Goal: Task Accomplishment & Management: Use online tool/utility

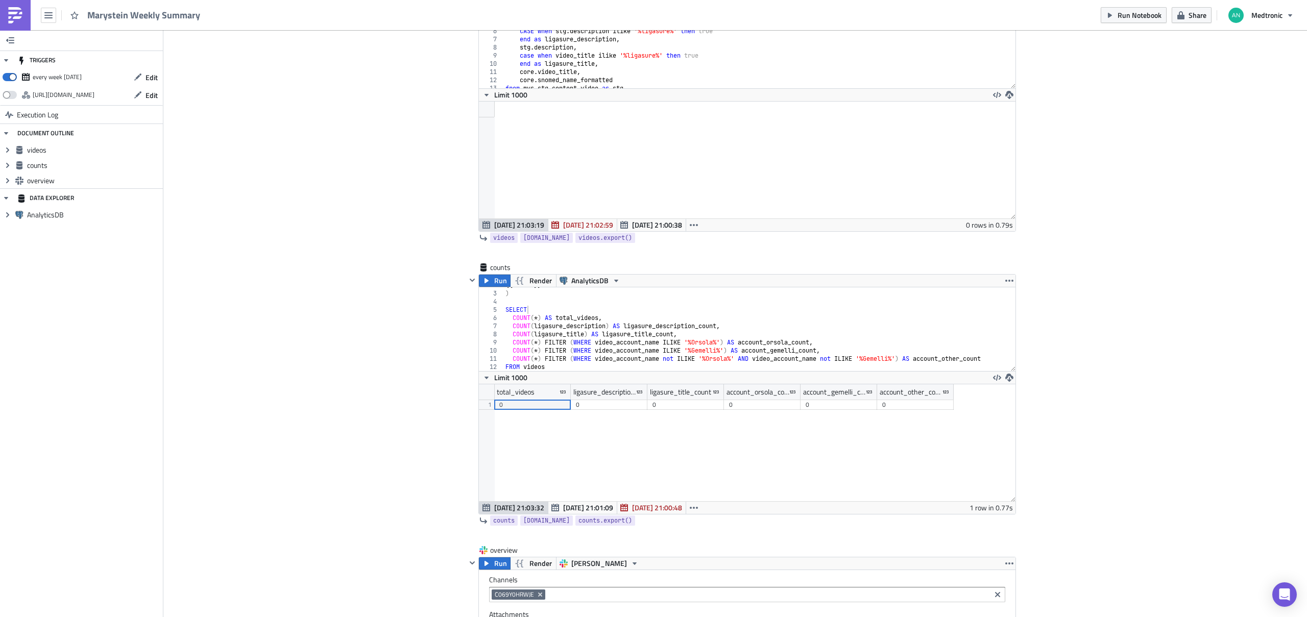
scroll to position [219, 0]
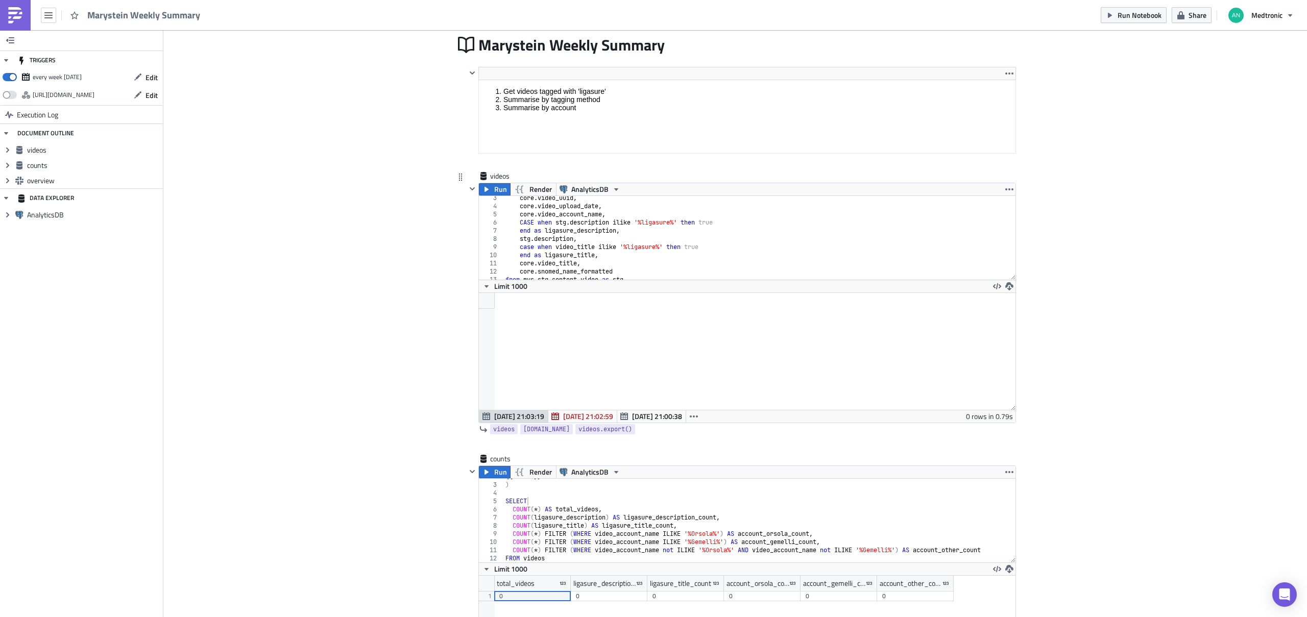
click at [627, 249] on div "core . video_uuid , core . video_upload_date , core . video_account_name , CASE…" at bounding box center [755, 244] width 505 height 100
type textarea "and core.is_video_owner_external = True order by (video_account_name, core.vide…"
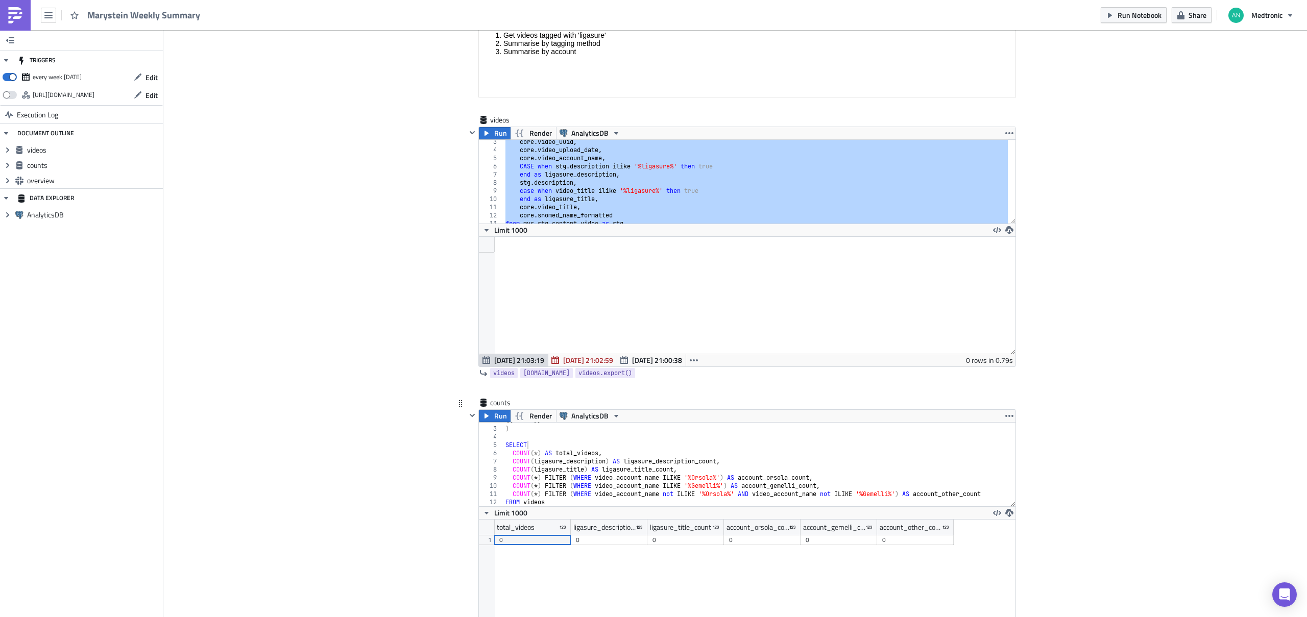
scroll to position [283, 0]
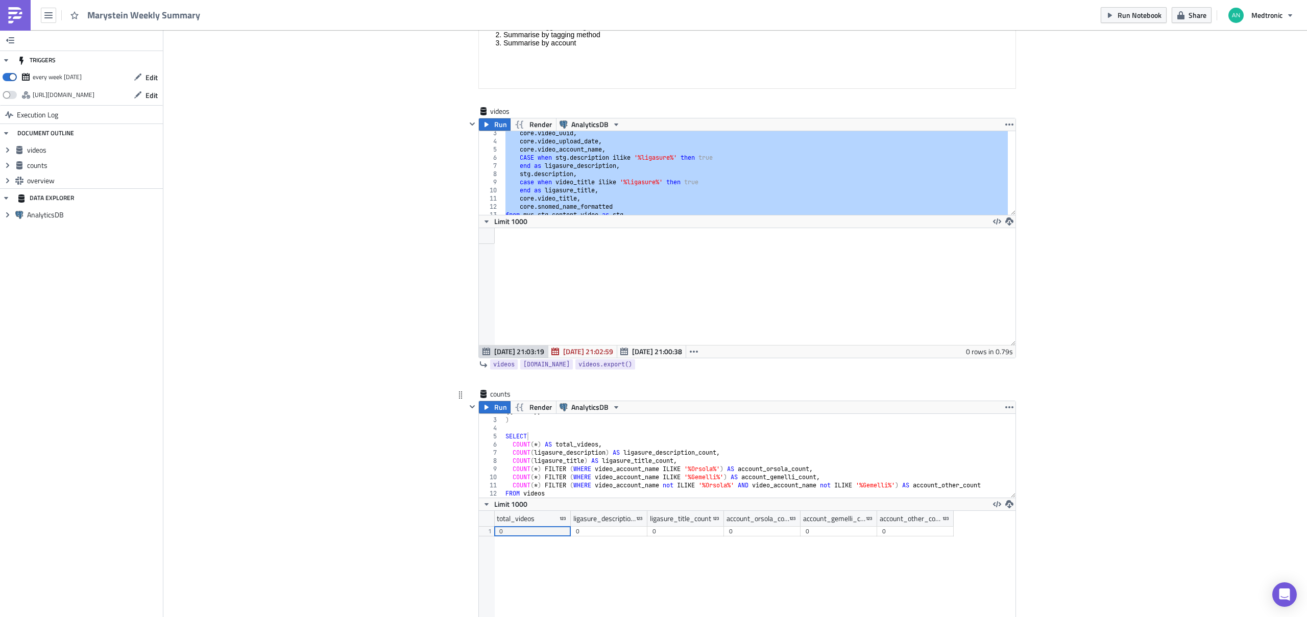
click at [598, 443] on div "{{ videos }} ) SELECT COUNT ( * ) AS total_videos , COUNT ( ligasure_descriptio…" at bounding box center [755, 458] width 505 height 100
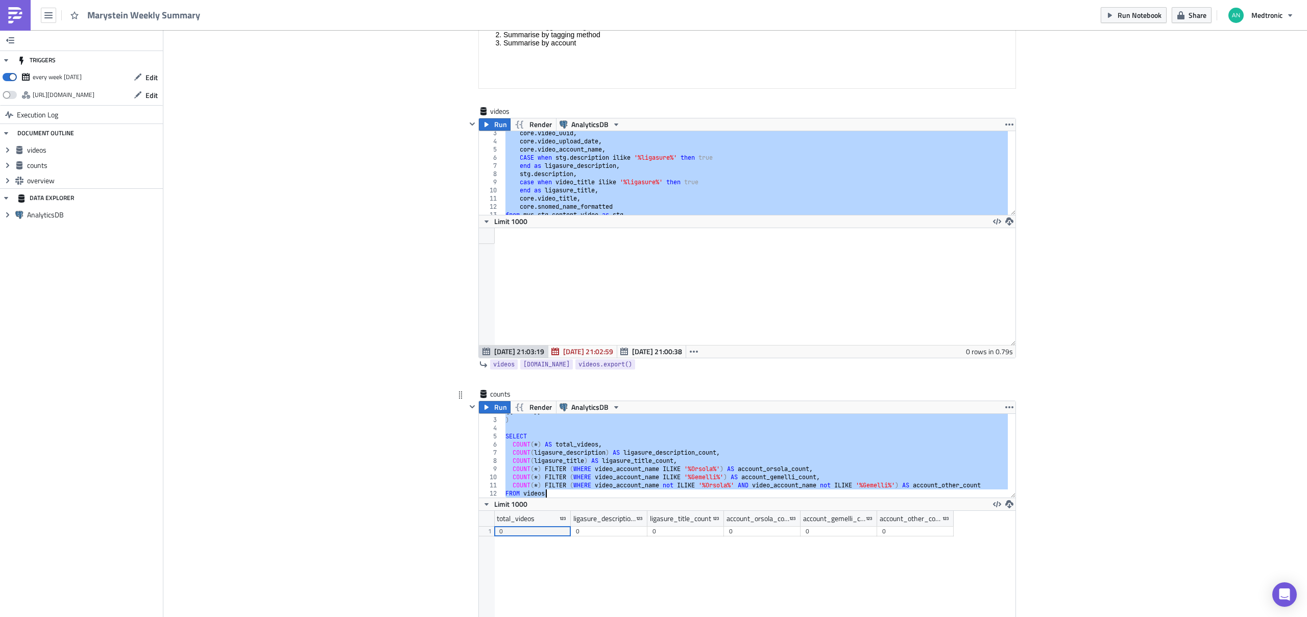
click at [588, 446] on div "{{ videos }} ) SELECT COUNT ( * ) AS total_videos , COUNT ( ligasure_descriptio…" at bounding box center [755, 458] width 505 height 100
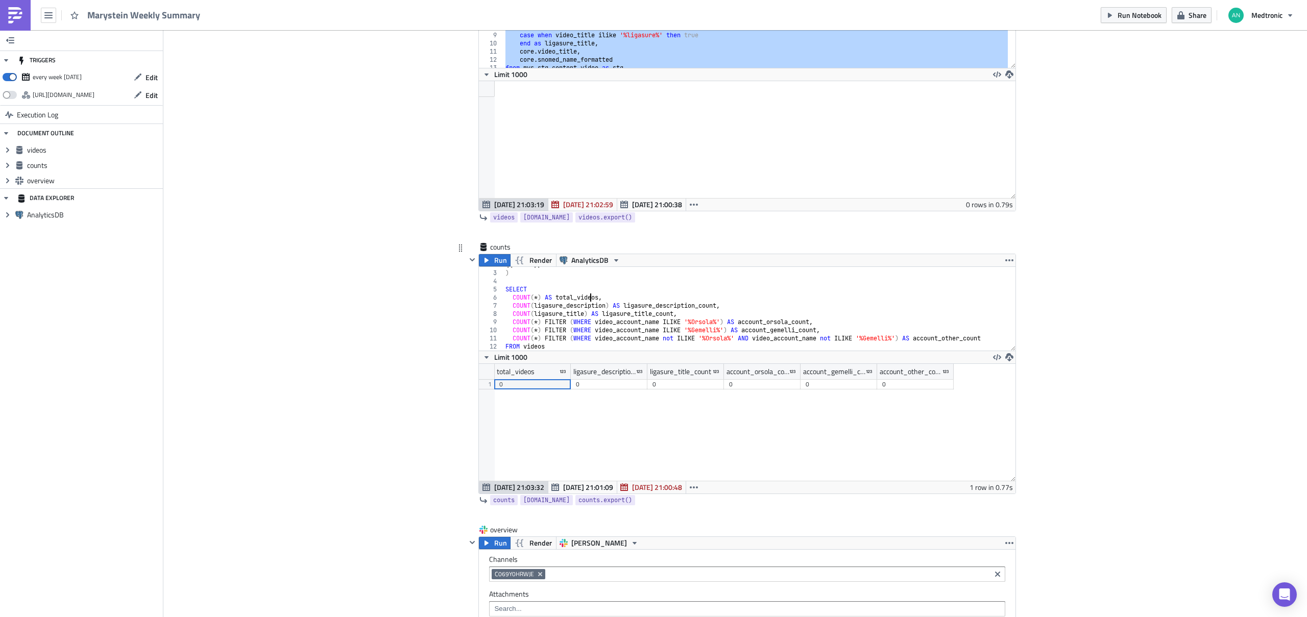
scroll to position [445, 0]
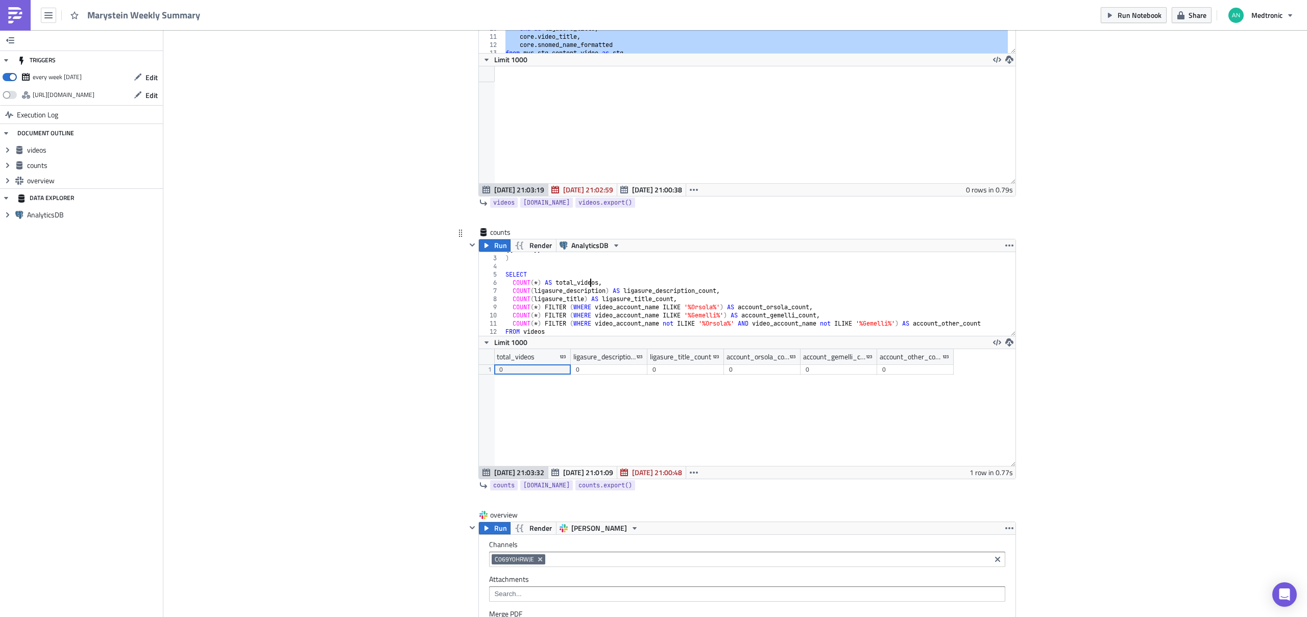
click at [578, 306] on div "{{ videos }} ) SELECT COUNT ( * ) AS total_videos , COUNT ( ligasure_descriptio…" at bounding box center [755, 296] width 505 height 100
type textarea "COUNT(*) FILTER (WHERE video_account_name not ILIKE '%Orsola%' AND video_accoun…"
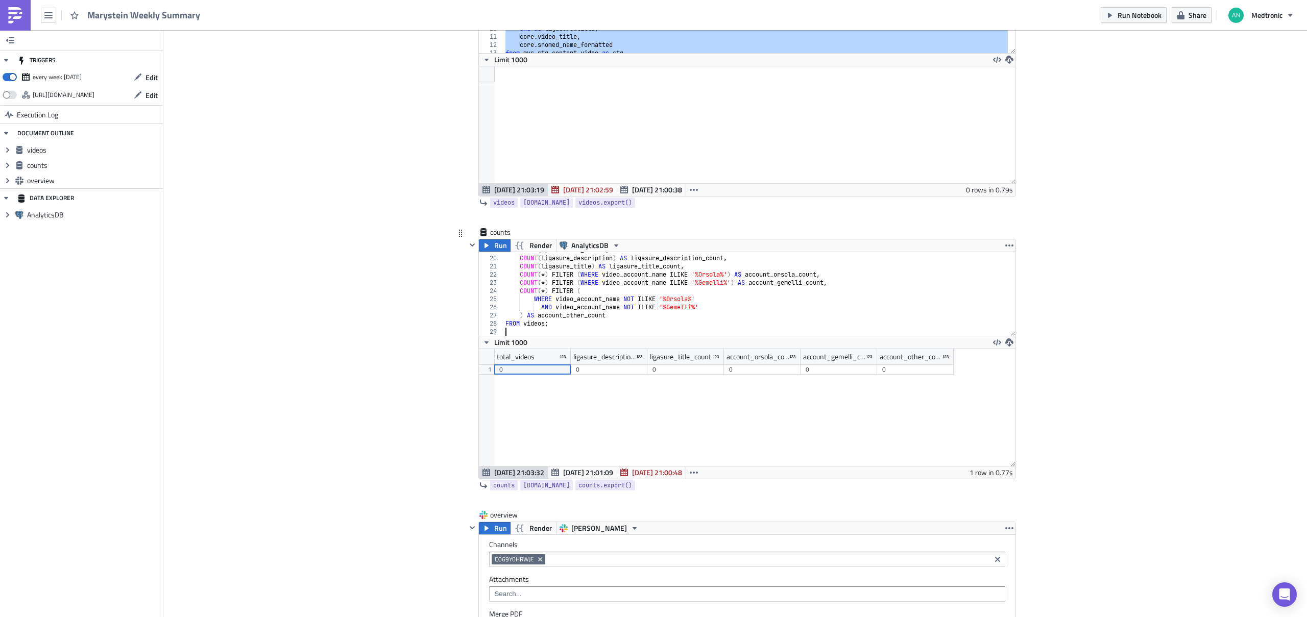
scroll to position [153, 0]
click at [494, 248] on span "Run" at bounding box center [500, 245] width 13 height 12
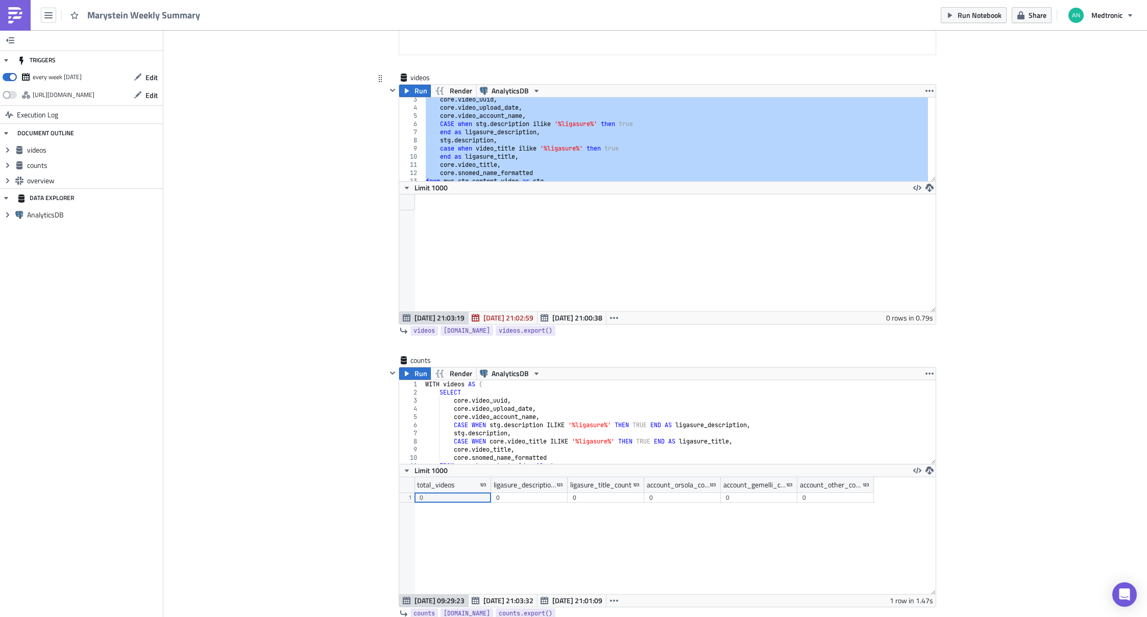
scroll to position [299, 0]
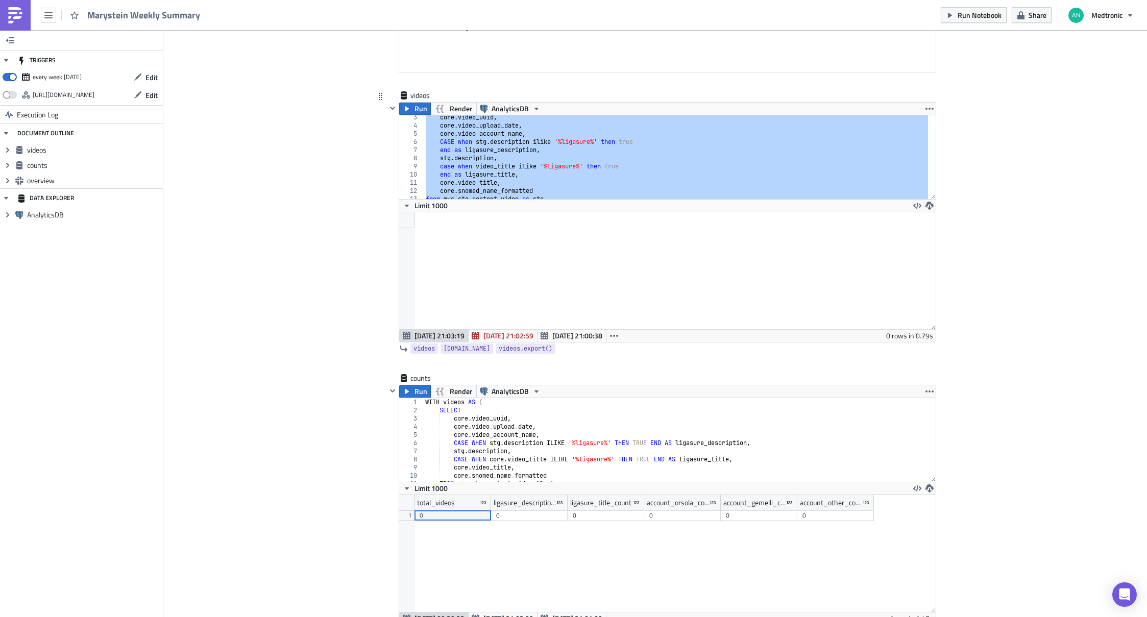
click at [681, 159] on div "core . video_uuid , core . video_upload_date , core . video_account_name , CASE…" at bounding box center [676, 163] width 505 height 100
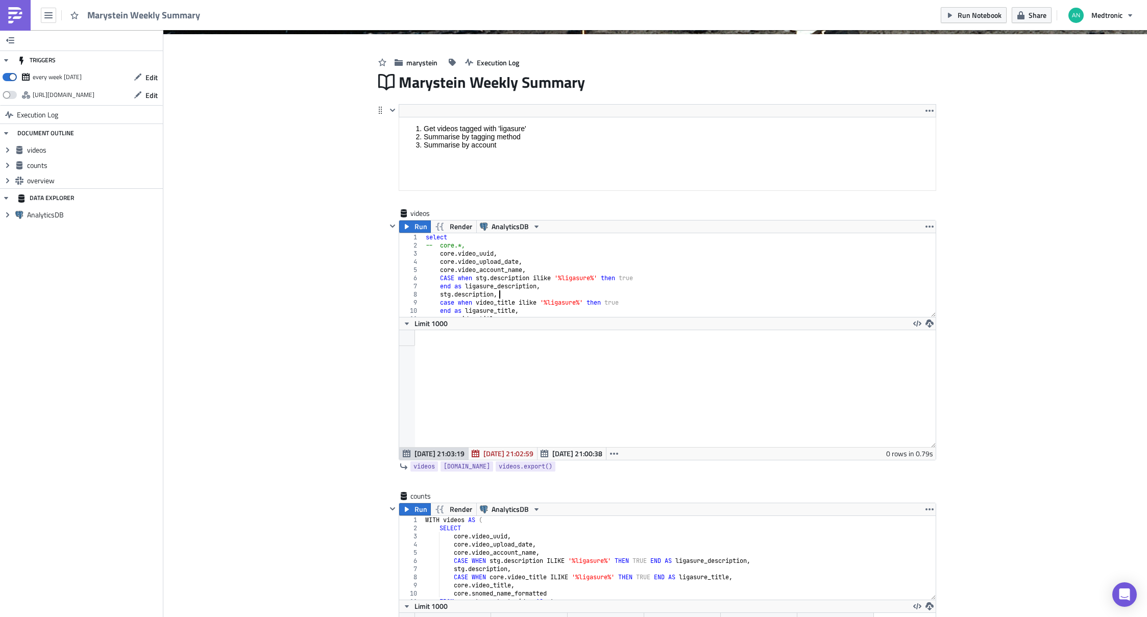
scroll to position [143, 0]
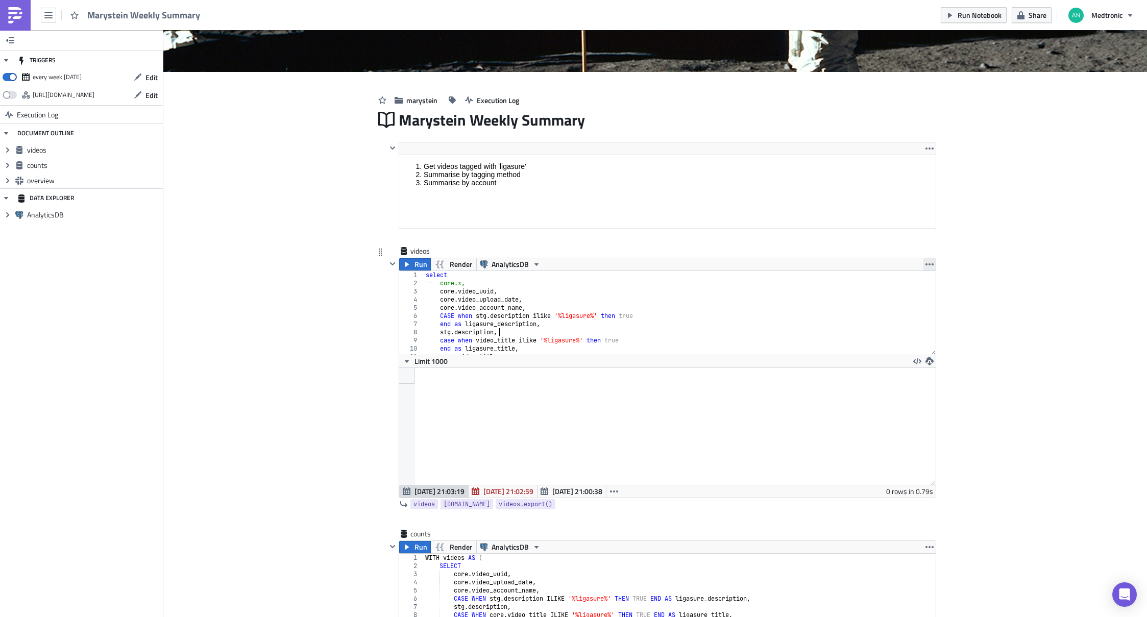
click at [926, 263] on icon "button" at bounding box center [930, 264] width 8 height 8
click at [718, 296] on div "select -- core.*, core . video_uuid , core . video_upload_date , core . video_a…" at bounding box center [676, 321] width 505 height 100
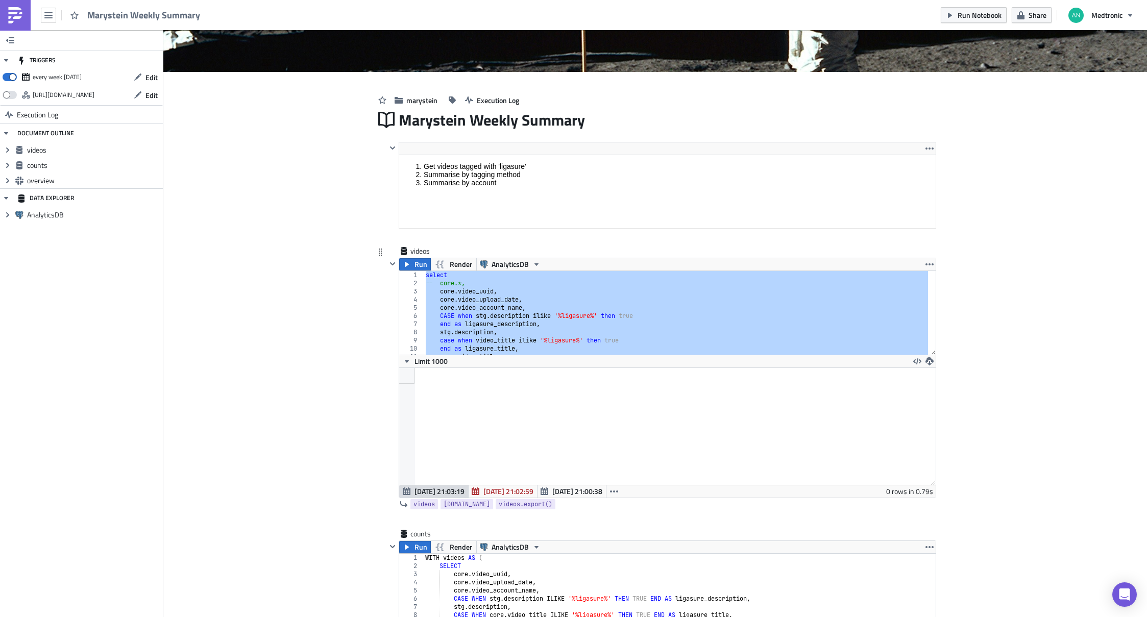
type textarea "case when video_title ilike '%ligasure%' then true"
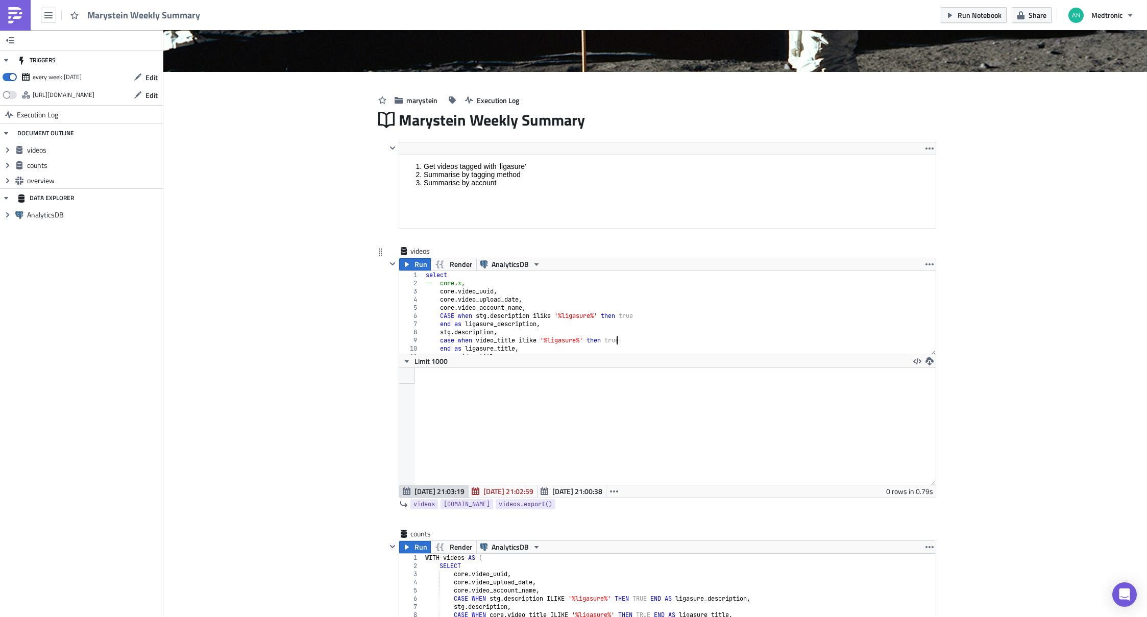
click at [613, 338] on div "select -- core.*, core . video_uuid , core . video_upload_date , core . video_a…" at bounding box center [676, 321] width 505 height 100
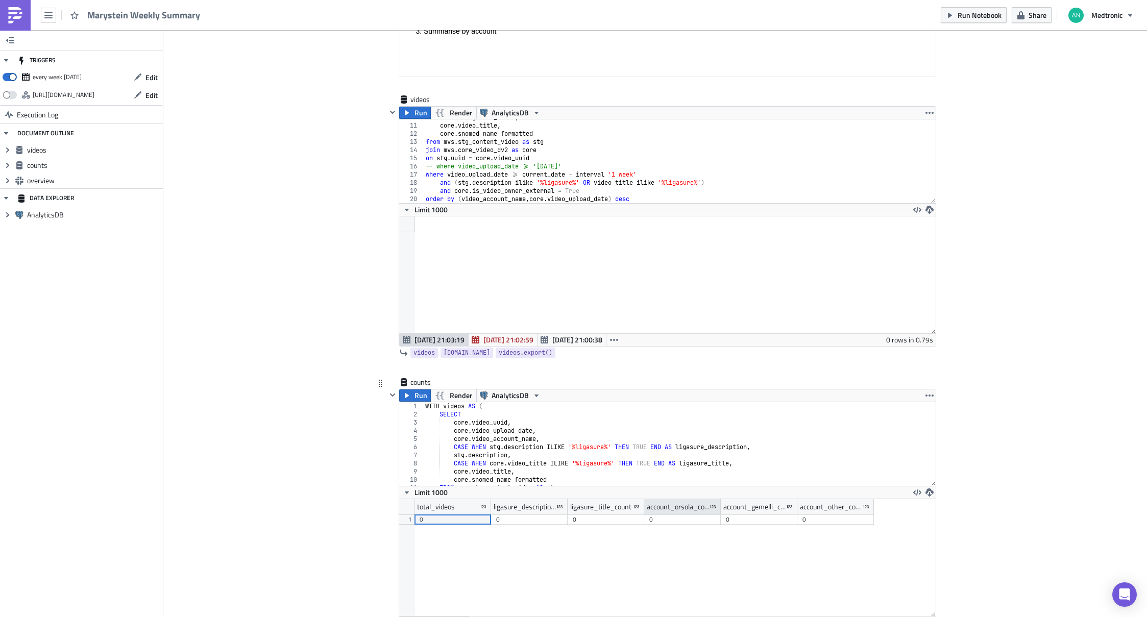
scroll to position [326, 0]
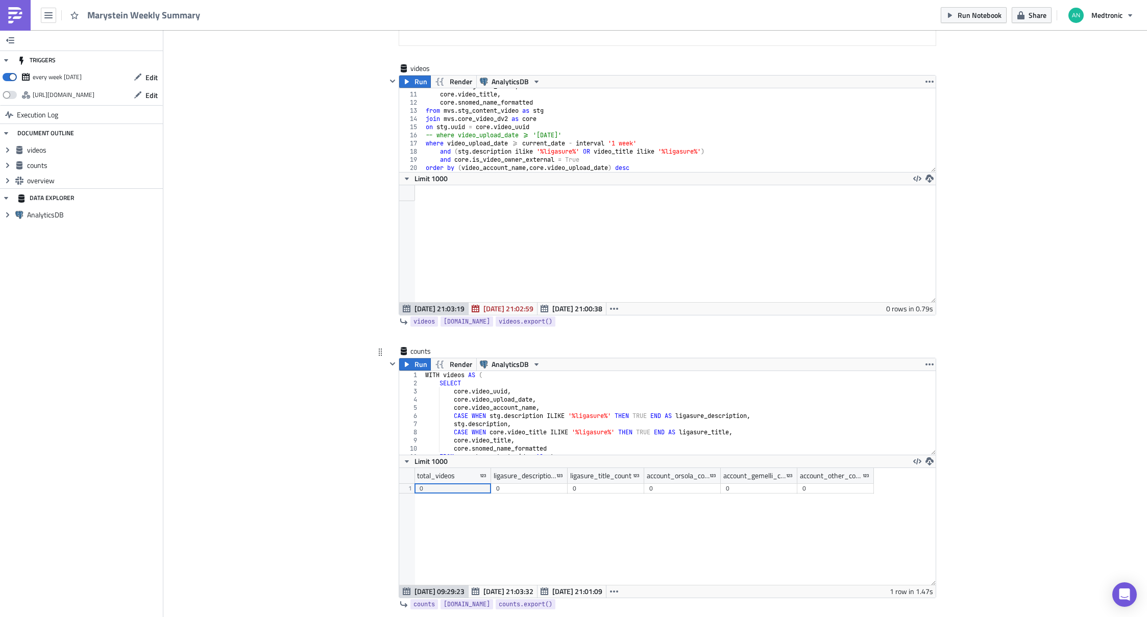
type textarea "CASE WHEN stg.description ILIKE '%ligasure%' THEN TRUE END AS ligasure_descript…"
click at [623, 416] on div "WITH videos AS ( SELECT core . video_uuid , core . video_upload_date , core . v…" at bounding box center [675, 421] width 505 height 100
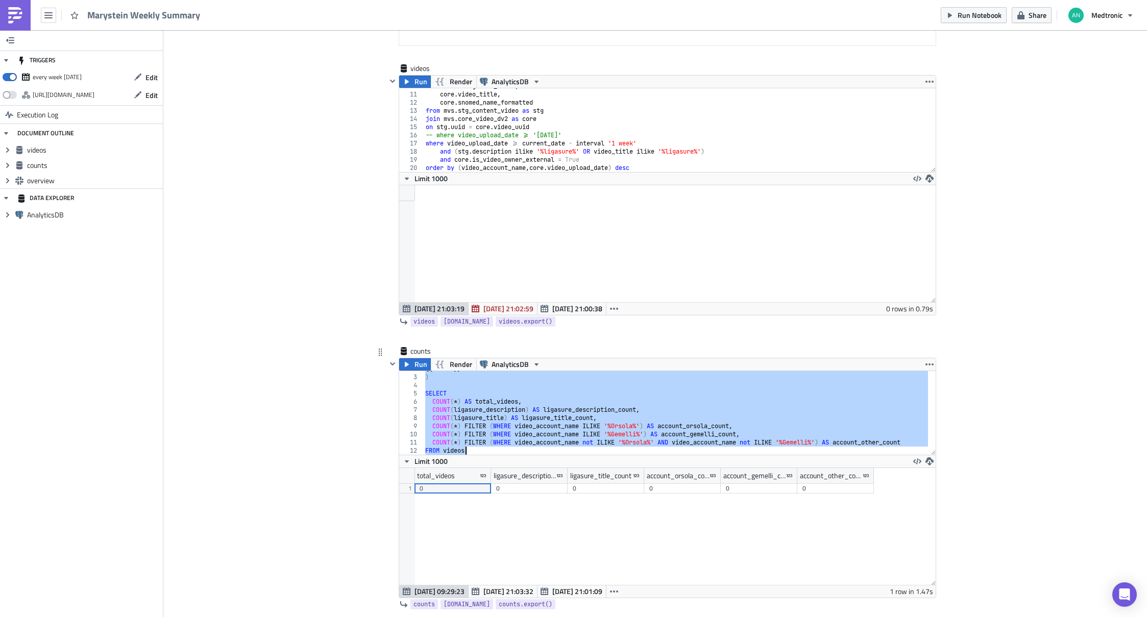
scroll to position [14, 0]
click at [601, 396] on div "{{ videos }} ) SELECT COUNT ( * ) AS total_videos , COUNT ( ligasure_descriptio…" at bounding box center [675, 415] width 505 height 100
type textarea "SELECT"
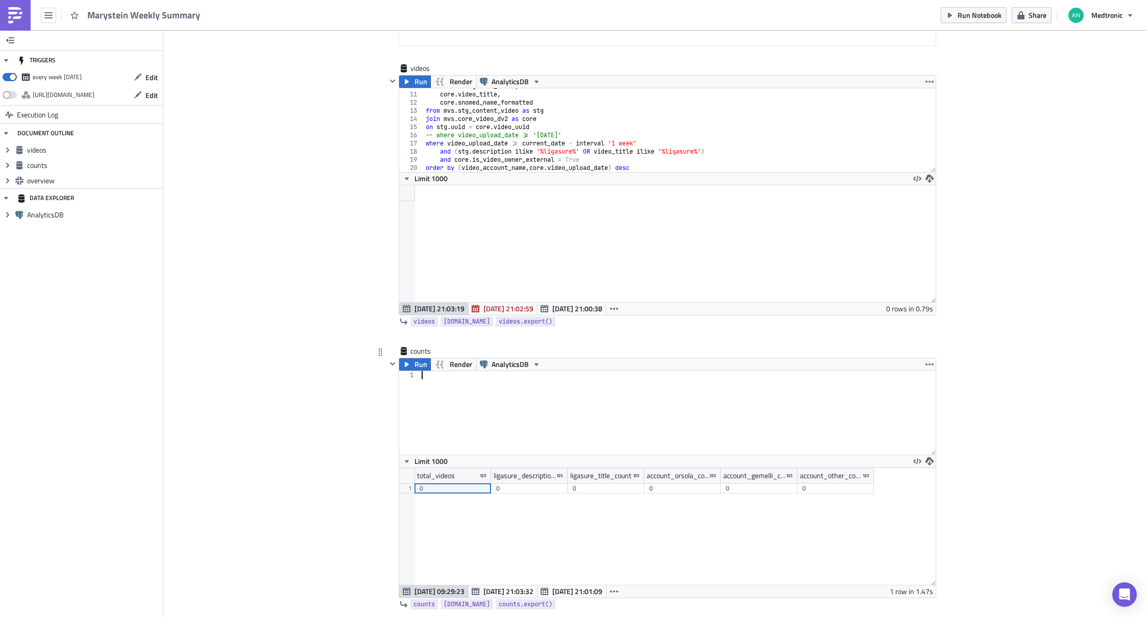
scroll to position [153, 0]
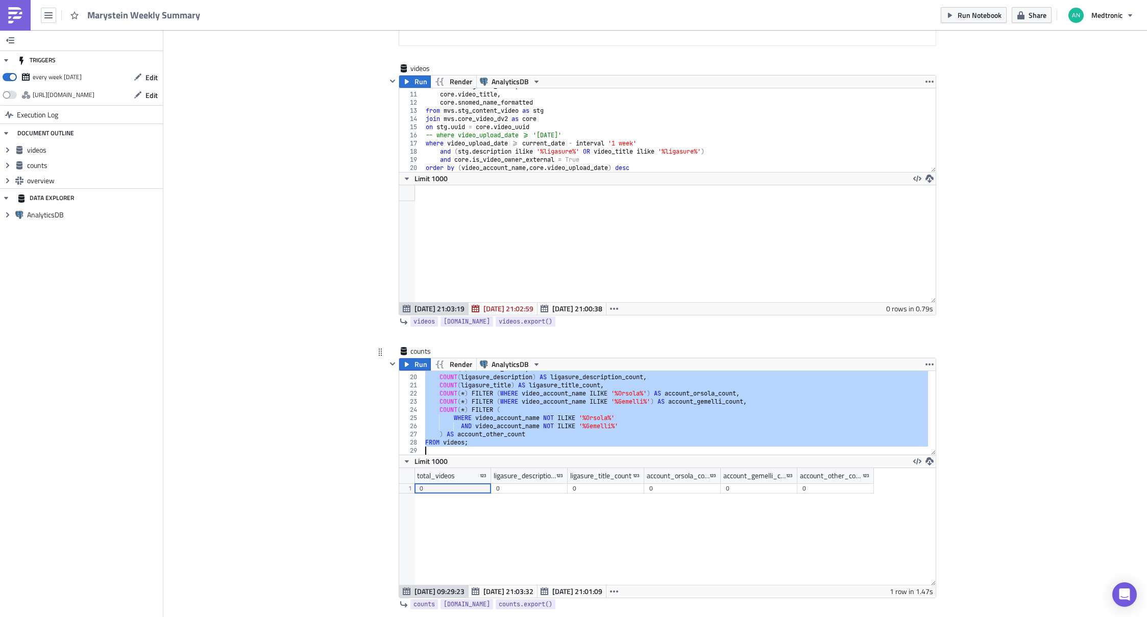
click at [556, 445] on div "COUNT ( * ) AS total_videos , COUNT ( ligasure_description ) AS ligasure_descri…" at bounding box center [675, 415] width 505 height 100
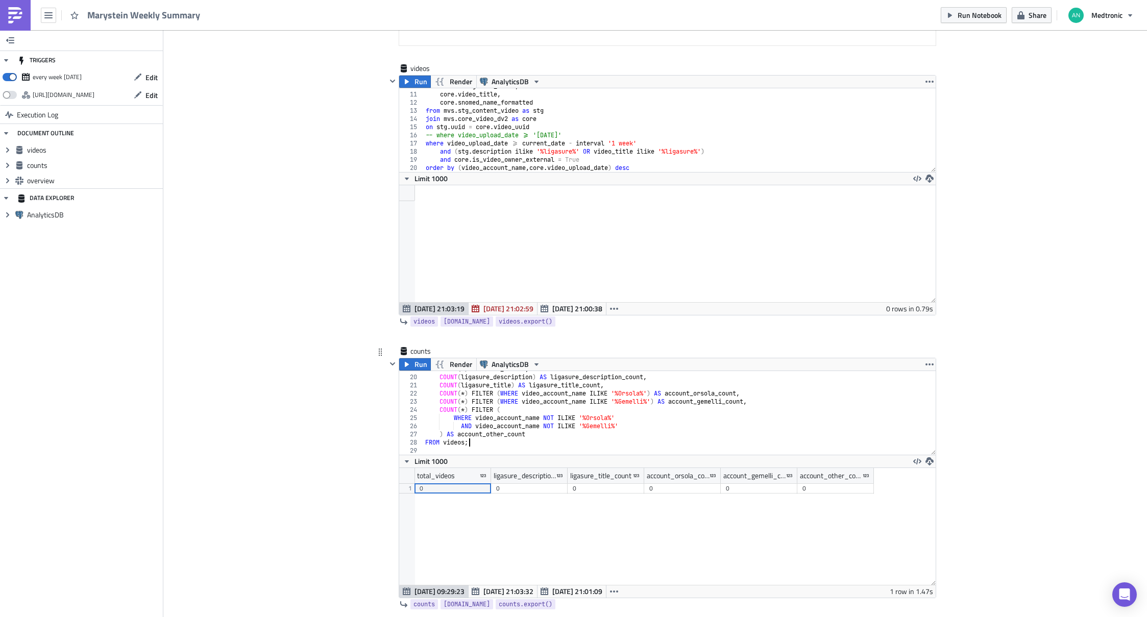
type textarea "FROM videos"
click at [415, 368] on span "Run" at bounding box center [421, 364] width 13 height 12
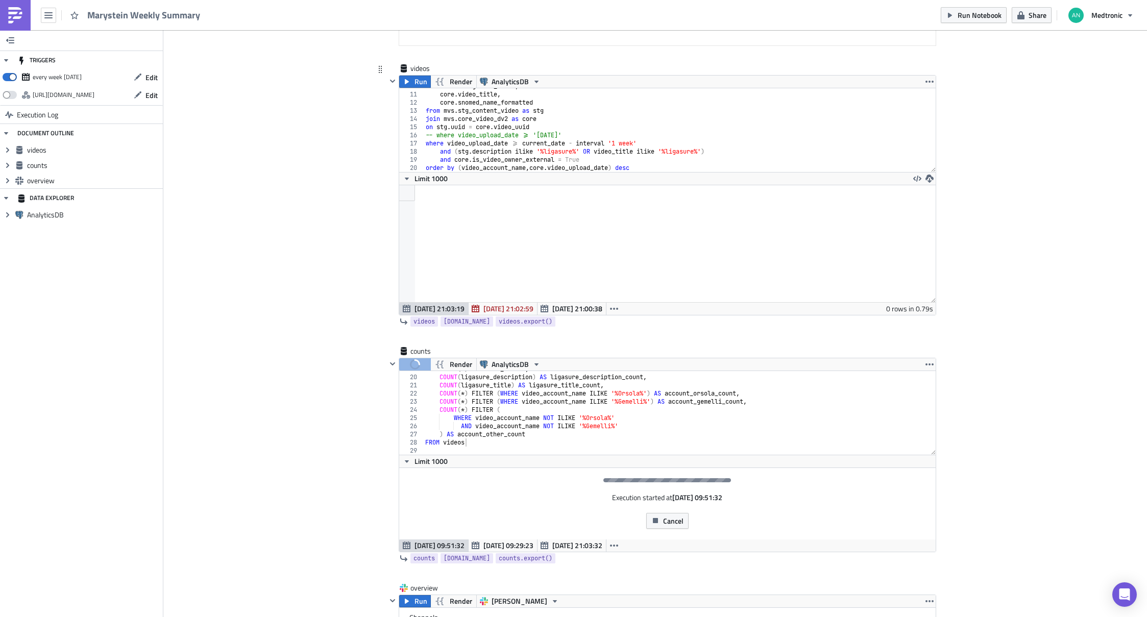
type textarea "where video_upload_date >= current_date - interval '1 week'"
click at [676, 139] on div "end as ligasure_title , core . video_title , core . snomed_name_formatted from …" at bounding box center [676, 132] width 505 height 100
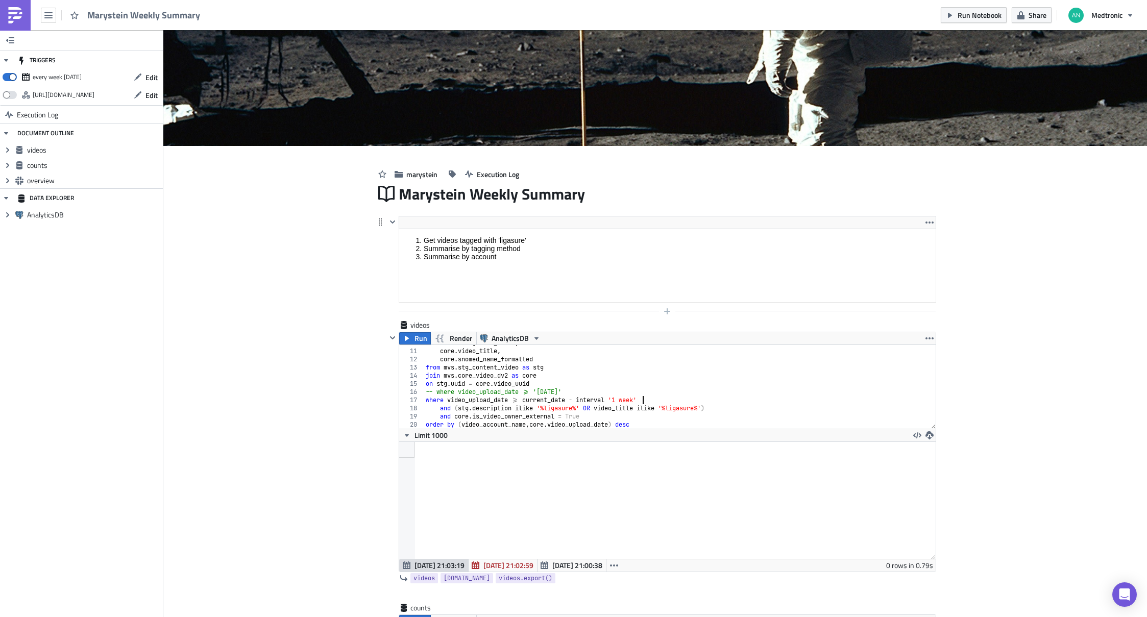
scroll to position [53, 0]
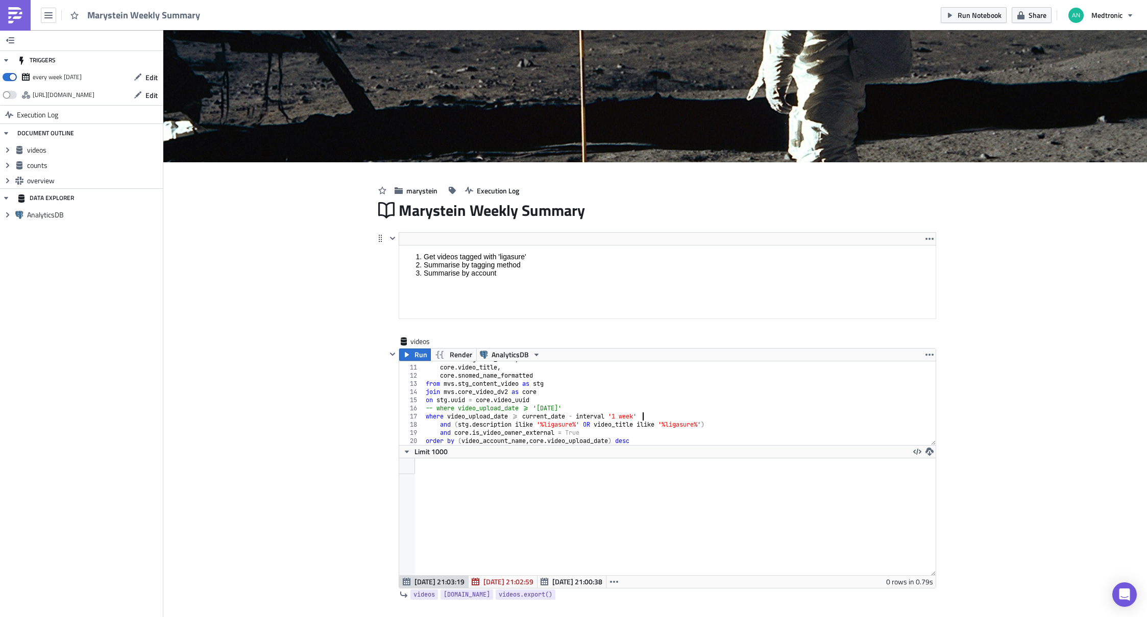
drag, startPoint x: 526, startPoint y: 277, endPoint x: 921, endPoint y: 522, distance: 465.3
click at [526, 245] on html "Get videos tagged with 'ligasure' Summarise by tagging method Summarise by acco…" at bounding box center [667, 264] width 537 height 39
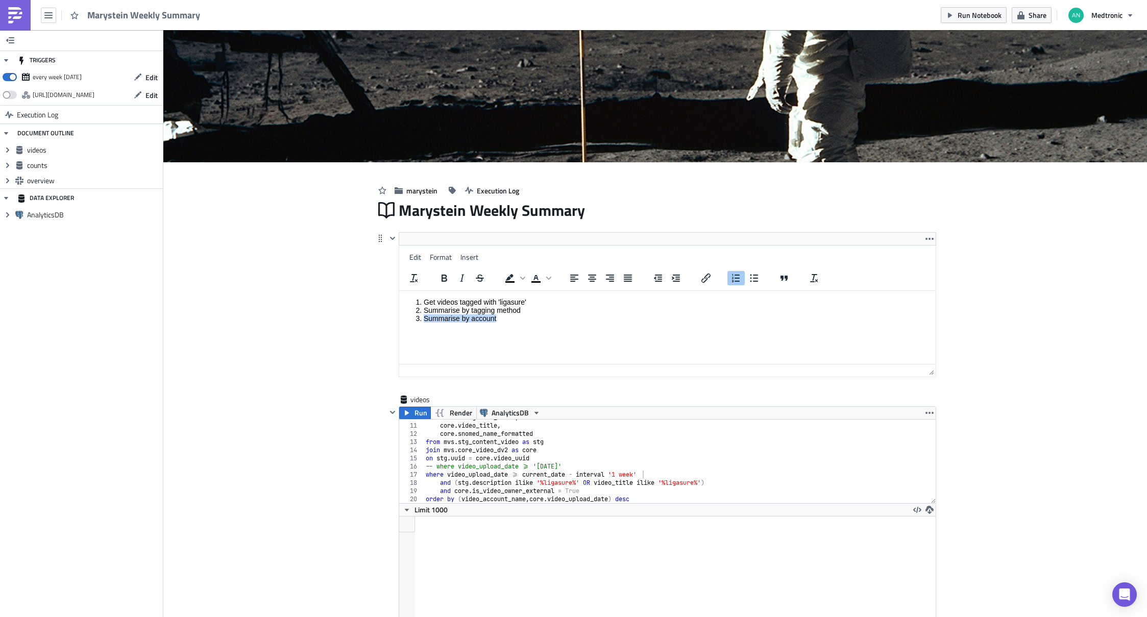
drag, startPoint x: 495, startPoint y: 321, endPoint x: 424, endPoint y: 320, distance: 71.5
click at [424, 320] on li "Summarise by account" at bounding box center [677, 318] width 508 height 8
click at [534, 300] on li "Get videos tagged with 'ligasure'" at bounding box center [677, 302] width 508 height 8
click at [502, 327] on li "Rich Text Area. Press ALT-0 for help." at bounding box center [677, 326] width 508 height 8
click at [568, 298] on li "Get videos tagged with 'ligasure'" at bounding box center [677, 302] width 508 height 8
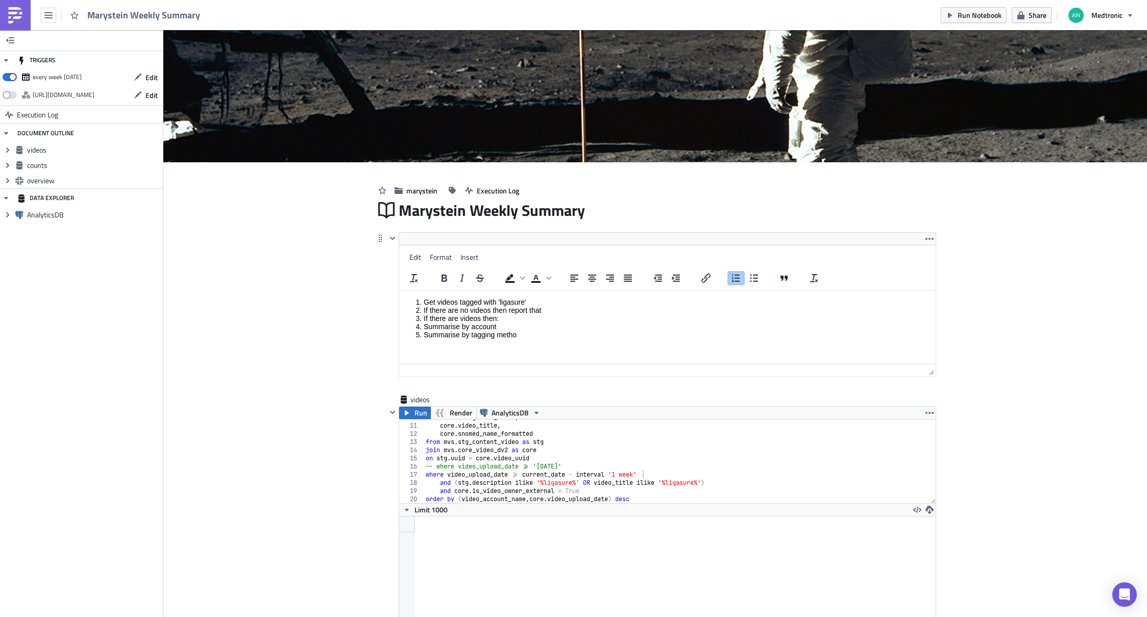
click at [578, 305] on li "Get videos tagged with 'ligasure'" at bounding box center [677, 302] width 508 height 8
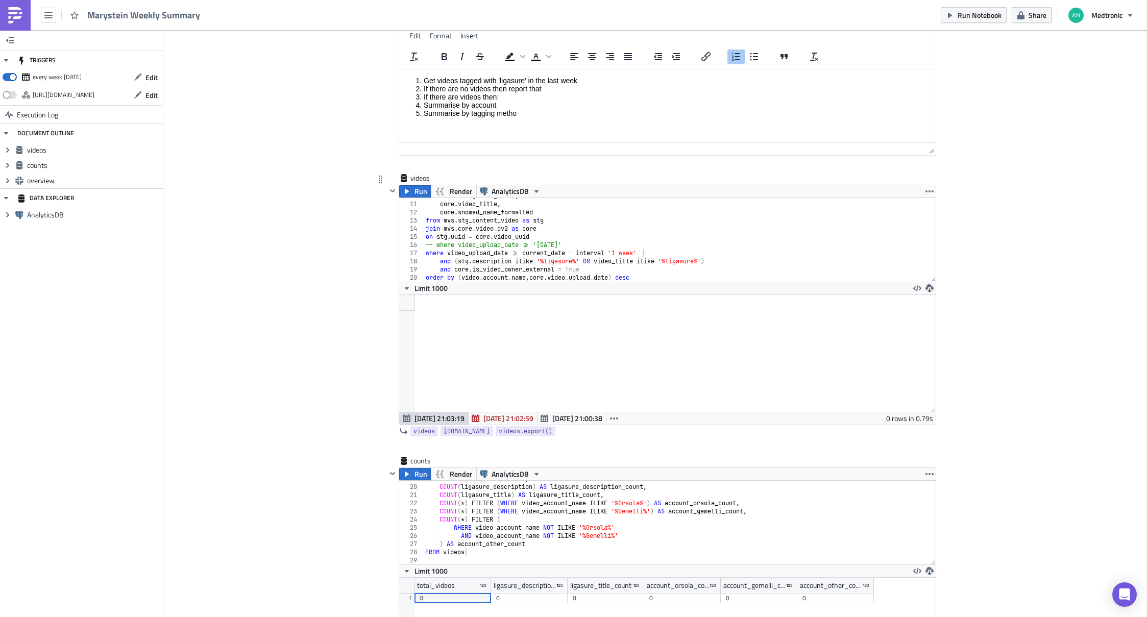
scroll to position [251, 0]
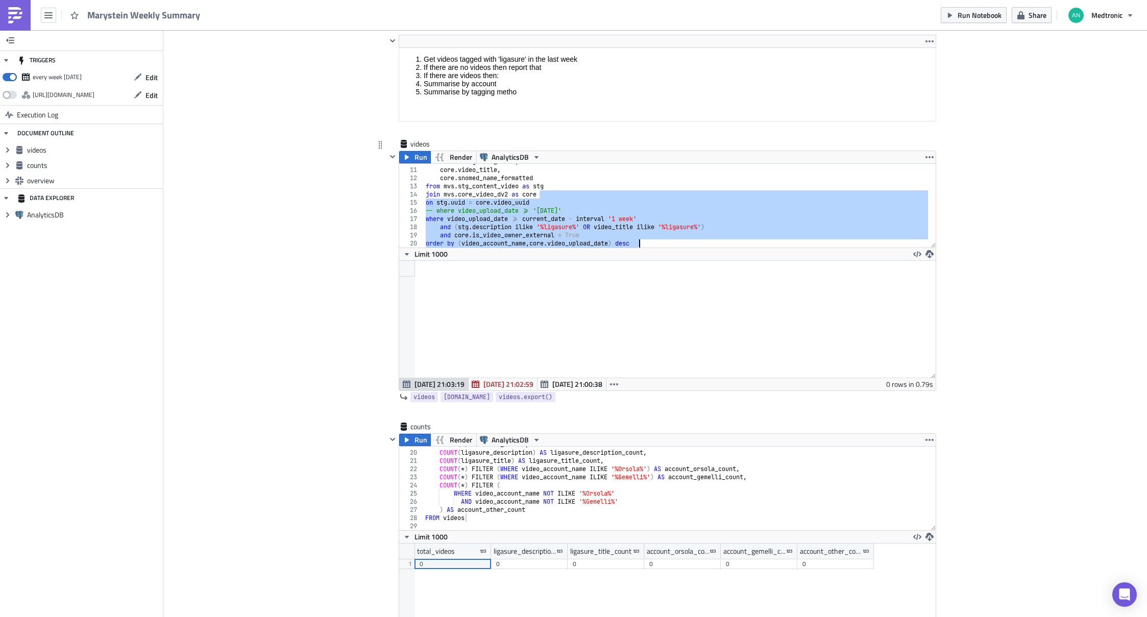
click at [725, 253] on div "join mvs.core_video_dv2 as core 10 11 12 13 14 15 16 17 18 19 20 end as ligasur…" at bounding box center [667, 276] width 537 height 227
click at [746, 190] on div "end as ligasure_title , core . video_title , core . snomed_name_formatted from …" at bounding box center [676, 208] width 505 height 100
type textarea "from mvs.stg_content_video as stg"
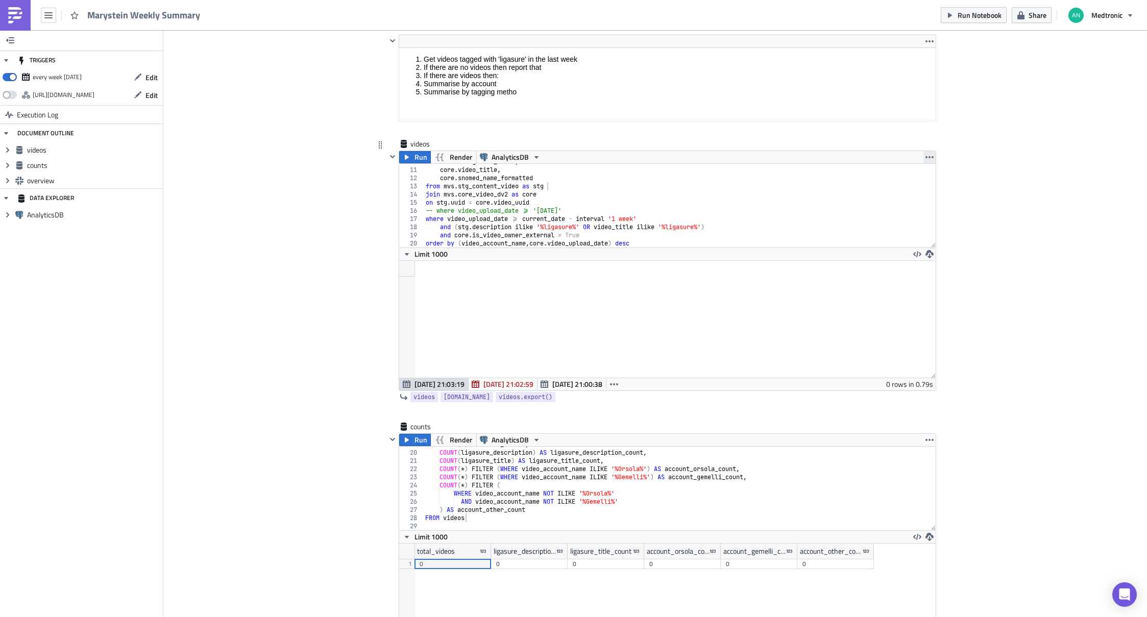
click at [926, 157] on icon "button" at bounding box center [930, 157] width 8 height 8
click at [912, 220] on div "Remove" at bounding box center [932, 217] width 68 height 10
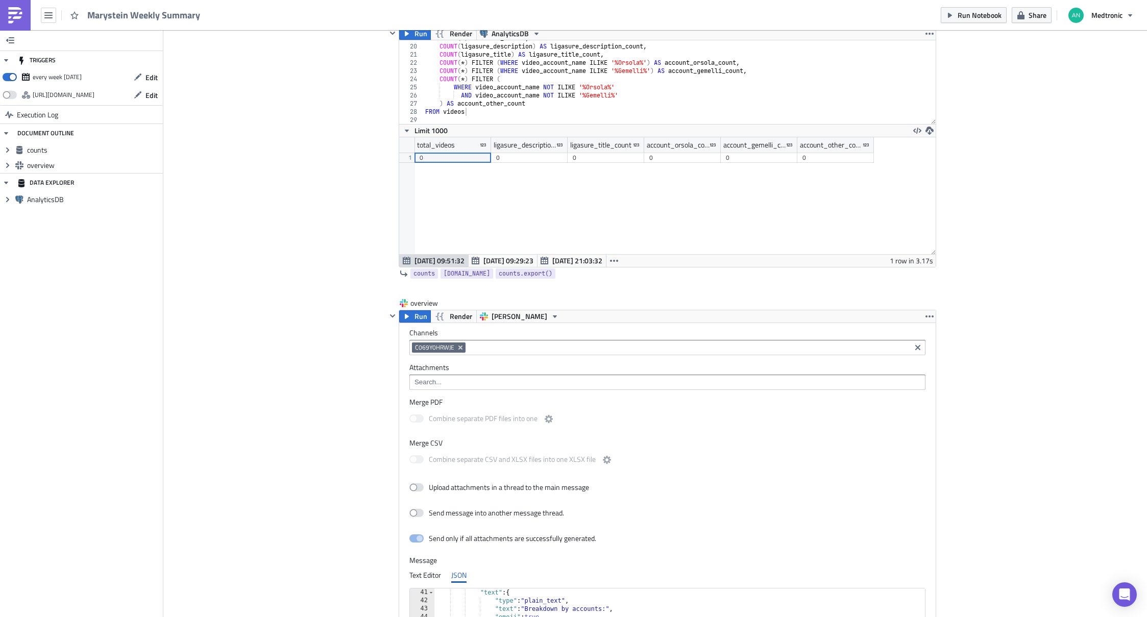
scroll to position [364, 0]
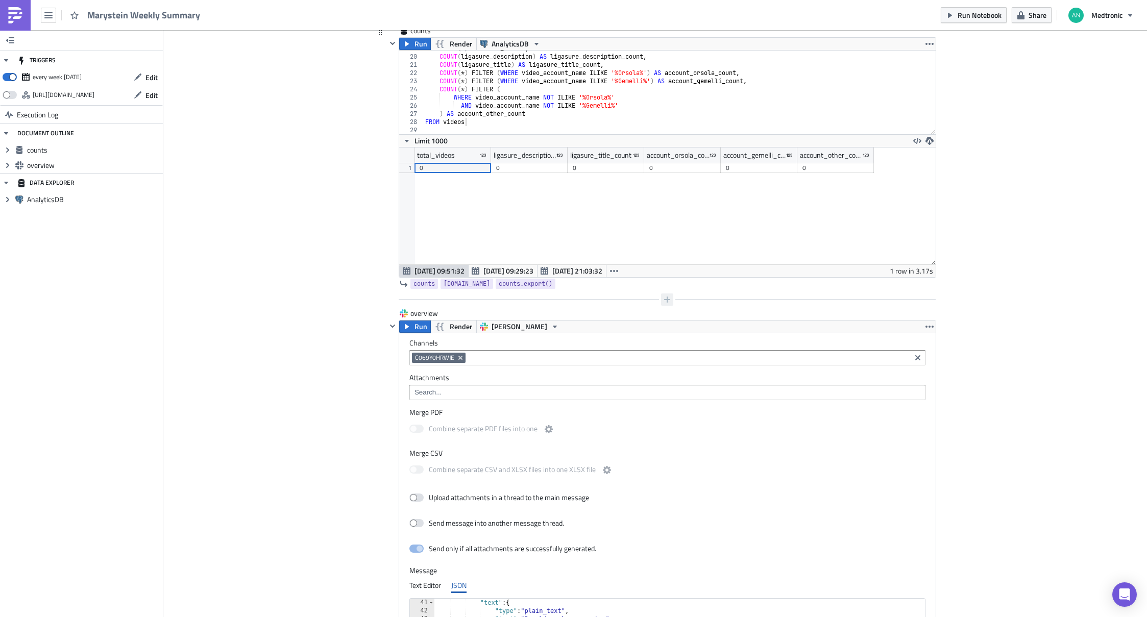
click at [663, 300] on icon "button" at bounding box center [667, 300] width 8 height 8
click at [590, 237] on div "Text" at bounding box center [610, 238] width 68 height 10
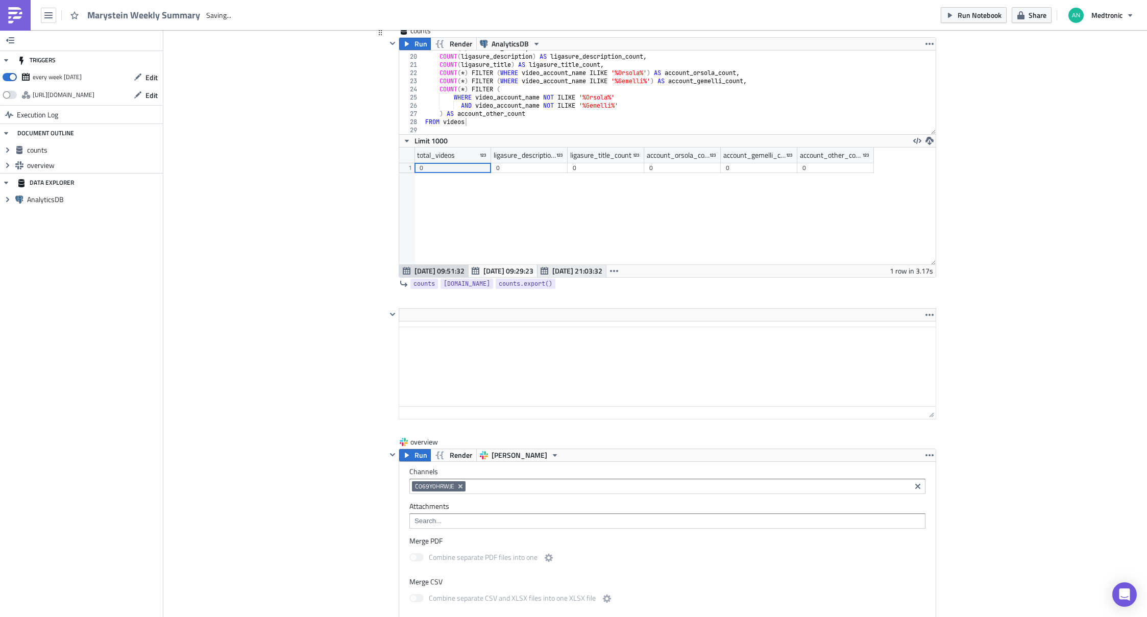
scroll to position [0, 0]
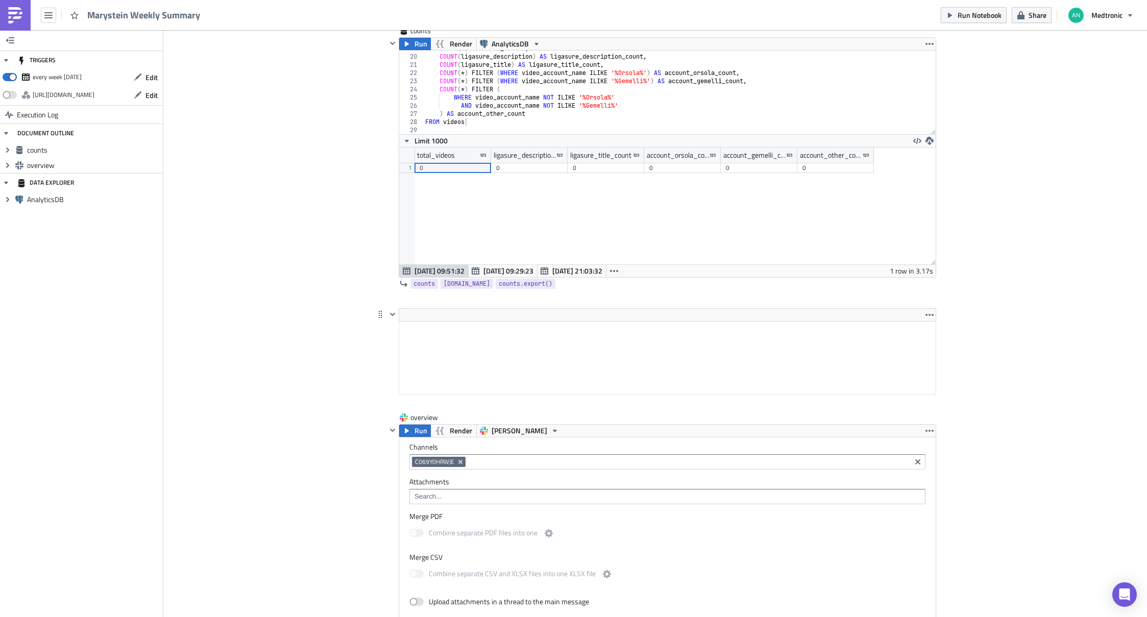
drag, startPoint x: 449, startPoint y: 341, endPoint x: 448, endPoint y: 295, distance: 46.0
click at [448, 321] on html at bounding box center [667, 329] width 537 height 16
click at [340, 435] on div "Cover Image marystein Execution Log Marystein Weekly Summary <ol> <li>Get video…" at bounding box center [655, 332] width 984 height 1332
click at [663, 404] on icon "button" at bounding box center [667, 404] width 8 height 8
click at [1016, 366] on div "Cover Image marystein Execution Log Marystein Weekly Summary <ol> <li>Get video…" at bounding box center [655, 332] width 984 height 1332
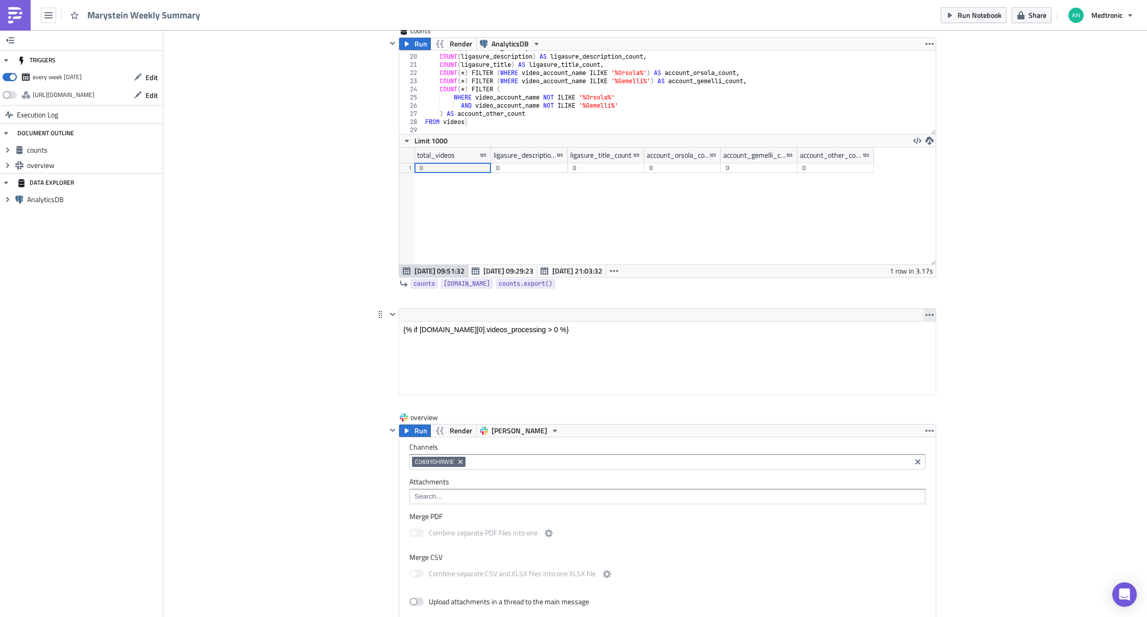
click at [928, 314] on icon "button" at bounding box center [930, 315] width 8 height 2
click at [903, 336] on div "Remove" at bounding box center [932, 339] width 68 height 10
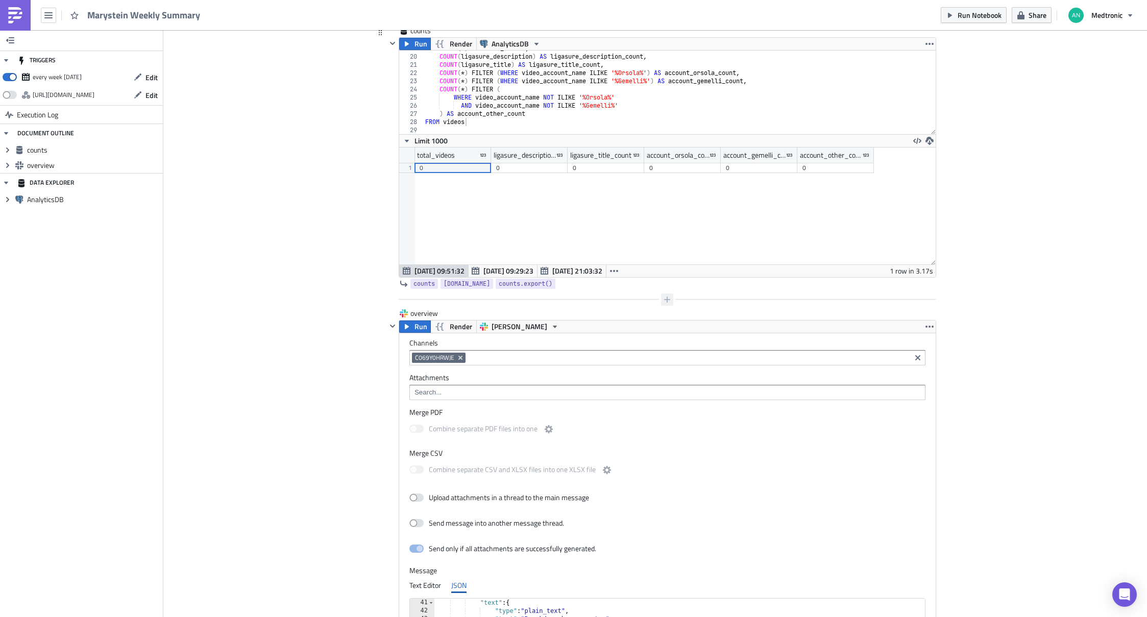
click at [664, 300] on icon "button" at bounding box center [667, 300] width 8 height 8
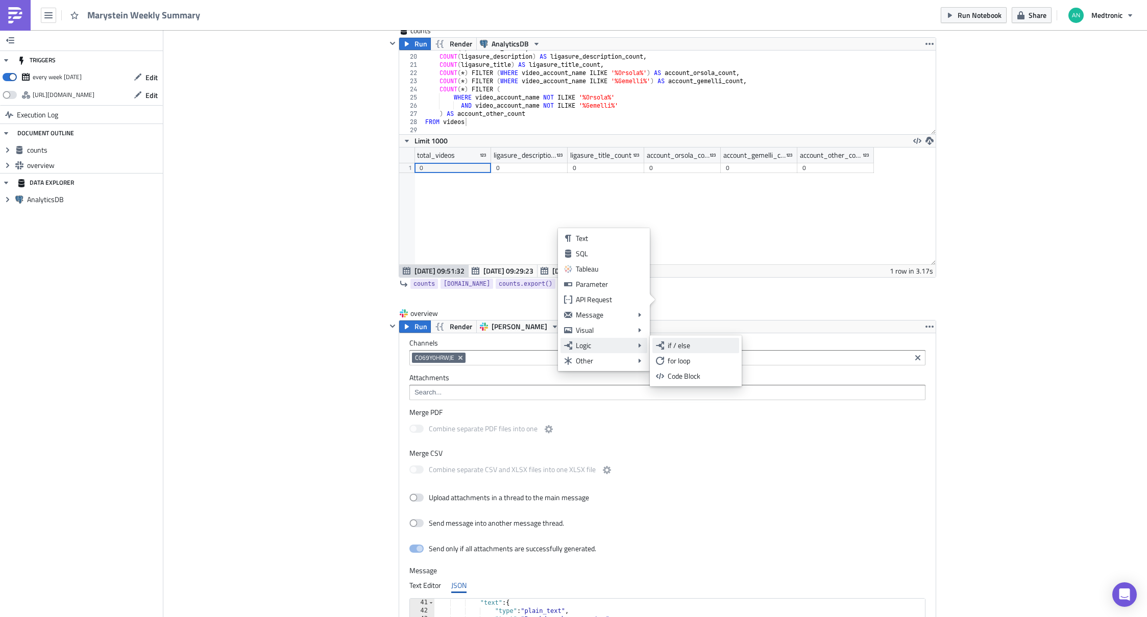
click at [671, 346] on div "if / else" at bounding box center [702, 346] width 68 height 10
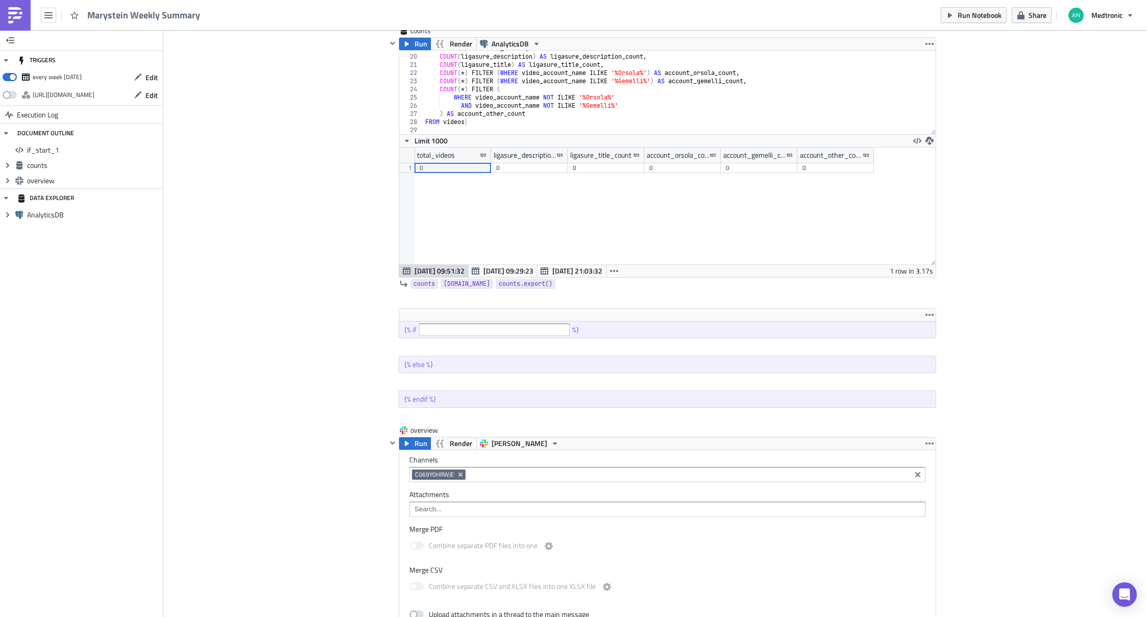
click at [990, 347] on div "Cover Image marystein Execution Log Marystein Weekly Summary <ol> <li>Get video…" at bounding box center [655, 338] width 984 height 1345
click at [434, 329] on input "text" at bounding box center [494, 330] width 151 height 12
paste input "{% if counts.data[0].videos_processing > 0 %}"
click at [430, 331] on input "{% if counts.data[0].videos_processing > 0" at bounding box center [494, 330] width 151 height 12
click at [479, 331] on input "counts.data[0].videos_processing > 0" at bounding box center [494, 330] width 151 height 12
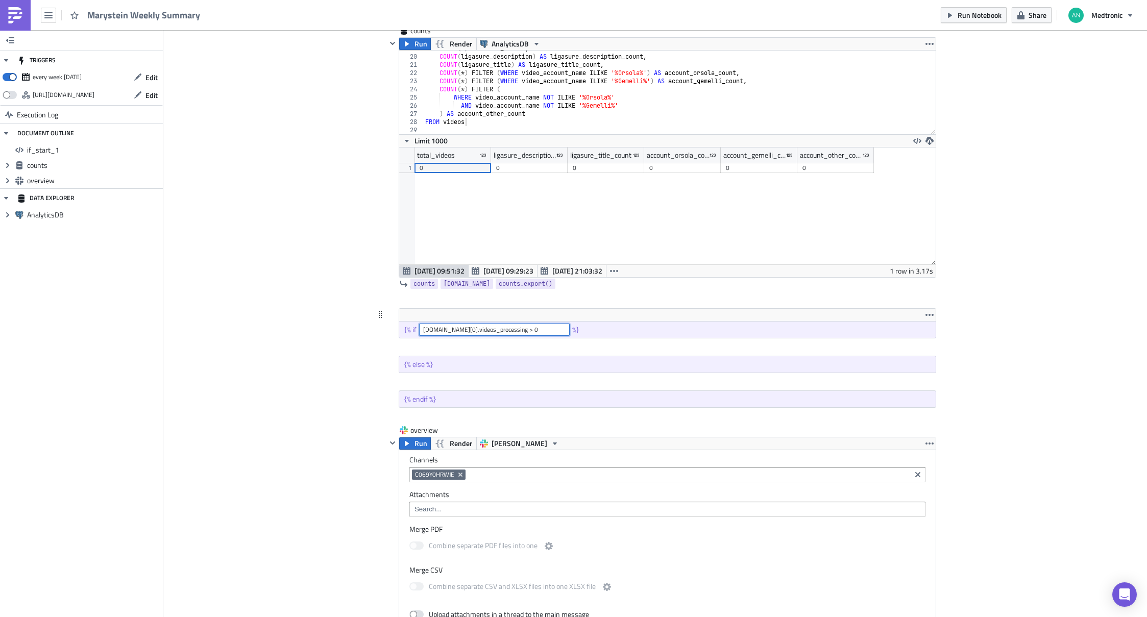
click at [479, 331] on input "counts.data[0].videos_processing > 0" at bounding box center [494, 330] width 151 height 12
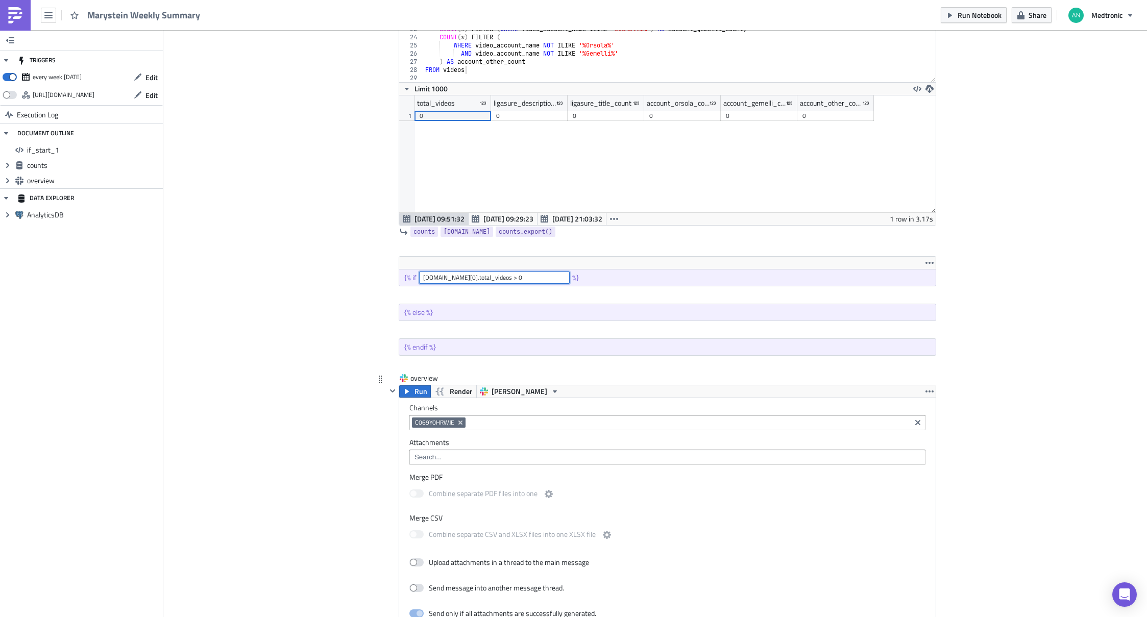
scroll to position [418, 0]
type input "counts.data[0].total_videos > 0"
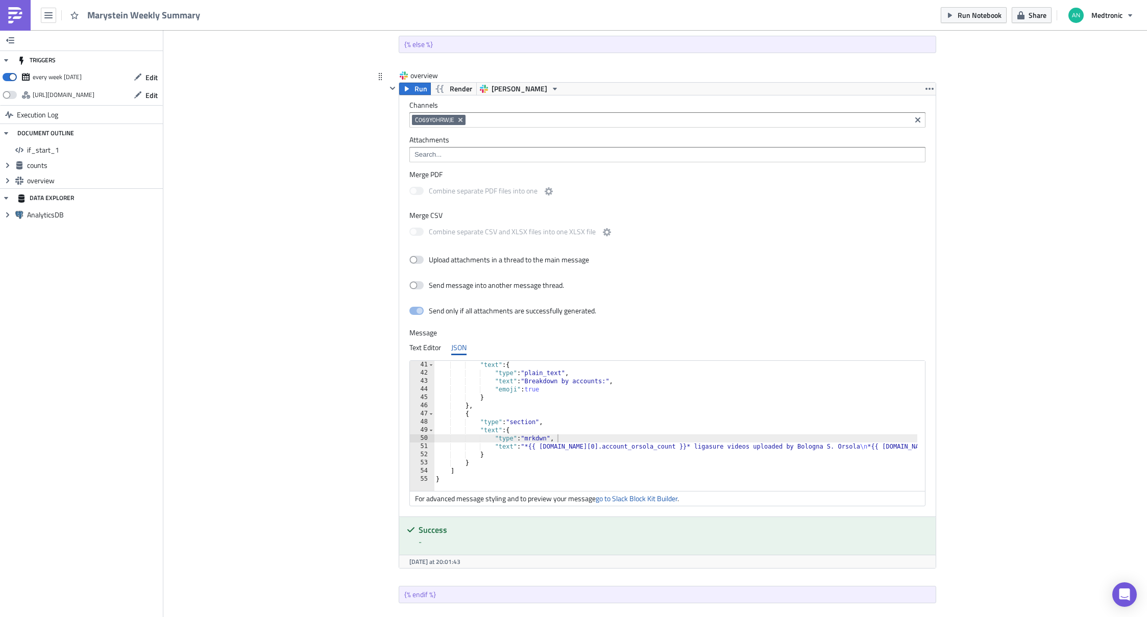
scroll to position [750, 0]
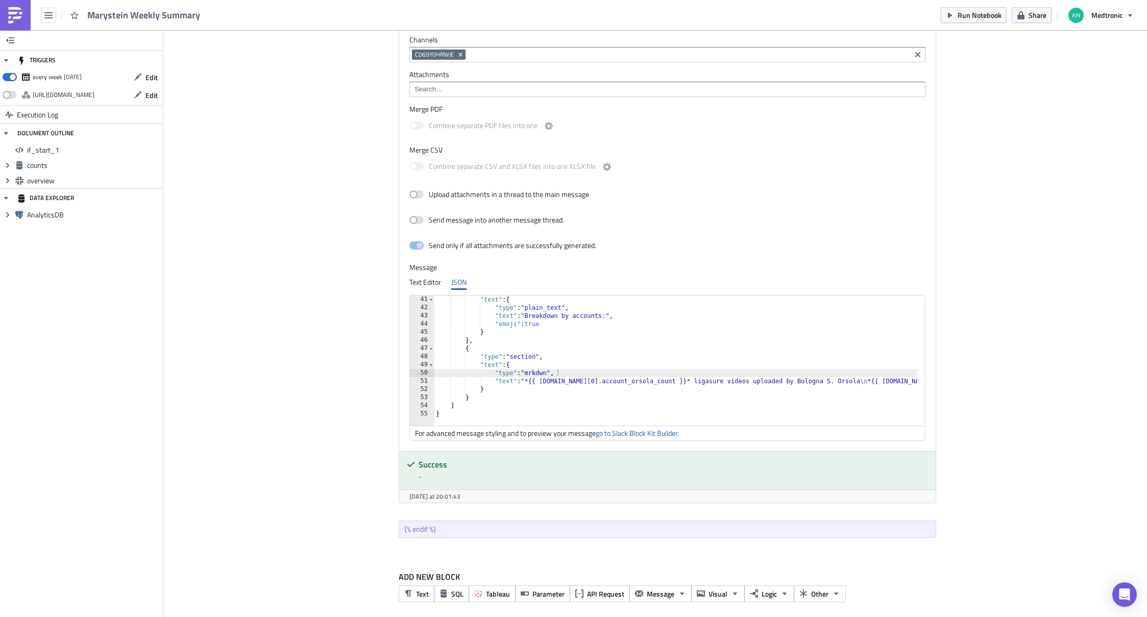
type textarea "}"
click at [577, 334] on div ""text" : { "type" : "plain_text" , "text" : "Breakdown by accounts:" , "emoji" …" at bounding box center [967, 365] width 1067 height 139
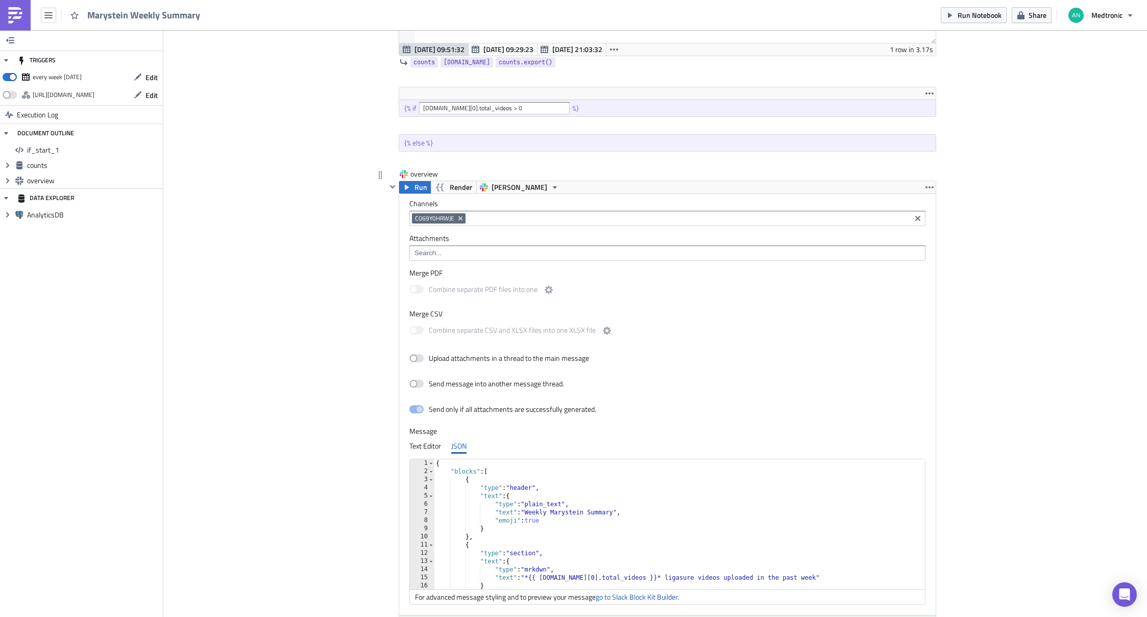
scroll to position [584, 0]
click at [931, 189] on button "button" at bounding box center [930, 189] width 12 height 12
click at [935, 211] on div "Duplicate" at bounding box center [932, 213] width 68 height 10
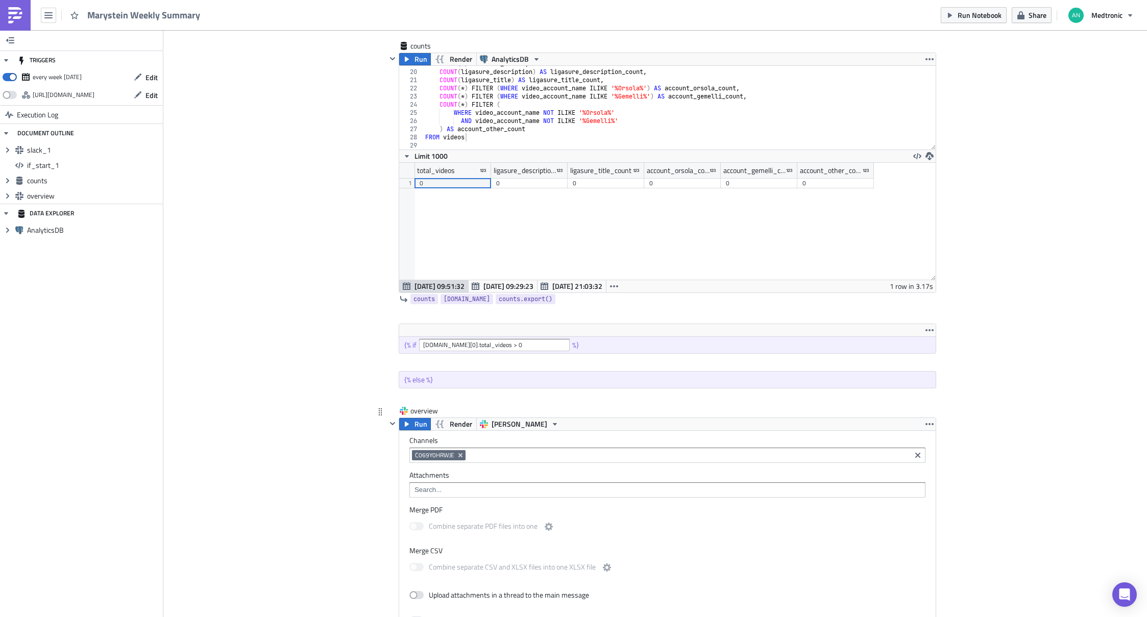
scroll to position [346, 0]
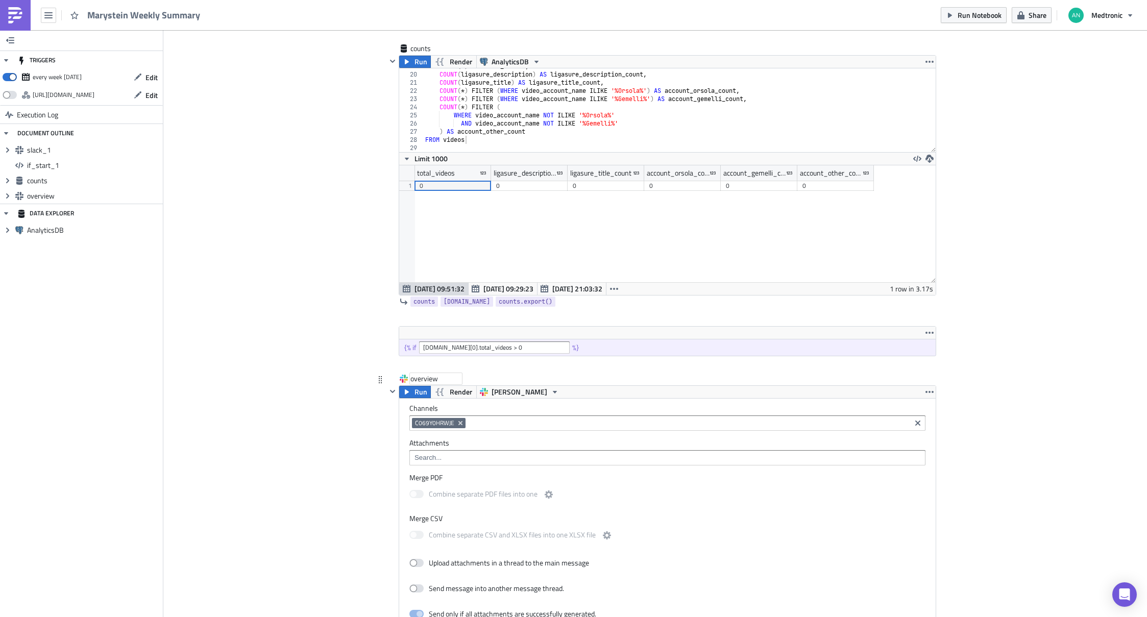
click at [419, 381] on div "overview" at bounding box center [436, 379] width 51 height 10
click at [419, 381] on input "overview" at bounding box center [436, 379] width 51 height 10
type input "no videos"
click at [294, 444] on div "Cover Image marystein Execution Log Marystein Weekly Summary <ol> <li>Get video…" at bounding box center [655, 588] width 984 height 1809
click at [390, 388] on icon "button" at bounding box center [393, 392] width 8 height 8
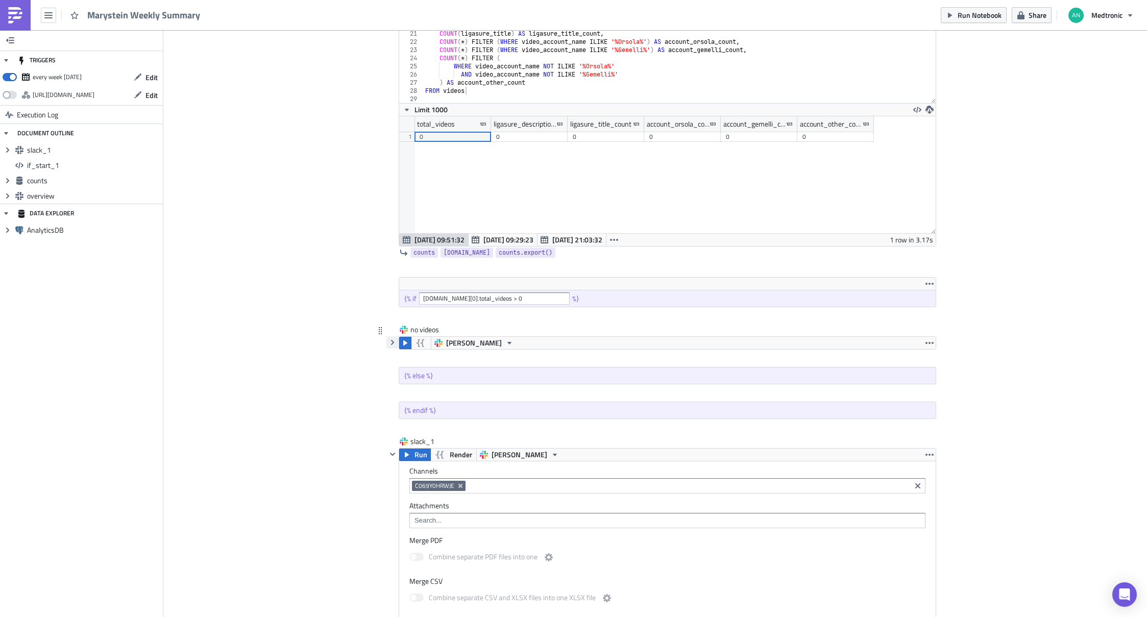
scroll to position [507, 0]
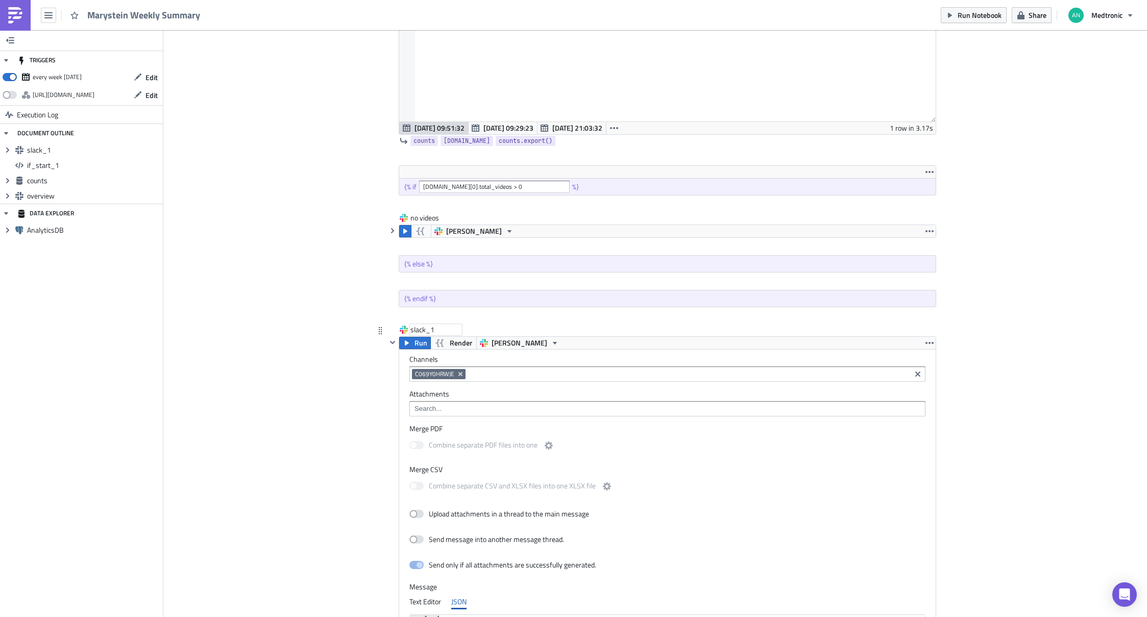
click at [414, 330] on div "slack_1" at bounding box center [436, 330] width 51 height 10
click at [414, 330] on input "slack_1" at bounding box center [436, 330] width 51 height 10
click at [423, 329] on div "slack_1" at bounding box center [436, 330] width 51 height 10
click at [423, 329] on input "slack_1" at bounding box center [436, 330] width 51 height 10
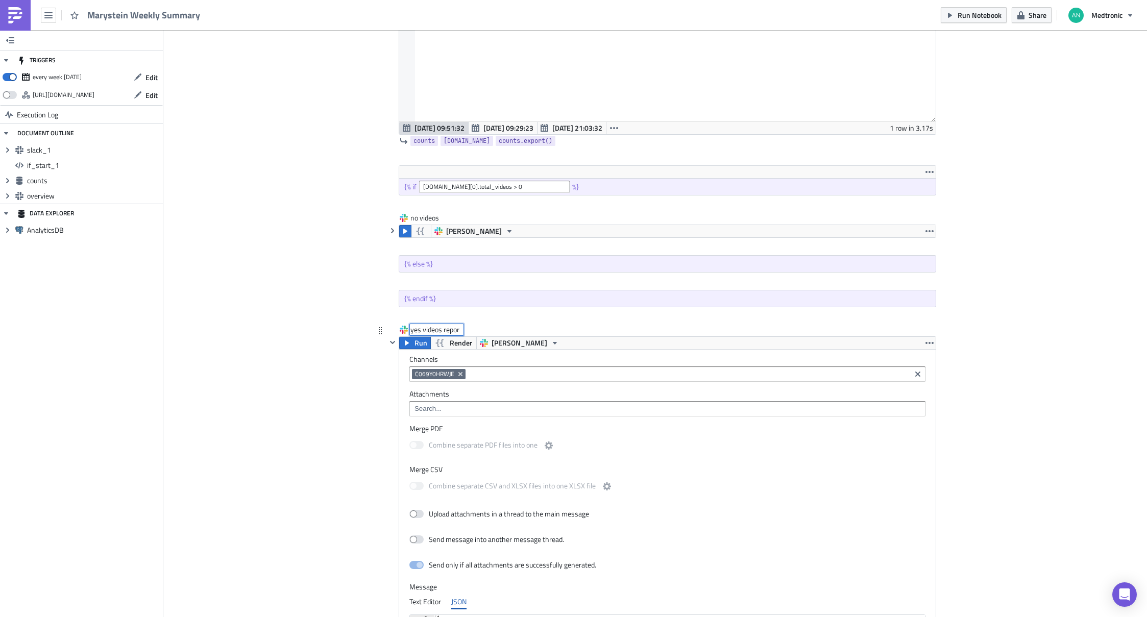
type input "yes videos report"
click at [289, 327] on div "Cover Image marystein Execution Log Marystein Weekly Summary <ol> <li>Get video…" at bounding box center [655, 191] width 984 height 1336
click at [432, 217] on div "no videos no videos" at bounding box center [436, 218] width 51 height 10
click at [448, 223] on div "no videos no videos" at bounding box center [436, 218] width 51 height 10
click at [443, 222] on div "no videos" at bounding box center [436, 218] width 51 height 10
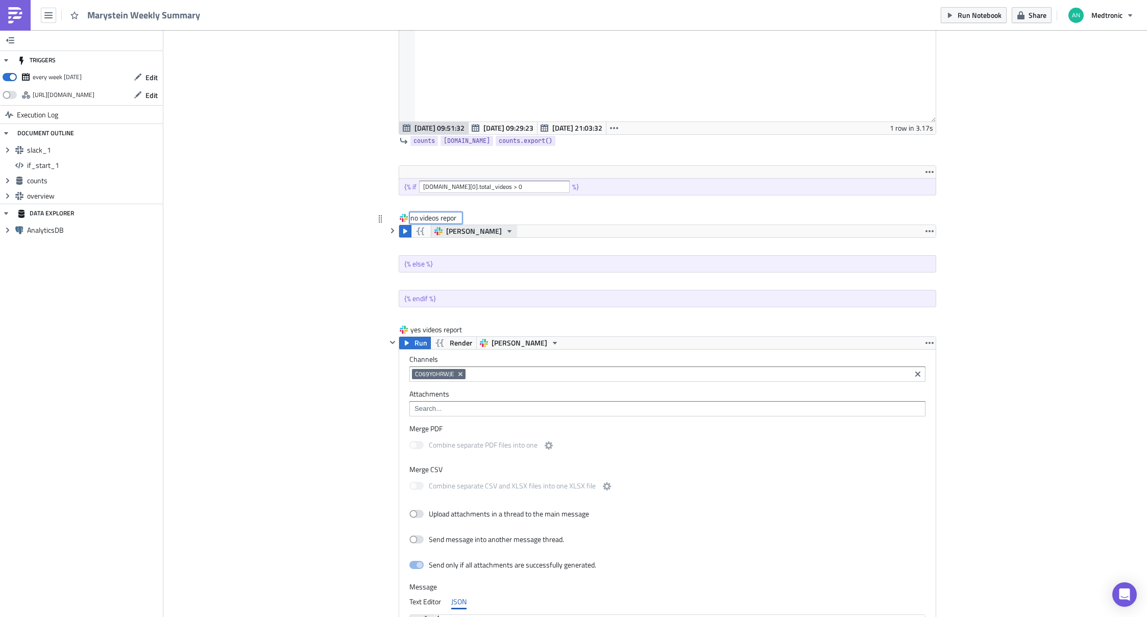
type input "no videos report"
click at [346, 250] on div "Cover Image marystein Execution Log Marystein Weekly Summary <ol> <li>Get video…" at bounding box center [655, 191] width 984 height 1336
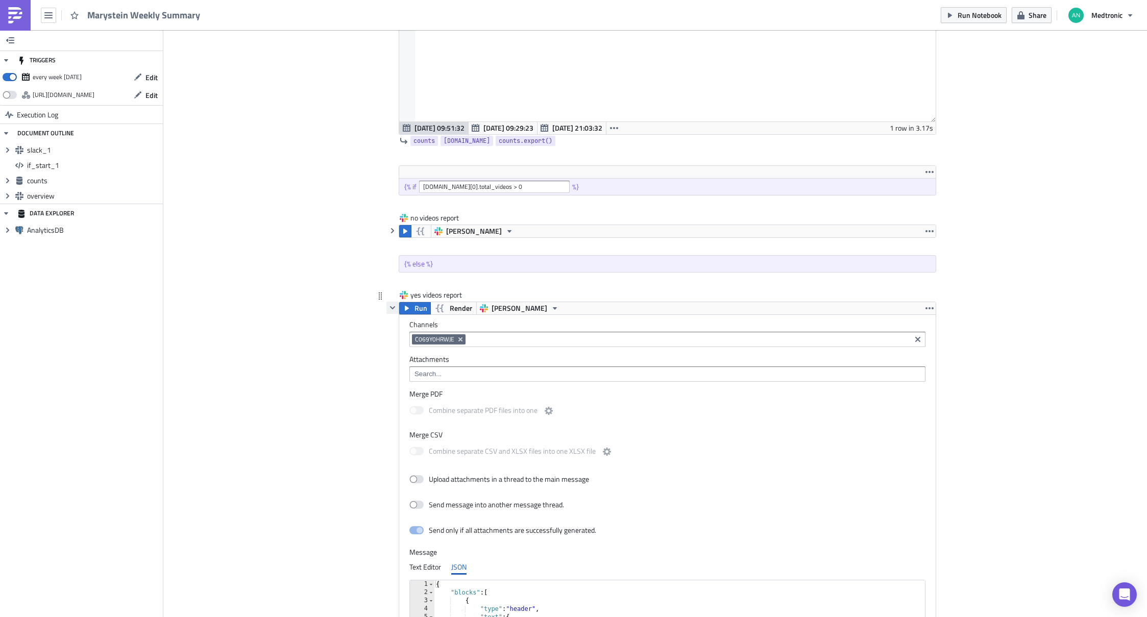
click at [389, 310] on icon "button" at bounding box center [393, 308] width 8 height 8
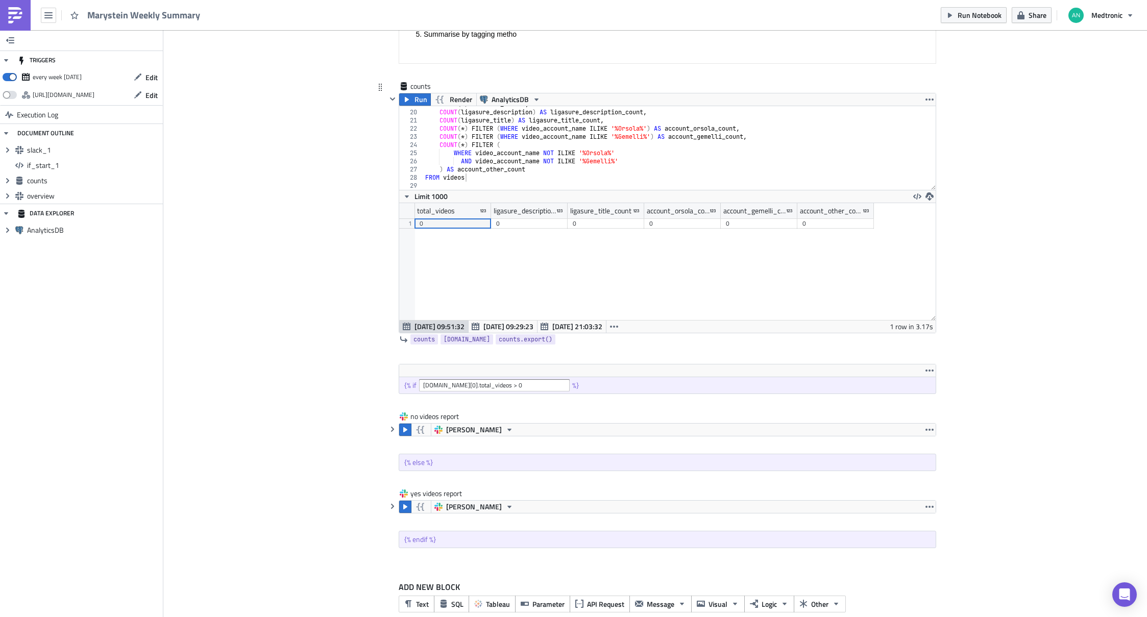
scroll to position [325, 0]
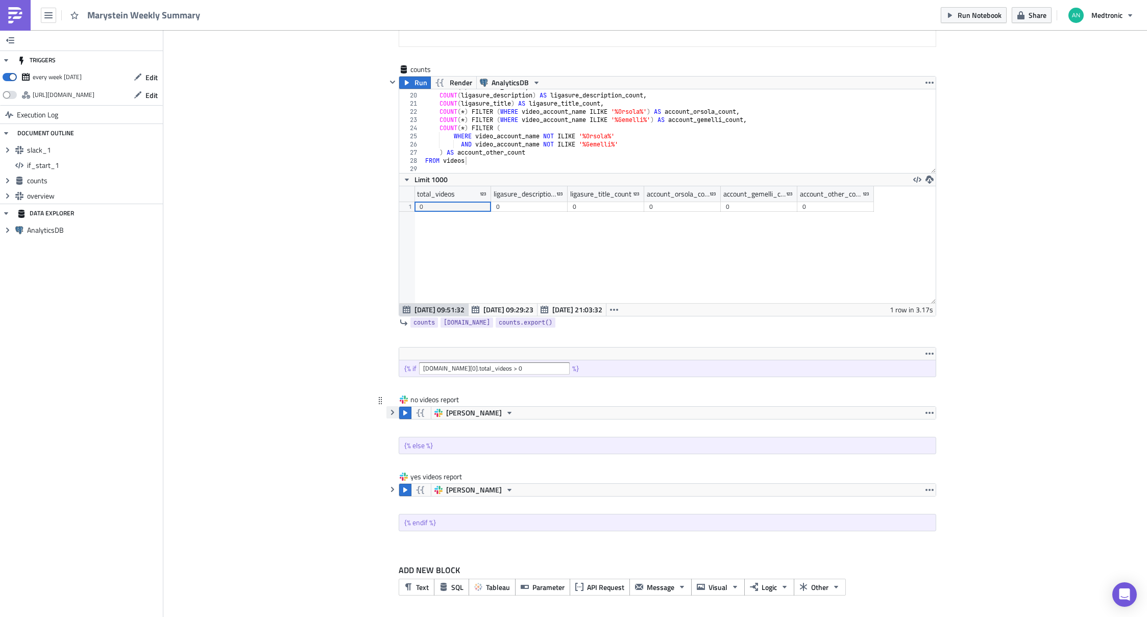
click at [390, 414] on icon "button" at bounding box center [393, 413] width 8 height 8
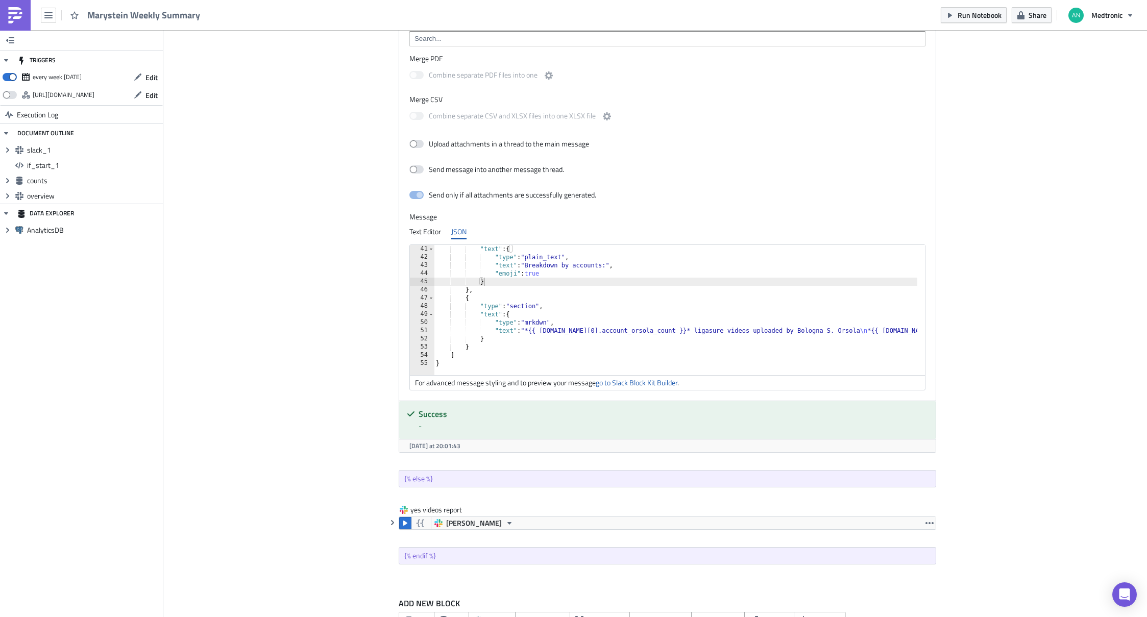
scroll to position [799, 0]
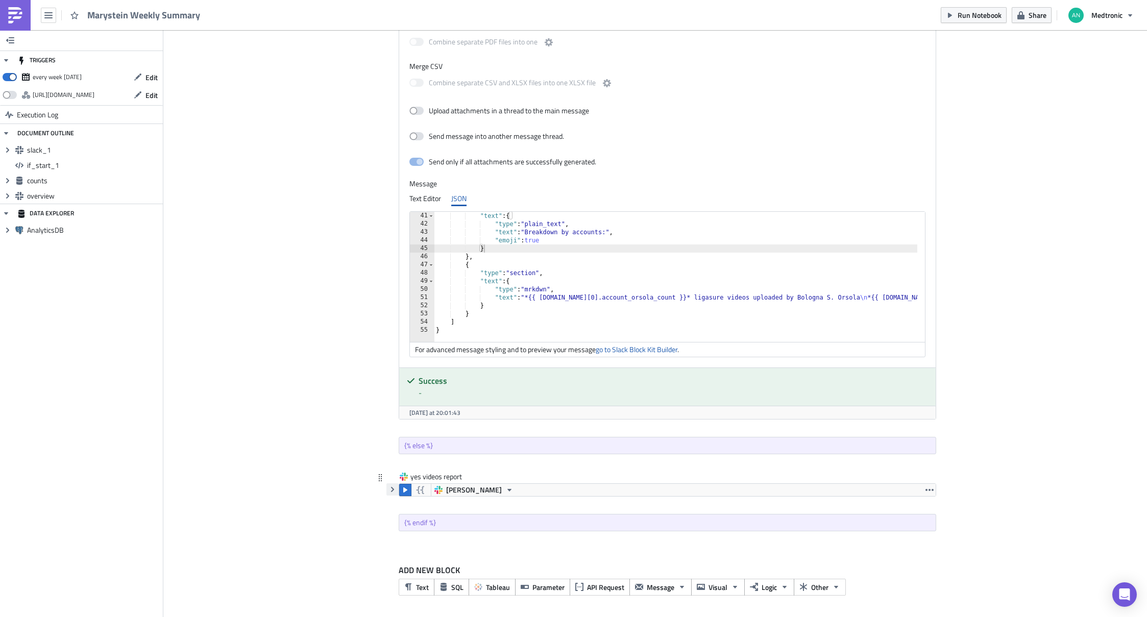
click at [391, 490] on icon "button" at bounding box center [393, 490] width 8 height 8
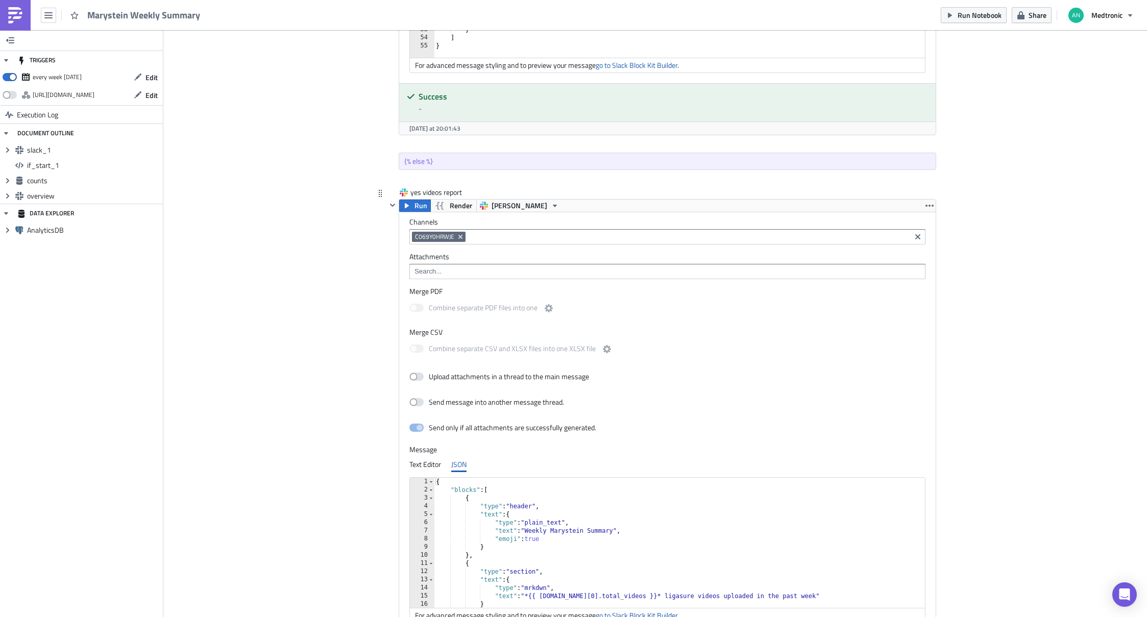
scroll to position [1168, 0]
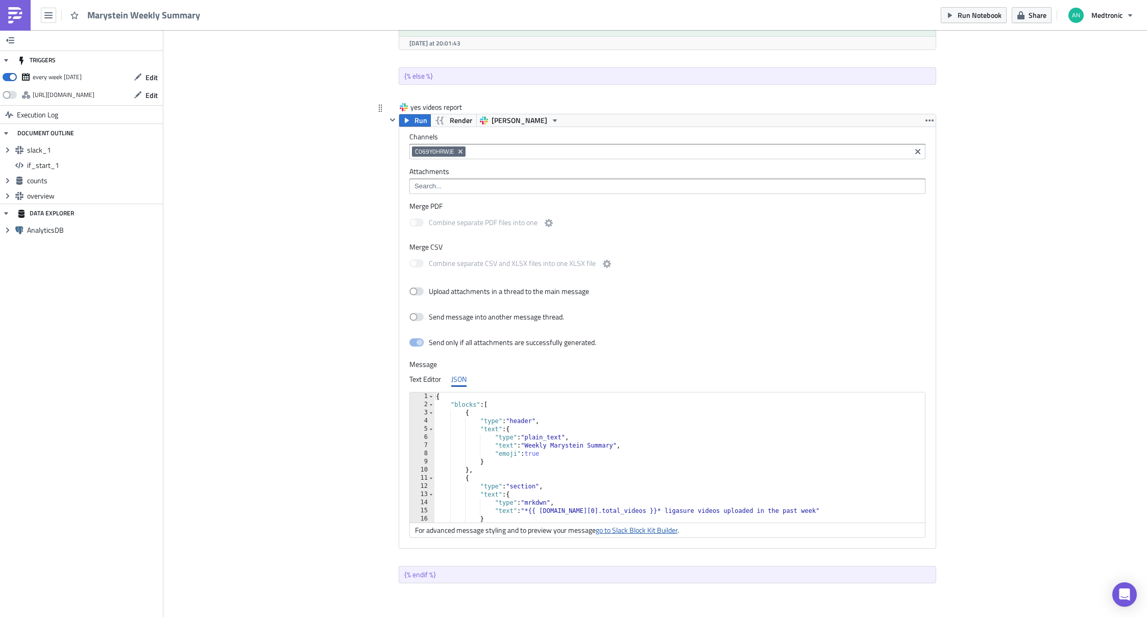
click at [649, 531] on link "go to Slack Block Kit Builder" at bounding box center [637, 530] width 82 height 11
click at [624, 475] on div "{ "blocks" : [ { "type" : "header" , "text" : { "type" : "plain_text" , "text" …" at bounding box center [967, 462] width 1067 height 139
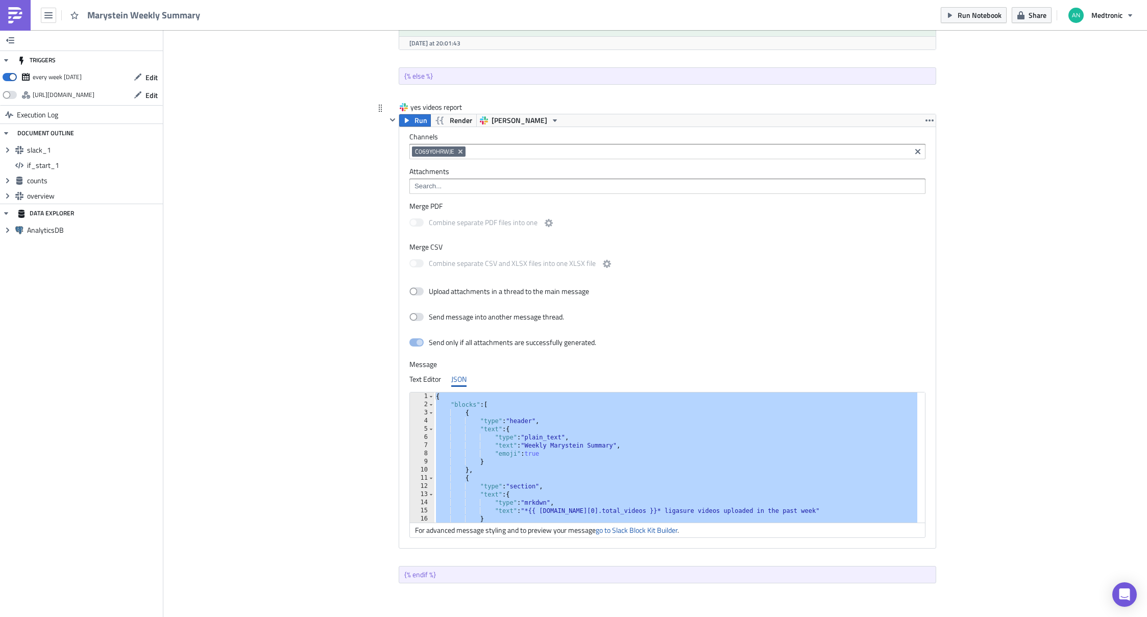
paste textarea
type textarea "}"
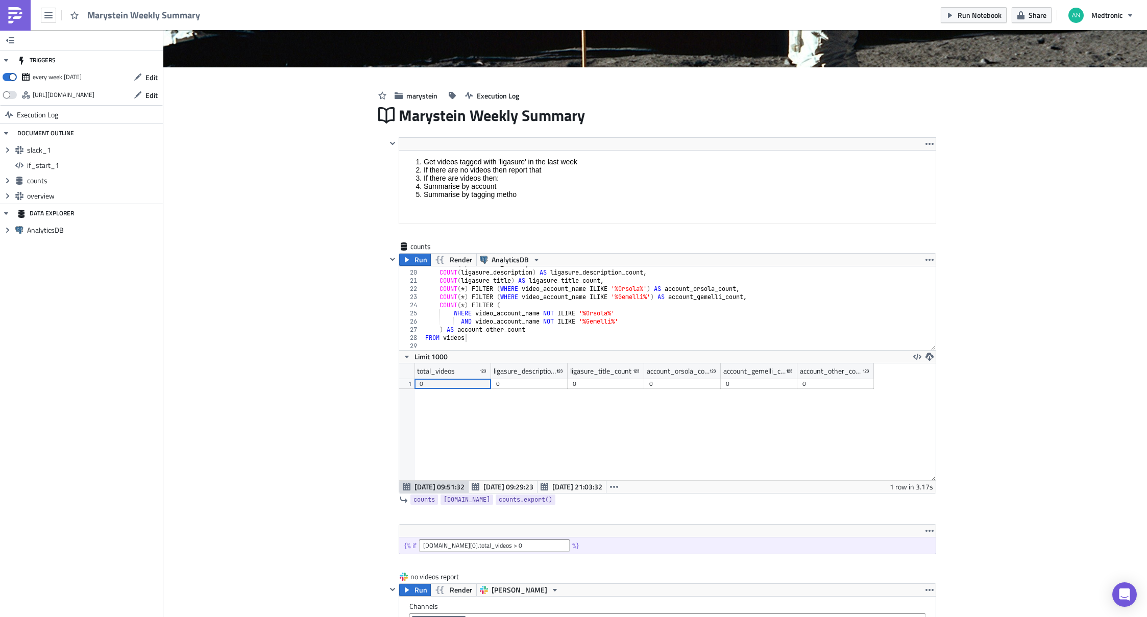
scroll to position [156, 0]
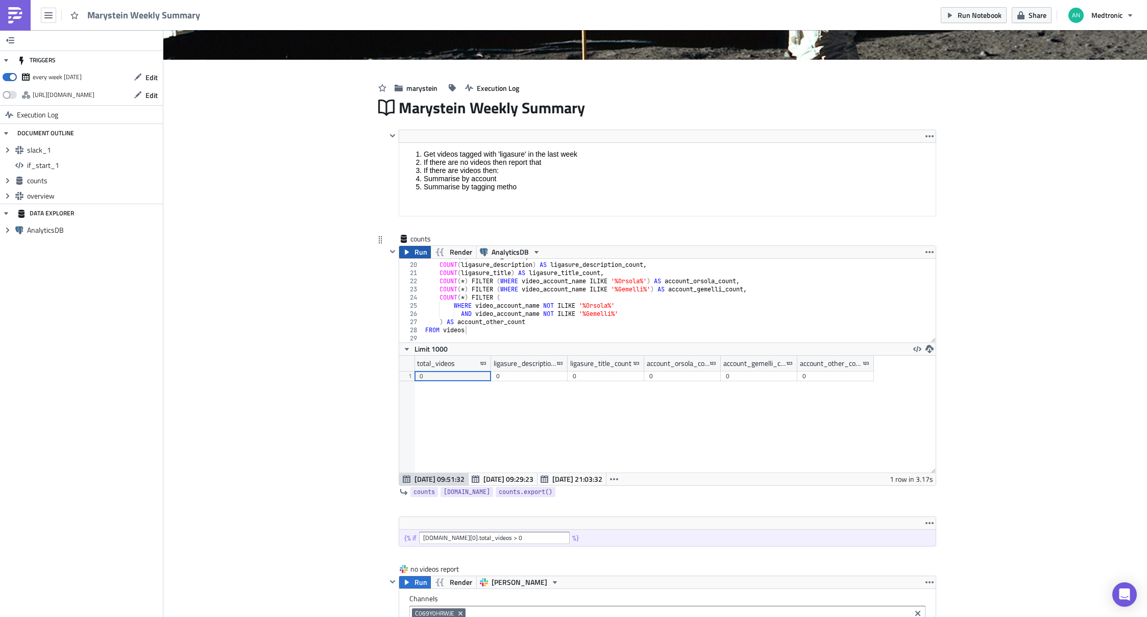
click at [415, 253] on span "Run" at bounding box center [421, 252] width 13 height 12
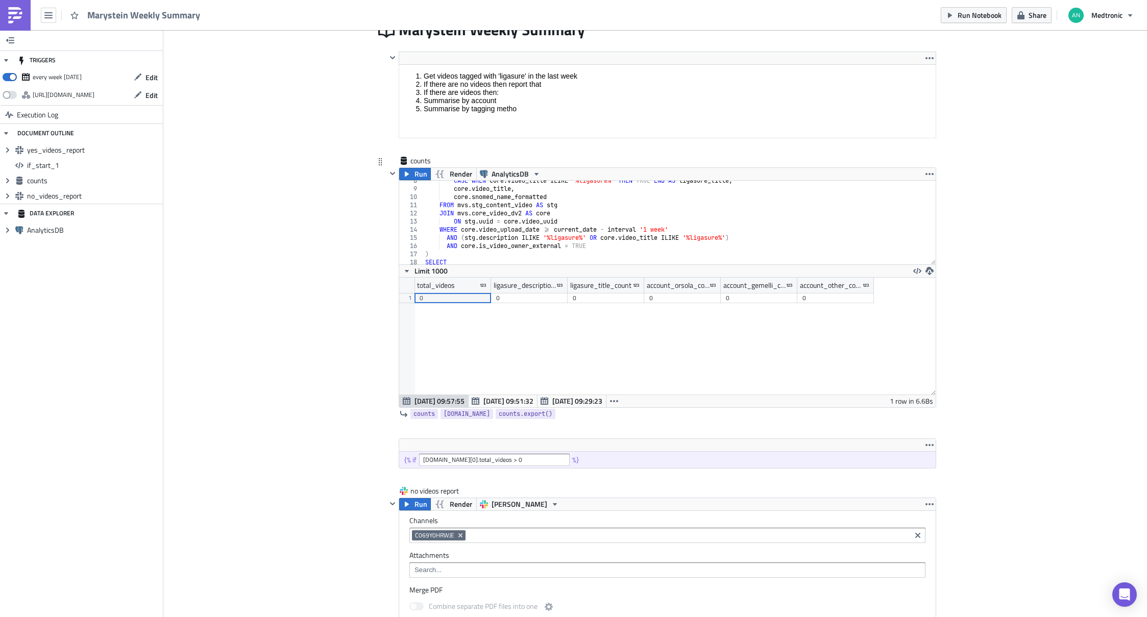
scroll to position [61, 0]
click at [650, 230] on div "CASE WHEN core . video_title ILIKE '%ligasure%' THEN TRUE END AS ligasure_title…" at bounding box center [675, 227] width 505 height 100
click at [415, 173] on span "Run" at bounding box center [421, 174] width 13 height 12
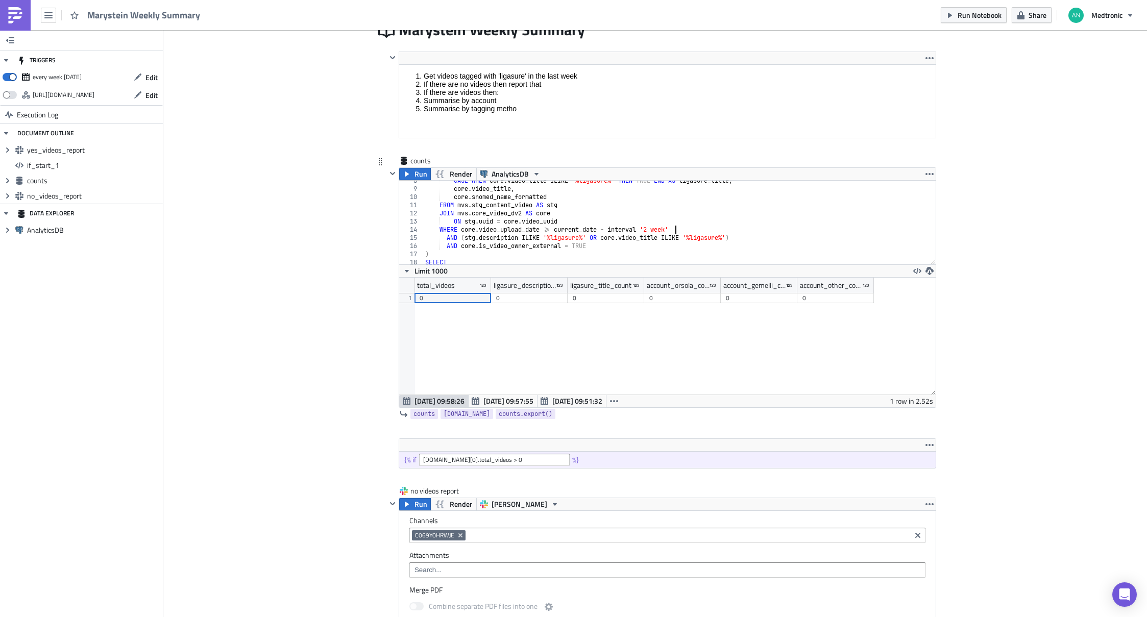
click at [672, 233] on div "CASE WHEN core . video_title ILIKE '%ligasure%' THEN TRUE END AS ligasure_title…" at bounding box center [675, 227] width 505 height 100
click at [650, 230] on div "CASE WHEN core . video_title ILIKE '%ligasure%' THEN TRUE END AS ligasure_title…" at bounding box center [675, 227] width 505 height 100
type textarea "WHERE core.video_upload_date >= current_date - interval '3 weeks'"
click at [415, 177] on span "Run" at bounding box center [421, 174] width 13 height 12
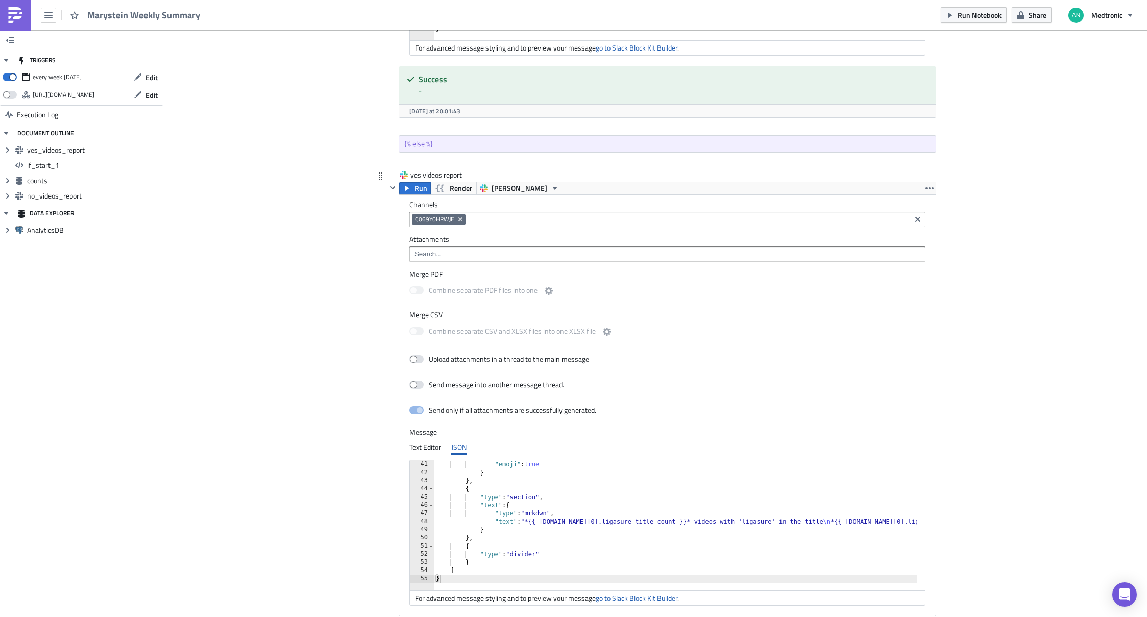
scroll to position [1101, 0]
click at [389, 188] on icon "button" at bounding box center [393, 187] width 8 height 8
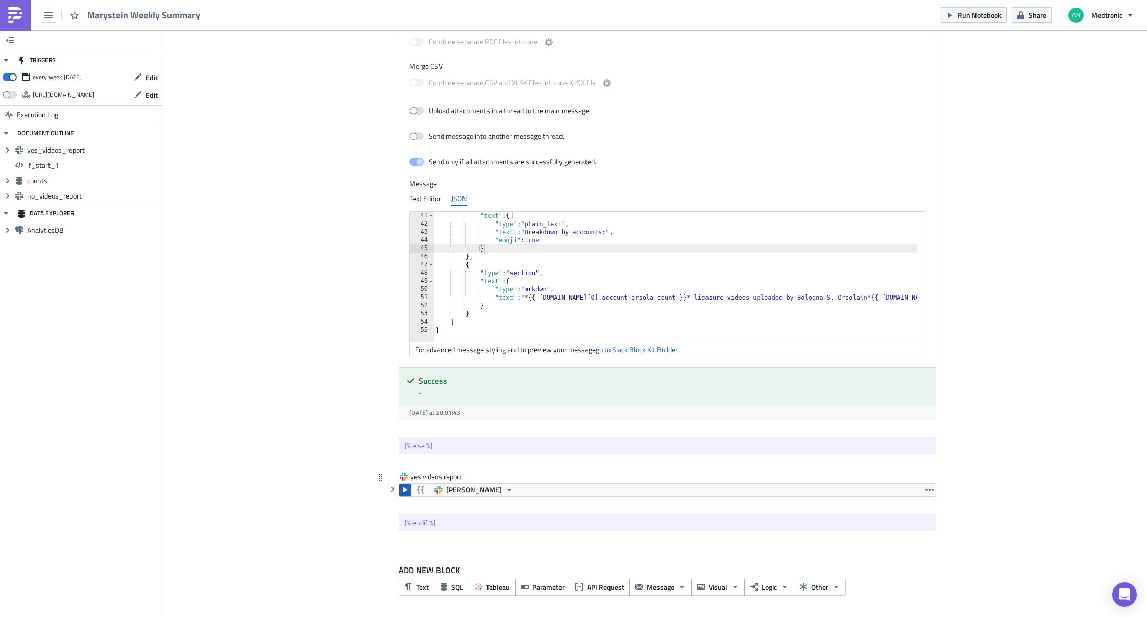
click at [403, 491] on icon "button" at bounding box center [405, 490] width 4 height 5
click at [641, 350] on link "go to Slack Block Kit Builder" at bounding box center [637, 349] width 82 height 11
click at [617, 316] on div ""text" : { "type" : "plain_text" , "text" : "Breakdown by accounts:" , "emoji" …" at bounding box center [967, 281] width 1067 height 139
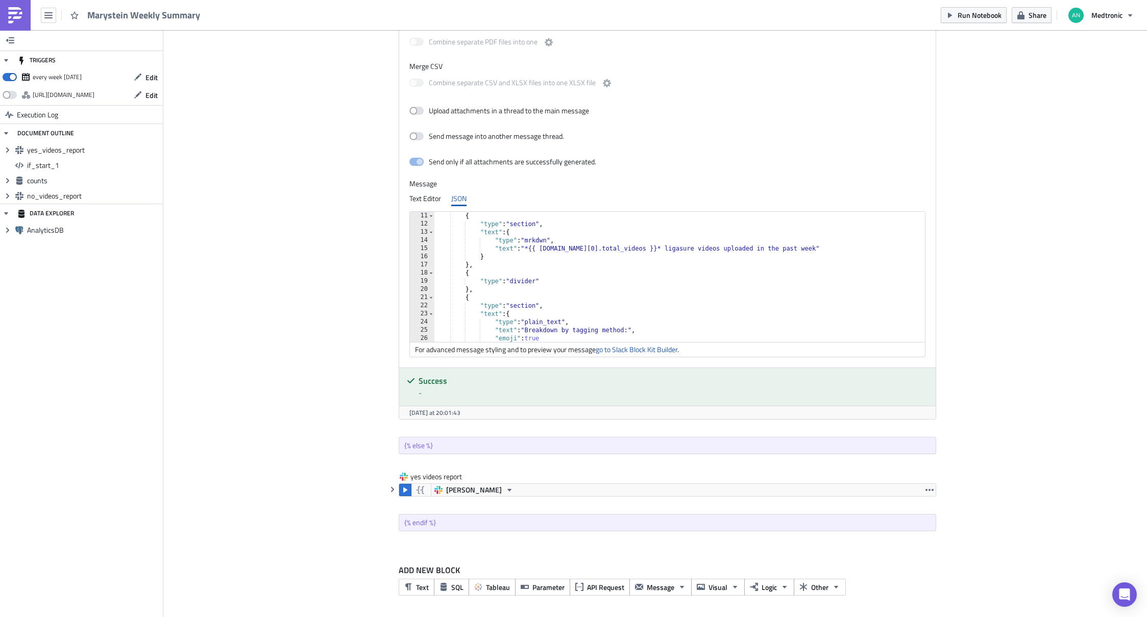
scroll to position [112, 0]
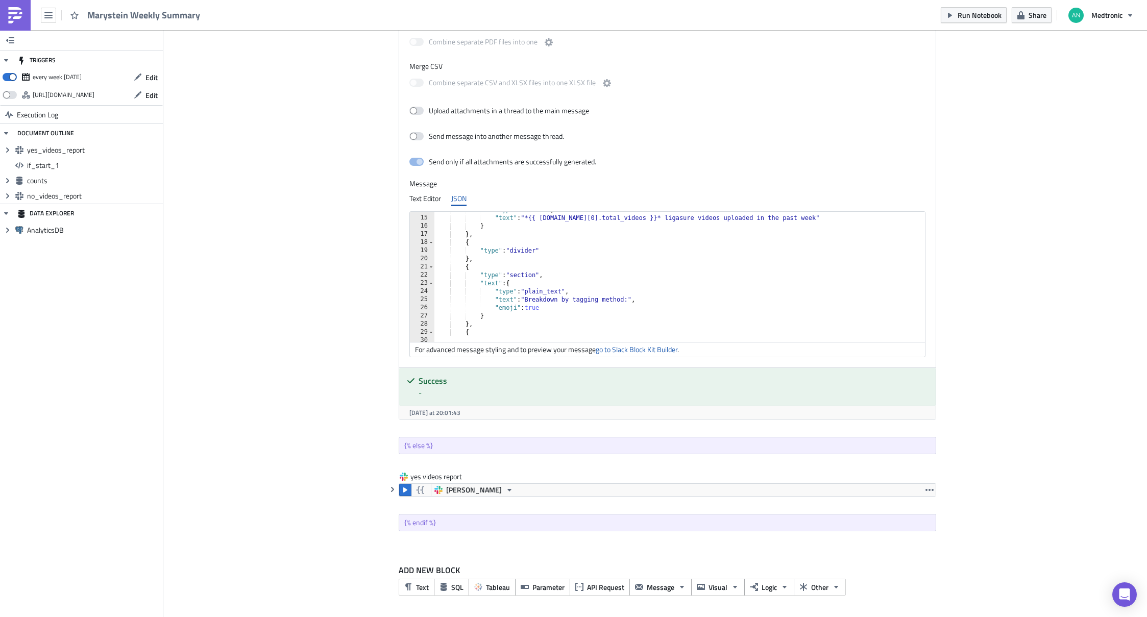
click at [623, 294] on div ""type" : "mrkdwn" , "text" : "*{{ counts.data[0].total_videos }}* ligasure vide…" at bounding box center [967, 275] width 1067 height 139
type textarea ""type": "plain_text","
click at [391, 488] on icon "button" at bounding box center [392, 489] width 3 height 5
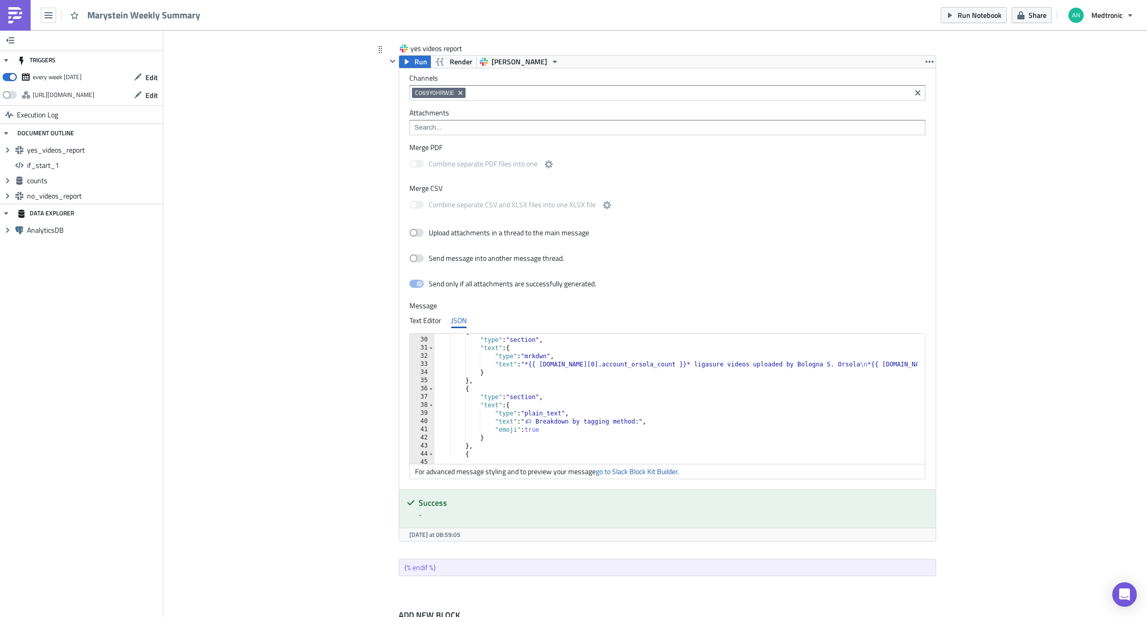
scroll to position [1227, 0]
click at [550, 392] on div "{ "type" : "section" , "text" : { "type" : "mrkdwn" , "text" : "*{{ counts.data…" at bounding box center [967, 397] width 1067 height 139
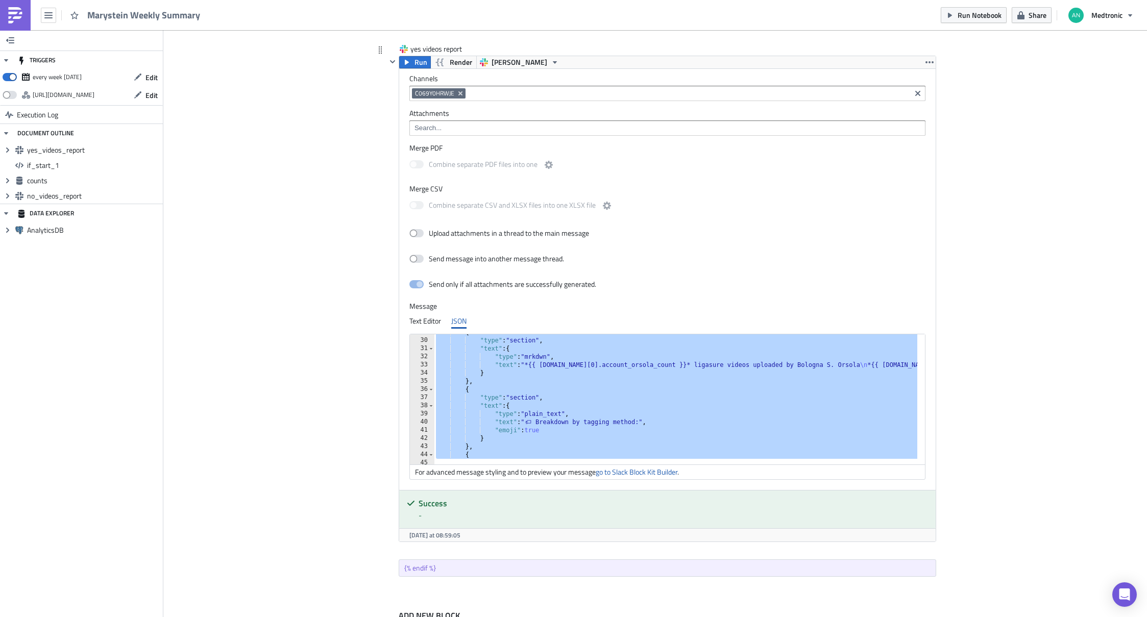
paste textarea
type textarea "}"
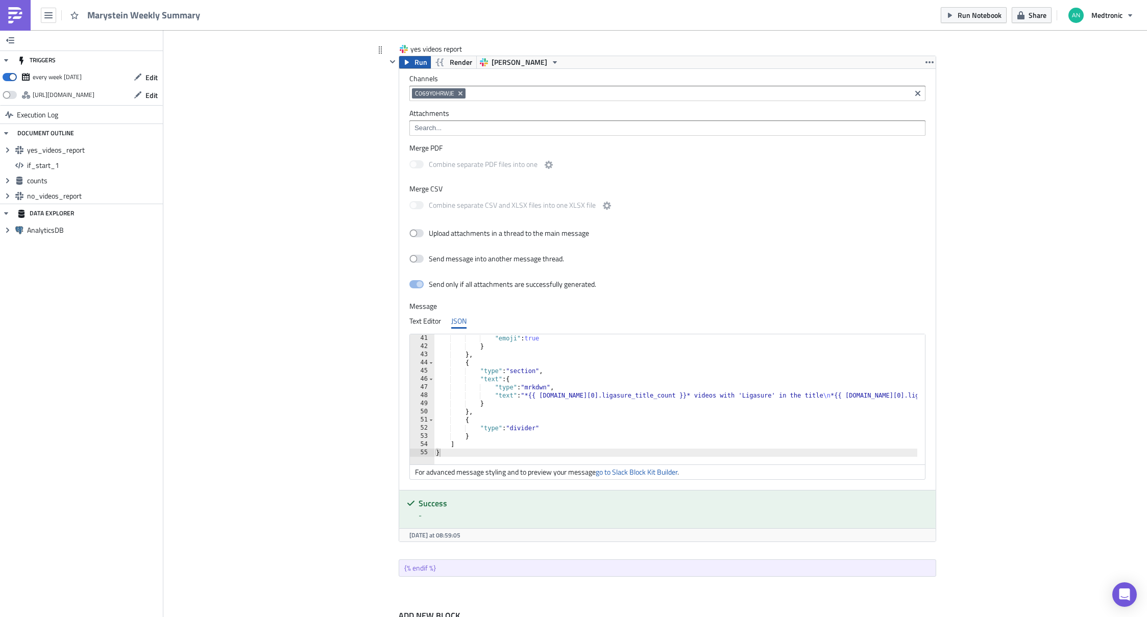
click at [408, 64] on button "Run" at bounding box center [415, 62] width 32 height 12
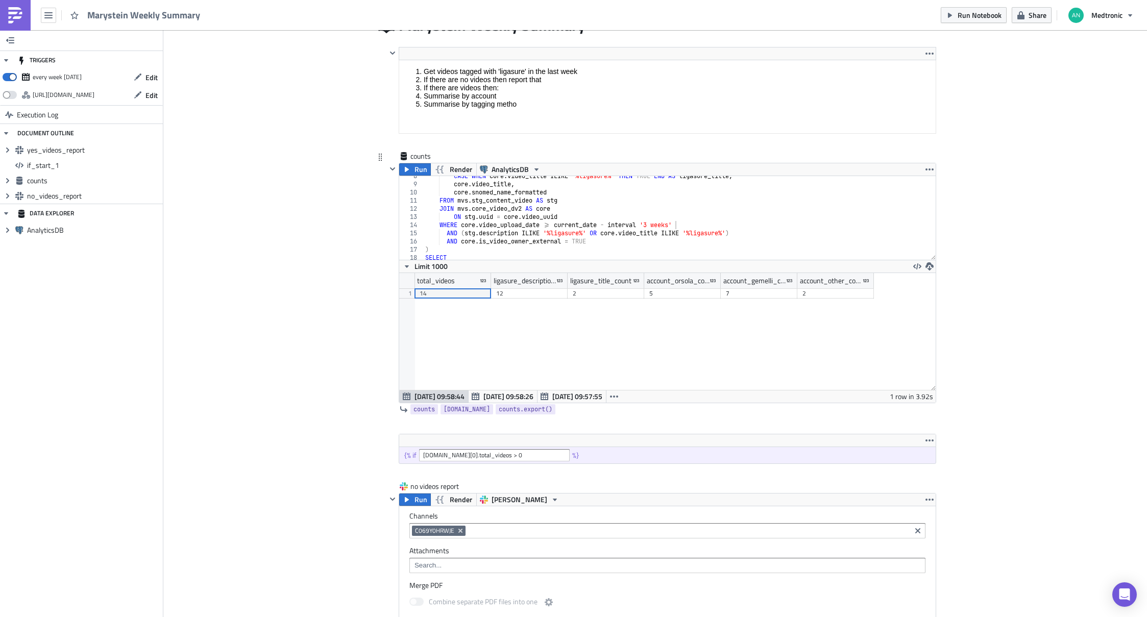
scroll to position [231, 0]
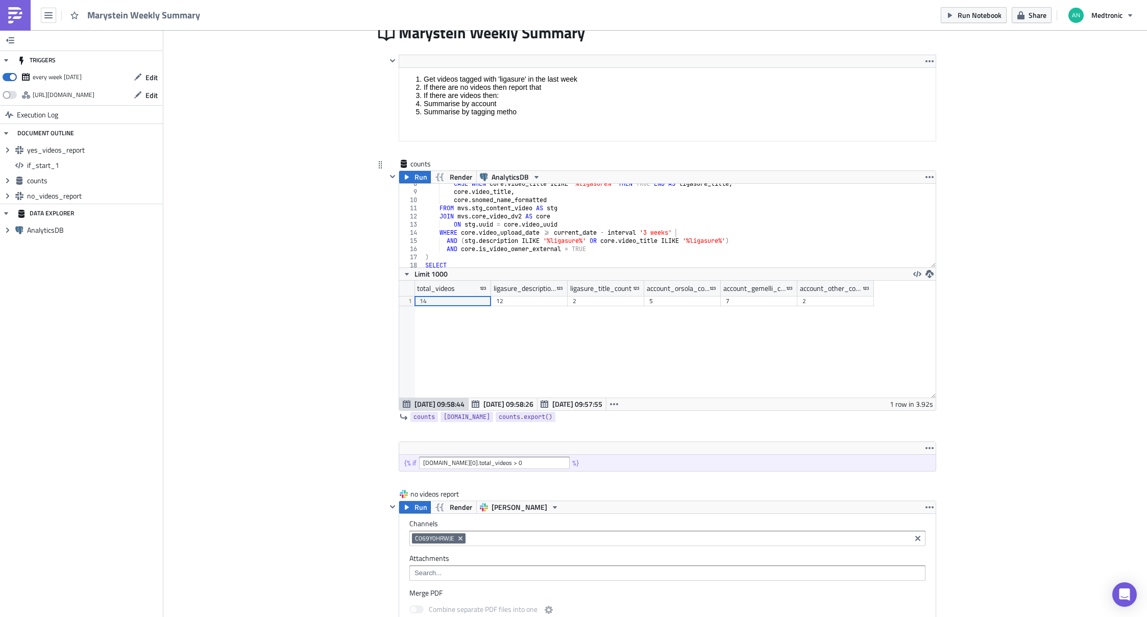
click at [650, 231] on div "CASE WHEN core . video_title ILIKE '%ligasure%' THEN TRUE END AS ligasure_title…" at bounding box center [675, 230] width 505 height 100
type textarea "WHERE core.video_upload_date >= current_date - interval '2 weeks'"
click at [415, 180] on span "Run" at bounding box center [421, 177] width 13 height 12
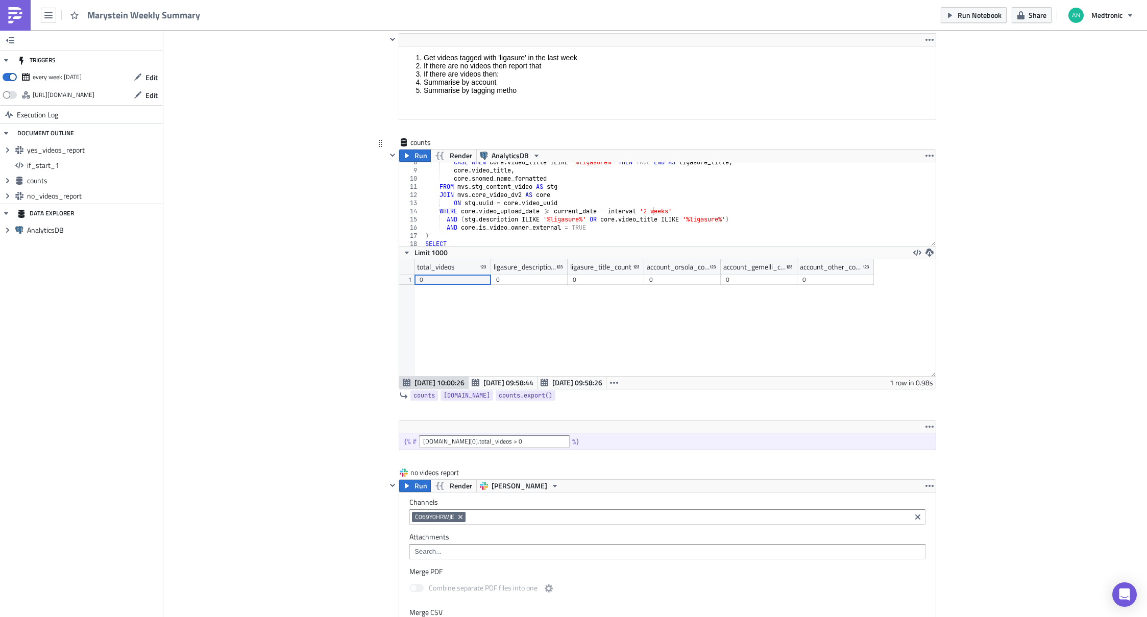
scroll to position [61, 0]
click at [415, 160] on span "Run" at bounding box center [421, 156] width 13 height 12
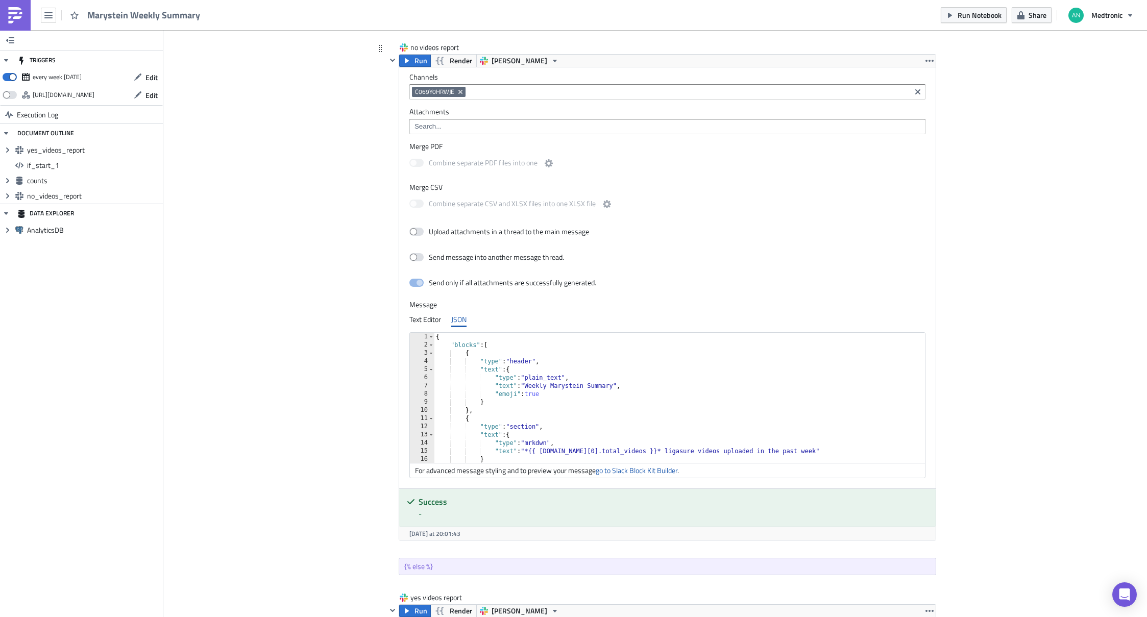
scroll to position [117, 536]
click at [629, 396] on div "{ "blocks" : [ { "type" : "header" , "text" : { "type" : "plain_text" , "text" …" at bounding box center [967, 402] width 1067 height 139
click at [633, 471] on link "go to Slack Block Kit Builder" at bounding box center [637, 470] width 82 height 11
click at [338, 294] on div "Cover Image marystein Execution Log Marystein Weekly Summary <ol> <li>Get video…" at bounding box center [655, 283] width 984 height 1861
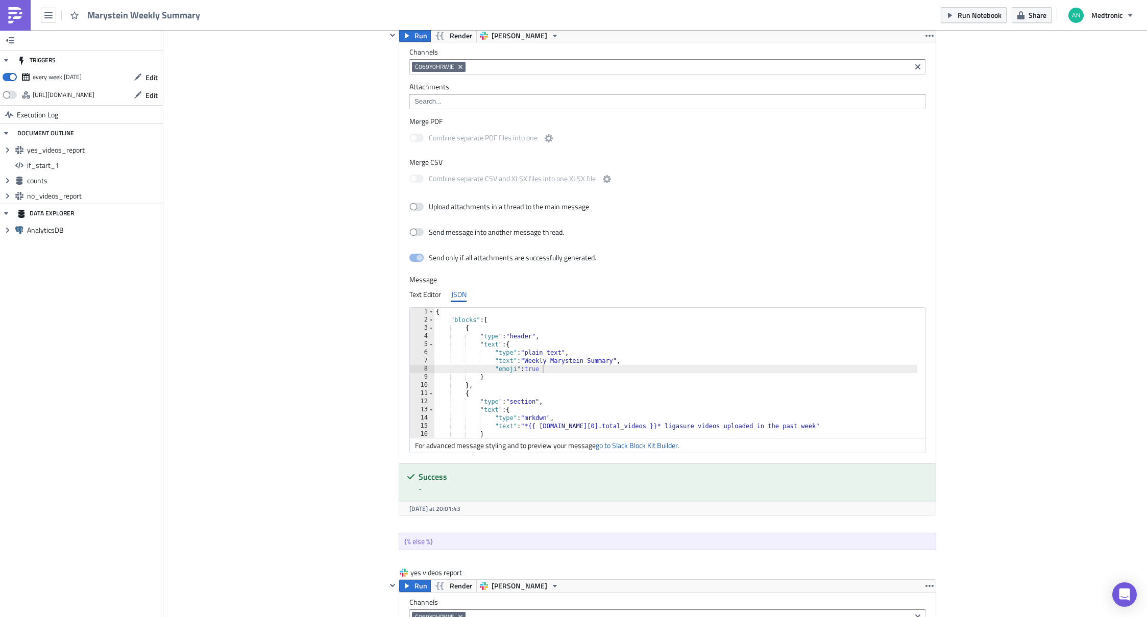
scroll to position [704, 0]
click at [599, 382] on div "{ "blocks" : [ { "type" : "header" , "text" : { "type" : "plain_text" , "text" …" at bounding box center [967, 375] width 1067 height 139
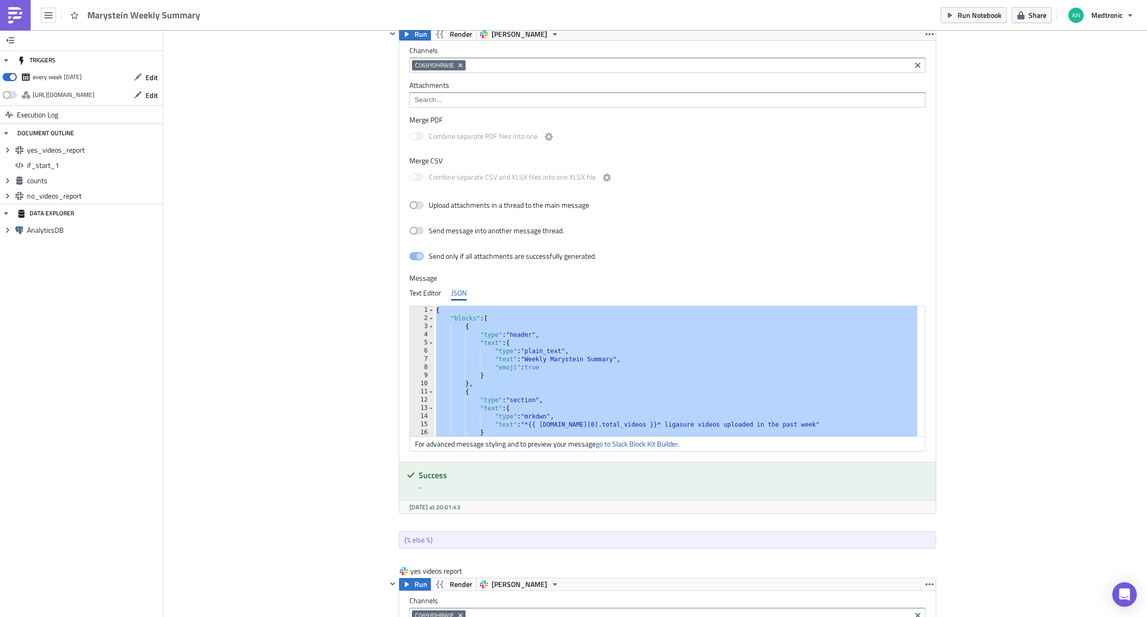
scroll to position [0, 2]
paste textarea
type textarea "}"
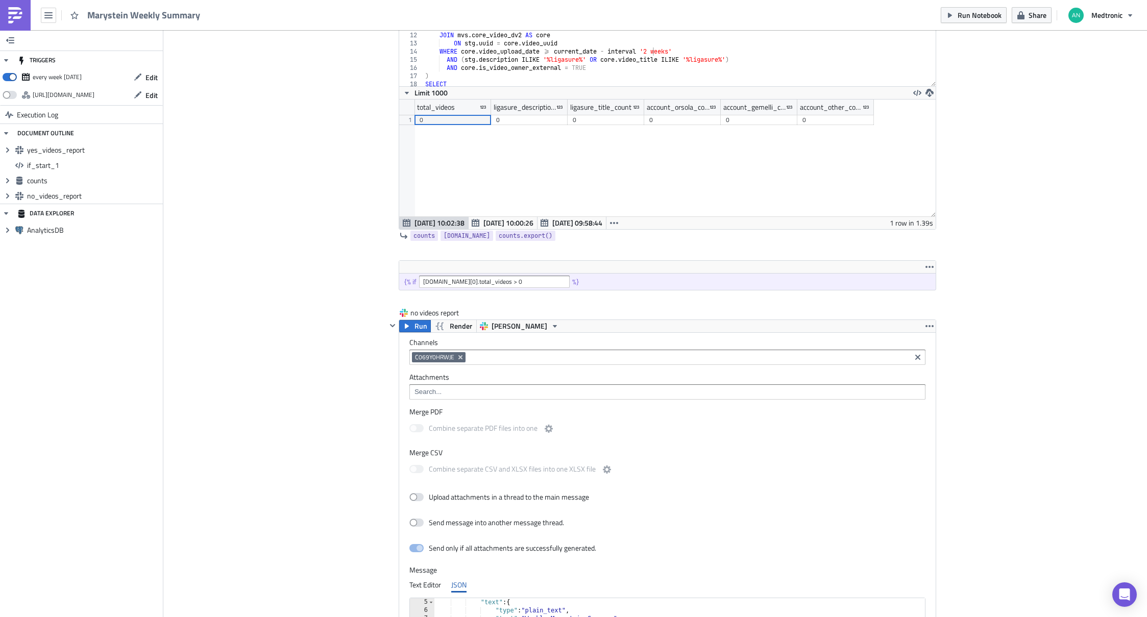
scroll to position [414, 0]
click at [415, 323] on span "Run" at bounding box center [421, 324] width 13 height 12
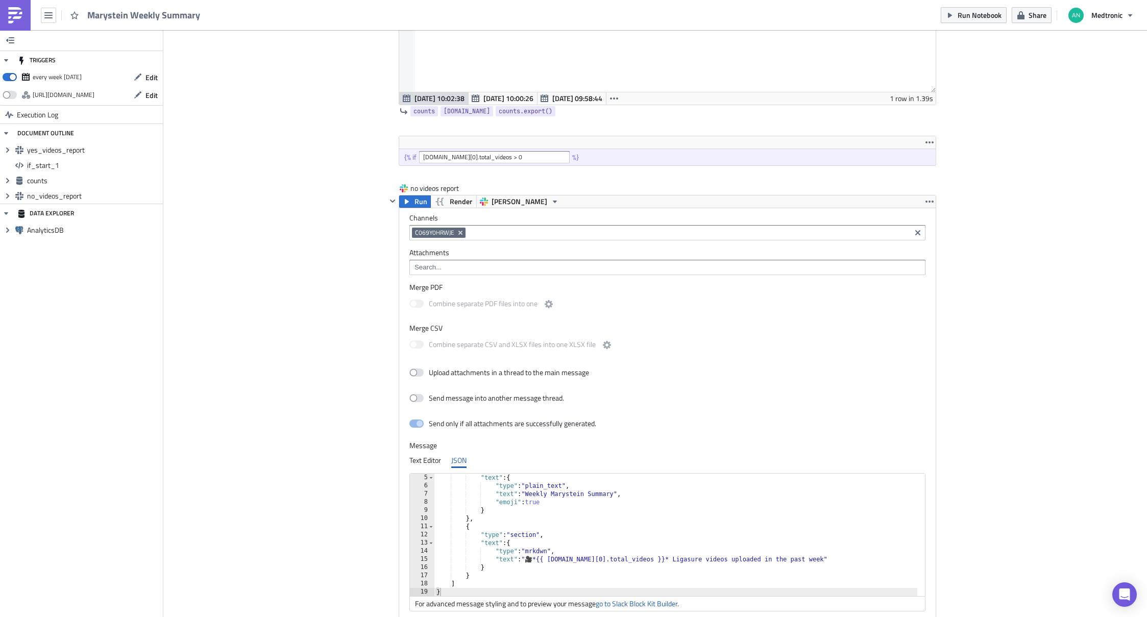
scroll to position [0, 0]
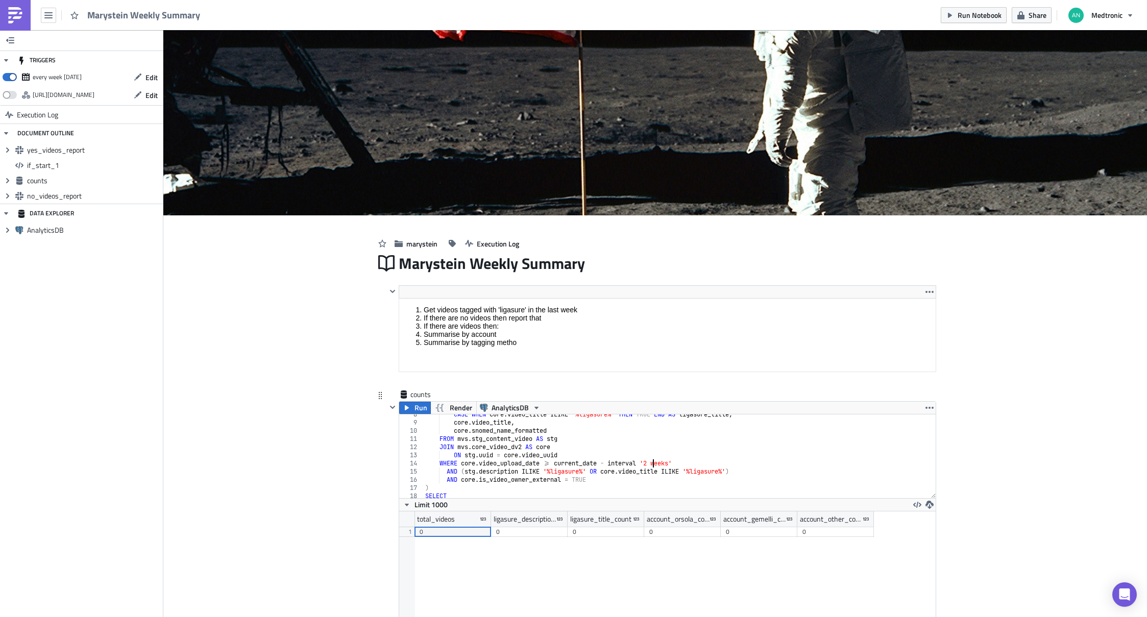
click at [648, 462] on div "CASE WHEN core . video_title ILIKE '%ligasure%' THEN TRUE END AS ligasure_title…" at bounding box center [675, 461] width 505 height 100
type textarea "WHERE core.video_upload_date >= current_date - interval '3 weeks'"
click at [965, 17] on span "Run Notebook" at bounding box center [980, 15] width 44 height 11
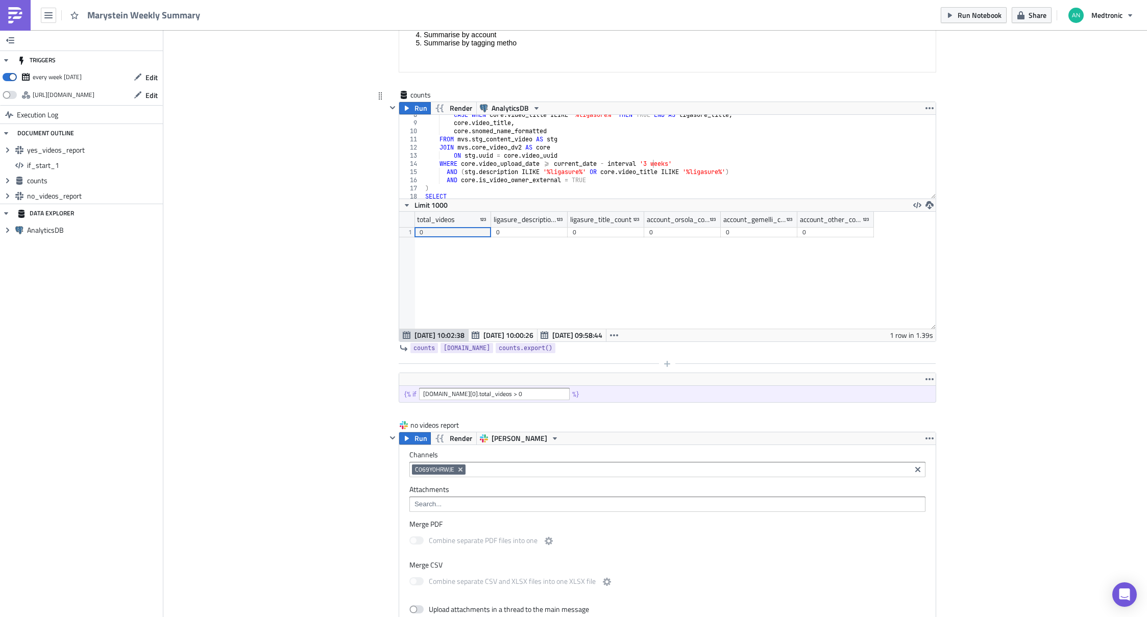
scroll to position [271, 0]
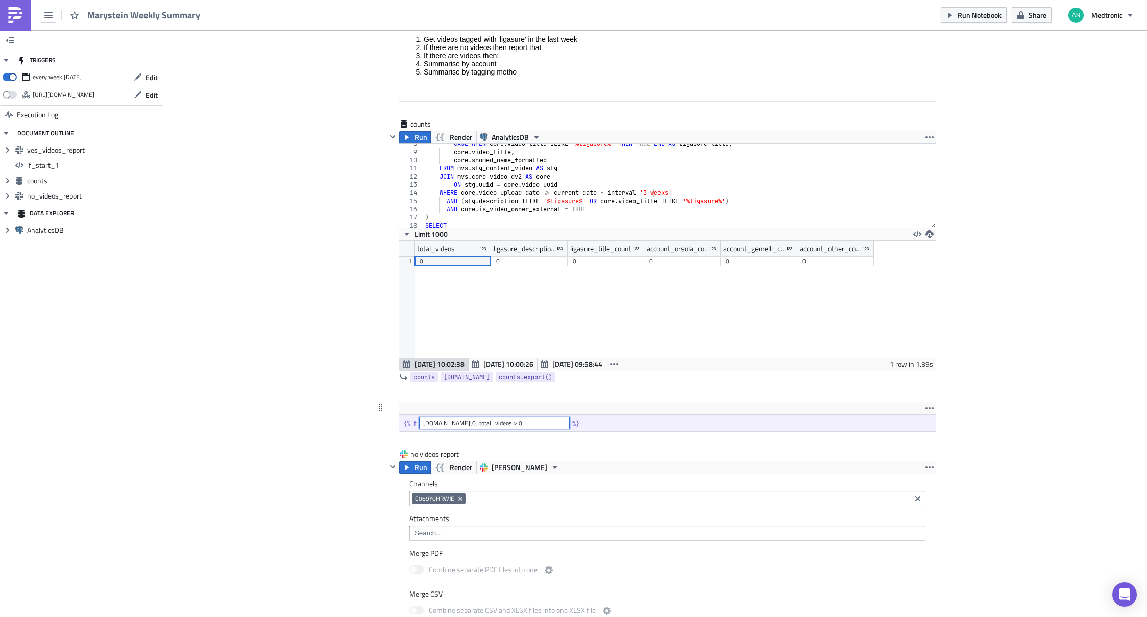
click at [495, 421] on input "counts.data[0].total_videos > 0" at bounding box center [494, 423] width 151 height 12
click at [972, 22] on button "Run Notebook" at bounding box center [974, 15] width 66 height 16
click at [495, 423] on input "counts.data[0].total_videos = 0" at bounding box center [494, 423] width 151 height 12
type input "counts.data[0].total_videos == 0"
click at [971, 15] on span "Run Notebook" at bounding box center [980, 15] width 44 height 11
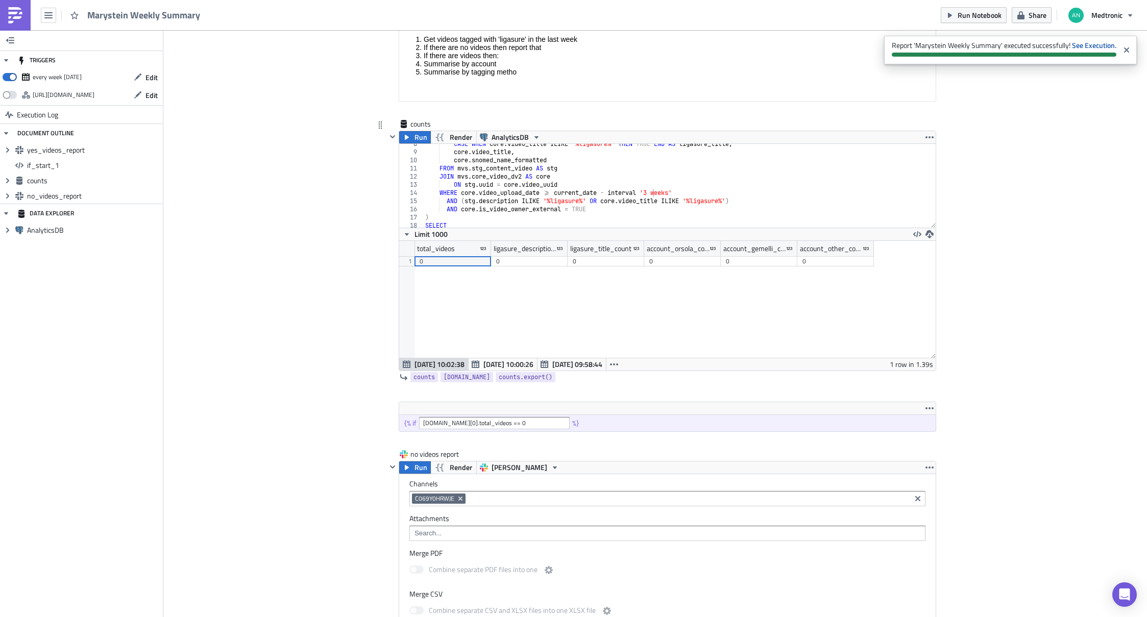
click at [648, 192] on div "CASE WHEN core . video_title ILIKE '%ligasure%' THEN TRUE END AS ligasure_title…" at bounding box center [675, 190] width 505 height 100
type textarea "WHERE core.video_upload_date >= current_date - interval '1 weeks'"
click at [980, 16] on span "Run Notebook" at bounding box center [980, 15] width 44 height 11
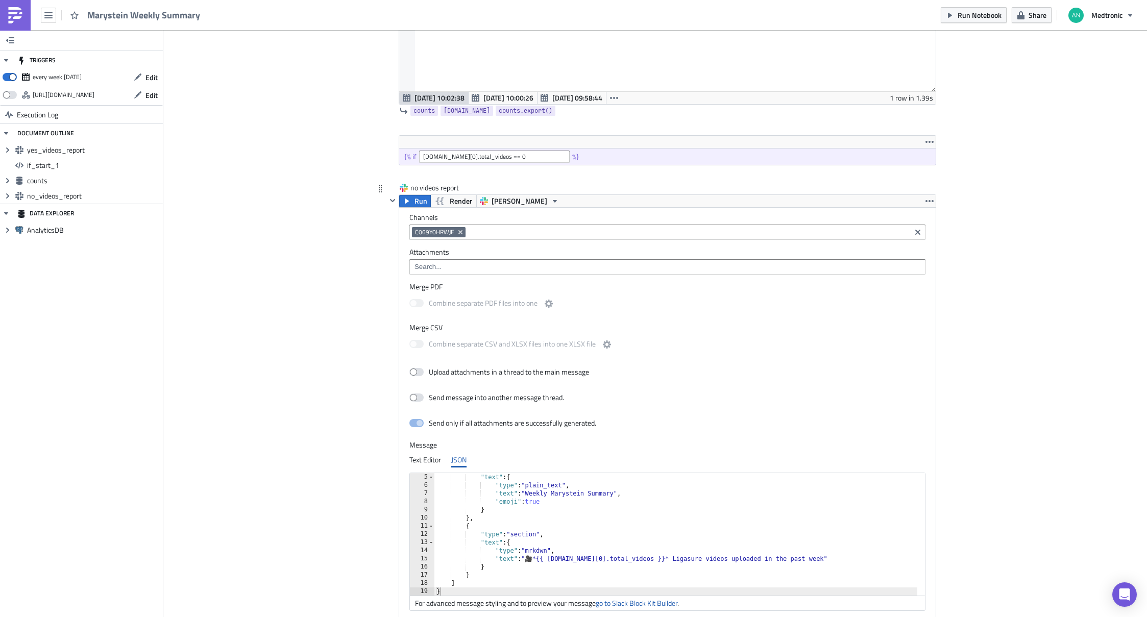
scroll to position [504, 0]
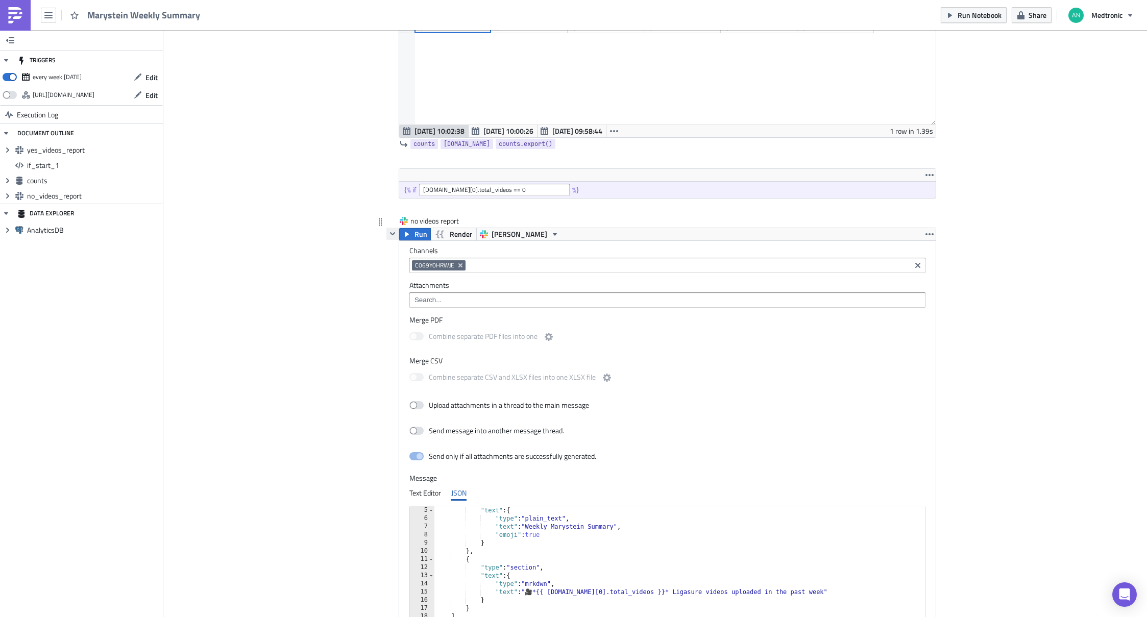
click at [389, 234] on icon "button" at bounding box center [393, 234] width 8 height 8
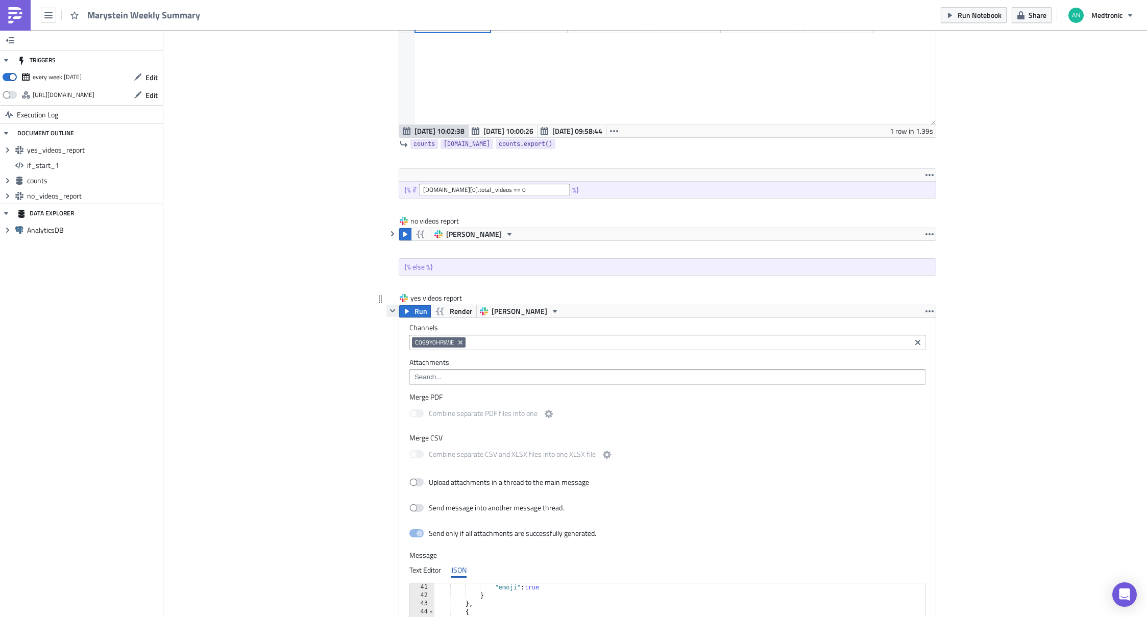
click at [390, 311] on icon "button" at bounding box center [393, 311] width 8 height 8
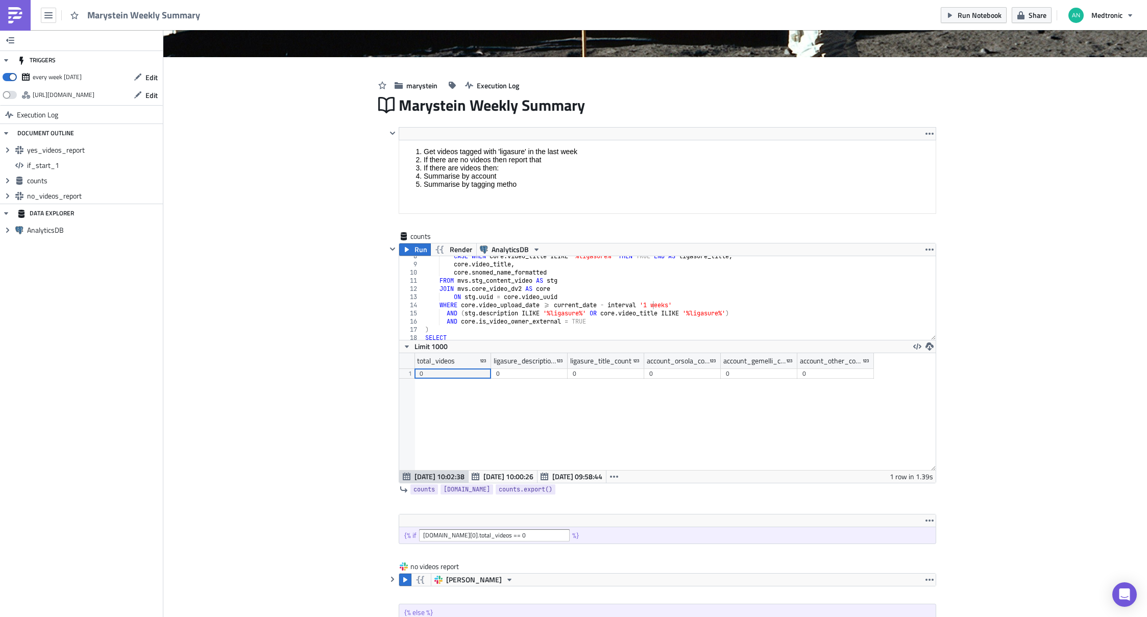
scroll to position [155, 0]
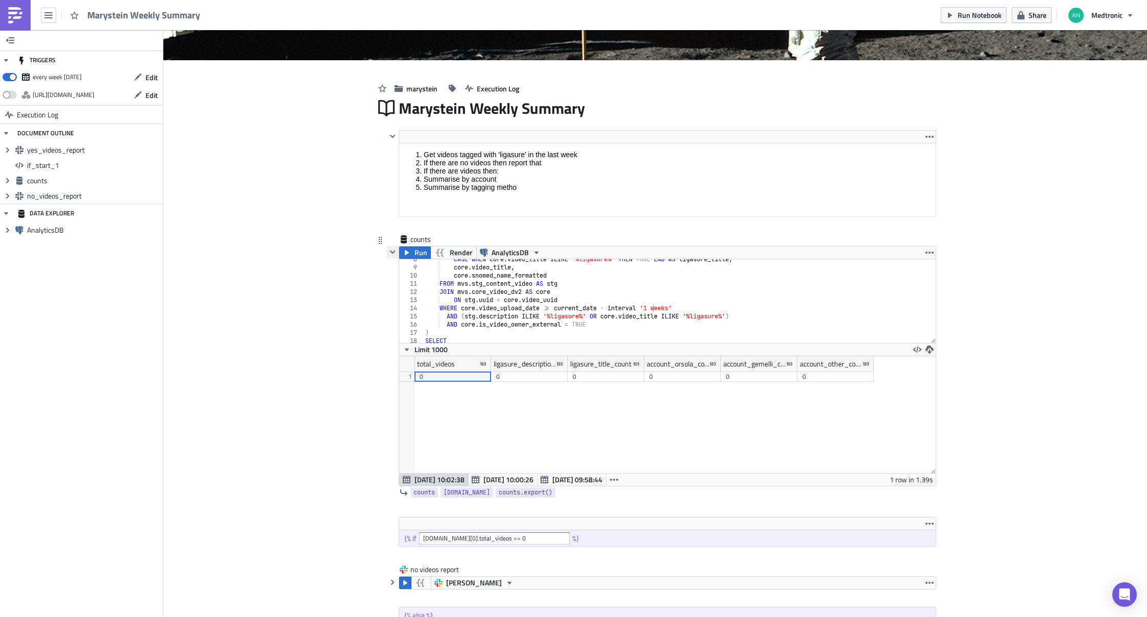
click at [389, 254] on icon "button" at bounding box center [393, 252] width 8 height 8
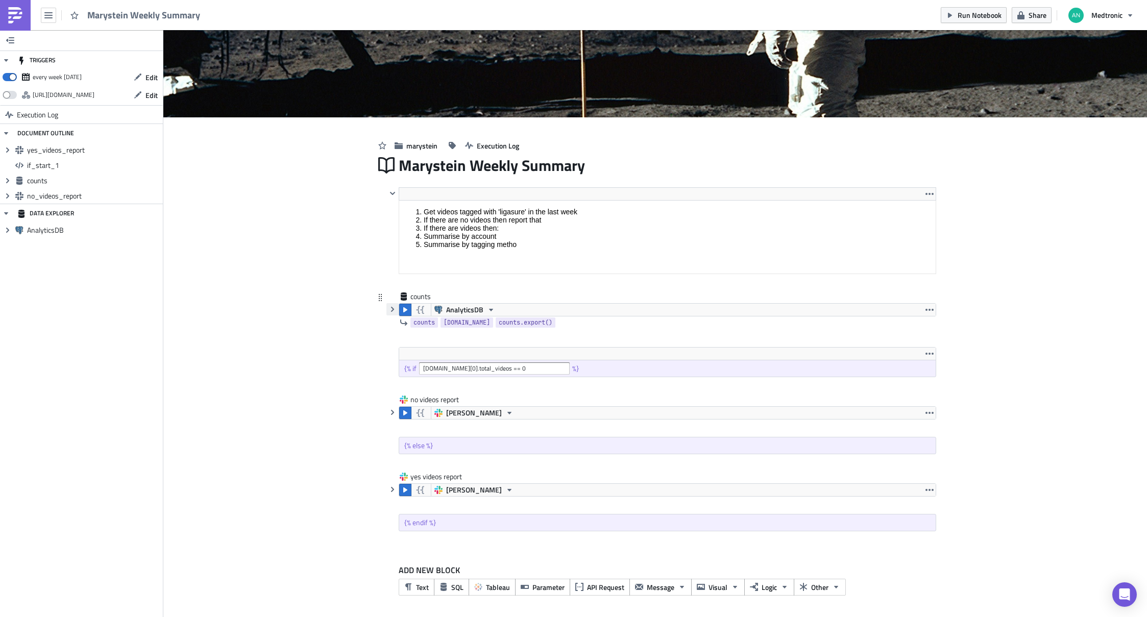
scroll to position [98, 0]
click at [389, 310] on icon "button" at bounding box center [393, 309] width 8 height 8
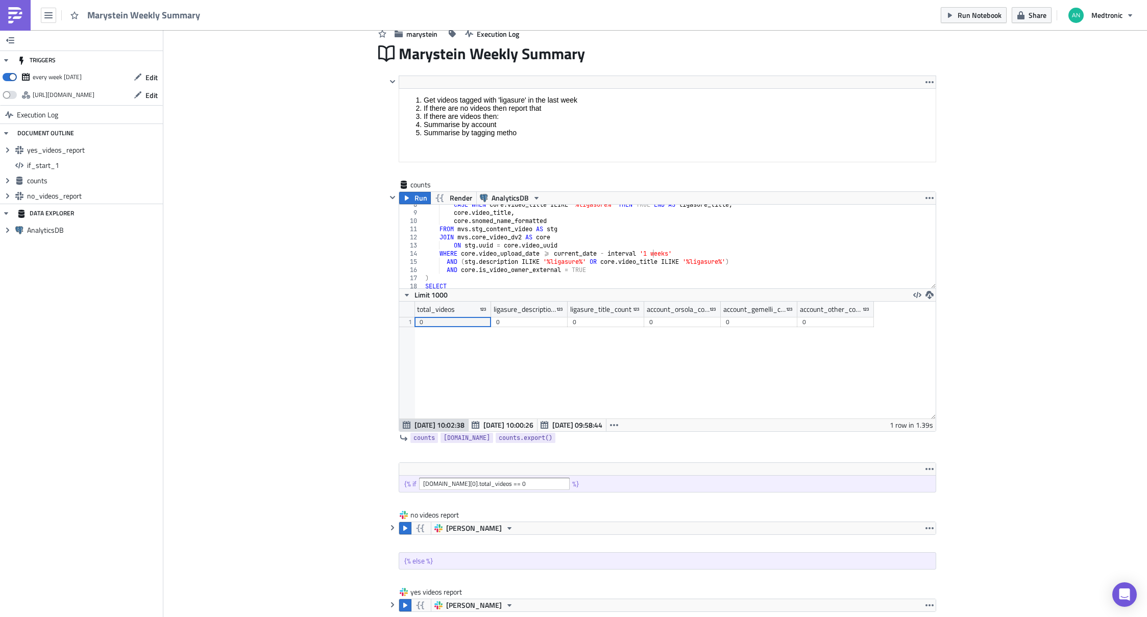
scroll to position [325, 0]
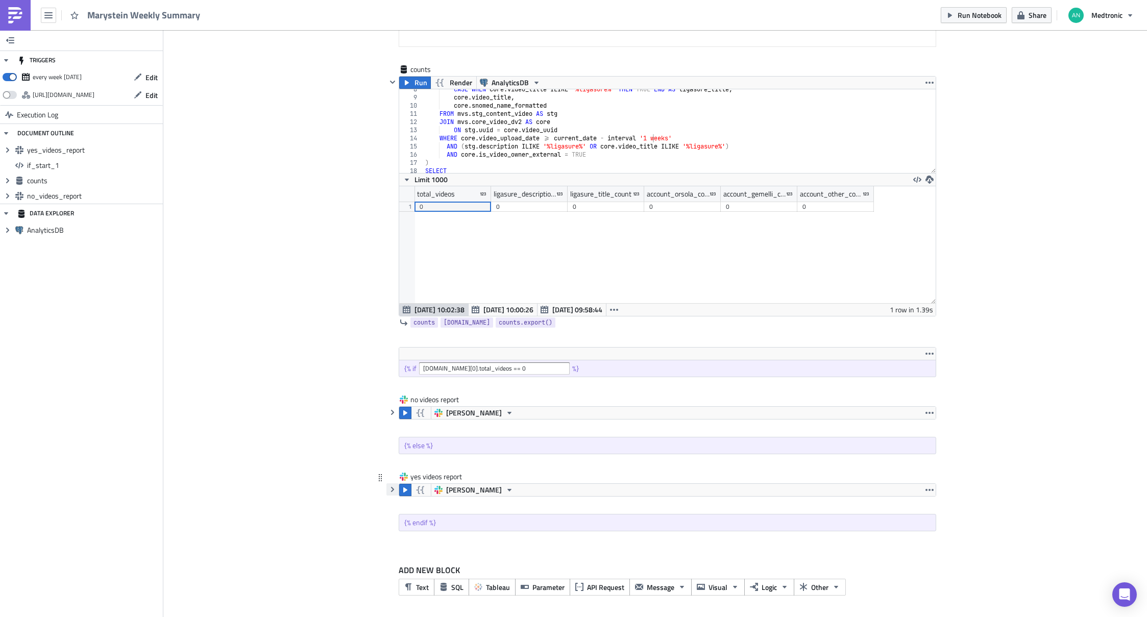
click at [390, 493] on icon "button" at bounding box center [393, 490] width 8 height 8
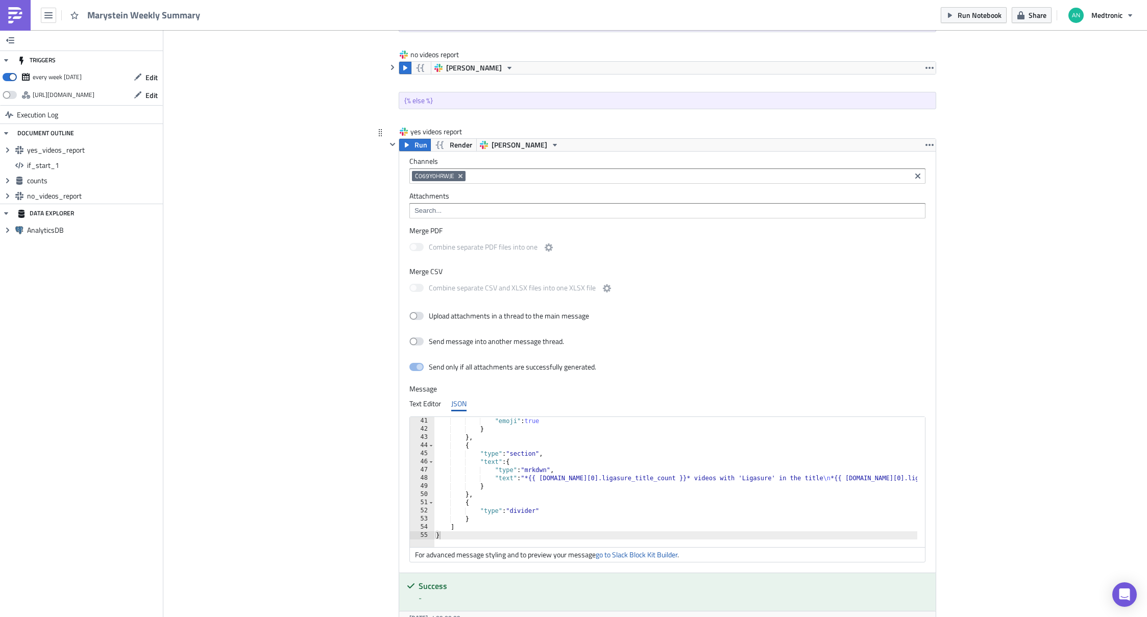
scroll to position [715, 0]
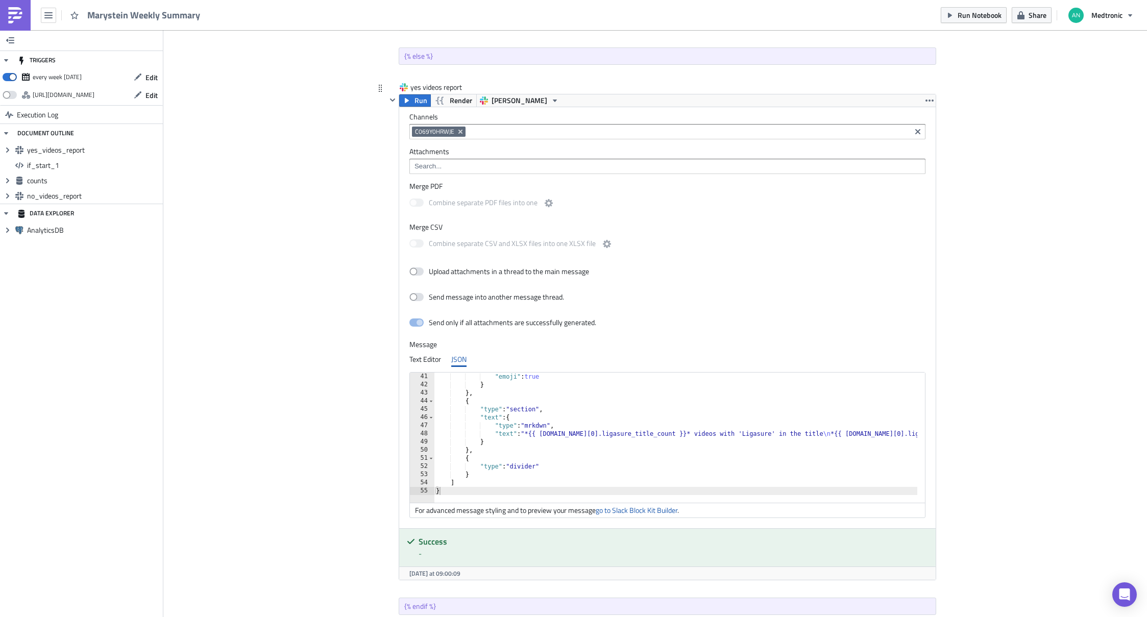
click at [797, 393] on div ""emoji" : true } } , { "type" : "section" , "text" : { "type" : "mrkdwn" , "tex…" at bounding box center [967, 442] width 1067 height 139
click at [646, 513] on link "go to Slack Block Kit Builder" at bounding box center [637, 510] width 82 height 11
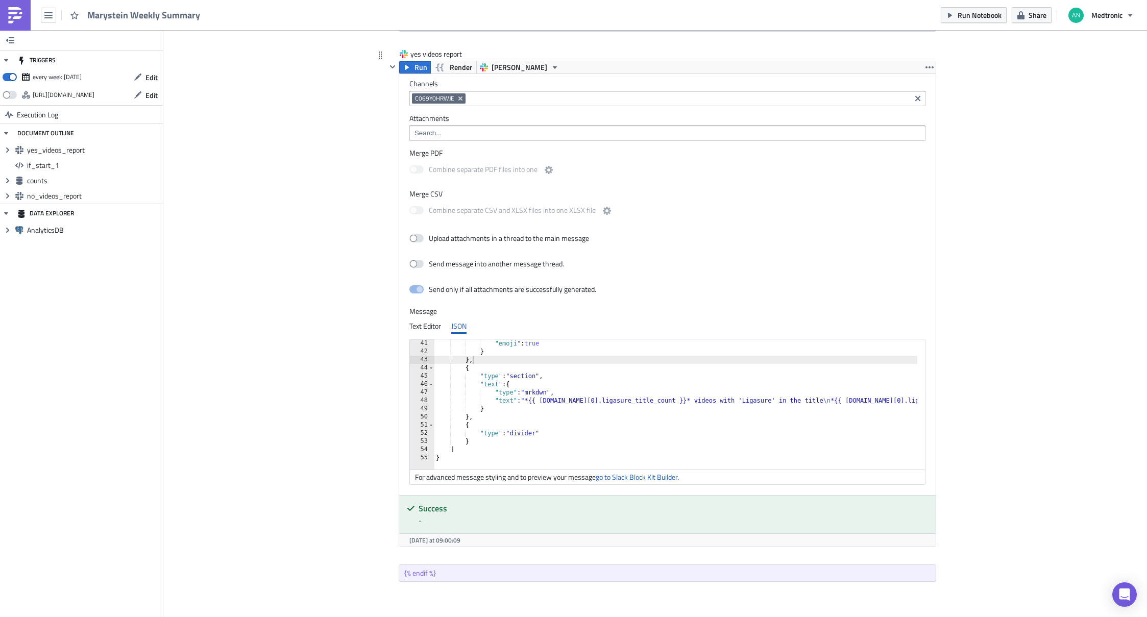
scroll to position [799, 0]
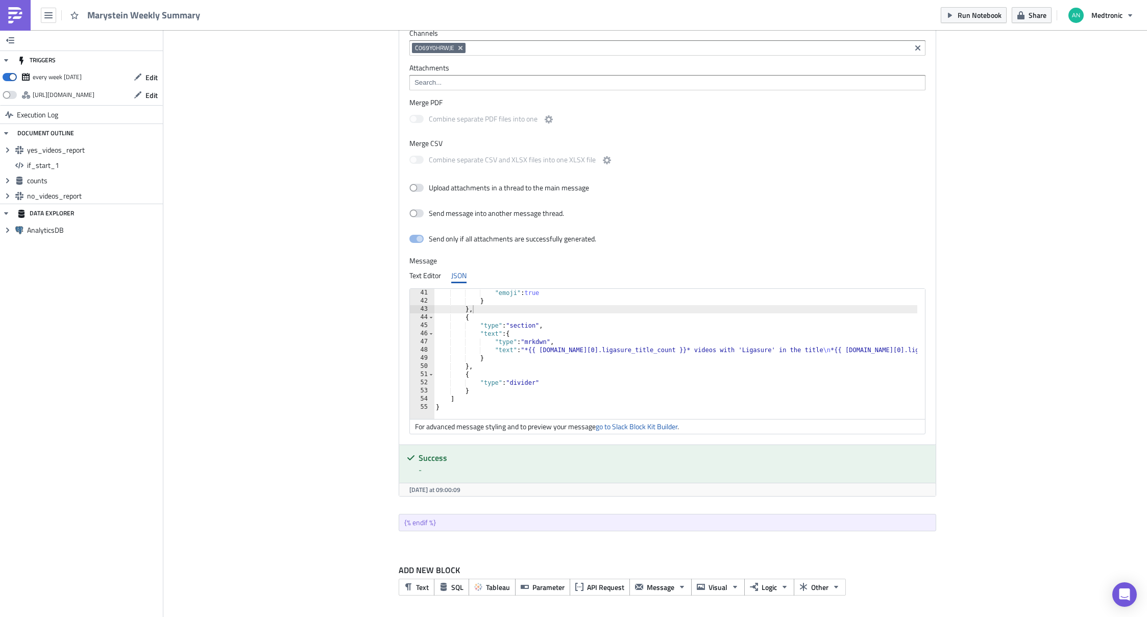
click at [540, 358] on div ""emoji" : true } } , { "type" : "section" , "text" : { "type" : "mrkdwn" , "tex…" at bounding box center [967, 358] width 1067 height 139
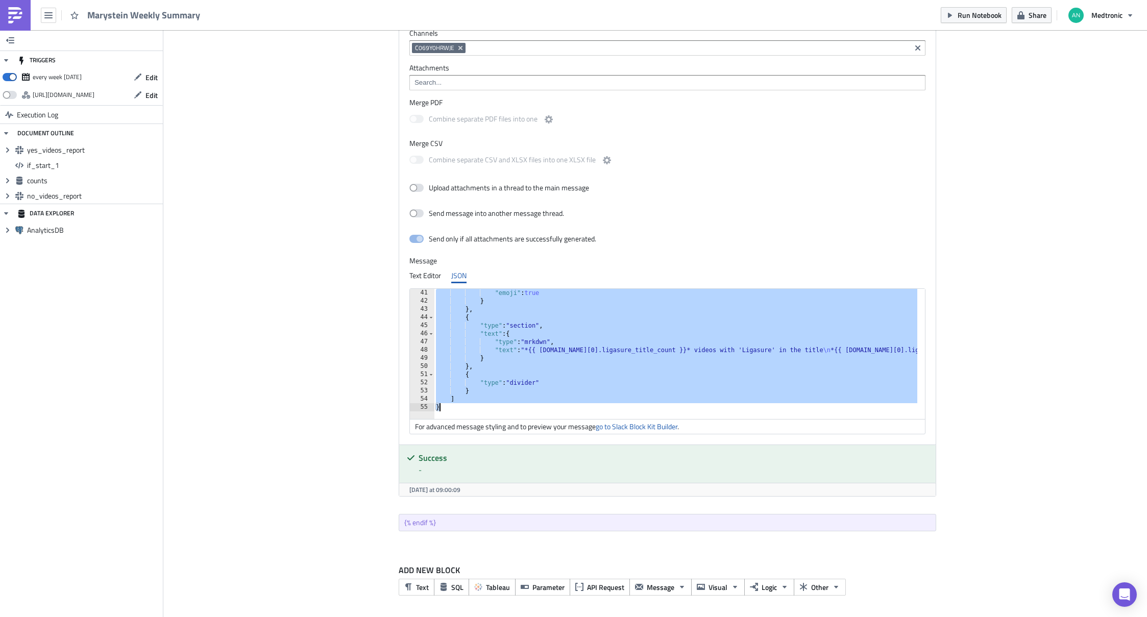
paste textarea
type textarea "}"
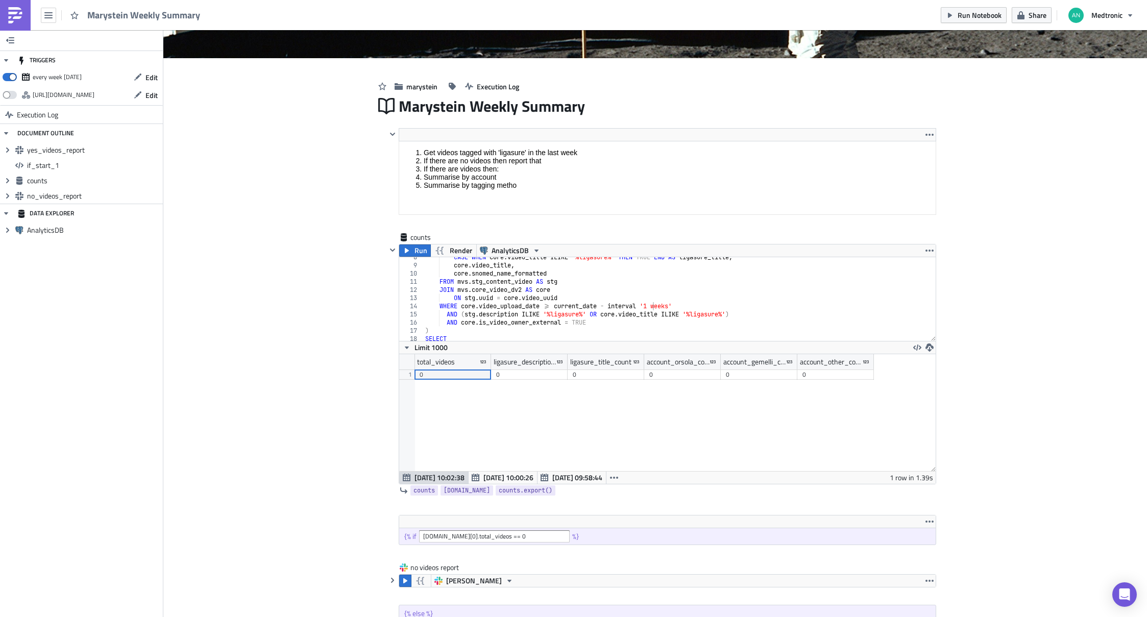
scroll to position [152, 0]
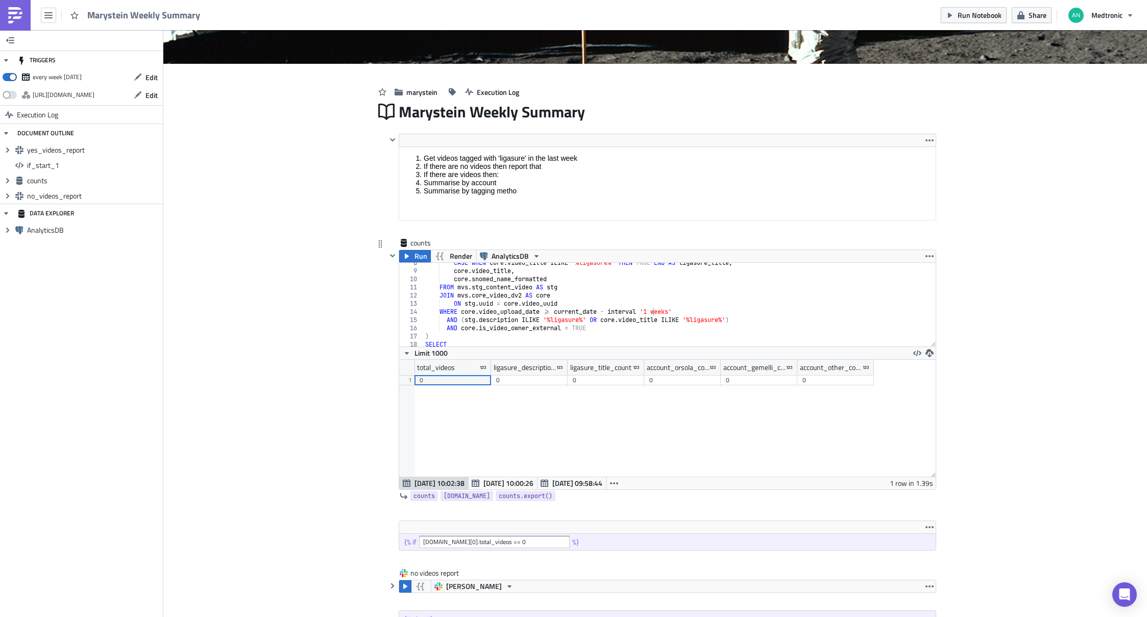
click at [530, 293] on div "CASE WHEN core . video_title ILIKE '%ligasure%' THEN TRUE END AS ligasure_title…" at bounding box center [675, 309] width 505 height 100
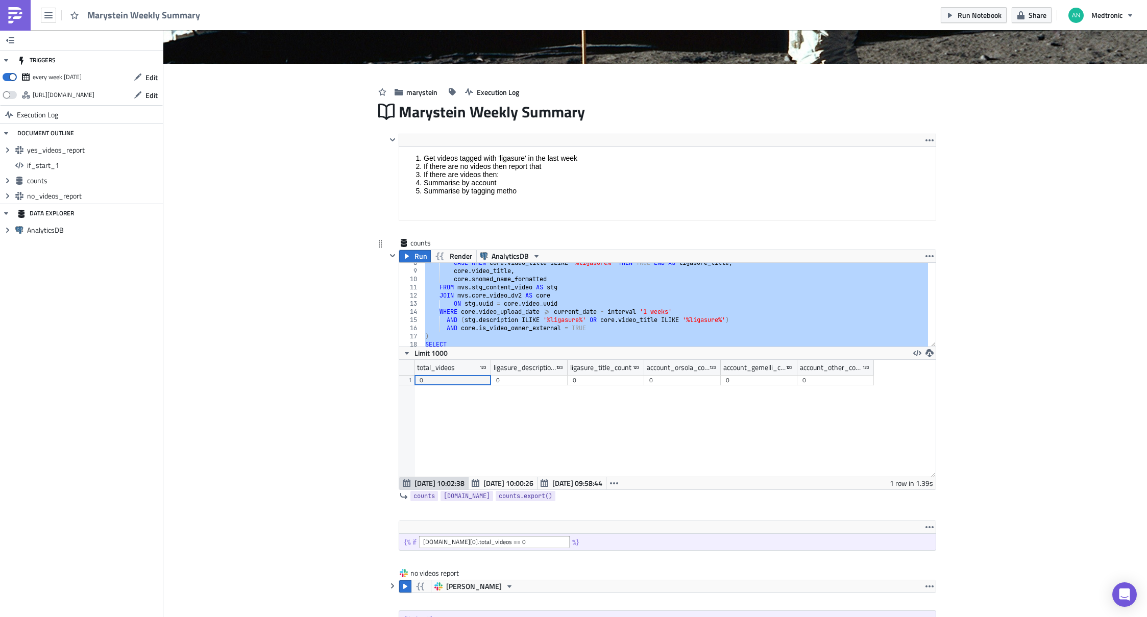
scroll to position [0, 3]
paste textarea ";"
type textarea "FROM videos;"
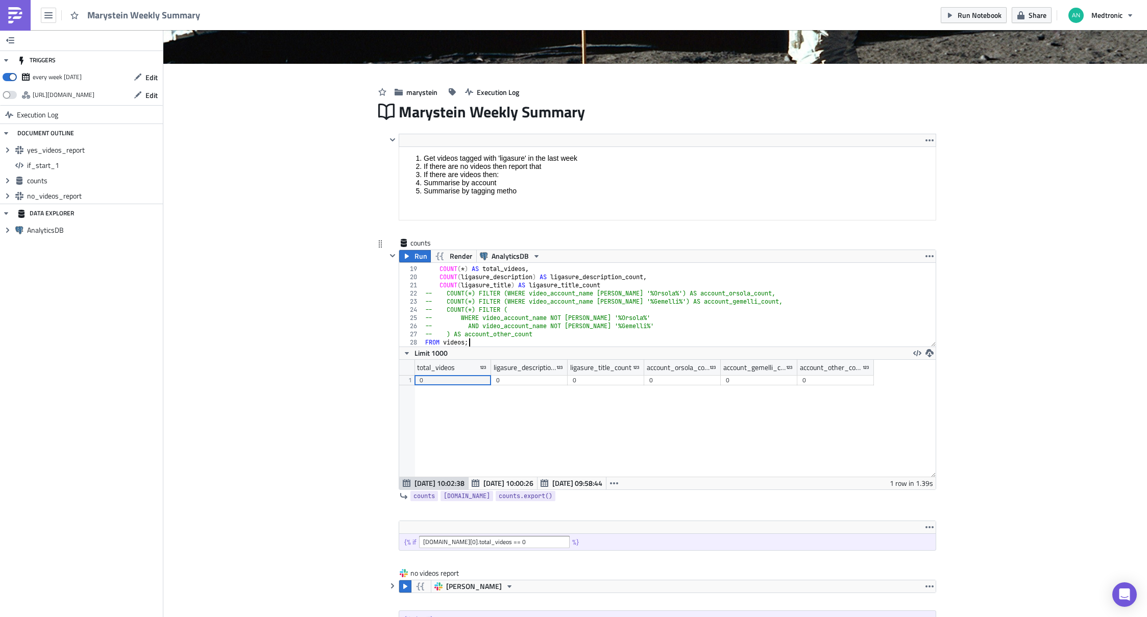
scroll to position [145, 0]
click at [415, 258] on span "Run" at bounding box center [421, 256] width 13 height 12
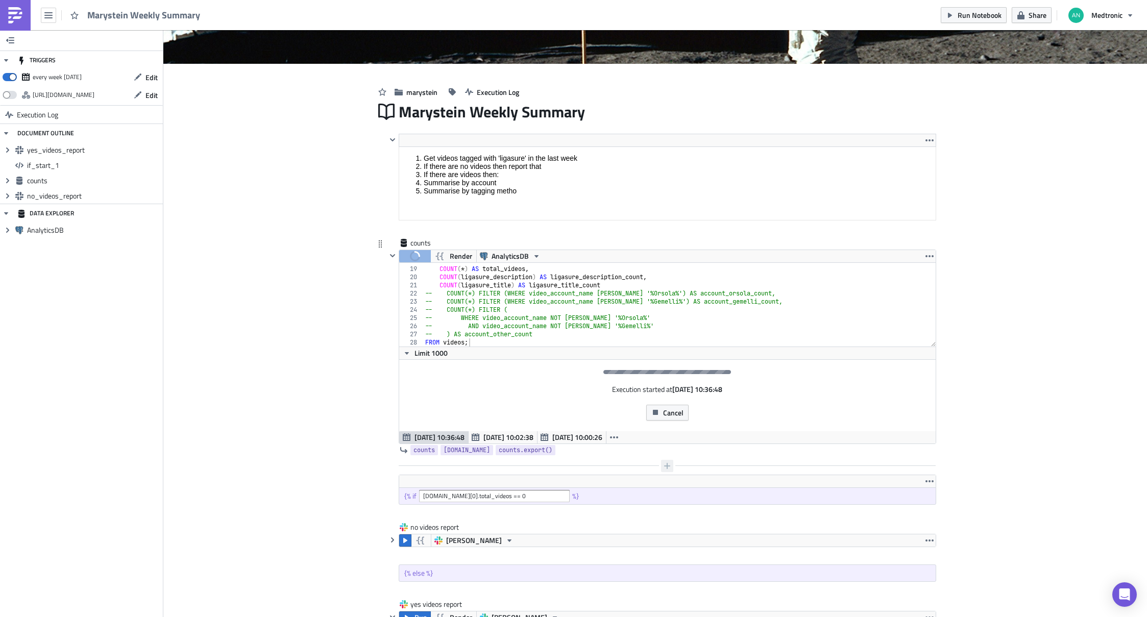
click at [664, 466] on icon "button" at bounding box center [667, 466] width 6 height 6
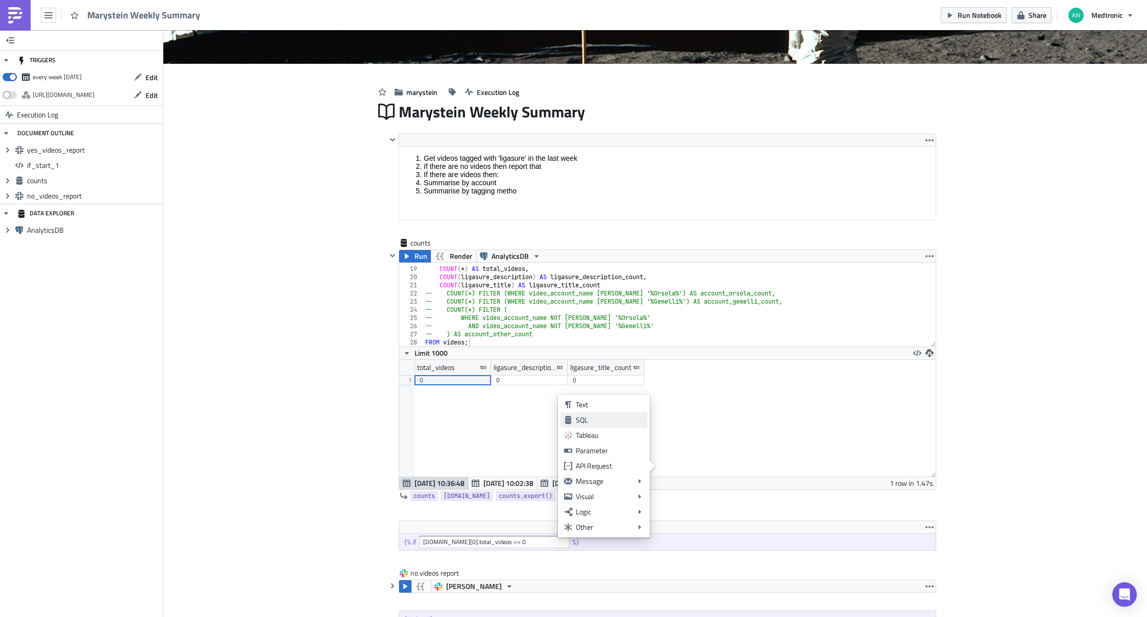
scroll to position [117, 536]
click at [601, 417] on div "SQL" at bounding box center [610, 420] width 68 height 10
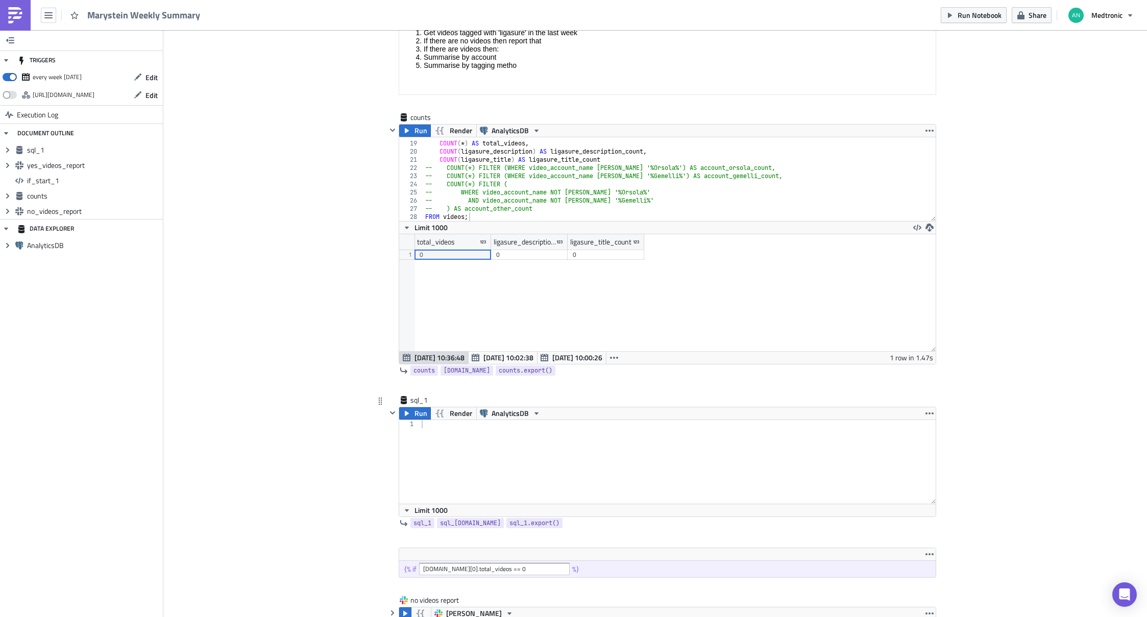
scroll to position [402, 0]
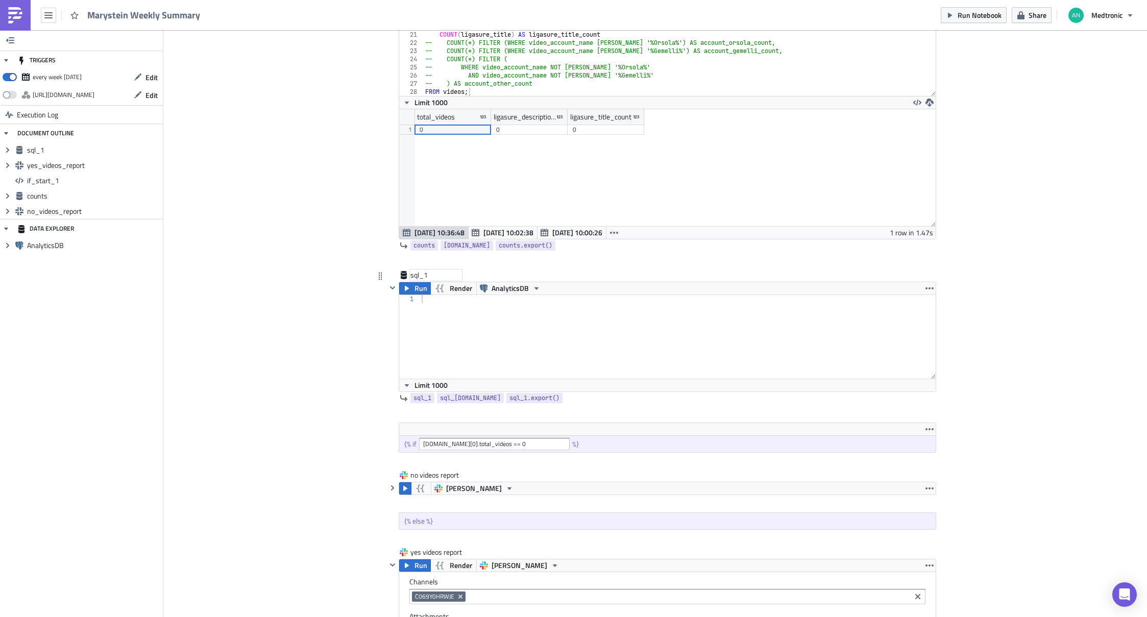
click at [415, 276] on div "sql_1" at bounding box center [436, 275] width 51 height 10
click at [415, 276] on input "sql_1" at bounding box center [436, 275] width 51 height 10
type input "accounts"
click at [359, 343] on div "Cover Image marystein Execution Log Marystein Weekly Summary <ol> <li>Get video…" at bounding box center [655, 398] width 984 height 1540
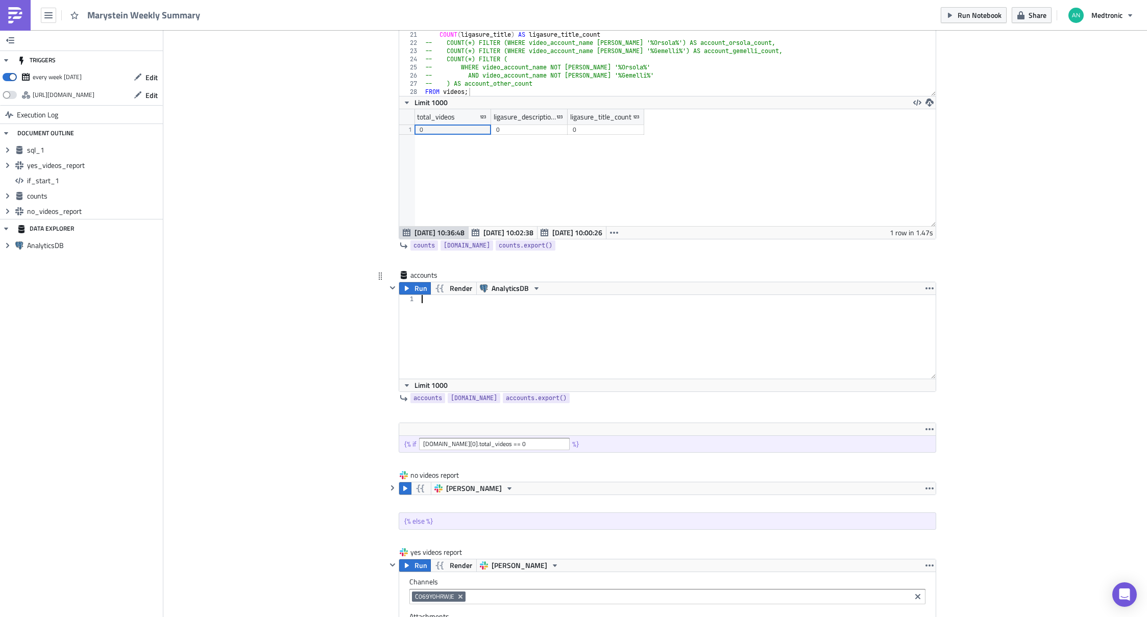
click at [527, 322] on div at bounding box center [678, 345] width 516 height 100
paste textarea "ORDER BY total_videos DESC;"
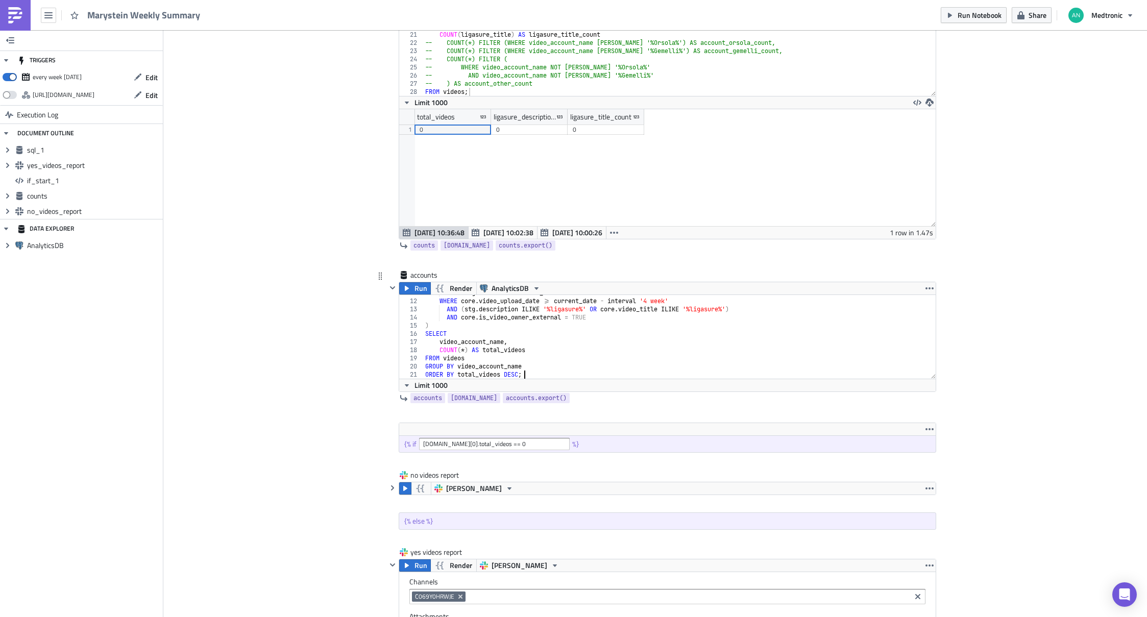
scroll to position [88, 0]
click at [527, 325] on div "ON stg . uuid = core . video_uuid WHERE core . video_upload_date >= current_dat…" at bounding box center [675, 339] width 505 height 100
type textarea ")"
click at [415, 289] on span "Run" at bounding box center [421, 288] width 13 height 12
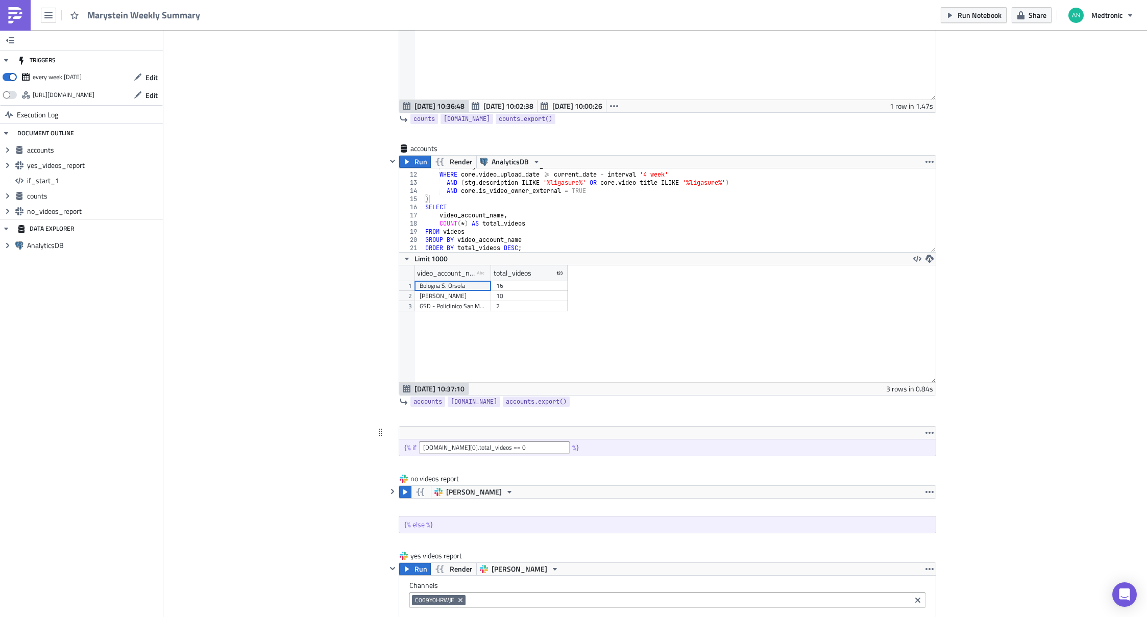
scroll to position [531, 0]
click at [664, 539] on icon "button" at bounding box center [667, 540] width 6 height 6
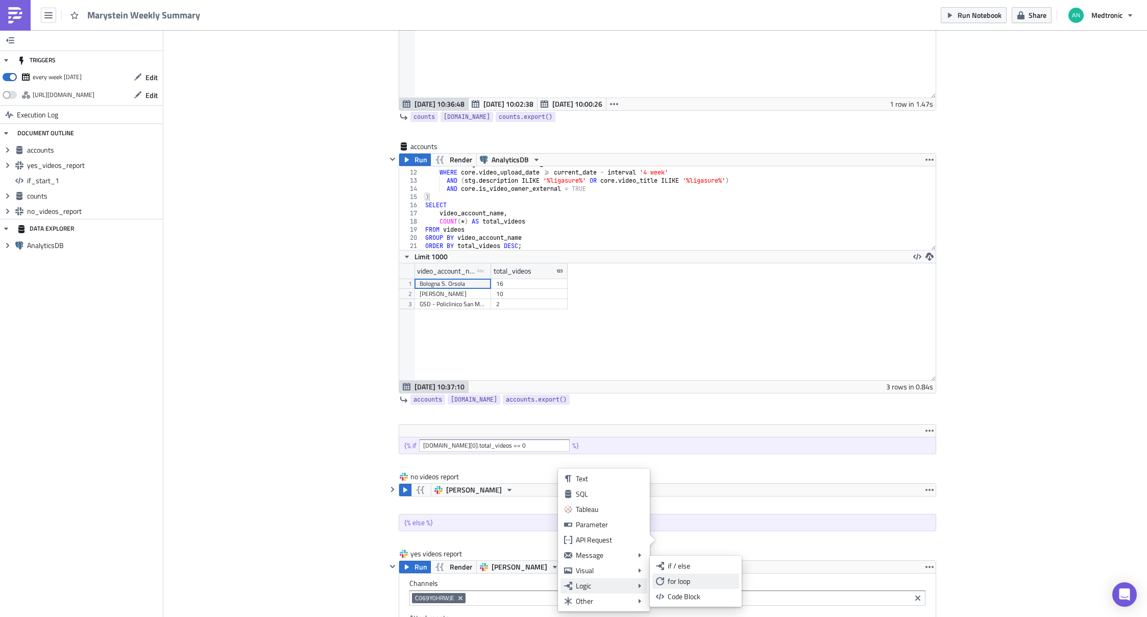
click at [682, 582] on div "for loop" at bounding box center [702, 582] width 68 height 10
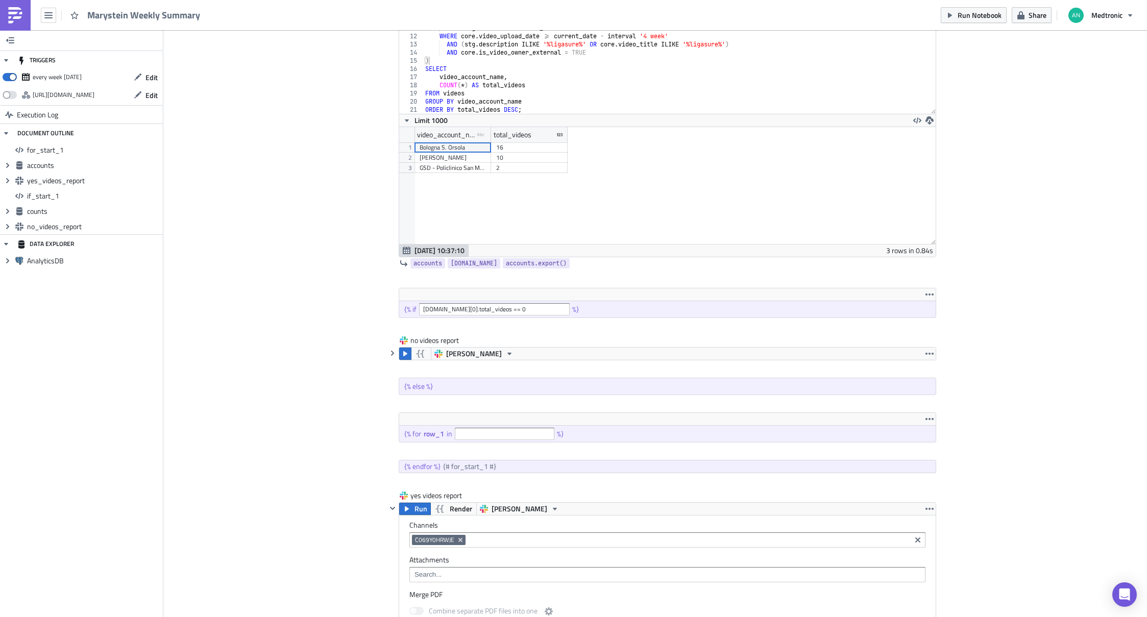
scroll to position [674, 0]
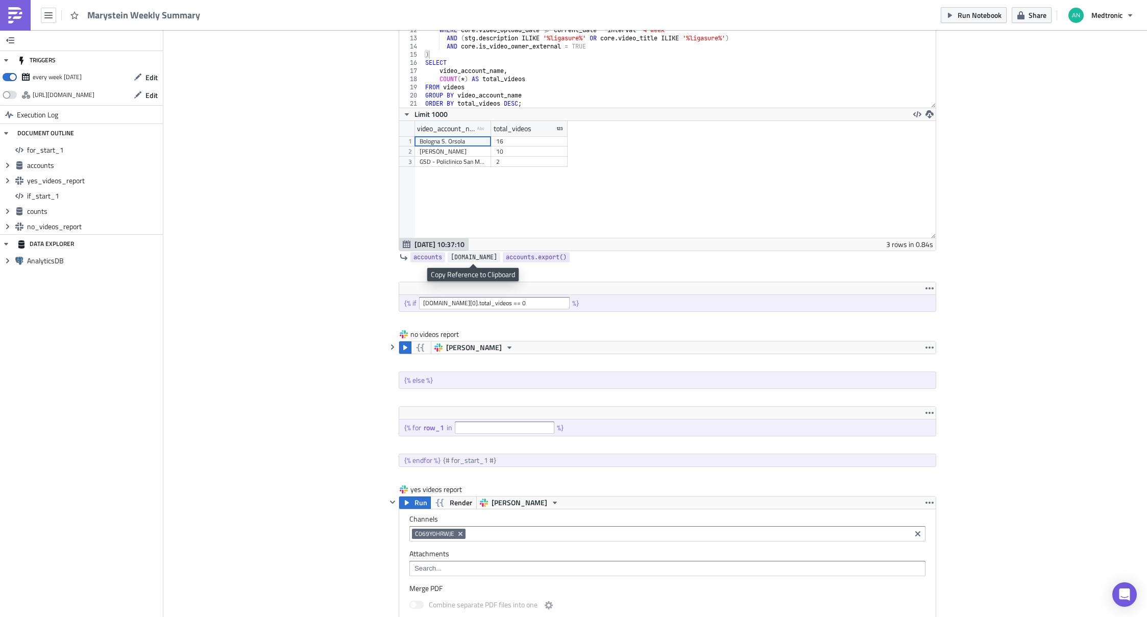
click at [473, 258] on span "[DOMAIN_NAME]" at bounding box center [474, 257] width 46 height 10
click at [482, 428] on input "text" at bounding box center [505, 428] width 100 height 12
paste input "{{ accounts.data }}"
type input "{{ accounts.data }}"
click at [664, 445] on icon "button" at bounding box center [667, 445] width 6 height 6
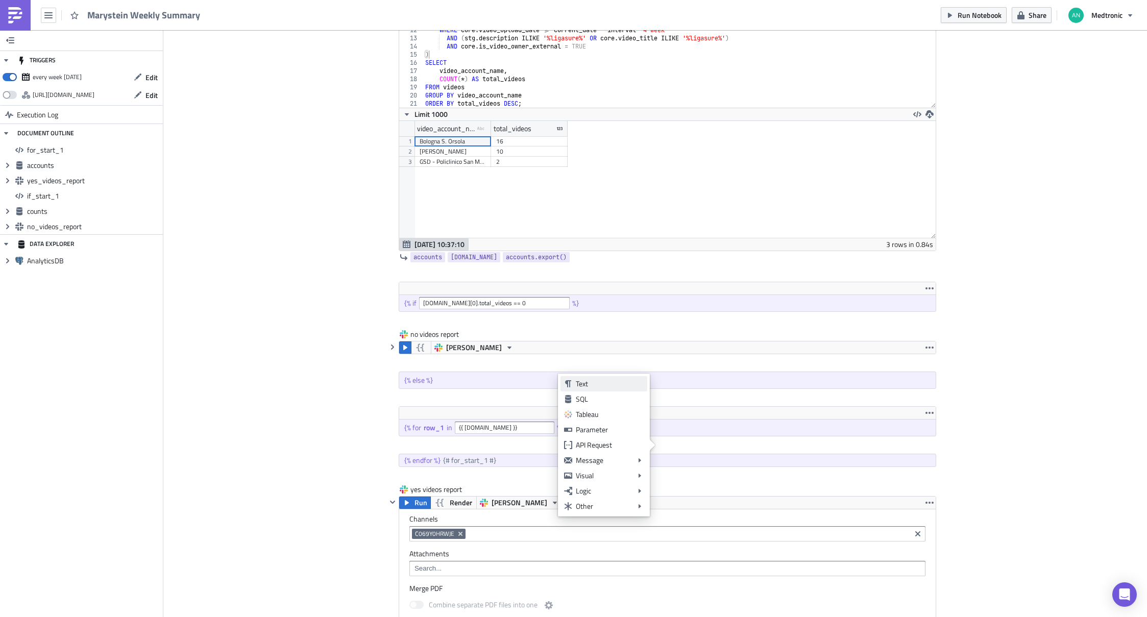
click at [593, 386] on div "Text" at bounding box center [610, 384] width 68 height 10
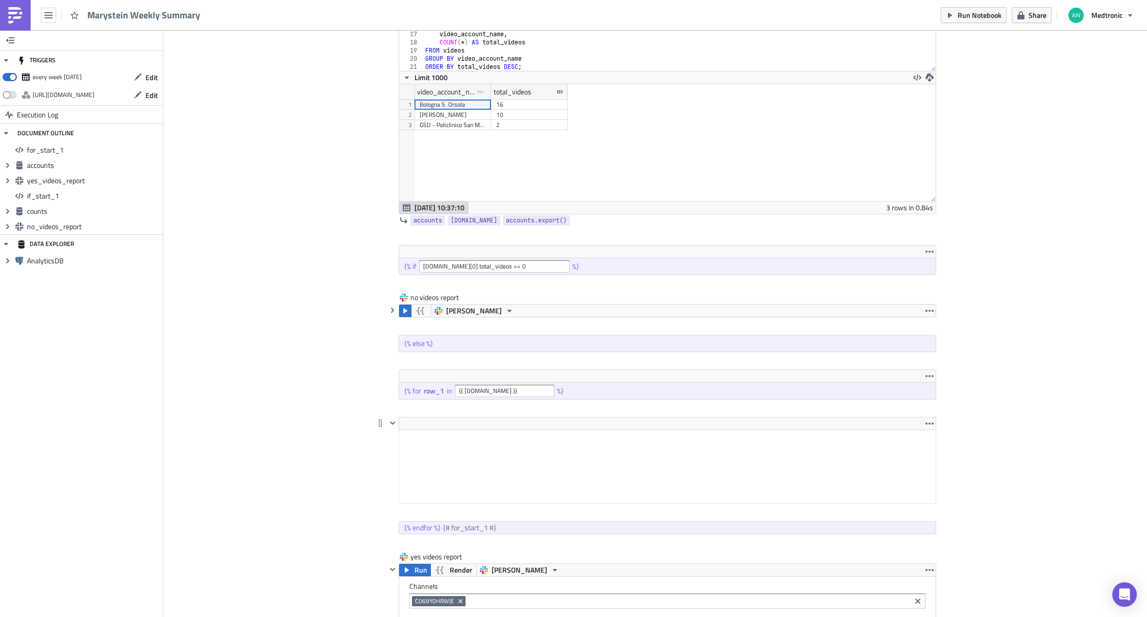
scroll to position [711, 0]
click at [529, 429] on html at bounding box center [667, 437] width 537 height 16
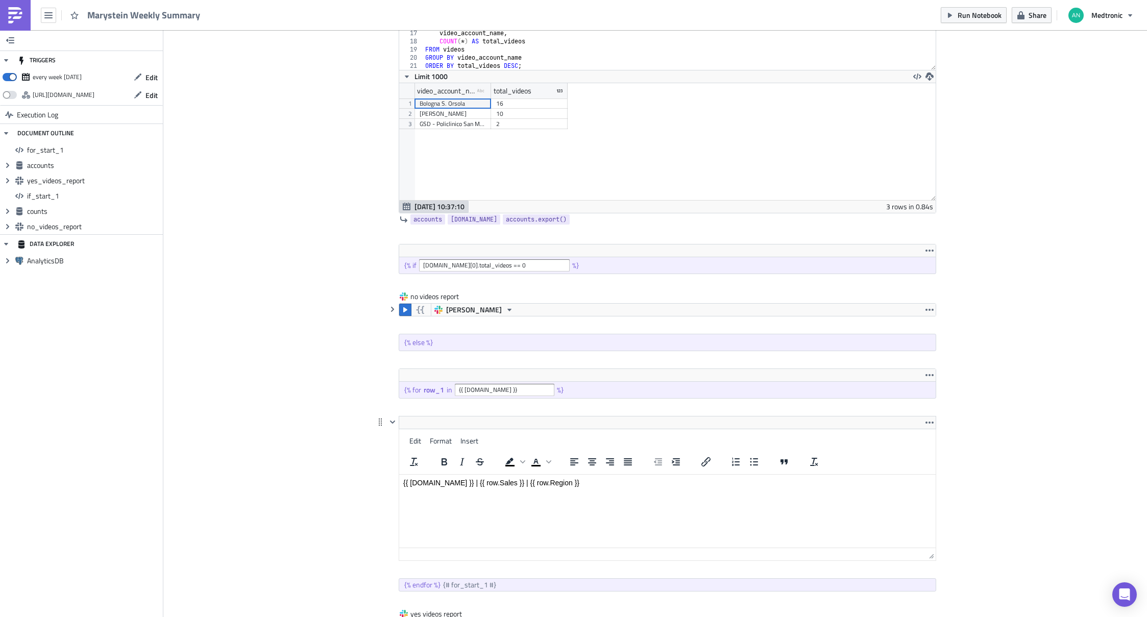
click at [434, 481] on p "{{ row.Name }} | {{ row.Sales }} | {{ row.Region }}" at bounding box center [667, 482] width 529 height 8
click at [538, 480] on p "{{ row.video_account_name }} | {{ row.Sales }} | {{ row.Region }}" at bounding box center [667, 482] width 529 height 8
drag, startPoint x: 623, startPoint y: 483, endPoint x: 567, endPoint y: 483, distance: 56.7
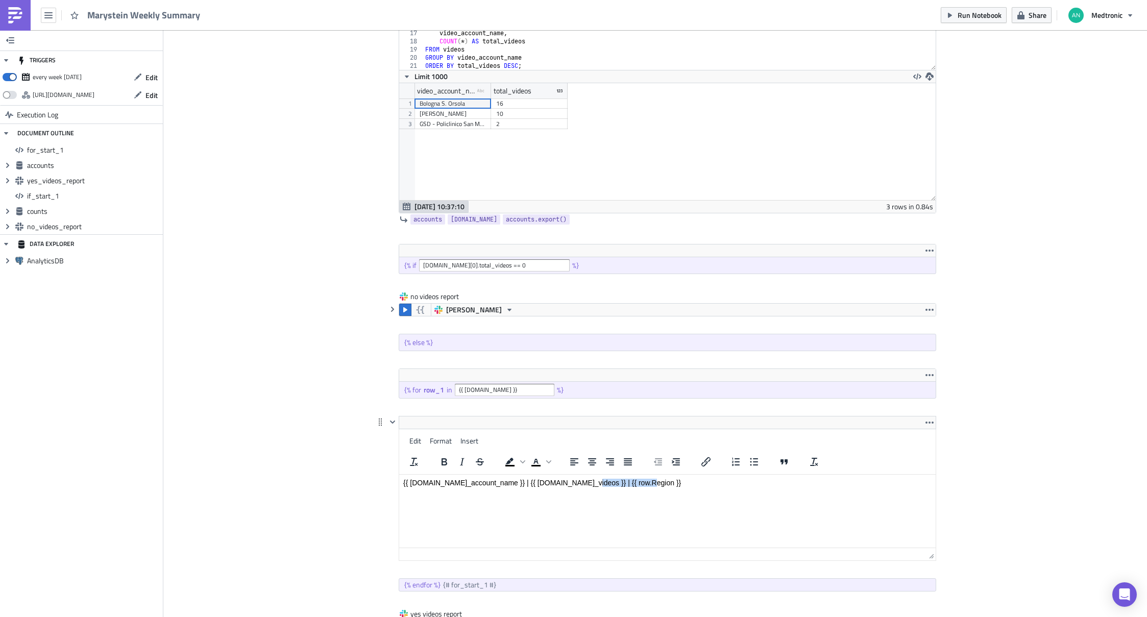
click at [567, 483] on p "{{ row.video_account_name }} | {{ row.total_videos }} | {{ row.Region }}" at bounding box center [667, 482] width 529 height 8
drag, startPoint x: 502, startPoint y: 485, endPoint x: 551, endPoint y: 474, distance: 49.6
click at [502, 485] on p "{{ row.video_account_name }} | {{ row.total_videos }}" at bounding box center [667, 482] width 529 height 8
click at [539, 483] on p "{{ row.total_videos }}" at bounding box center [667, 482] width 529 height 8
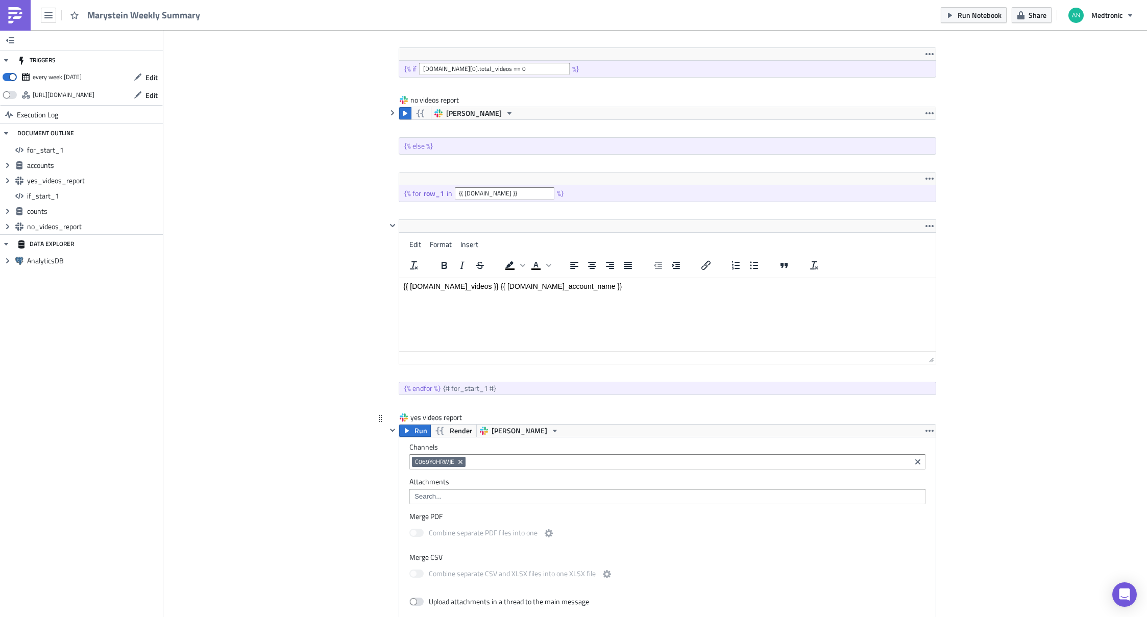
scroll to position [872, 0]
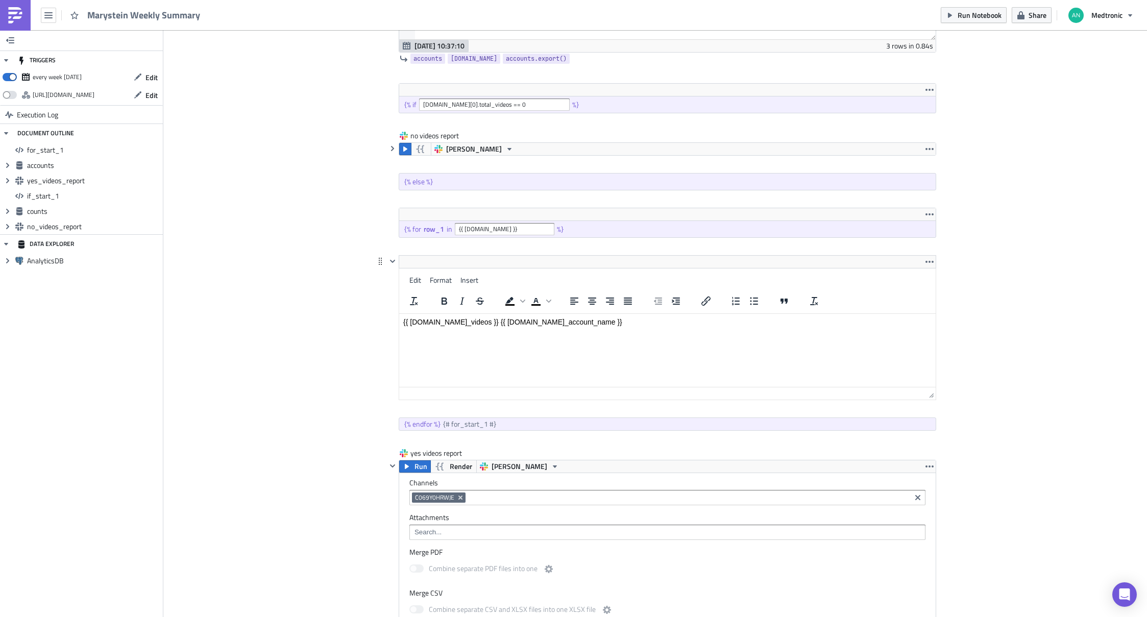
click at [469, 320] on p "{{ row.total_videos }} {{ row.video_account_name }}" at bounding box center [667, 322] width 529 height 8
click at [389, 261] on icon "button" at bounding box center [393, 261] width 8 height 8
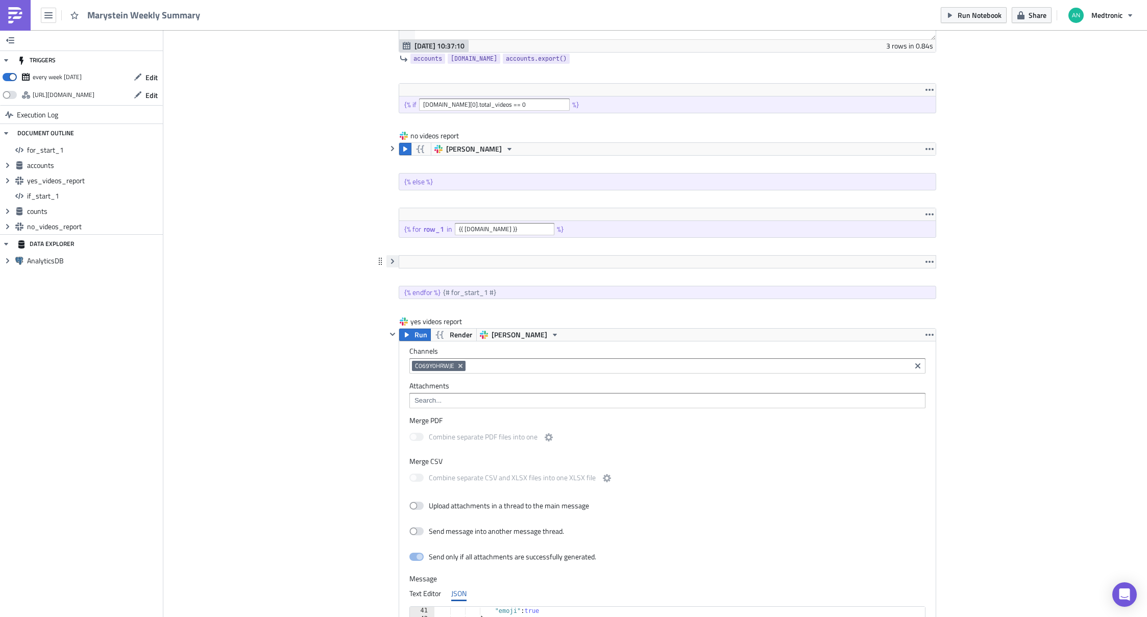
click at [389, 262] on icon "button" at bounding box center [393, 261] width 8 height 8
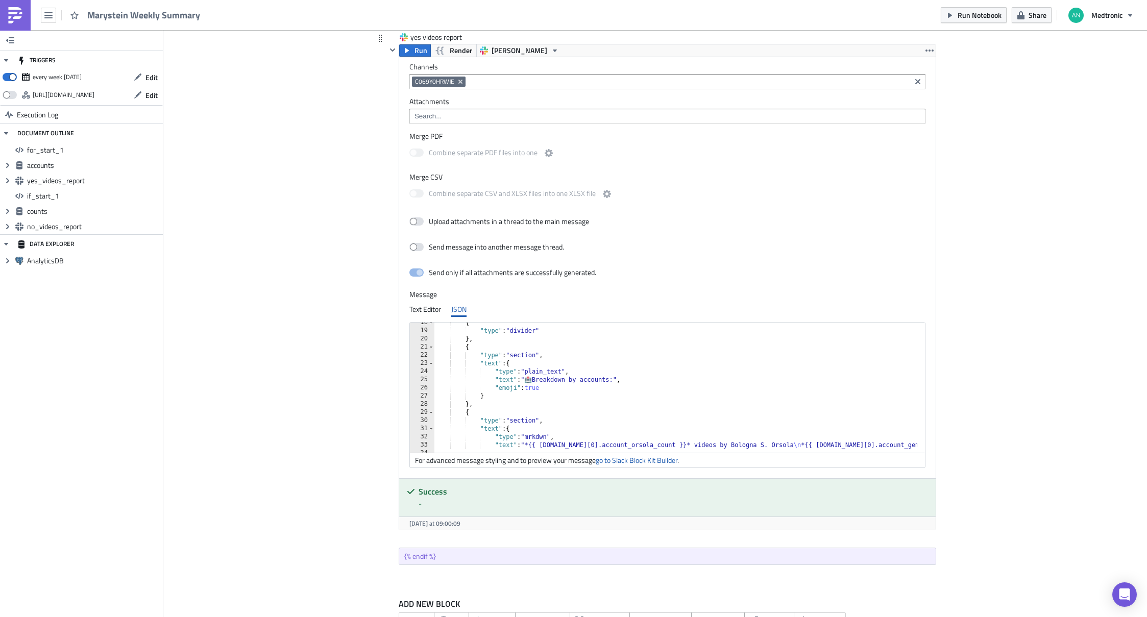
scroll to position [112, 0]
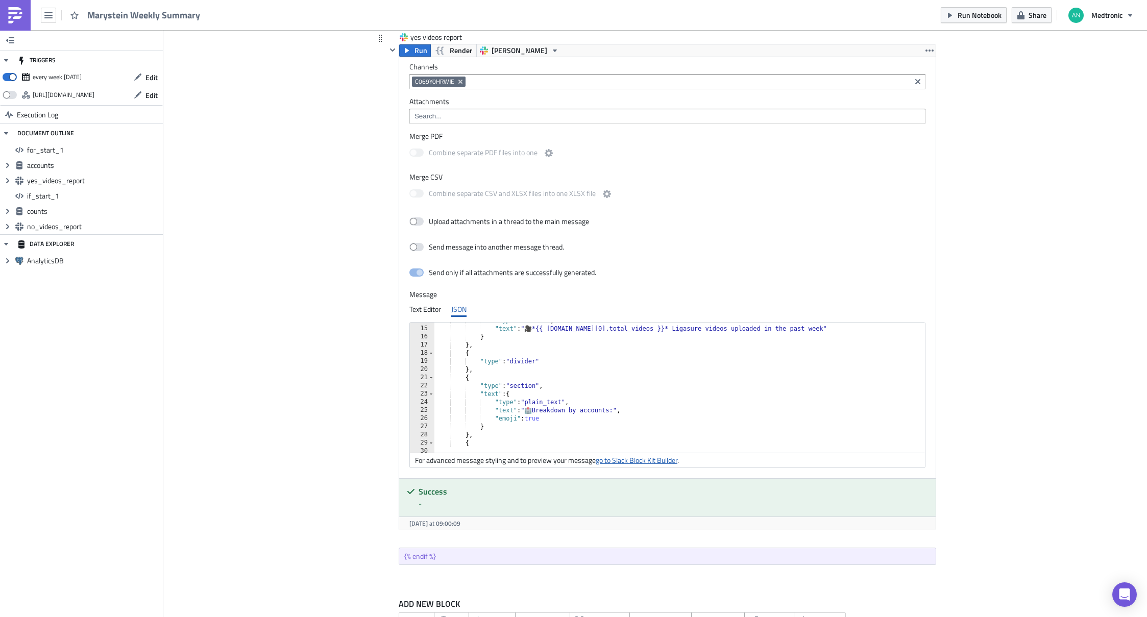
click at [641, 459] on link "go to Slack Block Kit Builder" at bounding box center [637, 460] width 82 height 11
click at [634, 380] on div ""type" : "mrkdwn" , "text" : " 🎥 *{{ counts.data[0].total_videos }}* Ligasure v…" at bounding box center [901, 386] width 934 height 139
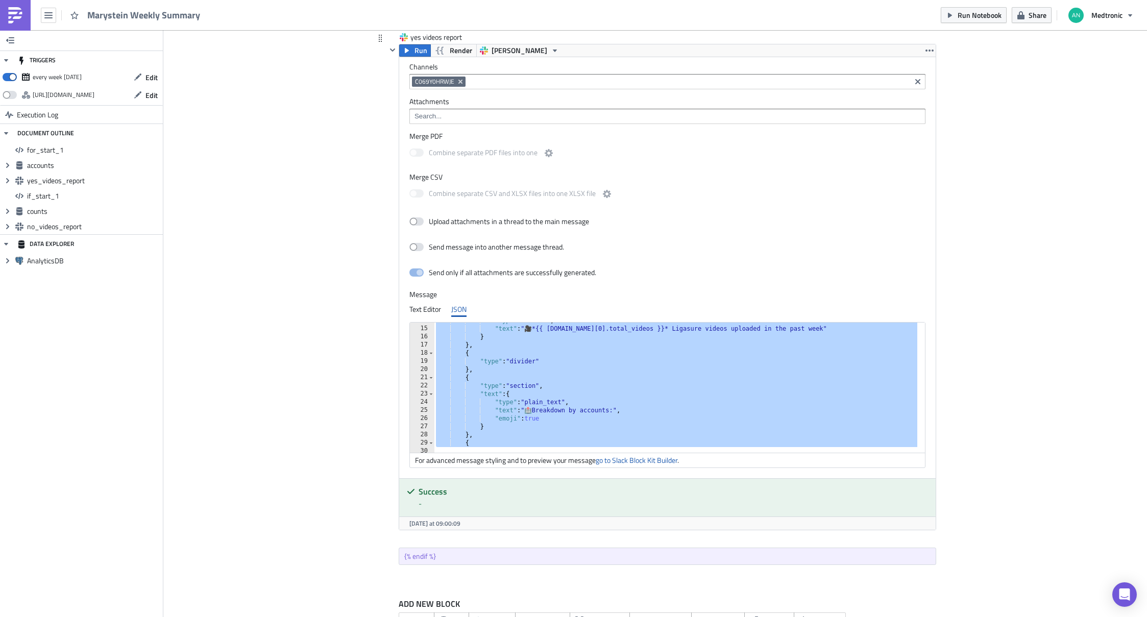
paste textarea
type textarea "}"
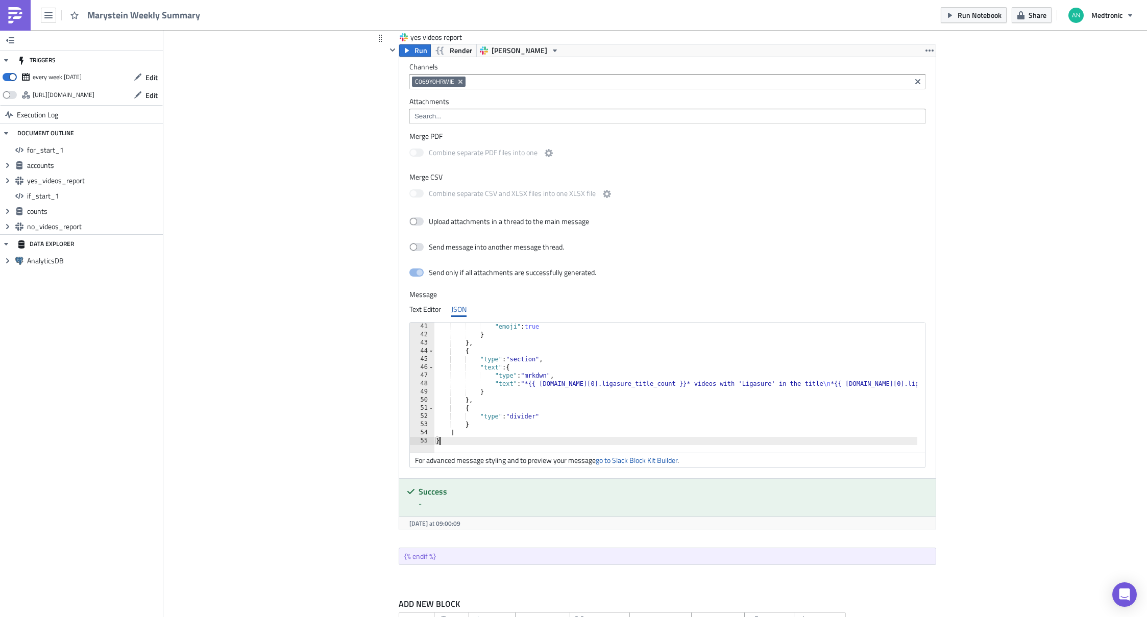
scroll to position [327, 0]
click at [419, 313] on div "Text Editor" at bounding box center [426, 309] width 32 height 15
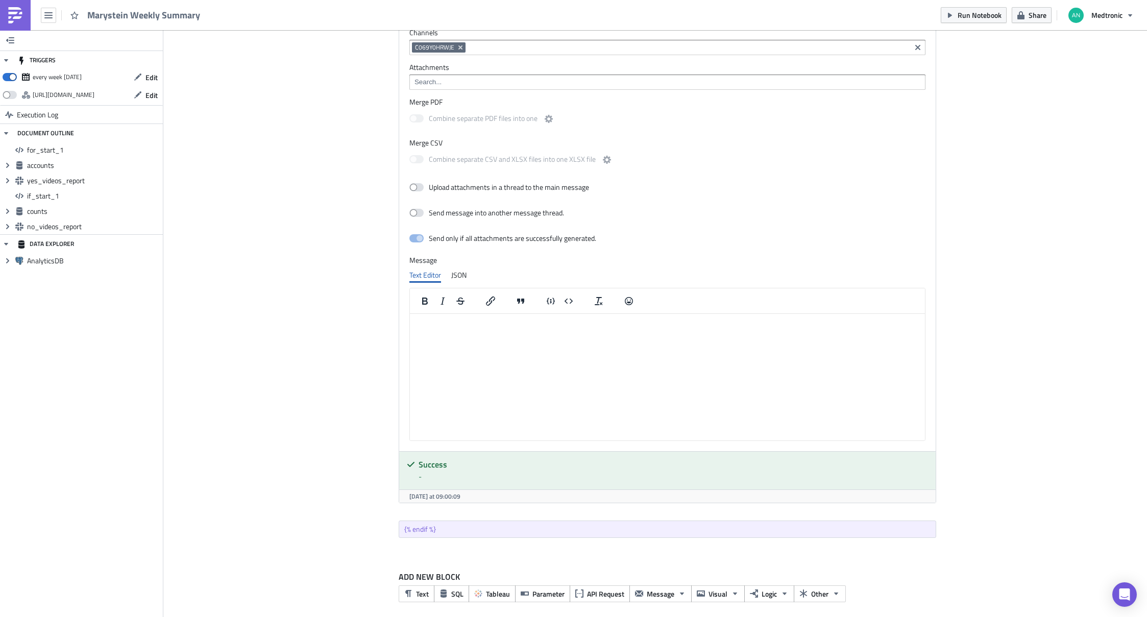
scroll to position [1257, 0]
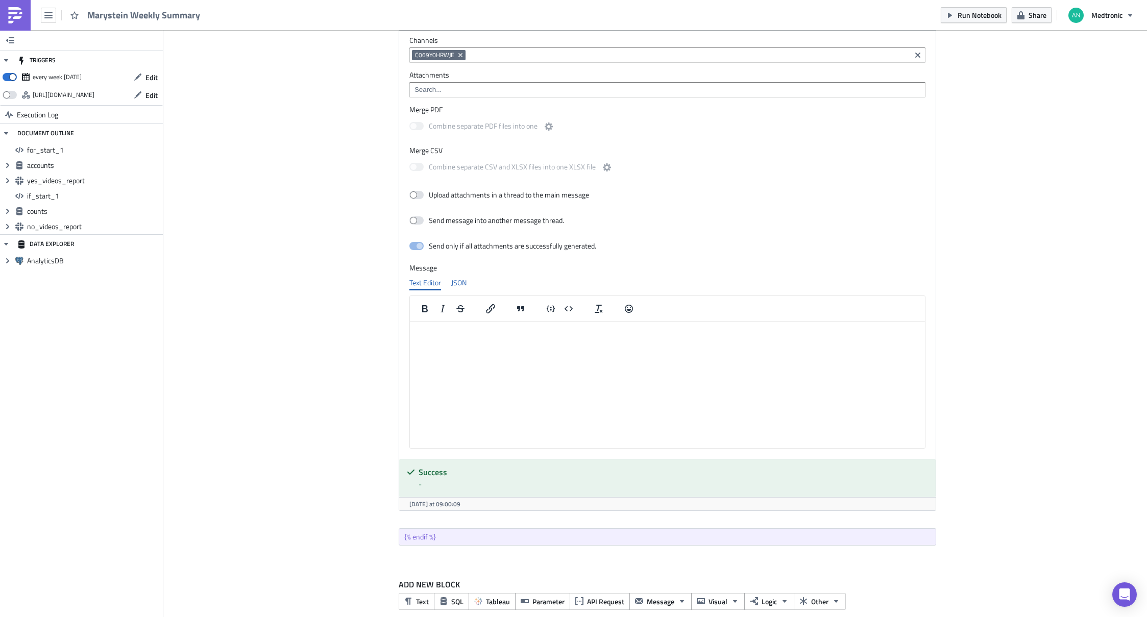
click at [454, 284] on div "JSON" at bounding box center [458, 282] width 15 height 15
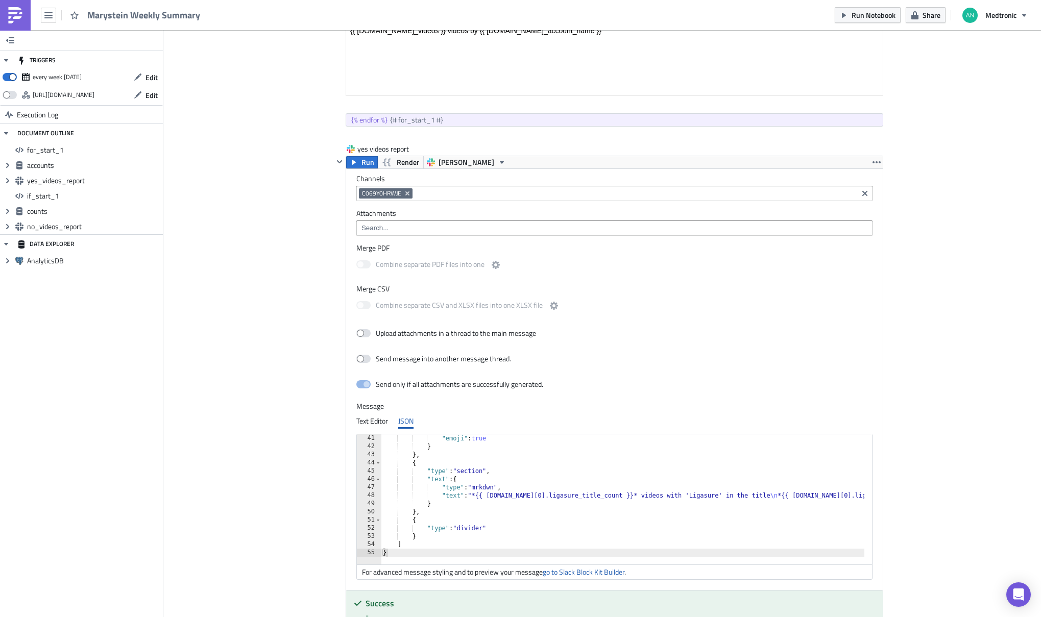
scroll to position [1120, 0]
click at [335, 159] on icon "button" at bounding box center [339, 160] width 8 height 8
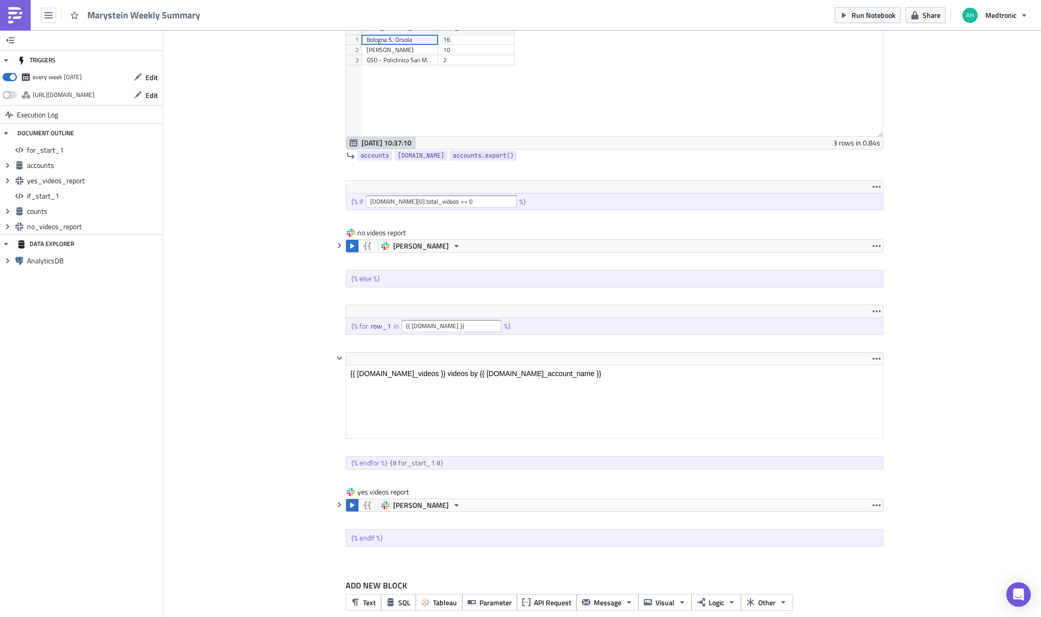
scroll to position [790, 0]
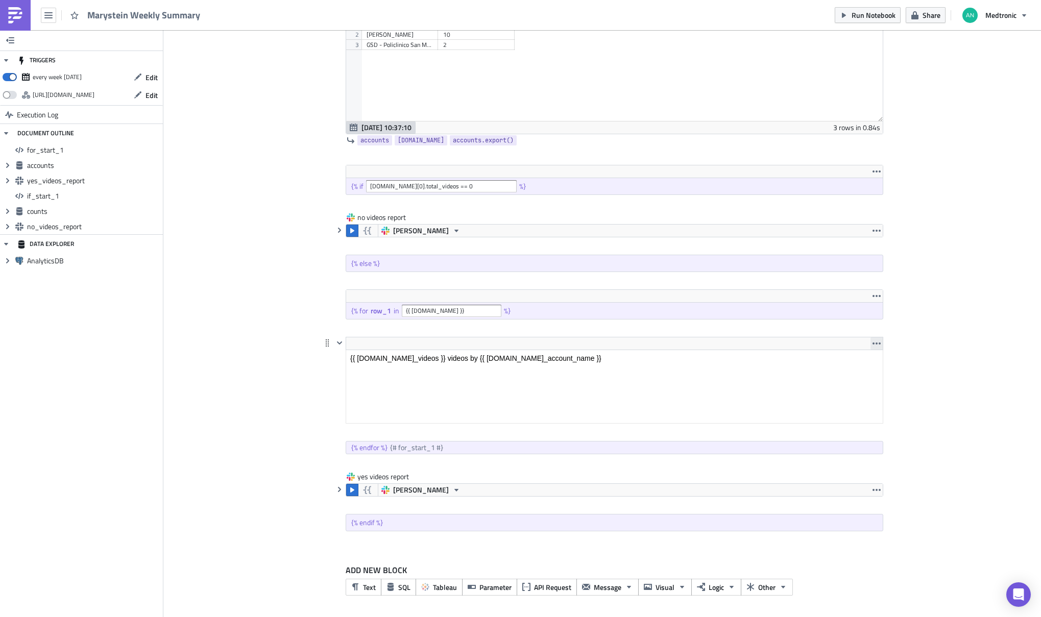
click at [873, 343] on icon "button" at bounding box center [877, 344] width 8 height 8
click at [865, 373] on link "Remove" at bounding box center [872, 367] width 87 height 15
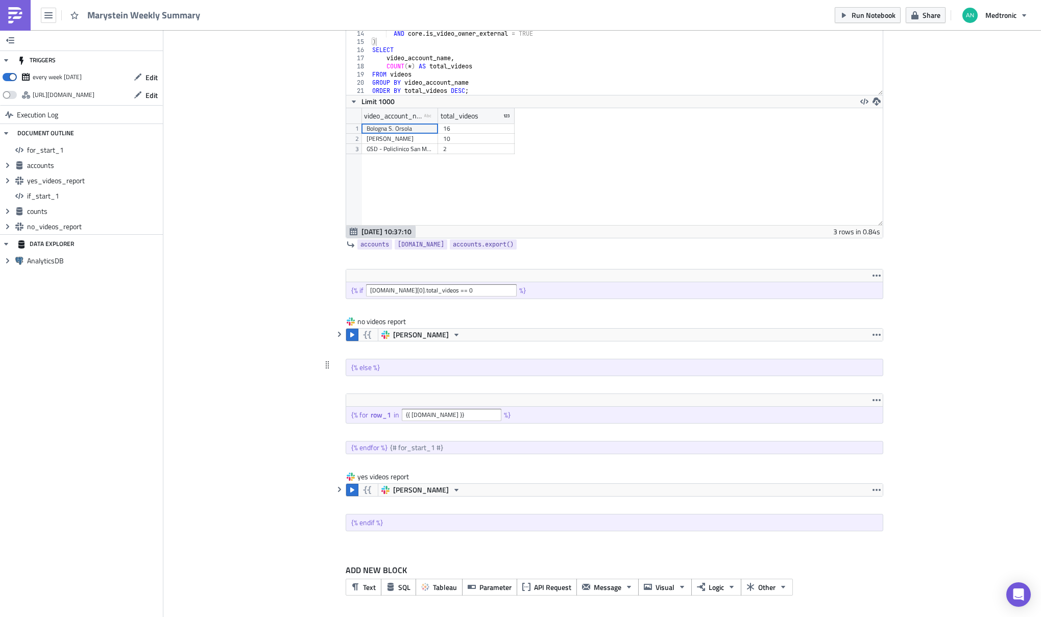
scroll to position [686, 0]
click at [860, 449] on div "{% endfor %} {# for_start_1 #}" at bounding box center [614, 448] width 537 height 12
click at [876, 399] on icon "button" at bounding box center [877, 400] width 8 height 8
click at [871, 423] on div "Remove" at bounding box center [879, 424] width 68 height 10
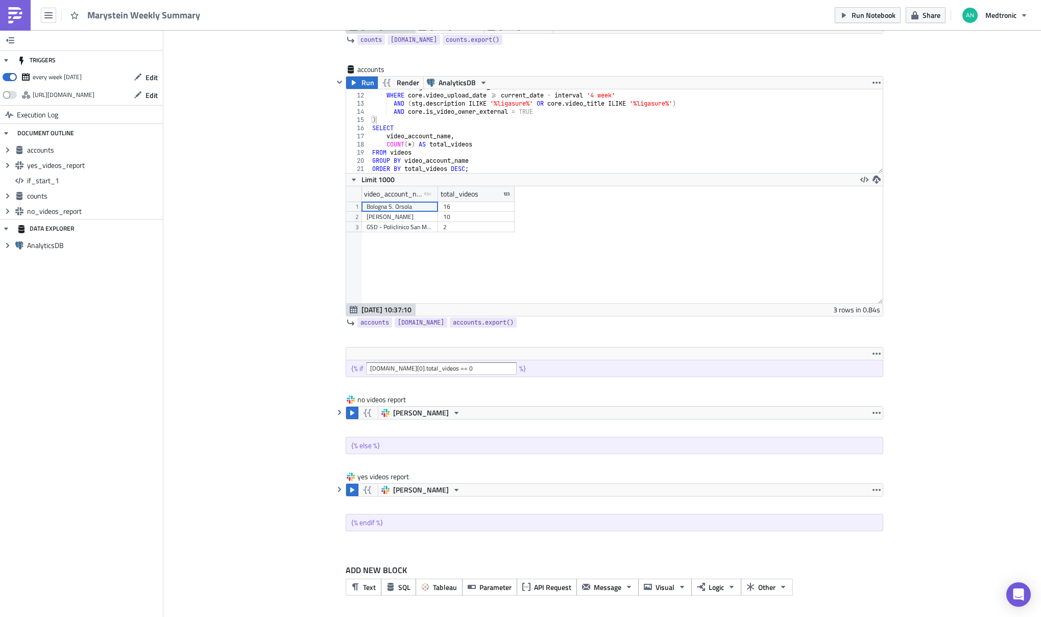
scroll to position [608, 0]
click at [873, 492] on icon "button" at bounding box center [877, 490] width 8 height 8
click at [872, 512] on div "Duplicate" at bounding box center [879, 514] width 68 height 10
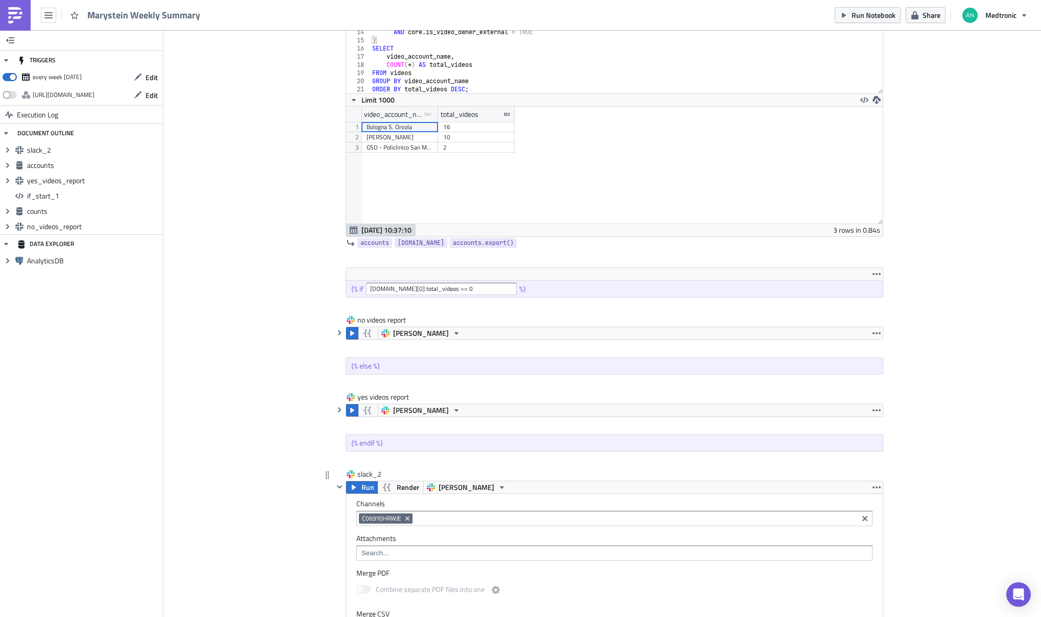
scroll to position [701, 0]
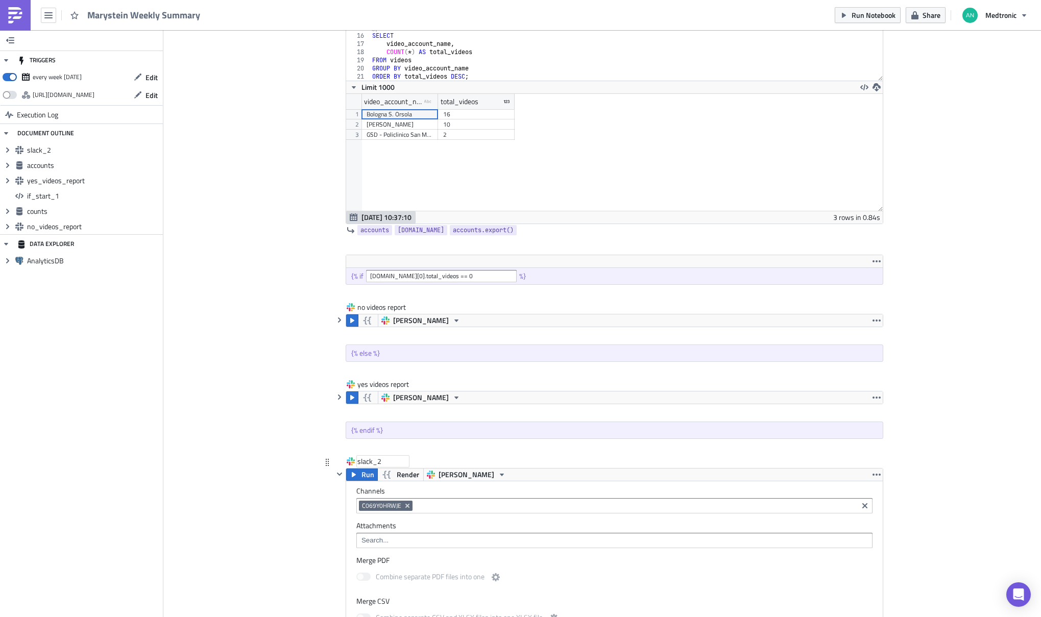
click at [375, 463] on div "slack_2" at bounding box center [382, 462] width 51 height 10
drag, startPoint x: 385, startPoint y: 463, endPoint x: 340, endPoint y: 460, distance: 44.5
click at [340, 460] on div "slack_2 slack_2" at bounding box center [608, 463] width 550 height 12
type input "yes video report v2"
click at [270, 455] on div "Cover Image marystein Execution Log Marystein Weekly Summary <ol> <li>Get video…" at bounding box center [602, 160] width 878 height 1661
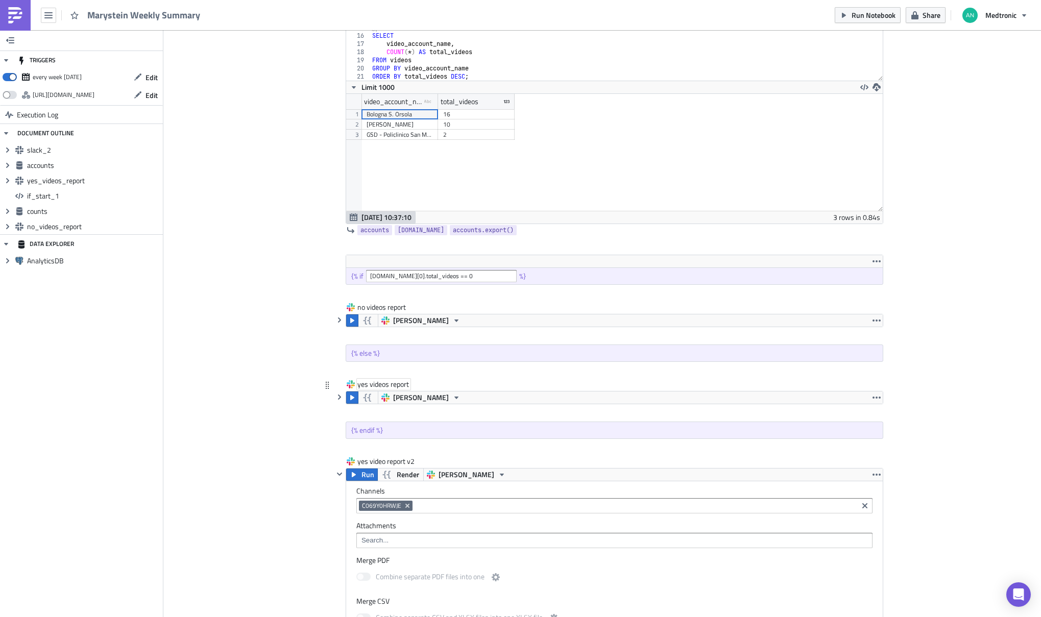
click at [402, 387] on div "yes videos report" at bounding box center [383, 384] width 53 height 10
type input "yes videos report v1"
click at [283, 482] on div "Cover Image marystein Execution Log Marystein Weekly Summary <ol> <li>Get video…" at bounding box center [602, 160] width 878 height 1661
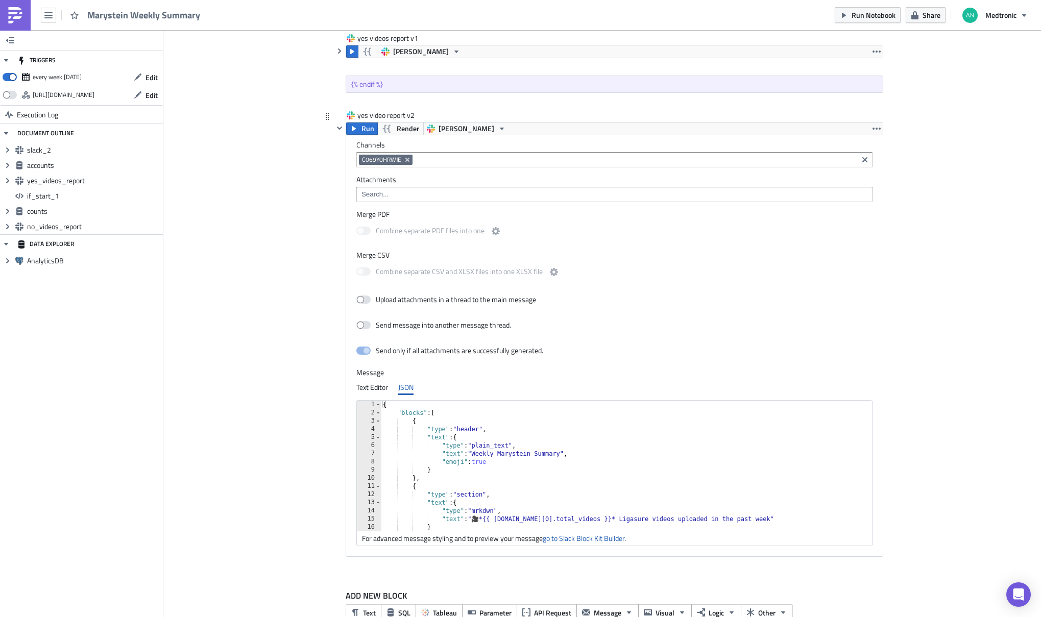
scroll to position [1072, 0]
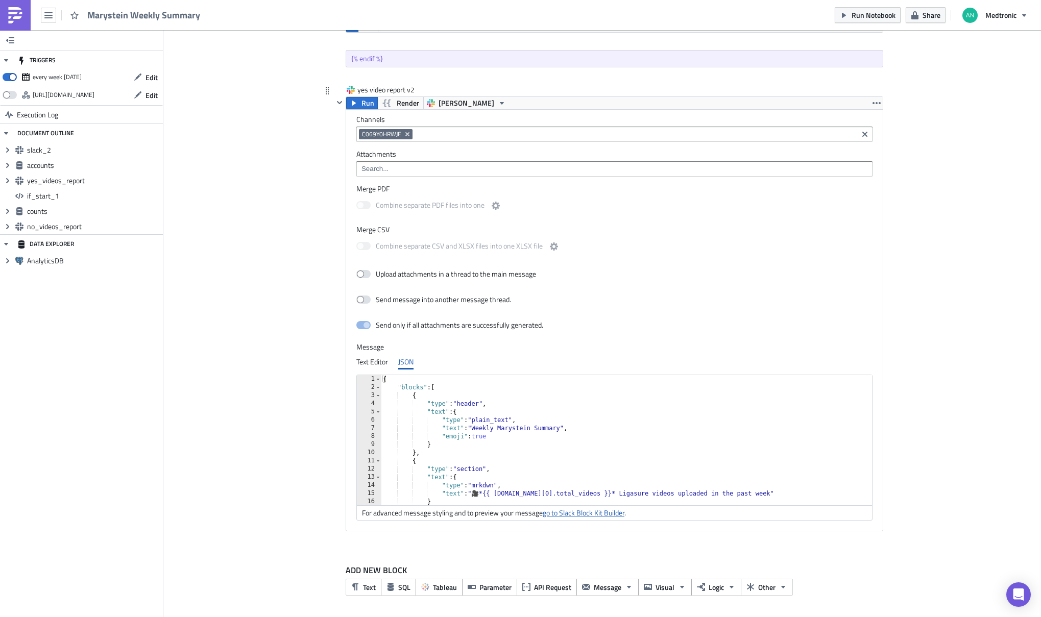
click at [589, 516] on link "go to Slack Block Kit Builder" at bounding box center [584, 513] width 82 height 11
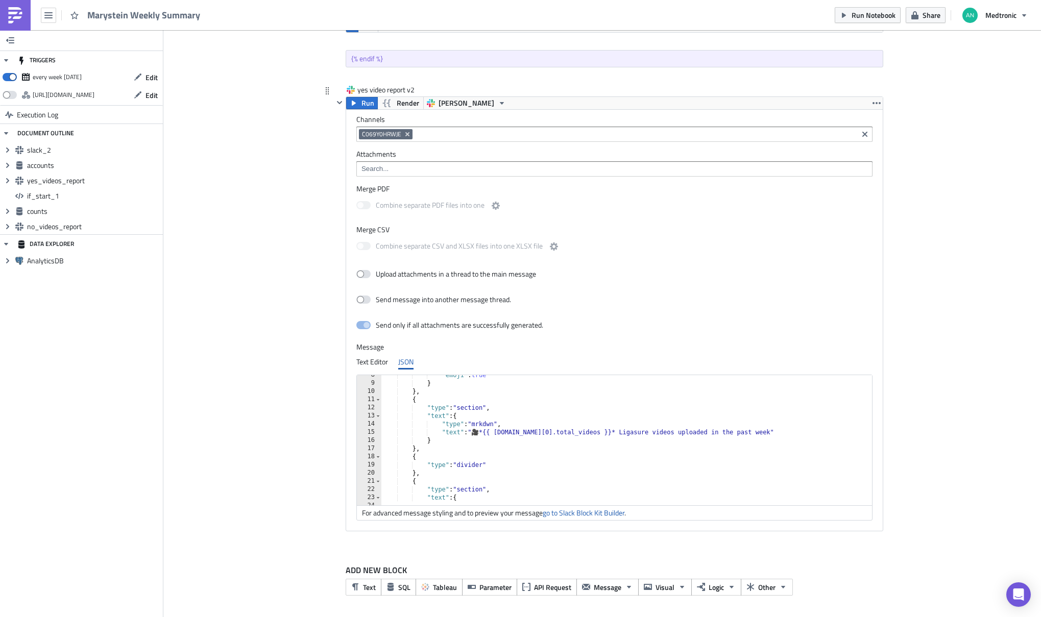
scroll to position [61, 0]
click at [573, 434] on div ""emoji" : true } } , { "type" : "section" , "text" : { "type" : "mrkdwn" , "tex…" at bounding box center [815, 440] width 869 height 139
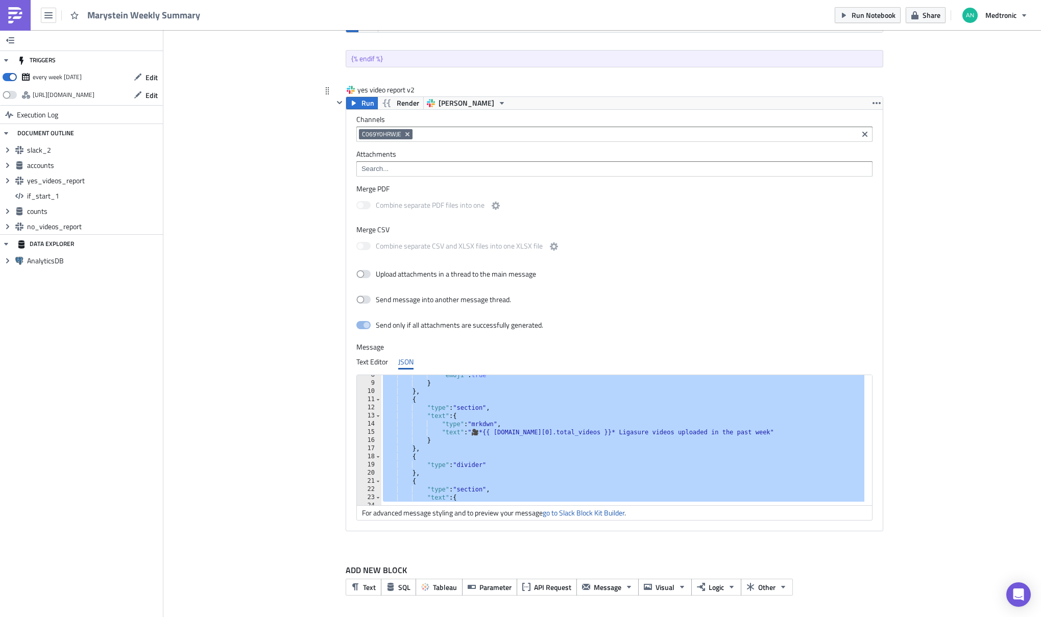
paste textarea
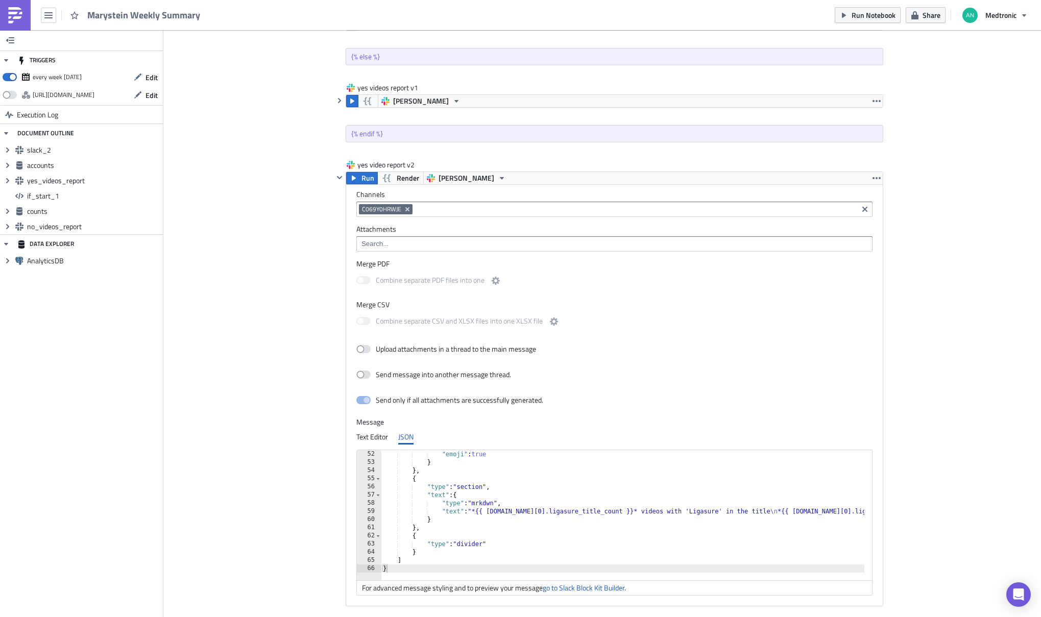
scroll to position [1072, 0]
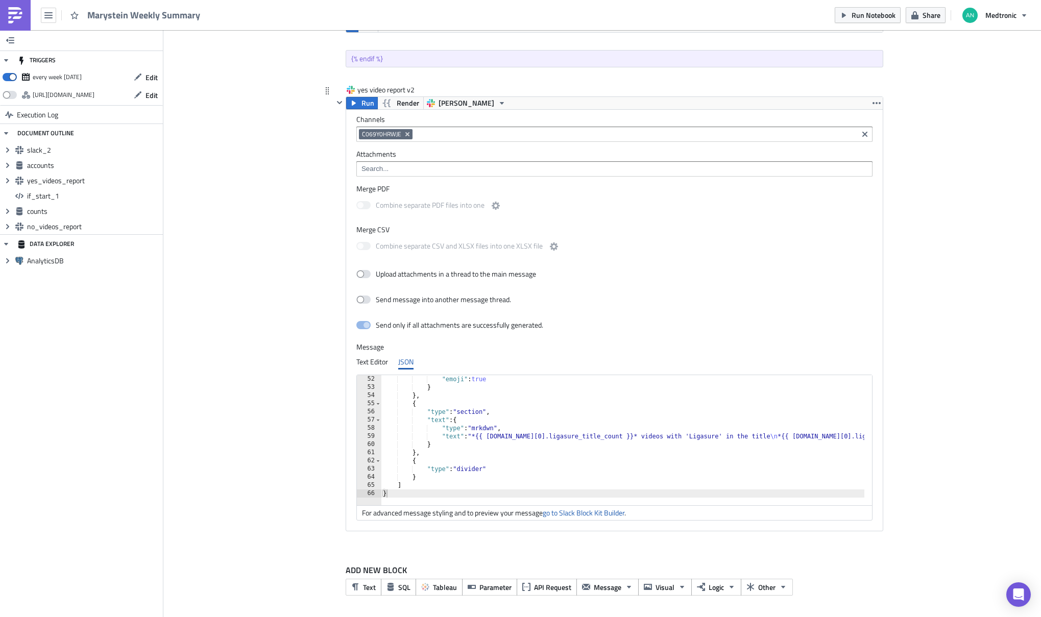
type textarea ""text": {"
click at [479, 416] on div ""emoji" : true } } , { "type" : "section" , "text" : { "type" : "mrkdwn" , "tex…" at bounding box center [747, 444] width 732 height 139
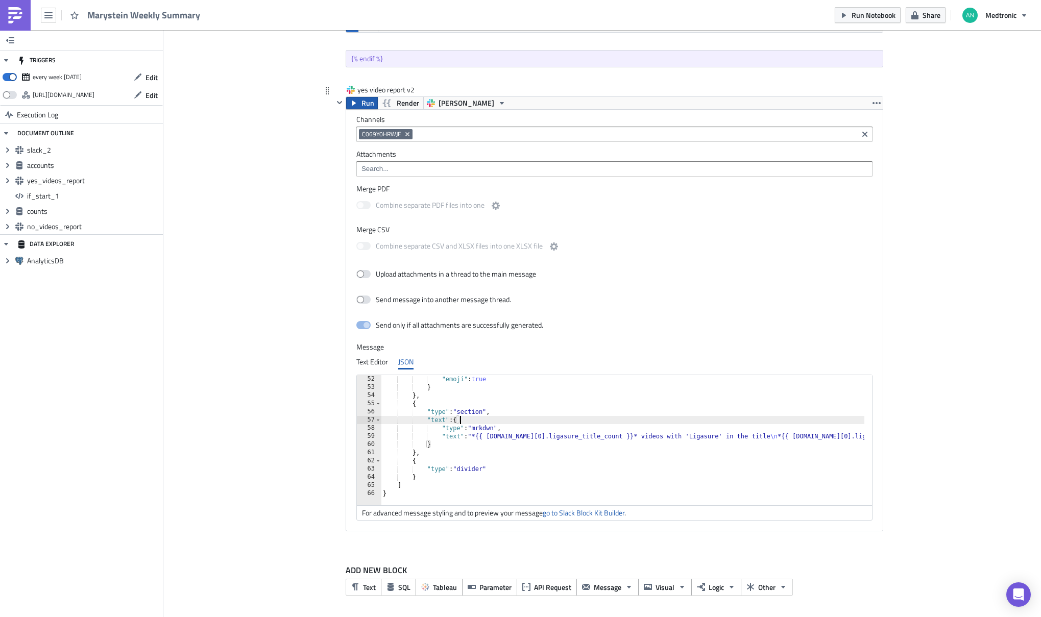
click at [352, 102] on icon "button" at bounding box center [354, 103] width 4 height 5
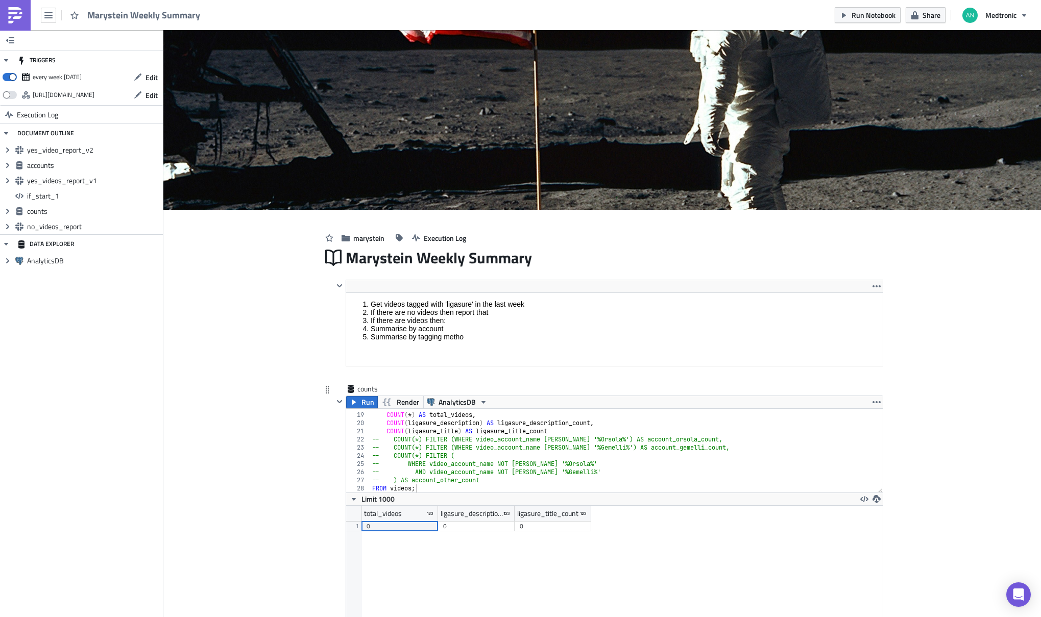
scroll to position [6, 0]
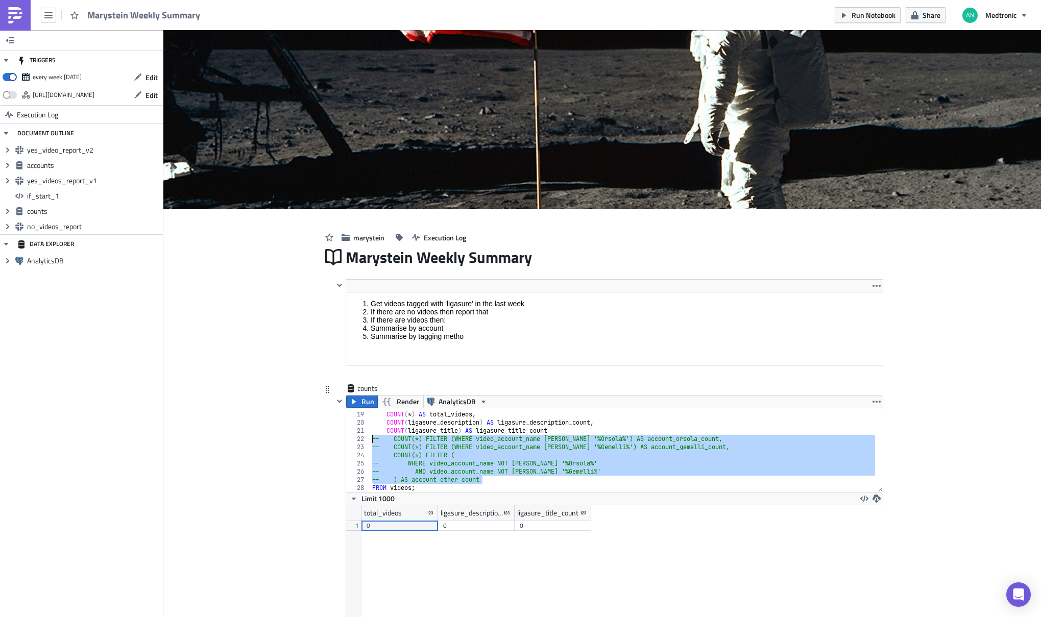
drag, startPoint x: 483, startPoint y: 481, endPoint x: 334, endPoint y: 438, distance: 154.3
click at [334, 438] on div "Run Render AnalyticsDB -- ) AS account_other_count 18 19 20 21 22 23 24 25 26 2…" at bounding box center [608, 515] width 550 height 241
type textarea "-- COUNT(*) FILTER (WHERE video_account_name ILIKE '%Orsola%') AS account_orsol…"
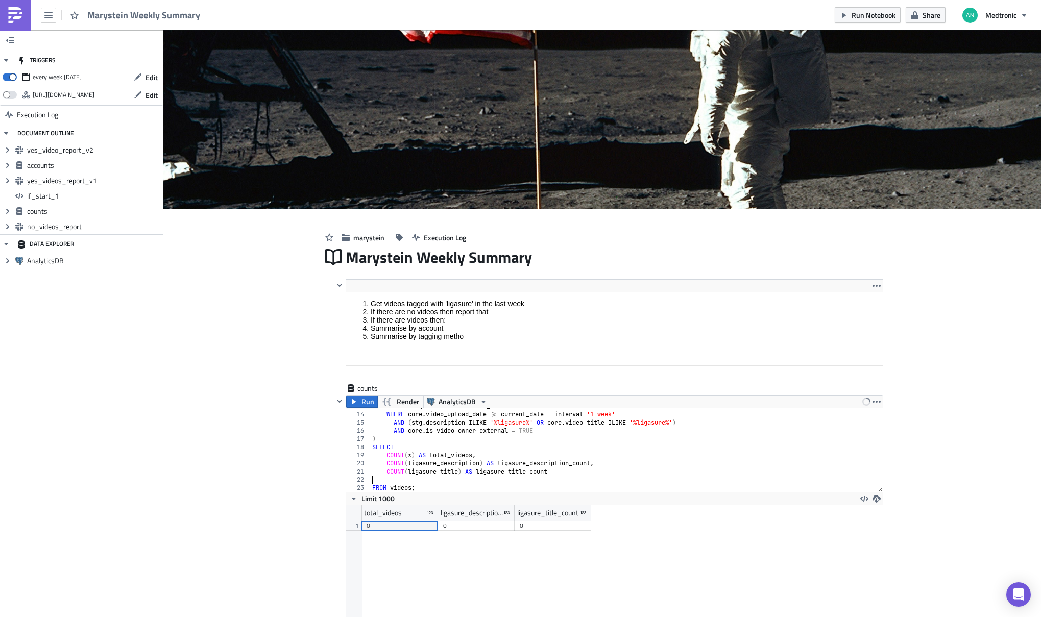
type textarea "COUNT(ligasure_title) AS ligasure_title_count"
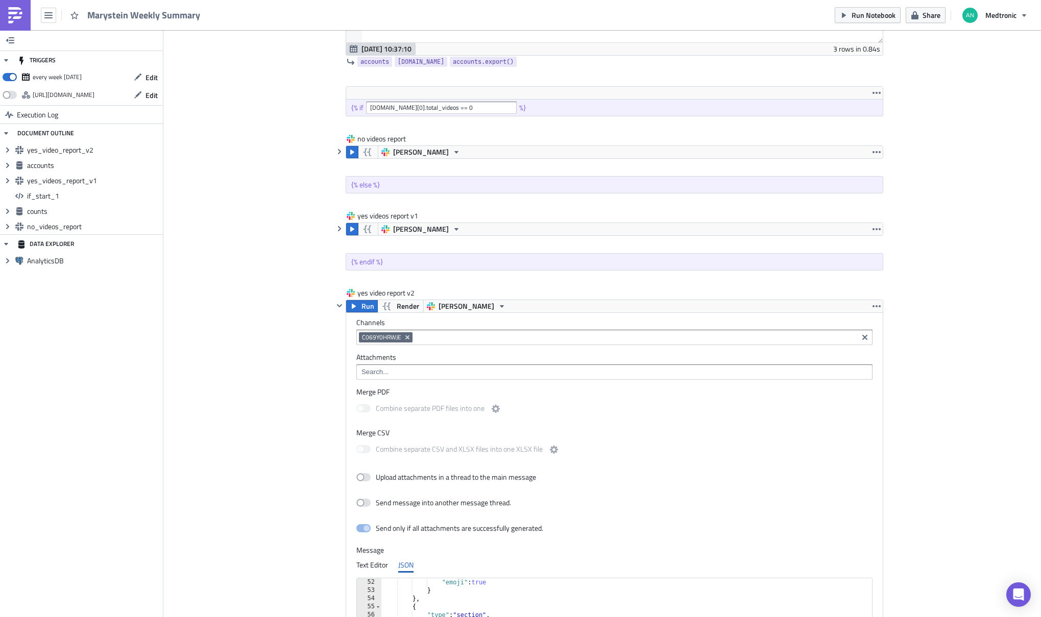
scroll to position [869, 0]
click at [339, 304] on icon "button" at bounding box center [339, 306] width 8 height 8
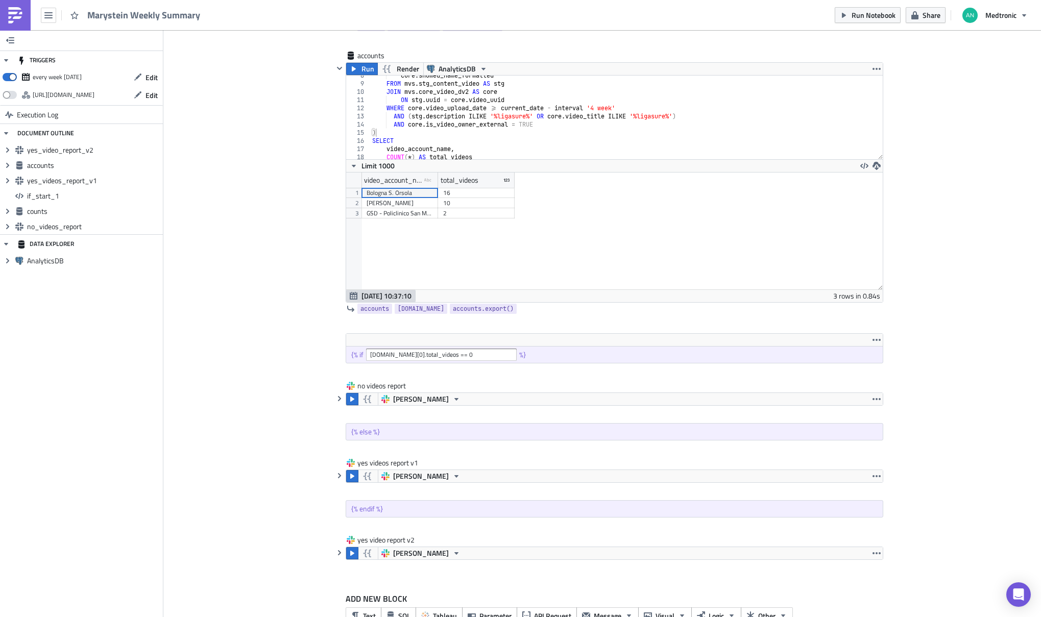
scroll to position [651, 0]
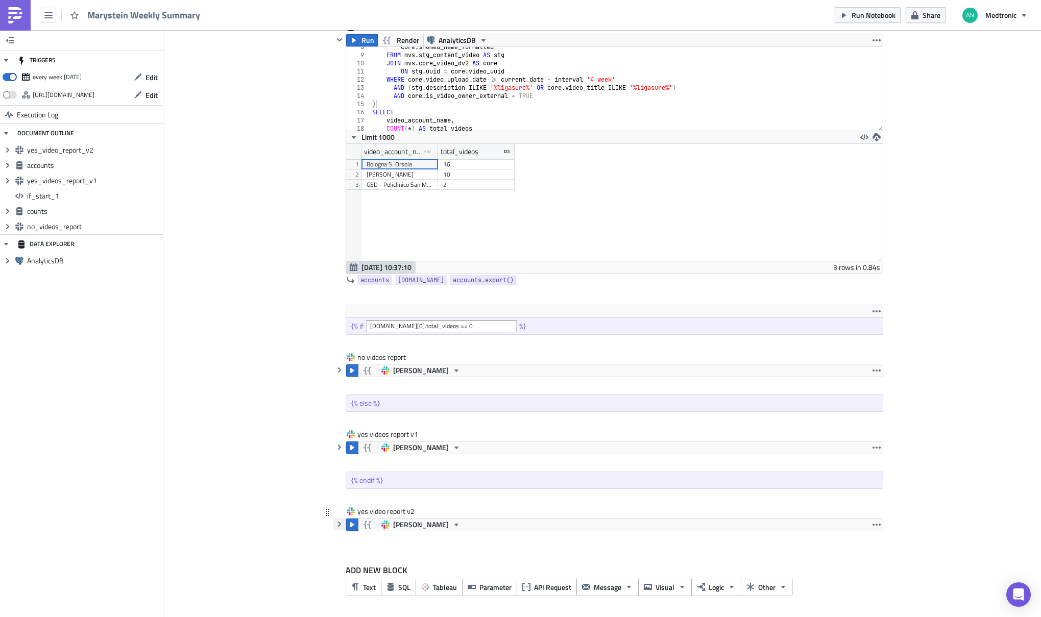
click at [338, 524] on icon "button" at bounding box center [339, 524] width 8 height 8
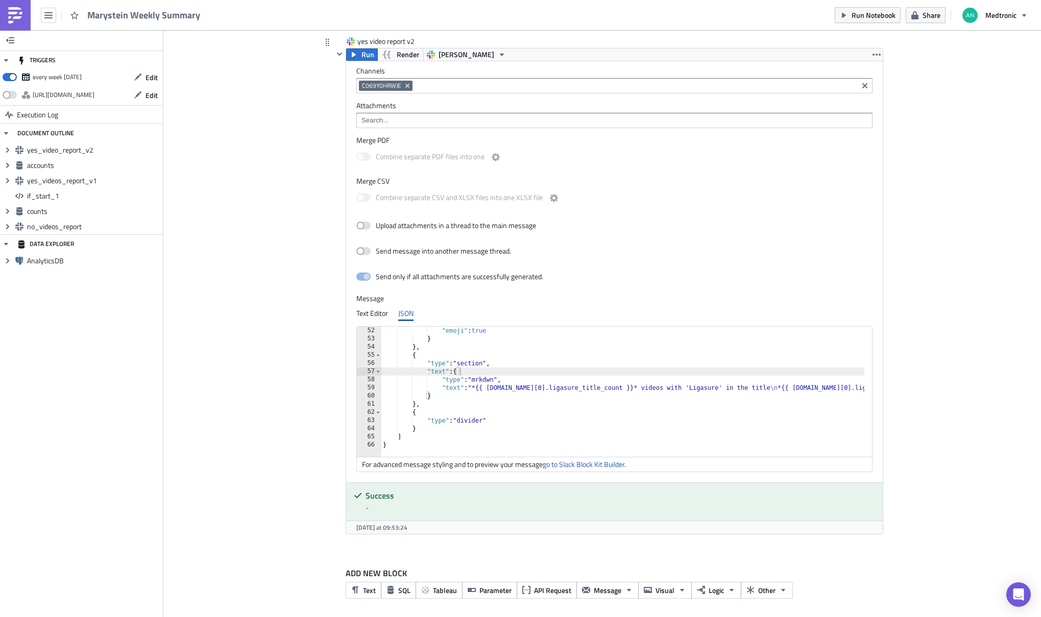
scroll to position [1124, 0]
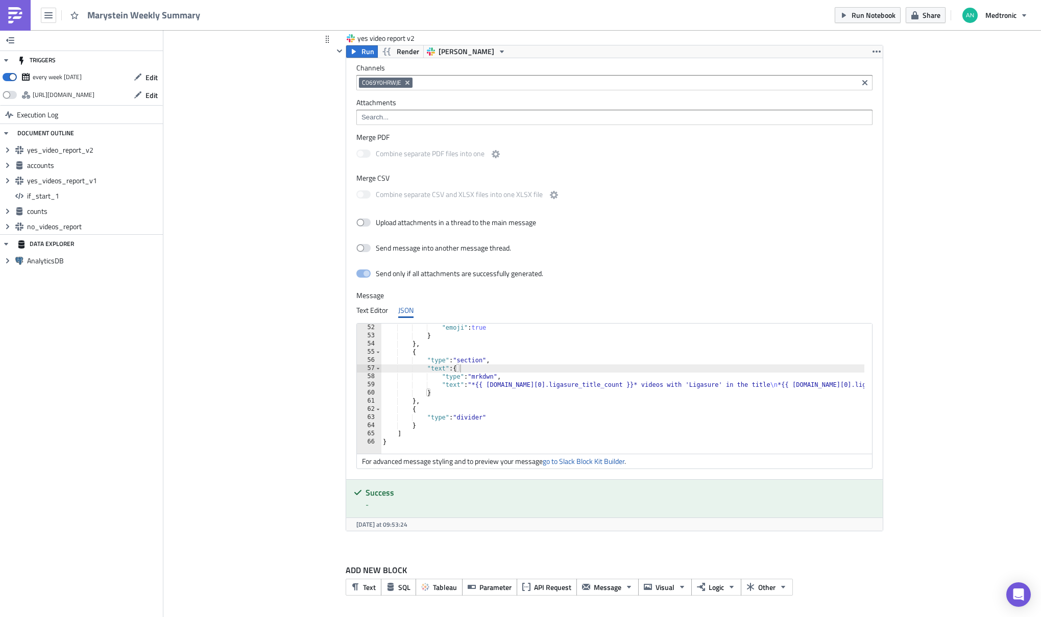
click at [517, 398] on div ""emoji" : true } } , { "type" : "section" , "text" : { "type" : "mrkdwn" , "tex…" at bounding box center [747, 393] width 732 height 139
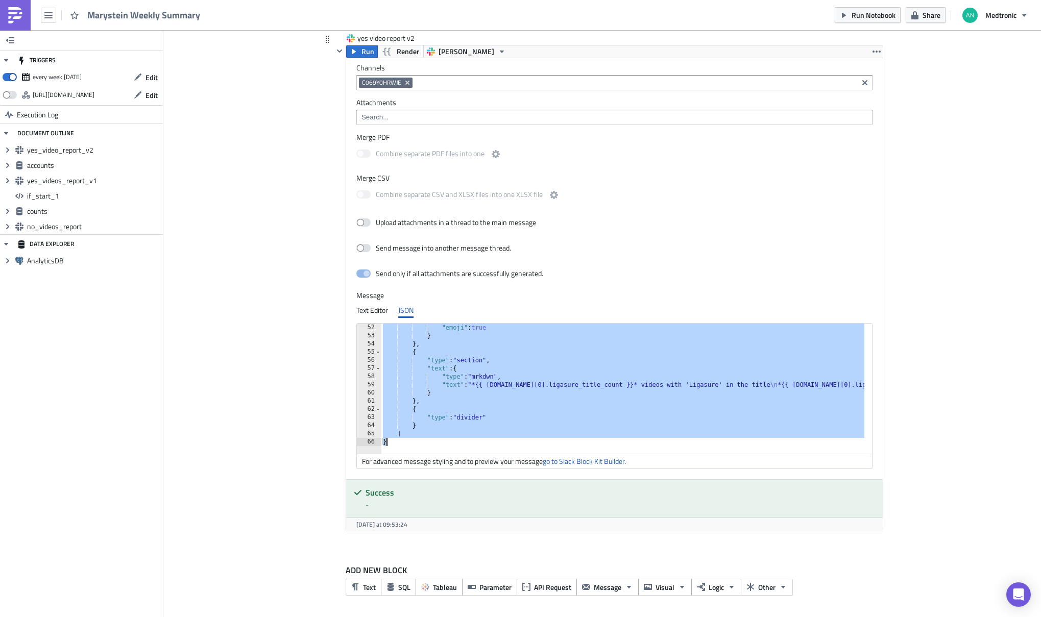
paste textarea
type textarea "}"
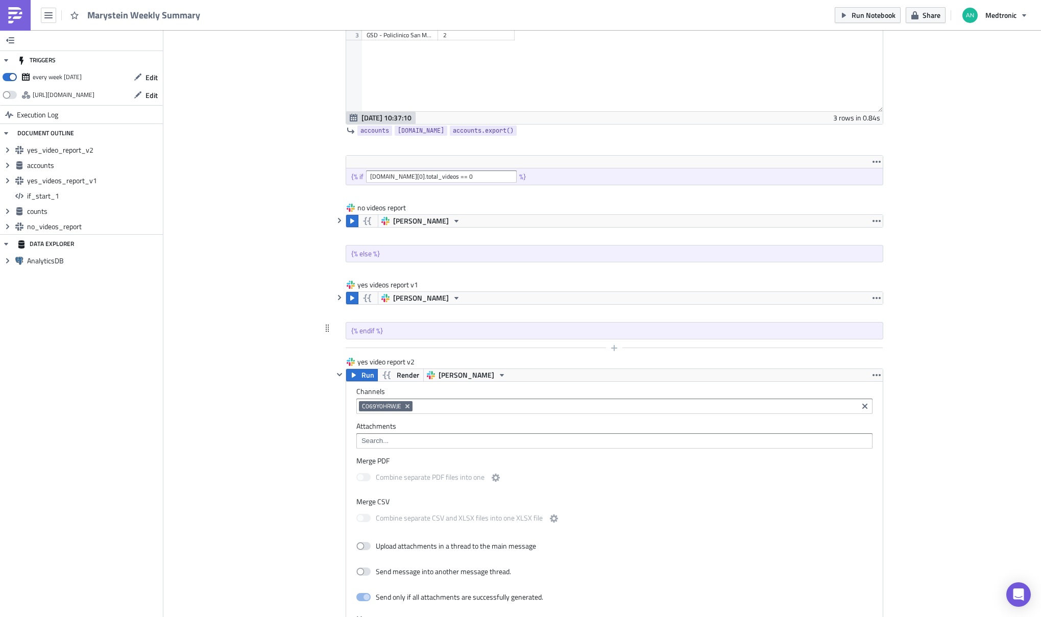
scroll to position [789, 0]
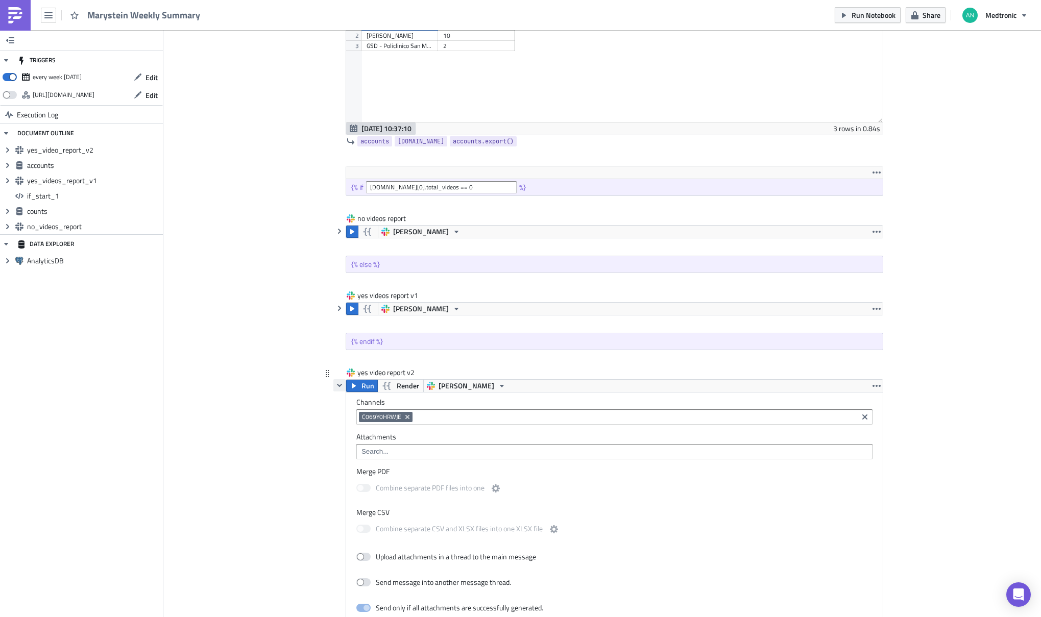
click at [337, 386] on icon "button" at bounding box center [339, 385] width 5 height 3
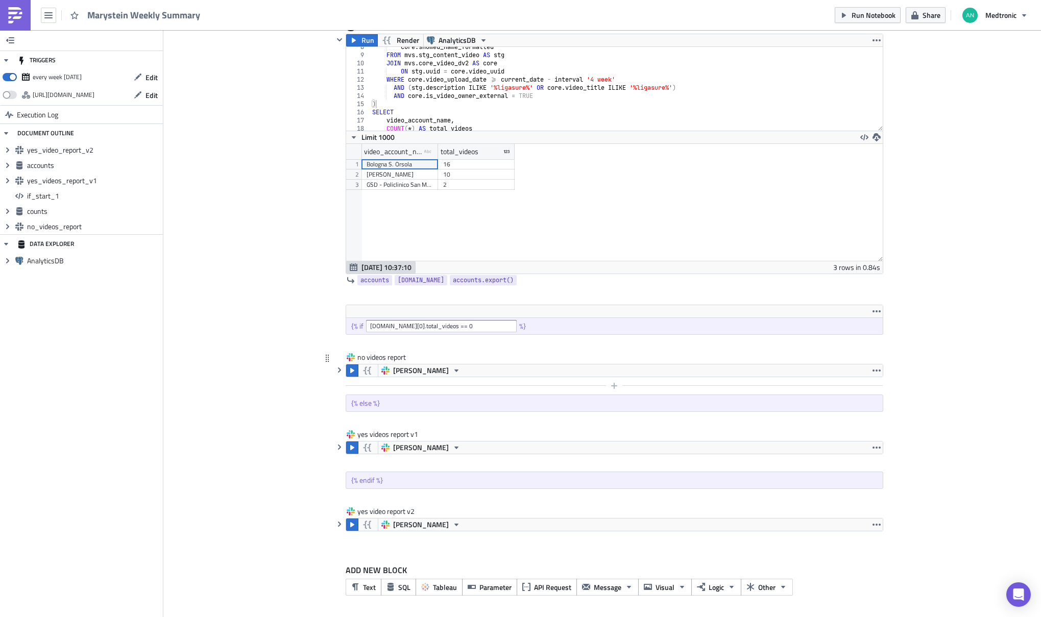
scroll to position [651, 0]
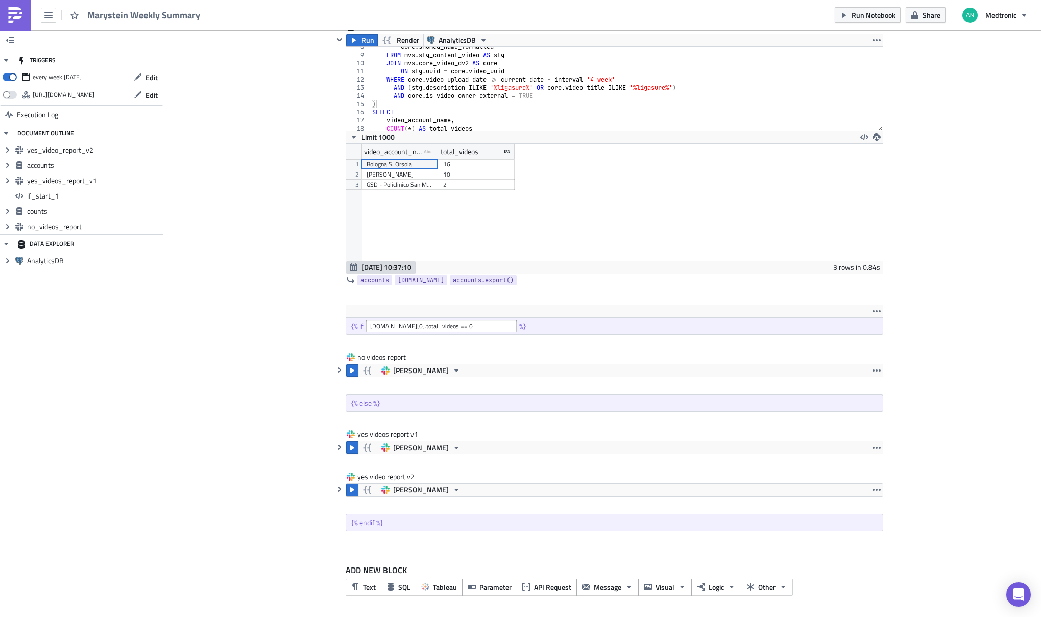
drag, startPoint x: 323, startPoint y: 514, endPoint x: 1023, endPoint y: 503, distance: 700.2
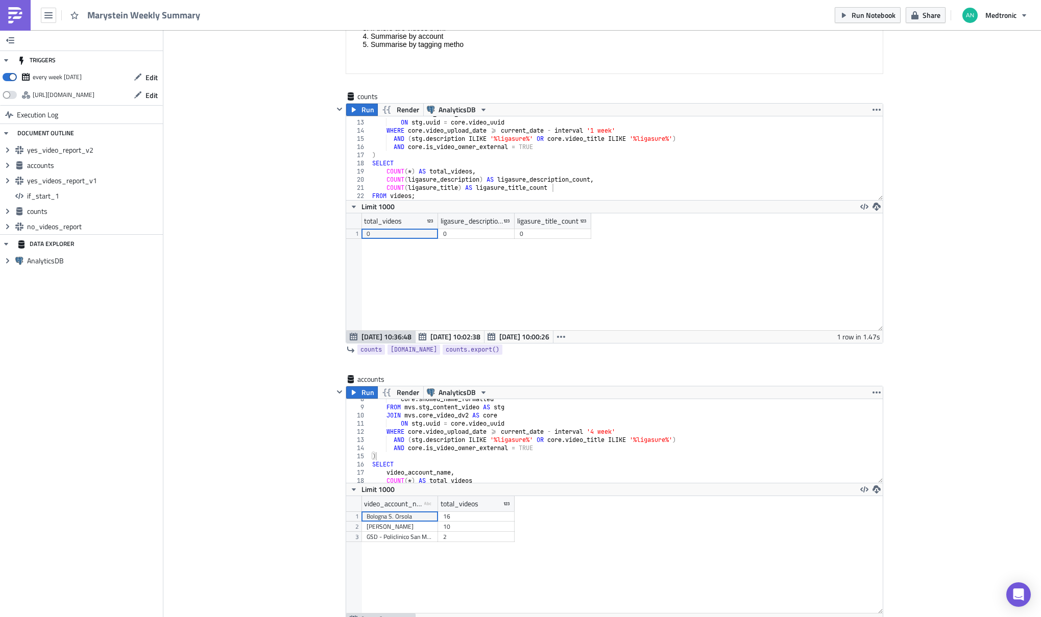
scroll to position [290, 0]
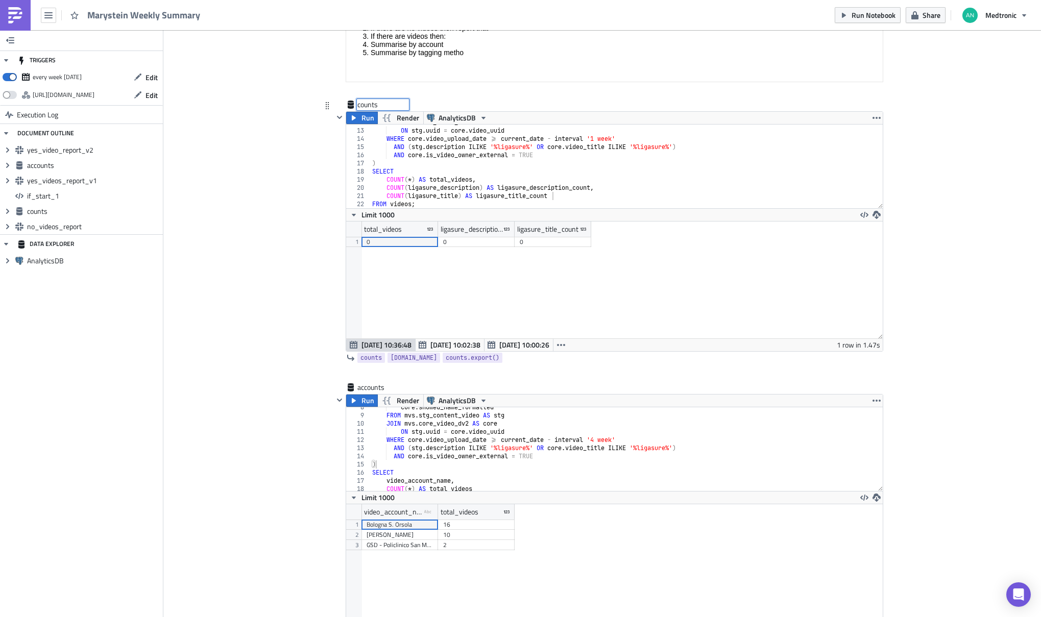
click at [362, 106] on div "counts counts" at bounding box center [382, 105] width 51 height 10
click at [362, 106] on input "counts" at bounding box center [382, 105] width 51 height 10
type input "methods"
click at [472, 153] on div "JOIN mvs . core_video_dv2 AS core ON stg . uuid = core . video_uuid WHERE core …" at bounding box center [622, 168] width 505 height 100
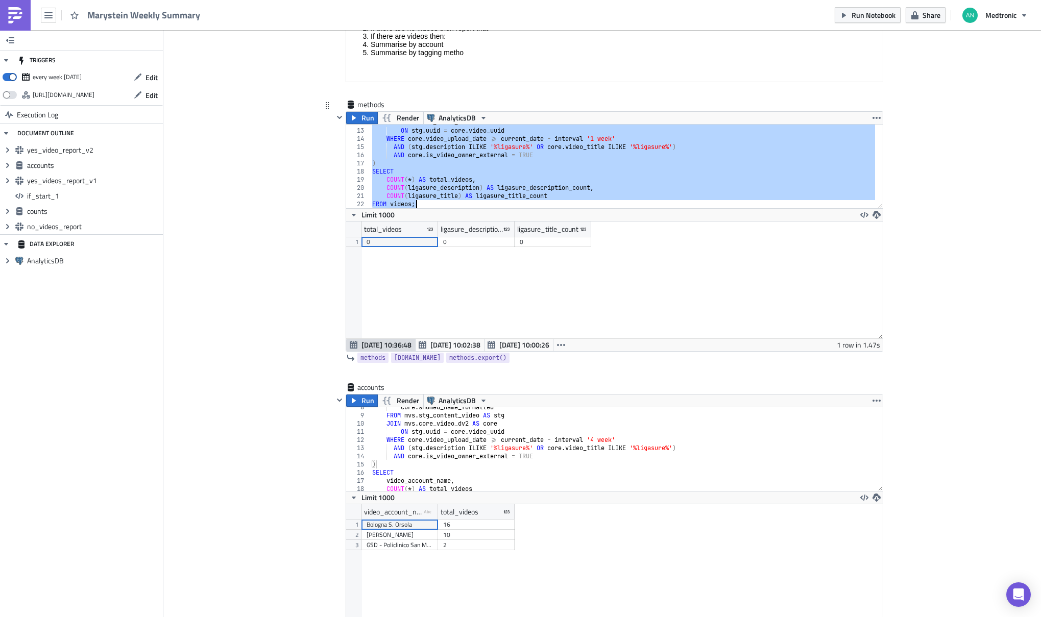
paste textarea "SELECT 'title' AS category, COUNT(ligasure_title) AS count"
type textarea "SELECT 'title' AS category, COUNT(ligasure_title) AS count FROM videos;"
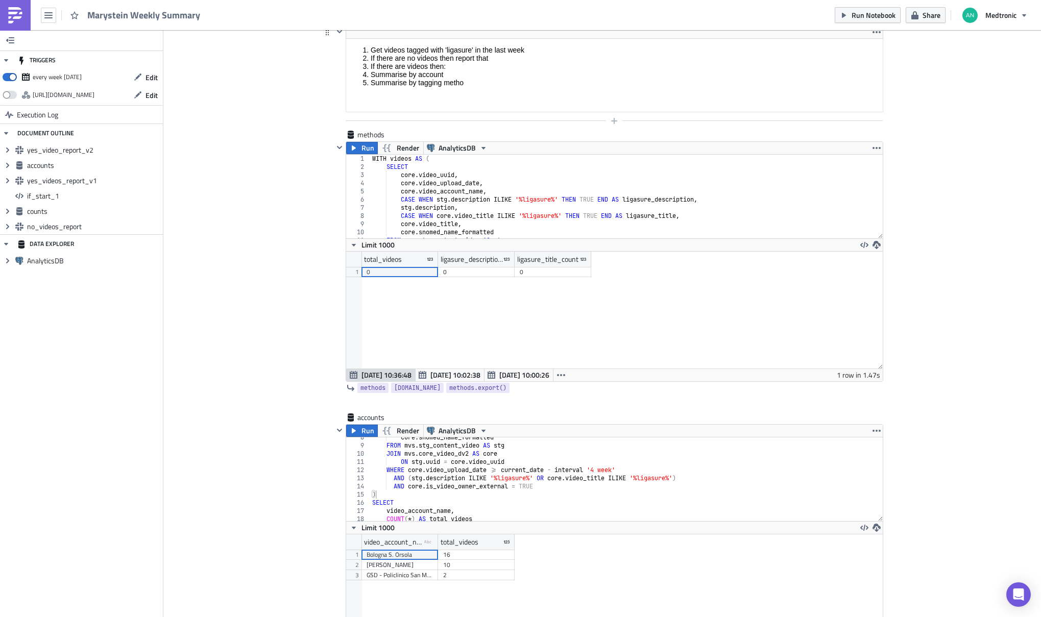
scroll to position [259, 0]
click at [612, 121] on icon "button" at bounding box center [614, 121] width 6 height 6
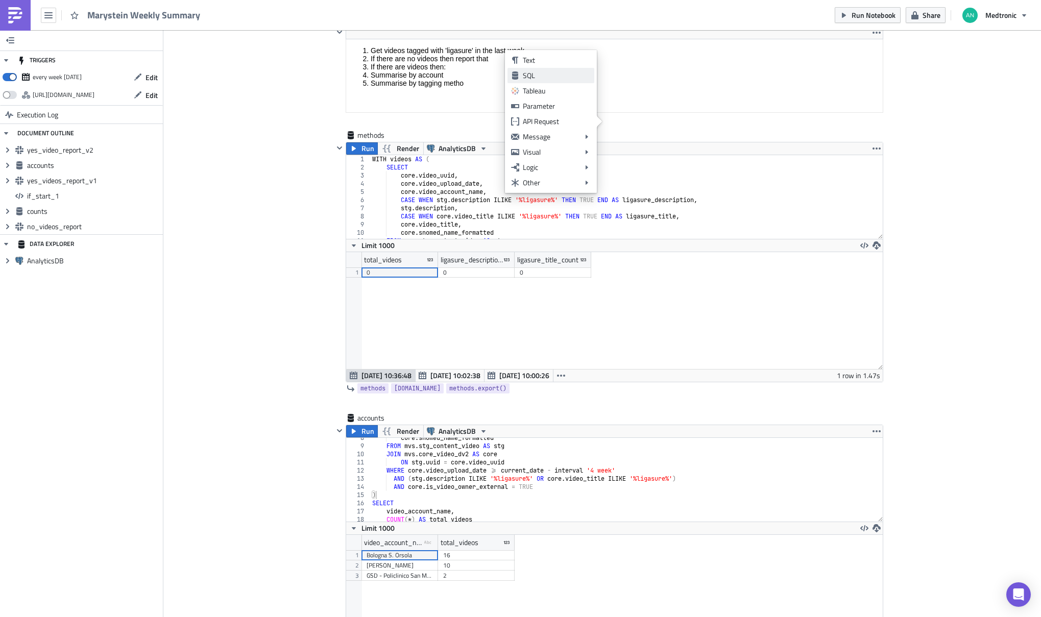
click at [540, 75] on div "SQL" at bounding box center [557, 75] width 68 height 10
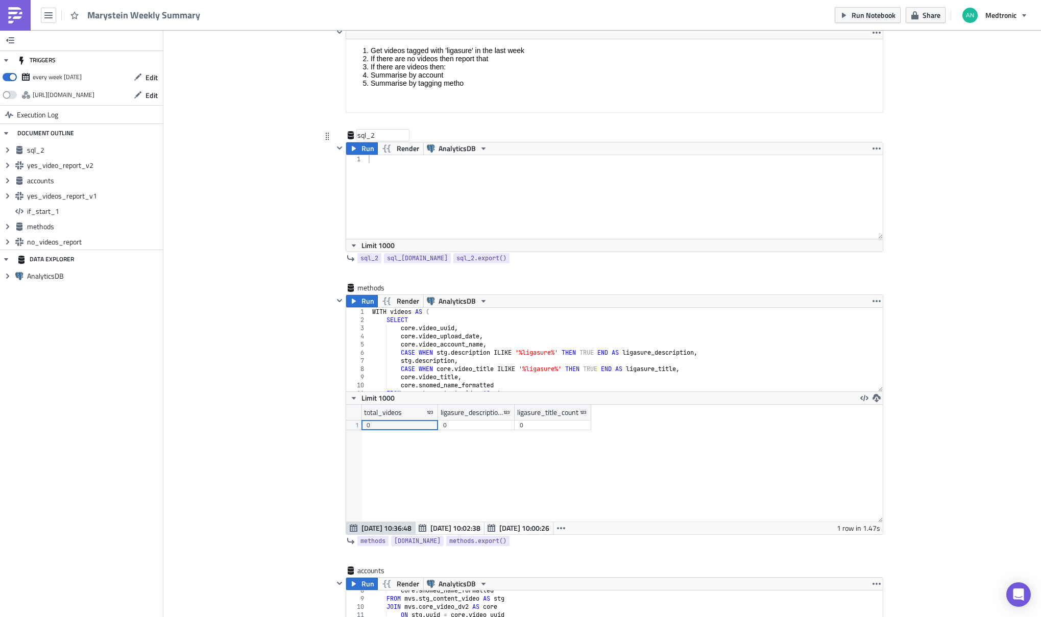
click at [363, 137] on div "sql_2" at bounding box center [382, 135] width 51 height 10
click at [363, 137] on input "sql_2" at bounding box center [382, 135] width 51 height 10
type input "counts"
click at [479, 184] on div at bounding box center [625, 207] width 516 height 100
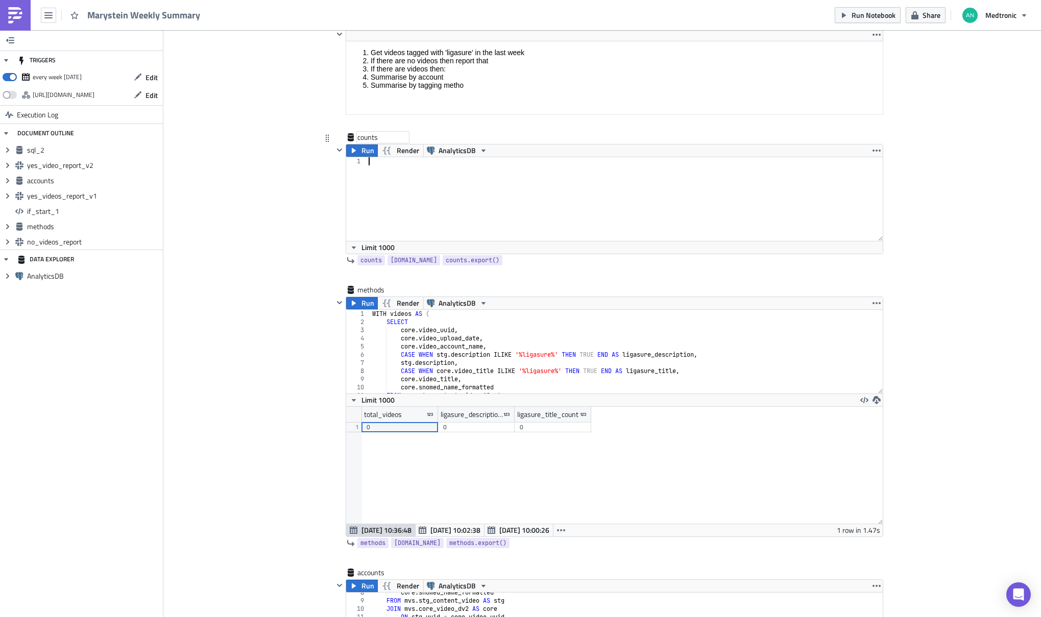
paste textarea "FROM videos;"
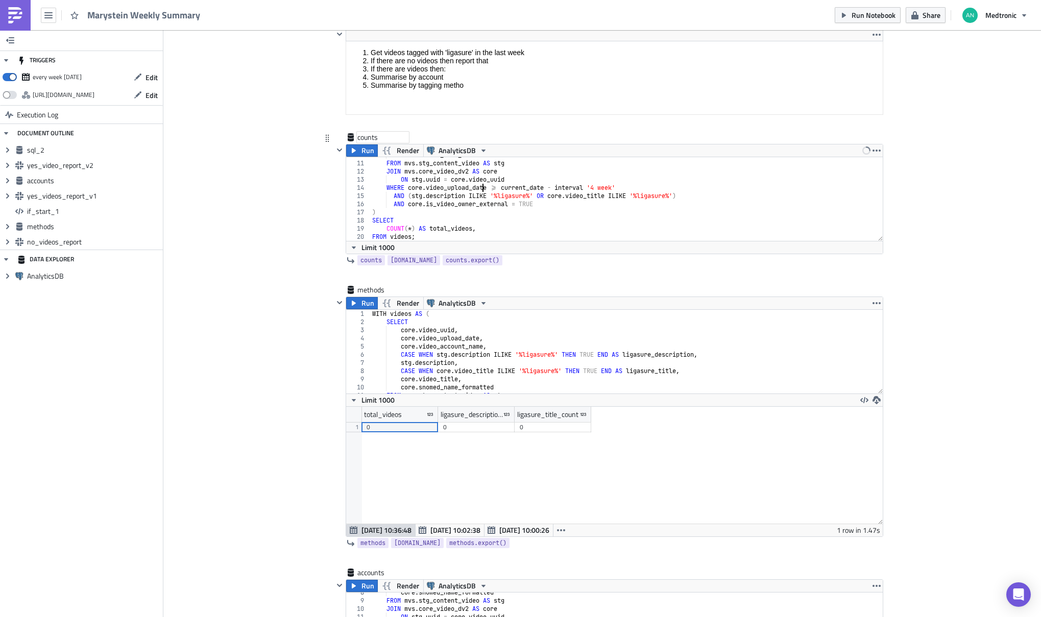
click at [479, 185] on div "core . snomed_name_formatted FROM mvs . stg_content_video AS stg JOIN mvs . cor…" at bounding box center [622, 201] width 505 height 100
click at [362, 152] on span "Run" at bounding box center [368, 151] width 13 height 12
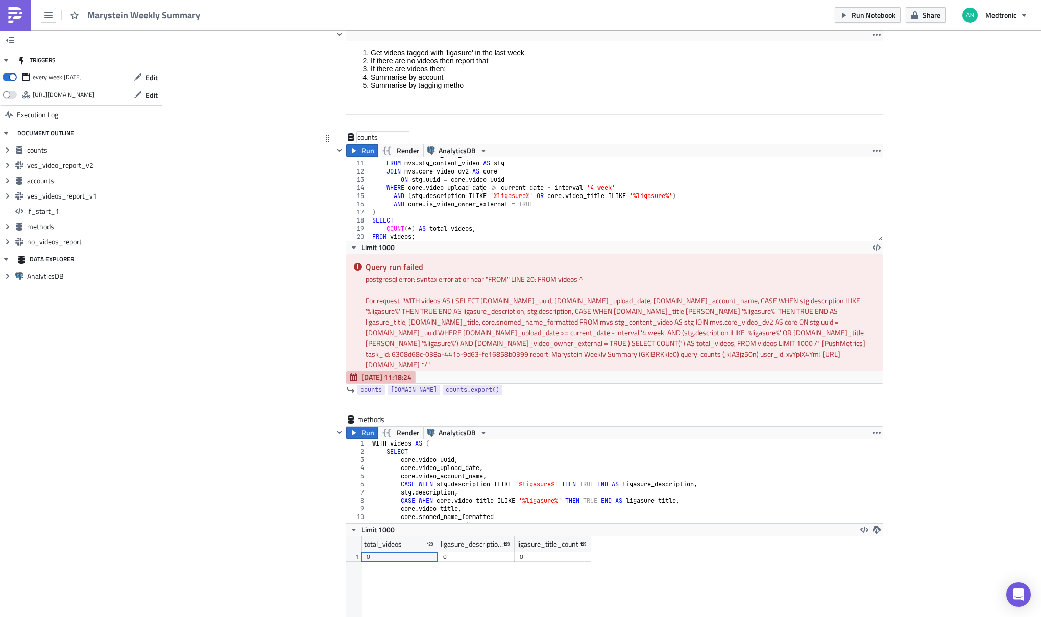
click at [516, 229] on div "core . snomed_name_formatted FROM mvs . stg_content_video AS stg JOIN mvs . cor…" at bounding box center [622, 201] width 505 height 100
type textarea "COUNT(*) AS total_videos"
click at [355, 152] on button "Run" at bounding box center [362, 151] width 32 height 12
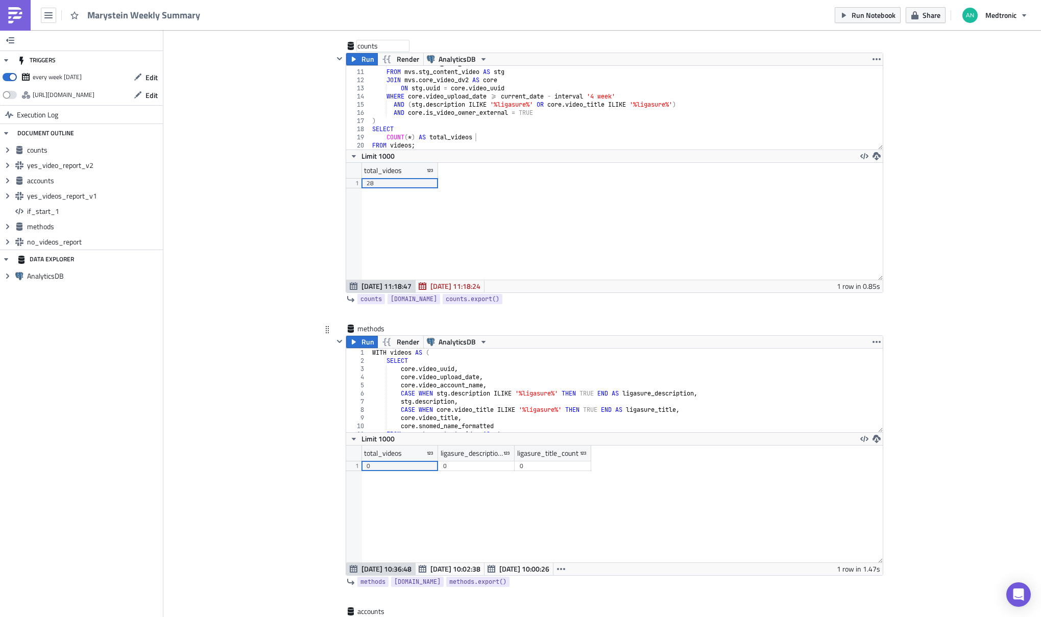
scroll to position [362, 0]
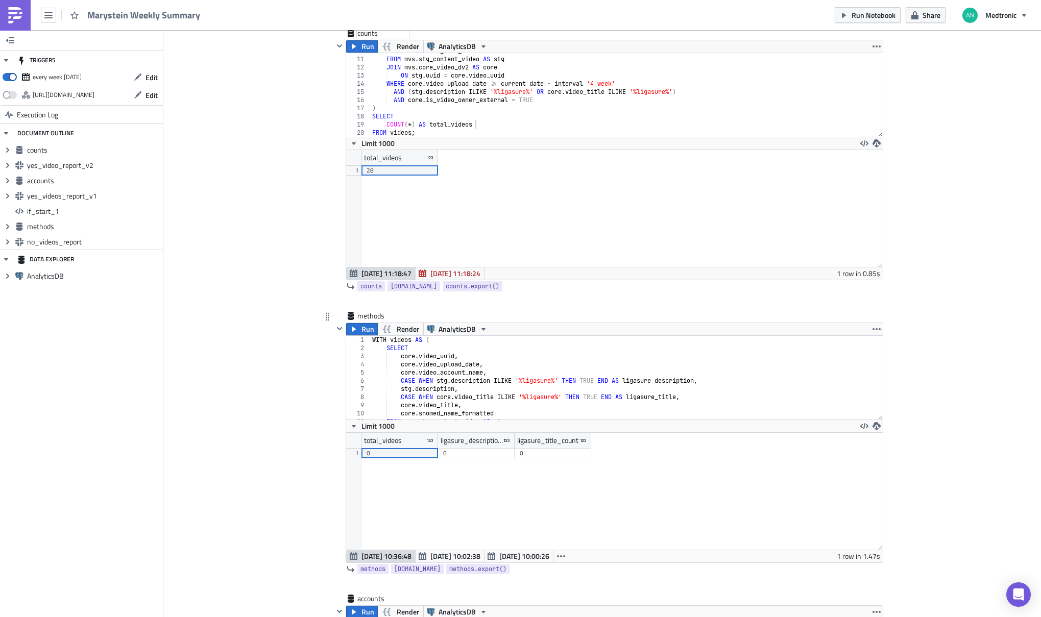
click at [515, 362] on div "WITH videos AS ( SELECT core . video_uuid , core . video_upload_date , core . v…" at bounding box center [622, 386] width 505 height 100
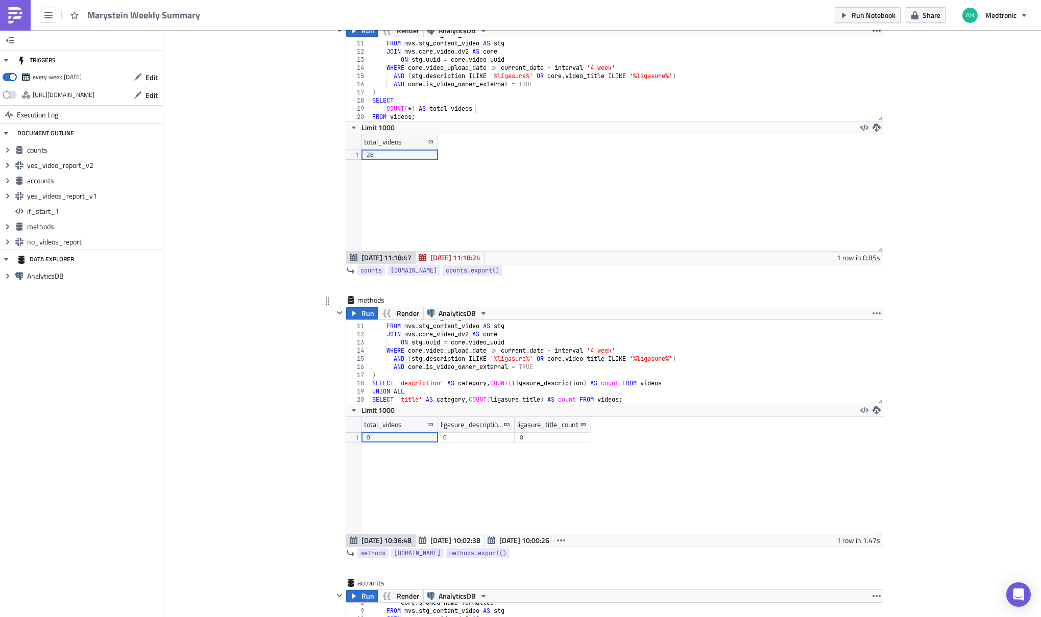
scroll to position [405, 0]
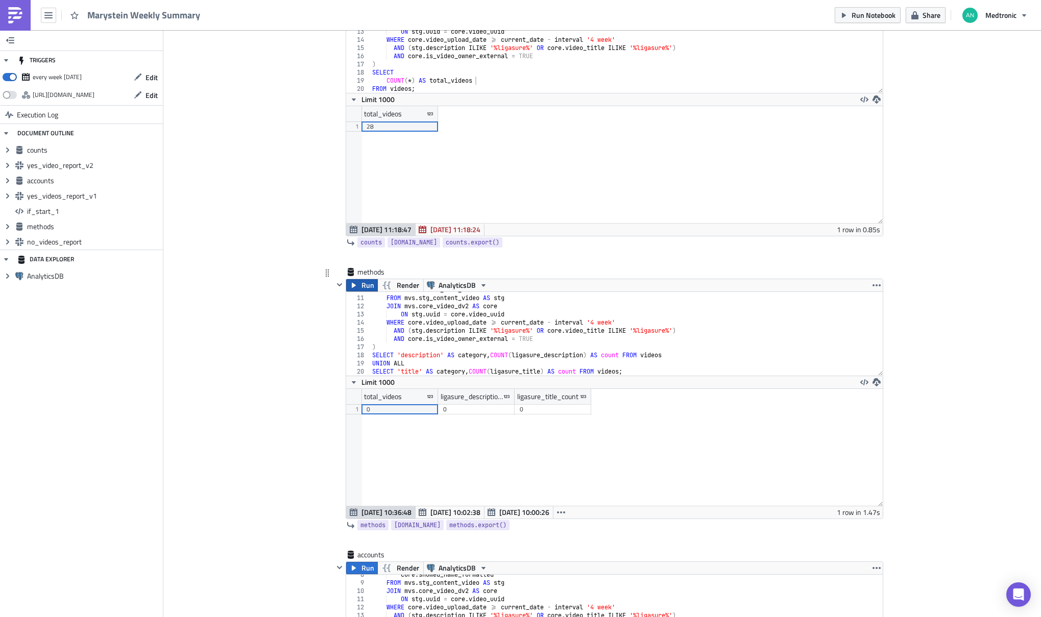
click at [362, 288] on span "Run" at bounding box center [368, 285] width 13 height 12
click at [470, 355] on div "core . snomed_name_formatted FROM mvs . stg_content_video AS stg JOIN mvs . cor…" at bounding box center [622, 336] width 505 height 100
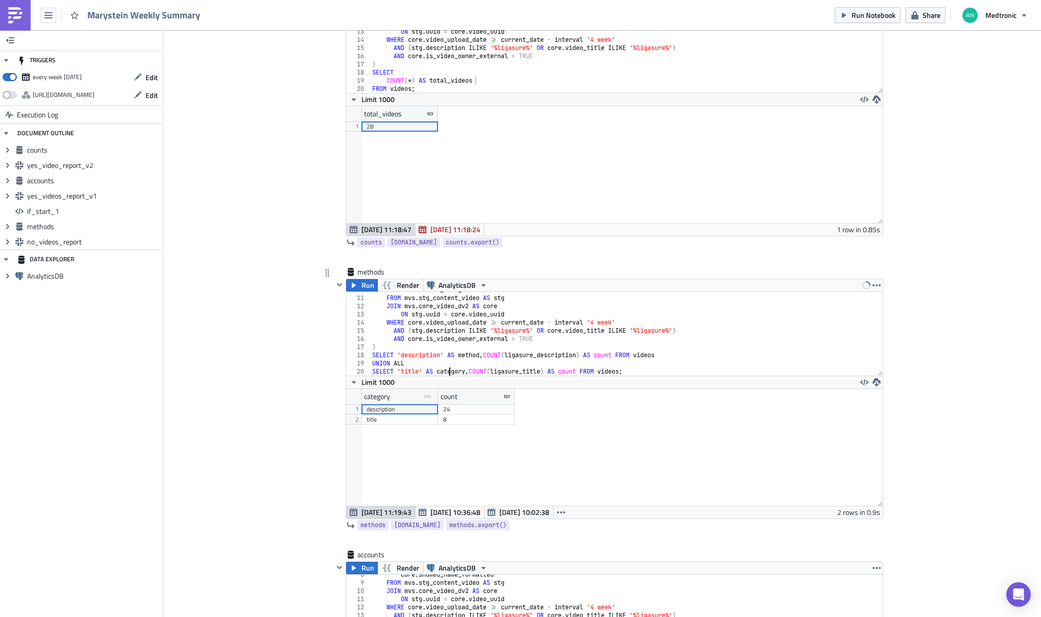
click at [446, 370] on div "core . snomed_name_formatted FROM mvs . stg_content_video AS stg JOIN mvs . cor…" at bounding box center [622, 336] width 505 height 100
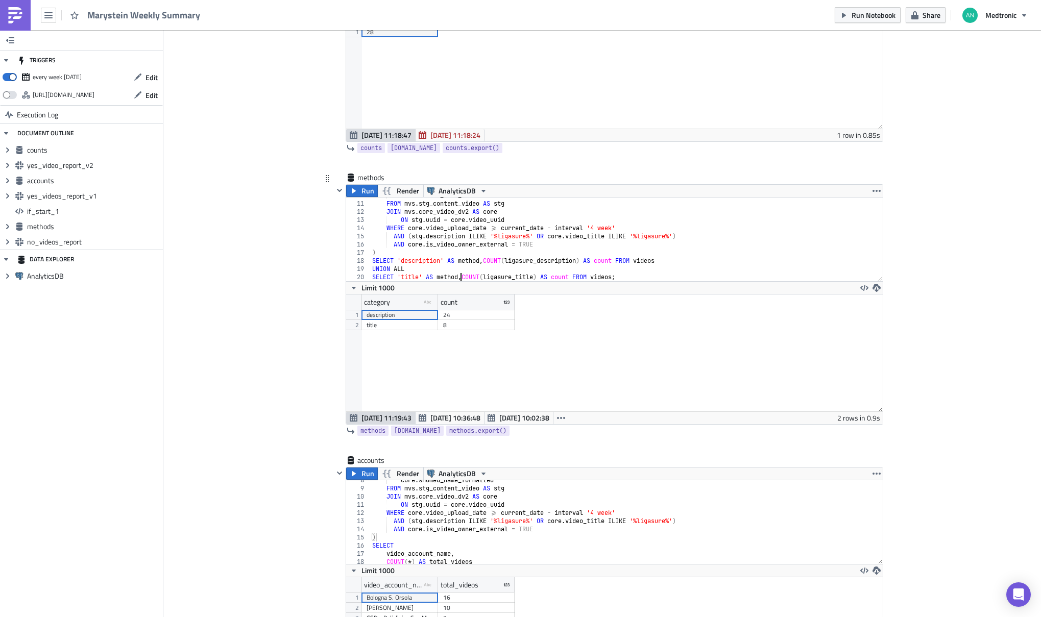
scroll to position [502, 0]
click at [612, 257] on div "core . snomed_name_formatted FROM mvs . stg_content_video AS stg JOIN mvs . cor…" at bounding box center [622, 239] width 505 height 100
click at [632, 258] on div "core . snomed_name_formatted FROM mvs . stg_content_video AS stg JOIN mvs . cor…" at bounding box center [622, 239] width 505 height 100
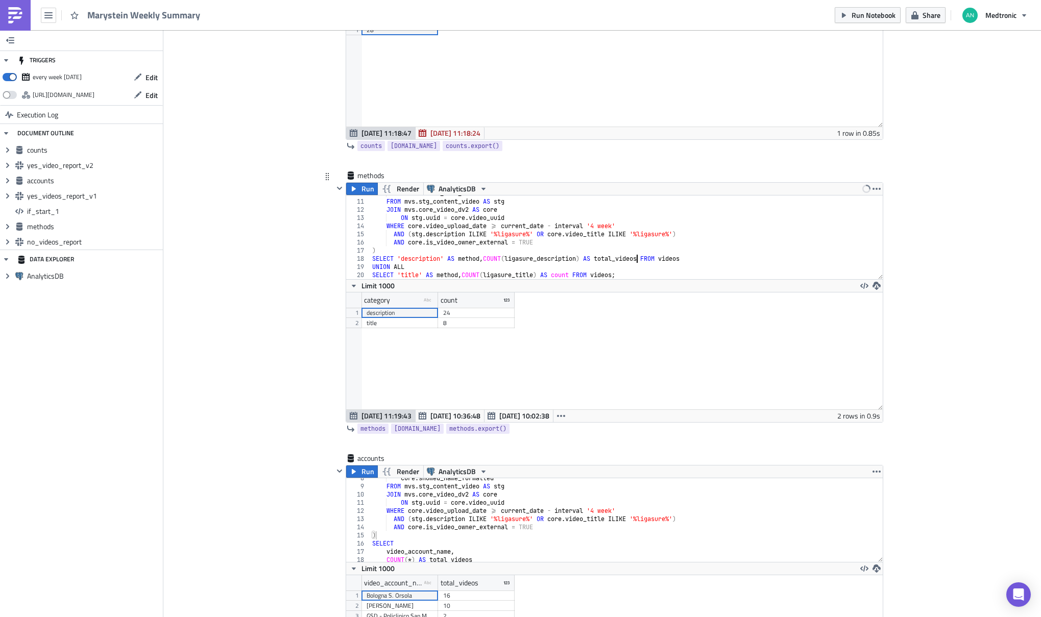
click at [632, 258] on div "core . snomed_name_formatted FROM mvs . stg_content_video AS stg JOIN mvs . cor…" at bounding box center [622, 239] width 505 height 100
click at [560, 274] on div "core . snomed_name_formatted FROM mvs . stg_content_video AS stg JOIN mvs . cor…" at bounding box center [622, 239] width 505 height 100
paste textarea "total_videos"
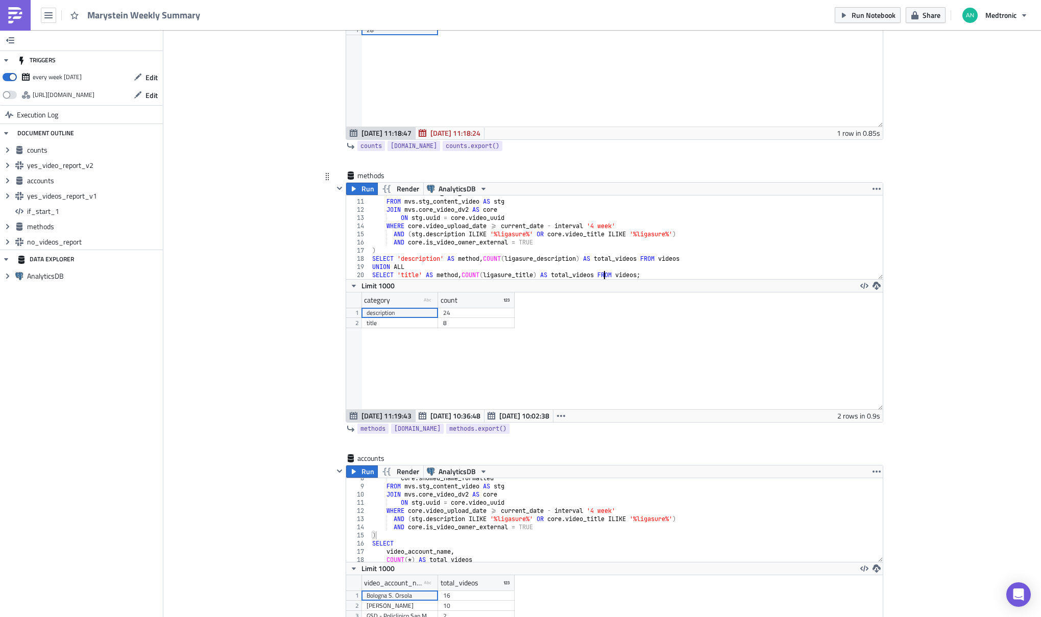
click at [596, 254] on div "core . snomed_name_formatted FROM mvs . stg_content_video AS stg JOIN mvs . cor…" at bounding box center [622, 239] width 505 height 100
type textarea ")"
click at [362, 187] on span "Run" at bounding box center [368, 189] width 13 height 12
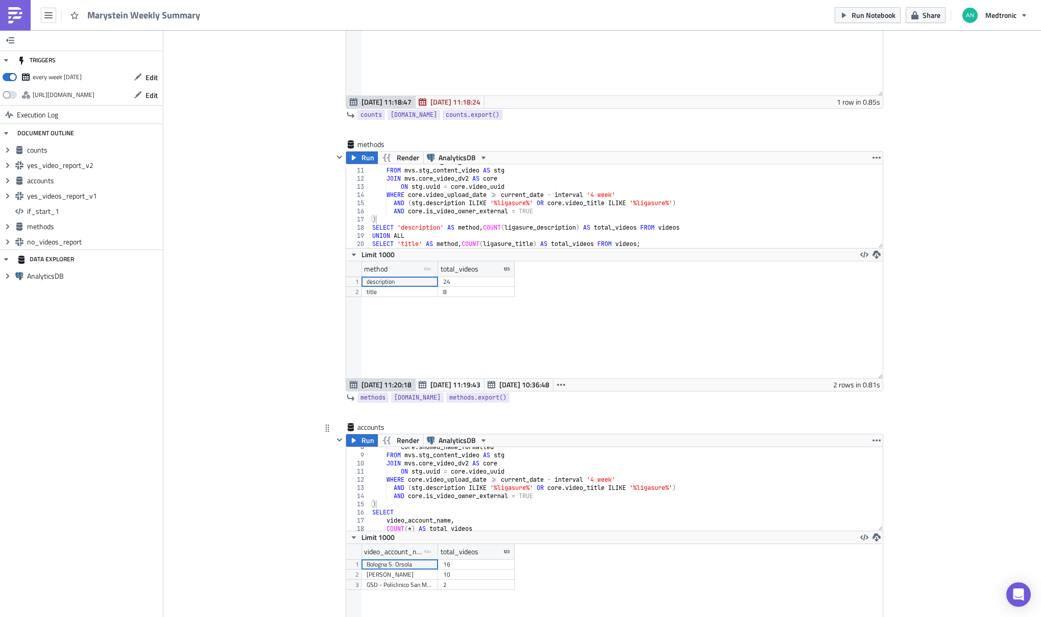
scroll to position [547, 0]
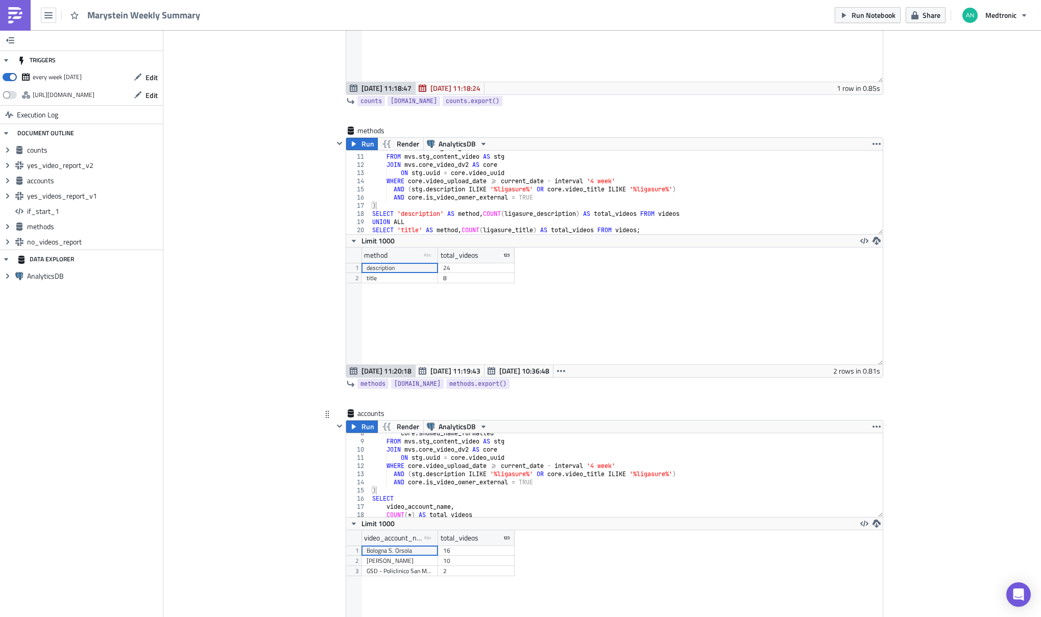
type textarea "ON stg.uuid = core.video_uuid"
click at [539, 458] on div "core . snomed_name_formatted FROM mvs . stg_content_video AS stg JOIN mvs . cor…" at bounding box center [622, 479] width 505 height 100
click at [356, 427] on button "Run" at bounding box center [362, 427] width 32 height 12
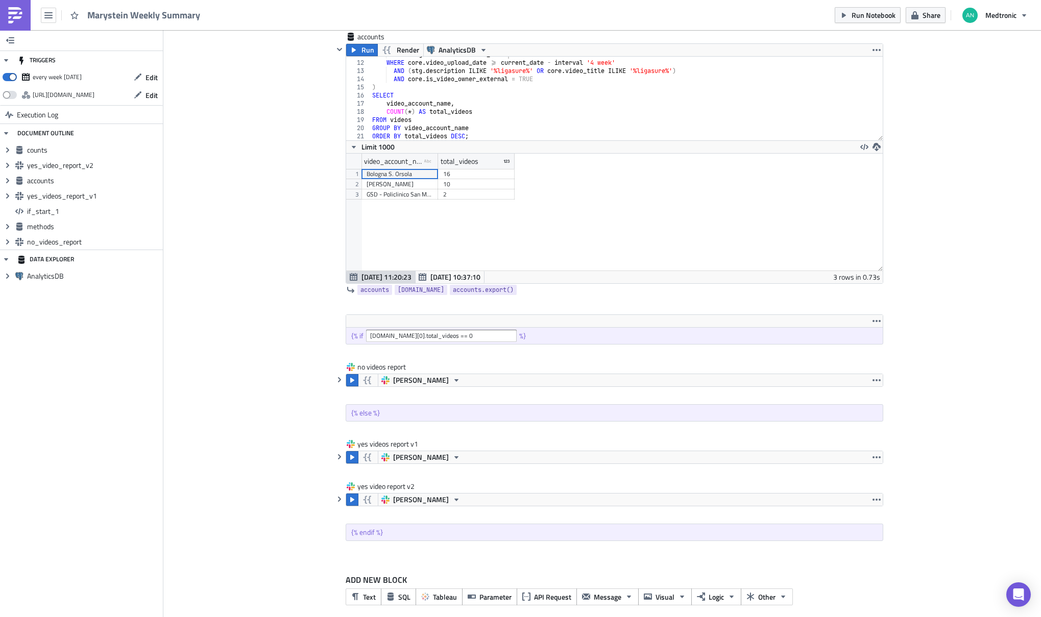
scroll to position [932, 0]
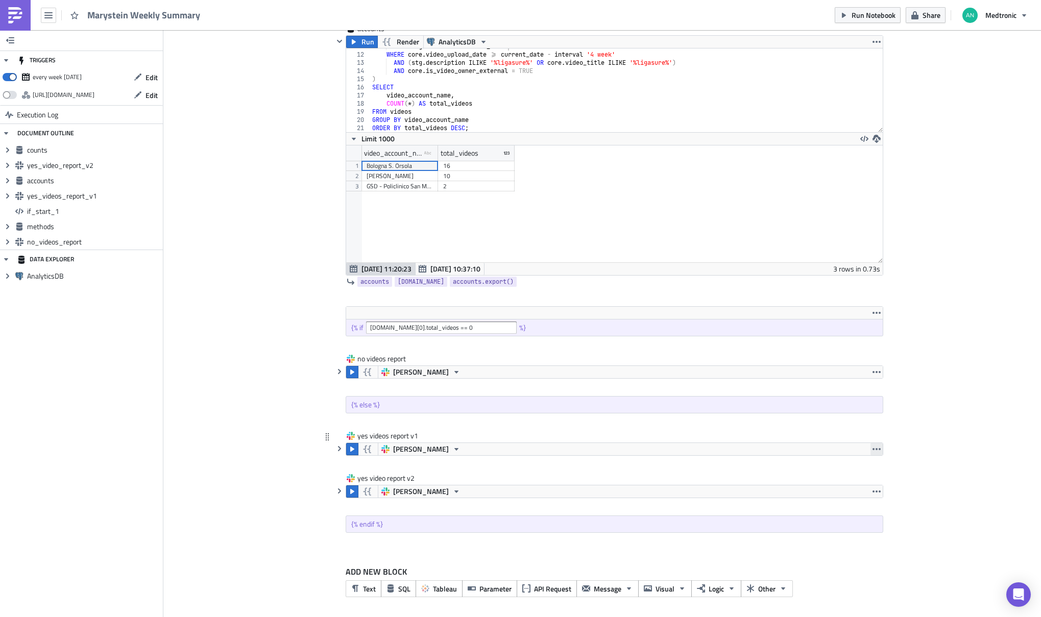
click at [874, 447] on icon "button" at bounding box center [877, 449] width 8 height 8
click at [852, 493] on div "Remove" at bounding box center [879, 494] width 68 height 10
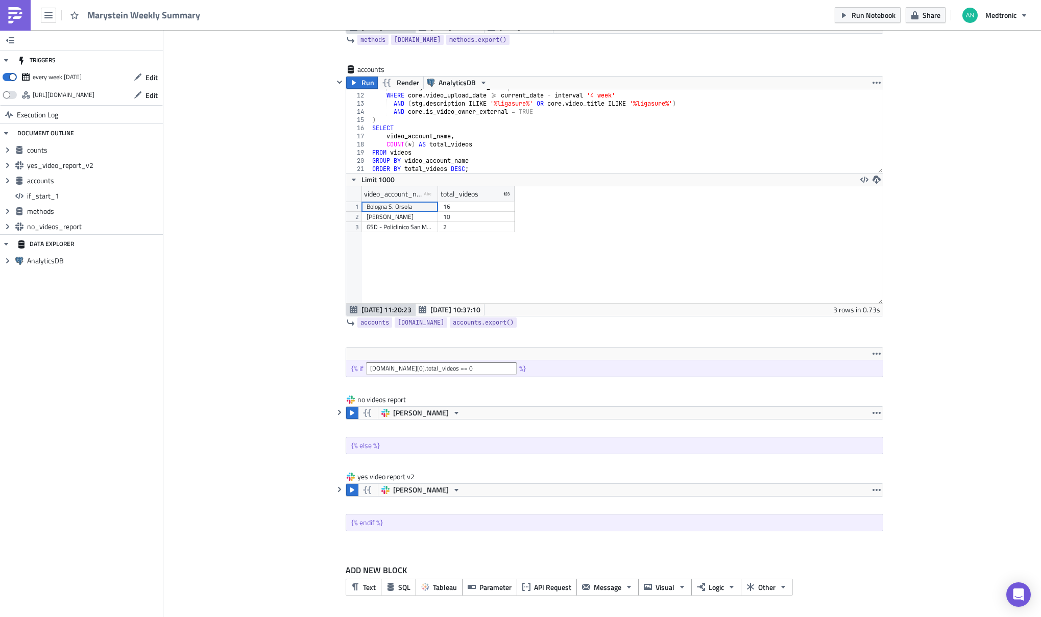
scroll to position [891, 0]
click at [410, 477] on div "yes video report v2" at bounding box center [386, 477] width 58 height 10
type input "yes video report"
click at [335, 488] on icon "button" at bounding box center [339, 490] width 8 height 8
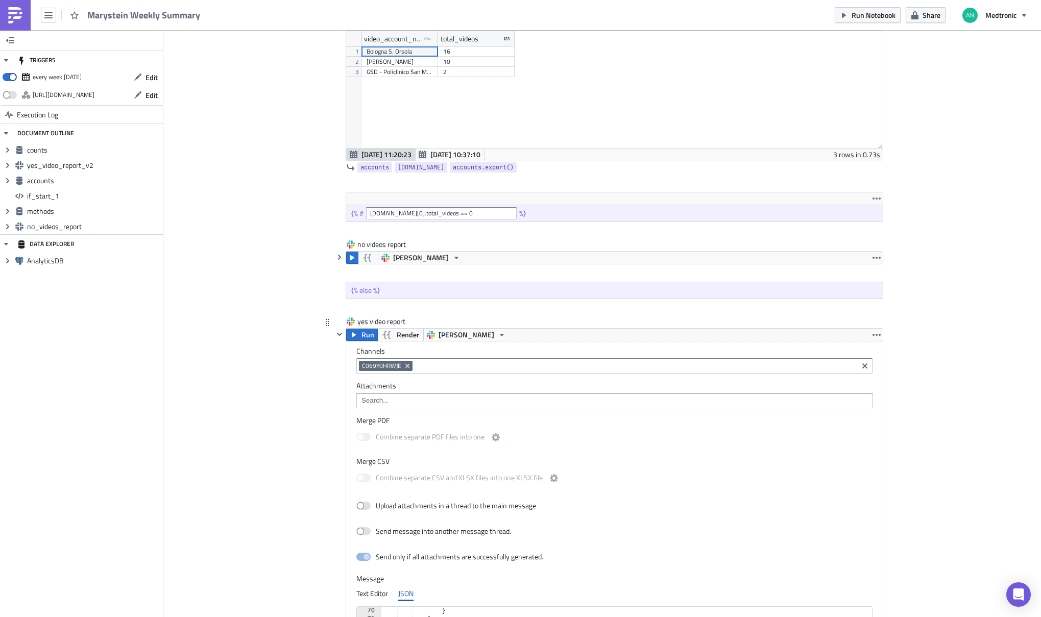
scroll to position [1261, 0]
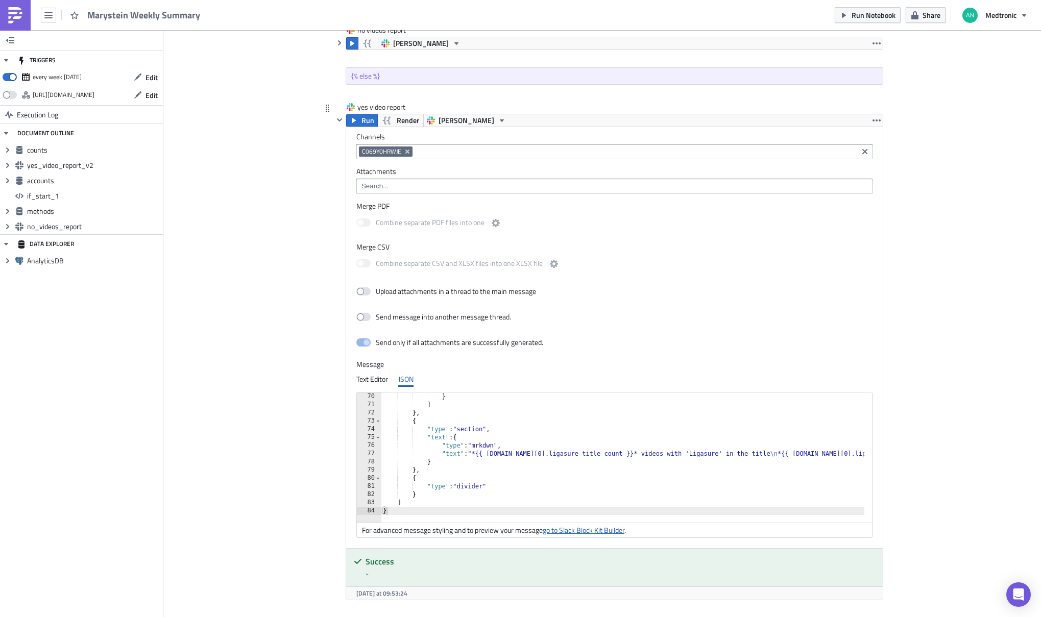
click at [571, 530] on link "go to Slack Block Kit Builder" at bounding box center [584, 530] width 82 height 11
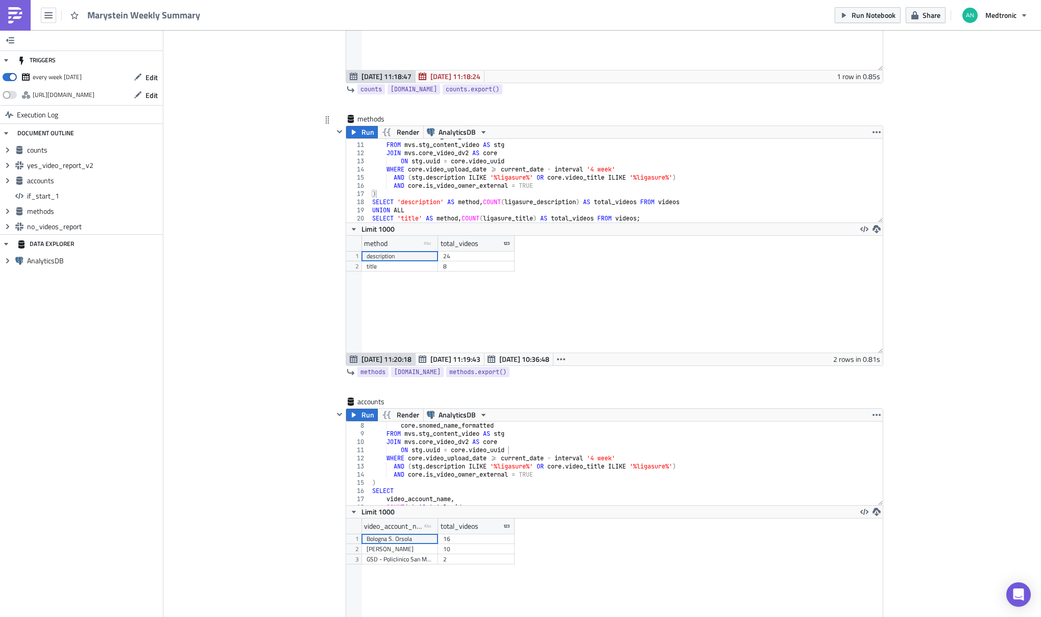
scroll to position [561, 0]
click at [578, 445] on div "core . snomed_name_formatted FROM mvs . stg_content_video AS stg JOIN mvs . cor…" at bounding box center [622, 470] width 505 height 100
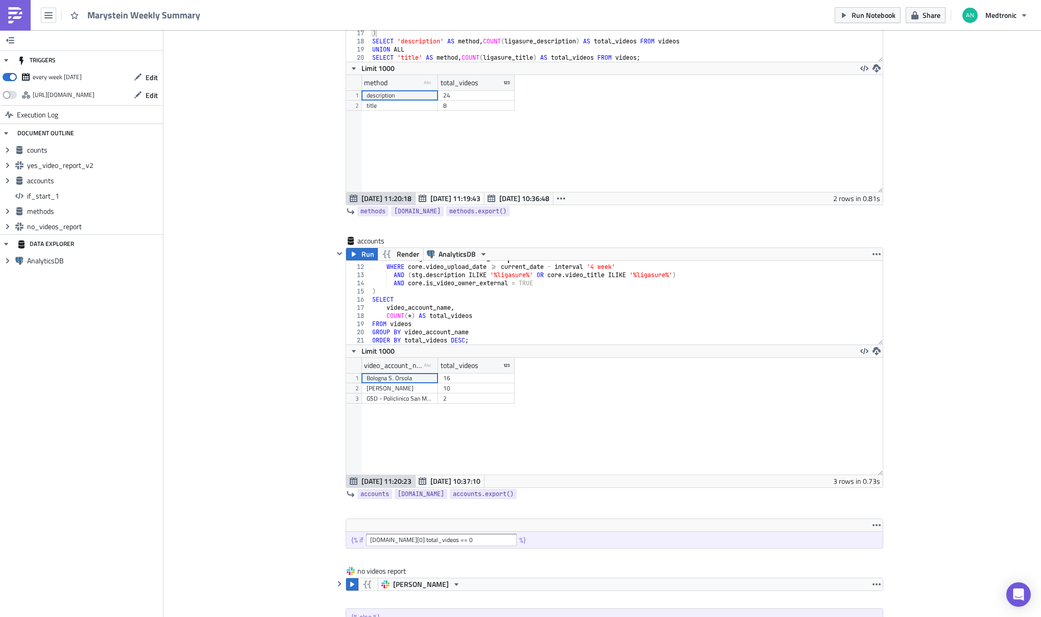
scroll to position [1193, 0]
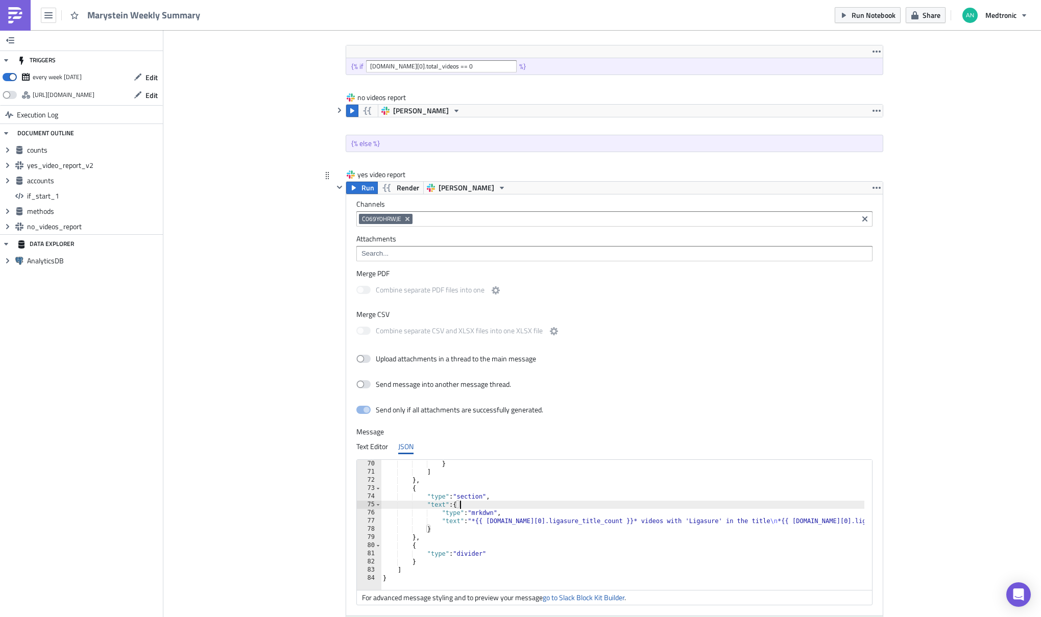
click at [510, 501] on div "} ] } , { "type" : "section" , "text" : { "type" : "mrkdwn" , "text" : "*{{ cou…" at bounding box center [747, 529] width 732 height 139
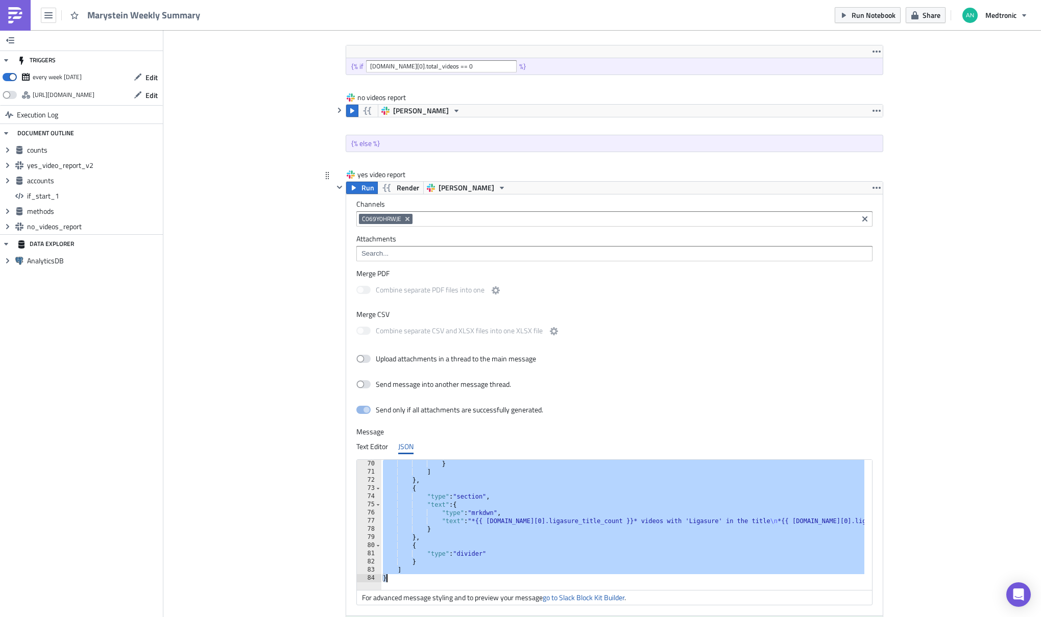
paste textarea
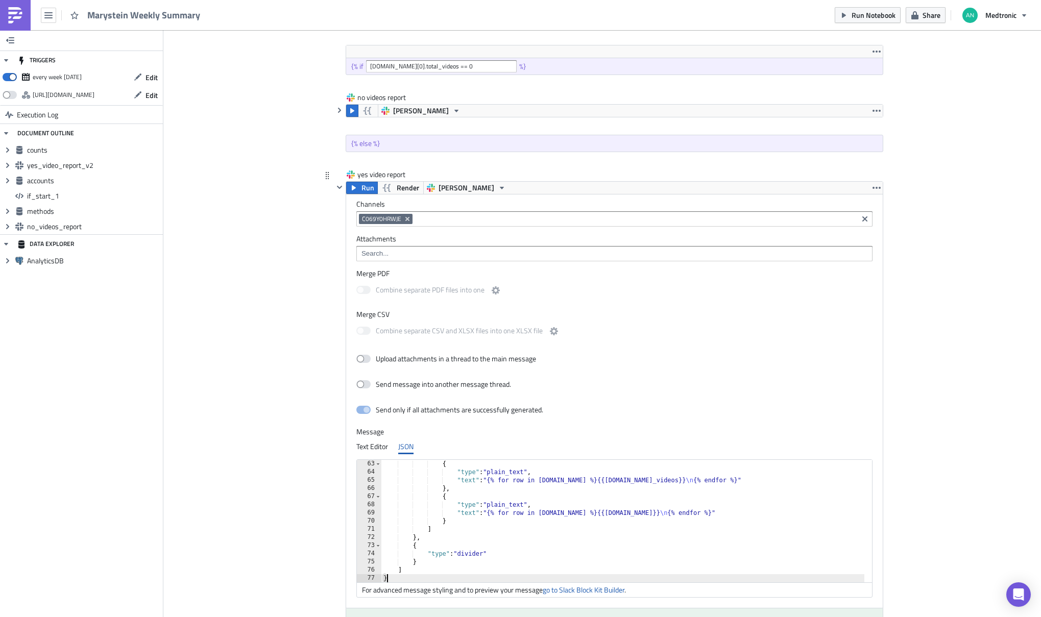
scroll to position [507, 0]
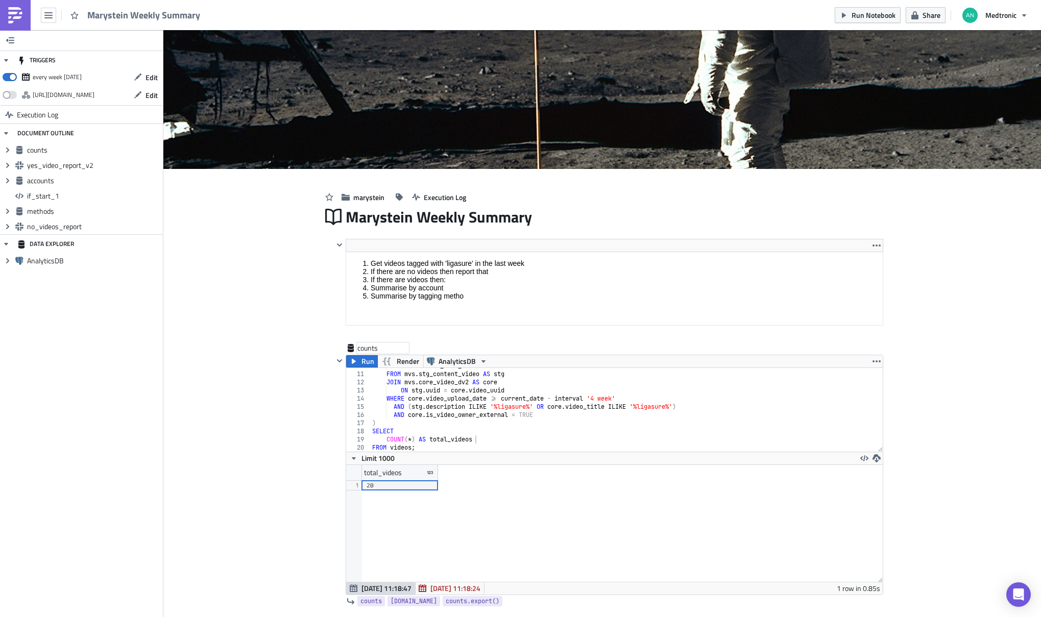
scroll to position [0, 0]
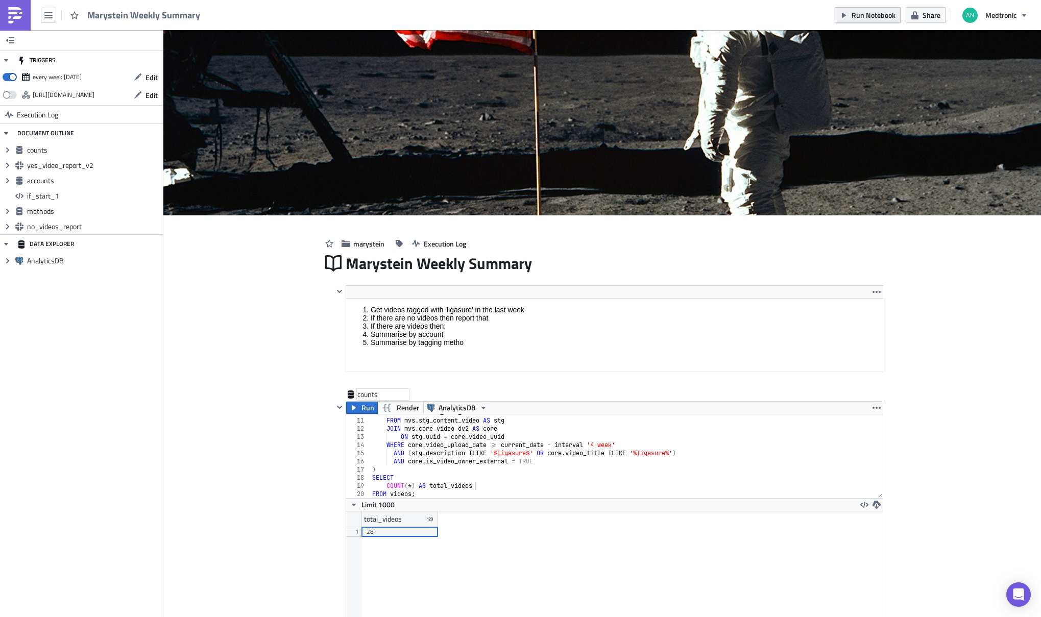
click at [874, 11] on span "Run Notebook" at bounding box center [874, 15] width 44 height 11
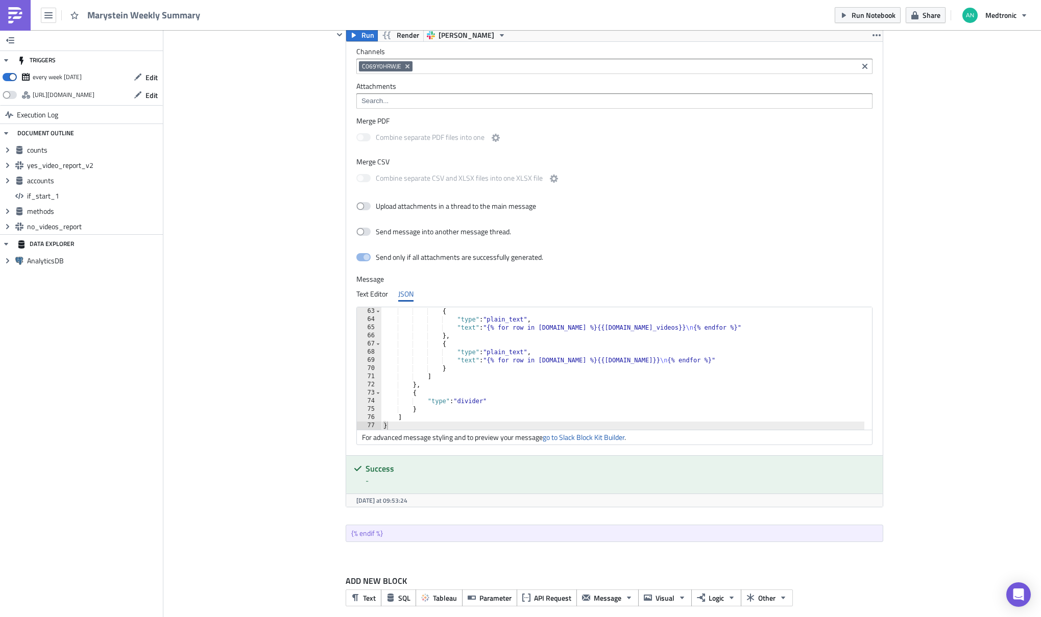
scroll to position [1357, 0]
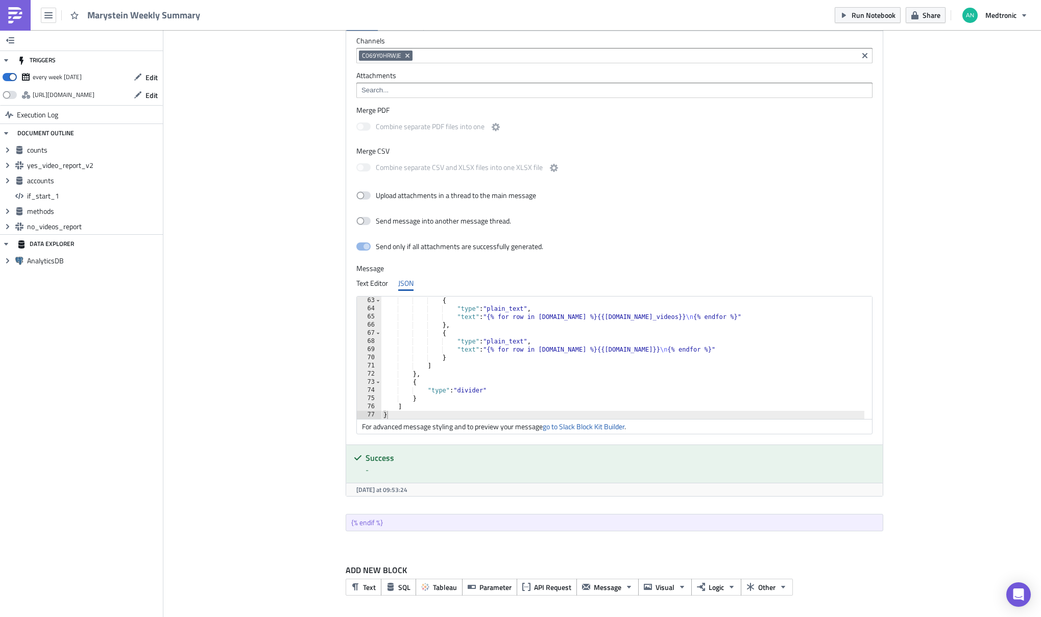
click at [631, 337] on div "{ "type" : "plain_text" , "text" : "{% for row in methods.data %}{{row.total_vi…" at bounding box center [622, 366] width 483 height 139
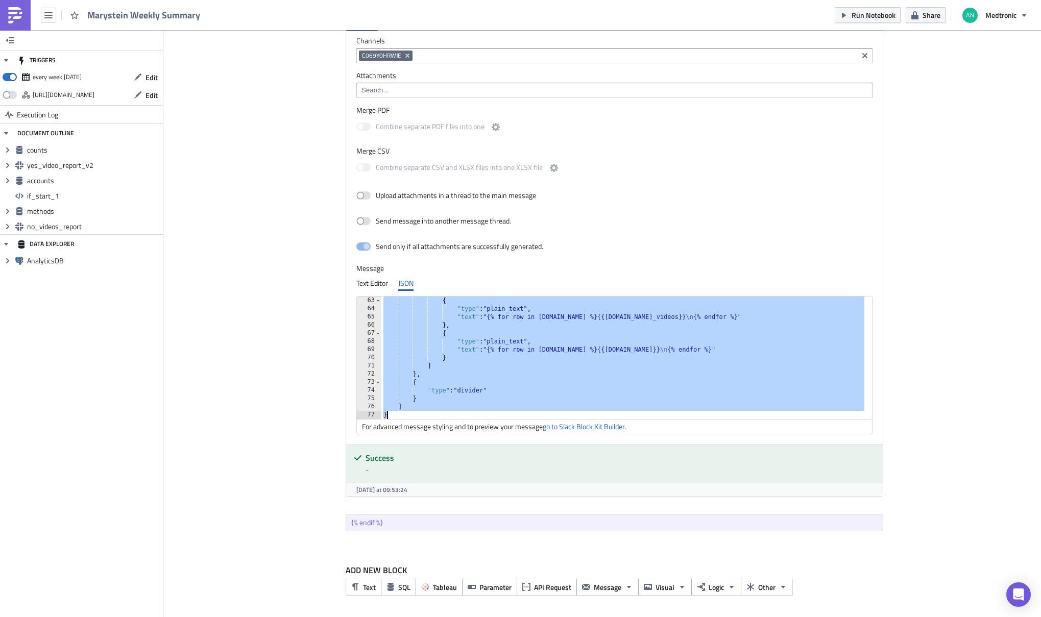
paste textarea
type textarea "}"
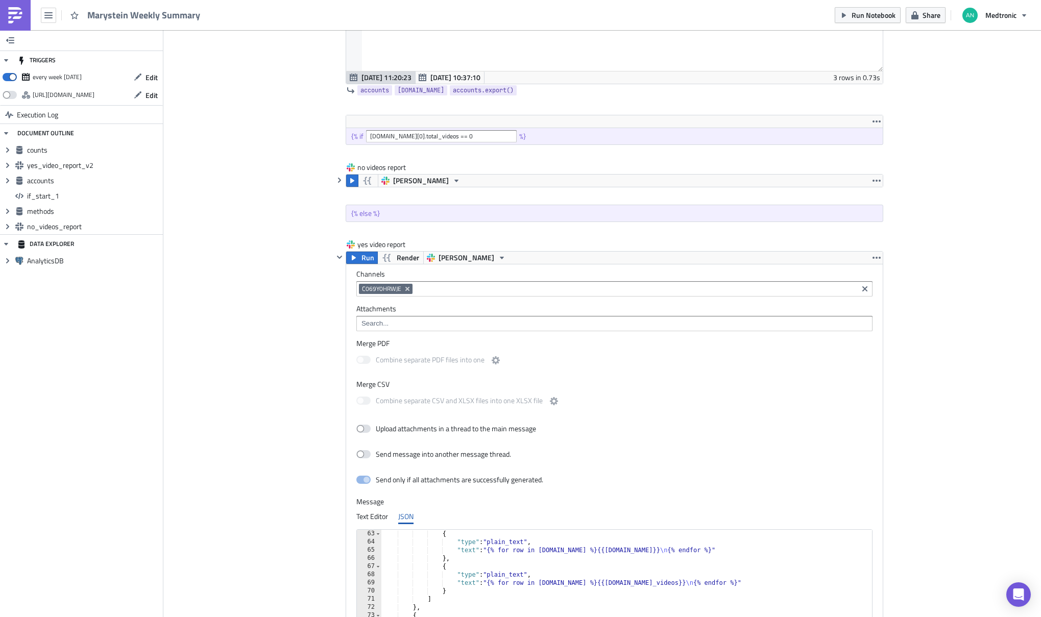
scroll to position [1091, 0]
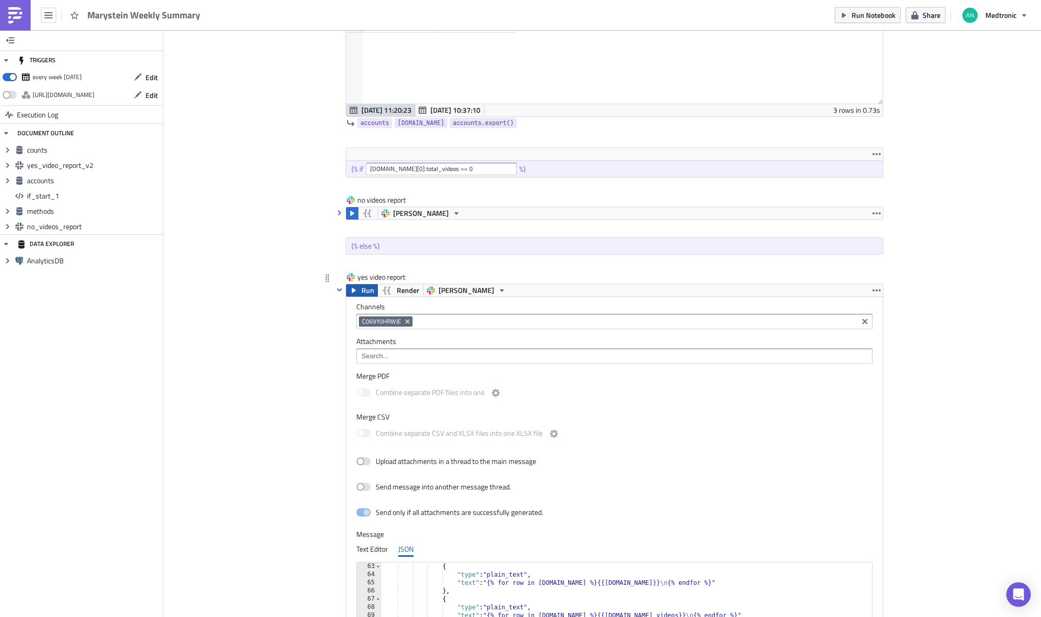
click at [362, 292] on span "Run" at bounding box center [368, 290] width 13 height 12
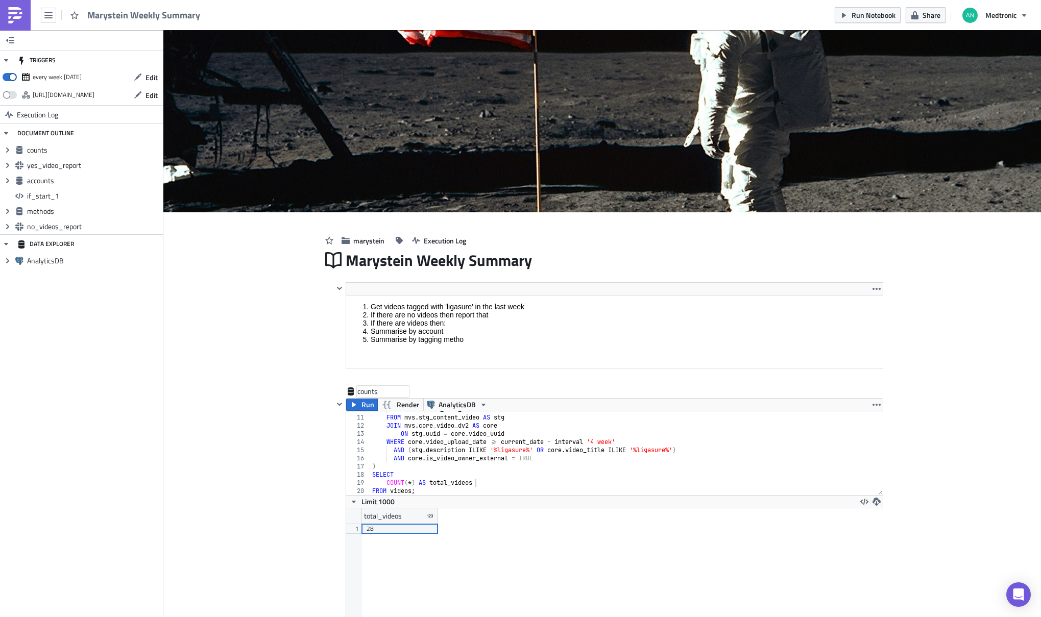
scroll to position [0, 0]
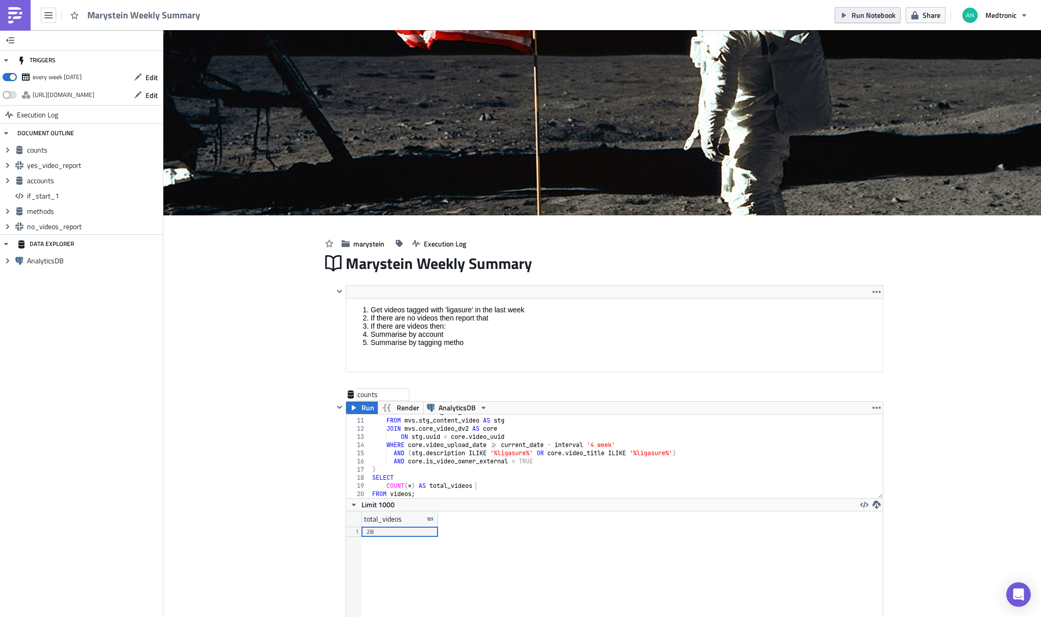
click at [872, 13] on span "Run Notebook" at bounding box center [874, 15] width 44 height 11
click at [594, 448] on div "core . snomed_name_formatted FROM mvs . stg_content_video AS stg JOIN mvs . cor…" at bounding box center [622, 459] width 505 height 100
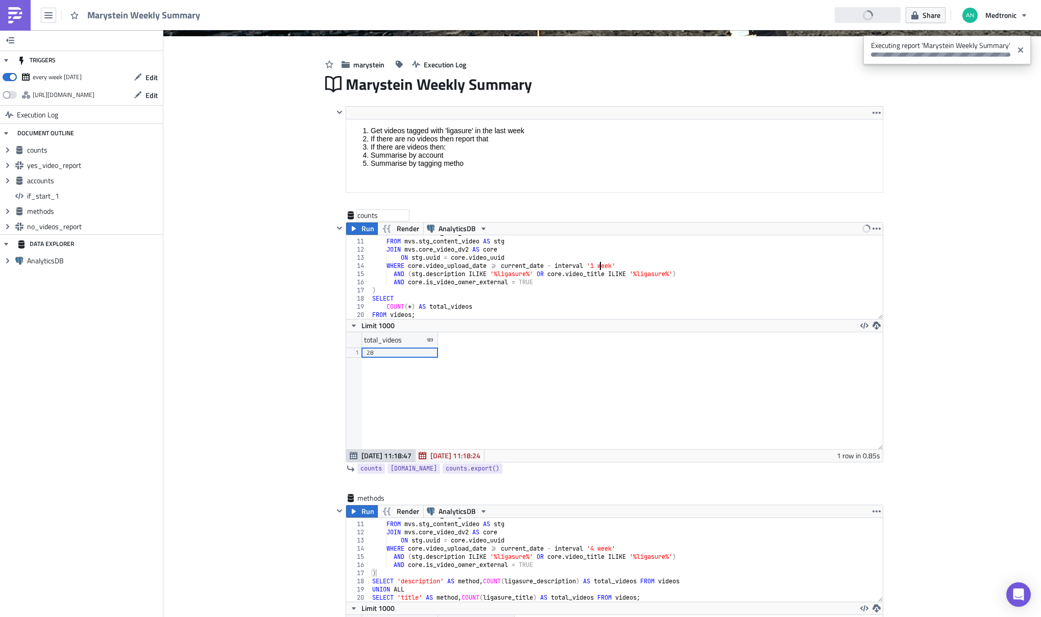
scroll to position [249, 0]
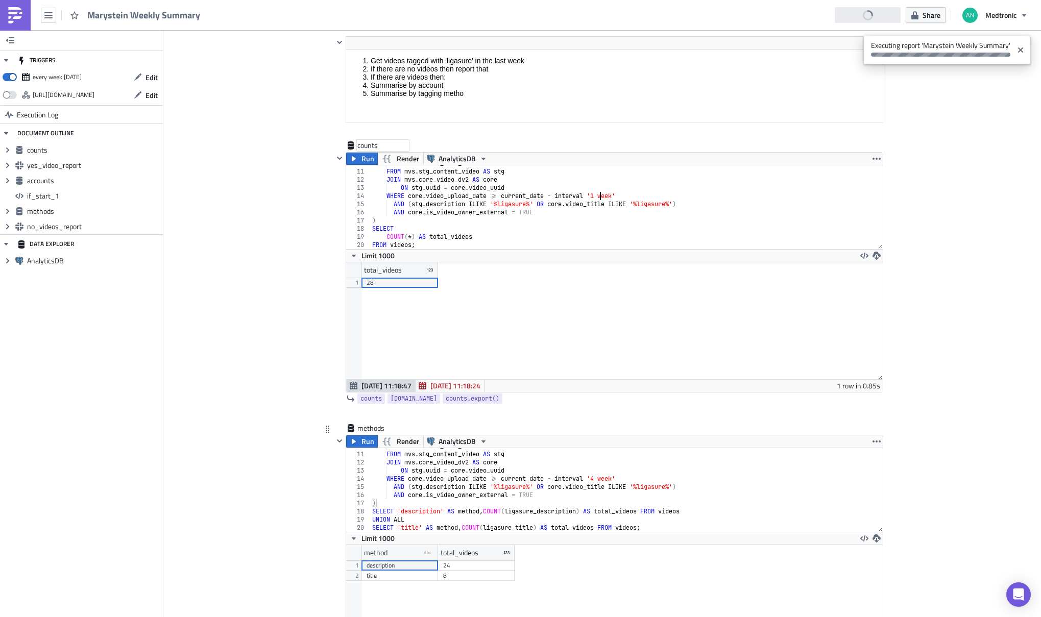
type textarea "WHERE core.video_upload_date >= current_date - interval '1 week'"
click at [595, 479] on div "core . snomed_name_formatted FROM mvs . stg_content_video AS stg JOIN mvs . cor…" at bounding box center [622, 492] width 505 height 100
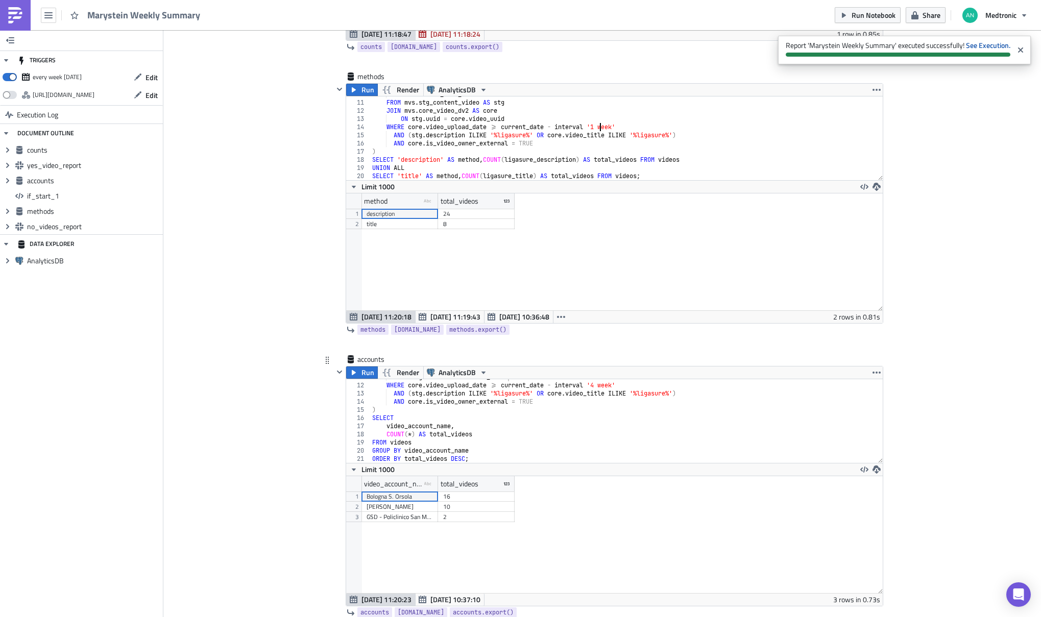
scroll to position [608, 0]
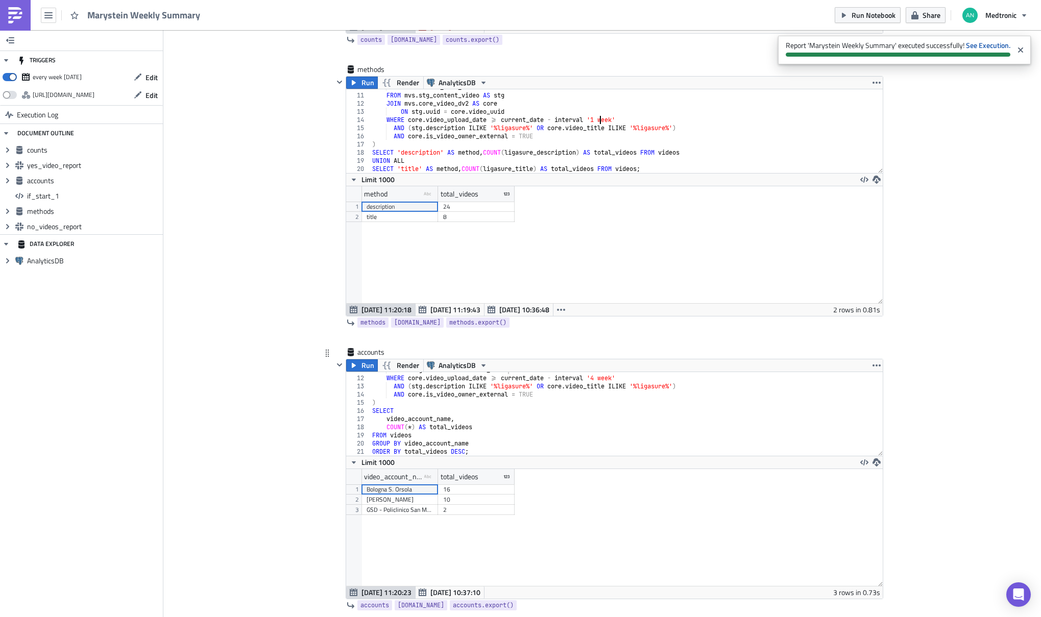
type textarea "WHERE core.video_upload_date >= current_date - interval '1 week'"
click at [597, 380] on div "ON stg . uuid = core . video_uuid WHERE core . video_upload_date >= current_dat…" at bounding box center [622, 416] width 505 height 100
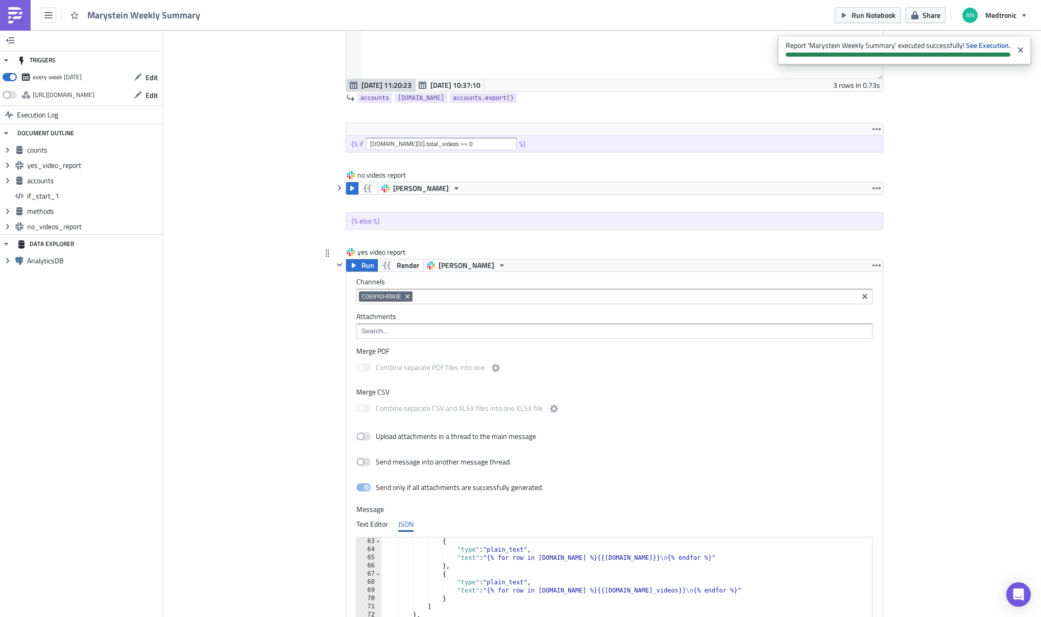
scroll to position [1117, 0]
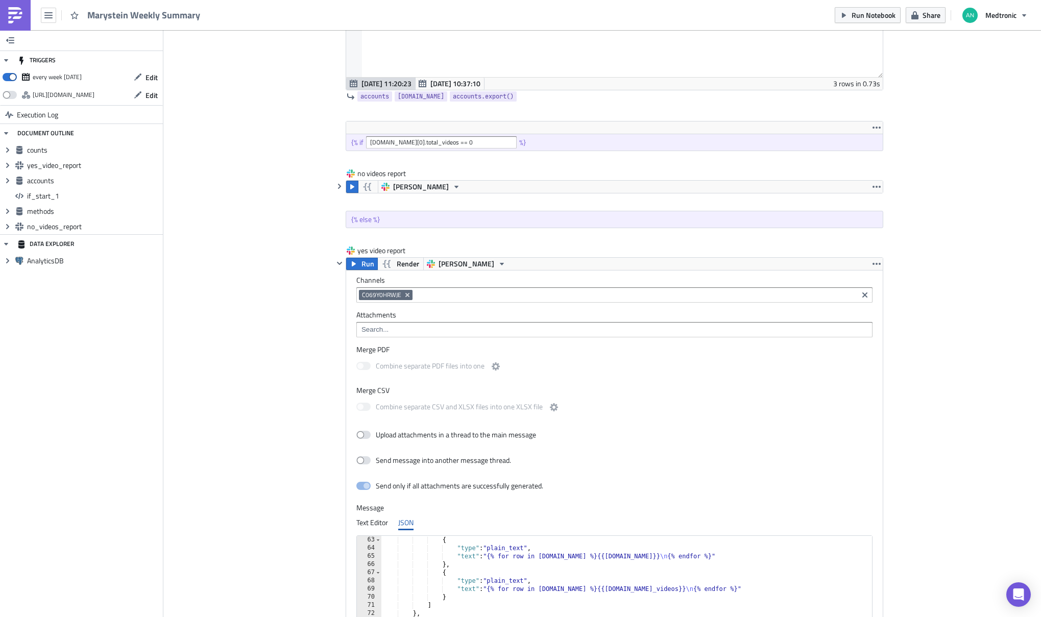
type textarea "WHERE core.video_upload_date >= current_date - interval '1 week'"
click at [879, 12] on span "Run Notebook" at bounding box center [874, 15] width 44 height 11
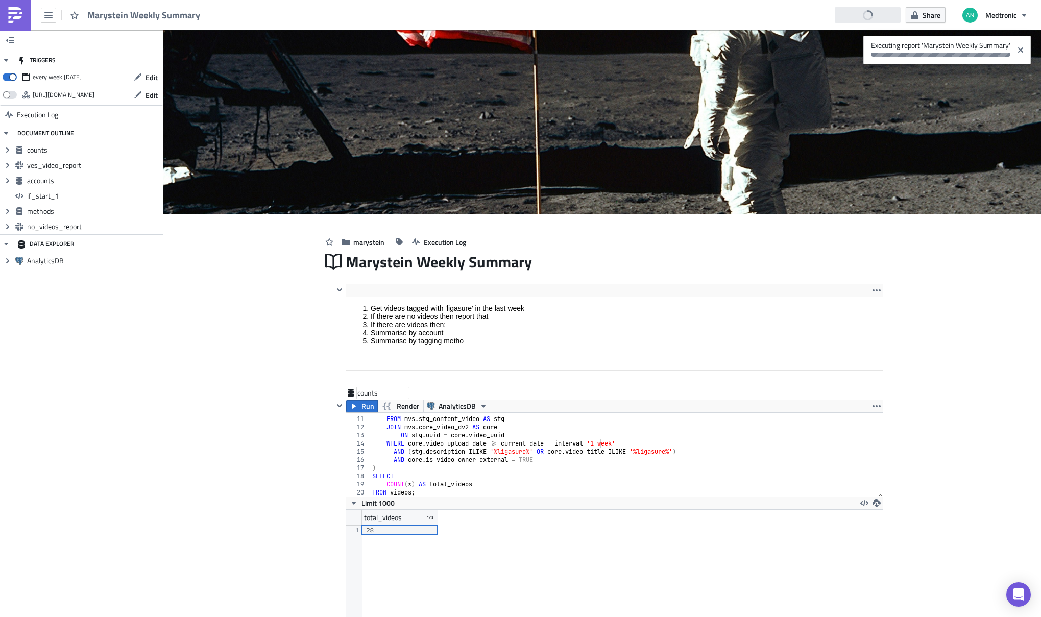
scroll to position [0, 0]
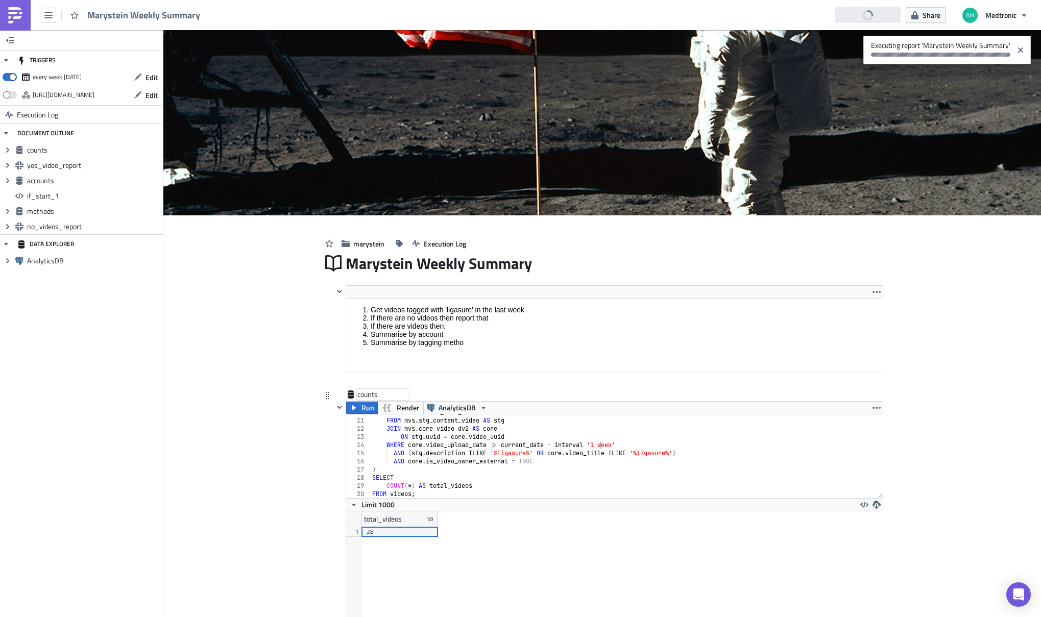
click at [595, 446] on div "core . snomed_name_formatted FROM mvs . stg_content_video AS stg JOIN mvs . cor…" at bounding box center [622, 459] width 505 height 100
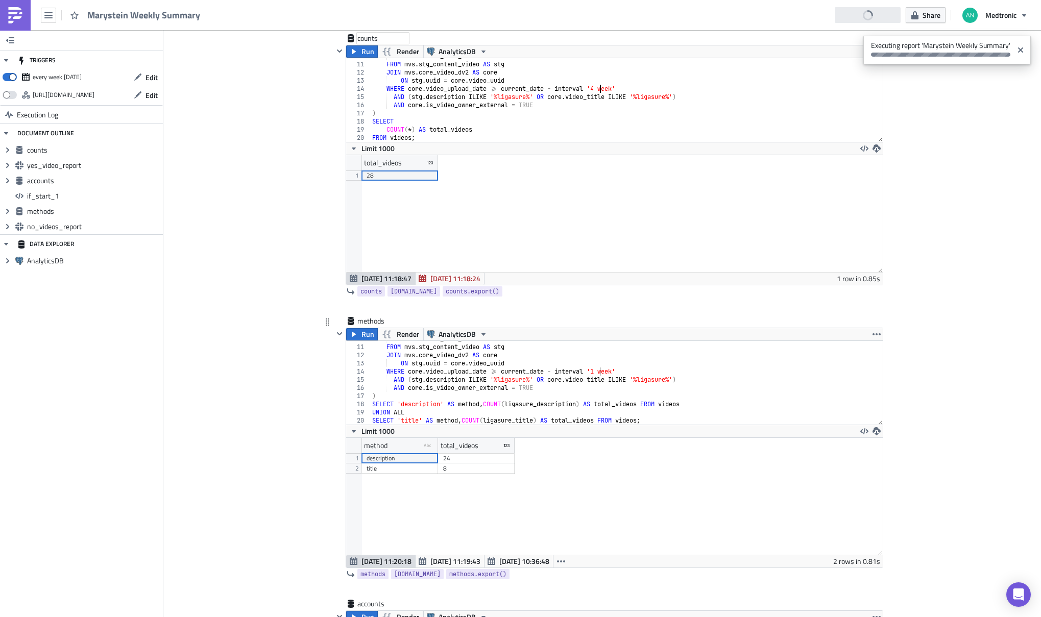
scroll to position [369, 0]
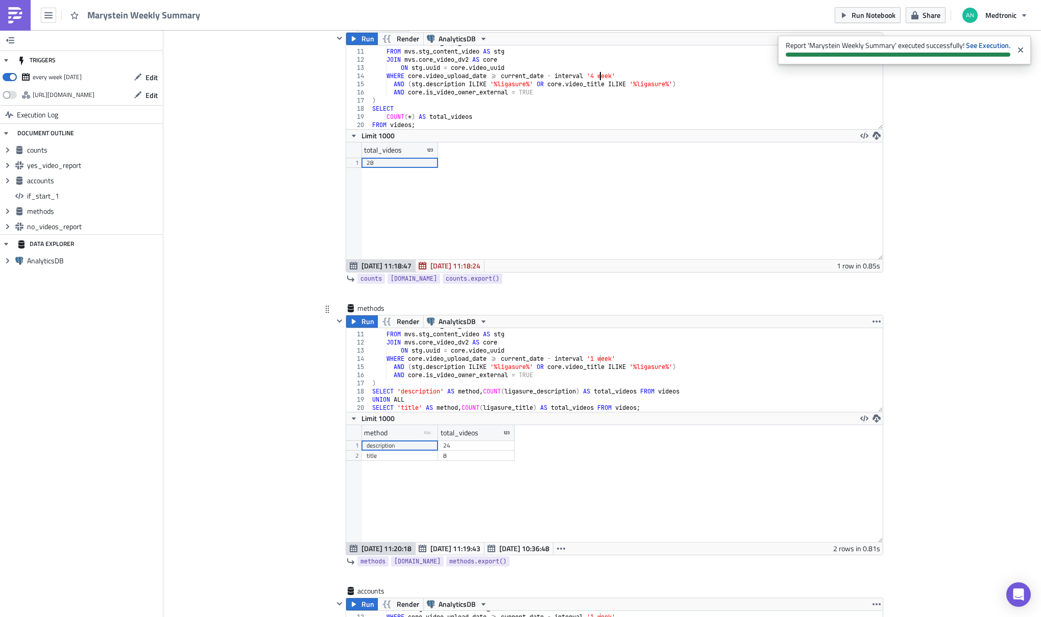
type textarea "WHERE core.video_upload_date >= current_date - interval '4 week'"
click at [596, 359] on div "core . snomed_name_formatted FROM mvs . stg_content_video AS stg JOIN mvs . cor…" at bounding box center [622, 372] width 505 height 100
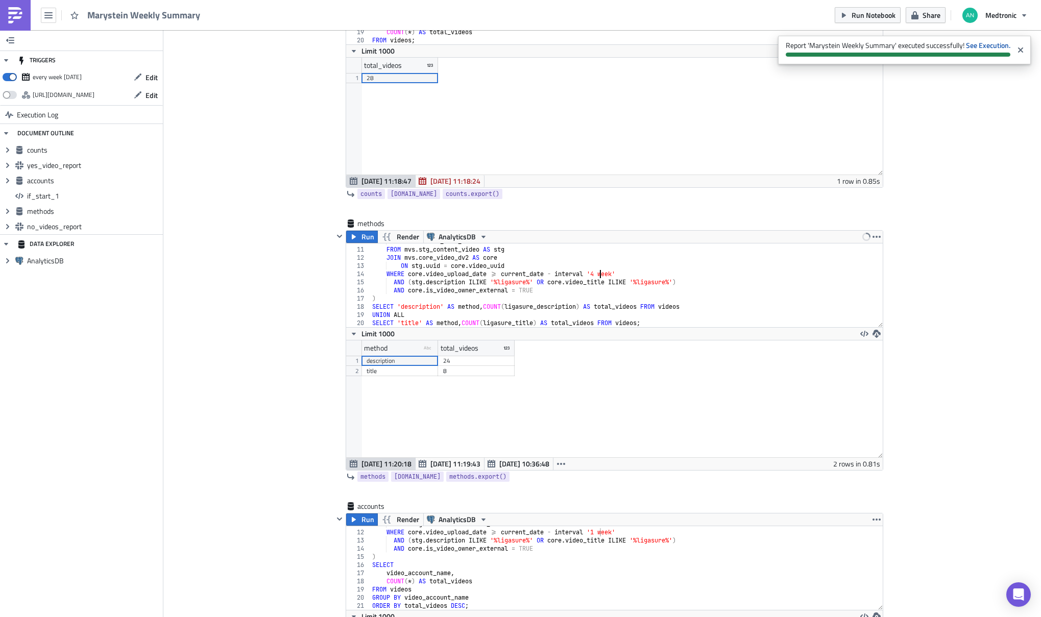
scroll to position [619, 0]
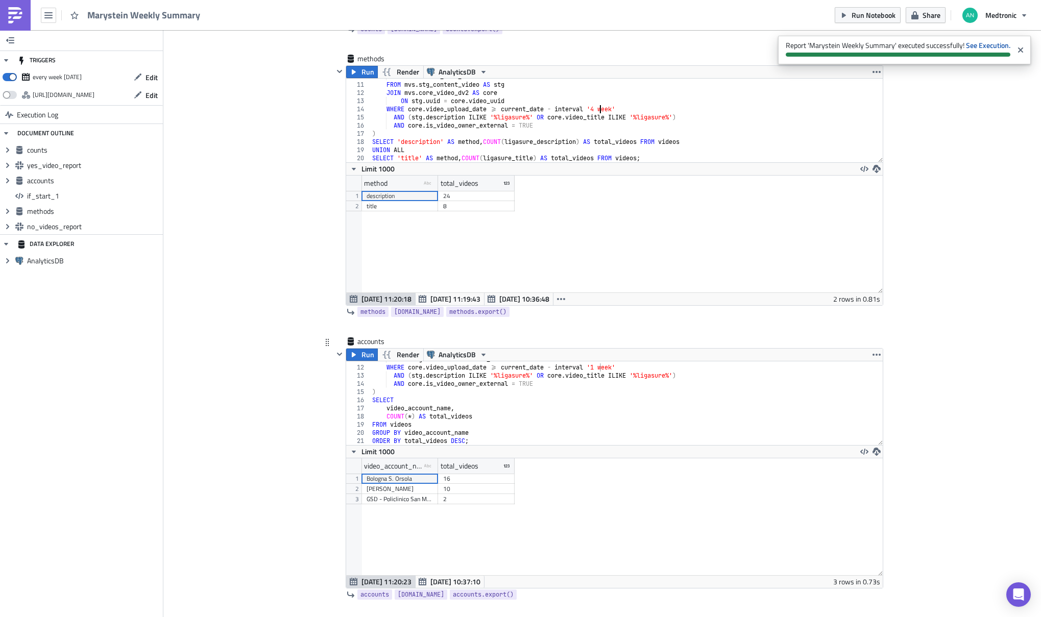
type textarea "WHERE core.video_upload_date >= current_date - interval '4 week'"
click at [597, 367] on div "ON stg . uuid = core . video_uuid WHERE core . video_upload_date >= current_dat…" at bounding box center [622, 405] width 505 height 100
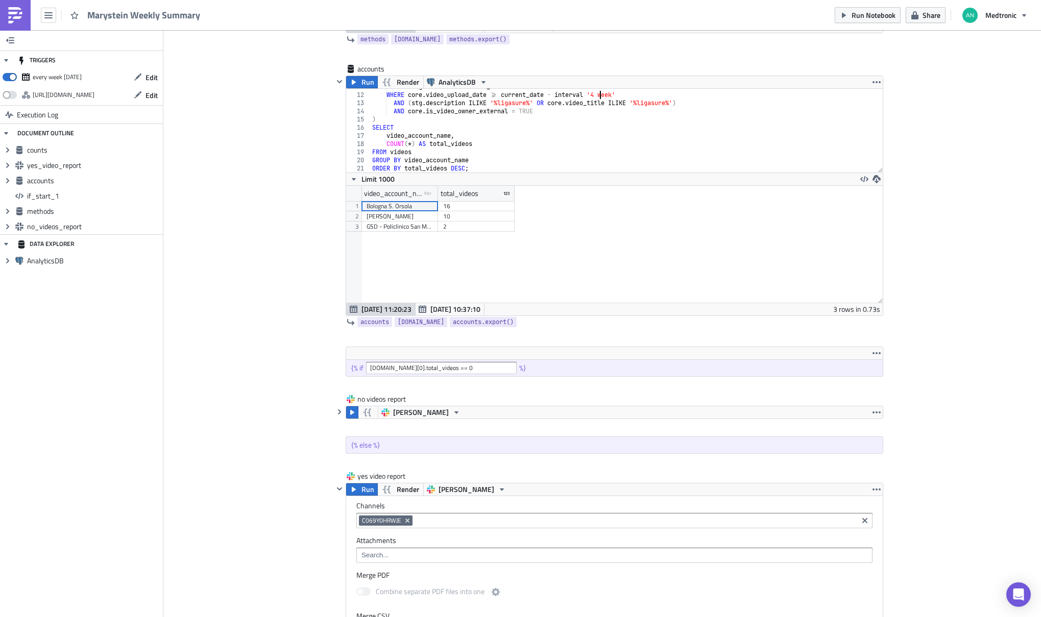
scroll to position [882, 0]
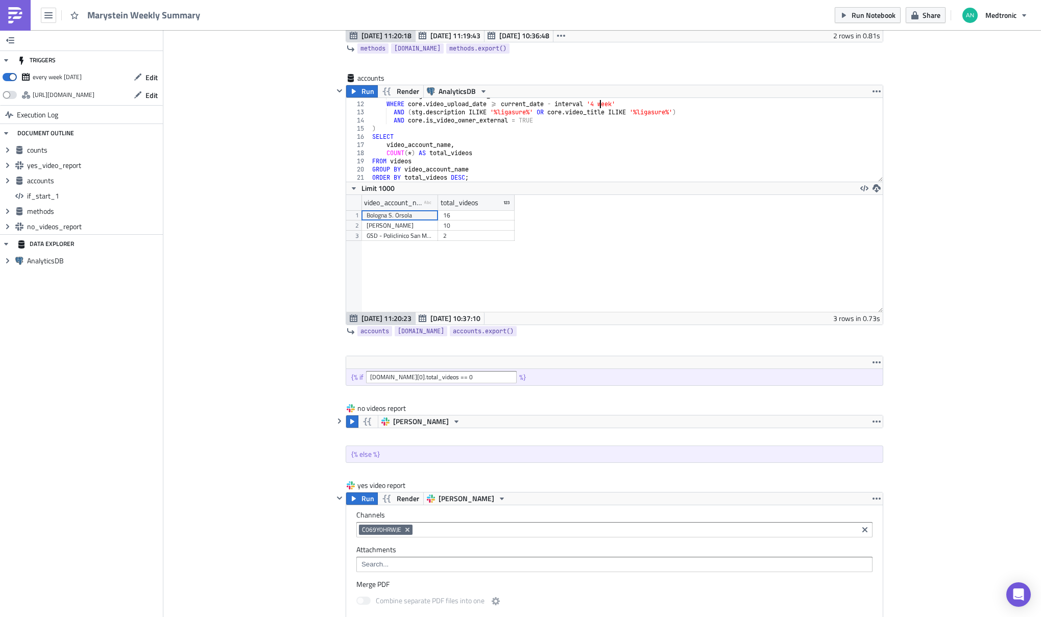
type textarea "WHERE core.video_upload_date >= current_date - interval '4 week'"
click at [877, 12] on span "Run Notebook" at bounding box center [874, 15] width 44 height 11
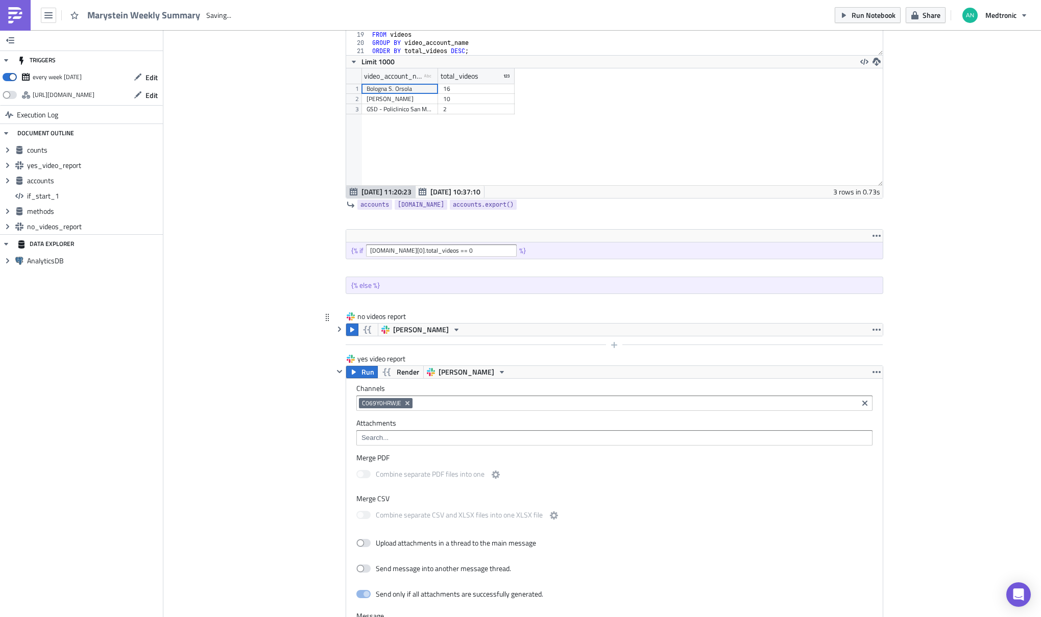
scroll to position [0, 0]
click at [865, 14] on span "Run Notebook" at bounding box center [874, 15] width 44 height 11
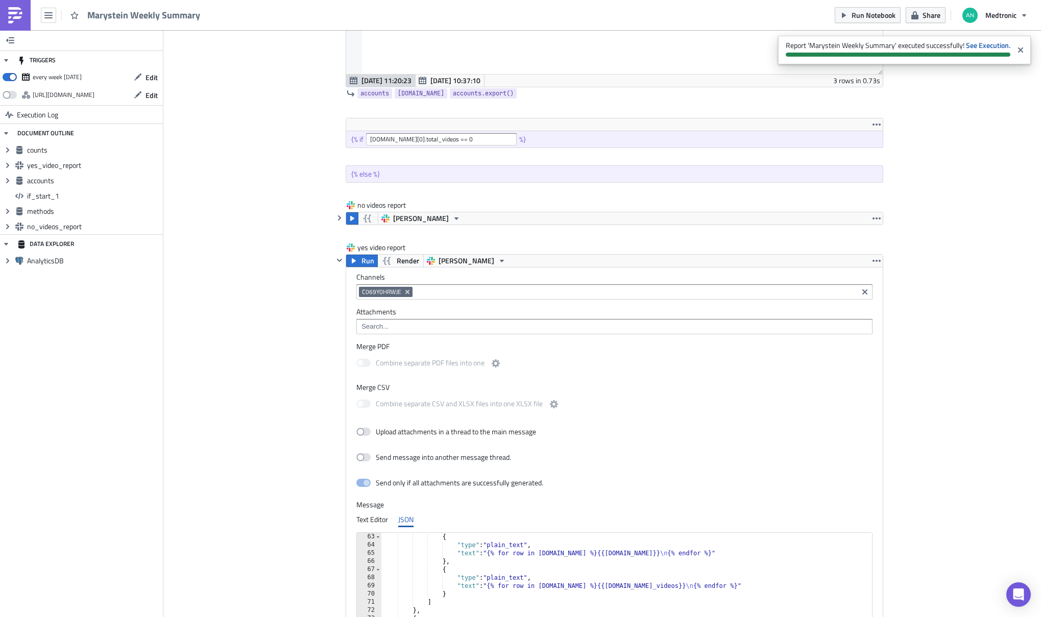
scroll to position [1131, 0]
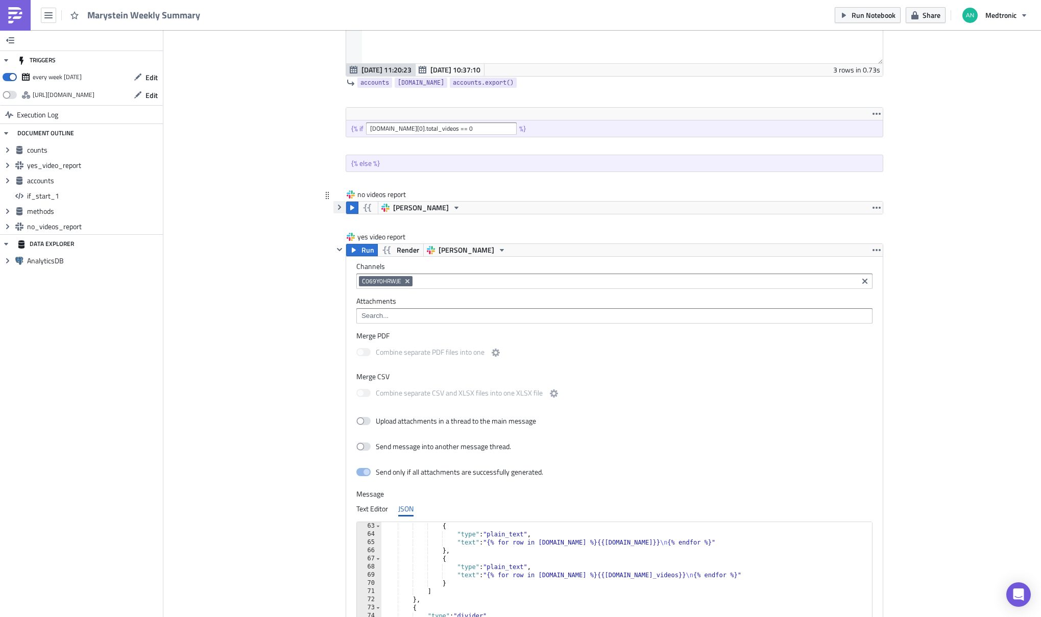
click at [335, 209] on icon "button" at bounding box center [339, 207] width 8 height 8
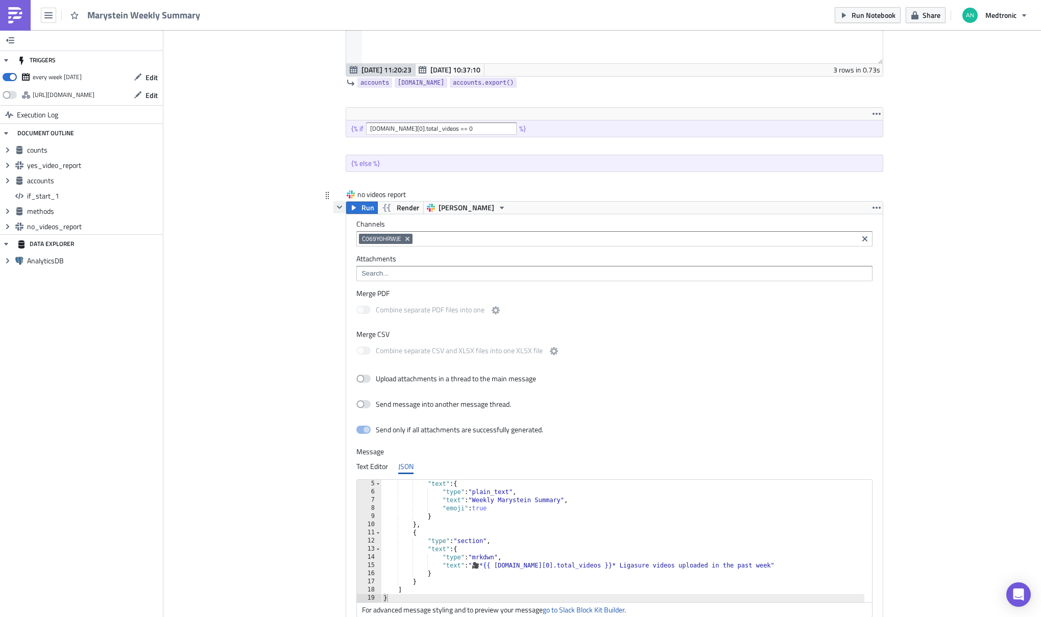
click at [335, 209] on icon "button" at bounding box center [339, 207] width 8 height 8
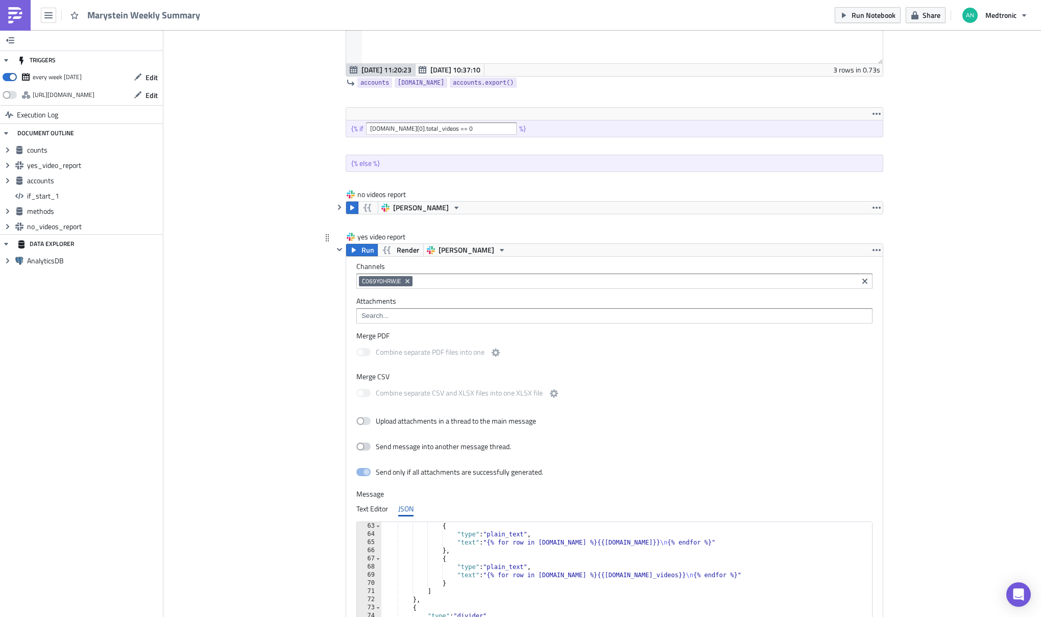
click at [359, 445] on span at bounding box center [363, 447] width 14 height 8
click at [359, 445] on input "Send message into another message thread." at bounding box center [361, 447] width 7 height 7
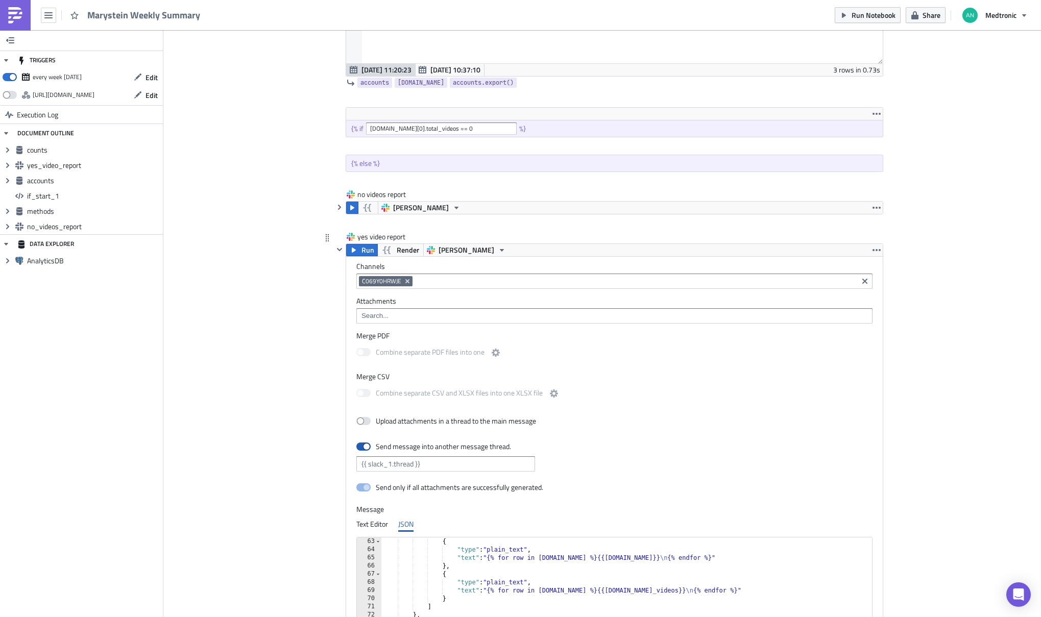
click at [360, 445] on span at bounding box center [363, 447] width 14 height 8
click at [360, 445] on input "Send message into another message thread." at bounding box center [361, 447] width 7 height 7
checkbox input "false"
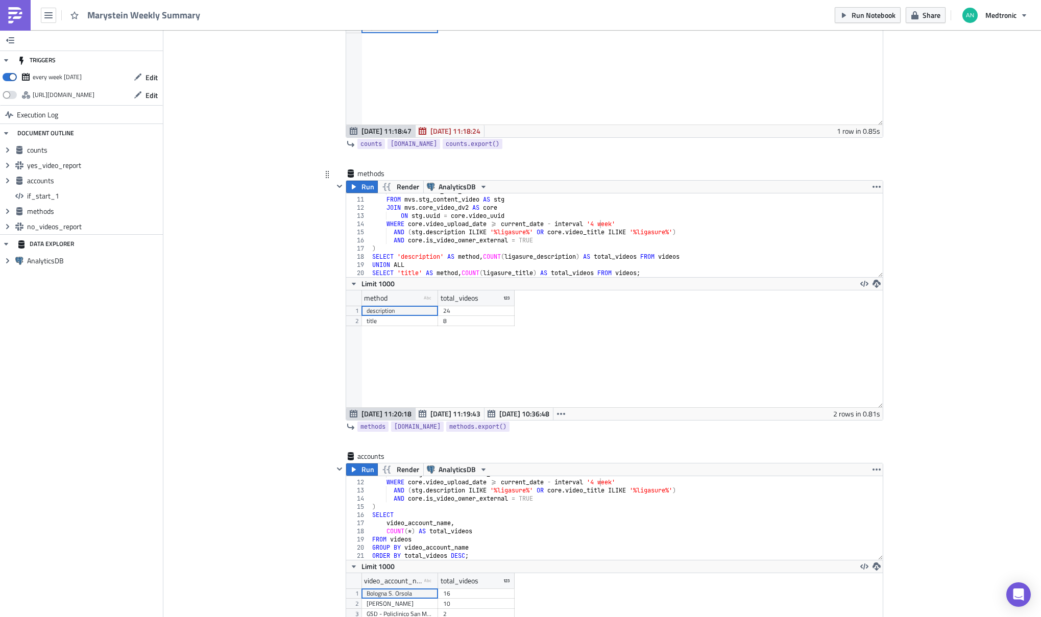
scroll to position [476, 0]
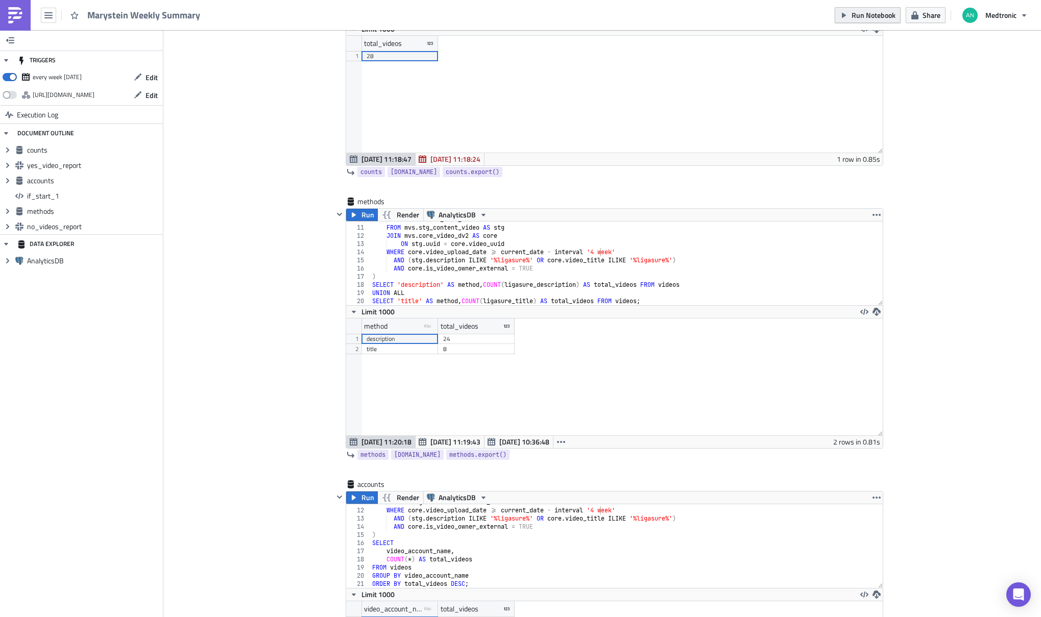
click at [867, 14] on span "Run Notebook" at bounding box center [874, 15] width 44 height 11
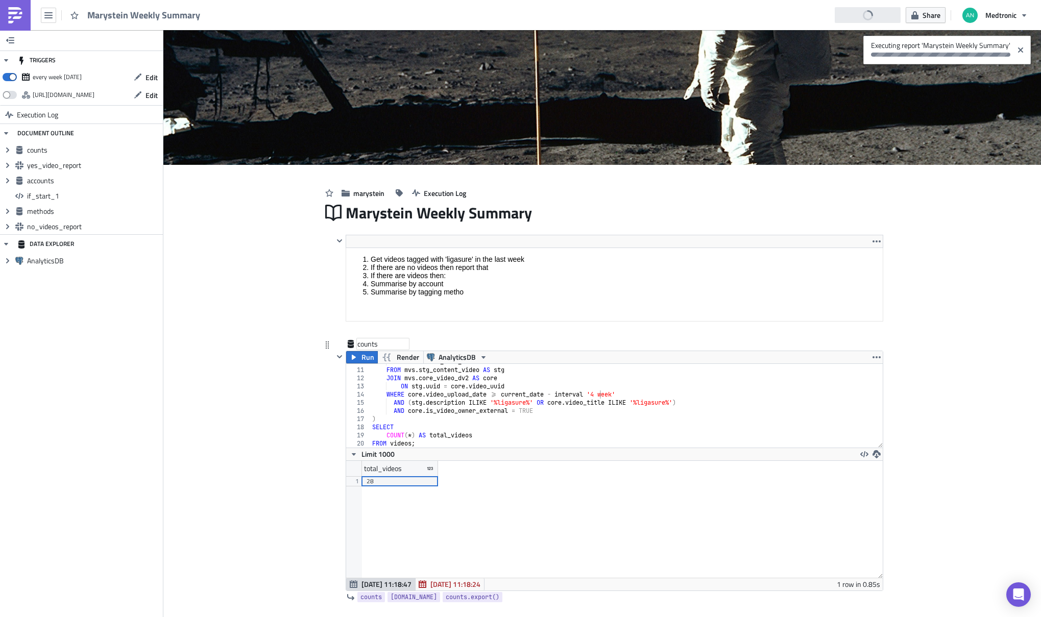
scroll to position [80, 0]
click at [595, 395] on div "core . snomed_name_formatted FROM mvs . stg_content_video AS stg JOIN mvs . cor…" at bounding box center [622, 408] width 505 height 100
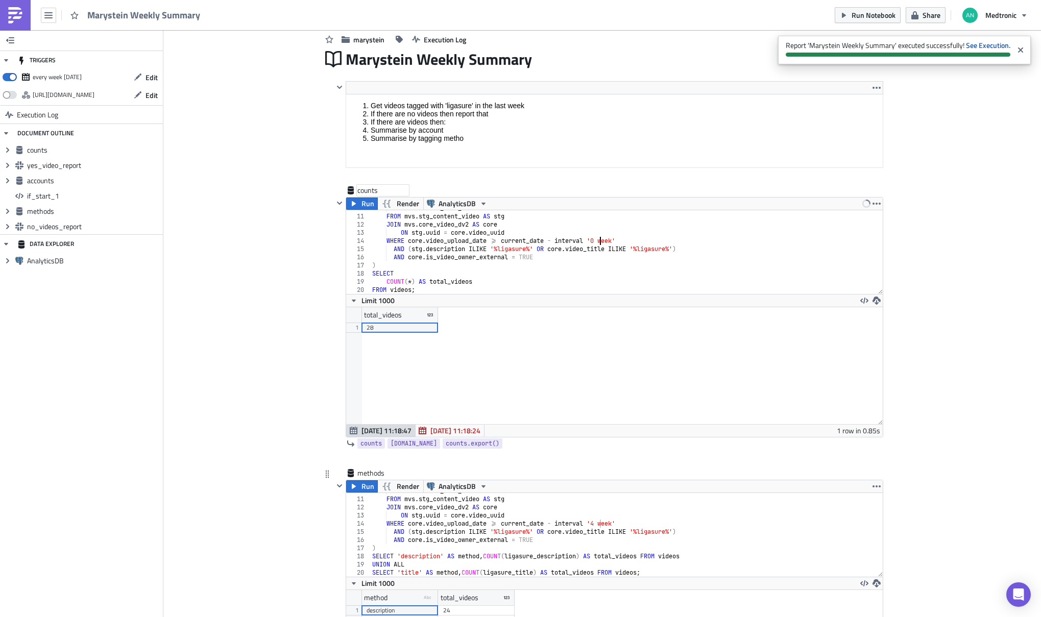
scroll to position [235, 0]
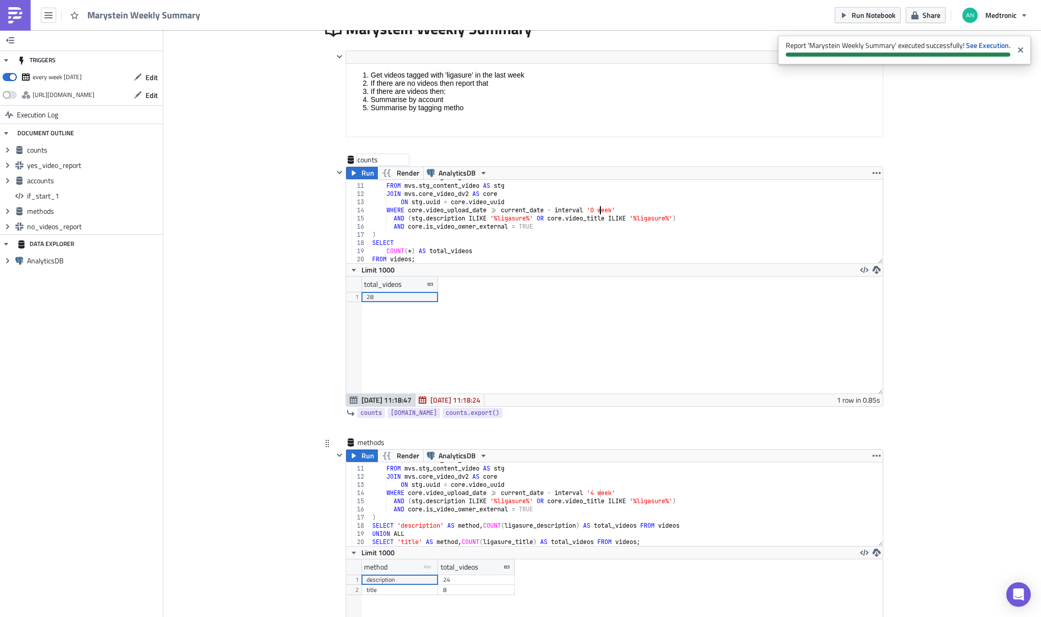
type textarea "WHERE core.video_upload_date >= current_date - interval '0 week'"
click at [596, 494] on div "core . snomed_name_formatted FROM mvs . stg_content_video AS stg JOIN mvs . cor…" at bounding box center [622, 507] width 505 height 100
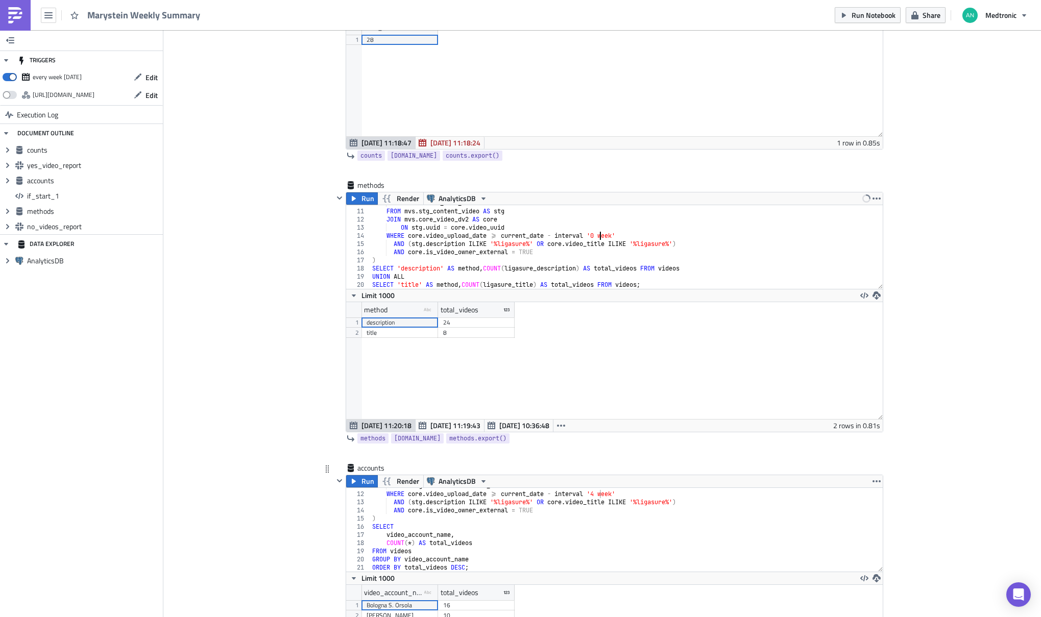
scroll to position [537, 0]
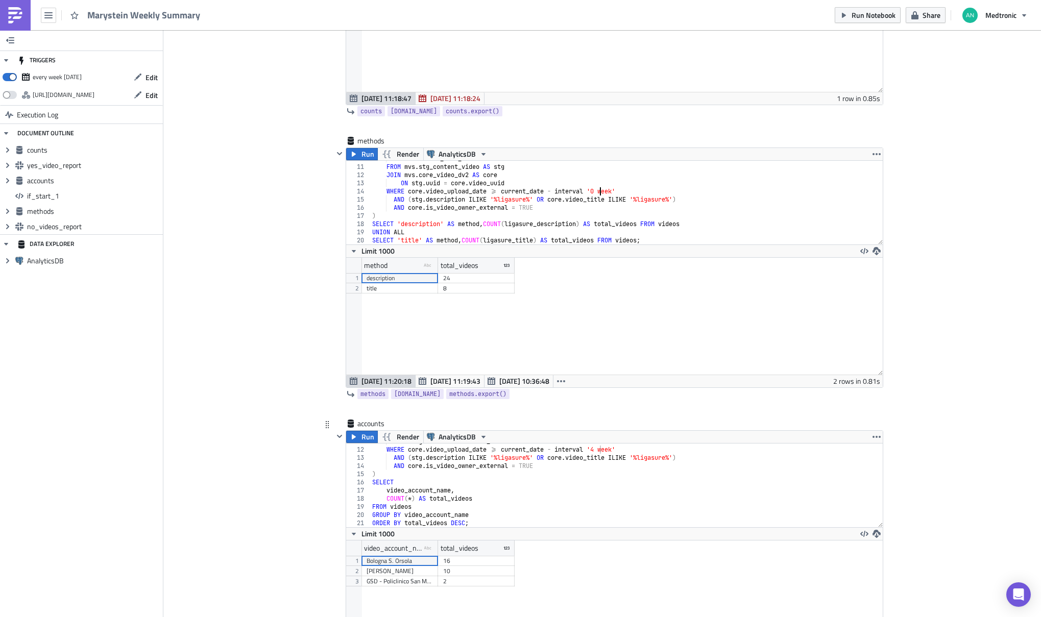
type textarea "WHERE core.video_upload_date >= current_date - interval '0 week'"
click at [595, 450] on div "ON stg . uuid = core . video_uuid WHERE core . video_upload_date >= current_dat…" at bounding box center [622, 488] width 505 height 100
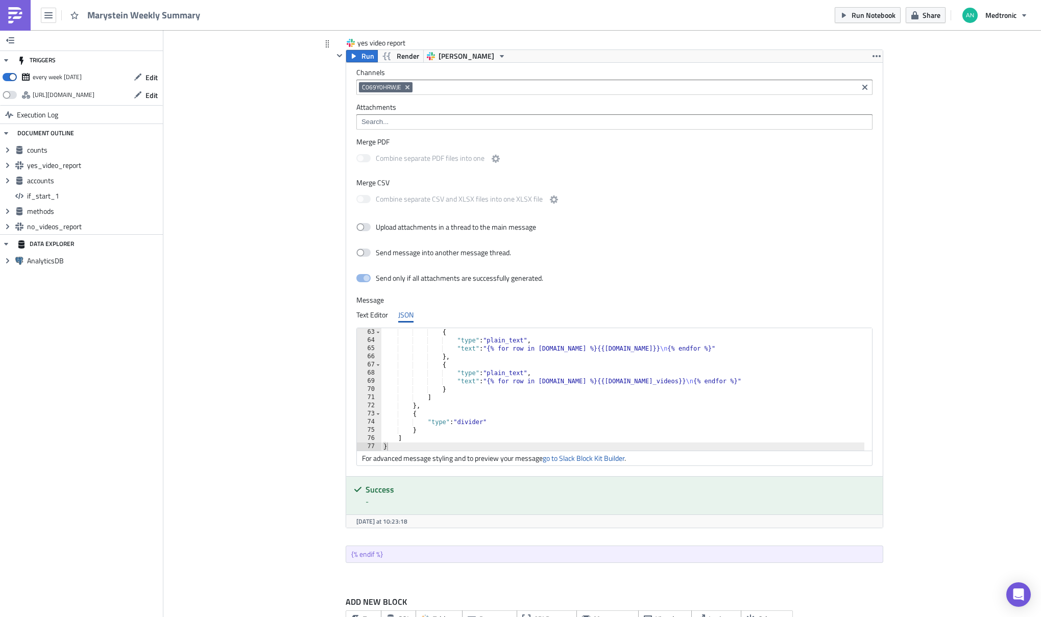
scroll to position [1357, 0]
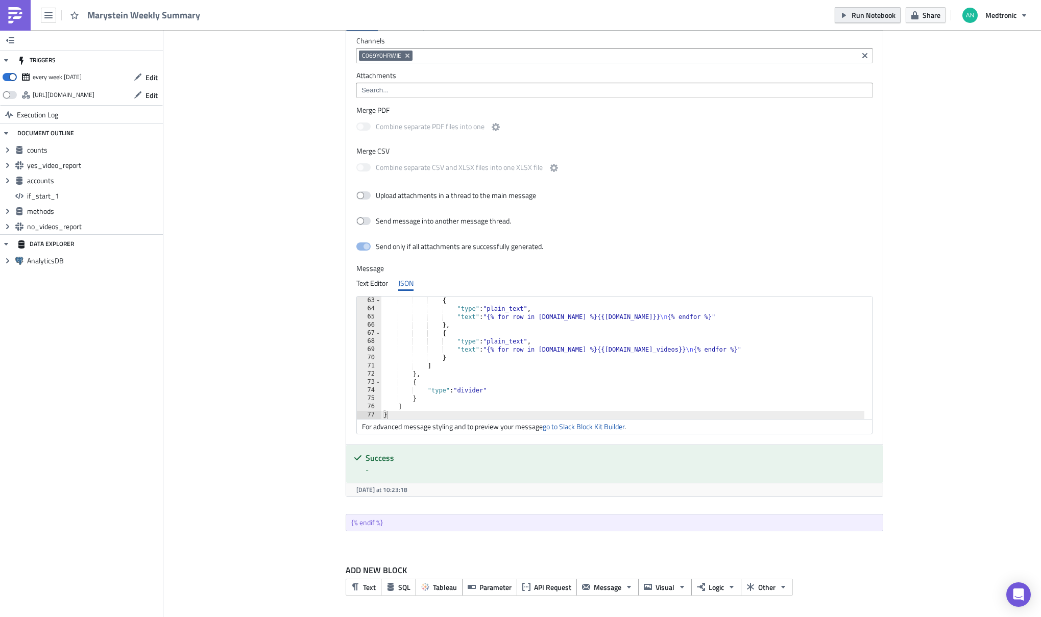
type textarea "WHERE core.video_upload_date >= current_date - interval '0 week'"
click at [874, 15] on span "Run Notebook" at bounding box center [874, 15] width 44 height 11
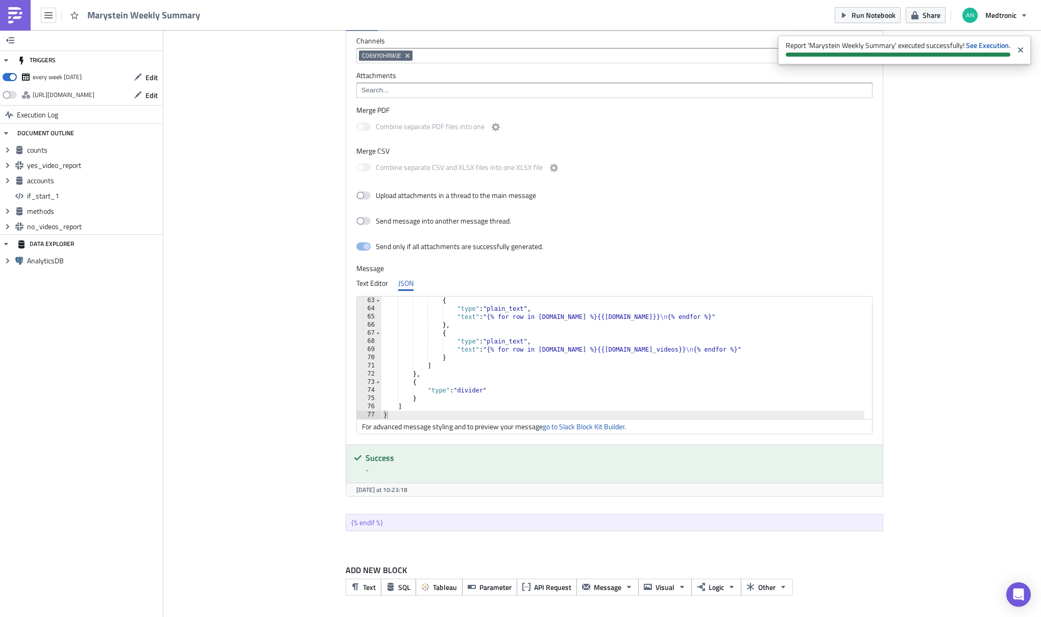
click at [535, 348] on div "{ "type" : "plain_text" , "text" : "{% for row in methods.data %}{{row.method}}…" at bounding box center [622, 366] width 483 height 139
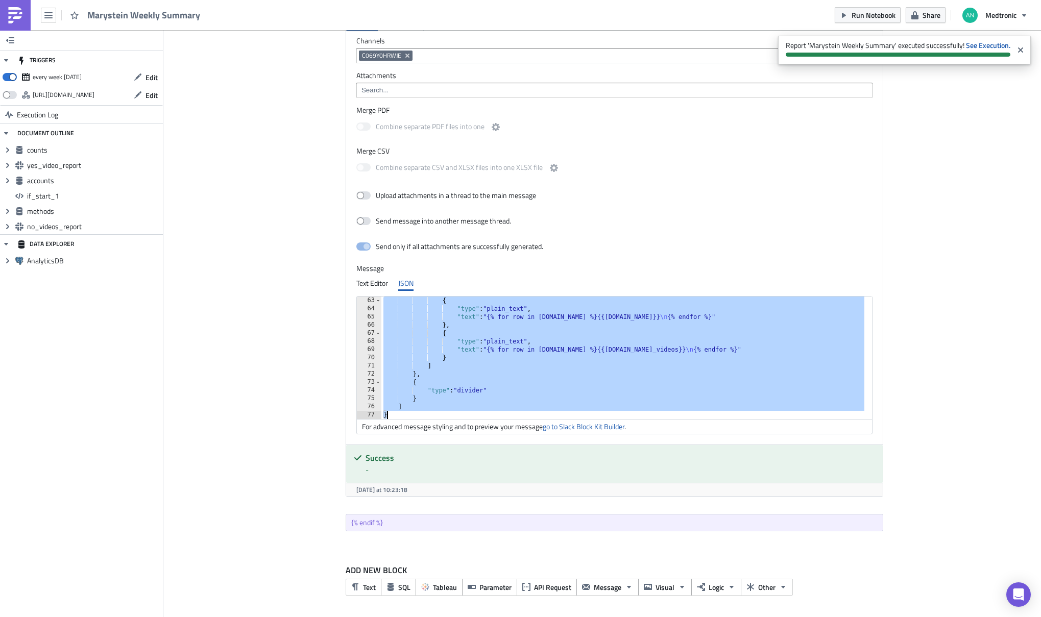
paste textarea
type textarea "}"
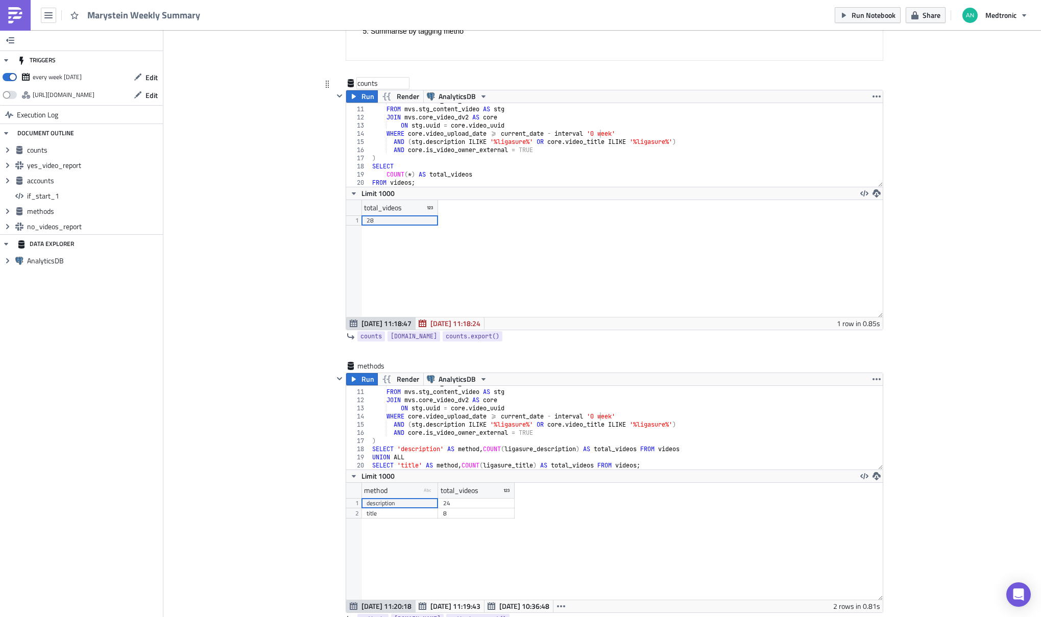
scroll to position [0, 11]
click at [597, 129] on div "core . snomed_name_formatted FROM mvs . stg_content_video AS stg JOIN mvs . cor…" at bounding box center [622, 147] width 505 height 100
drag, startPoint x: 595, startPoint y: 135, endPoint x: 646, endPoint y: 130, distance: 51.3
click at [595, 135] on div "core . snomed_name_formatted FROM mvs . stg_content_video AS stg JOIN mvs . cor…" at bounding box center [622, 147] width 505 height 100
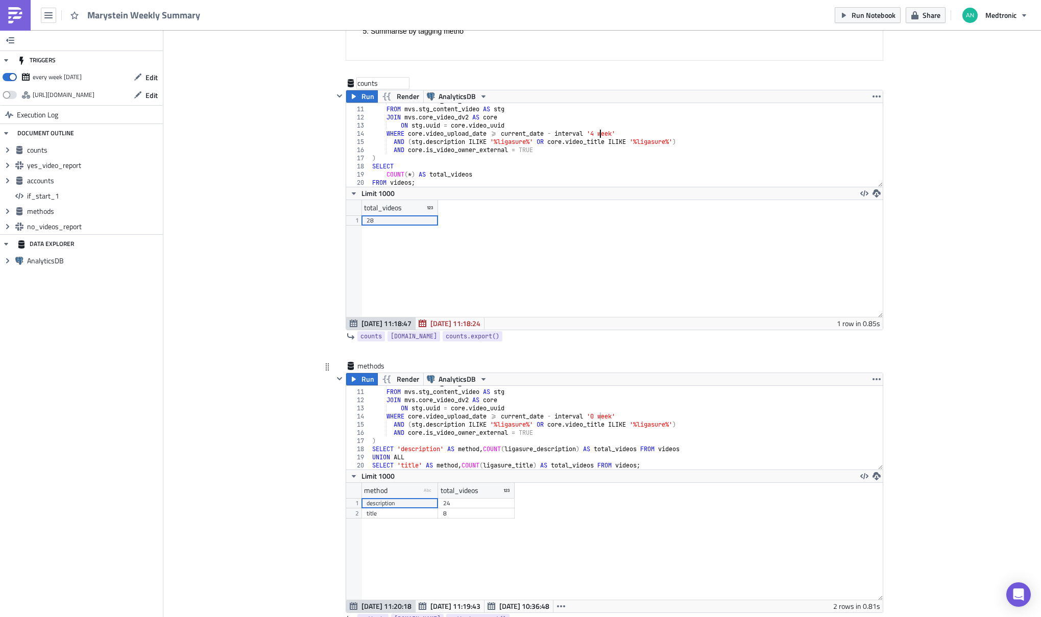
type textarea "WHERE core.video_upload_date >= current_date - interval '4 week'"
click at [597, 418] on div "core . snomed_name_formatted FROM mvs . stg_content_video AS stg JOIN mvs . cor…" at bounding box center [622, 430] width 505 height 100
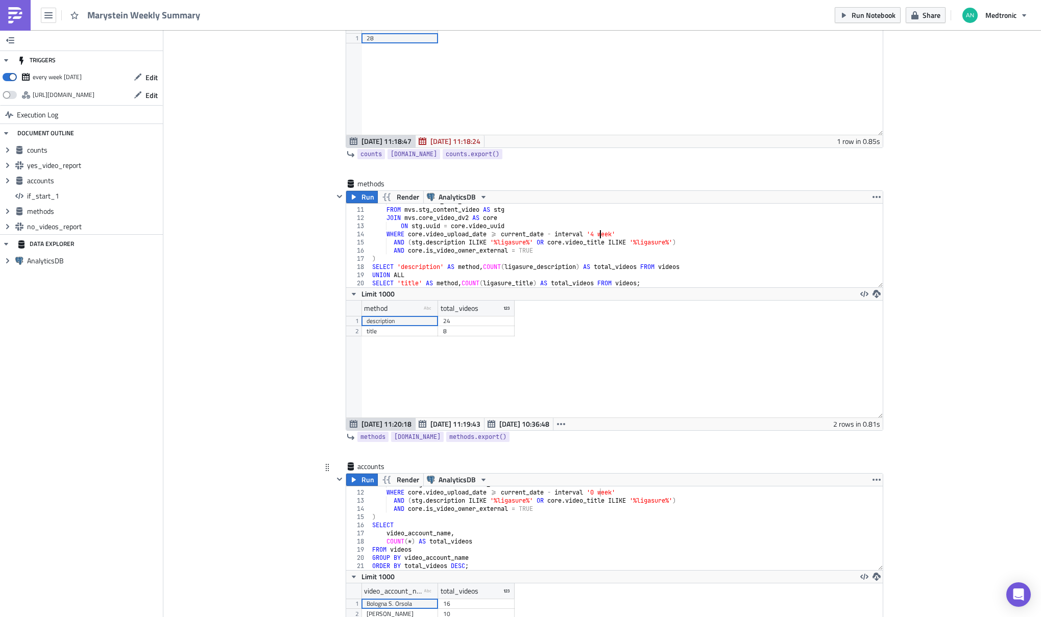
scroll to position [495, 0]
type textarea "WHERE core.video_upload_date >= current_date - interval '4 week'"
click at [596, 494] on div "ON stg . uuid = core . video_uuid WHERE core . video_upload_date >= current_dat…" at bounding box center [622, 529] width 505 height 100
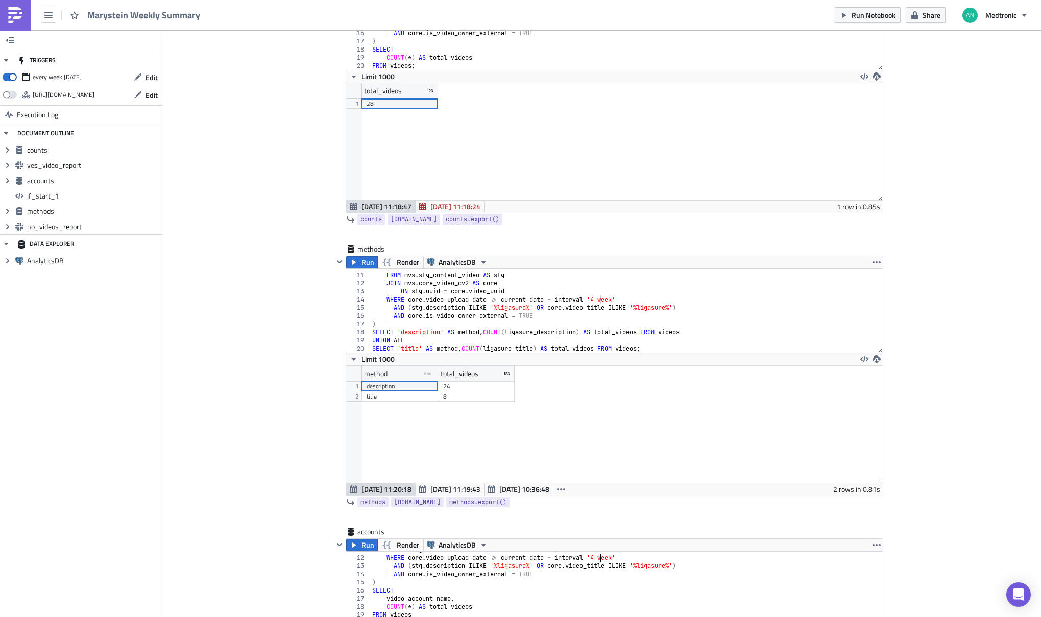
scroll to position [250, 0]
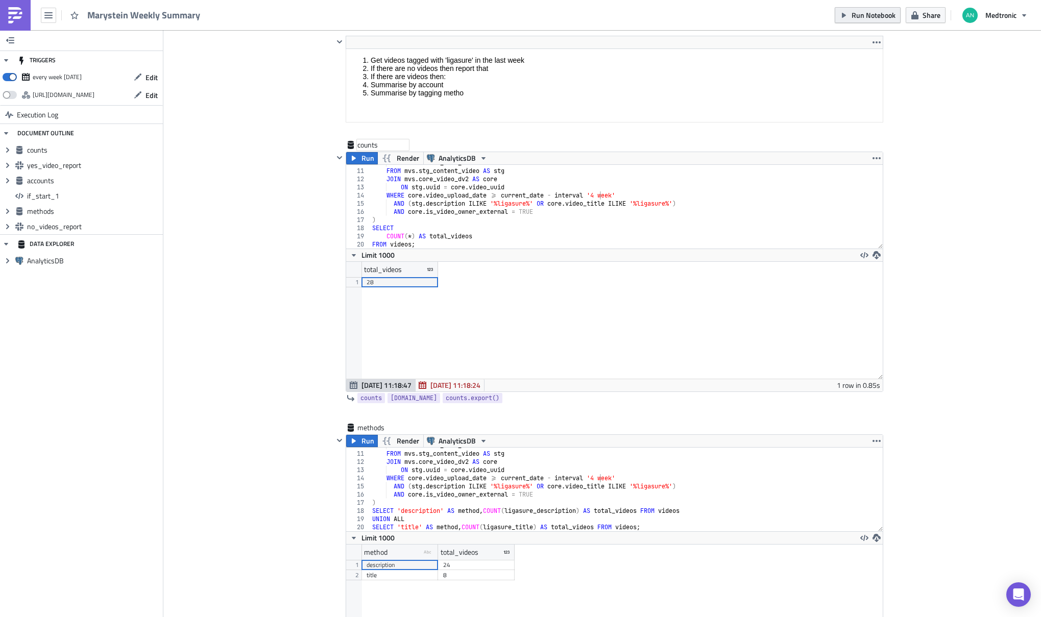
type textarea "WHERE core.video_upload_date >= current_date - interval '4 week'"
click at [863, 16] on span "Run Notebook" at bounding box center [874, 15] width 44 height 11
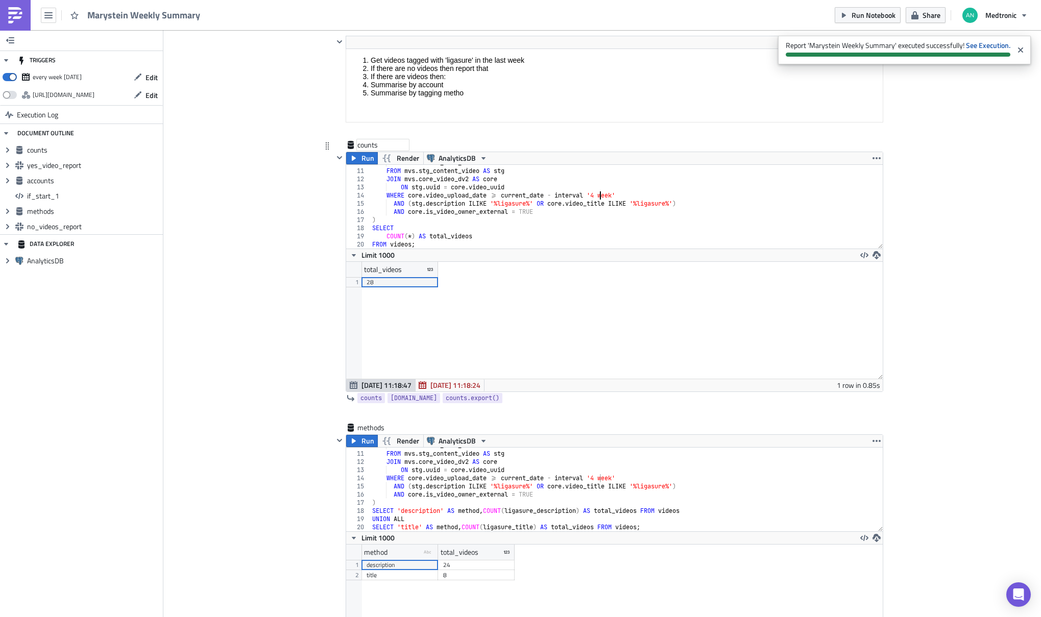
drag, startPoint x: 595, startPoint y: 196, endPoint x: 613, endPoint y: 196, distance: 17.9
click at [595, 196] on div "core . snomed_name_formatted FROM mvs . stg_content_video AS stg JOIN mvs . cor…" at bounding box center [622, 209] width 505 height 100
type textarea "WHERE core.video_upload_date >= current_date - interval '1 week'"
click at [596, 476] on div "core . snomed_name_formatted FROM mvs . stg_content_video AS stg JOIN mvs . cor…" at bounding box center [622, 492] width 505 height 100
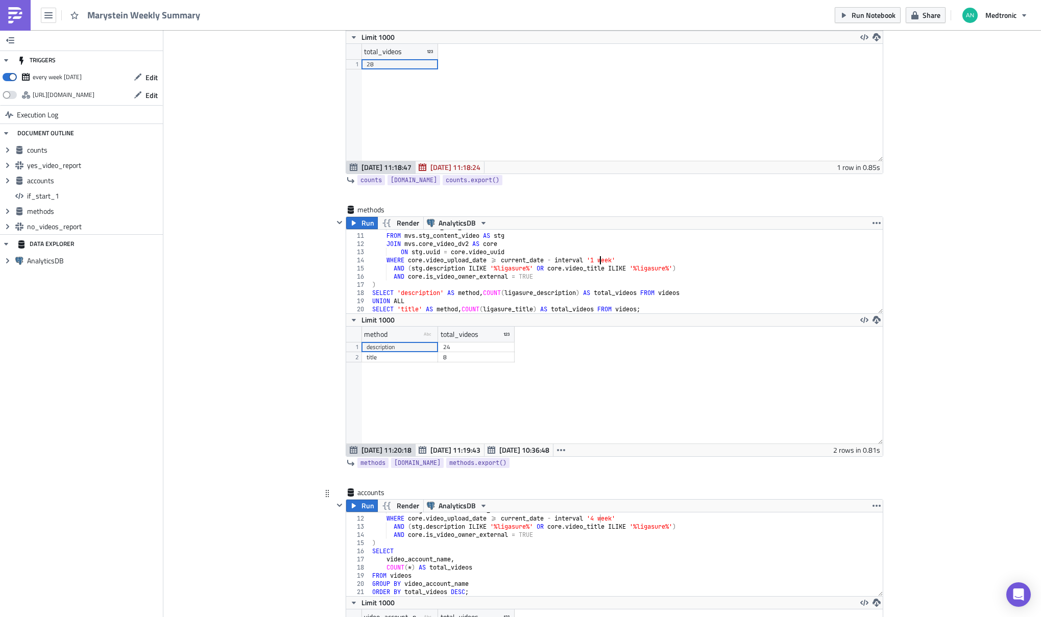
scroll to position [473, 0]
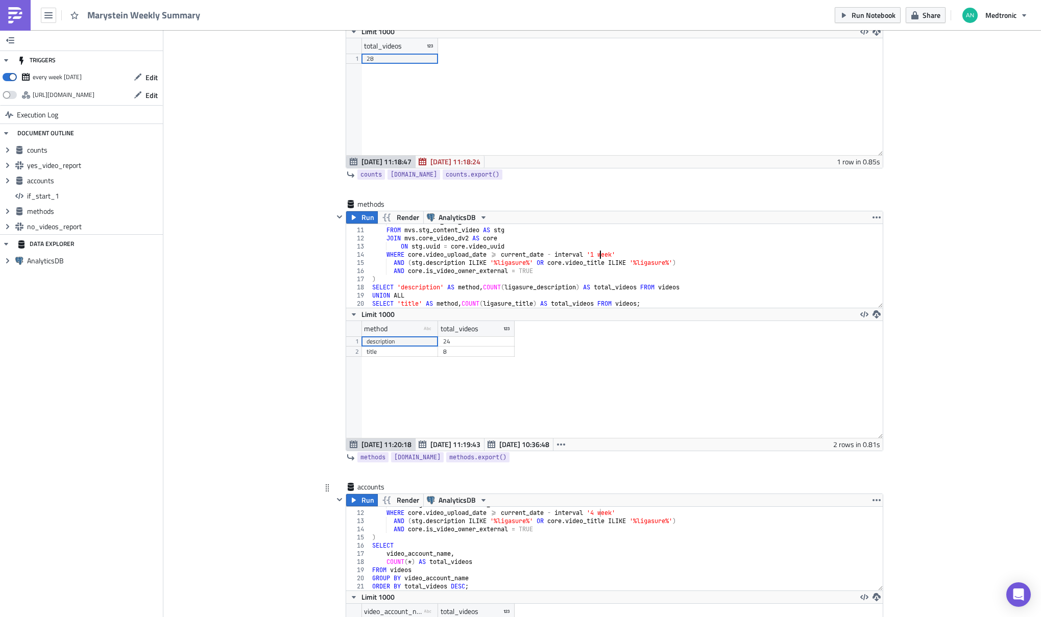
type textarea "WHERE core.video_upload_date >= current_date - interval '1 week'"
click at [596, 516] on div "ON stg . uuid = core . video_uuid WHERE core . video_upload_date >= current_dat…" at bounding box center [622, 551] width 505 height 100
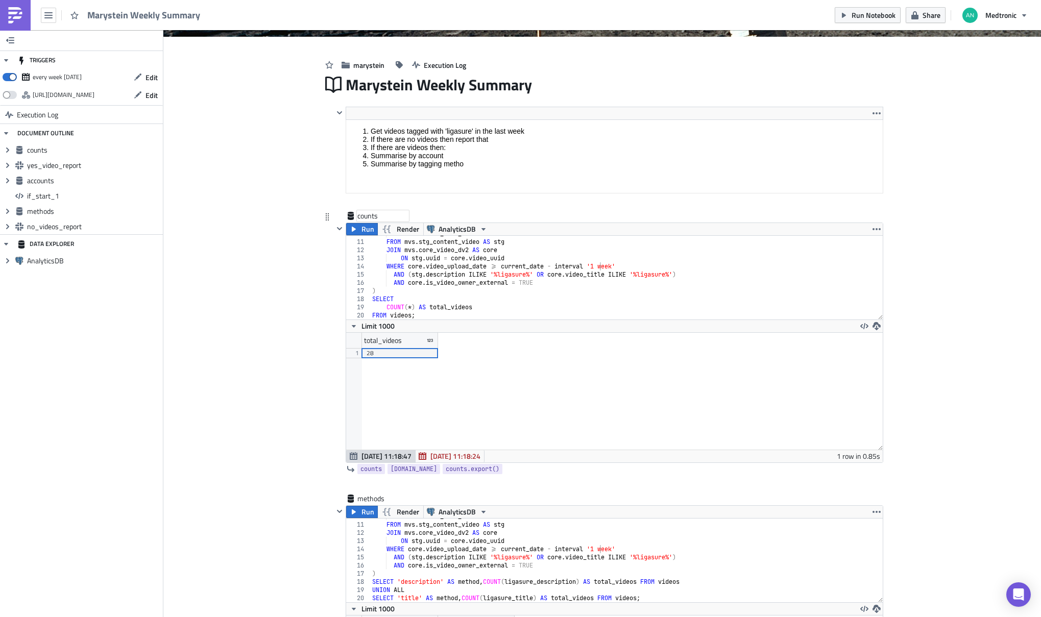
scroll to position [178, 0]
type textarea "WHERE core.video_upload_date >= current_date - interval '1 week'"
click at [866, 16] on span "Run Notebook" at bounding box center [874, 15] width 44 height 11
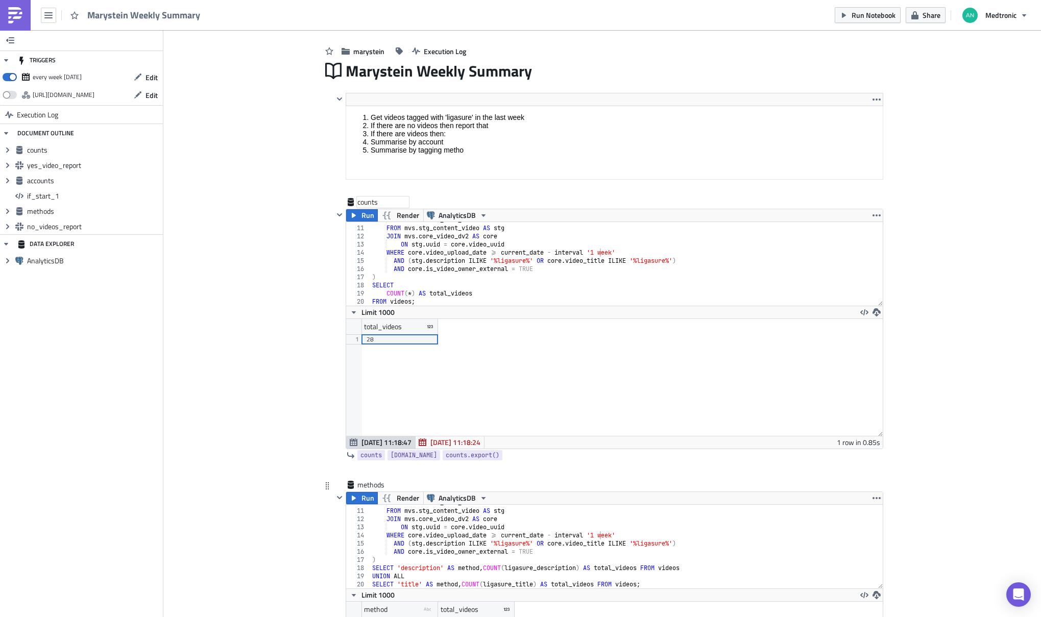
scroll to position [193, 0]
click at [401, 567] on div "core . snomed_name_formatted FROM mvs . stg_content_video AS stg JOIN mvs . cor…" at bounding box center [622, 548] width 505 height 100
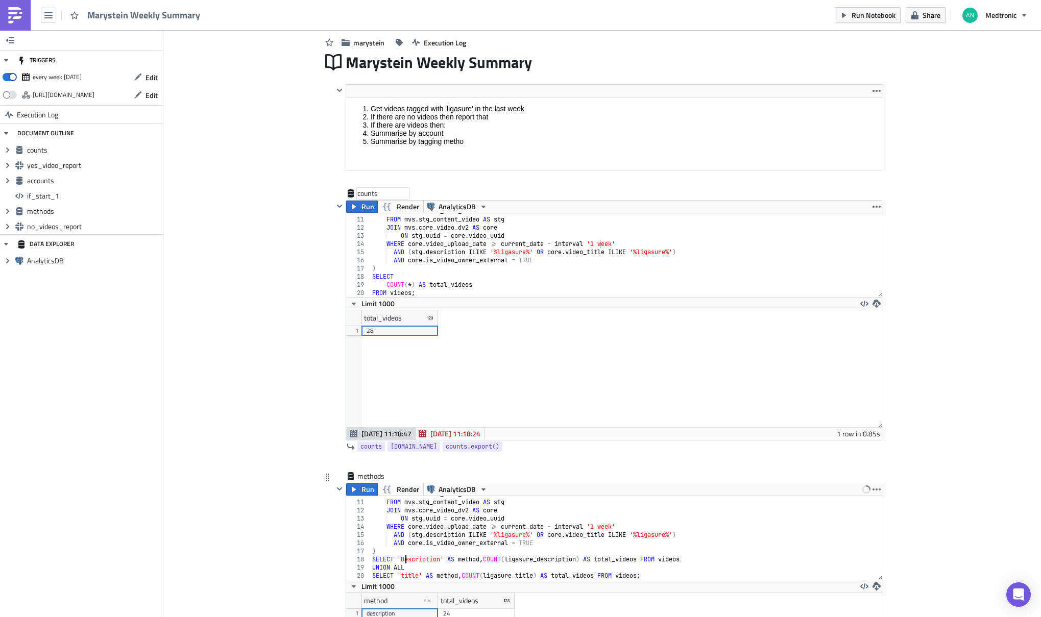
scroll to position [209, 0]
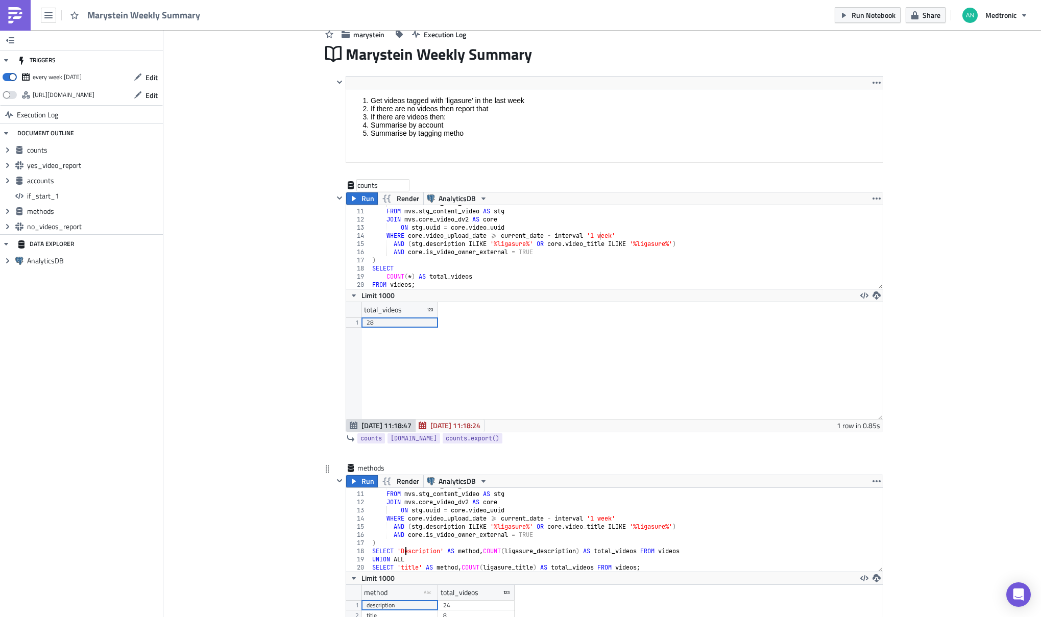
click at [400, 568] on div "core . snomed_name_formatted FROM mvs . stg_content_video AS stg JOIN mvs . cor…" at bounding box center [622, 532] width 505 height 100
type textarea "SELECT 'Title' AS method, COUNT(ligasure_title) AS total_videos FROM videos;"
click at [355, 482] on button "Run" at bounding box center [362, 481] width 32 height 12
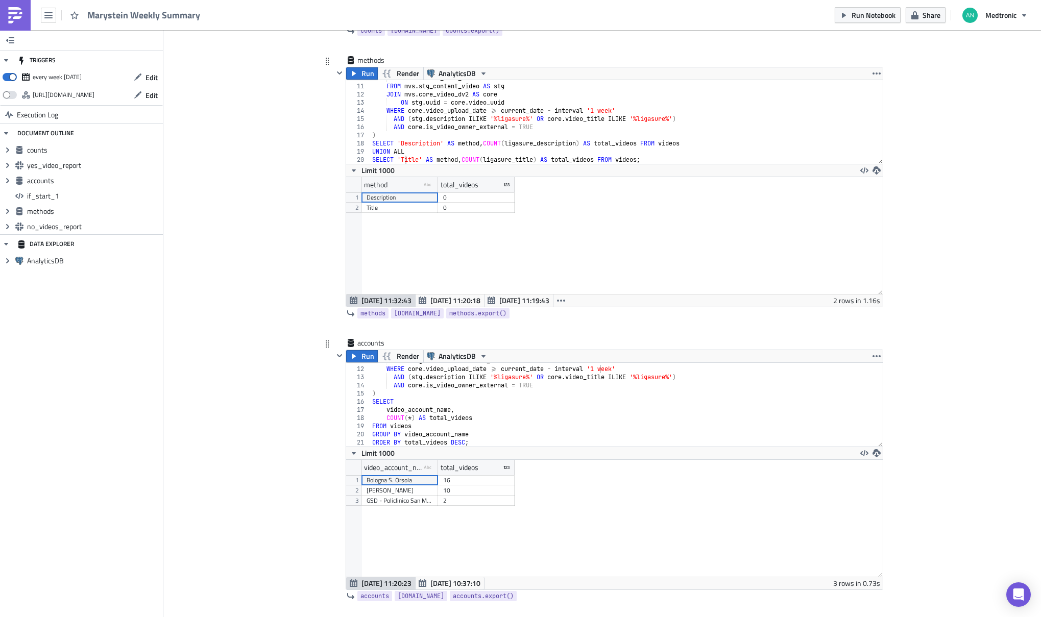
scroll to position [778, 0]
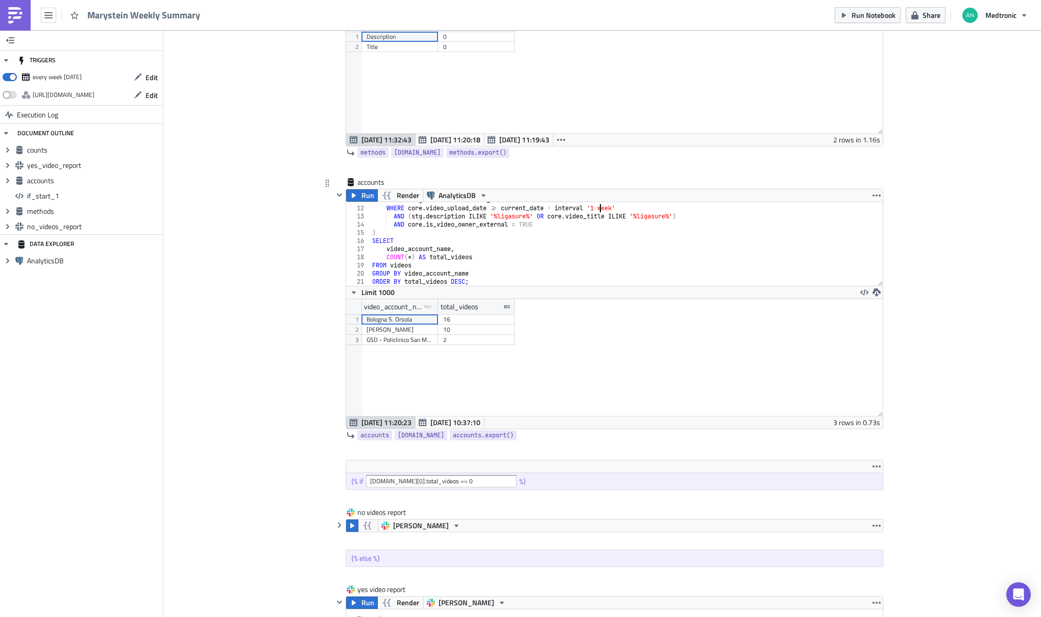
click at [598, 209] on div "ON stg . uuid = core . video_uuid WHERE core . video_upload_date >= current_dat…" at bounding box center [622, 246] width 505 height 100
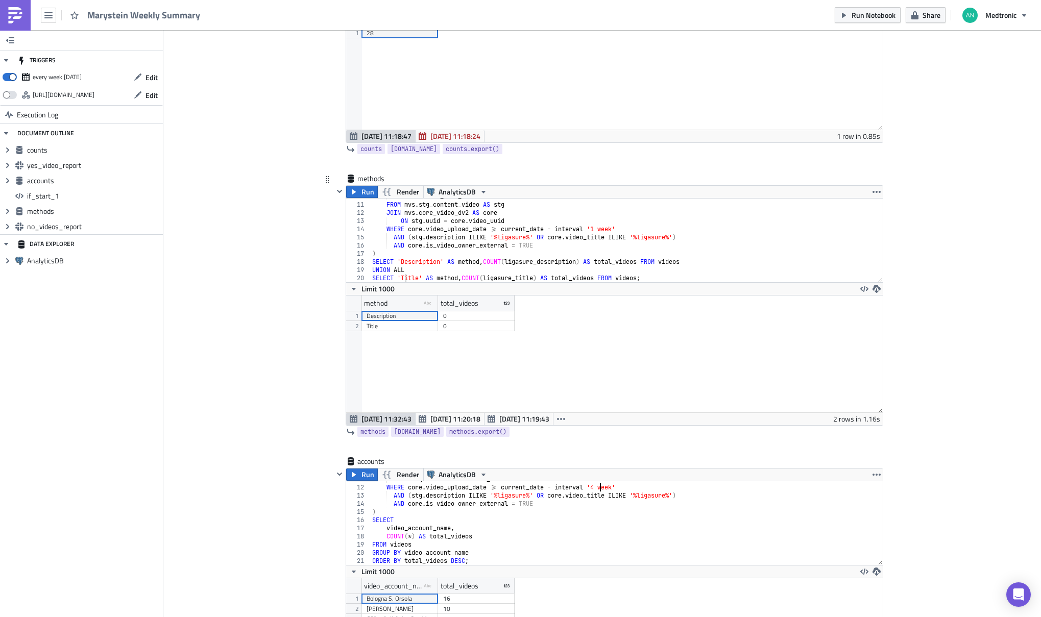
scroll to position [490, 0]
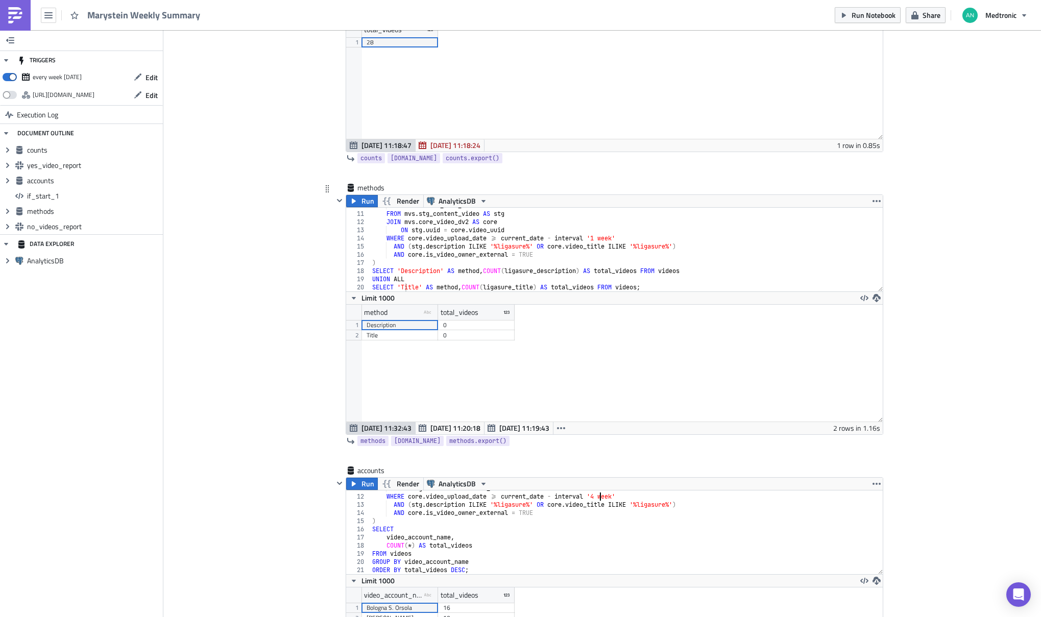
type textarea "WHERE core.video_upload_date >= current_date - interval '4 week'"
click at [597, 237] on div "core . snomed_name_formatted FROM mvs . stg_content_video AS stg JOIN mvs . cor…" at bounding box center [622, 252] width 505 height 100
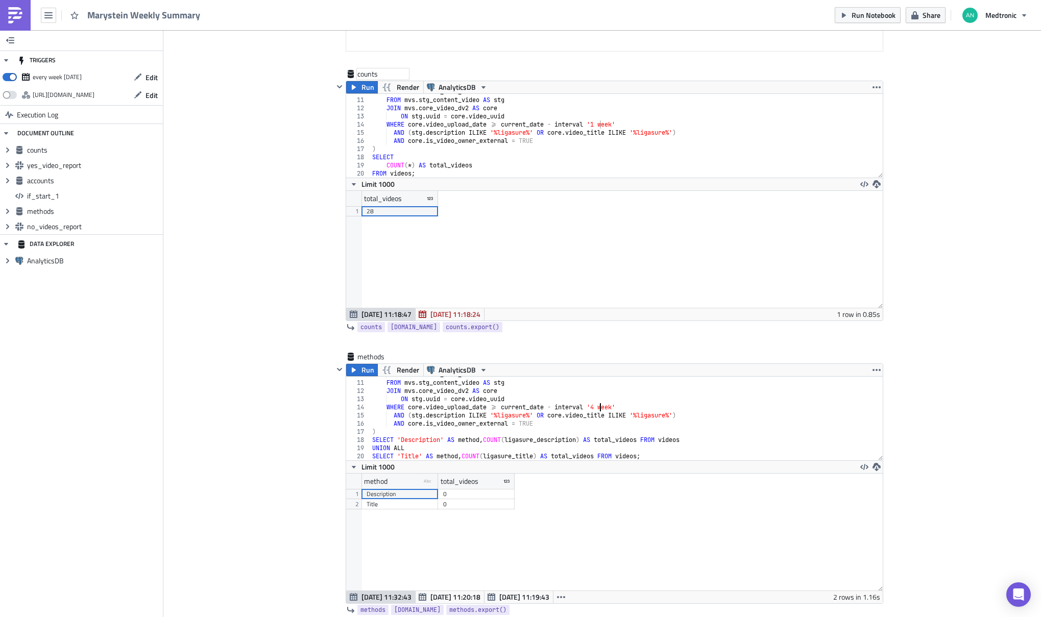
scroll to position [241, 0]
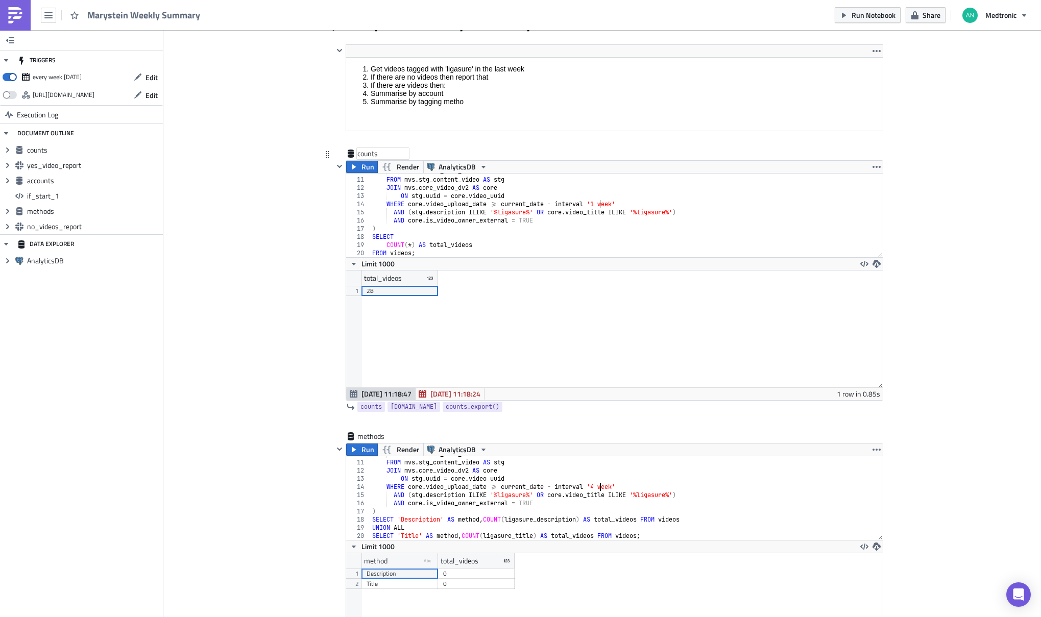
type textarea "WHERE core.video_upload_date >= current_date - interval '4 week'"
click at [596, 205] on div "core . snomed_name_formatted FROM mvs . stg_content_video AS stg JOIN mvs . cor…" at bounding box center [622, 217] width 505 height 100
type textarea "WHERE core.video_upload_date >= current_date - interval '4 week'"
click at [869, 12] on span "Run Notebook" at bounding box center [874, 15] width 44 height 11
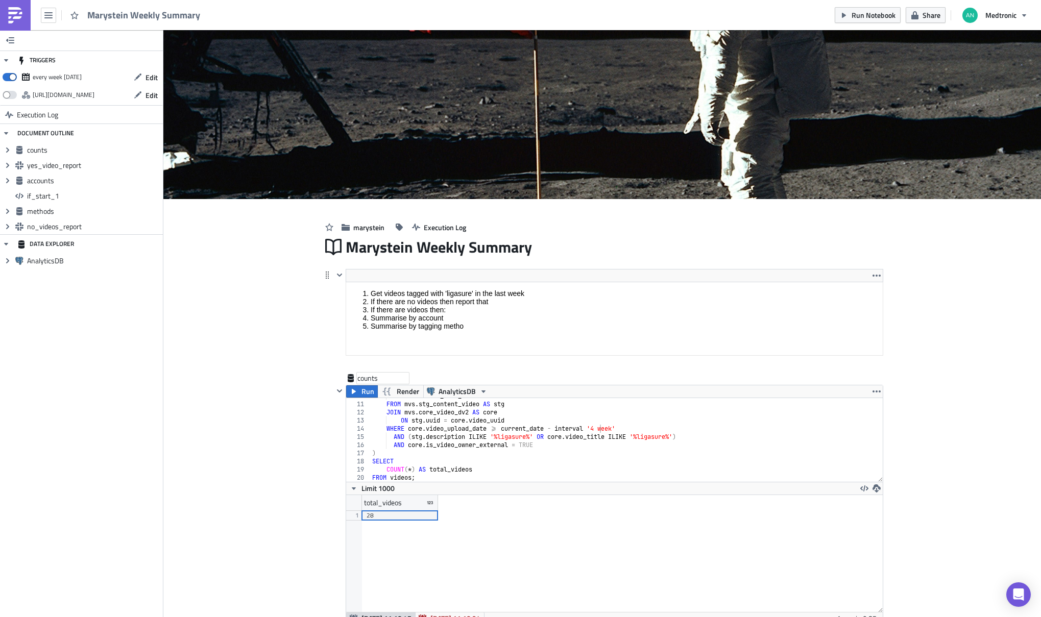
scroll to position [17, 0]
click at [610, 366] on icon "button" at bounding box center [614, 364] width 8 height 8
drag, startPoint x: 544, startPoint y: 317, endPoint x: 202, endPoint y: 40, distance: 439.3
click at [544, 317] on div "SQL" at bounding box center [557, 318] width 68 height 10
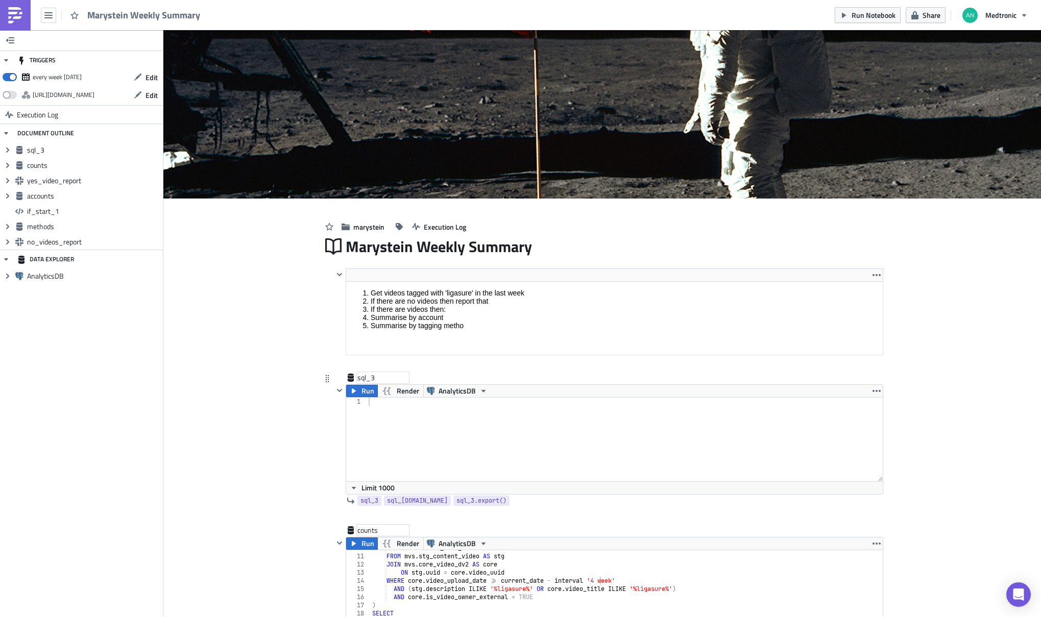
click at [366, 380] on div "sql_3" at bounding box center [382, 378] width 51 height 10
click at [366, 380] on input "sql_3" at bounding box center [382, 378] width 51 height 10
type input "videos"
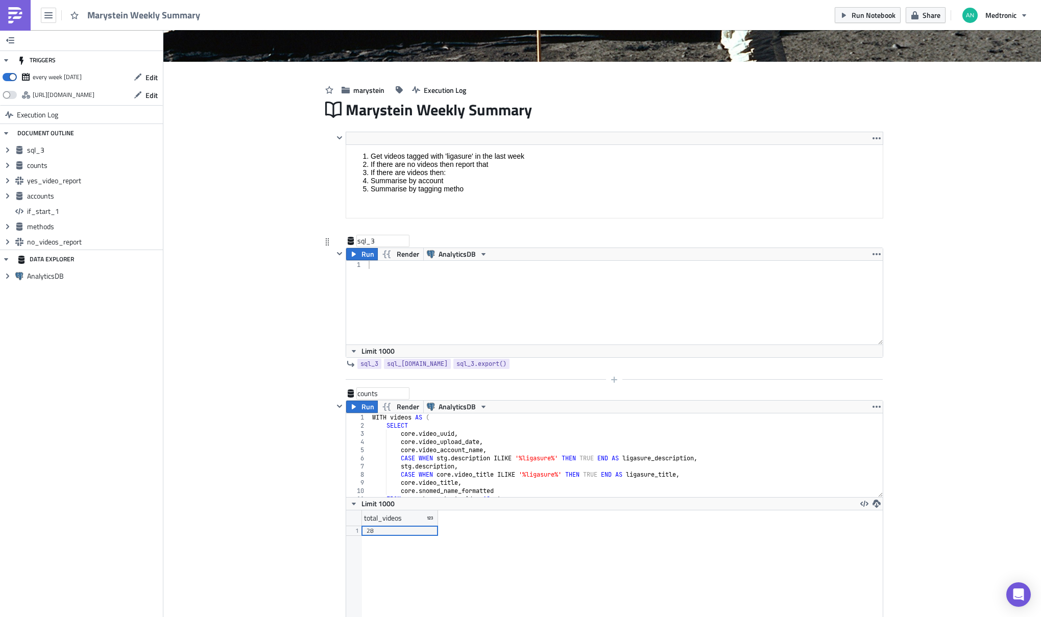
scroll to position [260, 0]
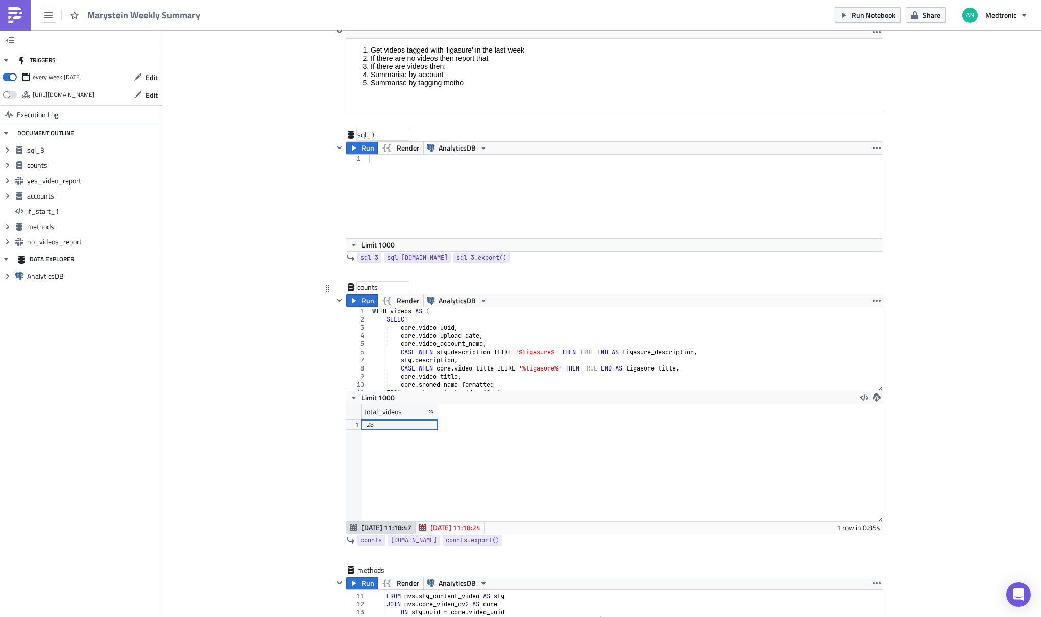
click at [384, 318] on div "WITH videos AS ( SELECT core . video_uuid , core . video_upload_date , core . v…" at bounding box center [622, 357] width 505 height 100
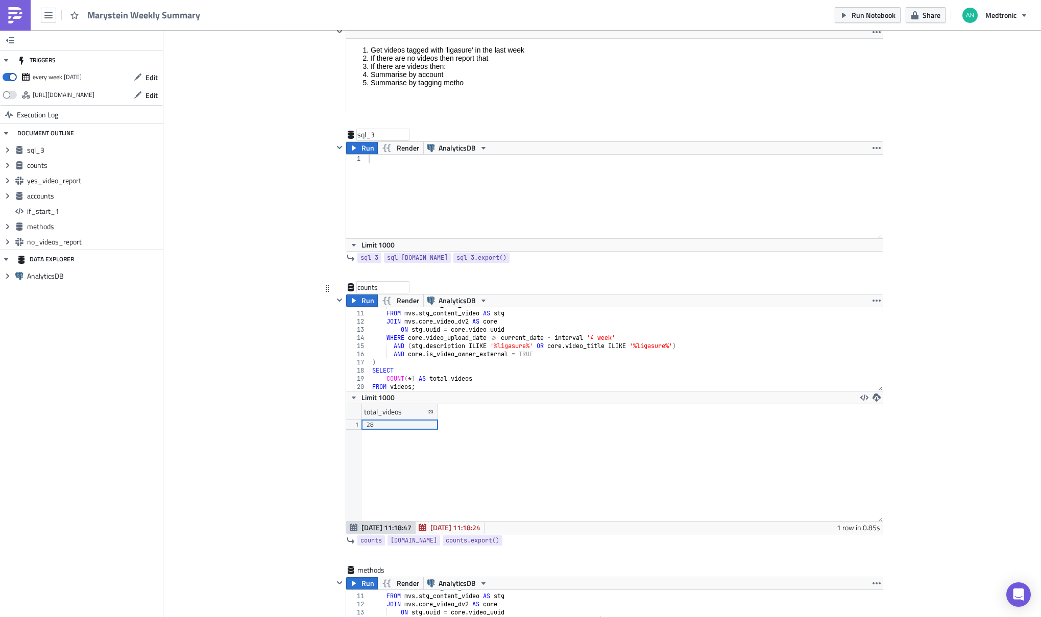
scroll to position [262, 0]
click at [543, 354] on div "core . snomed_name_formatted FROM mvs . stg_content_video AS stg JOIN mvs . cor…" at bounding box center [622, 349] width 505 height 100
type textarea "AND (stg.description ILIKE '%ligasure%' OR core.video_title ILIKE '%ligasure%')…"
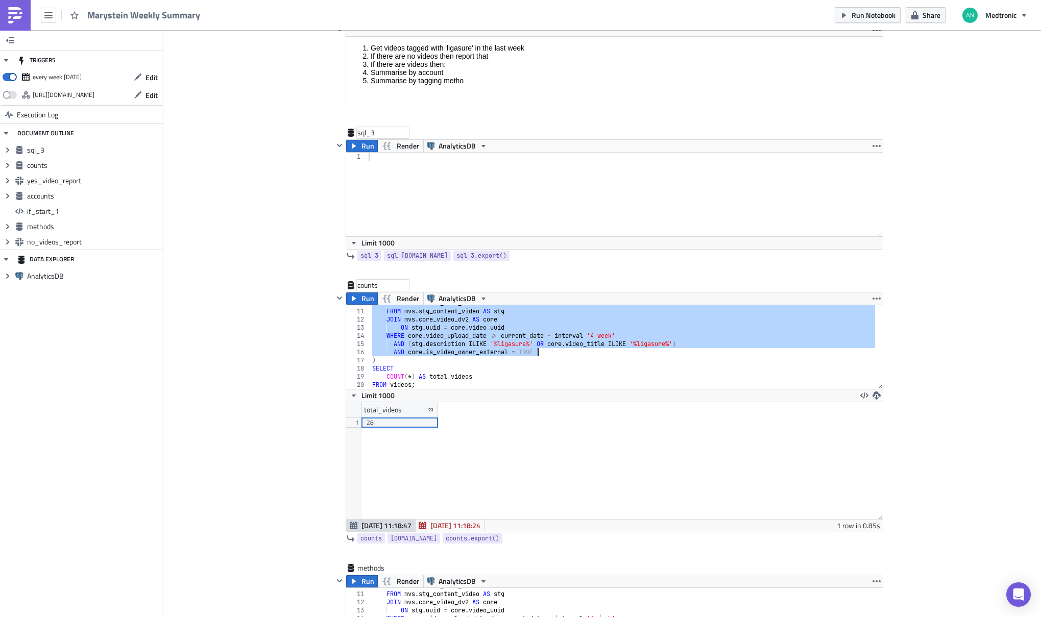
click at [452, 181] on div at bounding box center [625, 203] width 516 height 100
paste textarea "AND core.is_video_owner_external = TRUE"
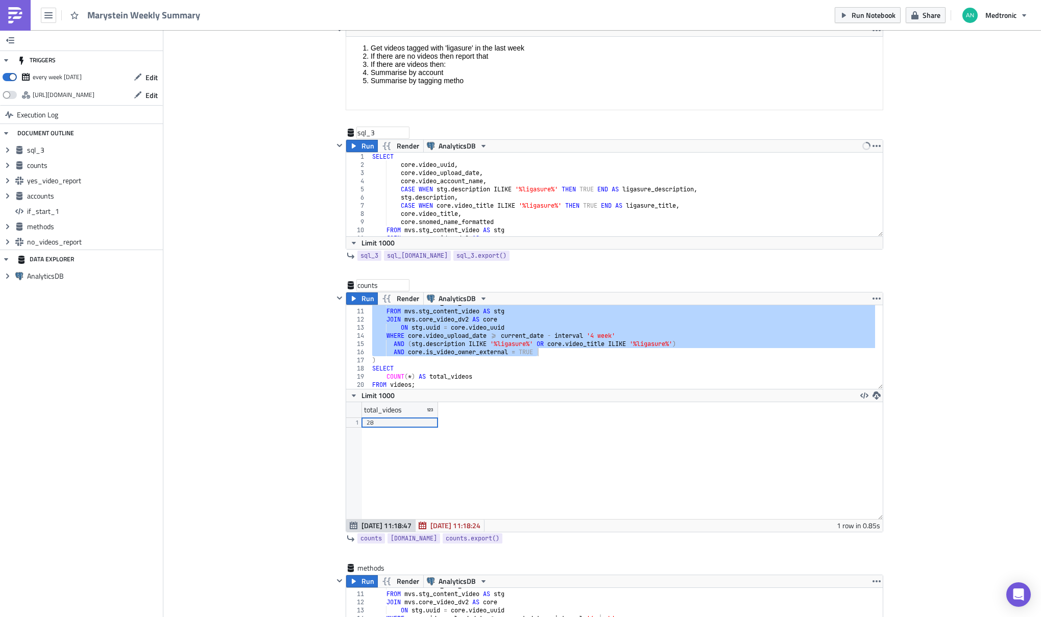
scroll to position [0, 0]
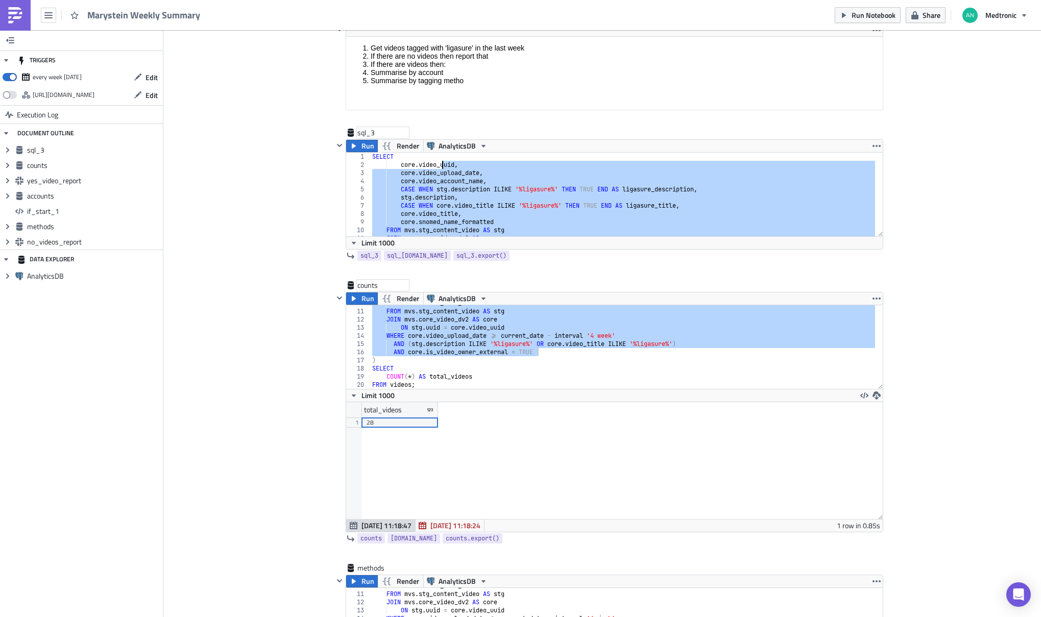
click at [438, 162] on div "SELECT core . video_uuid , core . video_upload_date , core . video_account_name…" at bounding box center [622, 203] width 505 height 100
click at [473, 171] on div "SELECT core . video_uuid , core . video_upload_date , core . video_account_name…" at bounding box center [622, 203] width 505 height 100
type textarea "core.video_upload_date,"
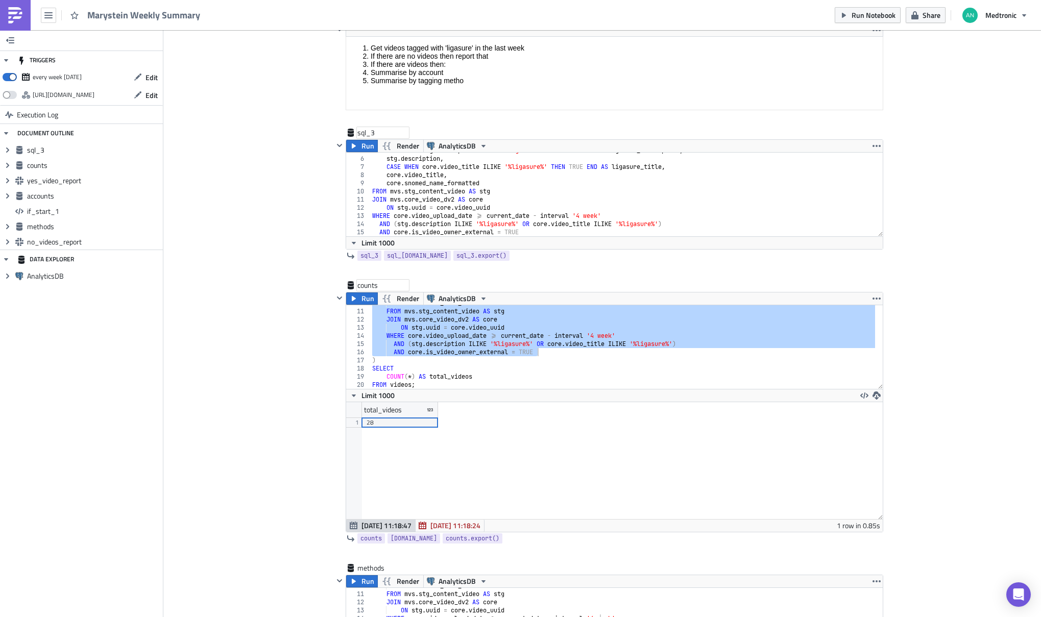
scroll to position [39, 0]
click at [477, 347] on div "core . snomed_name_formatted FROM mvs . stg_content_video AS stg JOIN mvs . cor…" at bounding box center [622, 349] width 505 height 100
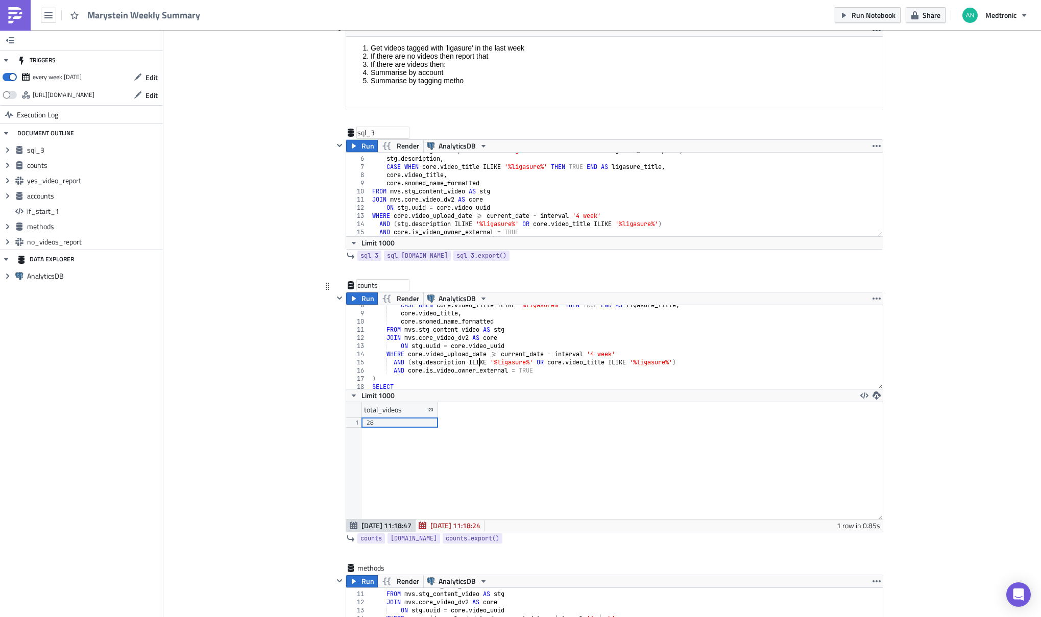
scroll to position [80, 0]
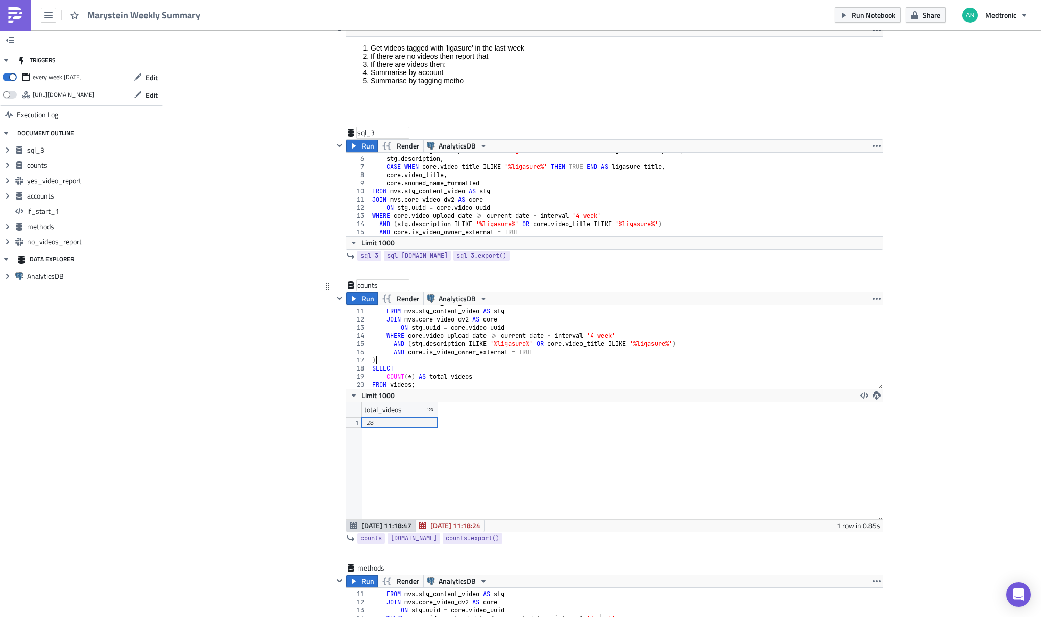
click at [374, 361] on div "core . snomed_name_formatted FROM mvs . stg_content_video AS stg JOIN mvs . cor…" at bounding box center [622, 349] width 505 height 100
type textarea ")"
click at [367, 133] on div "sql_3" at bounding box center [382, 133] width 51 height 10
click at [367, 133] on input "sql_3" at bounding box center [382, 133] width 51 height 10
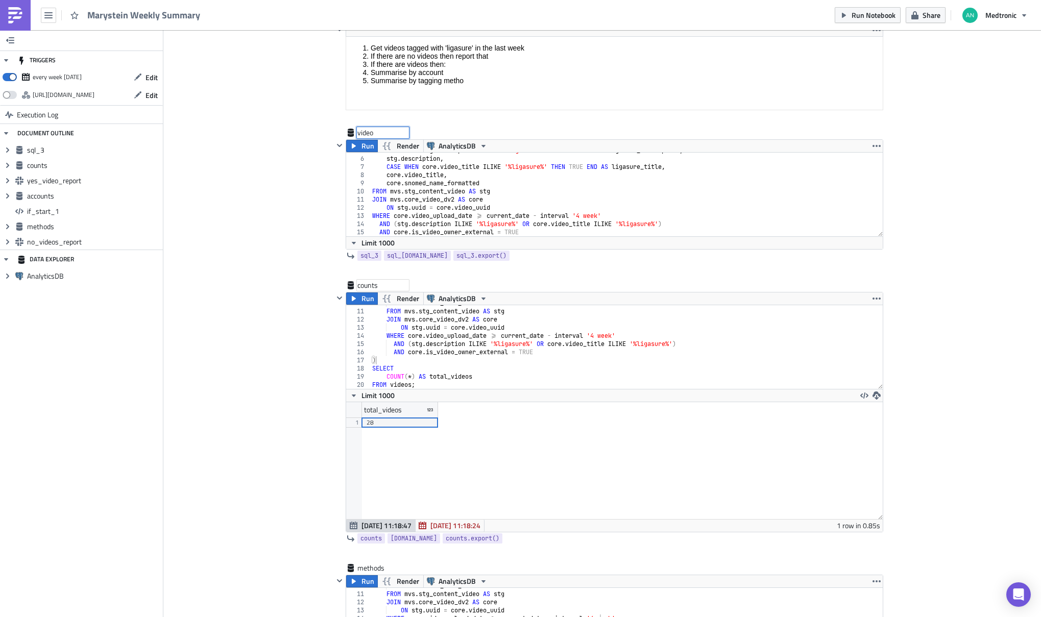
type input "videos"
click at [369, 125] on div "<ol> <li>Get videos tagged with 'ligasure'</li> <li>Summarise by tagging method…" at bounding box center [608, 75] width 550 height 104
click at [368, 129] on div "sql_3" at bounding box center [382, 133] width 51 height 10
click at [368, 129] on input "sql_3" at bounding box center [382, 133] width 51 height 10
type input "videos"
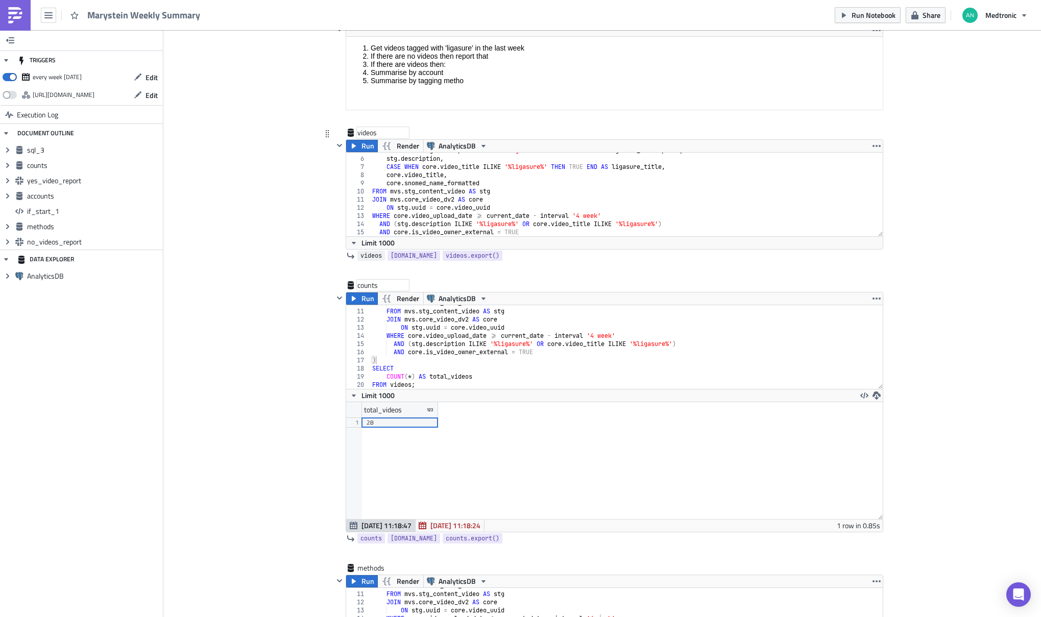
click at [363, 256] on span "videos" at bounding box center [371, 256] width 21 height 10
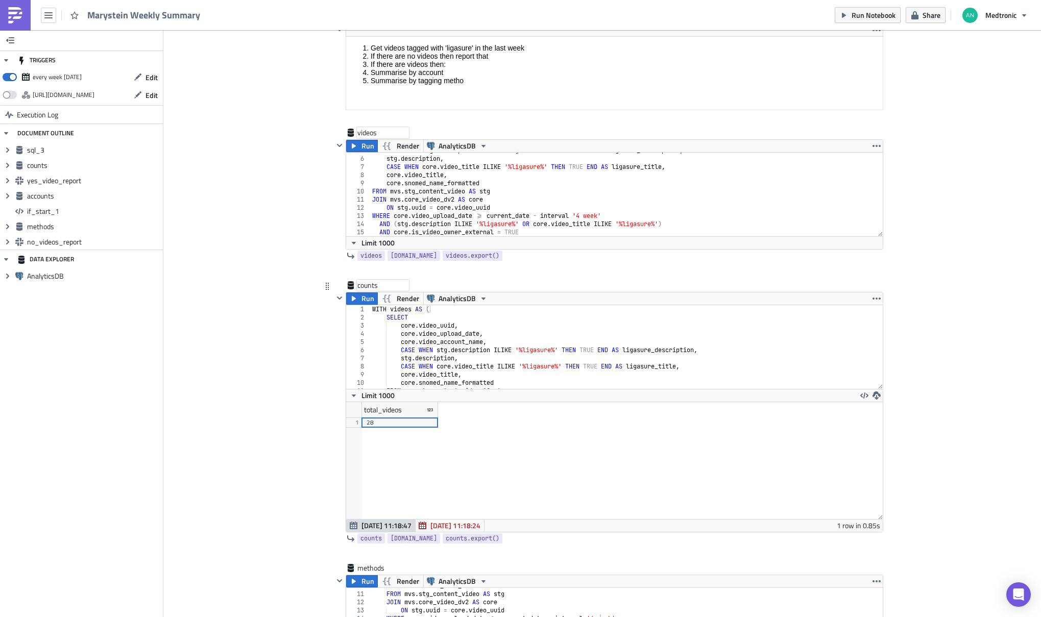
click at [427, 310] on div "WITH videos AS ( SELECT core . video_uuid , core . video_upload_date , core . v…" at bounding box center [622, 355] width 505 height 100
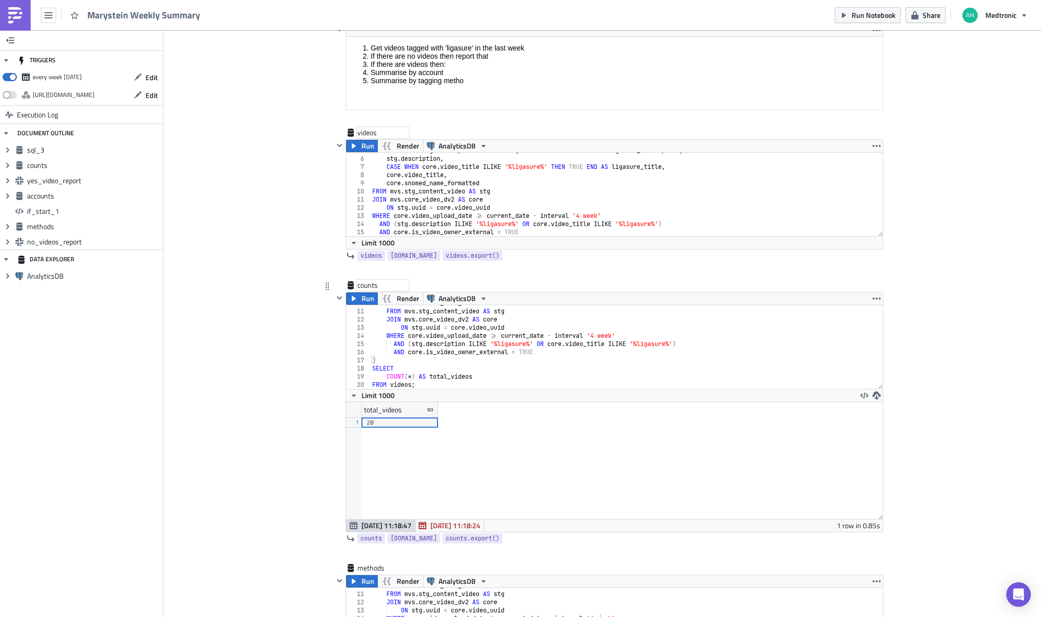
scroll to position [80, 0]
click at [370, 358] on div "core . snomed_name_formatted FROM mvs . stg_content_video AS stg JOIN mvs . cor…" at bounding box center [622, 349] width 505 height 100
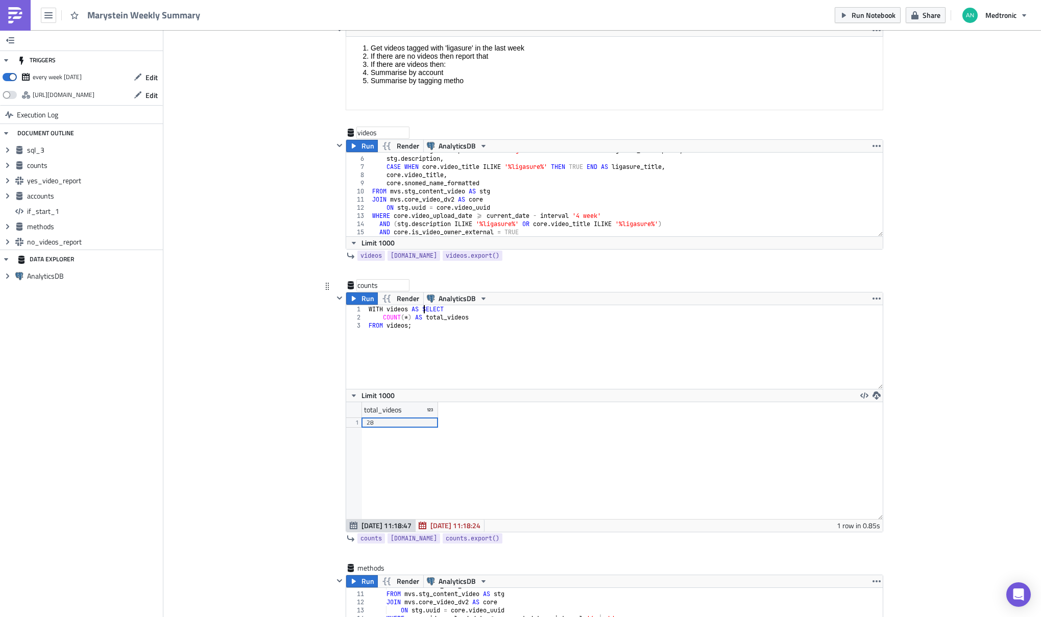
paste textarea "{{ videos }}"
type textarea "SELECT"
type textarea "JOIN mvs.core_video_dv2 AS core"
click at [452, 198] on div "CASE WHEN stg . description ILIKE '%ligasure%' THEN TRUE END AS ligasure_descri…" at bounding box center [622, 197] width 505 height 100
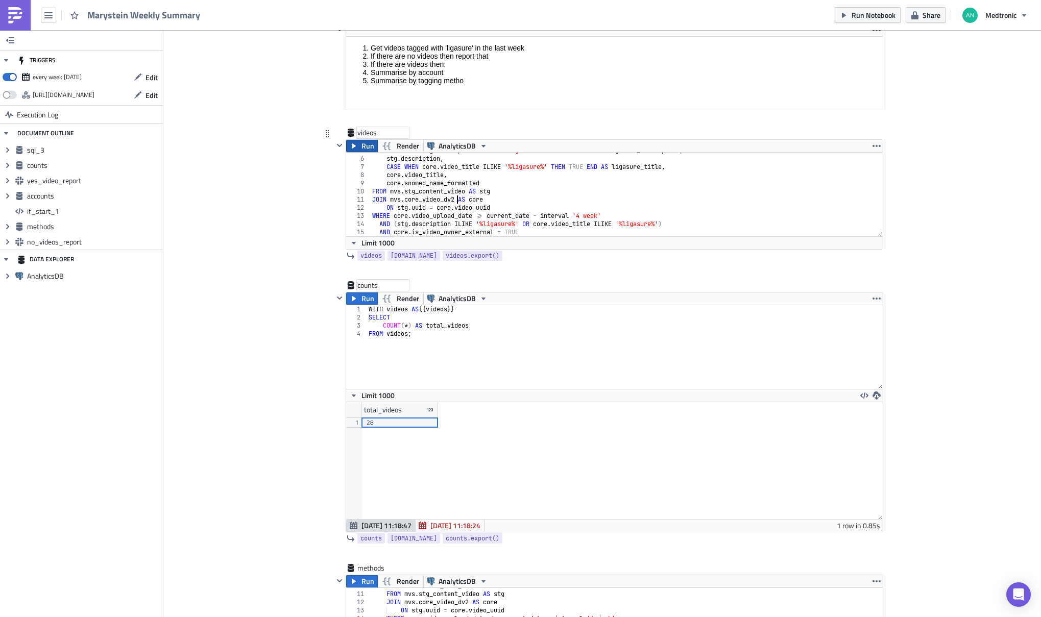
click at [362, 148] on span "Run" at bounding box center [368, 146] width 13 height 12
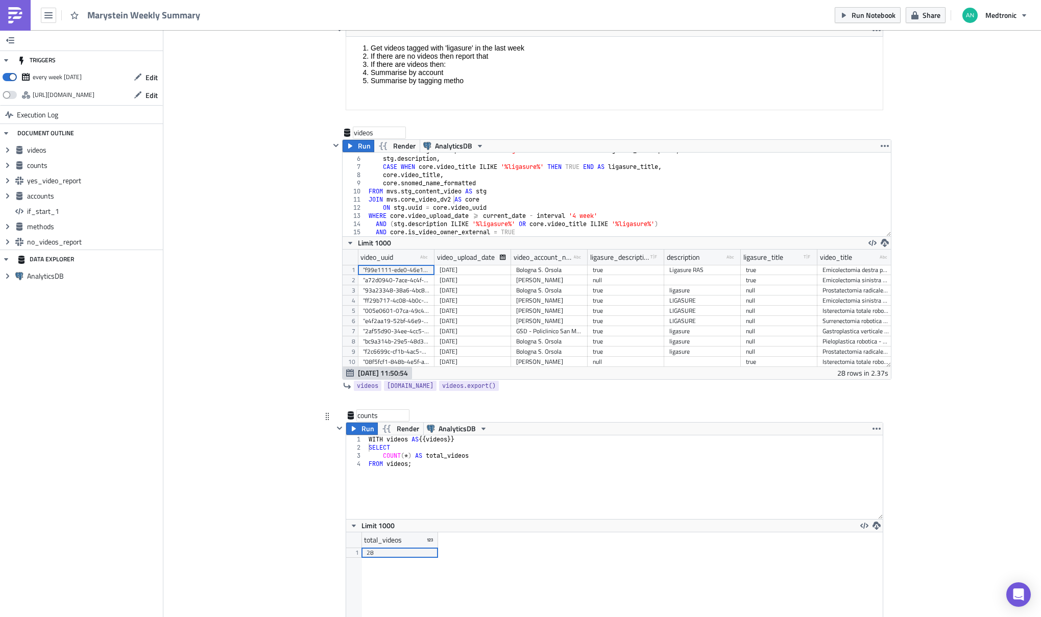
scroll to position [117, 548]
click at [387, 465] on div "WITH videos AS {{ videos }} SELECT COUNT ( * ) AS total_videos FROM videos ;" at bounding box center [625, 486] width 516 height 100
paste textarea "{{ videos }}"
drag, startPoint x: 486, startPoint y: 440, endPoint x: 337, endPoint y: 439, distance: 149.1
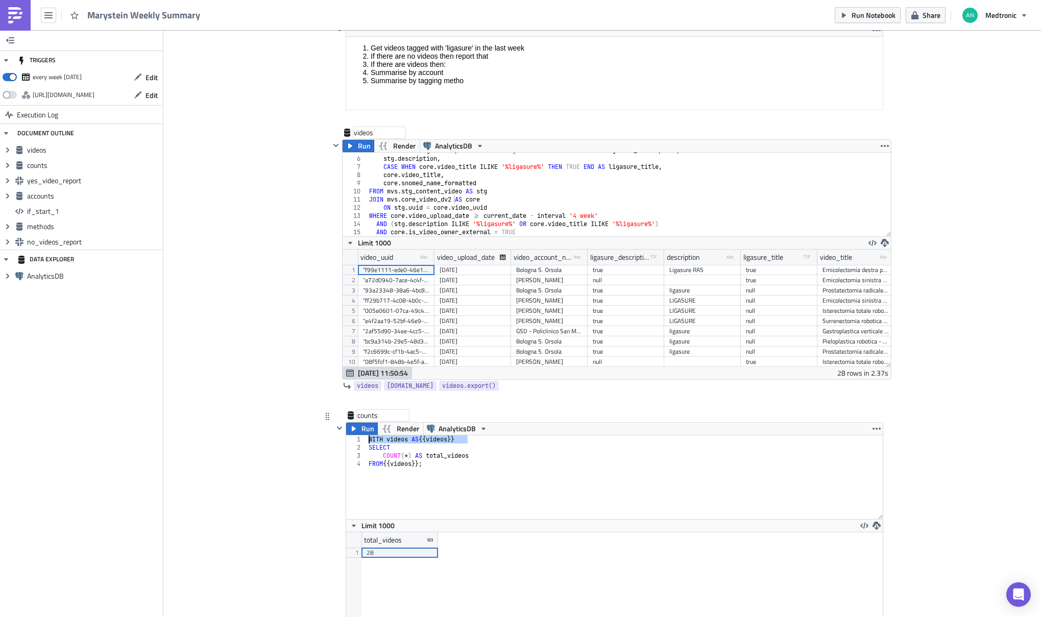
click at [337, 439] on div "Run Render AnalyticsDB FROM {{ videos }}; 1 2 3 4 WITH videos AS {{ videos }} S…" at bounding box center [608, 542] width 550 height 241
type textarea "WITH videos AS {{ videos }}"
click at [353, 427] on icon "button" at bounding box center [354, 429] width 8 height 8
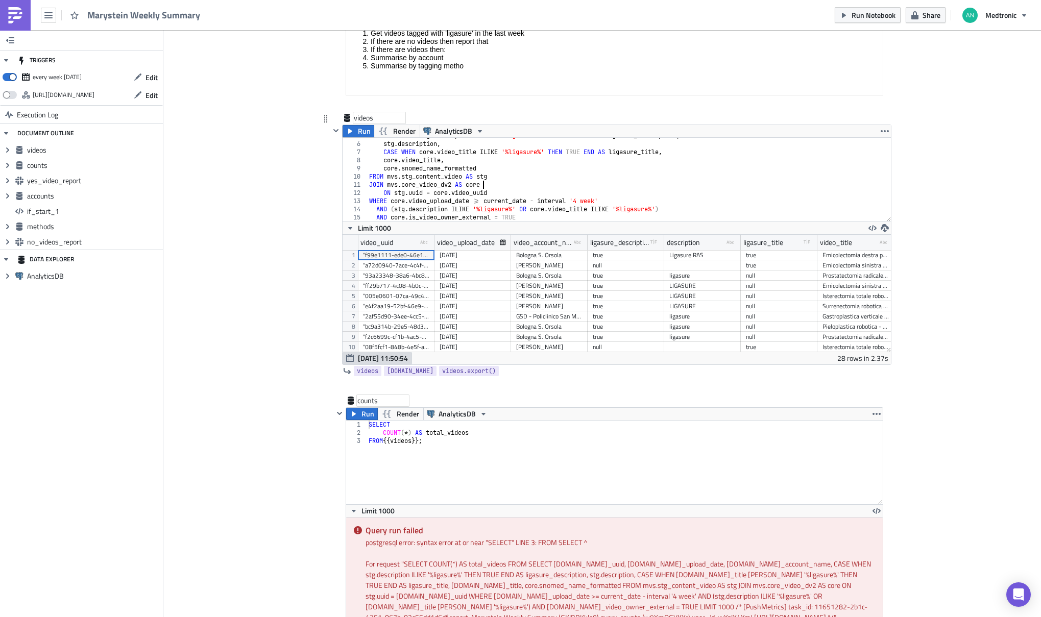
click at [540, 186] on div "CASE WHEN stg . description ILIKE '%ligasure%' THEN TRUE END AS ligasure_descri…" at bounding box center [625, 182] width 516 height 100
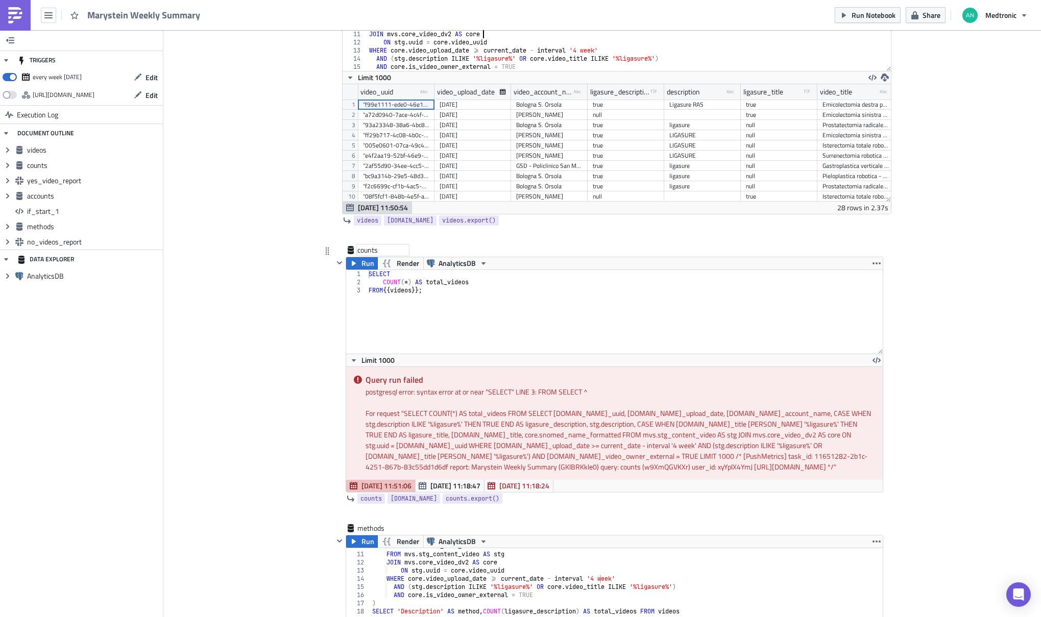
scroll to position [377, 0]
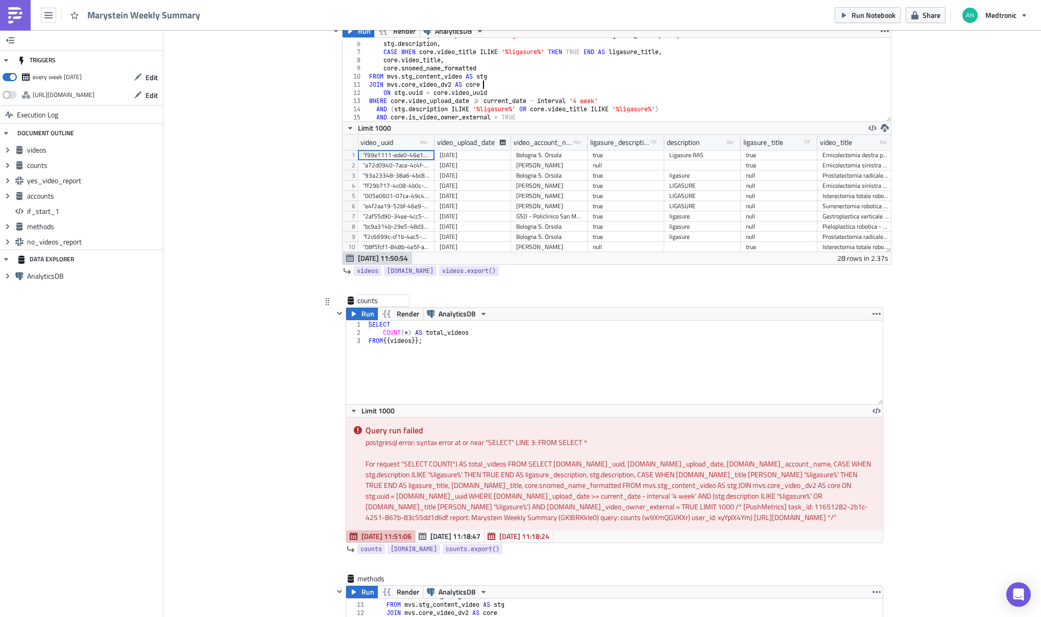
click at [481, 345] on div "SELECT COUNT ( * ) AS total_videos FROM {{ videos }};" at bounding box center [625, 371] width 516 height 100
click at [478, 333] on div "WITH videos AS {{ videos }} SELECT COUNT ( * ) AS total_videos FROM videos ;" at bounding box center [625, 371] width 516 height 100
click at [354, 315] on button "Run" at bounding box center [362, 314] width 32 height 12
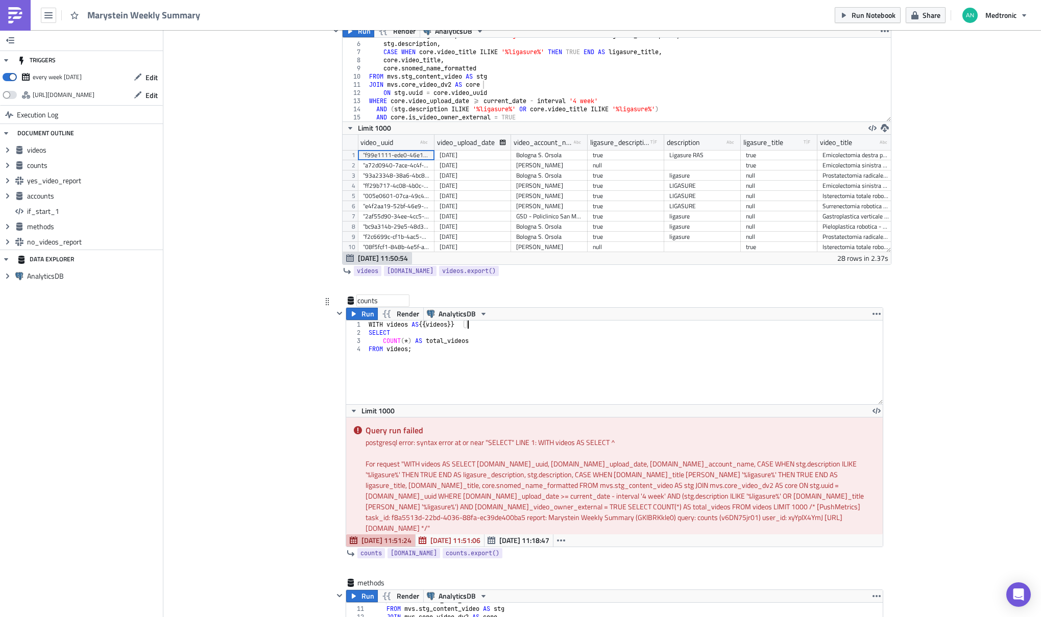
click at [487, 323] on div "WITH videos AS {{ videos }} SELECT COUNT ( * ) AS total_videos FROM videos ;" at bounding box center [625, 371] width 516 height 100
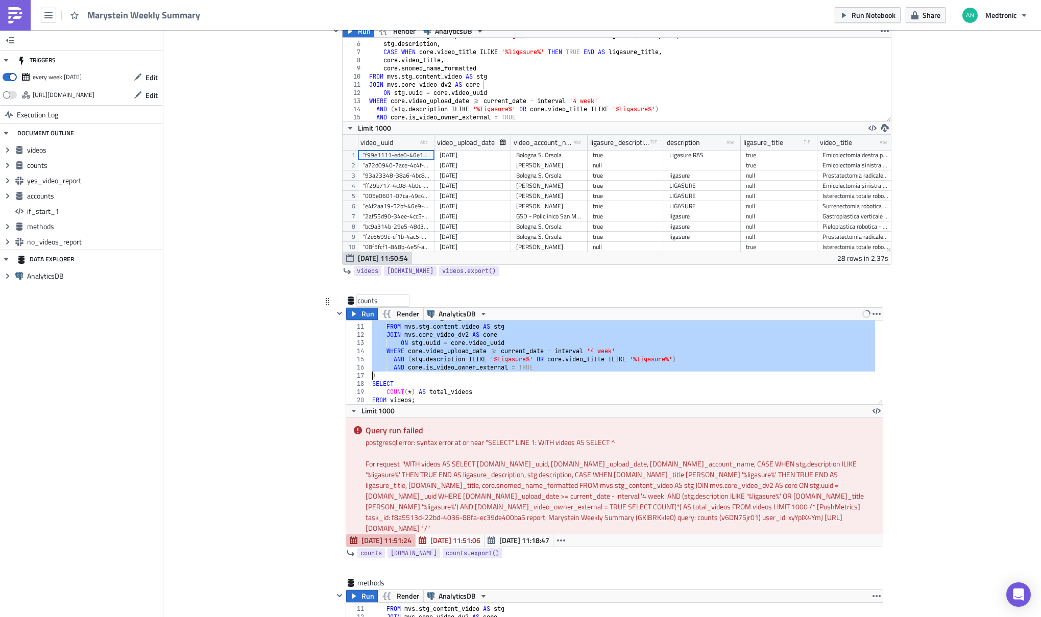
click at [507, 341] on div "core . snomed_name_formatted FROM mvs . stg_content_video AS stg JOIN mvs . cor…" at bounding box center [622, 365] width 505 height 100
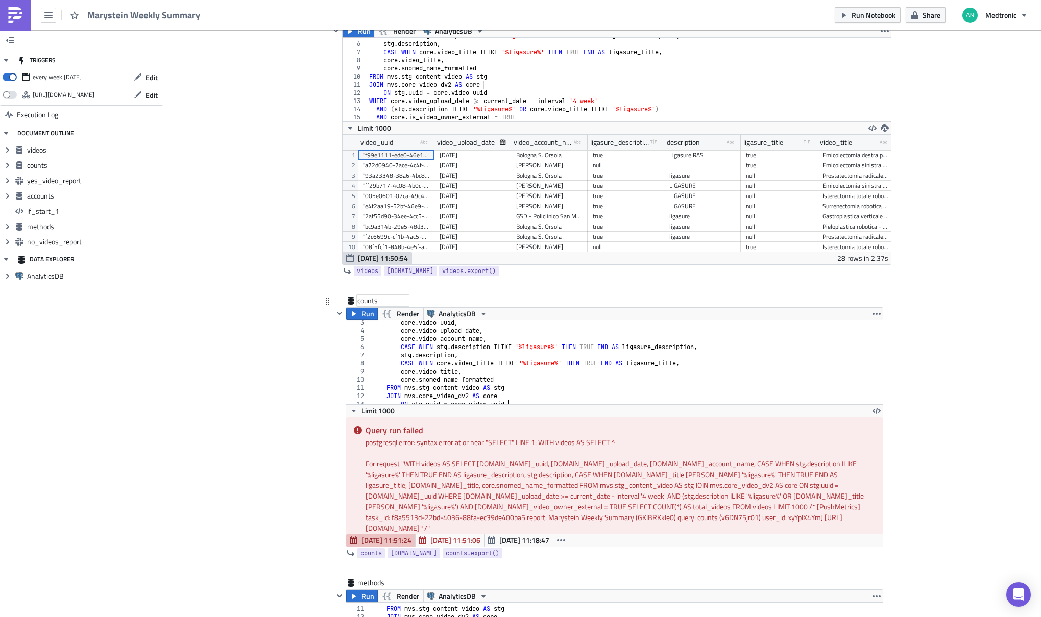
scroll to position [0, 0]
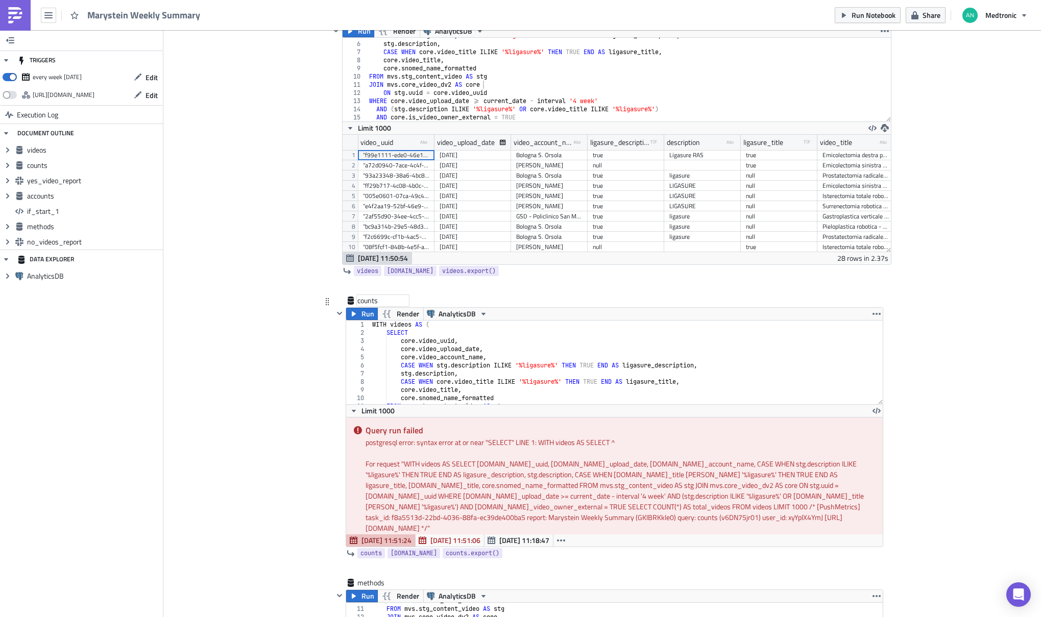
click at [433, 328] on div "WITH videos AS ( SELECT core . video_uuid , core . video_upload_date , core . v…" at bounding box center [622, 371] width 505 height 100
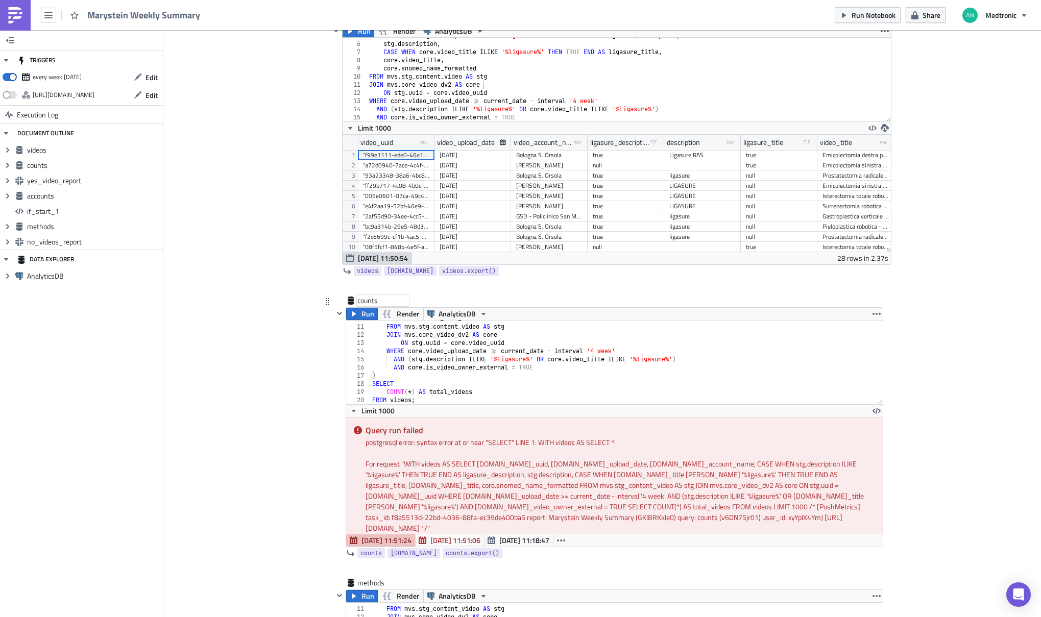
click at [370, 372] on div "core . snomed_name_formatted FROM mvs . stg_content_video AS stg JOIN mvs . cor…" at bounding box center [622, 365] width 505 height 100
type textarea "AND core.is_video_owner_external = TRUE )"
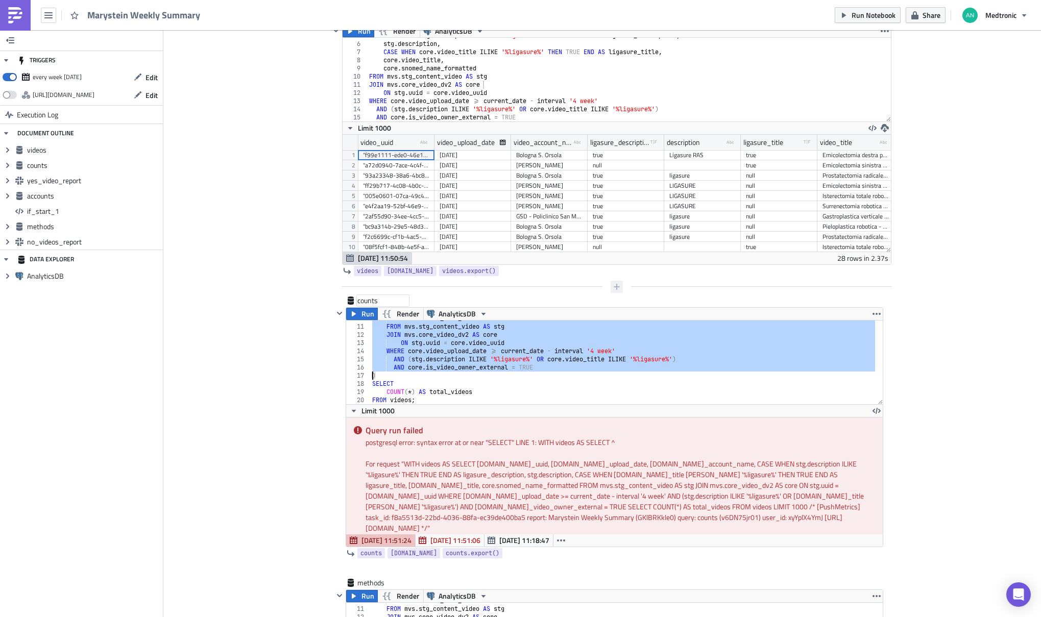
click at [613, 284] on icon "button" at bounding box center [617, 287] width 8 height 8
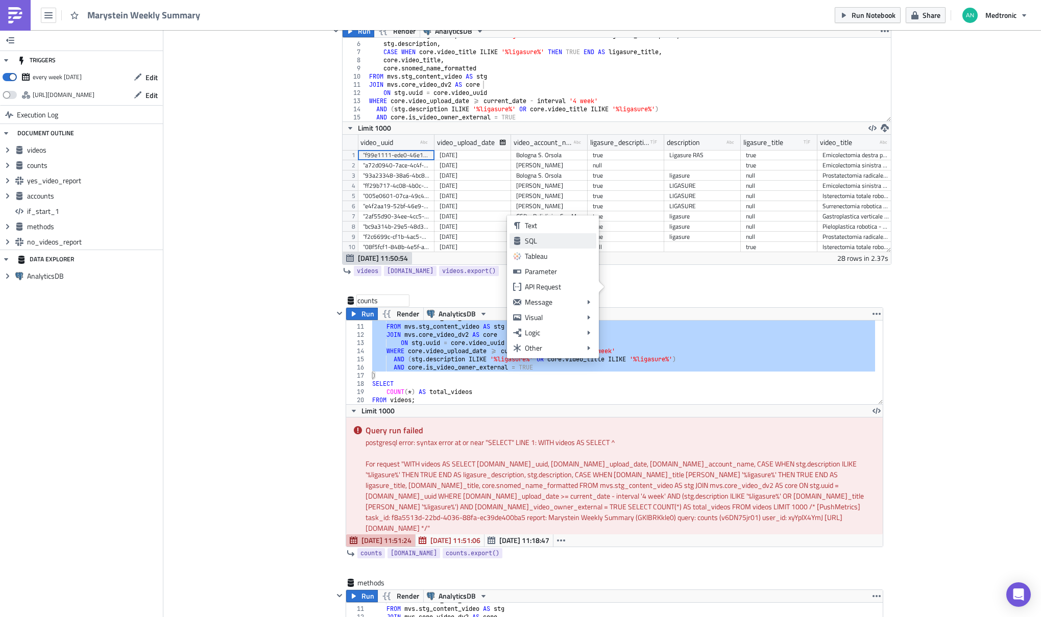
click at [560, 241] on div "SQL" at bounding box center [559, 241] width 68 height 10
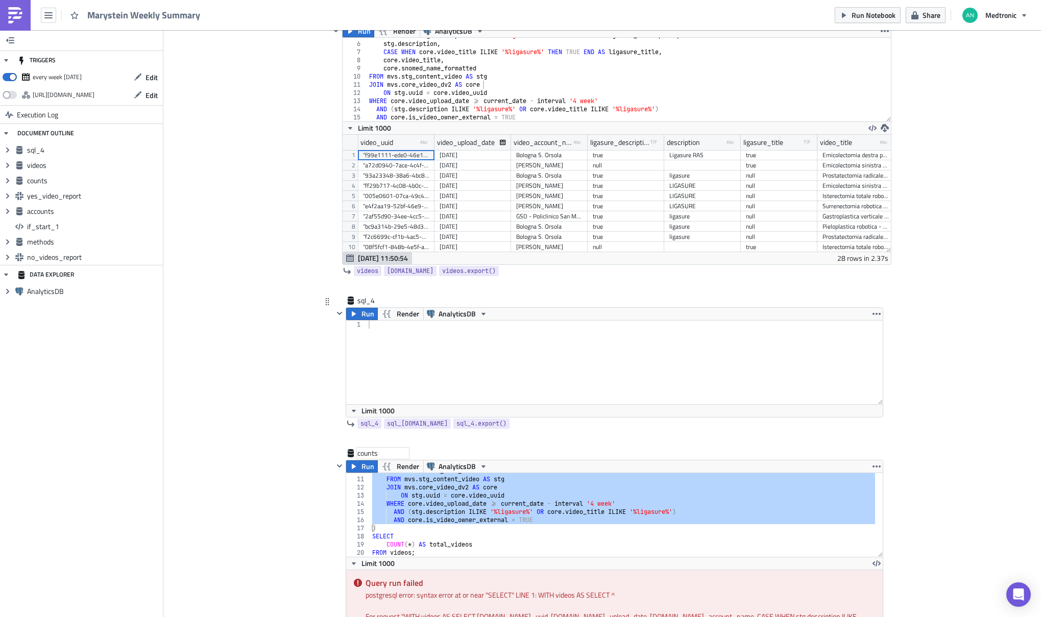
click at [498, 335] on div at bounding box center [625, 371] width 516 height 100
paste textarea "{{ videos }}"
click at [355, 316] on button "Run" at bounding box center [362, 314] width 32 height 12
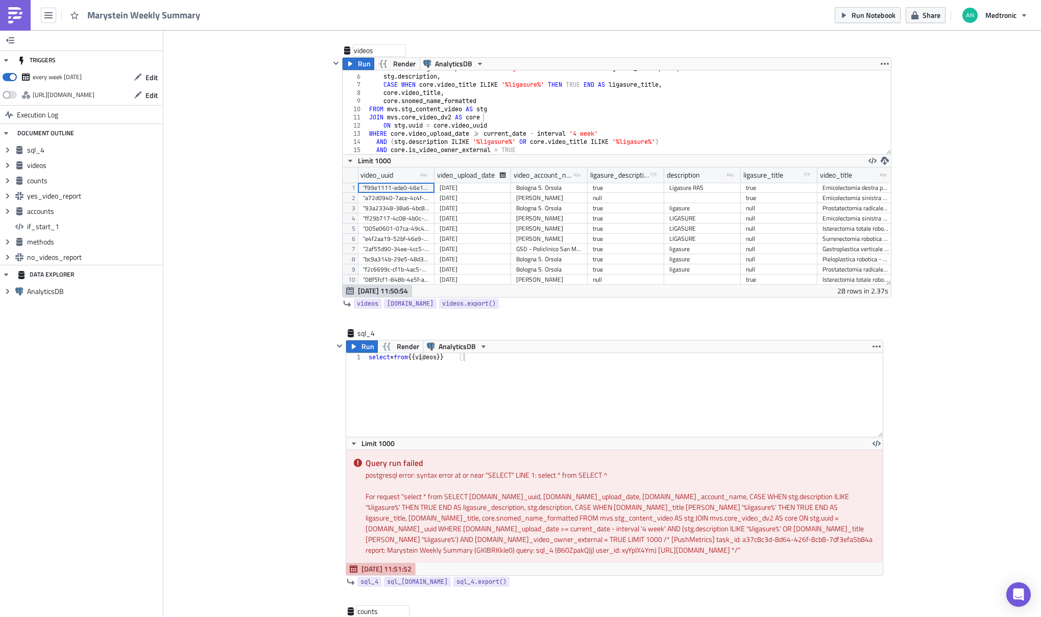
scroll to position [347, 0]
click at [406, 300] on span "[DOMAIN_NAME]" at bounding box center [410, 301] width 46 height 10
click at [439, 353] on div "select * from {{ videos }}" at bounding box center [625, 401] width 516 height 100
paste textarea "{{ videos.data }}"
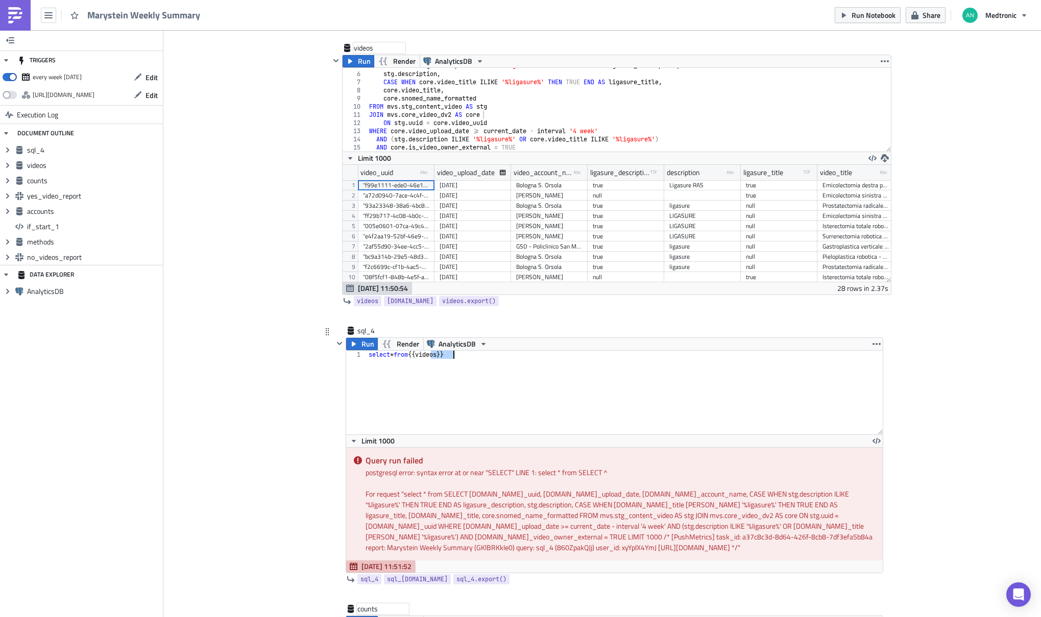
click at [496, 356] on div "select * from {{ videos }}" at bounding box center [625, 401] width 516 height 100
drag, startPoint x: 455, startPoint y: 353, endPoint x: 417, endPoint y: 354, distance: 38.8
click at [417, 354] on div "select * from {{ videos }}" at bounding box center [625, 401] width 516 height 100
paste textarea "{{ videos.data }}"
click at [362, 344] on span "Run" at bounding box center [368, 344] width 13 height 12
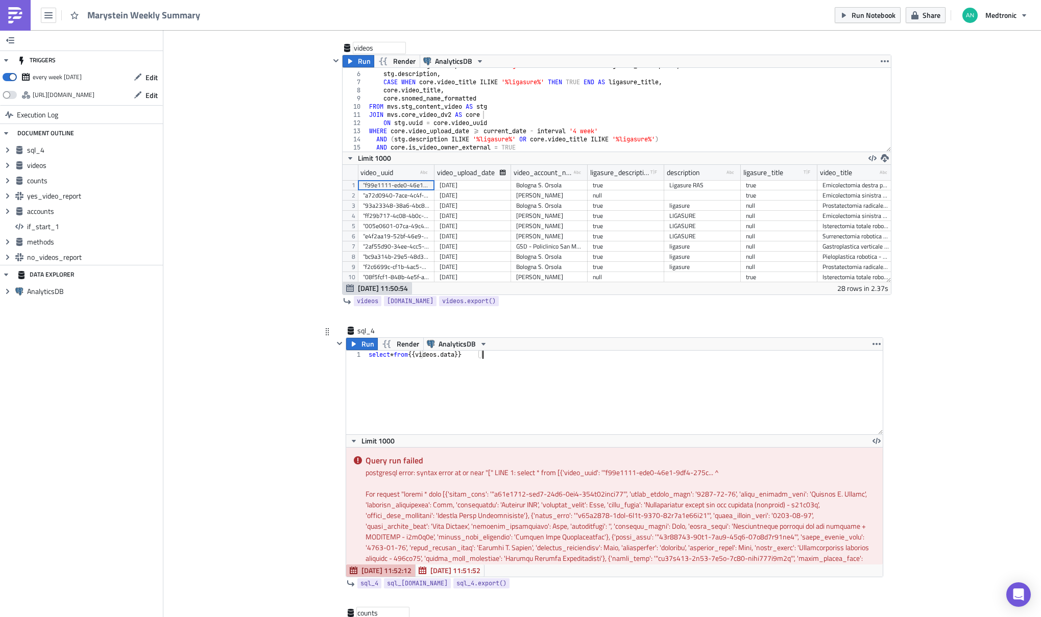
click at [487, 355] on div "select * from {{ videos . data }}" at bounding box center [625, 401] width 516 height 100
click at [461, 354] on div "select * from {{ videos . data }}" at bounding box center [625, 401] width 516 height 100
click at [362, 345] on span "Run" at bounding box center [368, 344] width 13 height 12
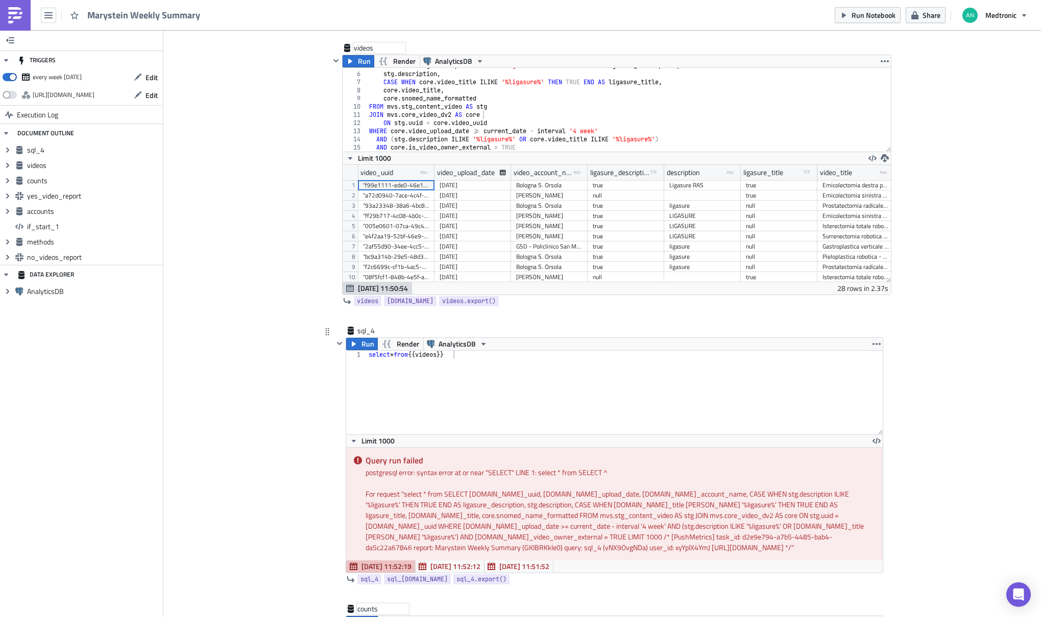
click at [417, 356] on div "select * from {{ videos }}" at bounding box center [625, 401] width 516 height 100
click at [352, 343] on icon "button" at bounding box center [354, 344] width 4 height 5
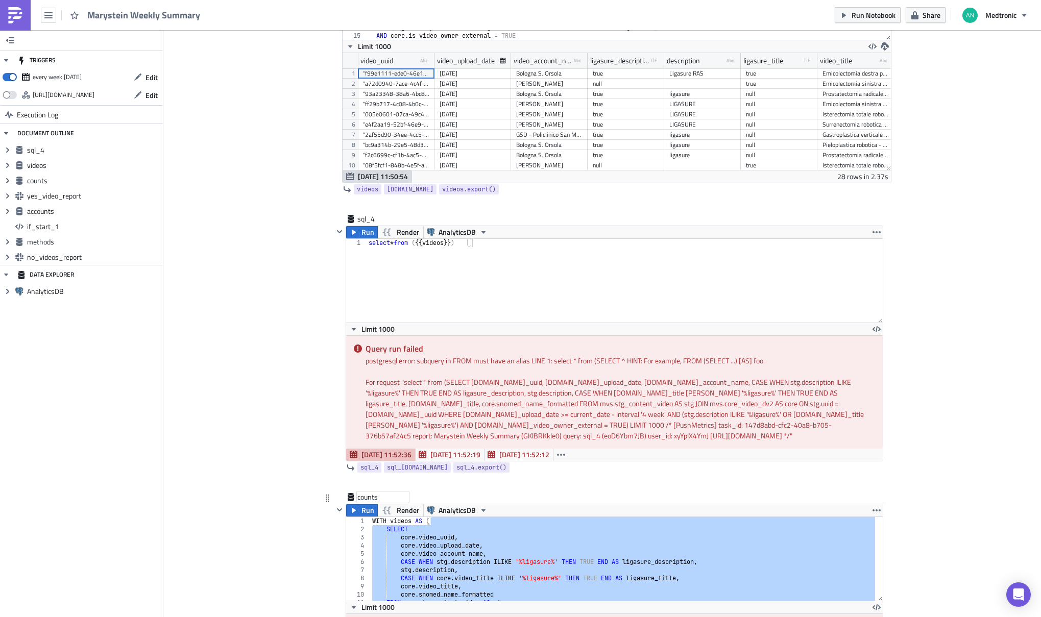
scroll to position [372, 0]
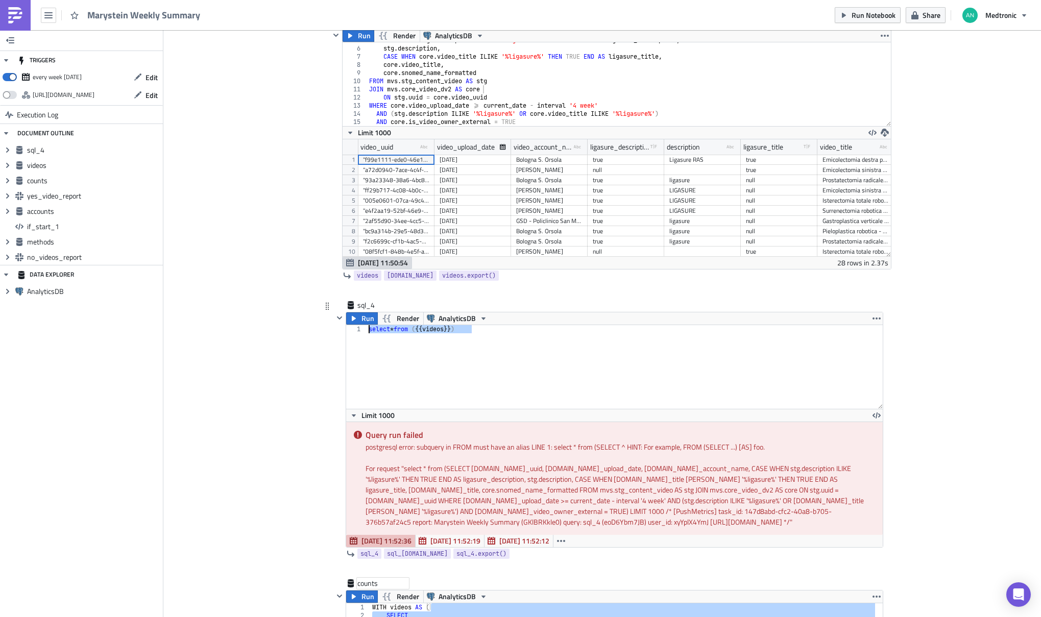
drag, startPoint x: 476, startPoint y: 332, endPoint x: 328, endPoint y: 326, distance: 148.7
click at [328, 326] on div "sql_4 Run Render AnalyticsDB select * from ({{ videos }}) 1 select * from ( {{ …" at bounding box center [603, 439] width 562 height 278
click at [469, 333] on div "select * from ( {{ videos }} )" at bounding box center [625, 375] width 516 height 100
drag, startPoint x: 472, startPoint y: 333, endPoint x: 345, endPoint y: 331, distance: 126.6
click at [346, 331] on div "select * from ({{ videos }}) 1 select * from ( {{ videos }} ) ההההההההההההההההה…" at bounding box center [614, 367] width 537 height 84
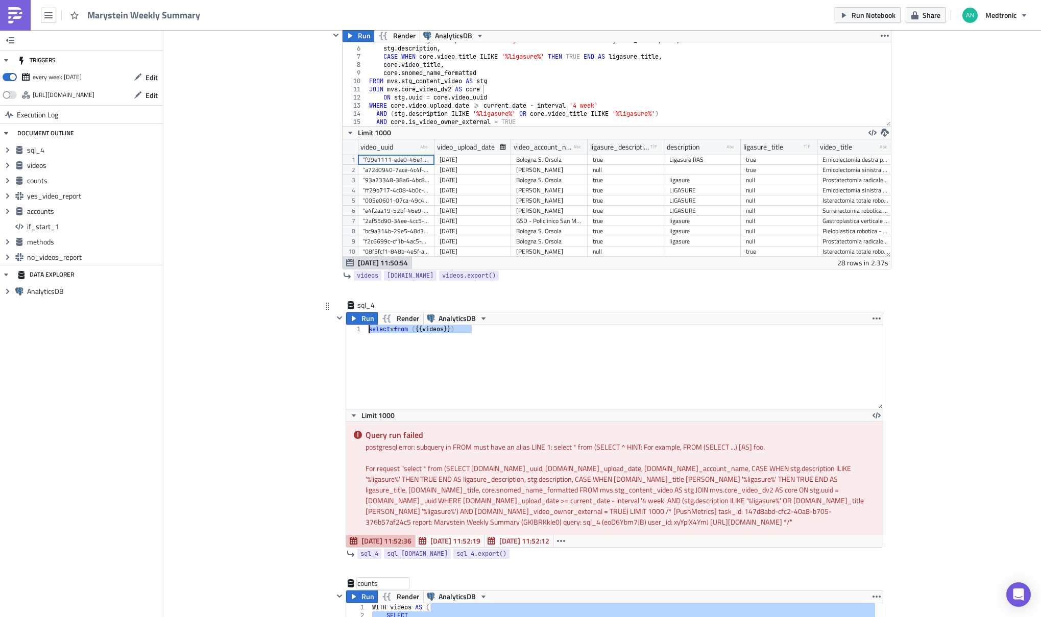
paste textarea
click at [361, 273] on span "videos" at bounding box center [367, 276] width 21 height 10
type textarea "{{data}}"
click at [378, 341] on div "WITH df AS ( {{ data }} )" at bounding box center [625, 375] width 516 height 100
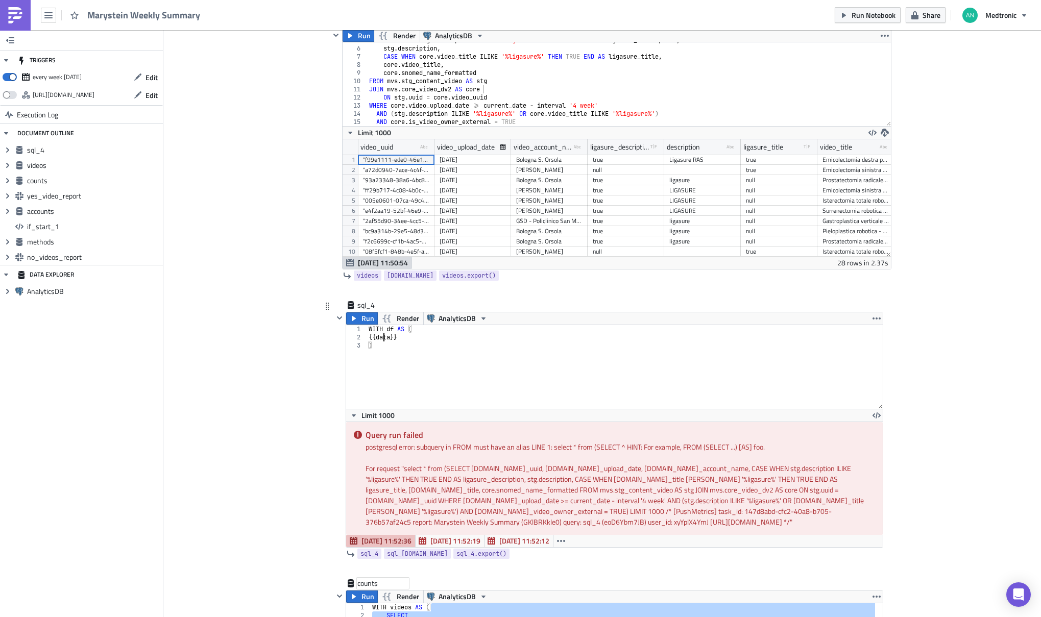
click at [378, 341] on div "WITH df AS ( {{ data }} )" at bounding box center [625, 375] width 516 height 100
drag, startPoint x: 400, startPoint y: 339, endPoint x: 345, endPoint y: 337, distance: 55.2
click at [346, 337] on div "{{data}} 1 2 3 WITH df AS ( {{ data }} ) הההההההההההההההההההההההההההההההההההההה…" at bounding box center [614, 367] width 537 height 84
paste textarea "{{ videos }}"
click at [394, 344] on div "WITH df AS ( {{ videos }} )" at bounding box center [625, 375] width 516 height 100
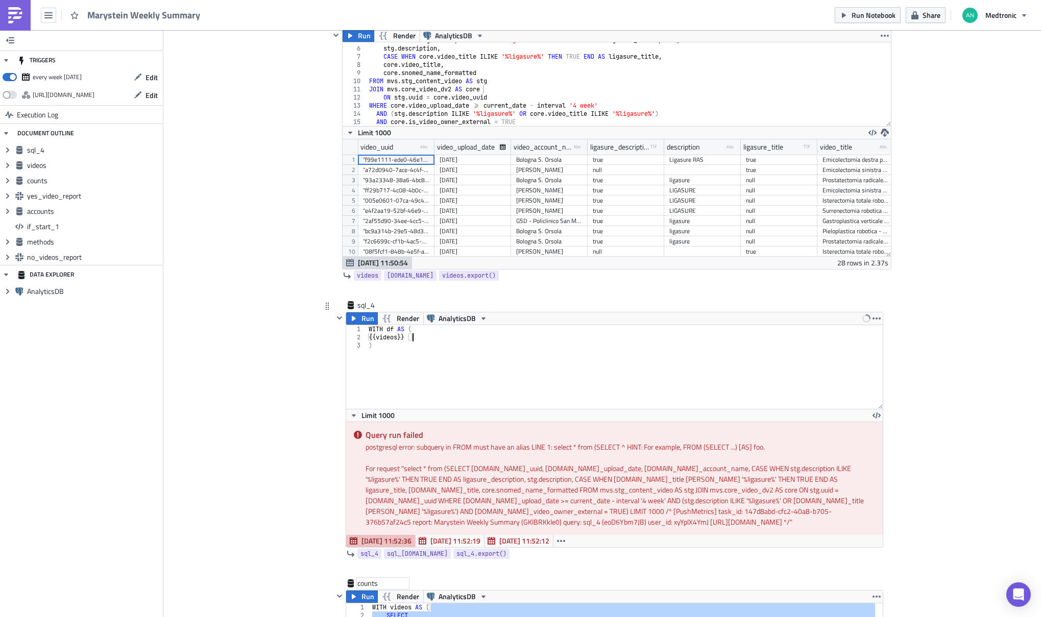
type textarea ")"
type textarea "select * from df"
click at [352, 319] on icon "button" at bounding box center [354, 318] width 4 height 5
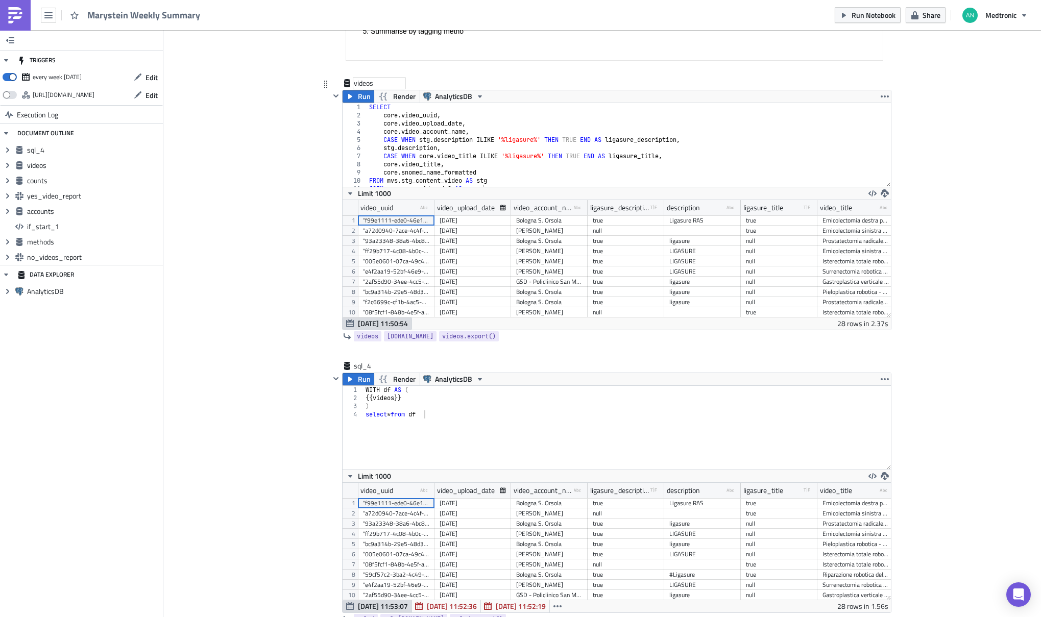
scroll to position [0, 0]
click at [364, 85] on div "videos" at bounding box center [379, 83] width 51 height 10
click at [364, 85] on input "videos" at bounding box center [379, 83] width 51 height 10
type input "ligasure_weekly_videos"
click at [361, 93] on span "Run" at bounding box center [364, 96] width 13 height 12
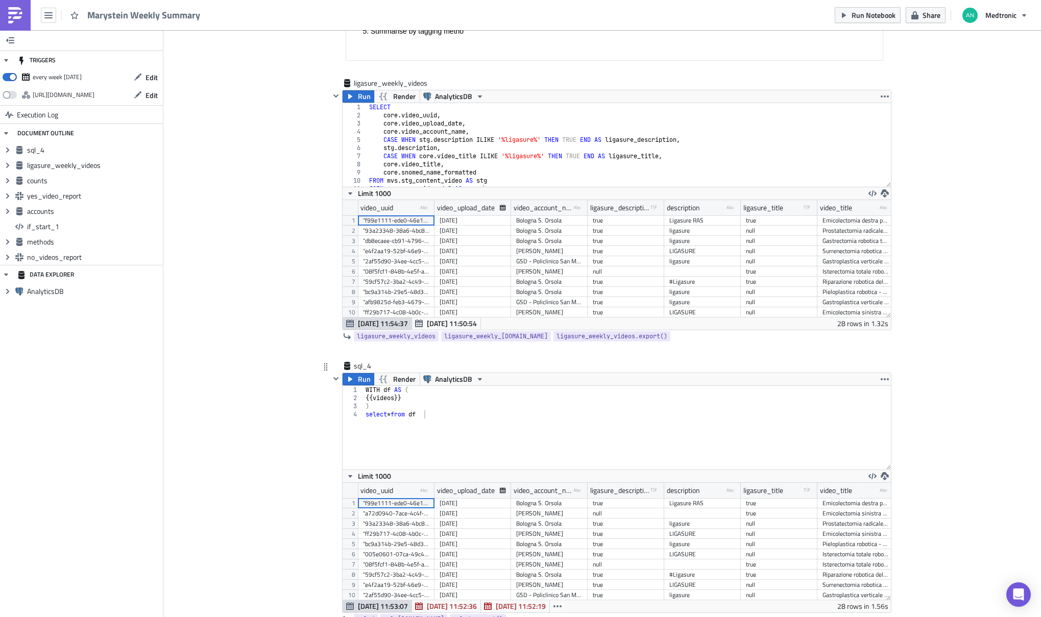
scroll to position [117, 548]
click at [355, 367] on div "sql_4" at bounding box center [379, 366] width 51 height 10
click at [363, 367] on input "sql_4" at bounding box center [379, 366] width 51 height 10
type input "ligasure_weekly_total"
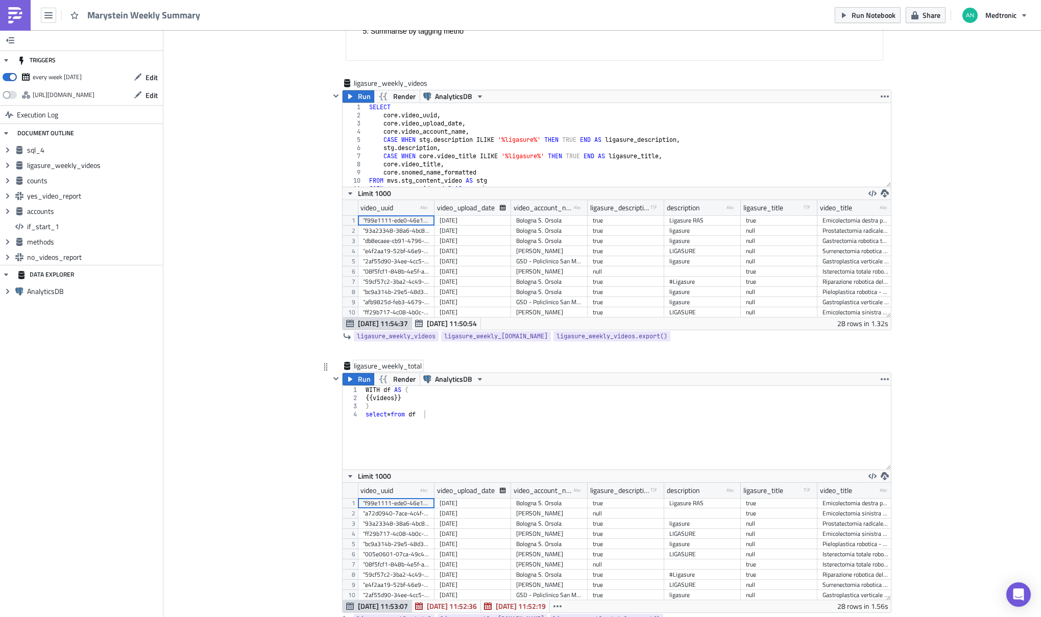
click at [451, 415] on div "WITH df AS ( {{ videos }} ) select * from df" at bounding box center [627, 436] width 527 height 100
type textarea ") select * from df"
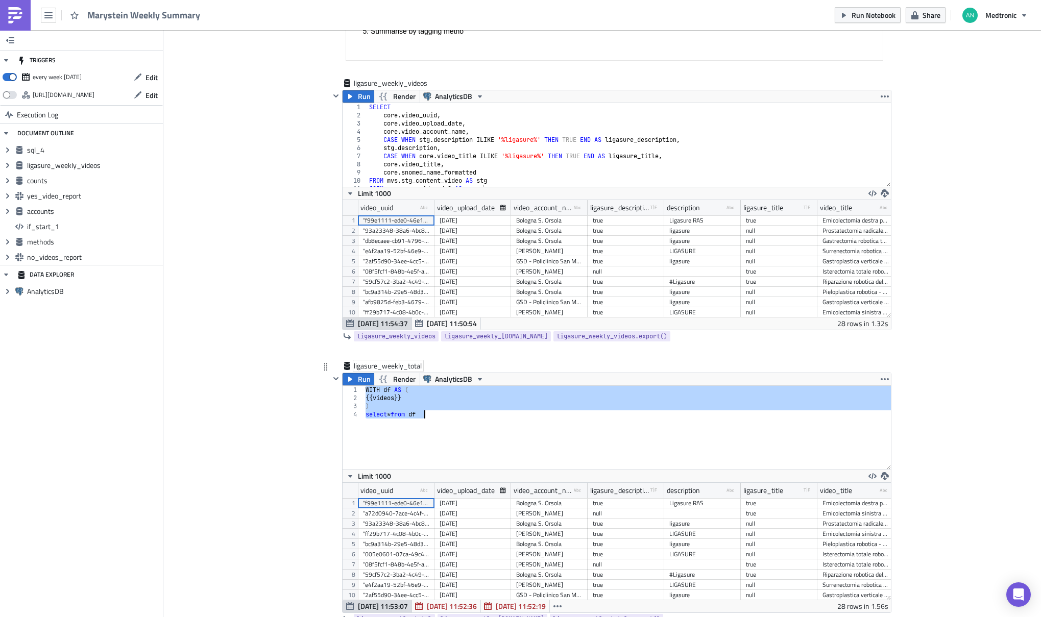
paste textarea
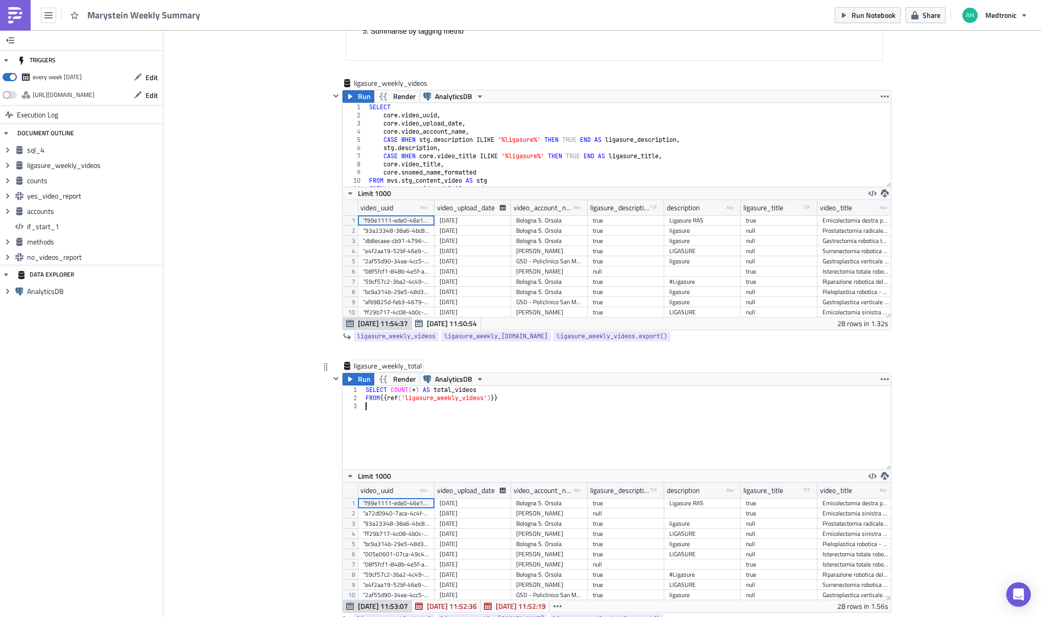
scroll to position [0, 0]
click at [382, 336] on span "ligasure_weekly_videos" at bounding box center [396, 336] width 79 height 10
click at [406, 397] on div "SELECT COUNT ( * ) AS total_videos FROM {{ ref ( 'ligasure_weekly_videos' ) }}" at bounding box center [627, 436] width 527 height 100
click at [484, 400] on div "SELECT COUNT ( * ) AS total_videos FROM {{ 'ligasure_weekly_videos' ) }}" at bounding box center [627, 436] width 527 height 100
click at [358, 380] on span "Run" at bounding box center [364, 379] width 13 height 12
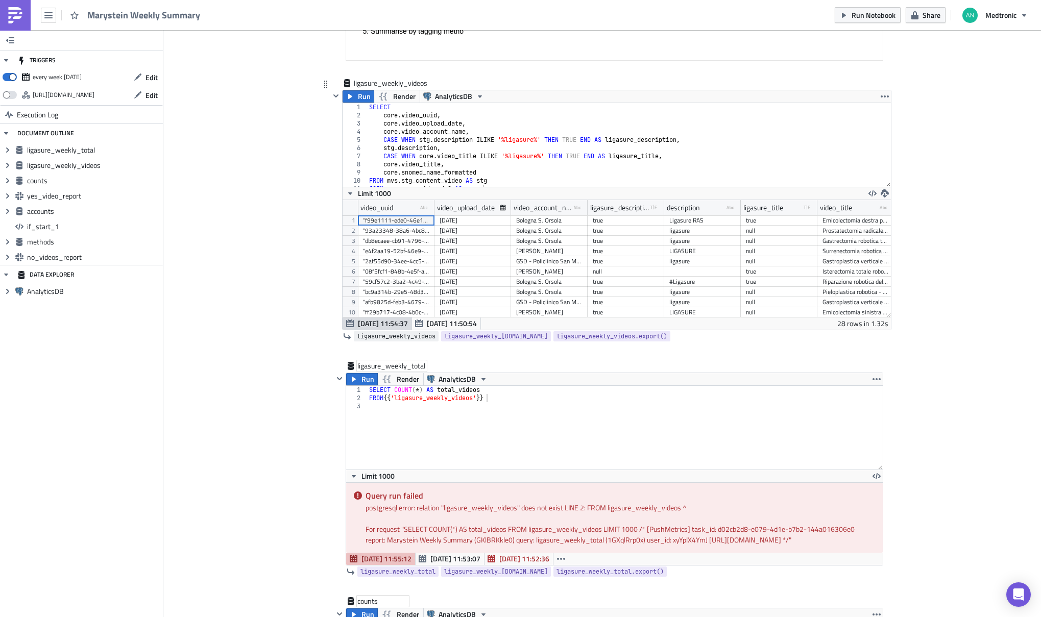
click at [392, 337] on span "ligasure_weekly_videos" at bounding box center [396, 336] width 79 height 10
drag, startPoint x: 497, startPoint y: 396, endPoint x: 382, endPoint y: 398, distance: 114.9
click at [382, 398] on div "SELECT COUNT ( * ) AS total_videos FROM {{ 'ligasure_weekly_videos' }}" at bounding box center [625, 436] width 516 height 100
paste textarea "{{ ligasure_weekly_videos }}"
click at [362, 379] on span "Run" at bounding box center [368, 379] width 13 height 12
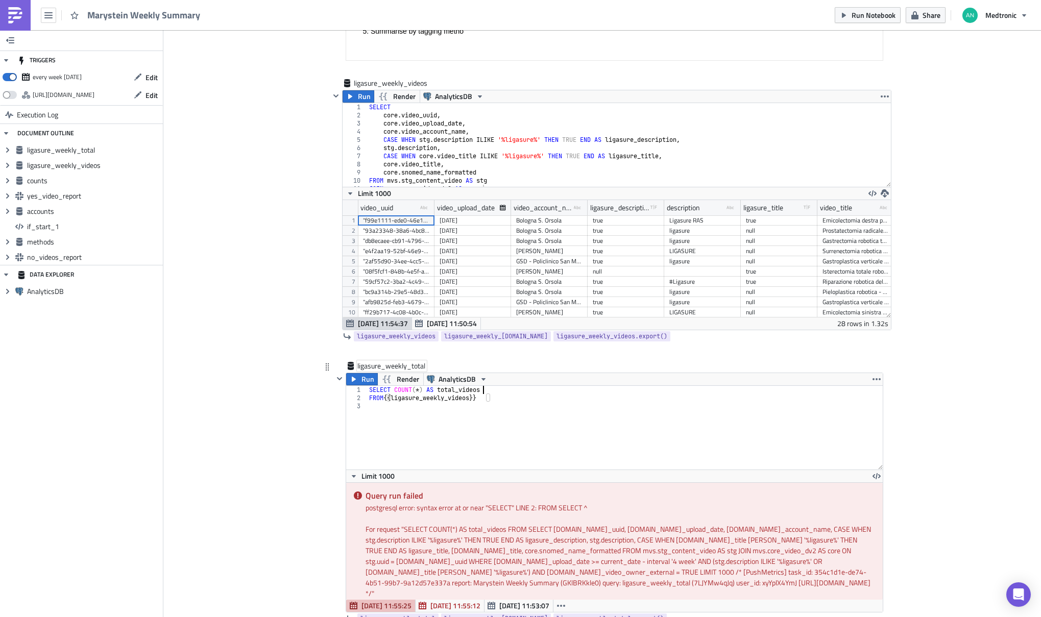
click at [497, 390] on div "SELECT COUNT ( * ) AS total_videos FROM {{ ligasure_weekly_videos }}" at bounding box center [625, 436] width 516 height 100
type textarea "SELECT COUNT(*) AS total_videos"
paste textarea "ligasure_weekly_accounts)"
click at [381, 333] on span "ligasure_weekly_videos" at bounding box center [396, 336] width 79 height 10
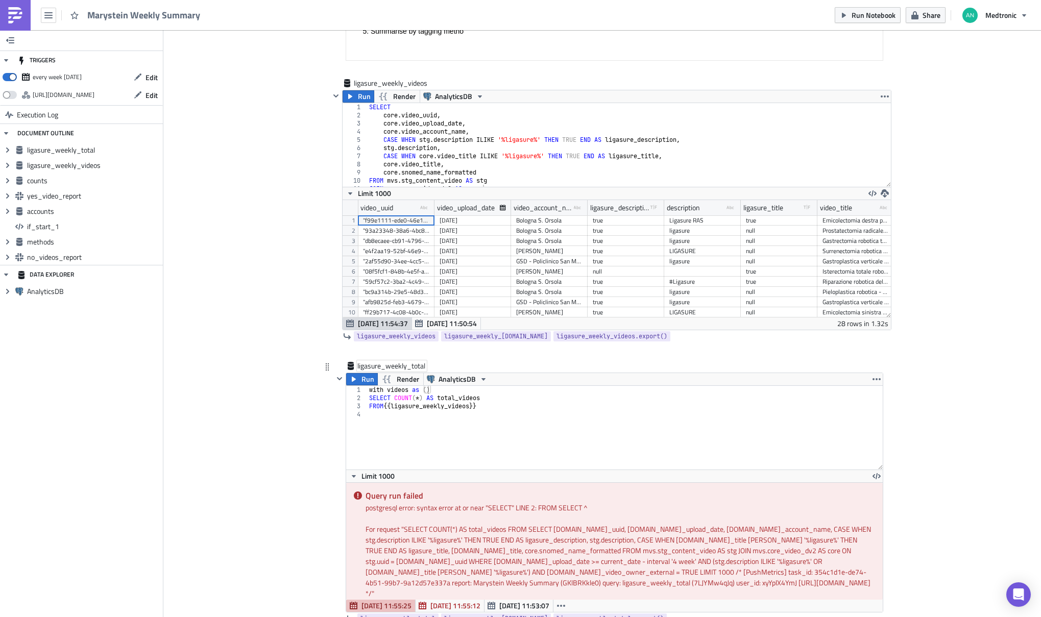
click at [454, 391] on div "with videos as ( ) SELECT COUNT ( * ) AS total_videos FROM {{ ligasure_weekly_v…" at bounding box center [625, 436] width 516 height 100
paste textarea "{{ ligasure_weekly_videos }}"
drag, startPoint x: 490, startPoint y: 406, endPoint x: 382, endPoint y: 407, distance: 107.2
click at [382, 407] on div "with videos as ( {{ ligasure_weekly_videos }} ) SELECT COUNT ( * ) AS total_vid…" at bounding box center [625, 436] width 516 height 100
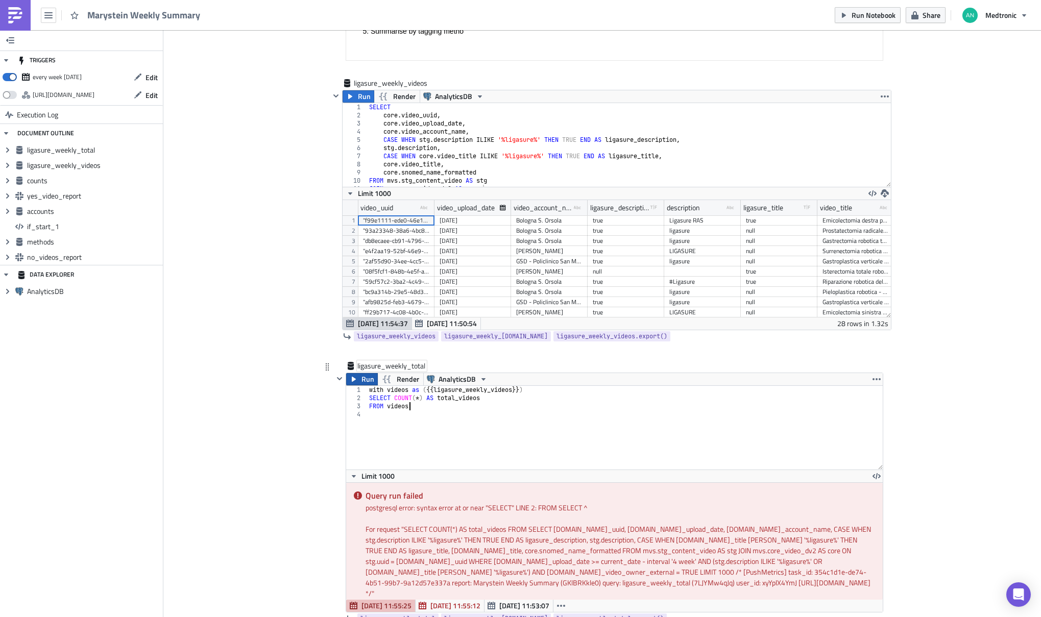
type textarea "FROM videos"
click at [362, 380] on span "Run" at bounding box center [368, 379] width 13 height 12
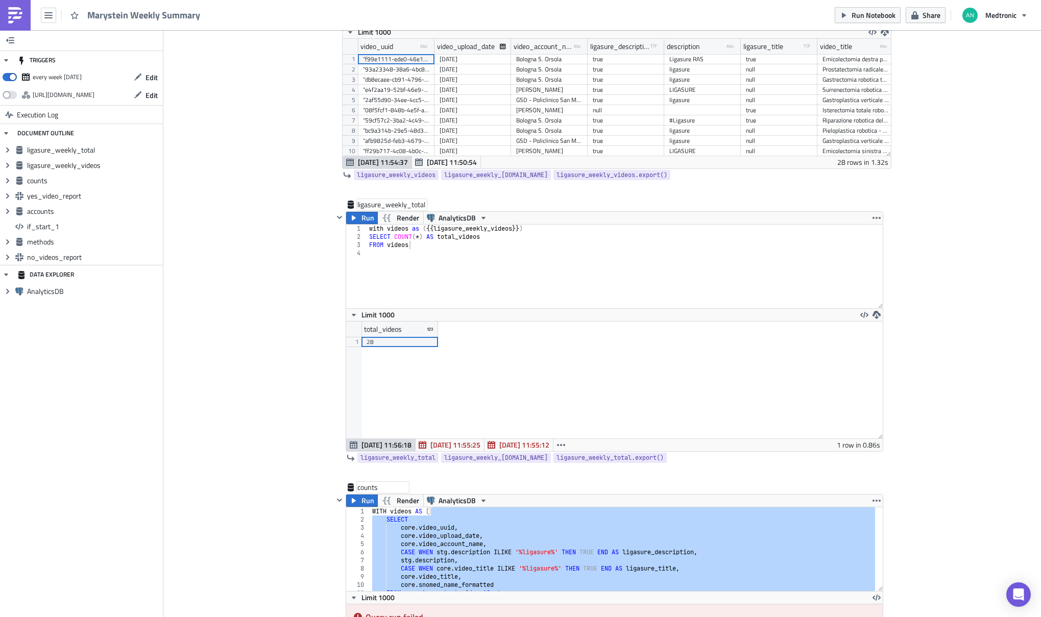
scroll to position [504, 0]
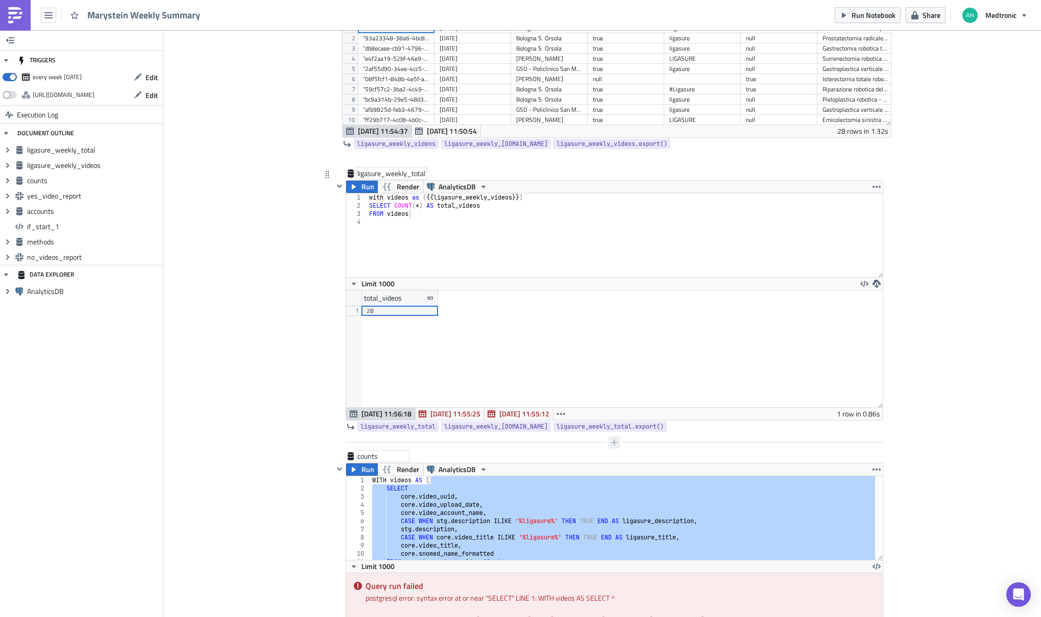
click at [611, 441] on icon "button" at bounding box center [614, 443] width 6 height 6
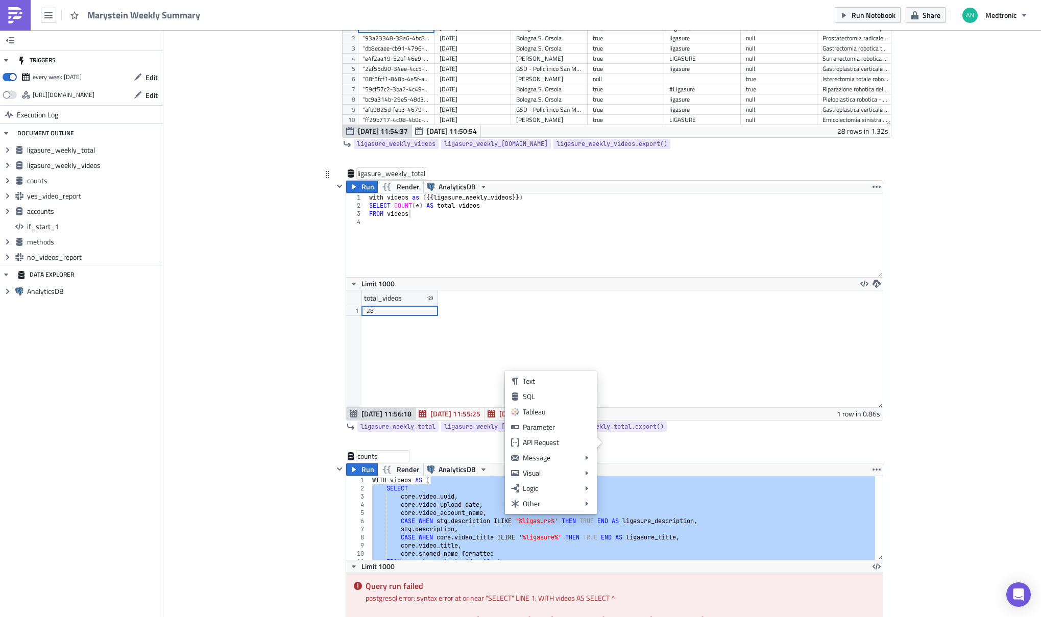
click at [531, 395] on div "SQL" at bounding box center [557, 397] width 68 height 10
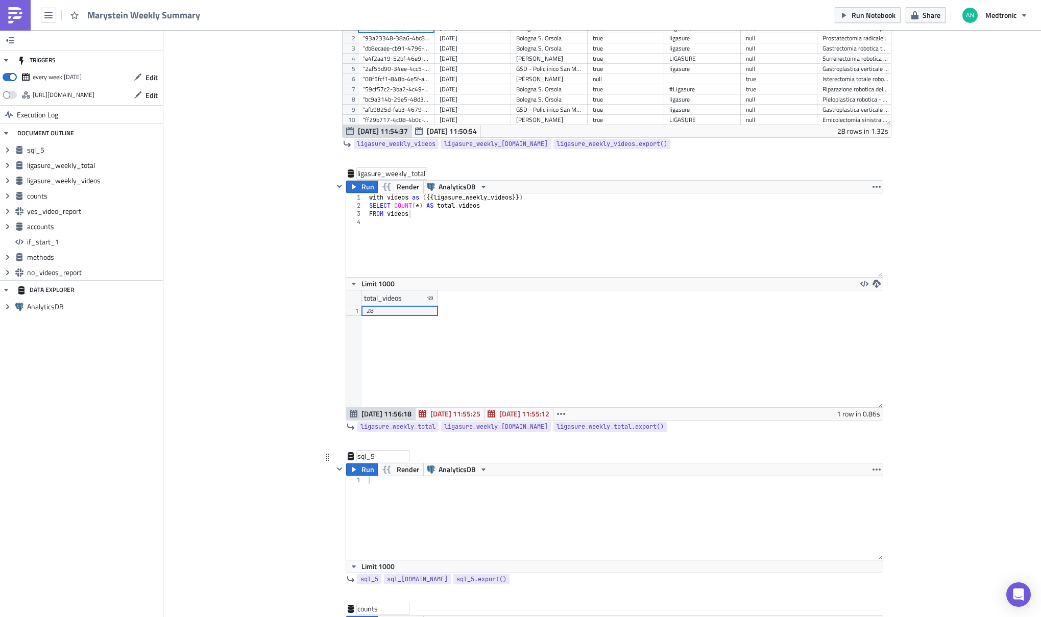
click at [358, 454] on div "sql_5" at bounding box center [382, 456] width 51 height 10
click at [358, 454] on input "sql_5" at bounding box center [382, 456] width 51 height 10
type input "ligasure_weekly_accounts"
click at [416, 494] on div at bounding box center [625, 526] width 516 height 100
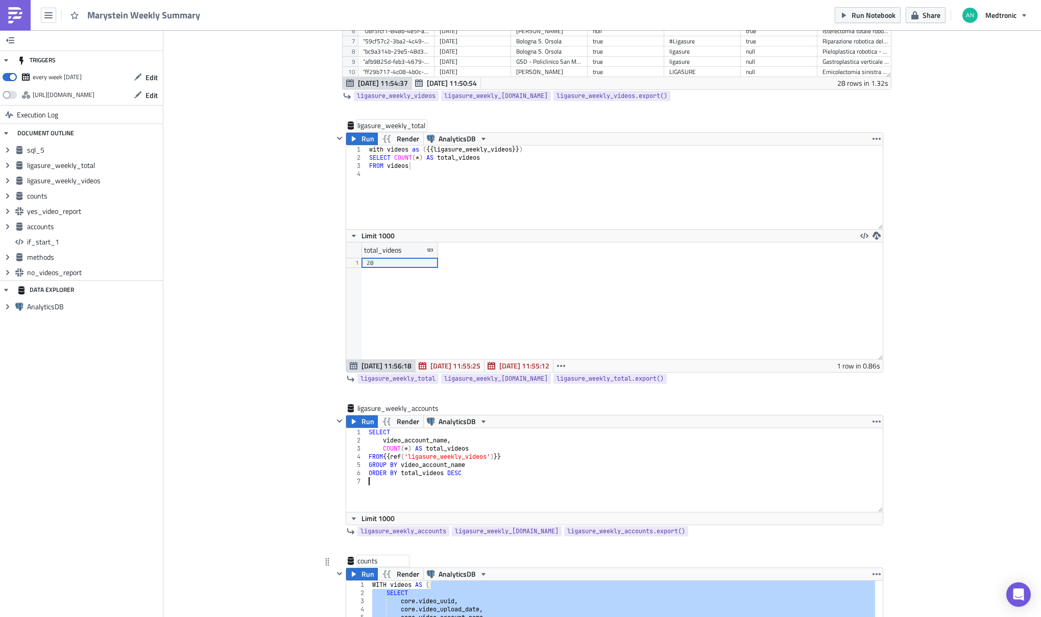
scroll to position [564, 0]
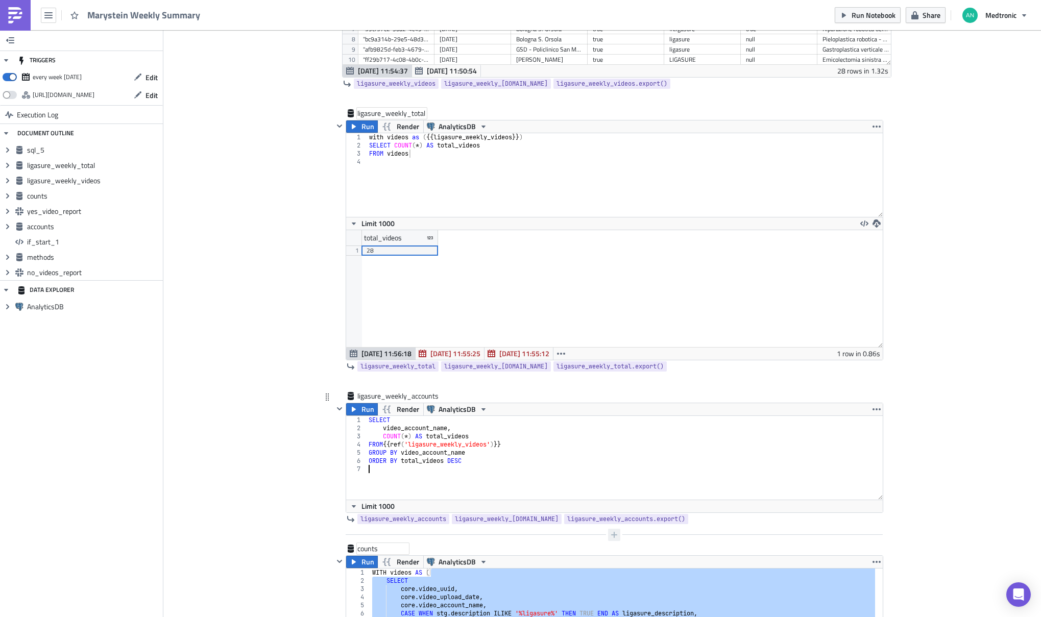
click at [611, 533] on icon "button" at bounding box center [614, 535] width 8 height 8
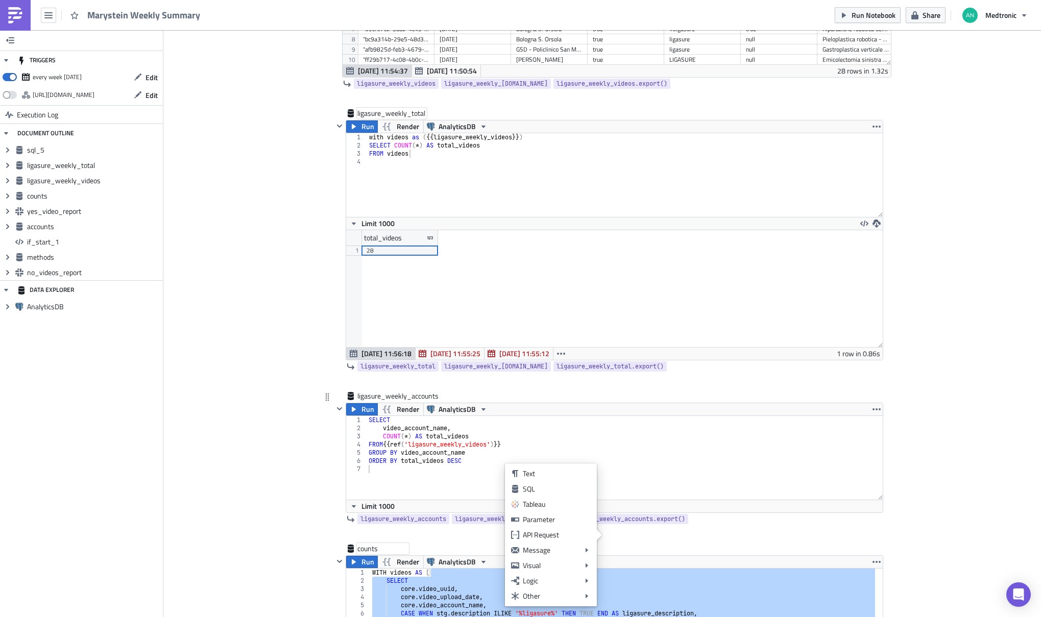
click at [543, 493] on div "SQL" at bounding box center [557, 489] width 68 height 10
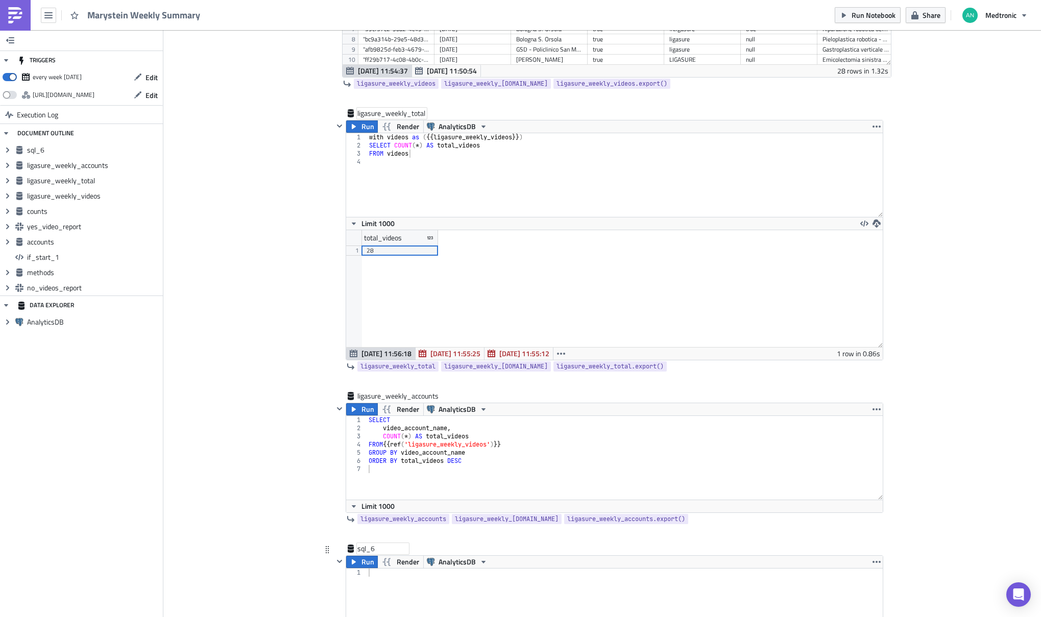
click at [363, 550] on div "sql_6" at bounding box center [382, 549] width 51 height 10
click at [363, 550] on input "sql_6" at bounding box center [382, 549] width 51 height 10
type input "ligasure_weekly_methods"
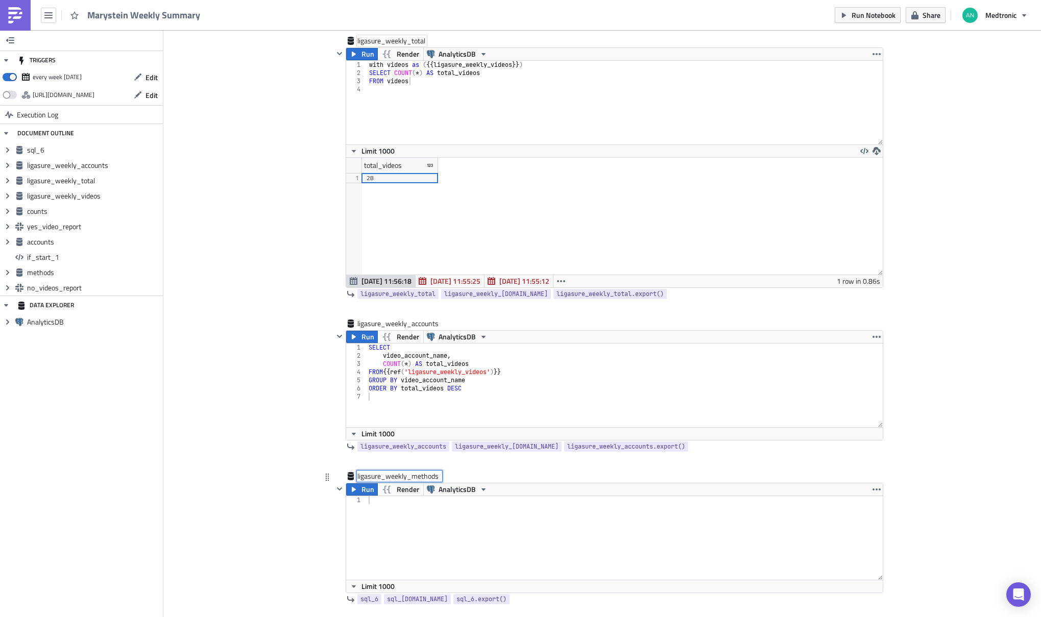
scroll to position [642, 0]
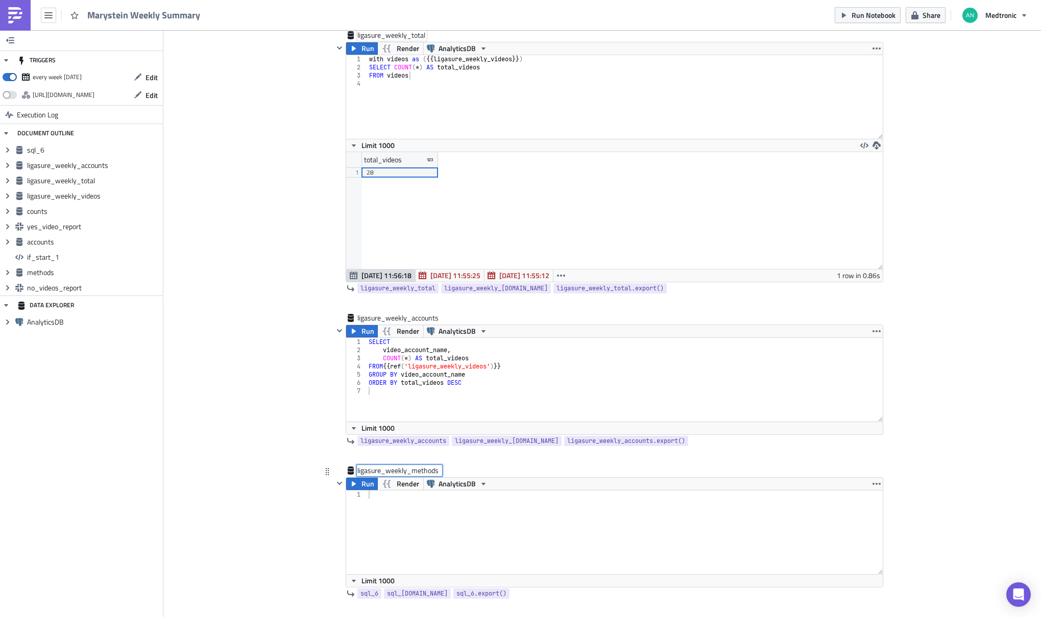
click at [436, 531] on div at bounding box center [625, 541] width 516 height 100
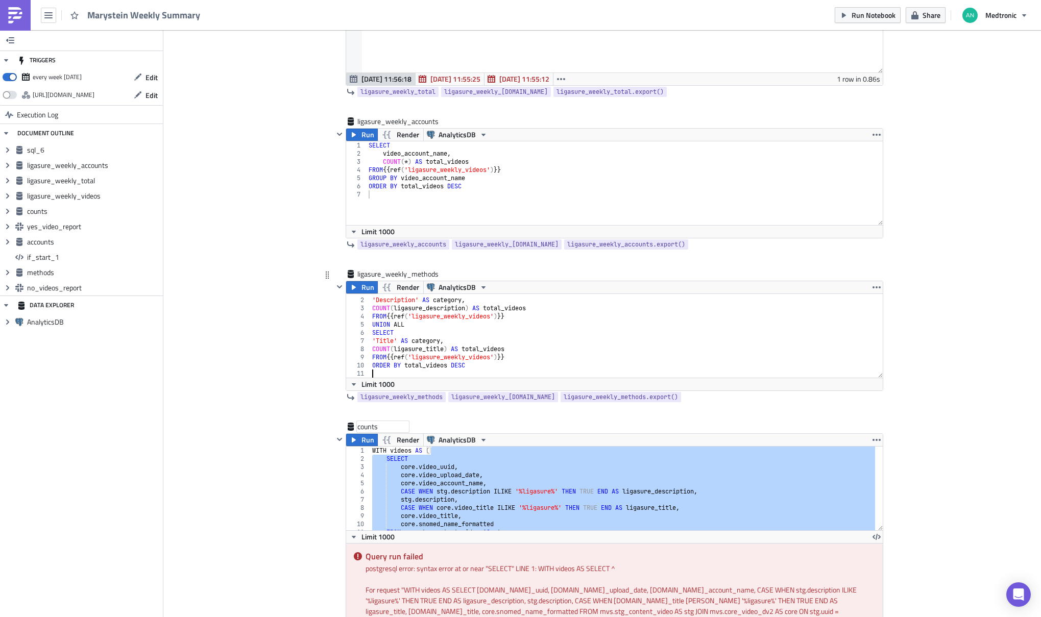
scroll to position [870, 0]
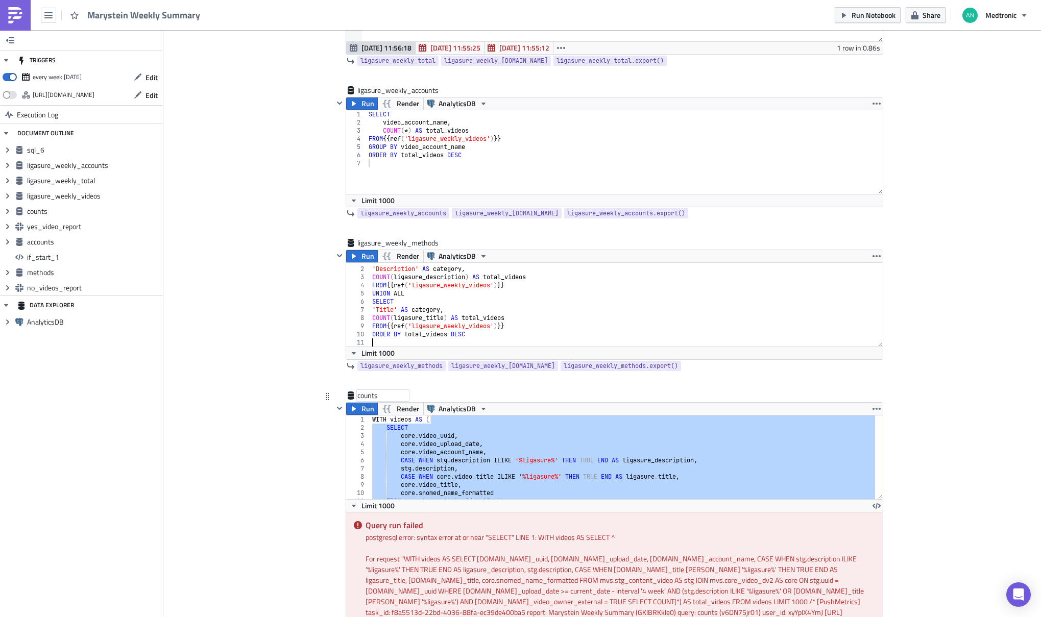
click at [414, 395] on div "counts" at bounding box center [608, 397] width 550 height 12
click at [873, 407] on icon "button" at bounding box center [877, 409] width 8 height 8
click at [854, 471] on div "Remove" at bounding box center [879, 469] width 68 height 10
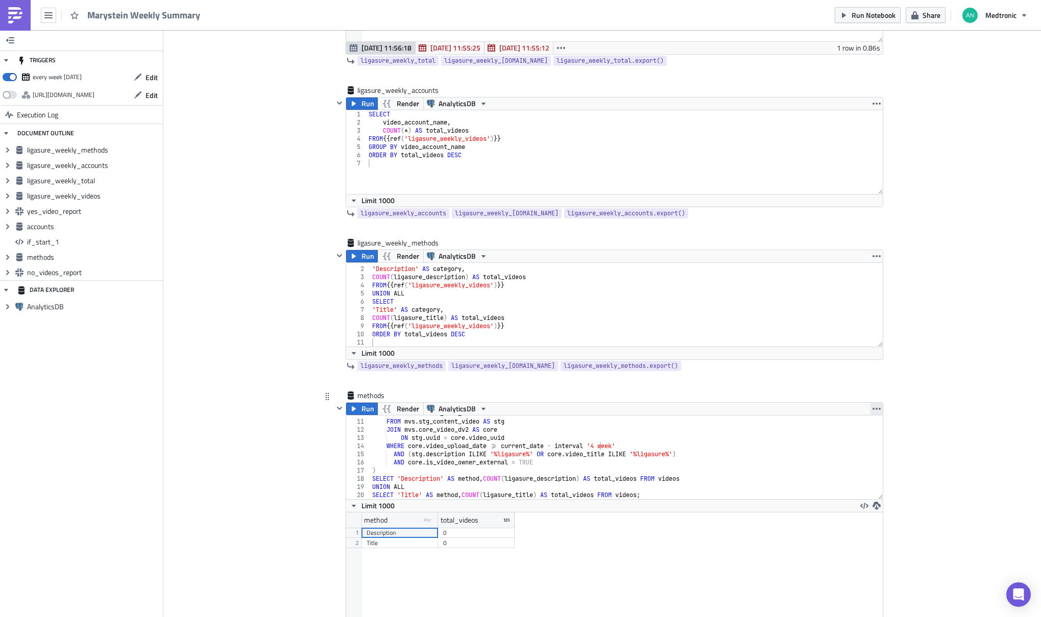
click at [875, 405] on icon "button" at bounding box center [877, 409] width 8 height 8
click at [868, 468] on div "Remove" at bounding box center [879, 469] width 68 height 10
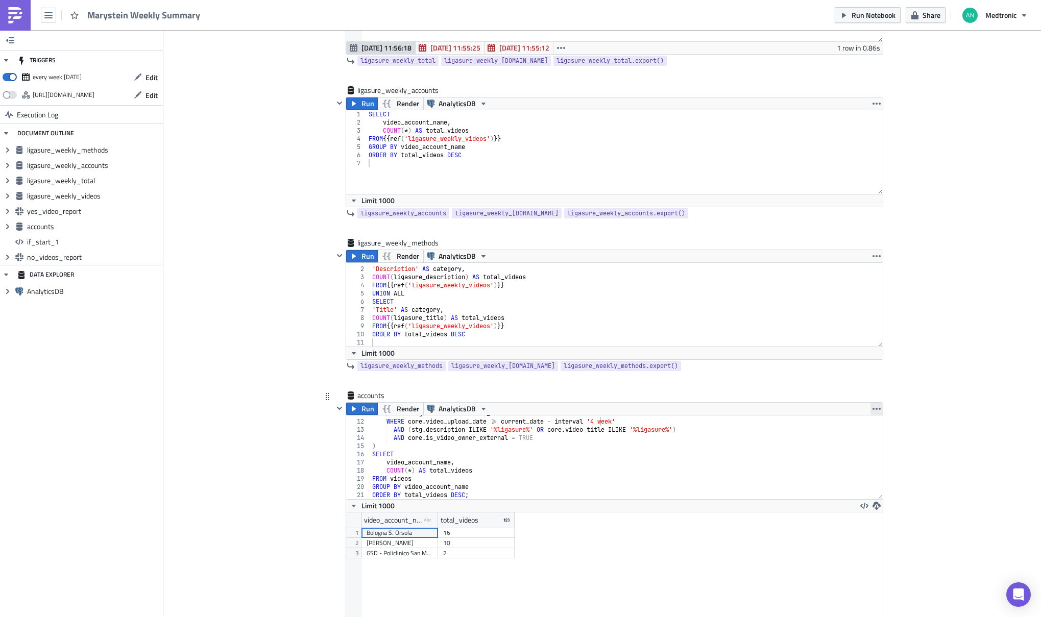
click at [875, 408] on icon "button" at bounding box center [877, 409] width 8 height 2
click at [867, 473] on div "Remove" at bounding box center [879, 469] width 68 height 10
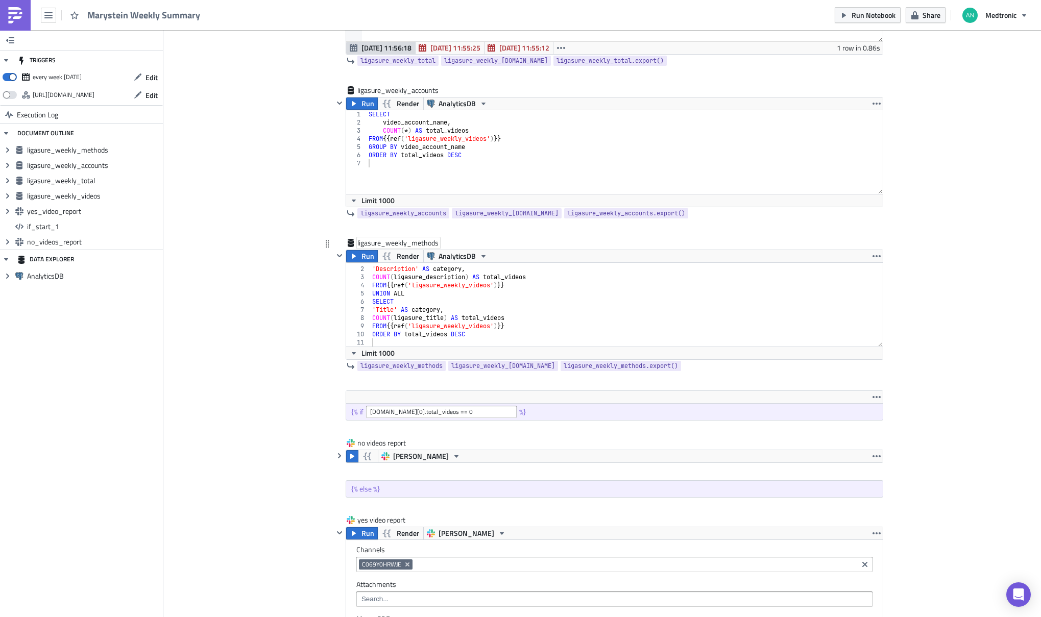
click at [419, 248] on div "ligasure_weekly_methods" at bounding box center [398, 243] width 82 height 10
click at [405, 244] on div "ligasure_weekly_methods ligasure_weekly_methods" at bounding box center [399, 243] width 84 height 10
click at [405, 244] on input "ligasure_weekly_methods" at bounding box center [399, 243] width 84 height 10
type input "methods"
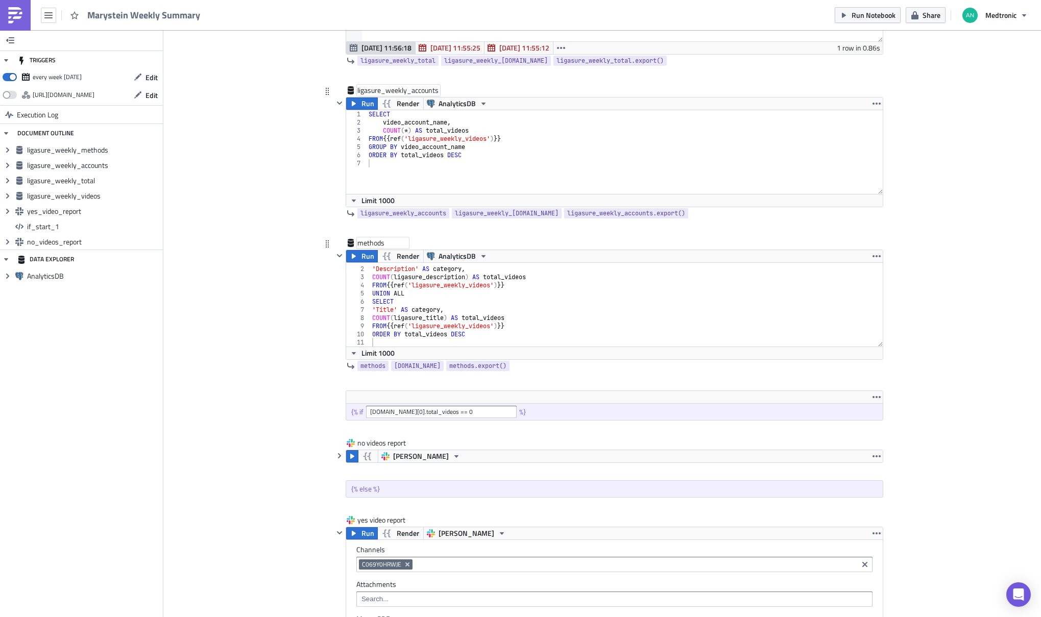
click at [418, 92] on div "ligasure_weekly_accounts" at bounding box center [398, 90] width 82 height 10
click at [418, 92] on input "ligasure_weekly_accounts" at bounding box center [399, 90] width 84 height 10
type input "accounts"
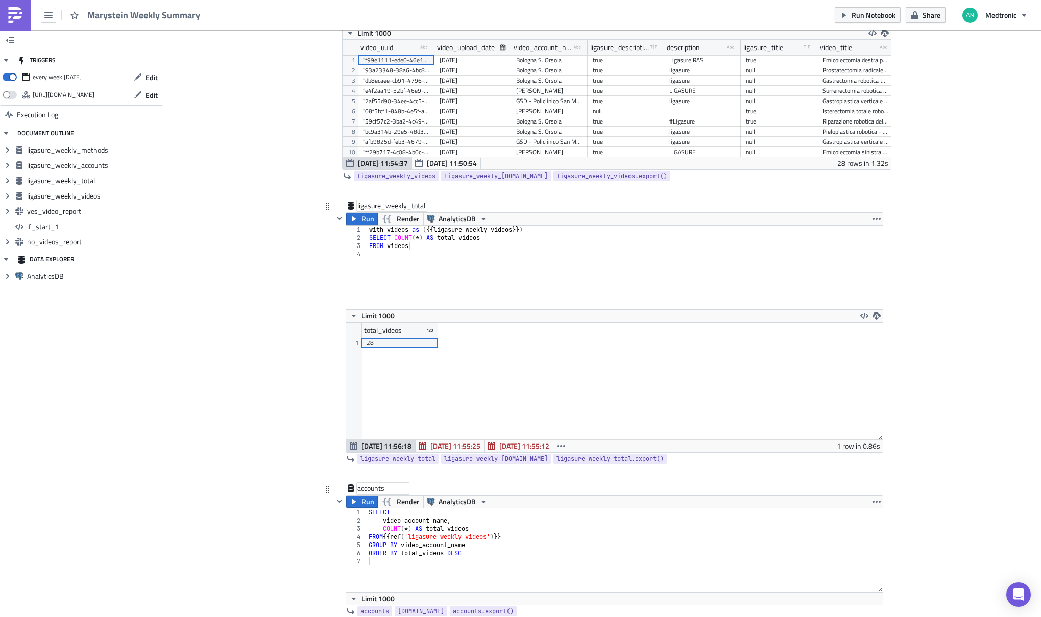
scroll to position [470, 0]
click at [391, 204] on div "ligasure_weekly_total" at bounding box center [391, 207] width 69 height 10
click at [391, 204] on input "ligasure_weekly_total" at bounding box center [392, 207] width 71 height 10
type input "t"
type input "counts"
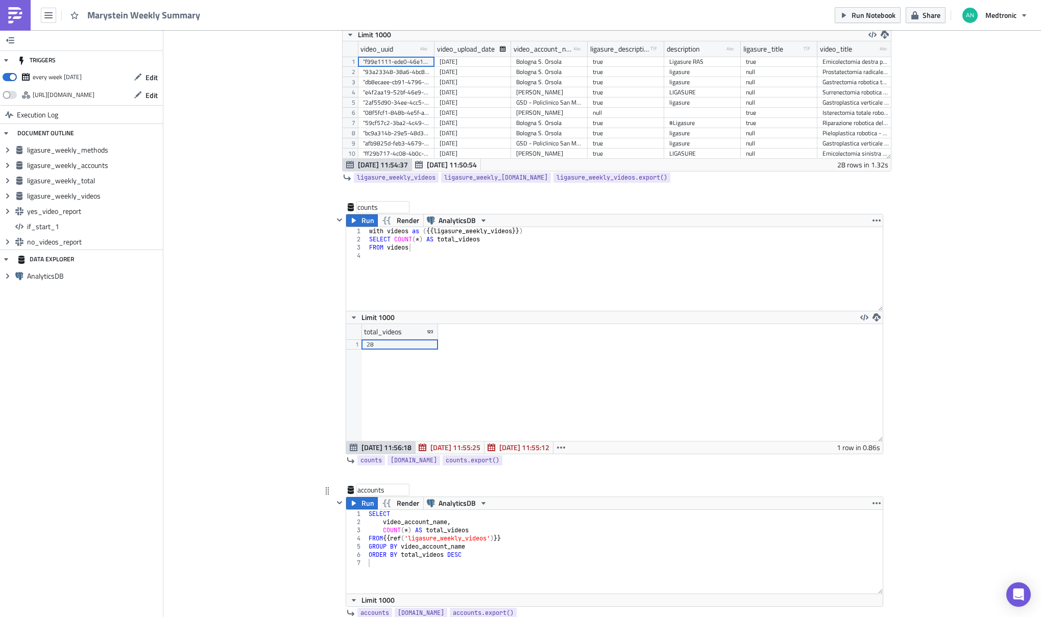
click at [359, 208] on div "counts" at bounding box center [382, 207] width 51 height 10
click at [359, 208] on input "counts" at bounding box center [382, 207] width 51 height 10
type input "total"
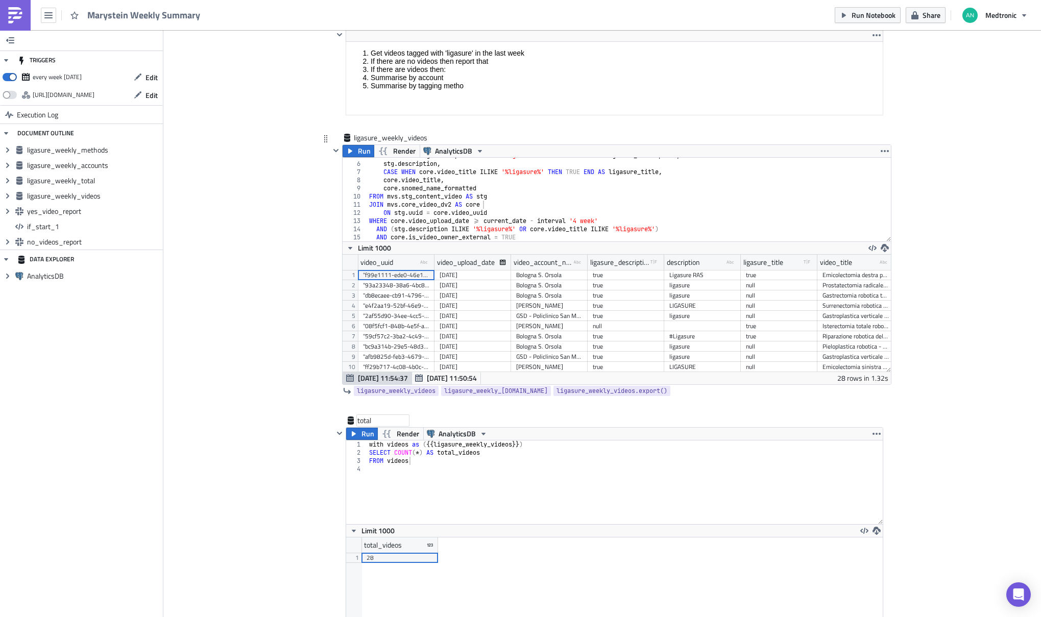
scroll to position [217, 0]
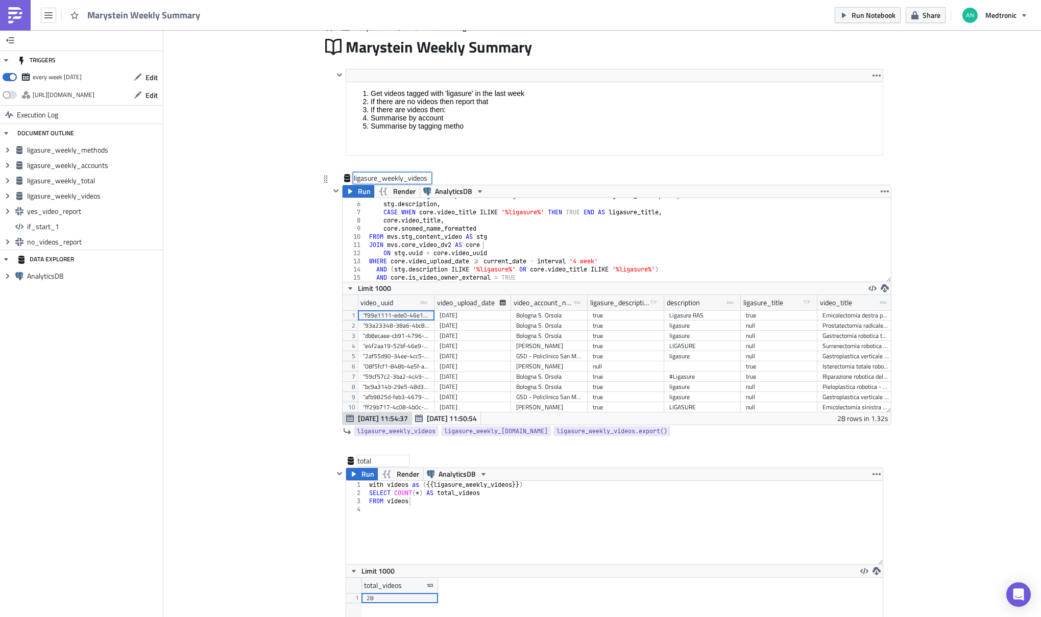
click at [409, 177] on div "ligasure_weekly_videos ligasure_weekly_videos" at bounding box center [392, 178] width 77 height 10
click at [409, 177] on input "ligasure_weekly_videos" at bounding box center [392, 178] width 77 height 10
type input "videos"
click at [494, 487] on div "with videos as ( {{ ligasure_weekly_videos }} ) SELECT COUNT ( * ) AS total_vid…" at bounding box center [625, 531] width 516 height 100
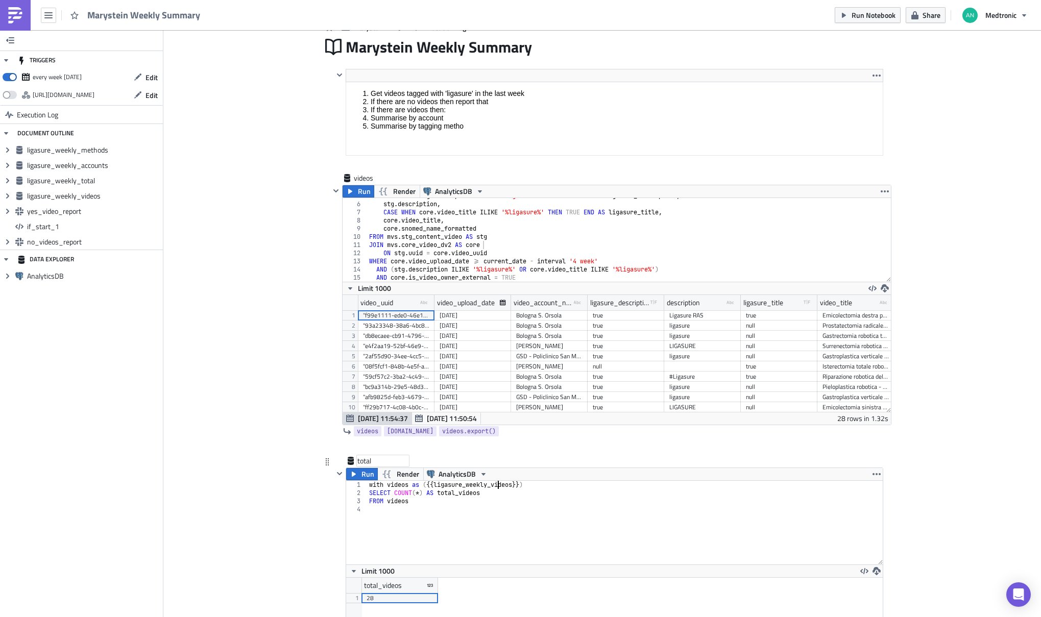
click at [494, 487] on div "with videos as ( {{ ligasure_weekly_videos }} ) SELECT COUNT ( * ) AS total_vid…" at bounding box center [625, 531] width 516 height 100
click at [389, 485] on div "with videos as ( {{ videos }} ) SELECT COUNT ( * ) AS total_videos FROM videos" at bounding box center [625, 531] width 516 height 100
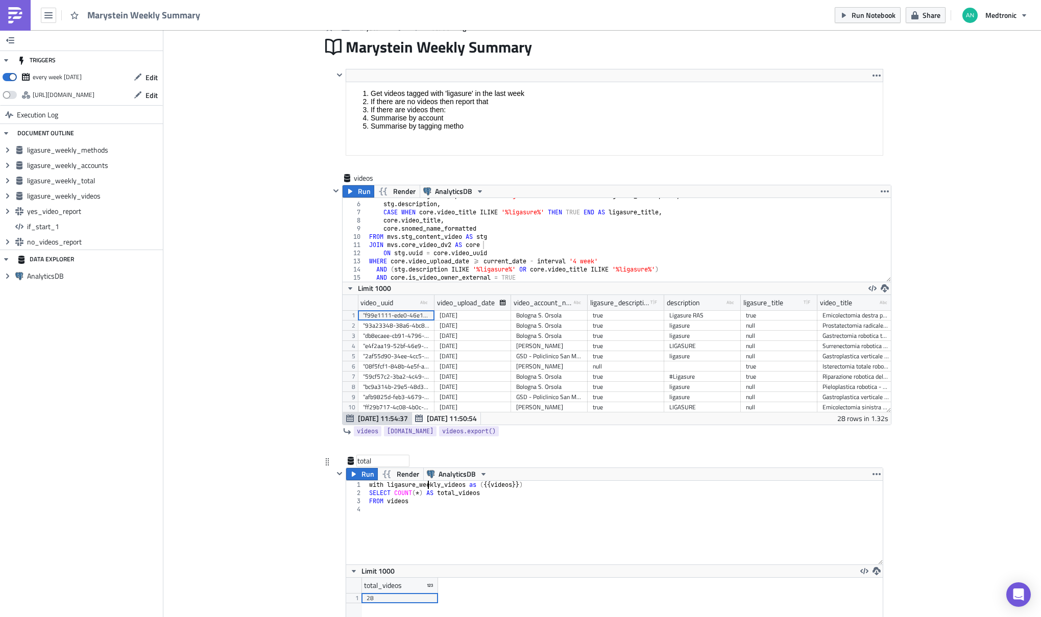
click at [424, 485] on div "with ligasure_weekly_videos as ( {{ videos }} ) SELECT COUNT ( * ) AS total_vid…" at bounding box center [625, 531] width 516 height 100
click at [398, 500] on div "with ligasure_weekly_videos as ( {{ videos }} ) SELECT COUNT ( * ) AS total_vid…" at bounding box center [625, 531] width 516 height 100
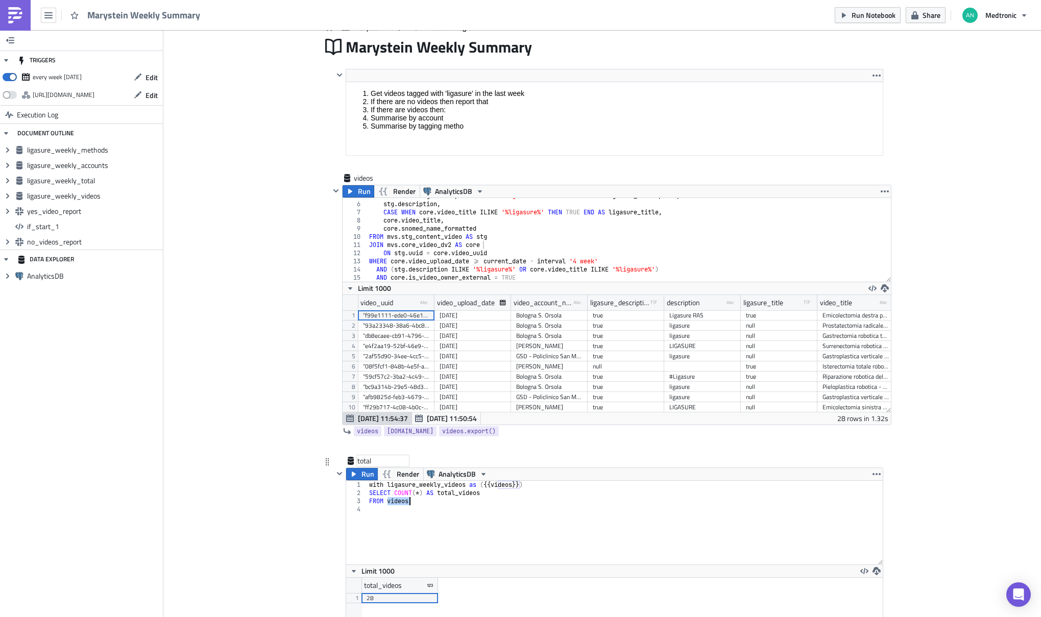
paste textarea "ligasure_weekly_"
click at [569, 486] on div "with ligasure_weekly_videos as ( {{ videos }} ) SELECT COUNT ( * ) AS total_vid…" at bounding box center [625, 531] width 516 height 100
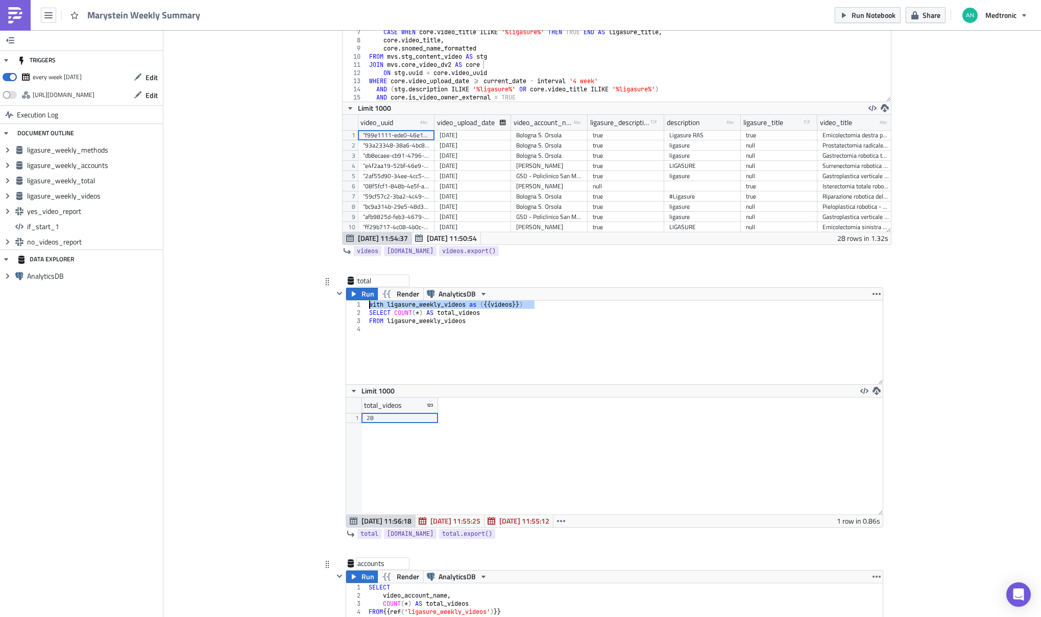
scroll to position [414, 0]
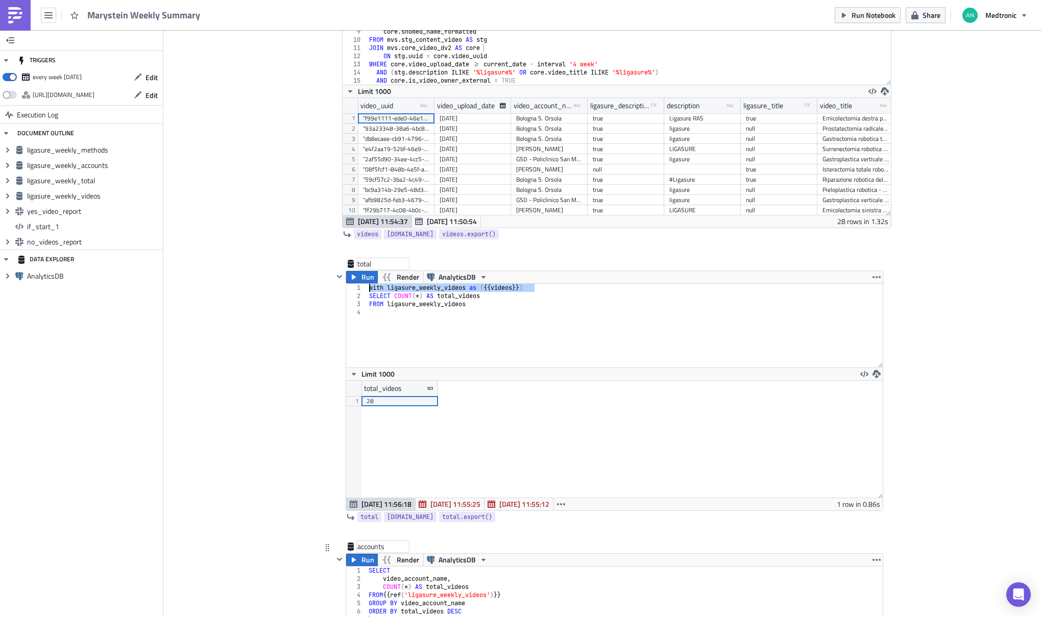
type textarea "with ligasure_weekly_videos as ({{ videos }})"
click at [547, 571] on div "SELECT video_account_name , COUNT ( * ) AS total_videos FROM {{ ref ( 'ligasure…" at bounding box center [625, 617] width 516 height 100
type textarea "SELECT"
paste textarea "with ligasure_weekly_videos as ({{ videos }})"
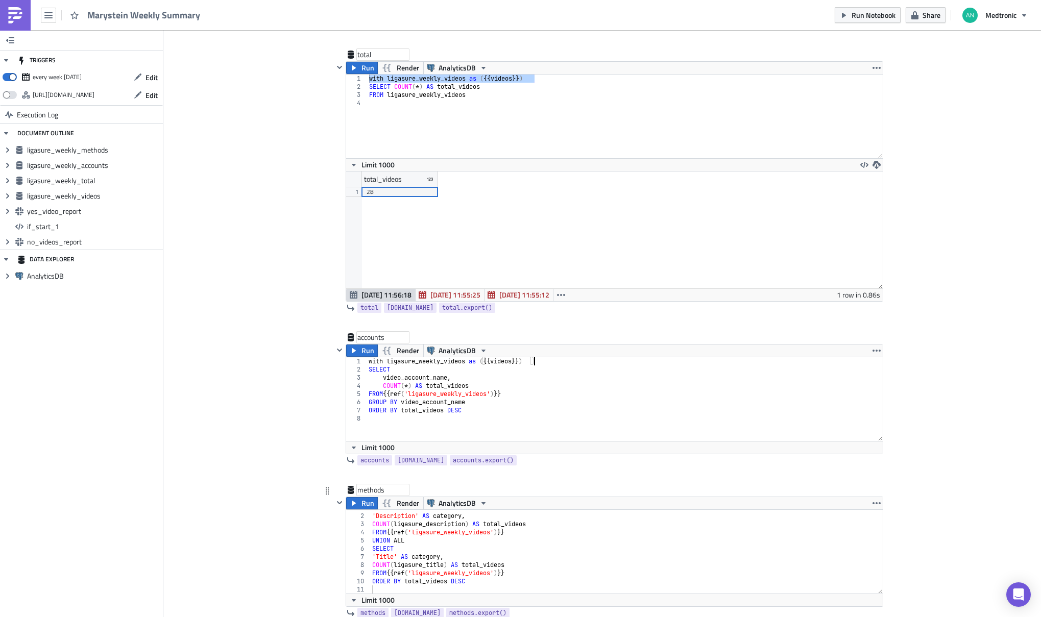
scroll to position [631, 0]
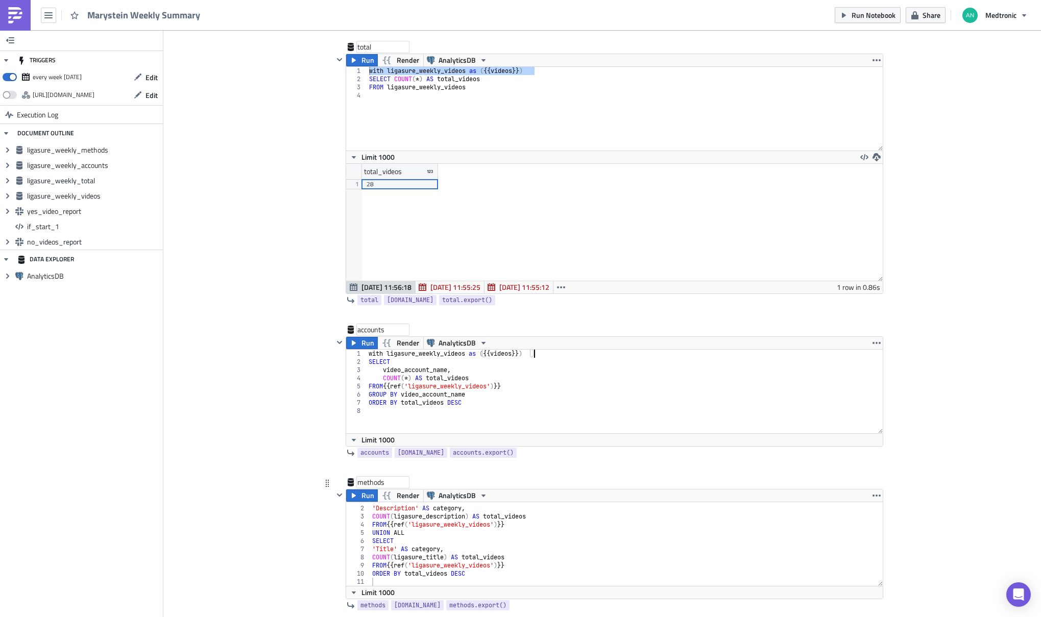
type textarea "with ligasure_weekly_videos as ({{ videos }})"
click at [517, 509] on div "SELECT 'Description' AS category , COUNT ( ligasure_description ) AS total_vide…" at bounding box center [622, 546] width 505 height 100
type textarea "'Description' AS category,"
paste textarea "with ligasure_weekly_videos as ({{ videos }})"
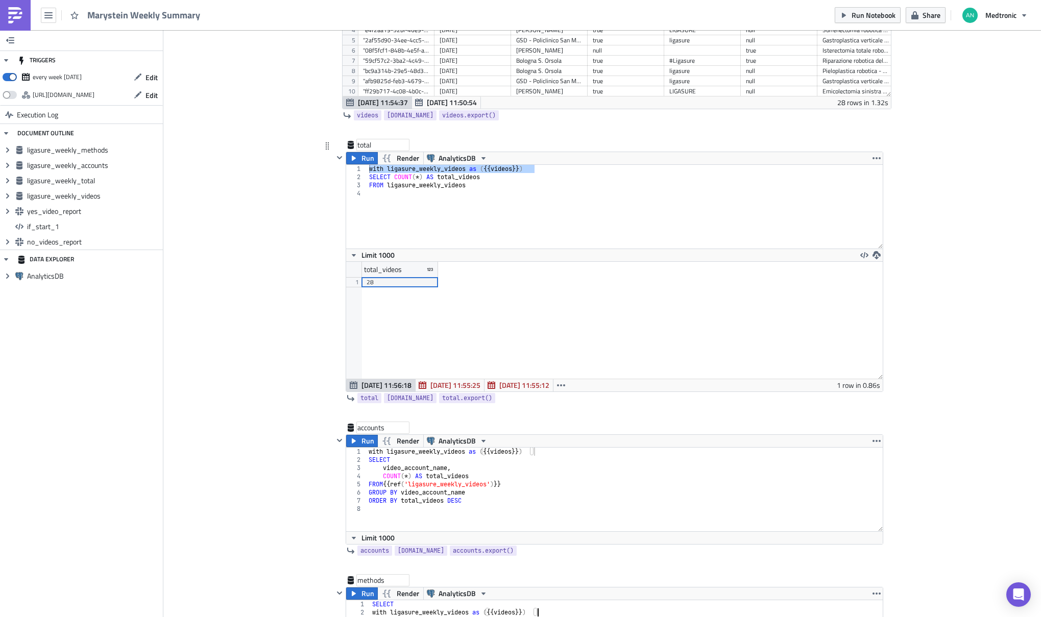
scroll to position [531, 0]
type textarea "with ligasure_weekly_videos as ({{ videos }})"
type textarea "FROM ligasure_weekly_videos"
click at [500, 188] on div "with ligasure_weekly_videos as ( {{ videos }} ) SELECT COUNT ( * ) AS total_vid…" at bounding box center [625, 217] width 516 height 100
click at [452, 189] on div "with ligasure_weekly_videos as ( {{ videos }} ) SELECT COUNT ( * ) AS total_vid…" at bounding box center [625, 217] width 516 height 100
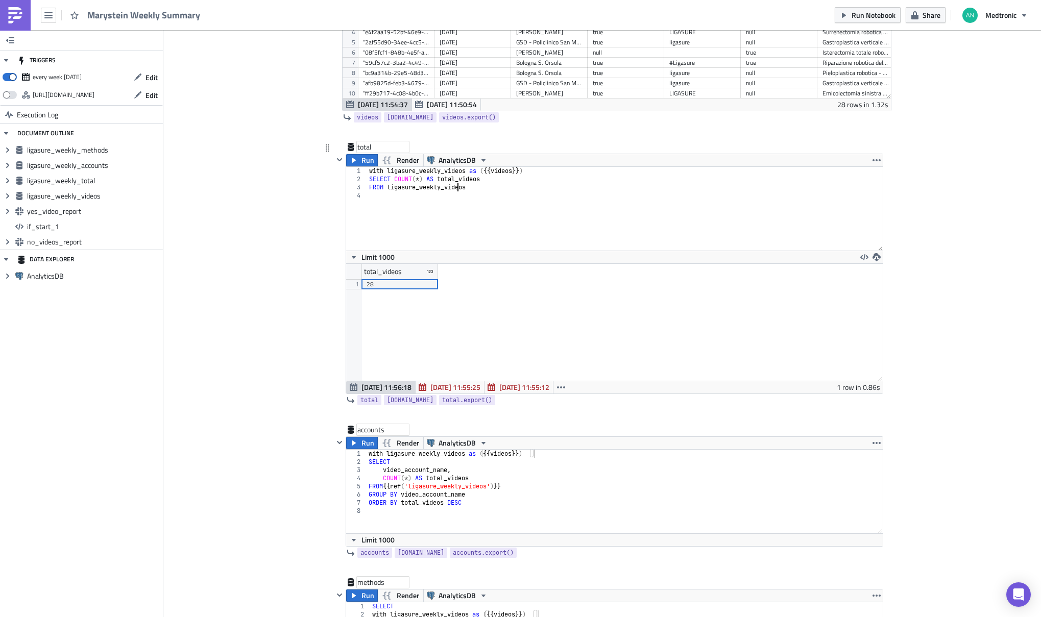
click at [452, 189] on div "with ligasure_weekly_videos as ( {{ videos }} ) SELECT COUNT ( * ) AS total_vid…" at bounding box center [625, 217] width 516 height 100
drag, startPoint x: 513, startPoint y: 487, endPoint x: 384, endPoint y: 489, distance: 129.2
click at [384, 489] on div "with ligasure_weekly_videos as ( {{ videos }} ) SELECT video_account_name , COU…" at bounding box center [625, 500] width 516 height 100
paste textarea "ligasure_weekly_videos"
type textarea "FROM ligasure_weekly_videos"
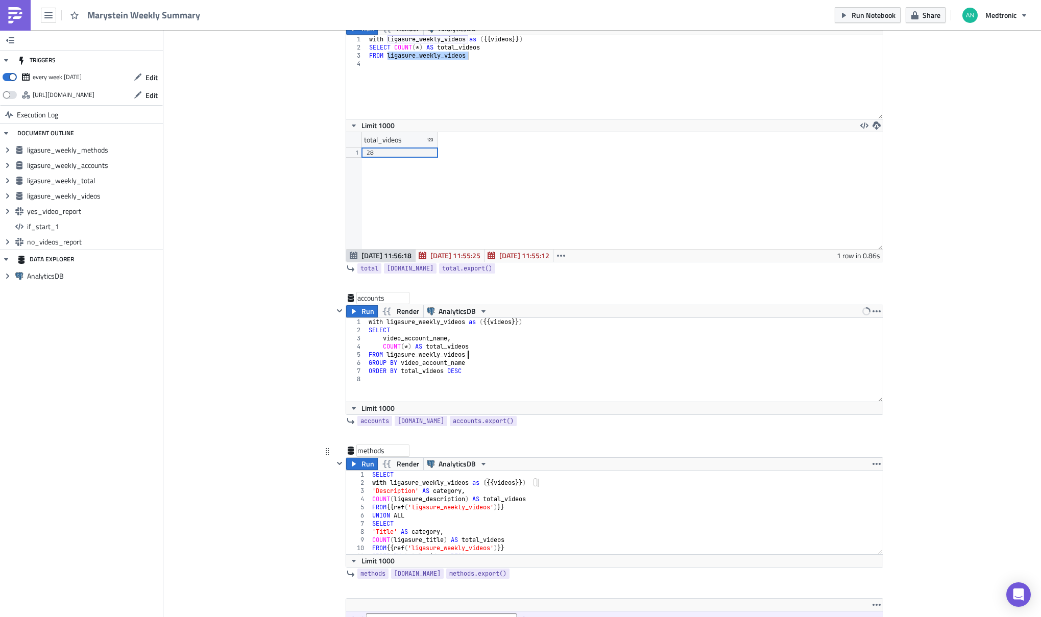
scroll to position [699, 0]
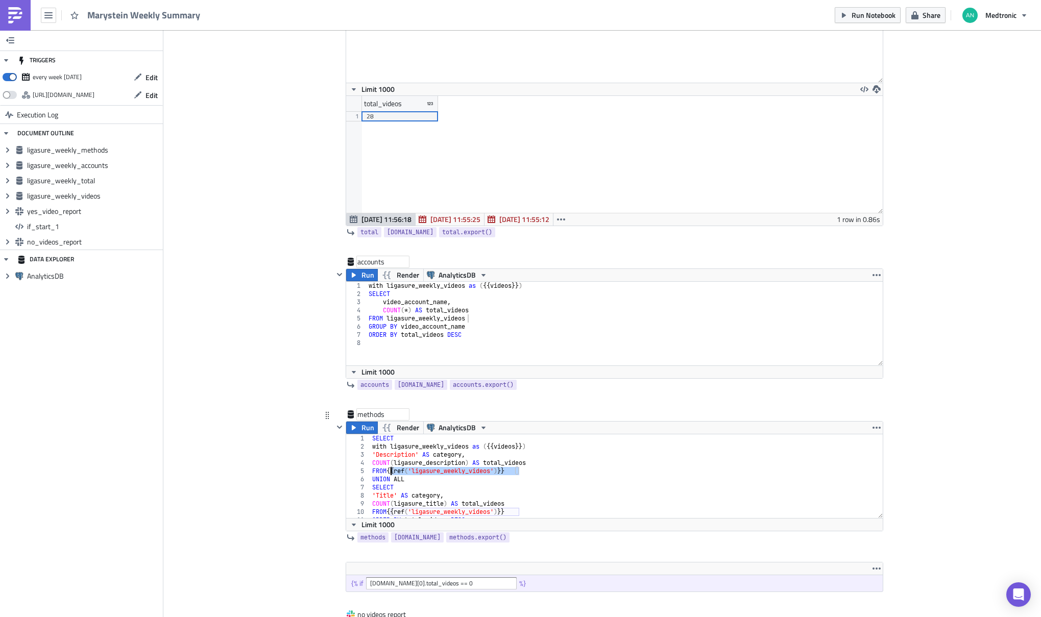
drag, startPoint x: 484, startPoint y: 471, endPoint x: 388, endPoint y: 470, distance: 96.5
click at [388, 470] on div "SELECT with ligasure_weekly_videos as ( {{ videos }} ) 'Description' AS categor…" at bounding box center [622, 485] width 505 height 100
paste textarea "ligasure_weekly_videos"
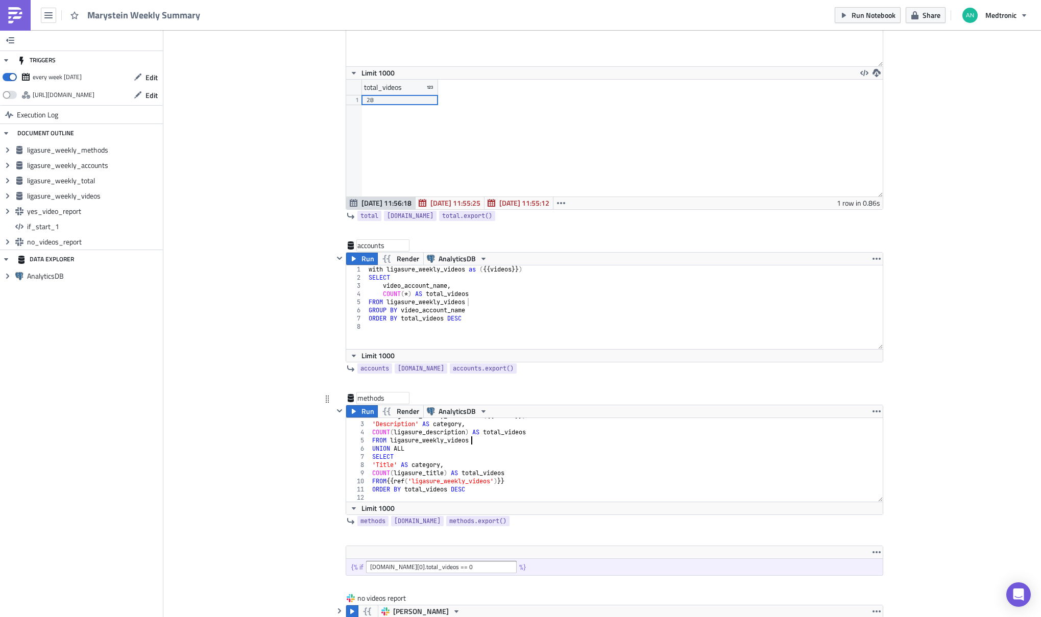
scroll to position [720, 0]
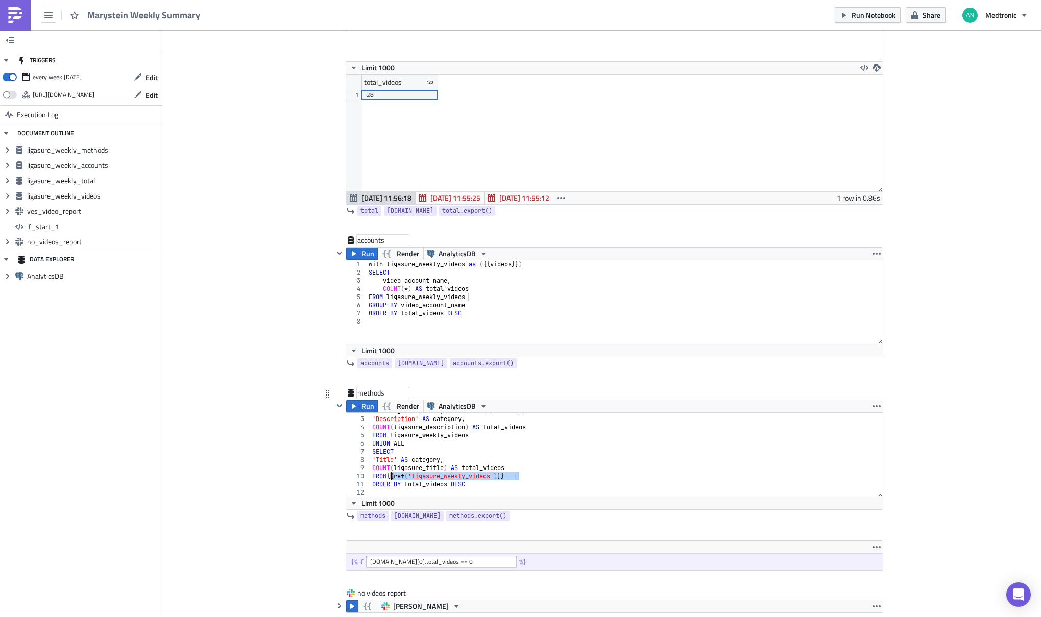
drag, startPoint x: 517, startPoint y: 474, endPoint x: 386, endPoint y: 474, distance: 131.7
click at [386, 474] on div "with ligasure_weekly_videos as ( {{ videos }} ) 'Description' AS category , COU…" at bounding box center [622, 457] width 505 height 100
paste textarea "ligasure_weekly_videos"
type textarea "FROM ligasure_weekly_videos"
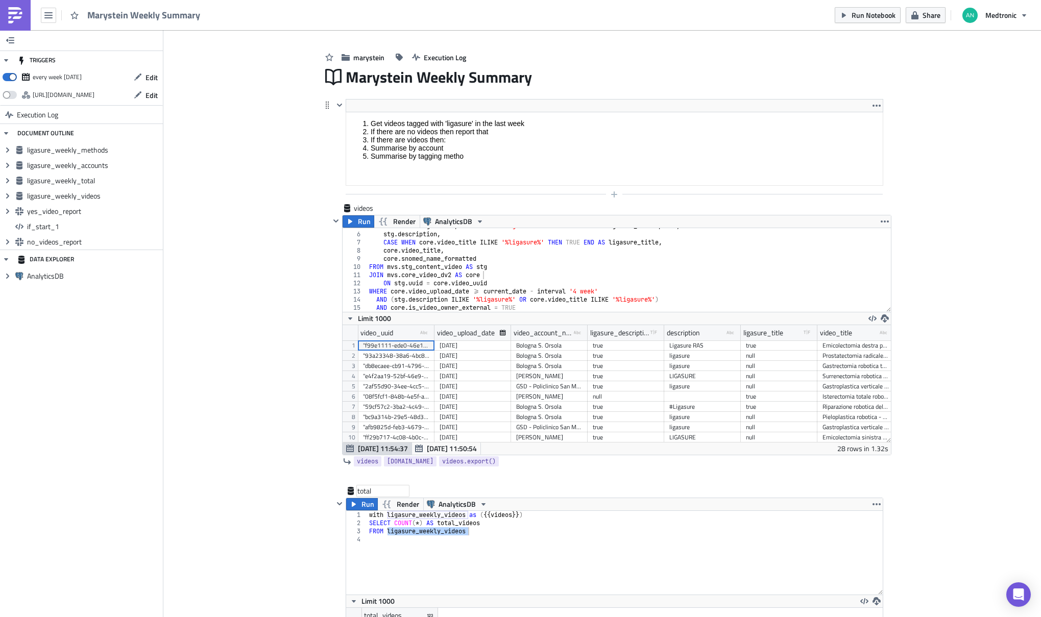
scroll to position [146, 0]
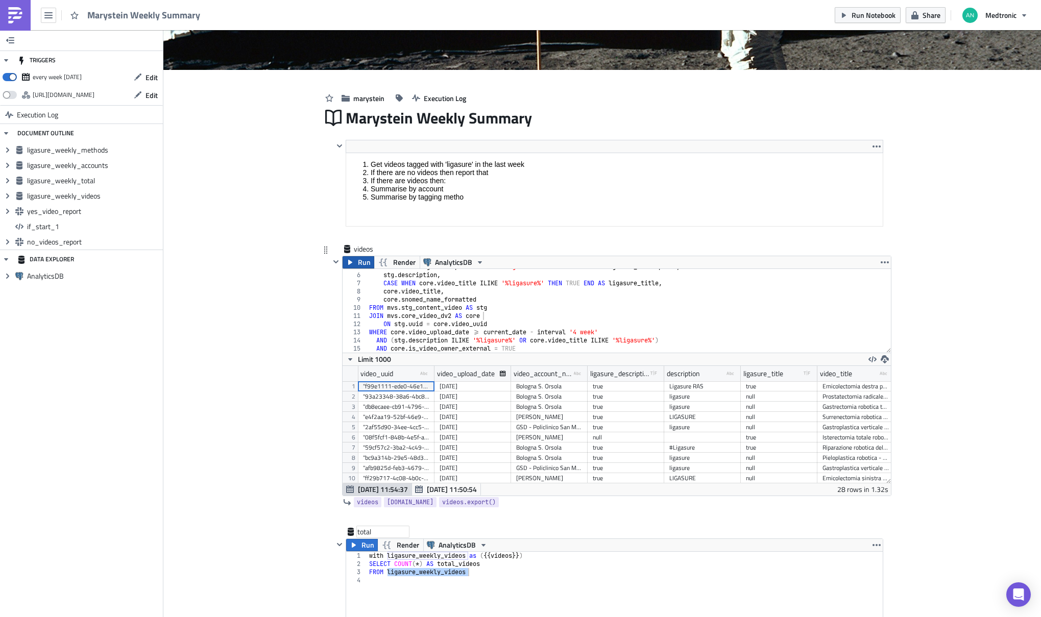
click at [358, 265] on span "Run" at bounding box center [364, 262] width 13 height 12
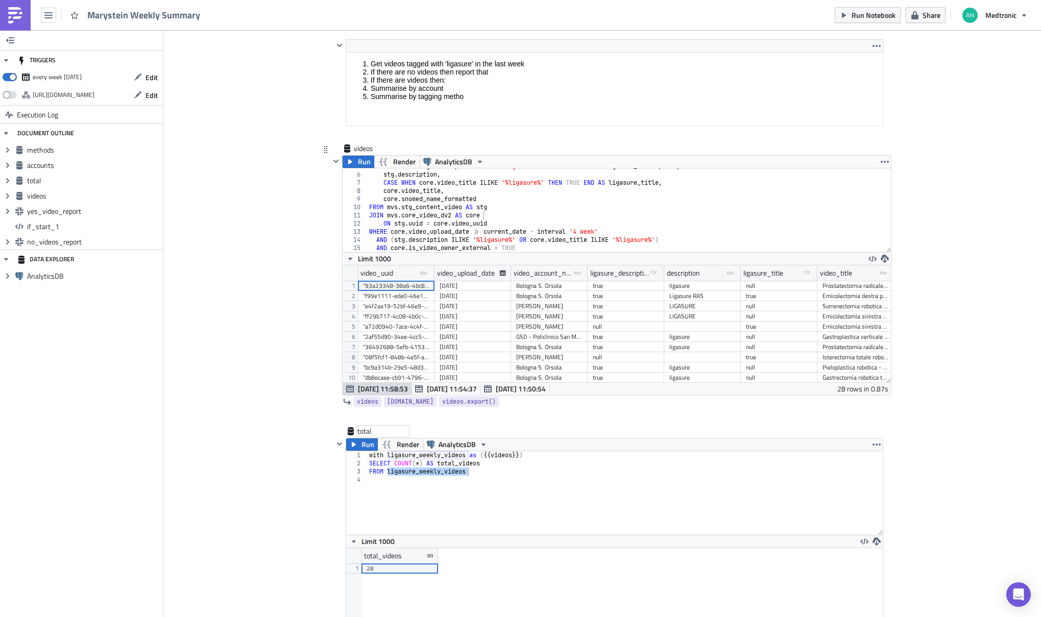
scroll to position [117, 548]
click at [354, 445] on button "Run" at bounding box center [362, 445] width 32 height 12
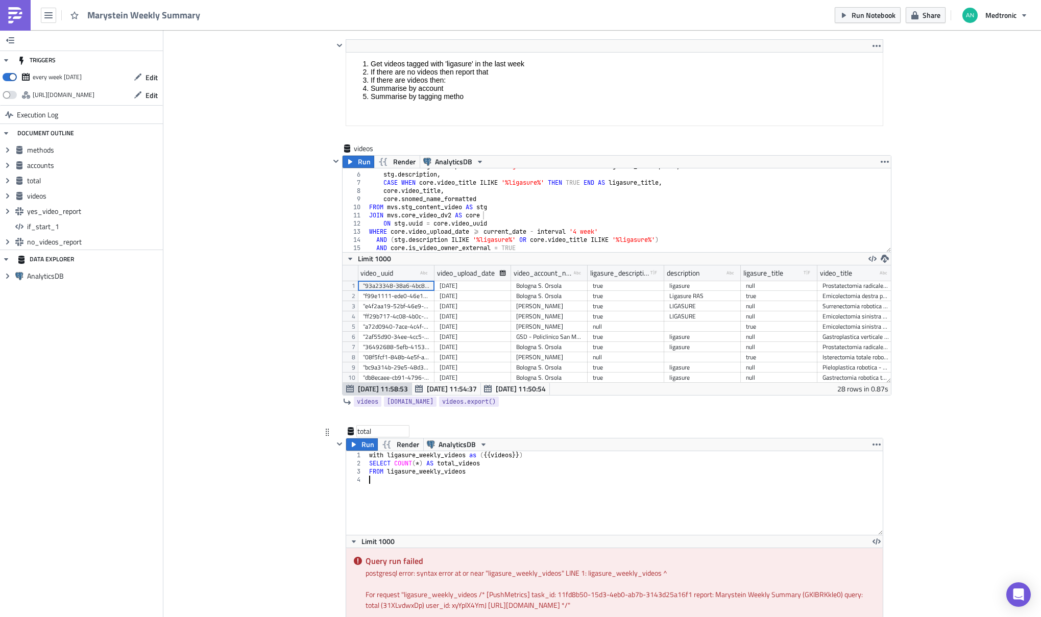
click at [518, 477] on div "with ligasure_weekly_videos as ( {{ videos }} ) SELECT COUNT ( * ) AS total_vid…" at bounding box center [625, 501] width 516 height 100
click at [570, 469] on div "with ligasure_weekly_videos as ( {{ videos }} ) SELECT COUNT ( * ) AS total_vid…" at bounding box center [625, 501] width 516 height 100
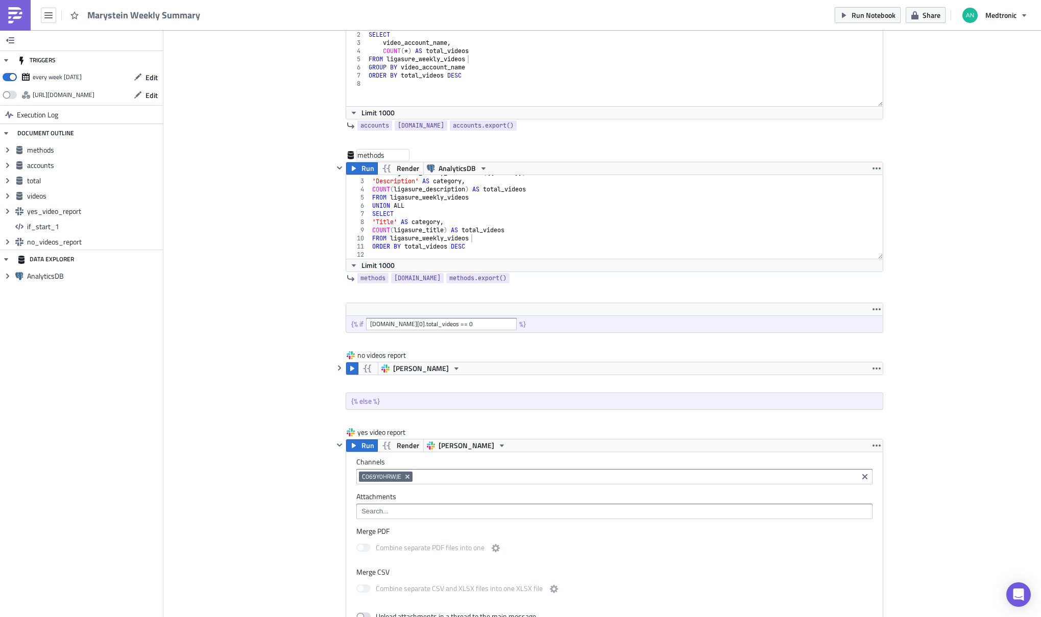
scroll to position [958, 0]
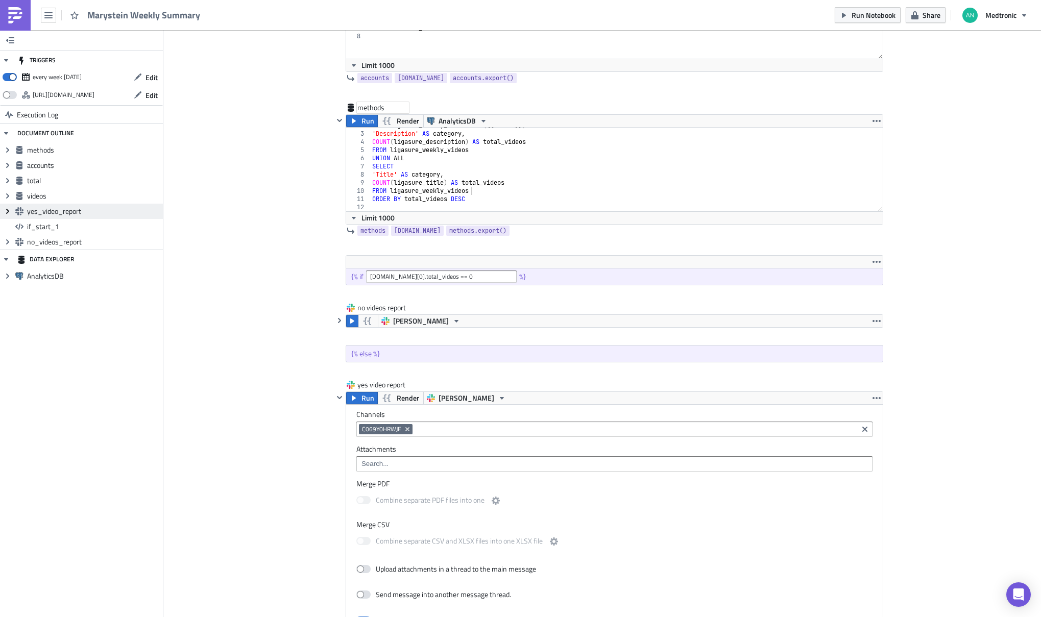
click at [10, 212] on icon "Expand group" at bounding box center [8, 211] width 8 height 8
click at [9, 212] on icon "Collapse group" at bounding box center [8, 211] width 8 height 8
click at [5, 246] on span "Expand group" at bounding box center [7, 241] width 15 height 15
click at [7, 244] on icon "Collapse group" at bounding box center [8, 242] width 8 height 8
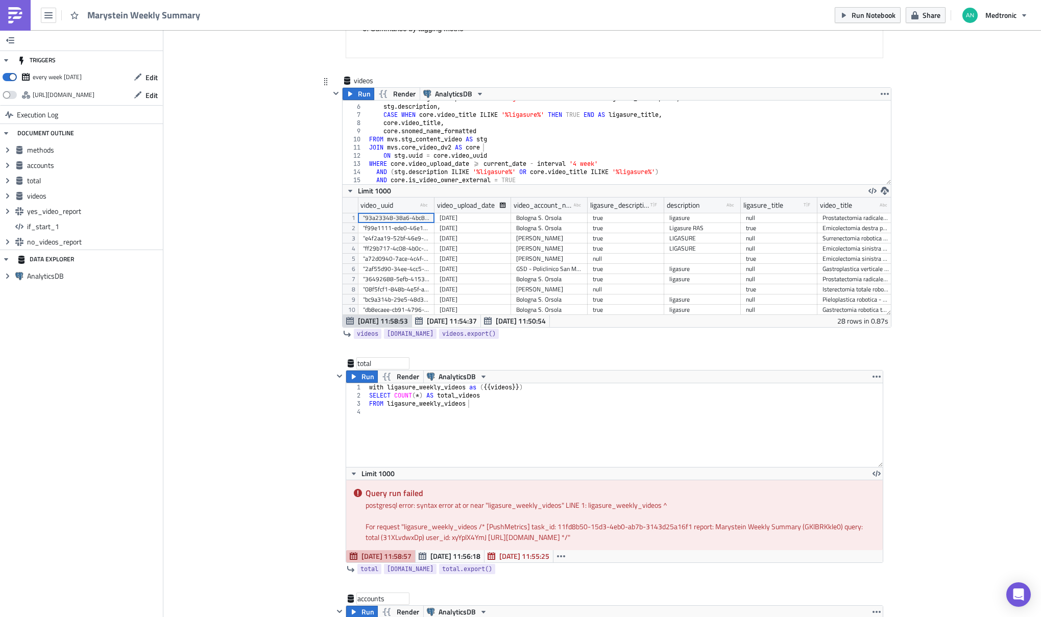
scroll to position [365, 0]
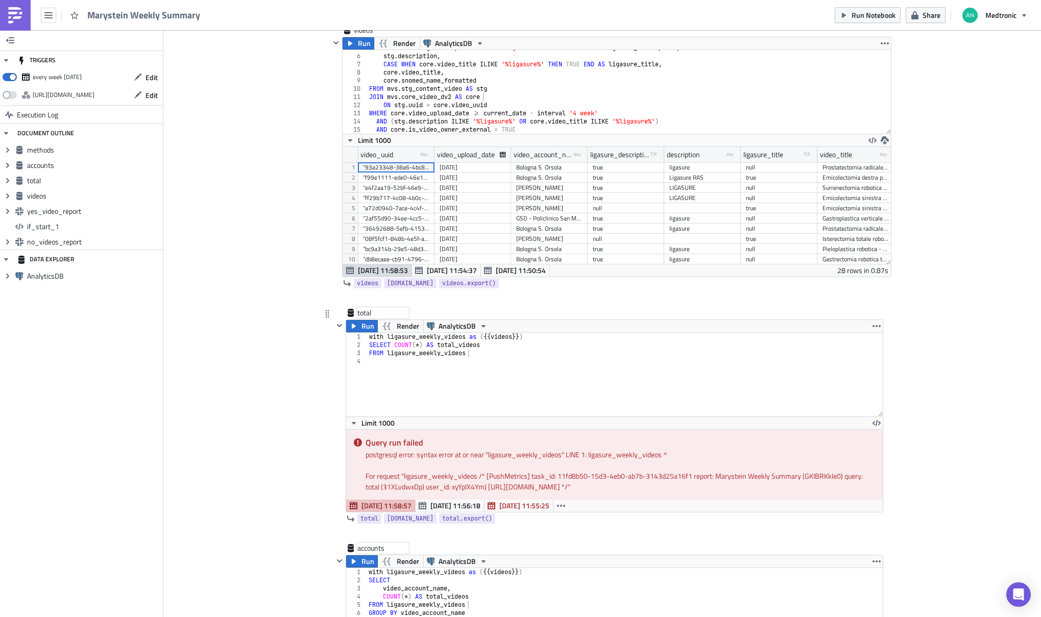
click at [443, 334] on div "with ligasure_weekly_videos as ( {{ videos }} ) SELECT COUNT ( * ) AS total_vid…" at bounding box center [625, 383] width 516 height 100
click at [447, 352] on div "with df as ( {{ videos }} ) SELECT COUNT ( * ) AS total_videos FROM ligasure_we…" at bounding box center [625, 383] width 516 height 100
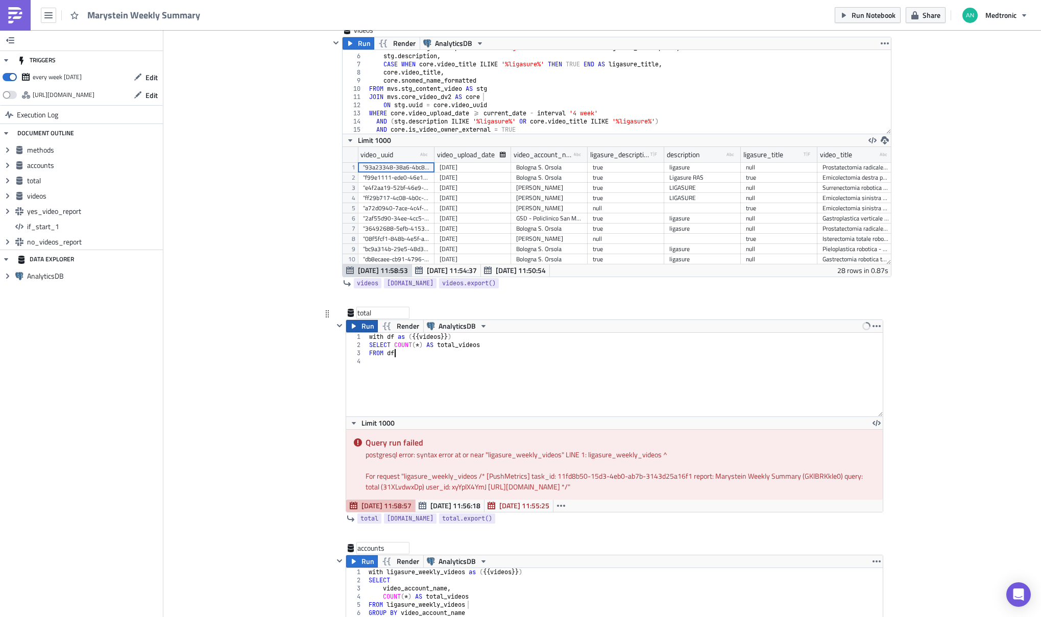
type textarea "FROM ligasure_weekly_vdfideos"
click at [354, 327] on icon "button" at bounding box center [354, 326] width 8 height 8
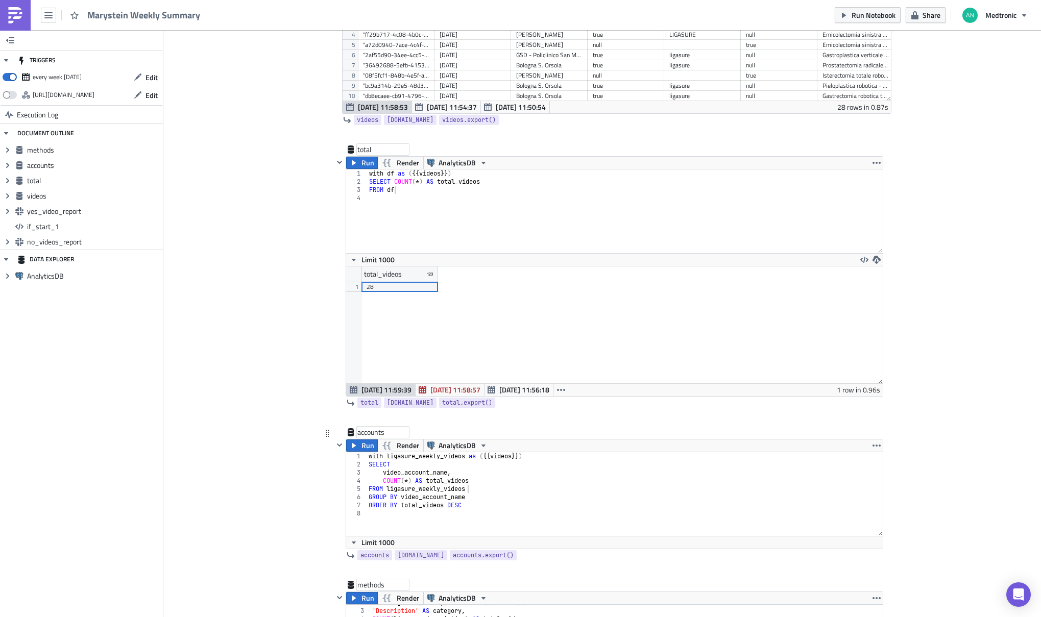
scroll to position [529, 0]
click at [402, 454] on div "with ligasure_weekly_videos as ( {{ videos }} ) SELECT video_account_name , COU…" at bounding box center [625, 502] width 516 height 100
click at [417, 490] on div "with df as ( {{ videos }} ) SELECT video_account_name , COUNT ( * ) AS total_vi…" at bounding box center [625, 502] width 516 height 100
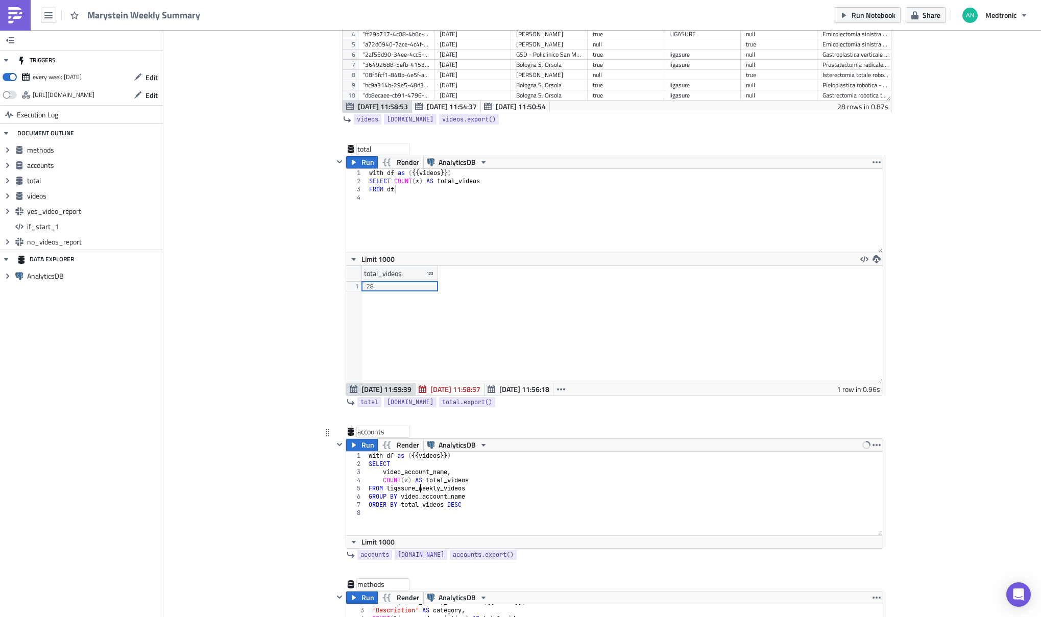
click at [417, 490] on div "with df as ( {{ videos }} ) SELECT video_account_name , COUNT ( * ) AS total_vi…" at bounding box center [625, 502] width 516 height 100
type textarea "FROM df"
click at [362, 450] on span "Run" at bounding box center [368, 445] width 13 height 12
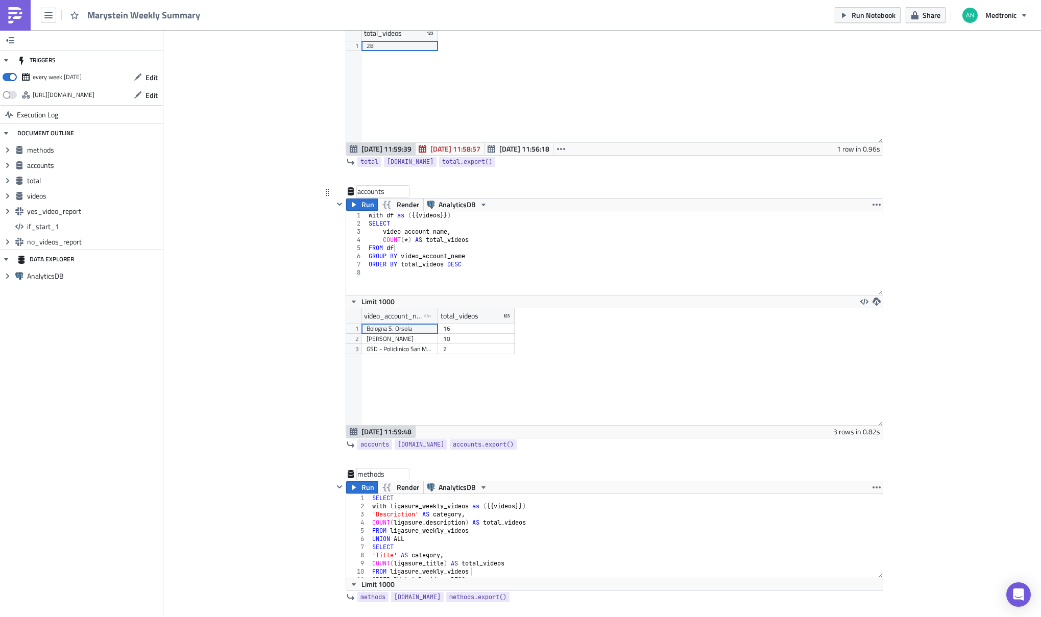
scroll to position [731, 0]
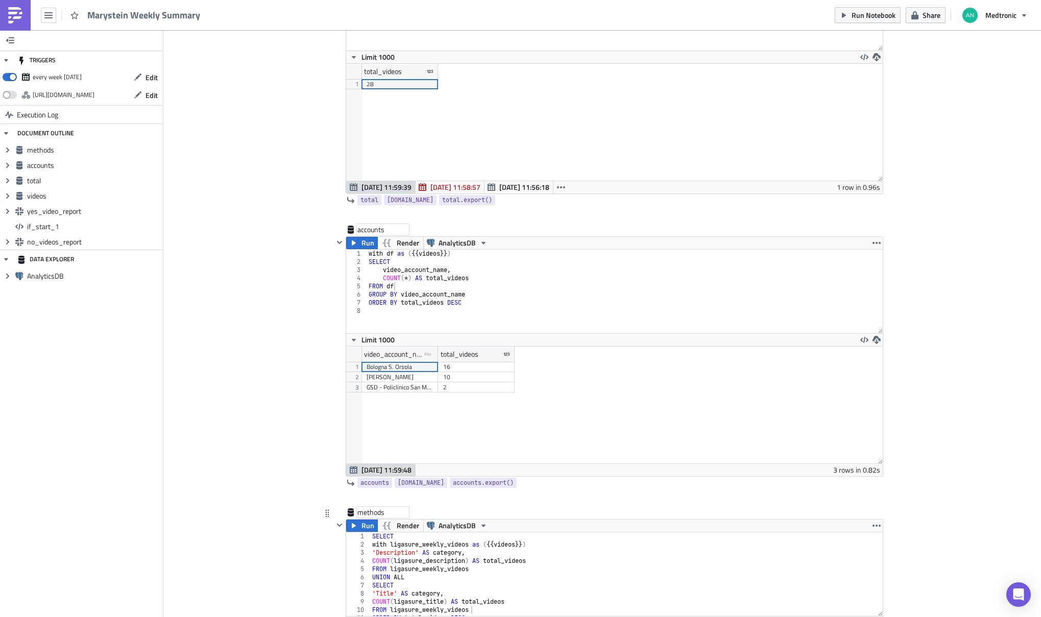
type textarea "with ligasure_weekly_videos as ({{ videos }})"
click at [441, 545] on div "SELECT with ligasure_weekly_videos as ( {{ videos }} ) 'Description' AS categor…" at bounding box center [622, 583] width 505 height 100
click at [567, 545] on div "SELECT with ligasure_weekly_videos as ( {{ videos }} ) 'Description' AS categor…" at bounding box center [622, 583] width 505 height 100
paste textarea "with ligasure_weekly_videos as ({{ videos }})"
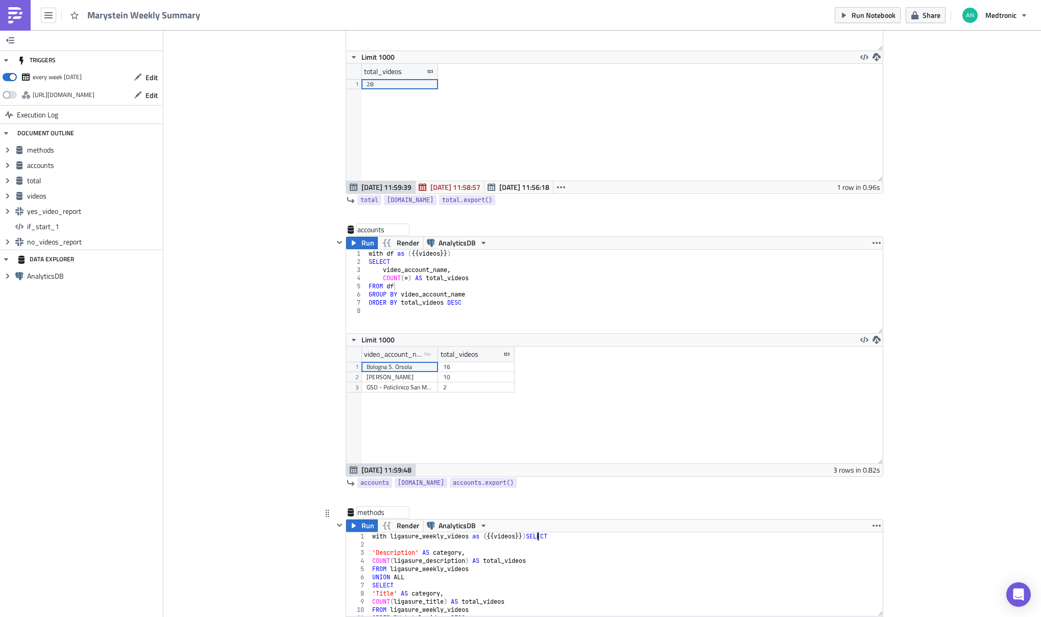
type textarea "SELECT"
click at [453, 536] on div "with ligasure_weekly_videos as ( {{ videos }} ) SELECT 'Description' AS categor…" at bounding box center [622, 583] width 505 height 100
click at [431, 569] on div "with df as ( {{ videos }} ) SELECT 'Description' AS category , COUNT ( ligasure…" at bounding box center [622, 583] width 505 height 100
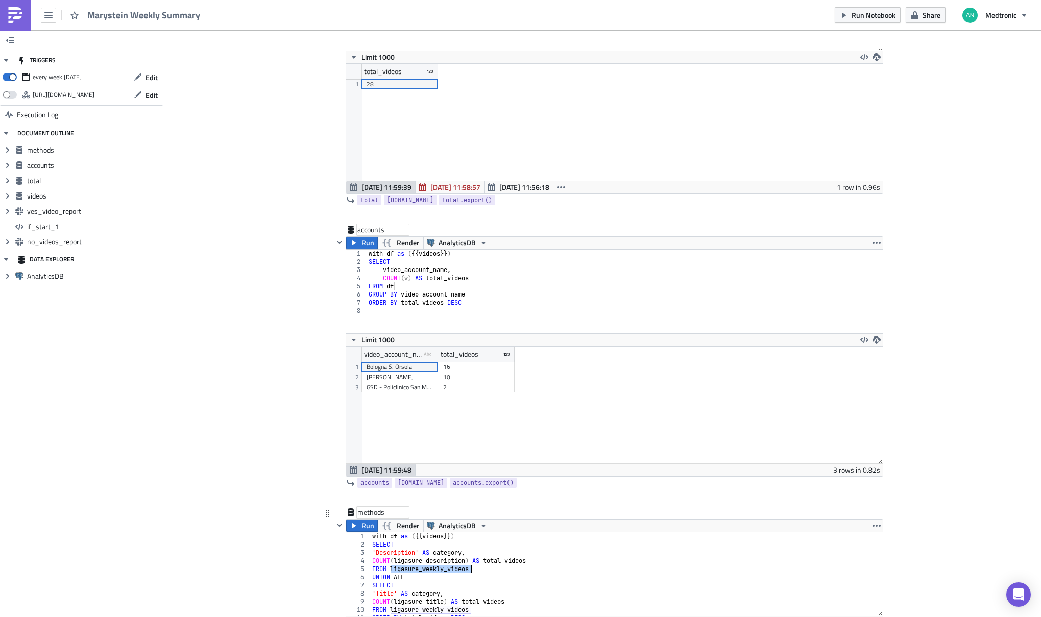
click at [431, 569] on div "with df as ( {{ videos }} ) SELECT 'Description' AS category , COUNT ( ligasure…" at bounding box center [622, 583] width 505 height 100
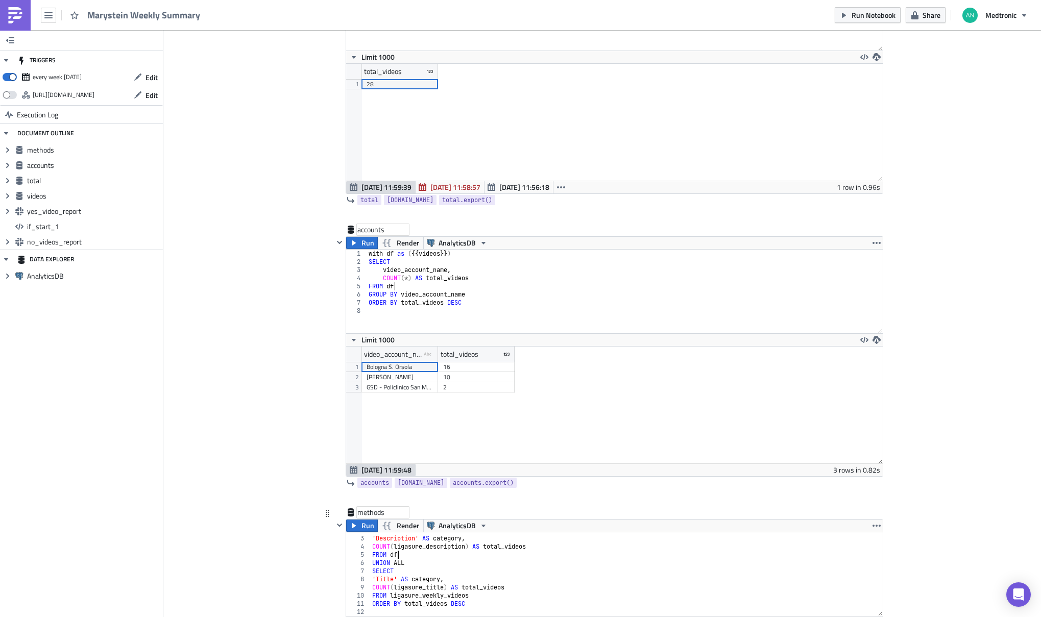
scroll to position [748, 0]
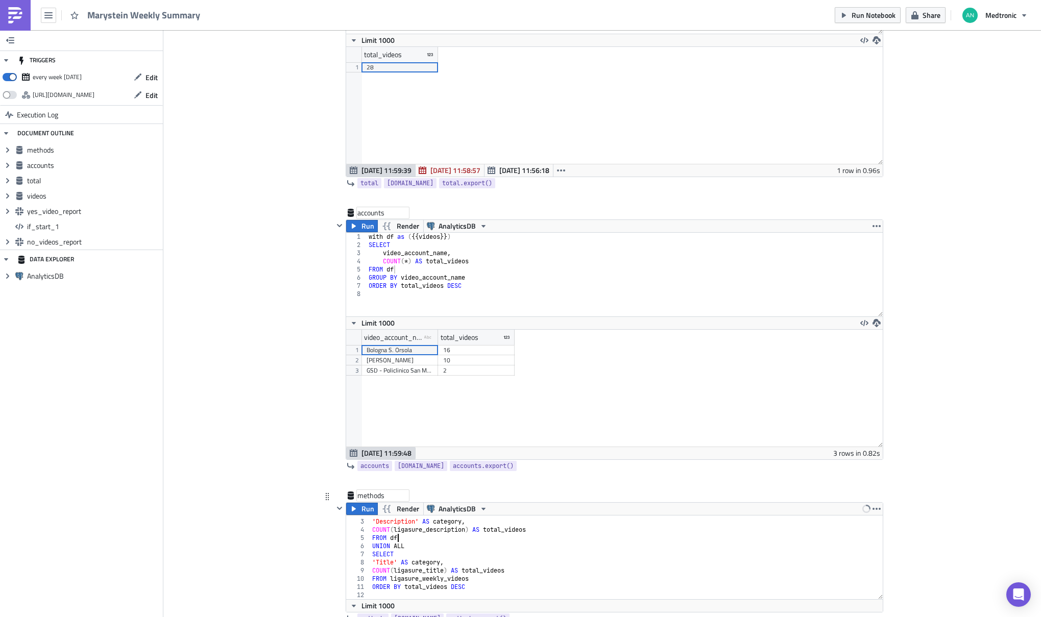
click at [441, 576] on div "SELECT 'Description' AS category , COUNT ( ligasure_description ) AS total_vide…" at bounding box center [622, 560] width 505 height 100
type textarea "FROM df"
click at [354, 508] on icon "button" at bounding box center [354, 509] width 8 height 8
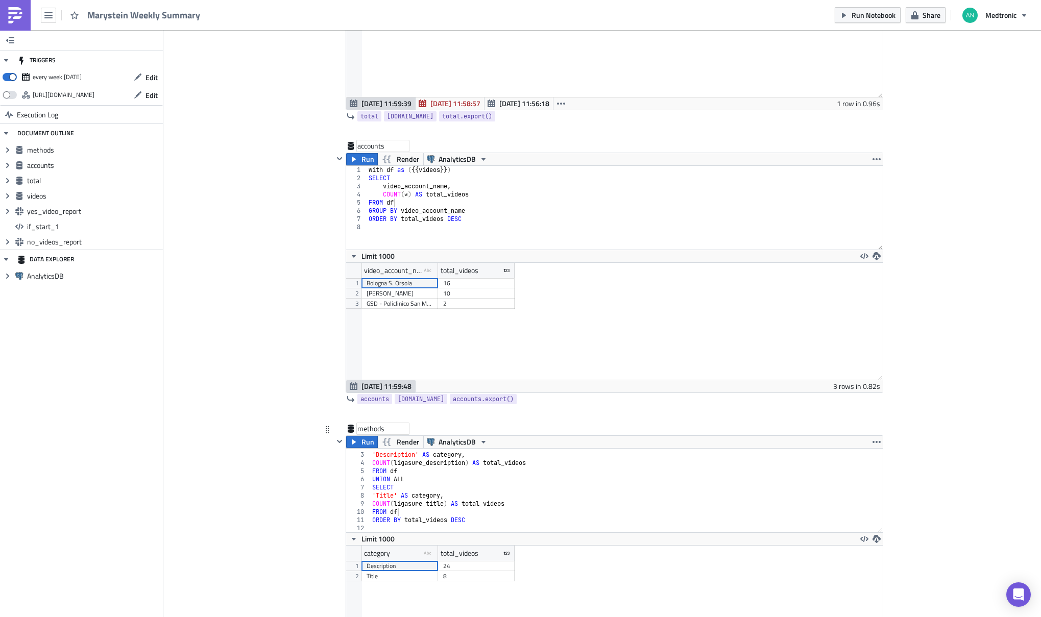
scroll to position [830, 0]
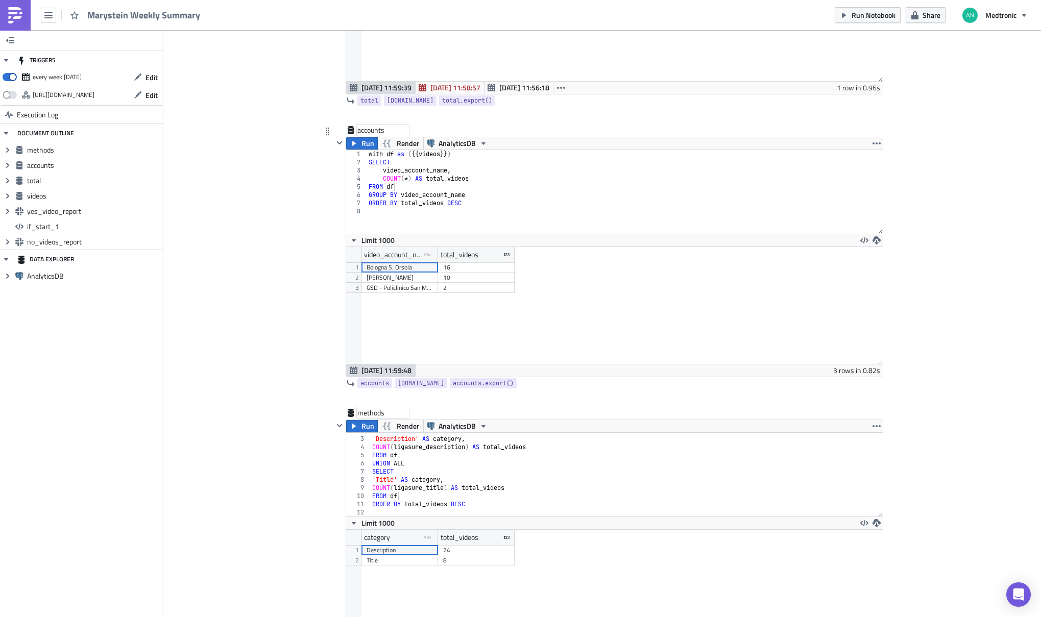
click at [451, 207] on div "with df as ( {{ videos }} ) SELECT video_account_name , COUNT ( * ) AS total_vi…" at bounding box center [625, 200] width 516 height 100
type textarea "ORDER BY total_videos DESC"
click at [462, 502] on div "SELECT 'Description' AS category , COUNT ( ligasure_description ) AS total_vide…" at bounding box center [622, 477] width 505 height 100
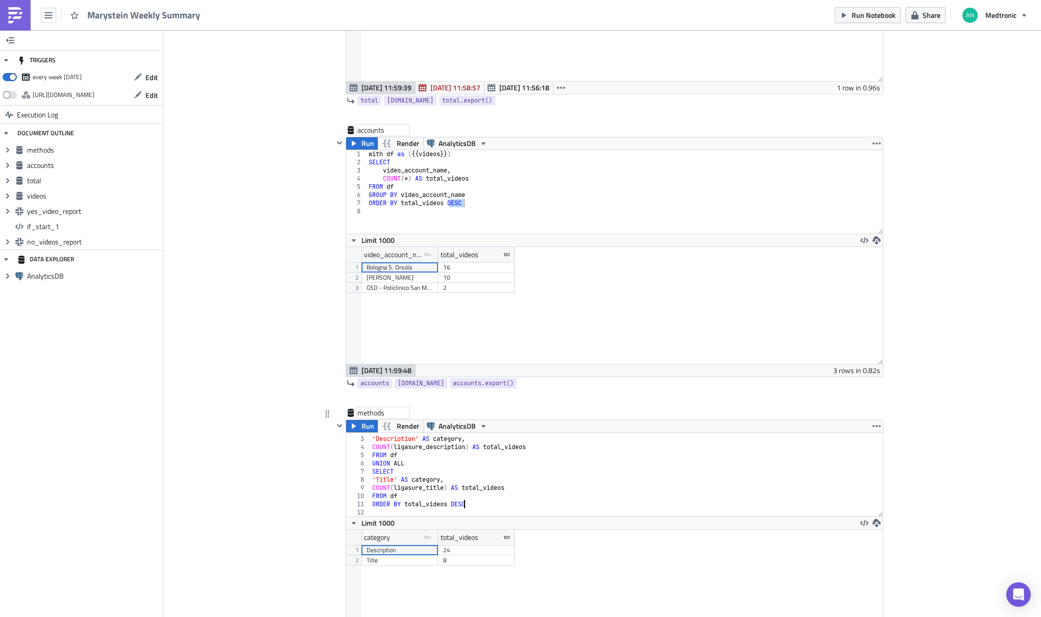
click at [462, 502] on div "SELECT 'Description' AS category , COUNT ( ligasure_description ) AS total_vide…" at bounding box center [622, 477] width 505 height 100
click at [353, 428] on icon "button" at bounding box center [354, 426] width 8 height 8
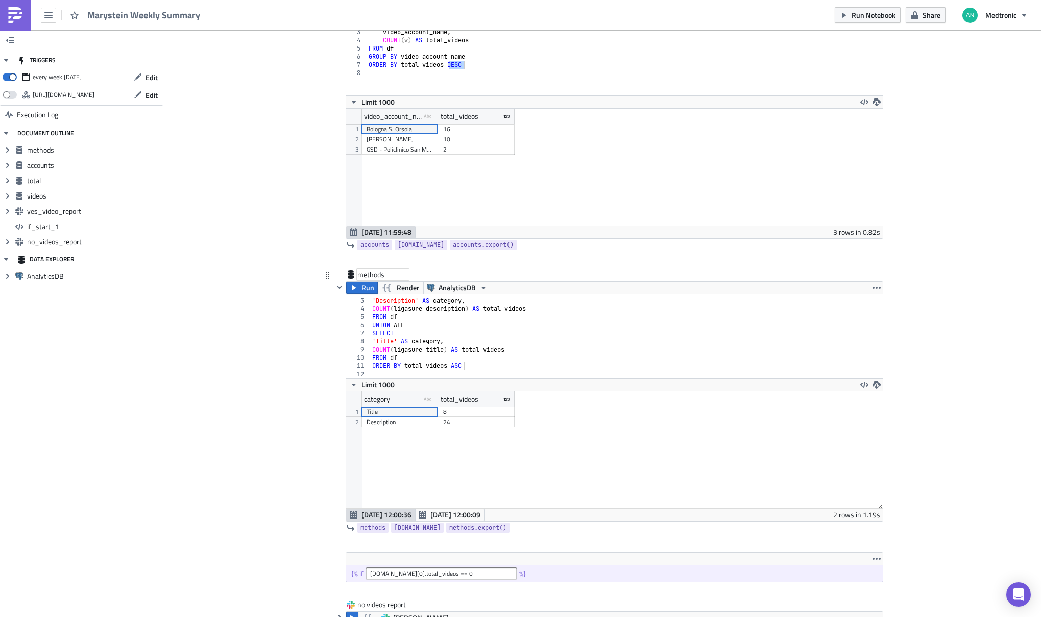
scroll to position [1096, 0]
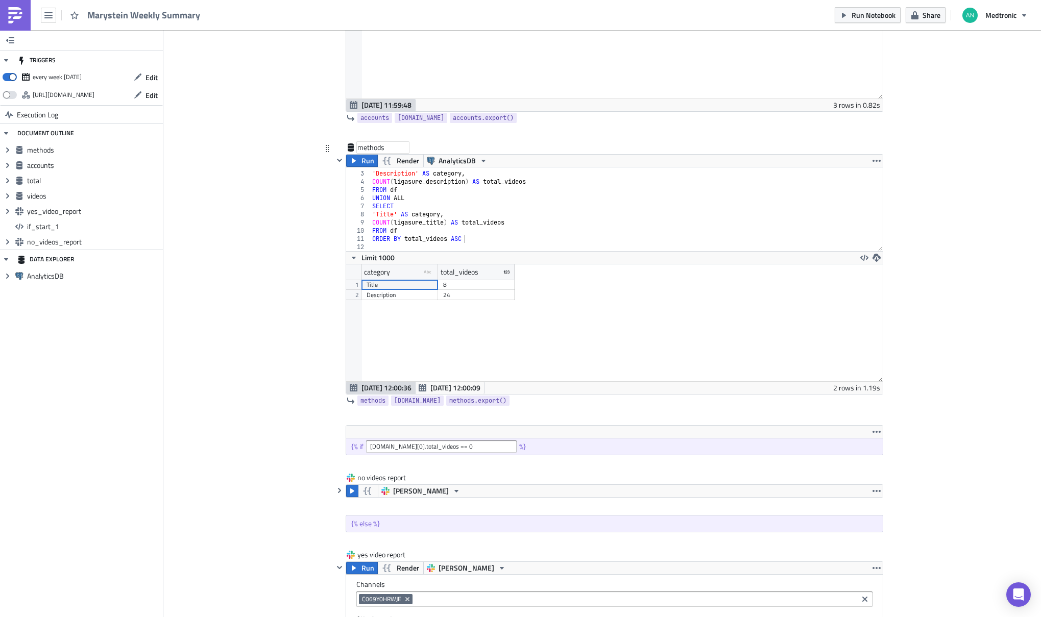
click at [456, 240] on div "SELECT 'Description' AS category , COUNT ( ligasure_description ) AS total_vide…" at bounding box center [622, 211] width 505 height 100
type textarea "ORDER BY total_videos DESC"
click at [362, 163] on span "Run" at bounding box center [368, 161] width 13 height 12
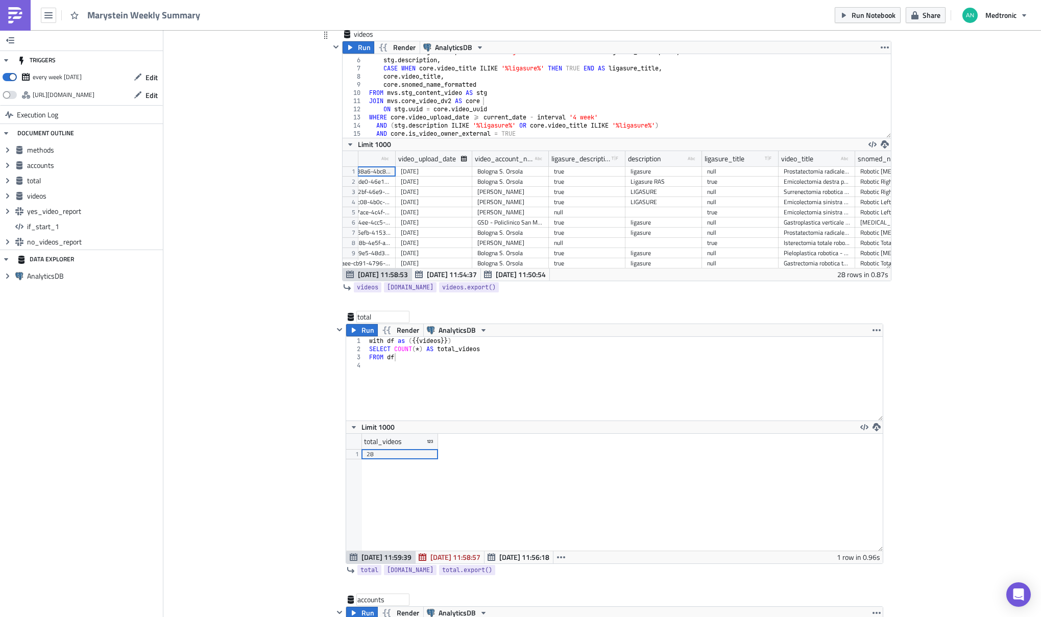
scroll to position [0, 82]
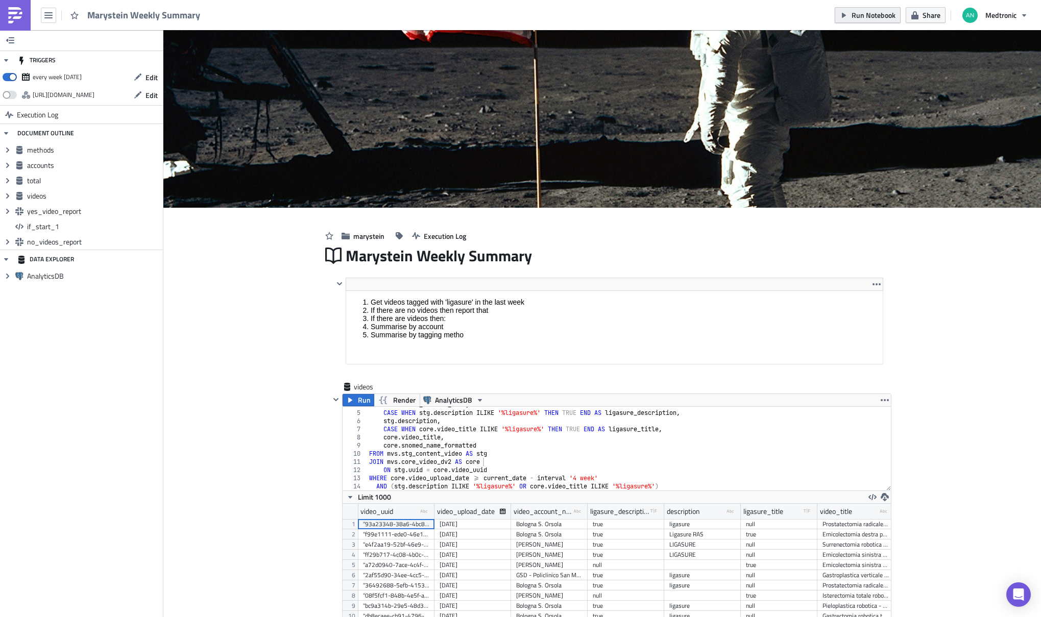
click at [870, 20] on span "Run Notebook" at bounding box center [874, 15] width 44 height 11
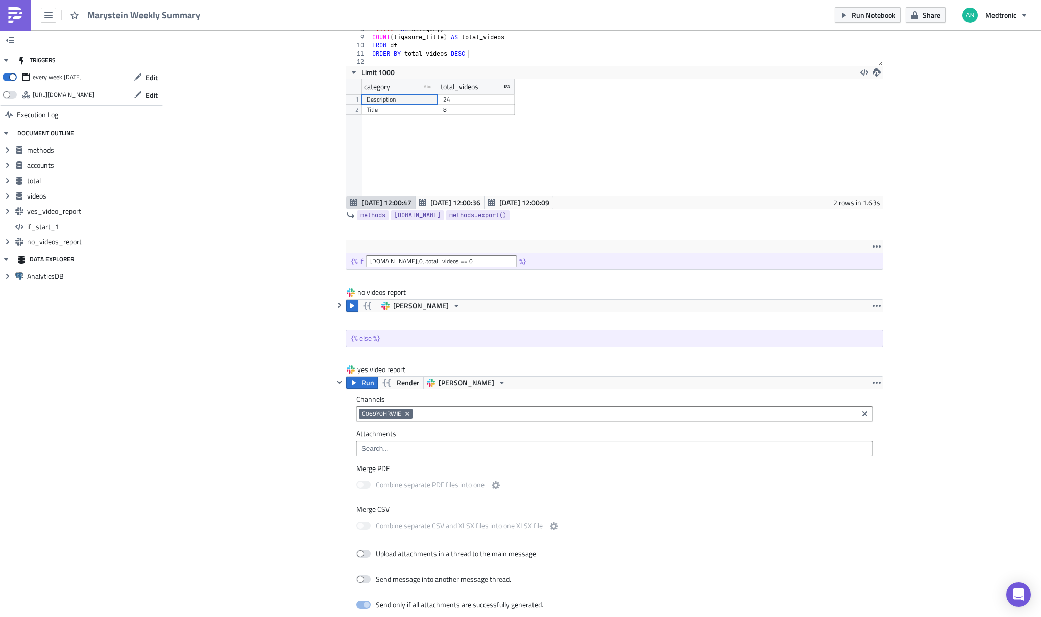
scroll to position [1440, 0]
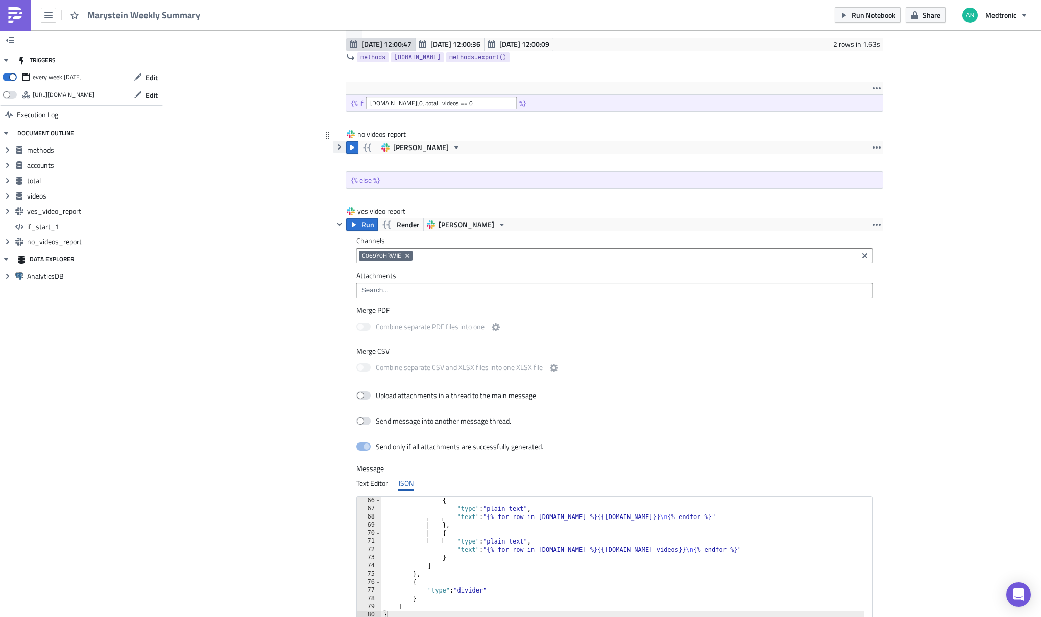
click at [338, 145] on icon "button" at bounding box center [339, 147] width 3 height 5
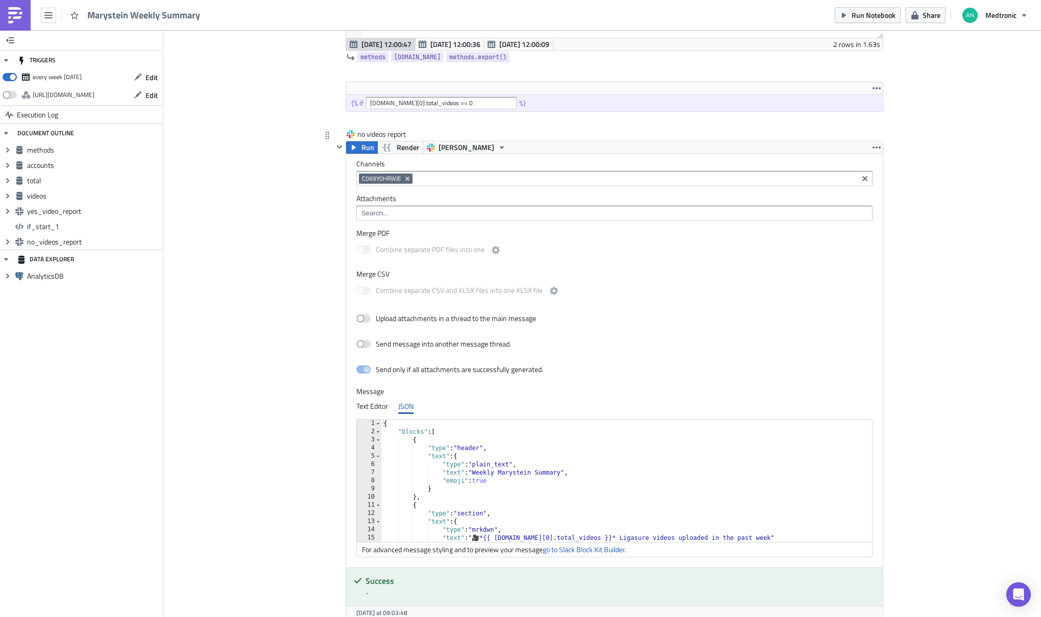
scroll to position [0, 0]
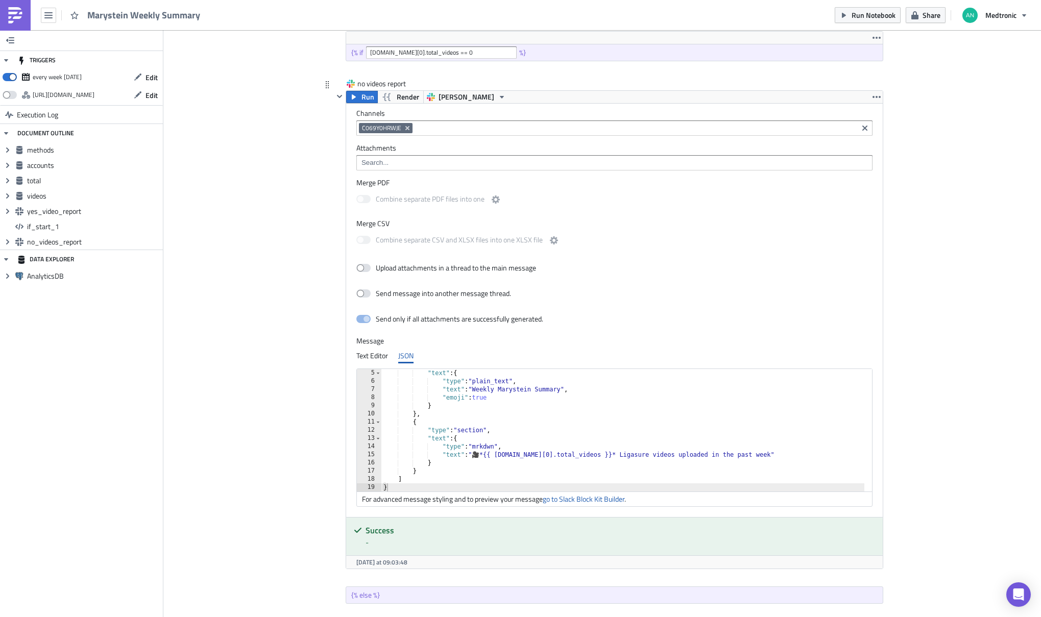
click at [505, 456] on div ""text" : { "type" : "plain_text" , "text" : "Weekly Marystein Summary" , "emoji…" at bounding box center [622, 438] width 483 height 139
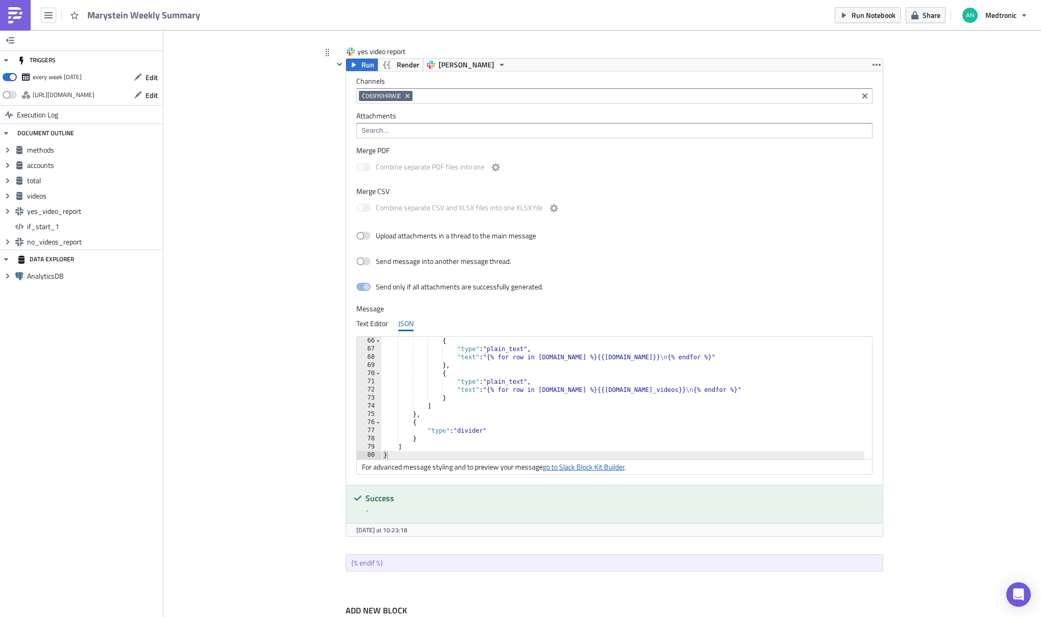
type textarea ""text": "🎥 *{{ total.data[0].total_videos }}* Ligasure videos uploaded in the p…"
click at [593, 467] on link "go to Slack Block Kit Builder" at bounding box center [584, 467] width 82 height 11
click at [858, 21] on button "Run Notebook" at bounding box center [868, 15] width 66 height 16
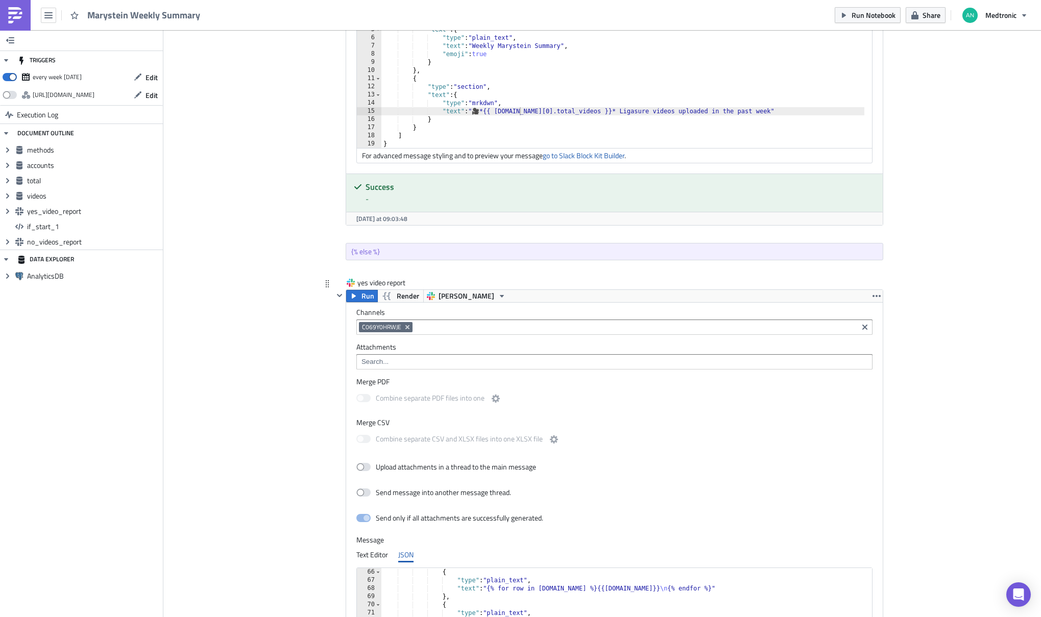
scroll to position [1834, 0]
click at [362, 296] on span "Run" at bounding box center [368, 296] width 13 height 12
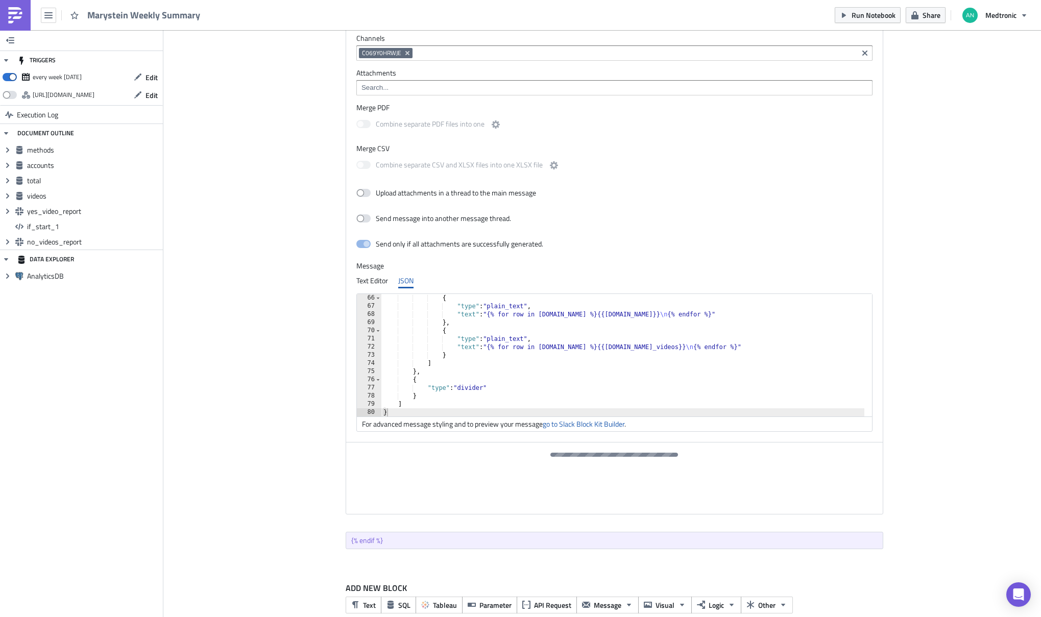
scroll to position [2109, 0]
click at [579, 362] on div "{ "type" : "plain_text" , "text" : "{% for row in methods.data %}{{row.method}}…" at bounding box center [622, 362] width 483 height 139
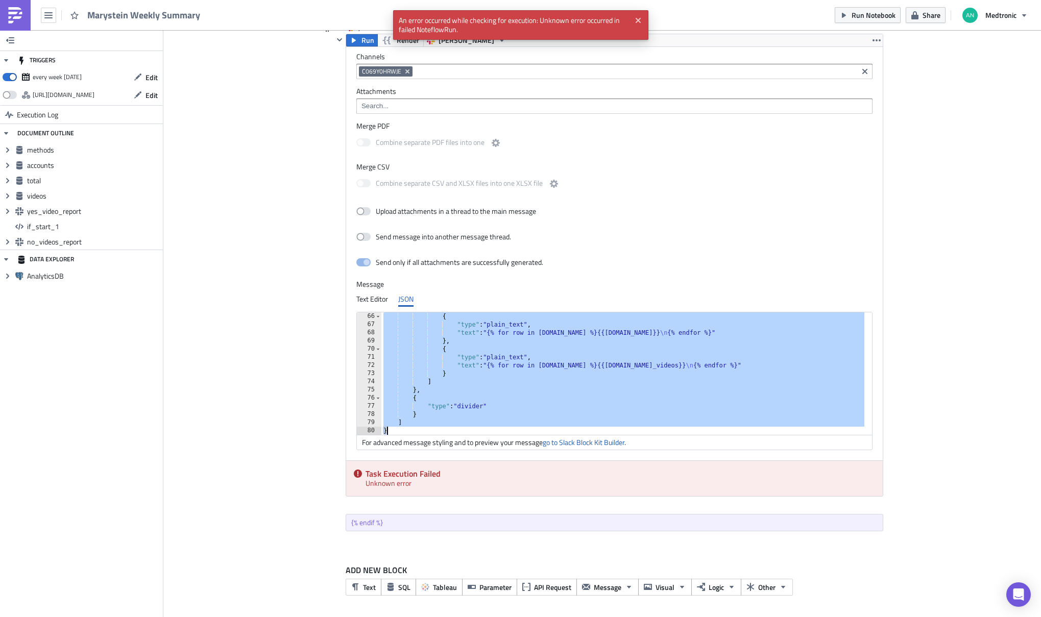
paste textarea
type textarea "}"
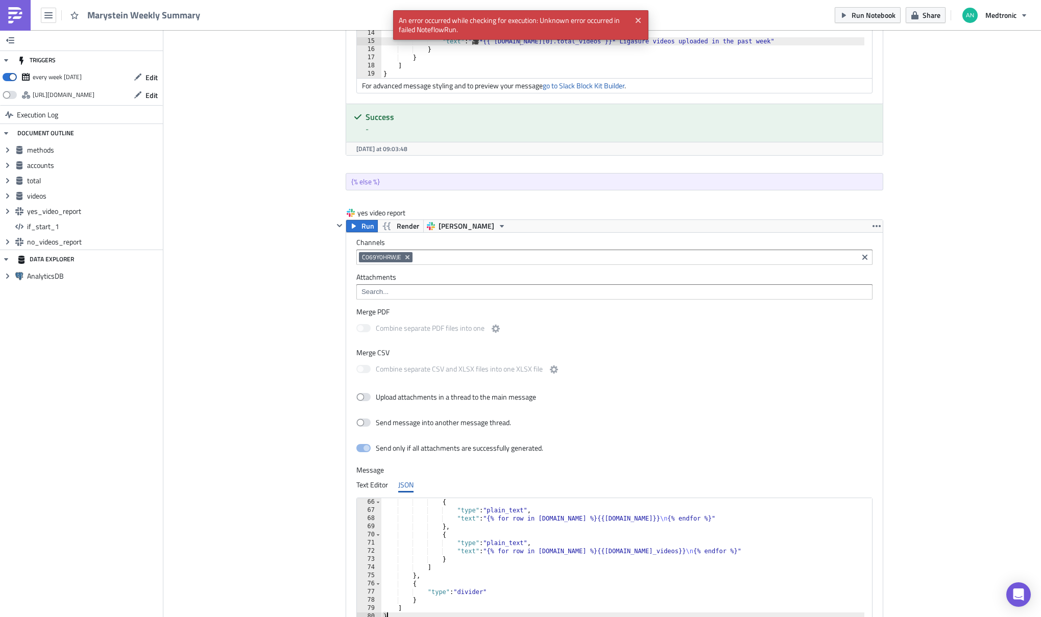
scroll to position [1811, 0]
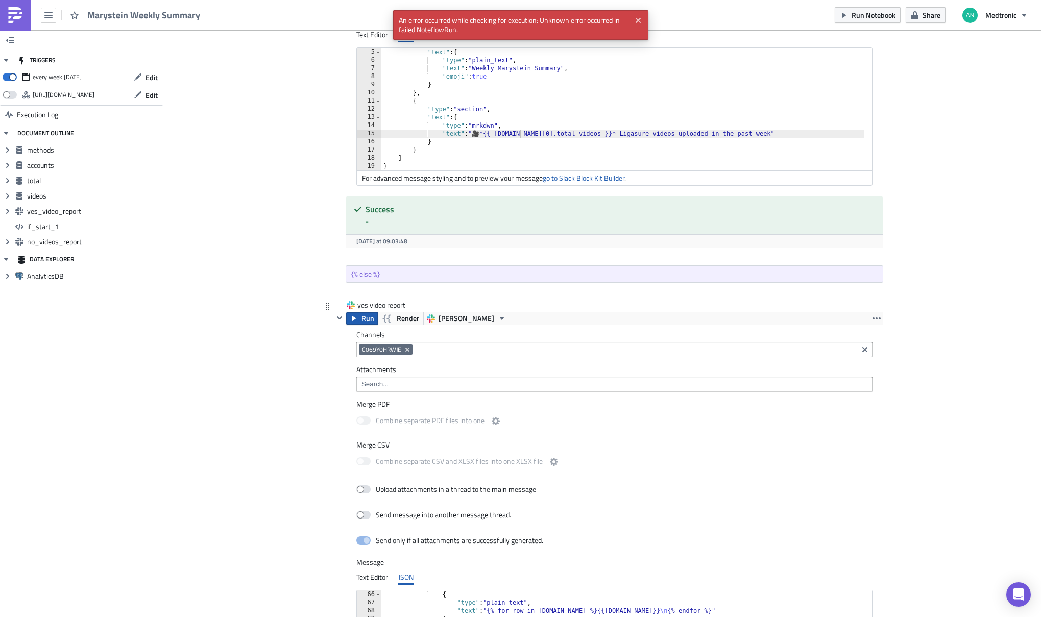
click at [362, 315] on span "Run" at bounding box center [368, 319] width 13 height 12
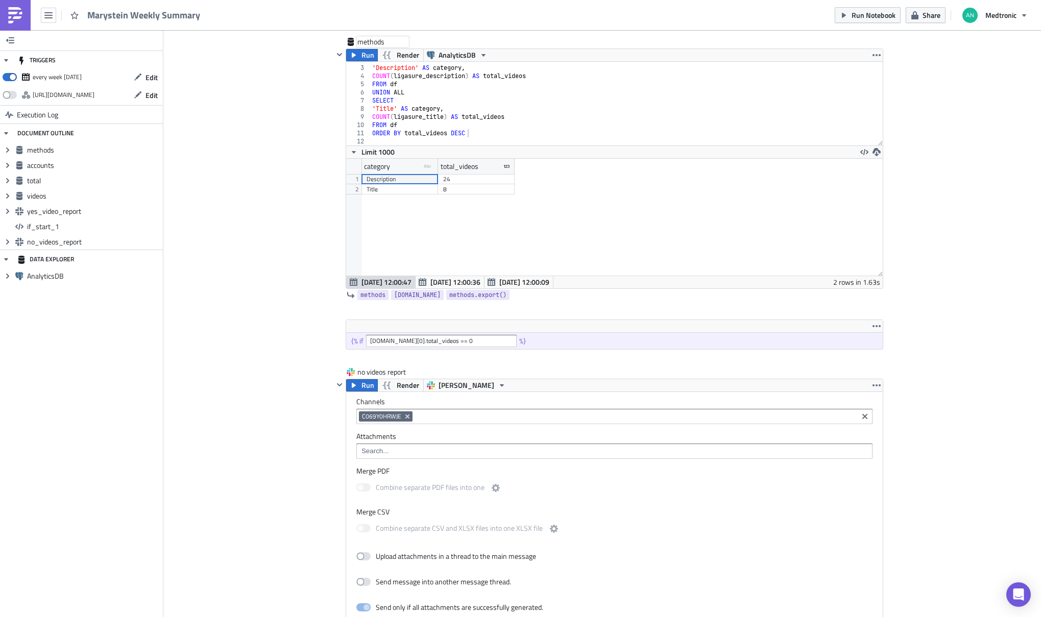
scroll to position [1208, 0]
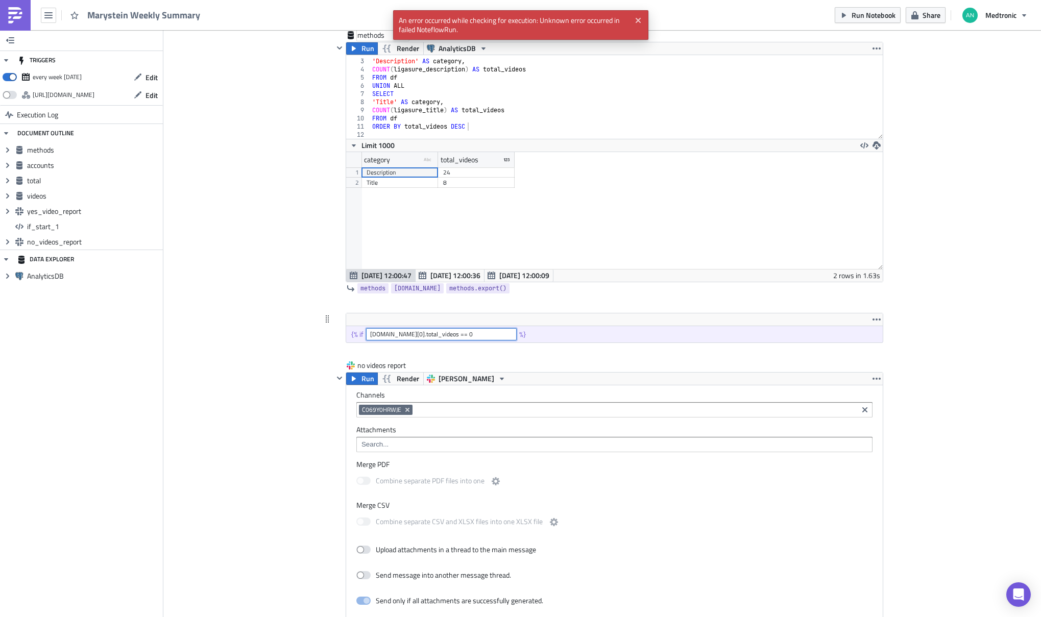
click at [375, 335] on input "counts.data[0].total_videos == 0" at bounding box center [441, 334] width 151 height 12
click at [372, 334] on input "counts.data[0].total_videos == 0" at bounding box center [441, 334] width 151 height 12
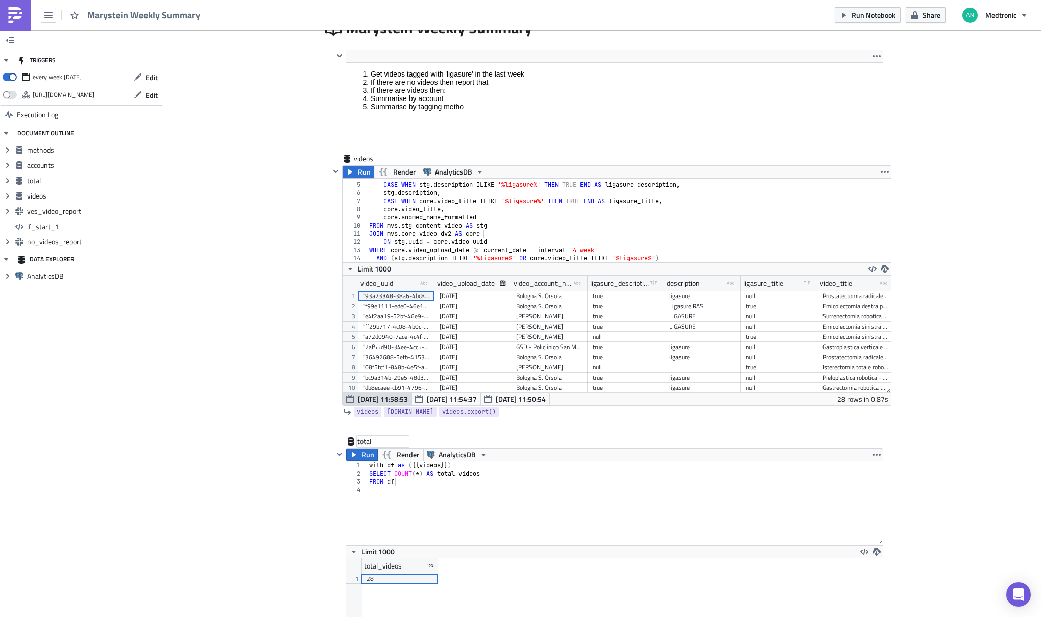
scroll to position [0, 0]
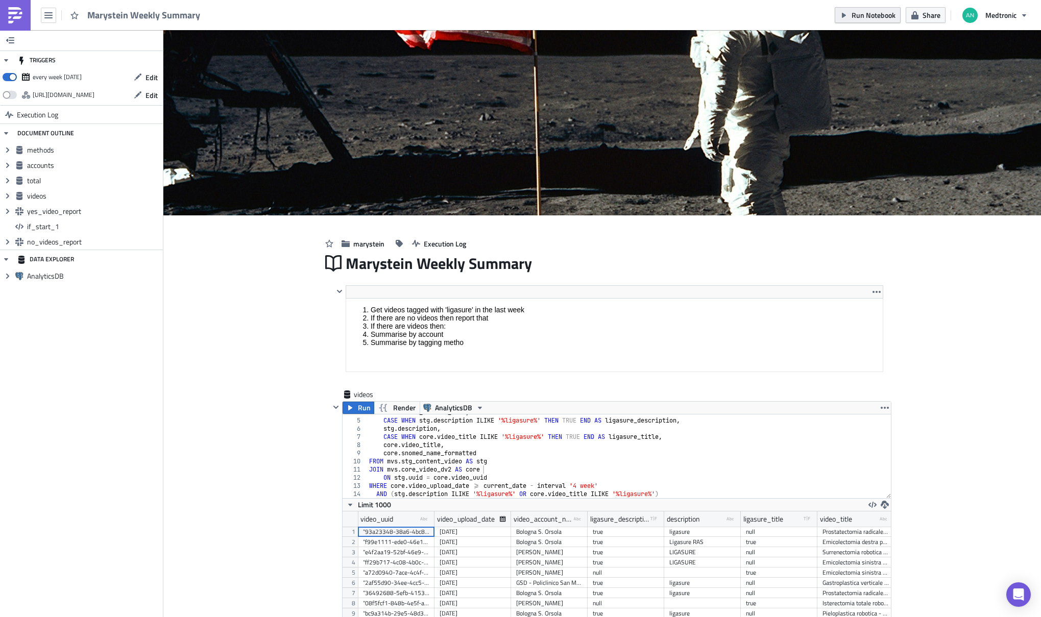
type input "[DOMAIN_NAME][0].total_videos == 0"
click at [876, 16] on span "Run Notebook" at bounding box center [874, 15] width 44 height 11
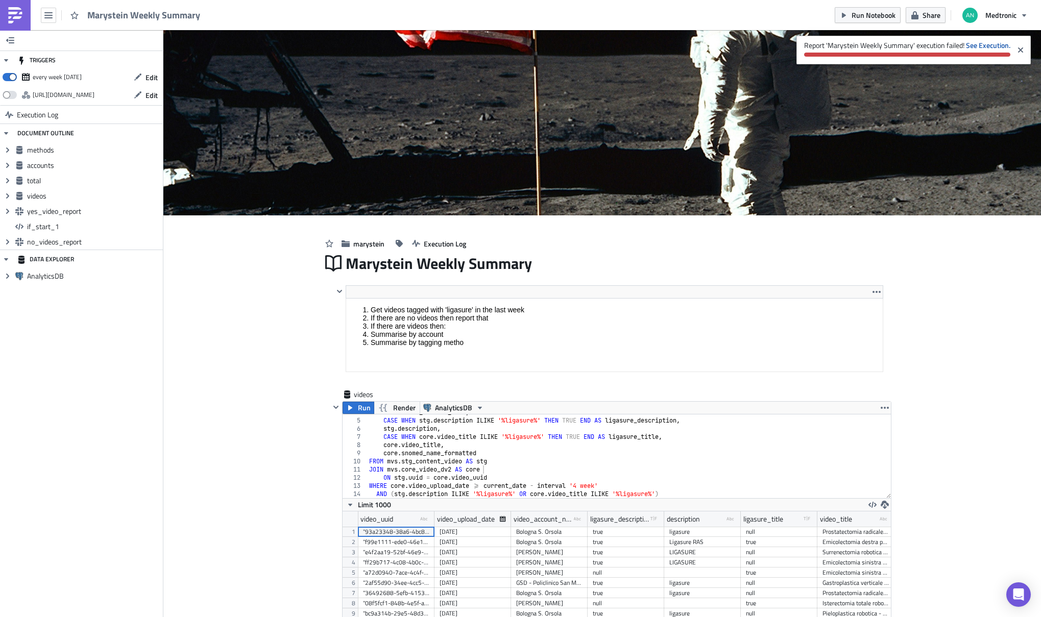
scroll to position [2, 0]
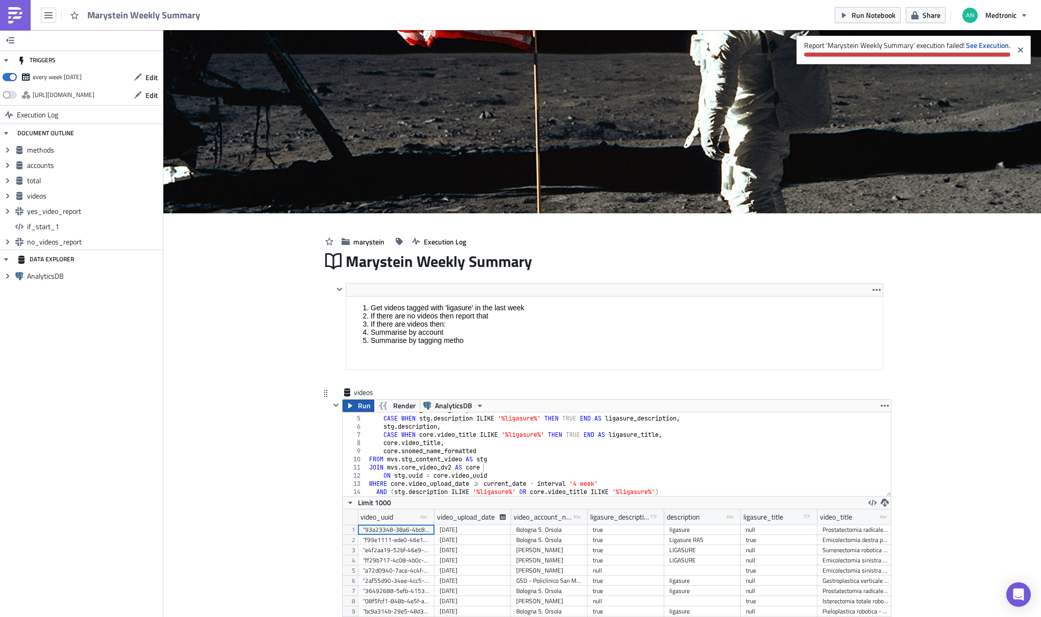
click at [358, 405] on span "Run" at bounding box center [364, 406] width 13 height 12
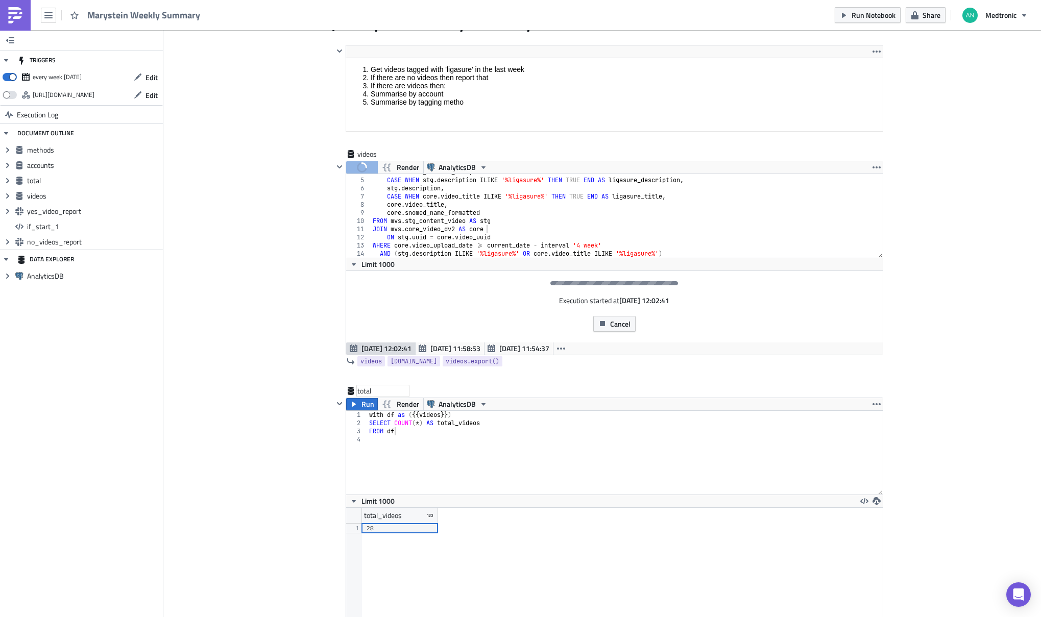
scroll to position [269, 0]
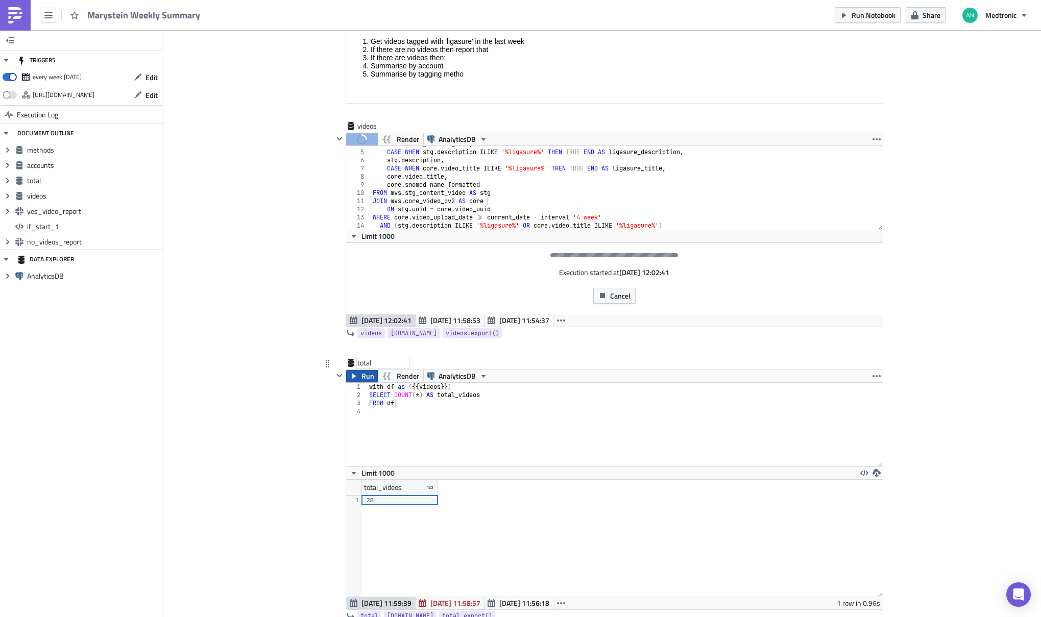
click at [362, 377] on span "Run" at bounding box center [368, 376] width 13 height 12
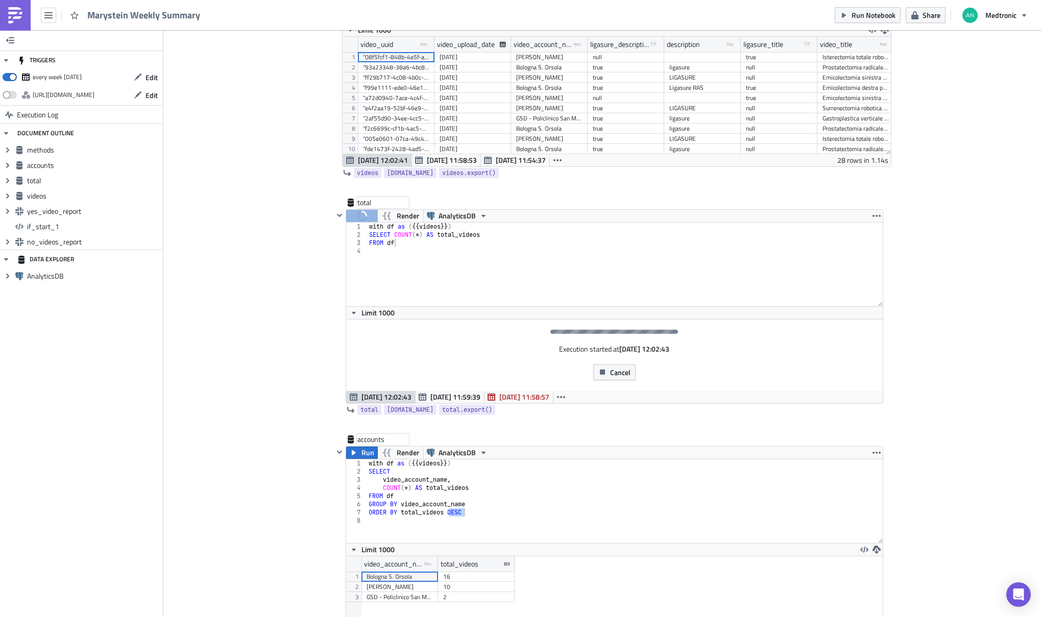
scroll to position [117, 548]
click at [362, 454] on span "Run" at bounding box center [368, 453] width 13 height 12
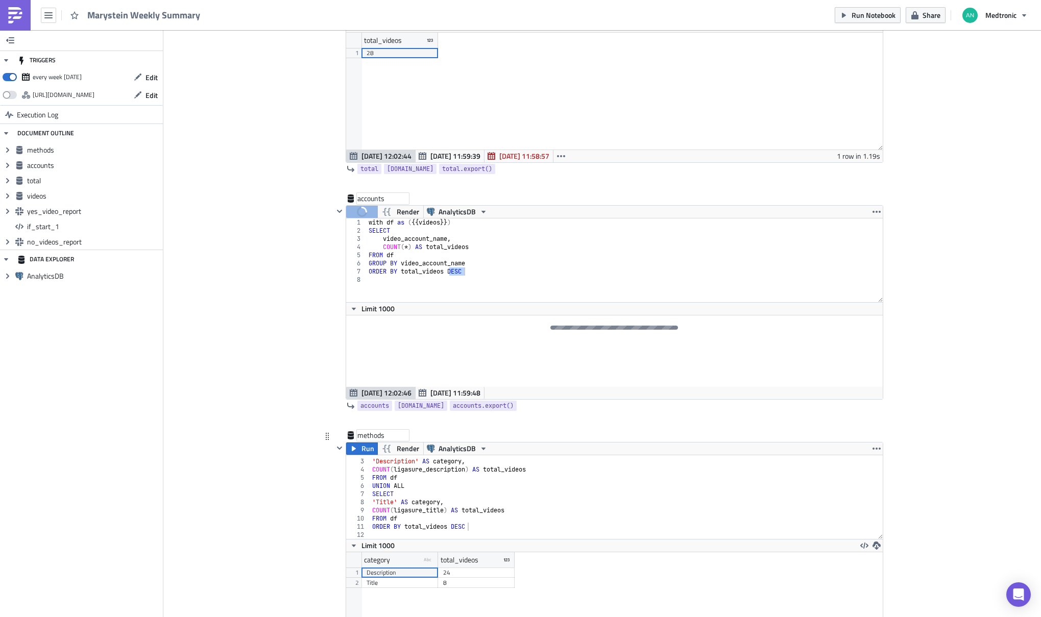
scroll to position [766, 0]
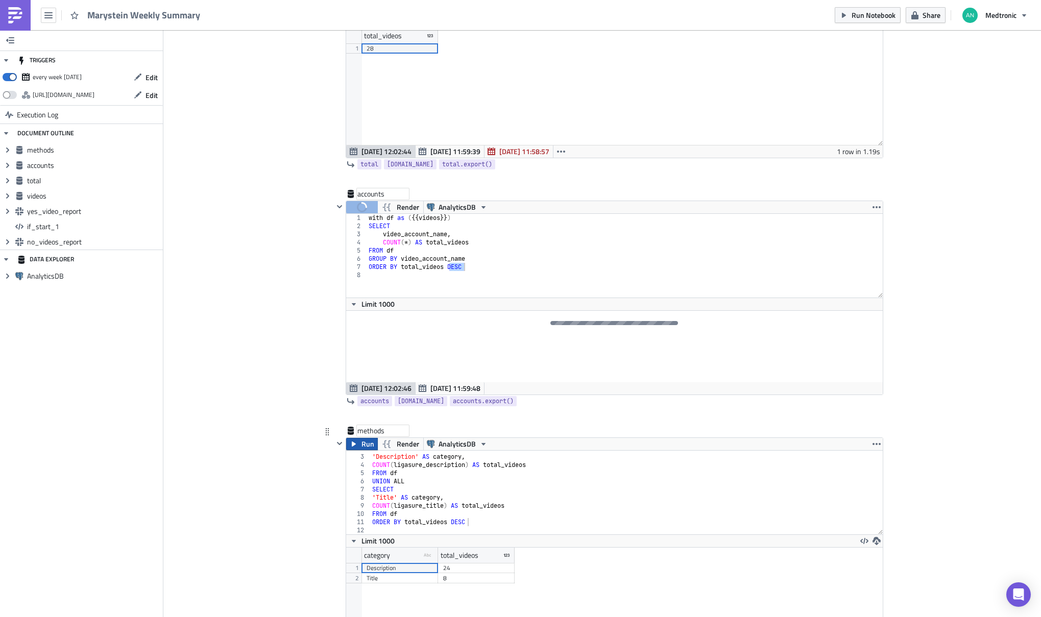
click at [362, 449] on span "Run" at bounding box center [368, 444] width 13 height 12
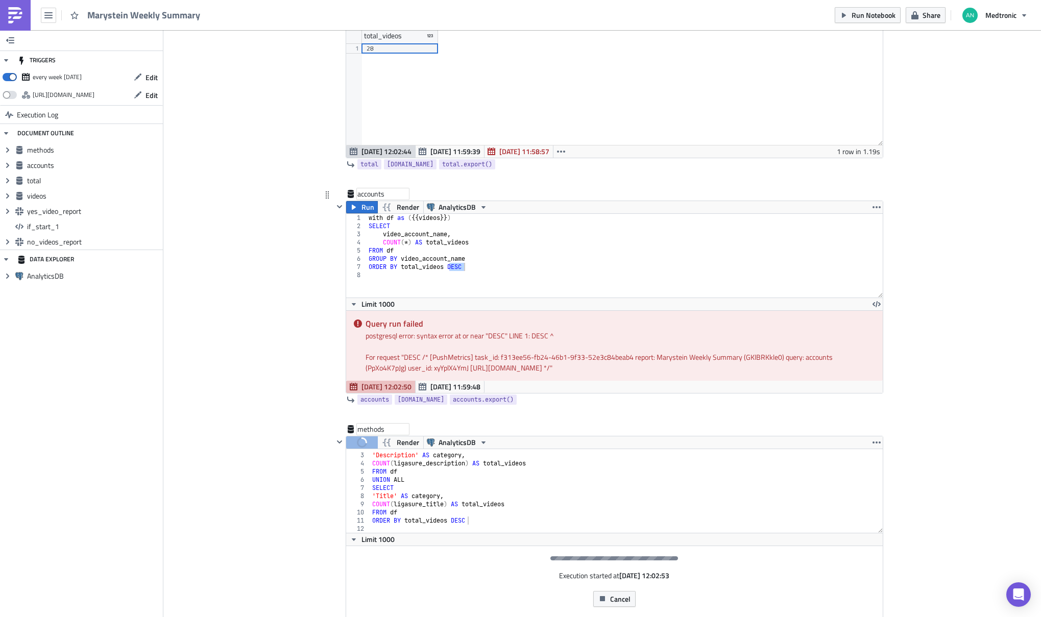
click at [529, 245] on div "with df as ( {{ videos }} ) SELECT video_account_name , COUNT ( * ) AS total_vi…" at bounding box center [625, 264] width 516 height 100
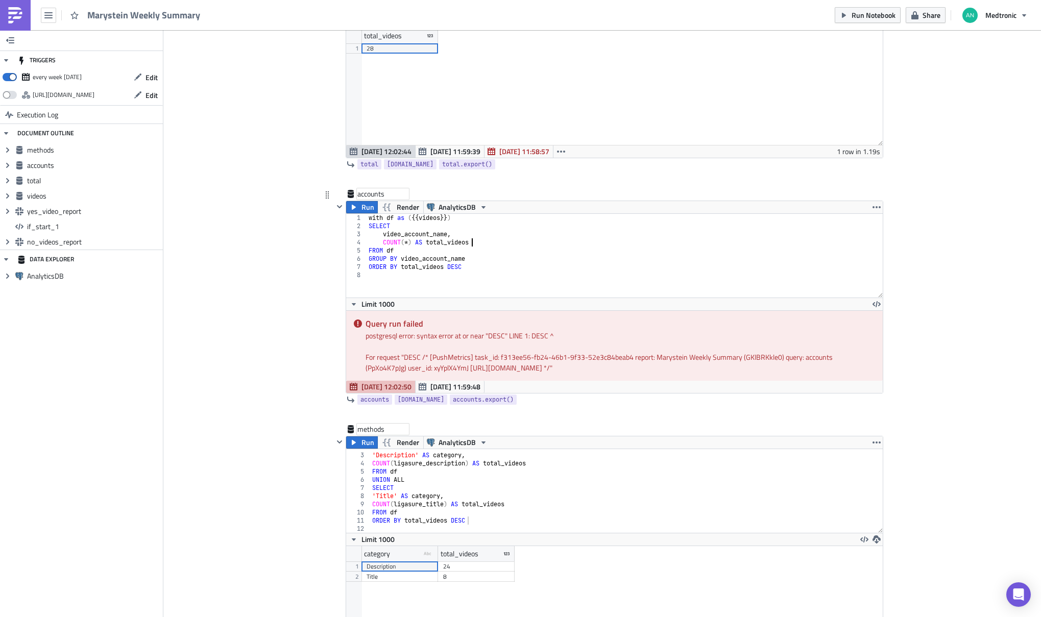
scroll to position [117, 536]
click at [503, 269] on div "with df as ( {{ videos }} ) SELECT video_account_name , COUNT ( * ) AS total_vi…" at bounding box center [625, 264] width 516 height 100
click at [554, 258] on div "with df as ( {{ videos }} ) SELECT video_account_name , COUNT ( * ) AS total_vi…" at bounding box center [625, 264] width 516 height 100
click at [551, 257] on div "with df as ( {{ videos }} ) SELECT video_account_name , COUNT ( * ) AS total_vi…" at bounding box center [625, 264] width 516 height 100
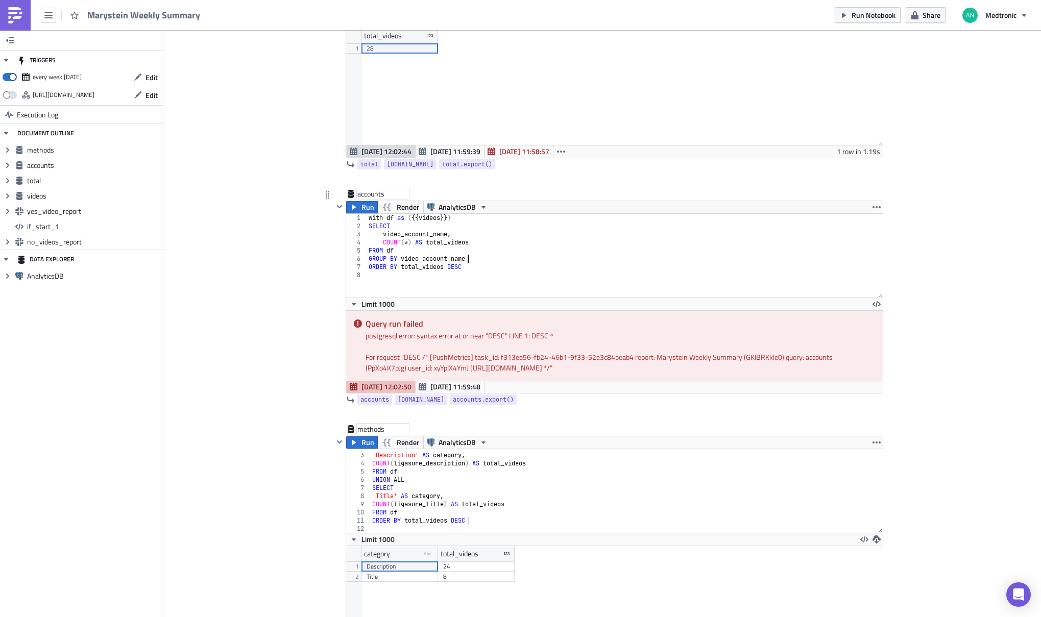
click at [547, 267] on div "with df as ( {{ videos }} ) SELECT video_account_name , COUNT ( * ) AS total_vi…" at bounding box center [625, 264] width 516 height 100
type textarea "ORDER BY total_videos DESC"
click at [531, 282] on div "with df as ( {{ videos }} ) SELECT video_account_name , COUNT ( * ) AS total_vi…" at bounding box center [625, 264] width 516 height 100
click at [364, 209] on span "Run" at bounding box center [368, 207] width 13 height 12
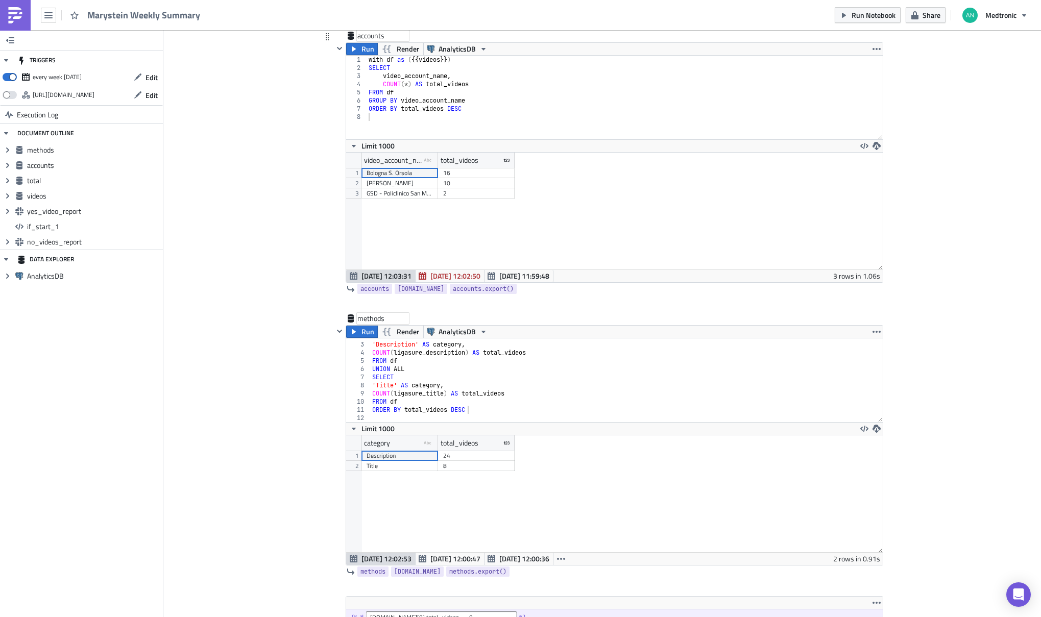
scroll to position [928, 0]
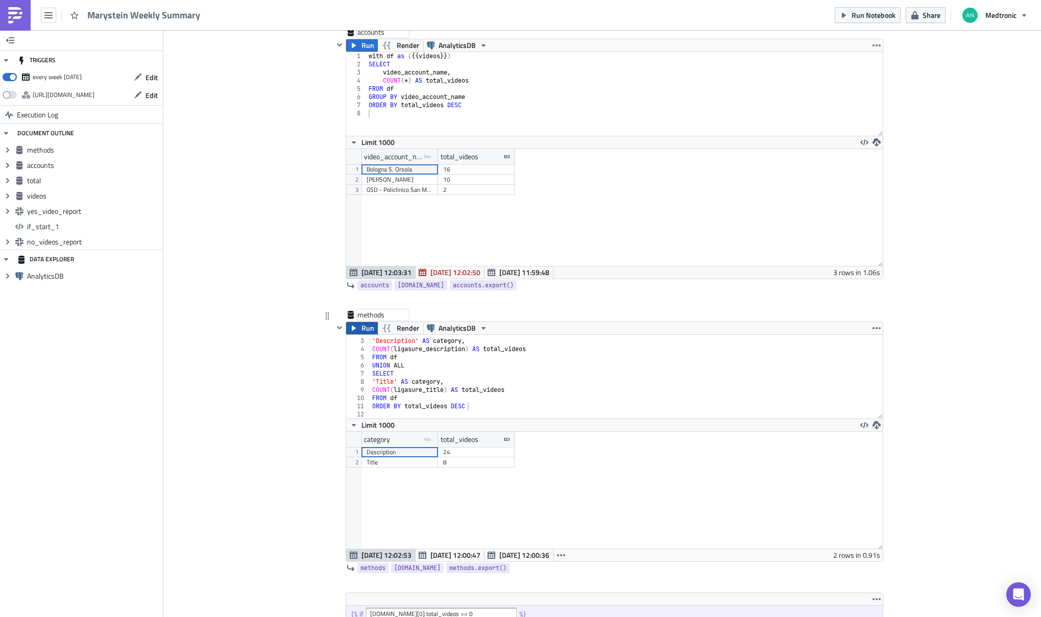
click at [354, 333] on button "Run" at bounding box center [362, 328] width 32 height 12
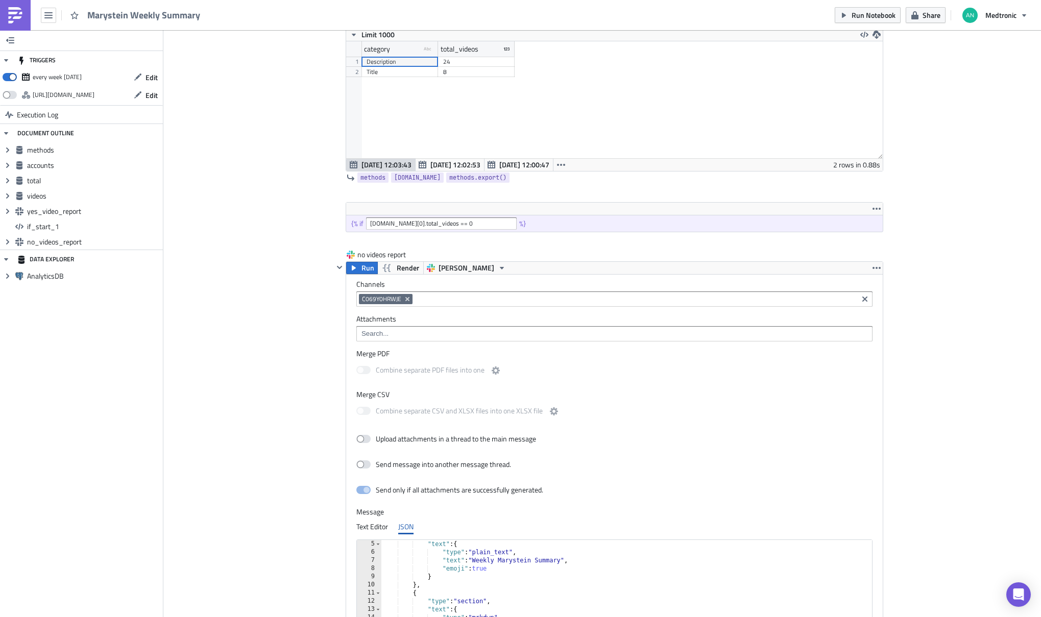
scroll to position [1328, 0]
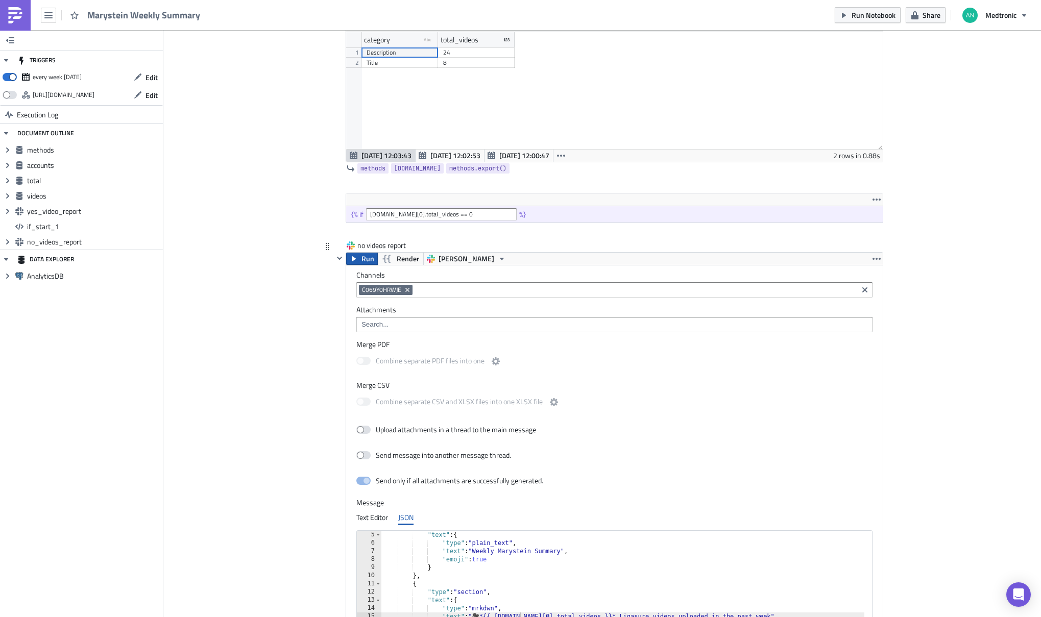
click at [365, 253] on span "Run" at bounding box center [368, 259] width 13 height 12
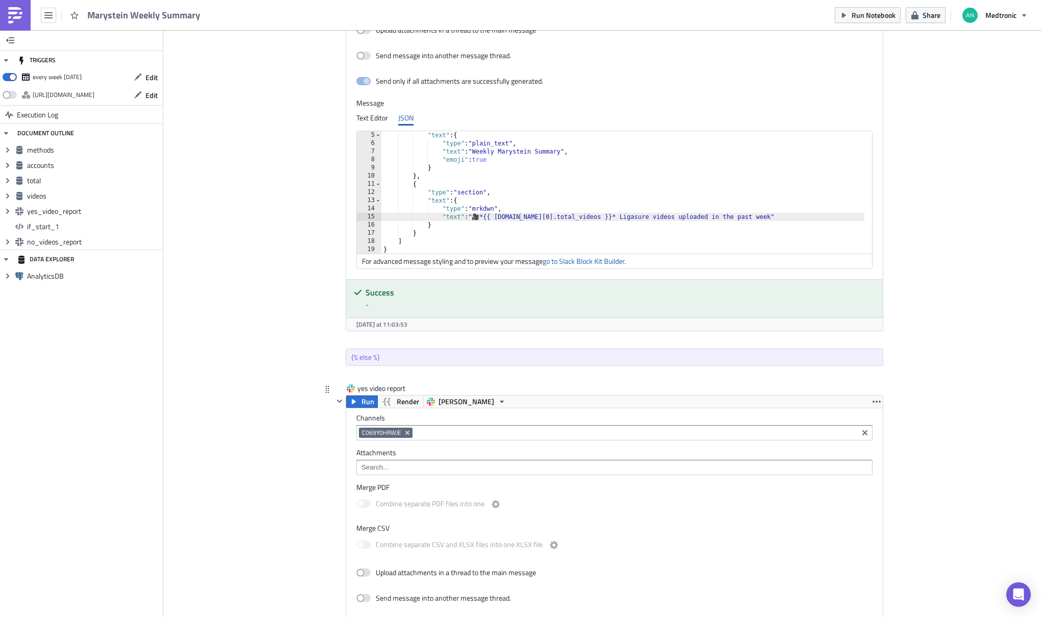
scroll to position [1791, 0]
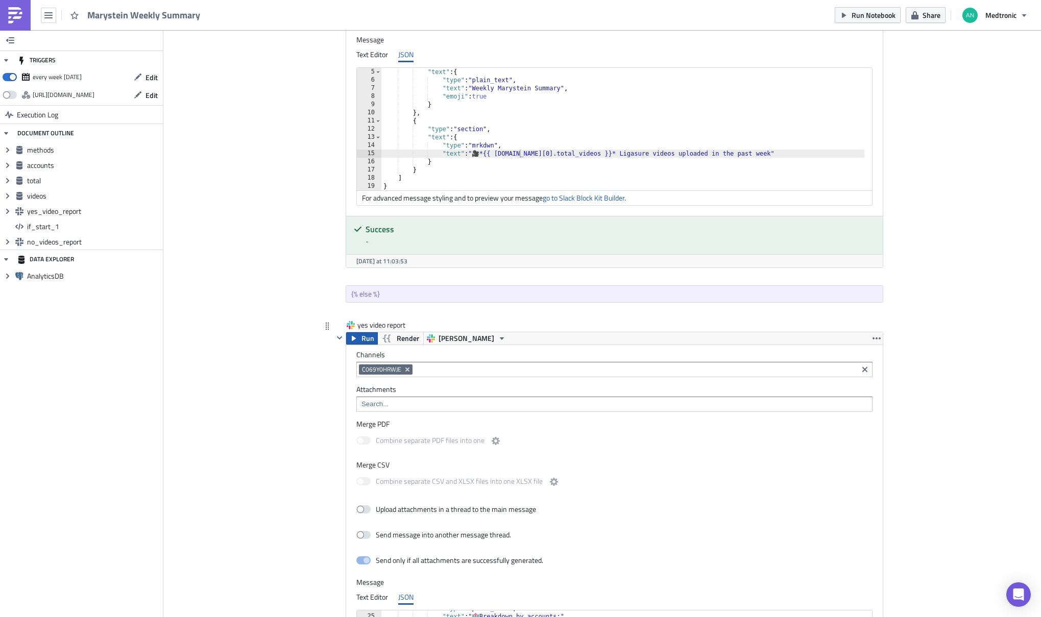
click at [362, 338] on span "Run" at bounding box center [368, 338] width 13 height 12
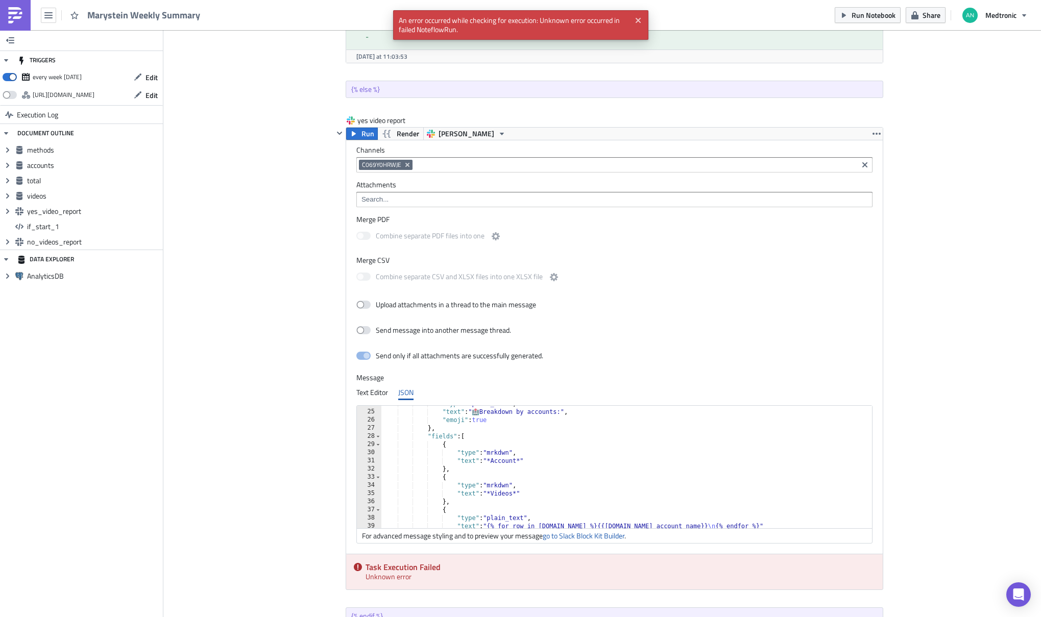
scroll to position [2002, 0]
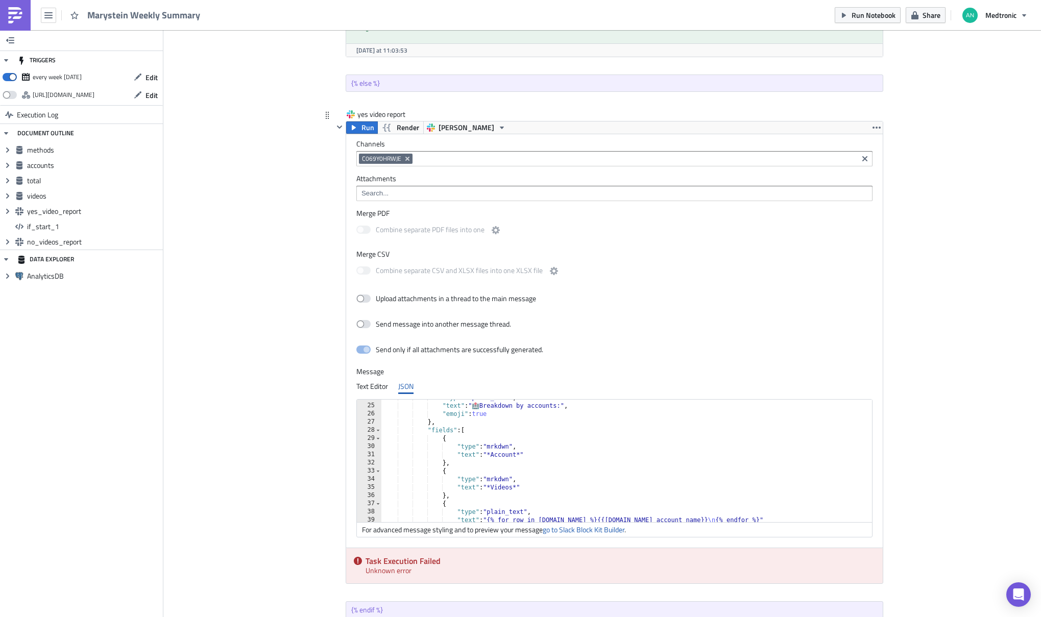
type textarea ""text": "*Account*""
click at [511, 451] on div ""type" : "plain_text" , "text" : " 🏥 Breakdown by accounts:" , "emoji" : true }…" at bounding box center [622, 463] width 483 height 139
click at [585, 533] on link "go to Slack Block Kit Builder" at bounding box center [584, 529] width 82 height 11
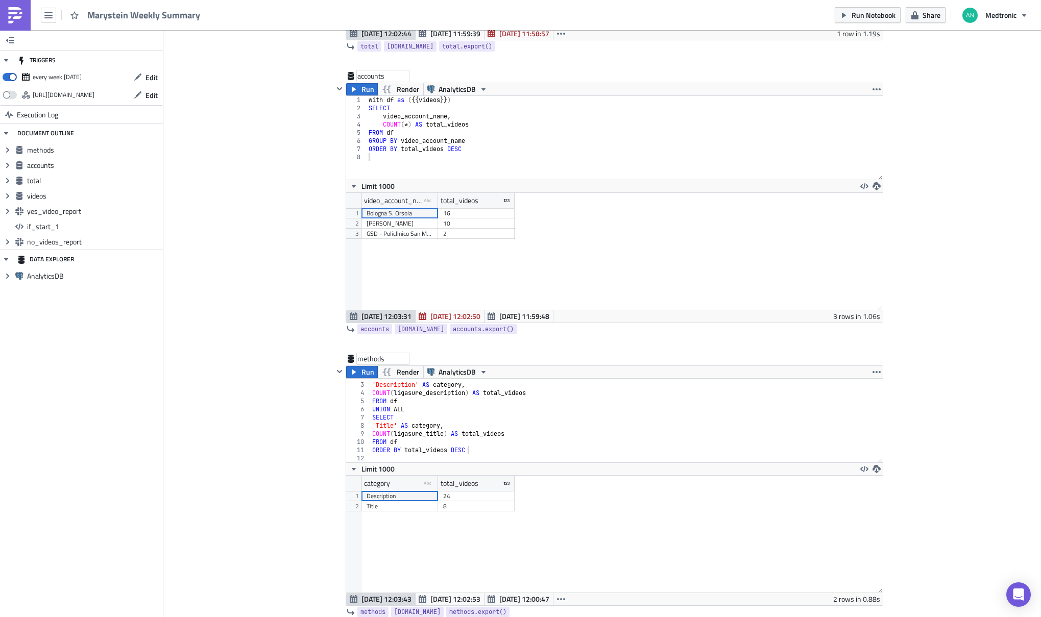
scroll to position [882, 0]
click at [337, 373] on icon "button" at bounding box center [339, 374] width 5 height 3
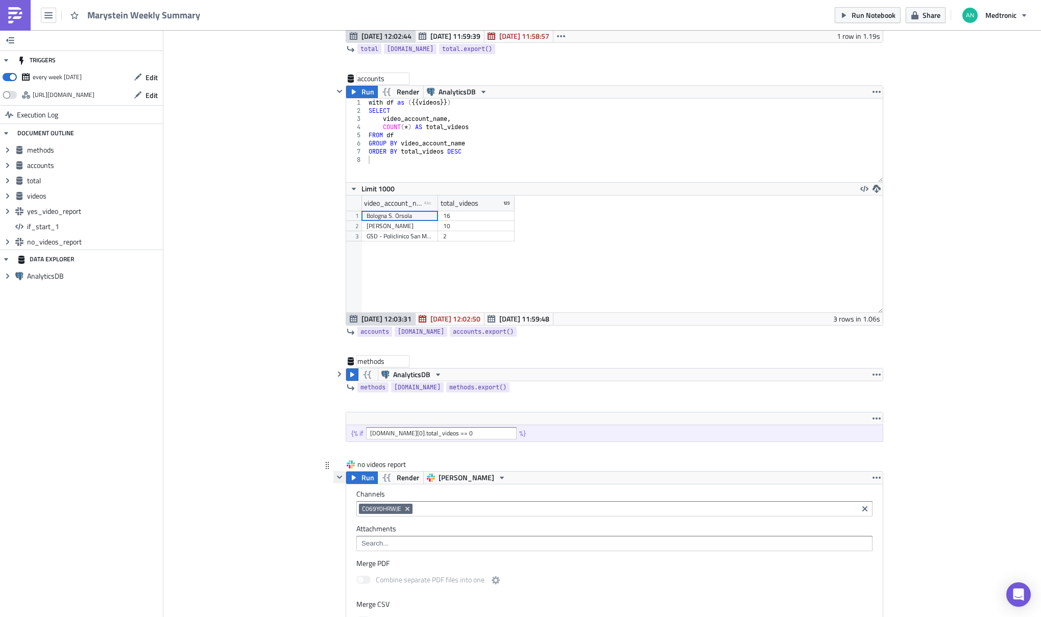
click at [338, 478] on icon "button" at bounding box center [339, 477] width 8 height 8
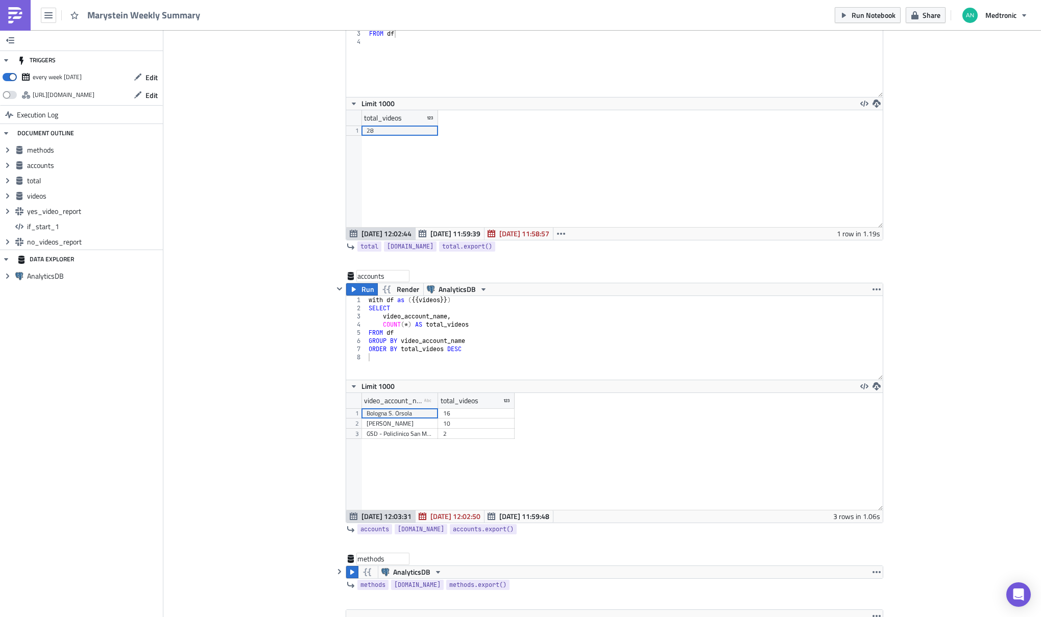
scroll to position [653, 0]
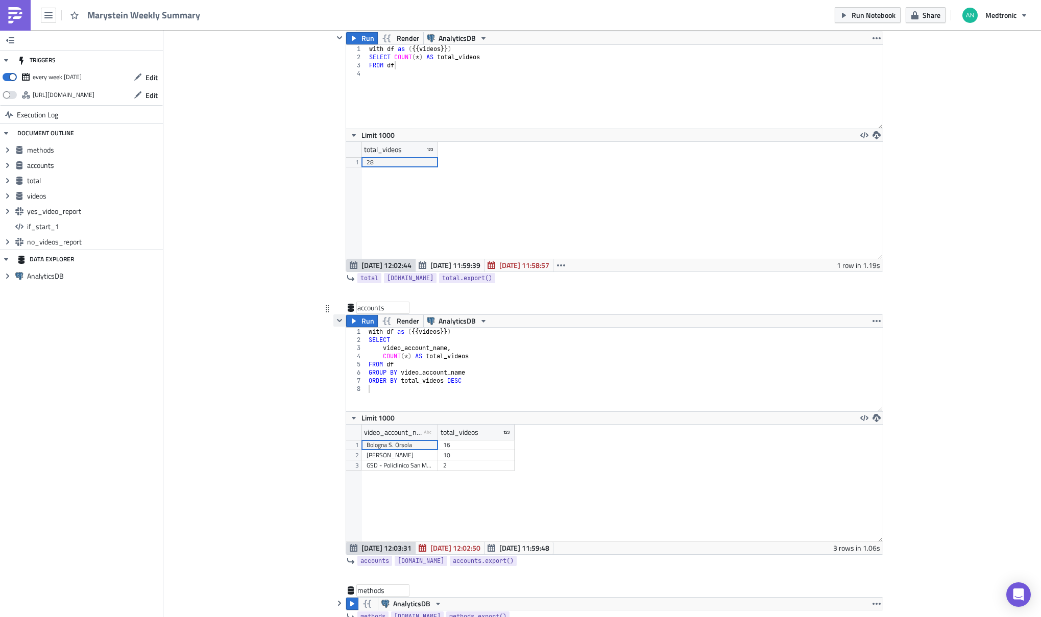
click at [340, 318] on icon "button" at bounding box center [339, 321] width 8 height 8
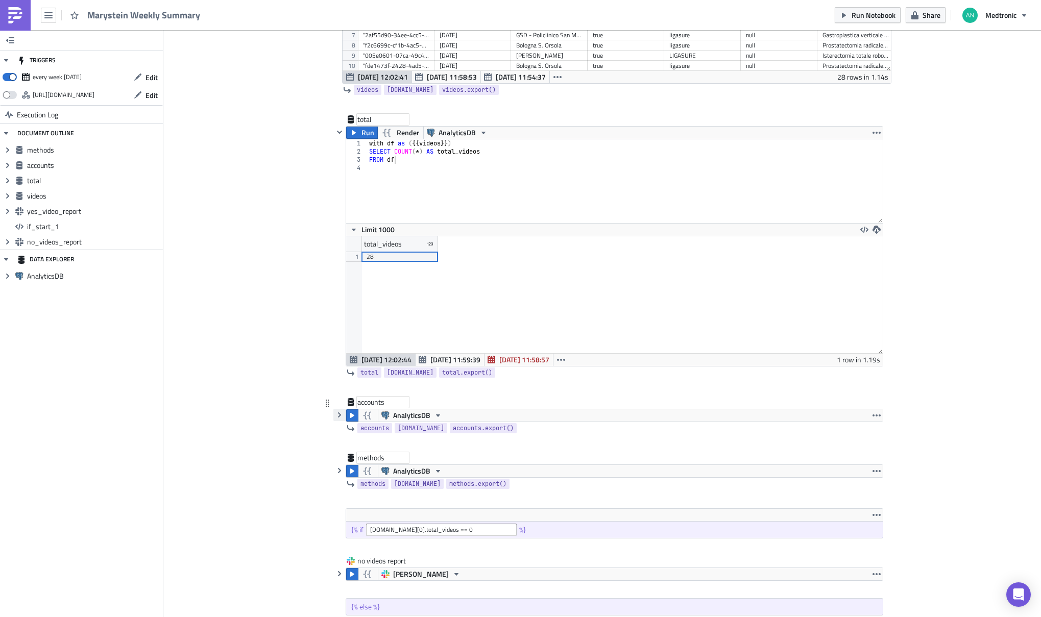
scroll to position [407, 0]
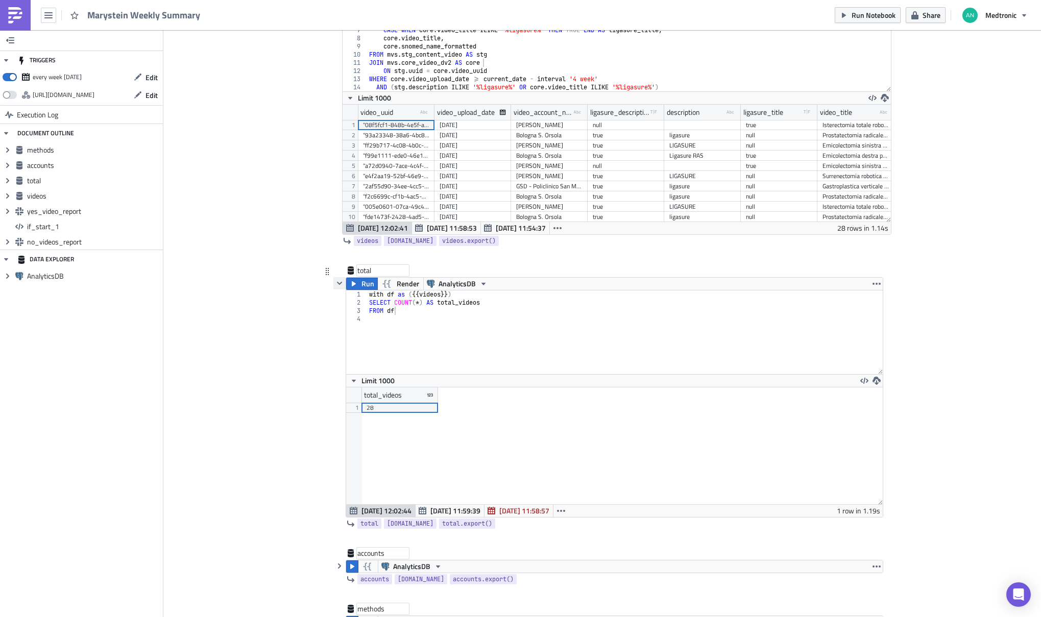
click at [336, 282] on icon "button" at bounding box center [339, 283] width 8 height 8
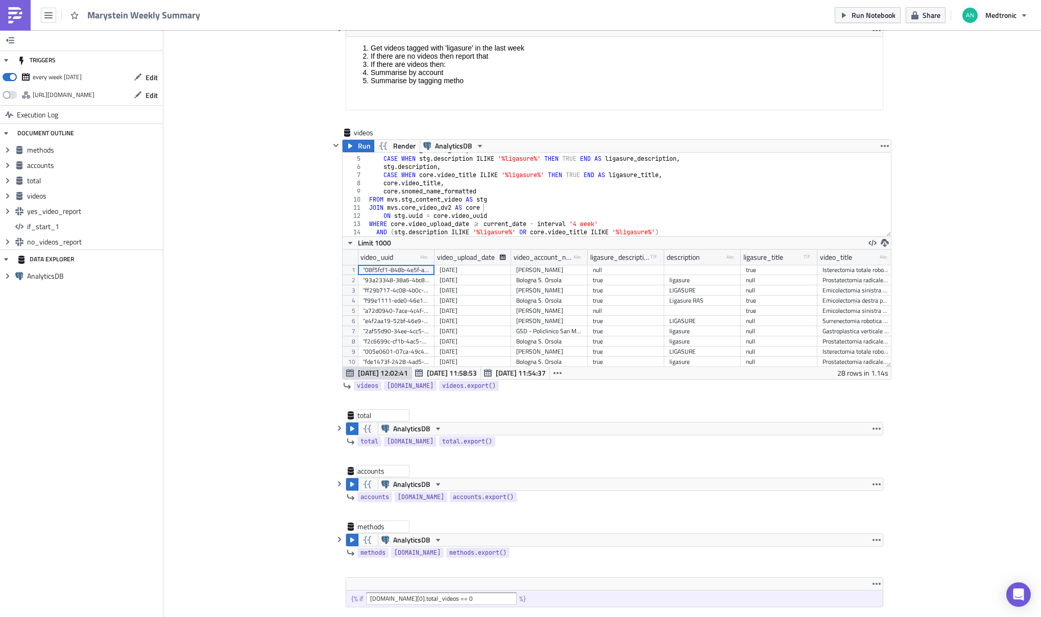
scroll to position [255, 0]
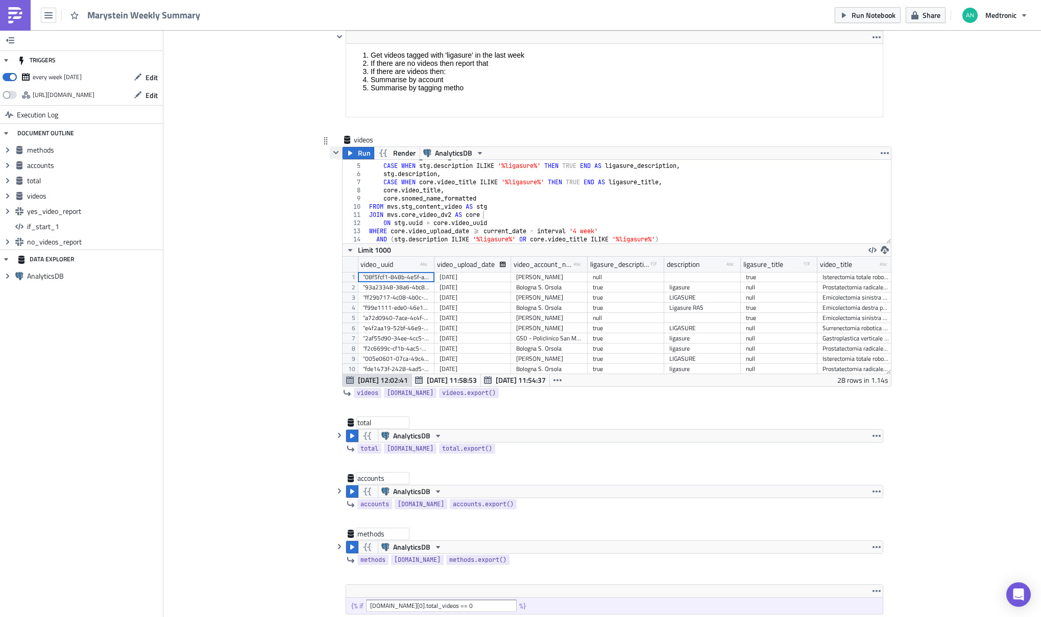
click at [333, 153] on icon "button" at bounding box center [336, 153] width 8 height 8
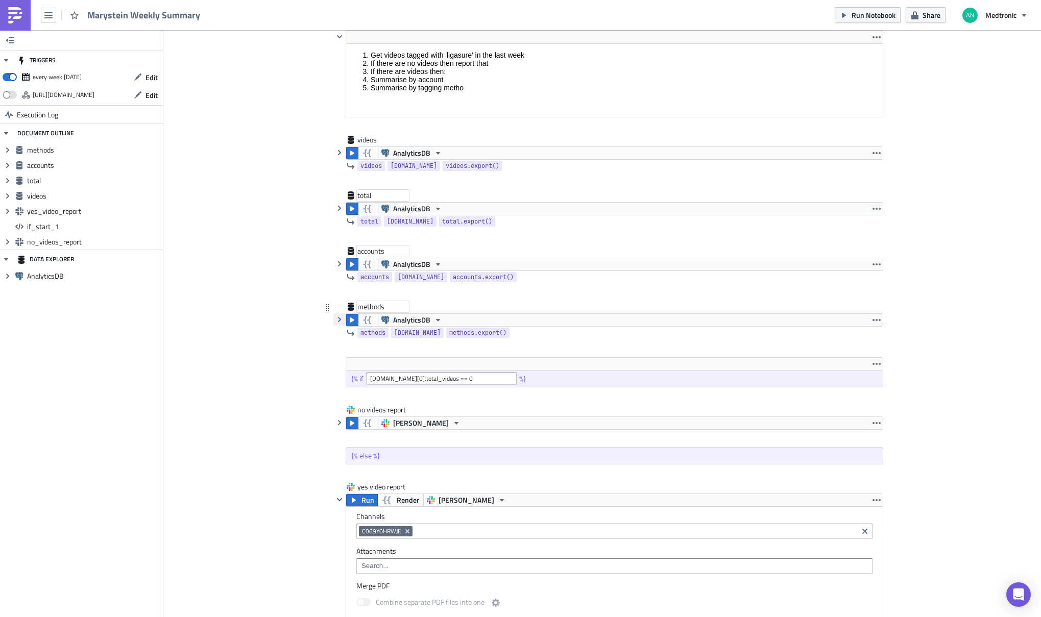
click at [338, 318] on icon "button" at bounding box center [339, 320] width 8 height 8
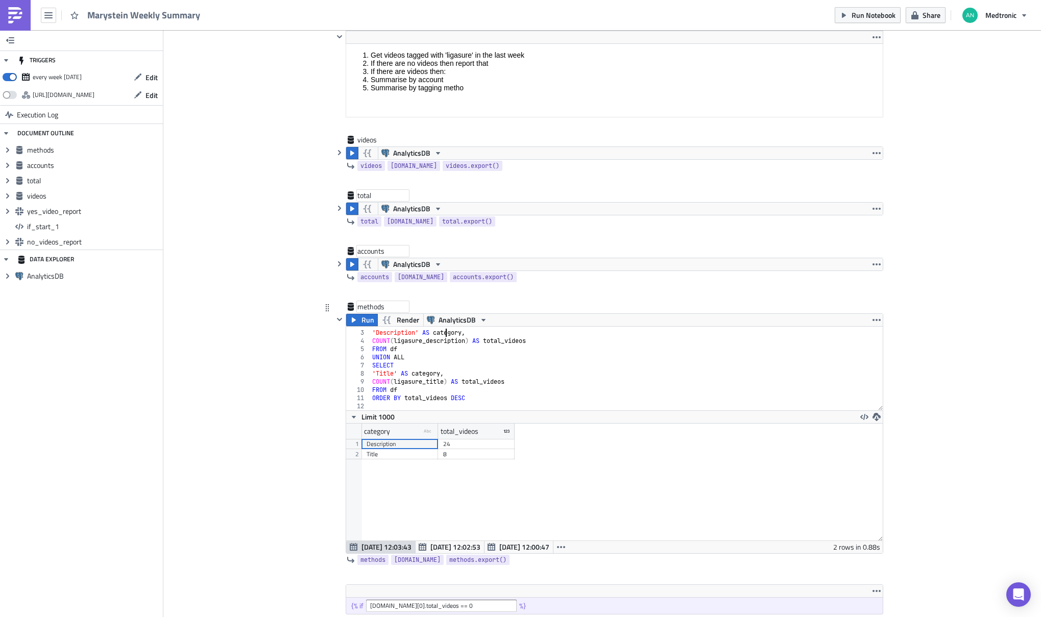
click at [441, 333] on div "SELECT 'Description' AS category , COUNT ( ligasure_description ) AS total_vide…" at bounding box center [622, 371] width 505 height 100
click at [421, 371] on div "SELECT 'Description' AS method , COUNT ( ligasure_description ) AS total_videos…" at bounding box center [622, 371] width 505 height 100
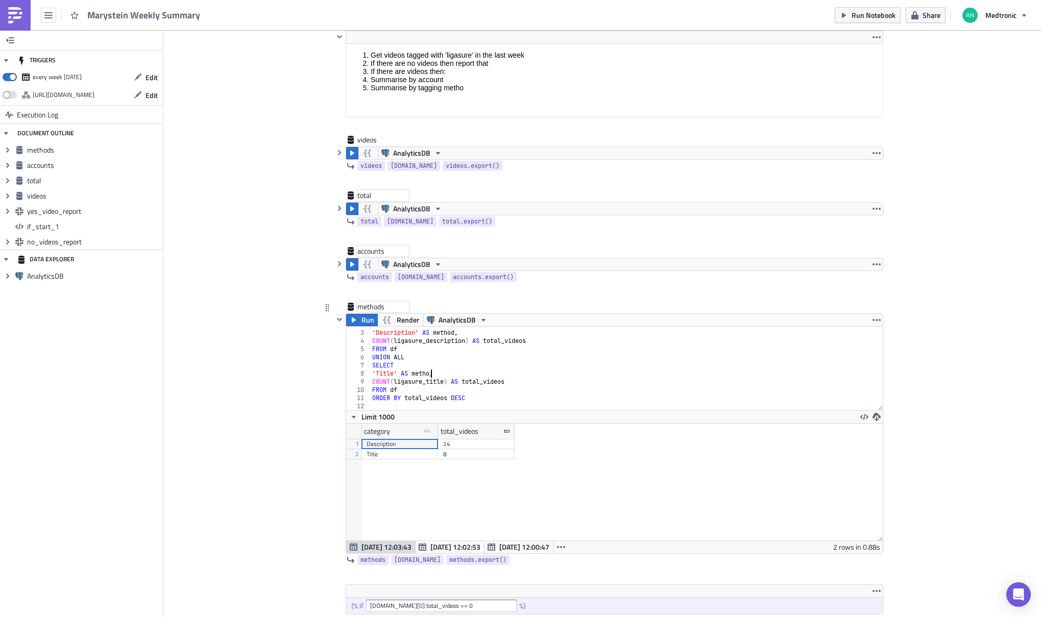
scroll to position [0, 5]
type textarea "'Title' AS method,"
click at [356, 320] on button "Run" at bounding box center [362, 320] width 32 height 12
click at [336, 322] on icon "button" at bounding box center [339, 320] width 8 height 8
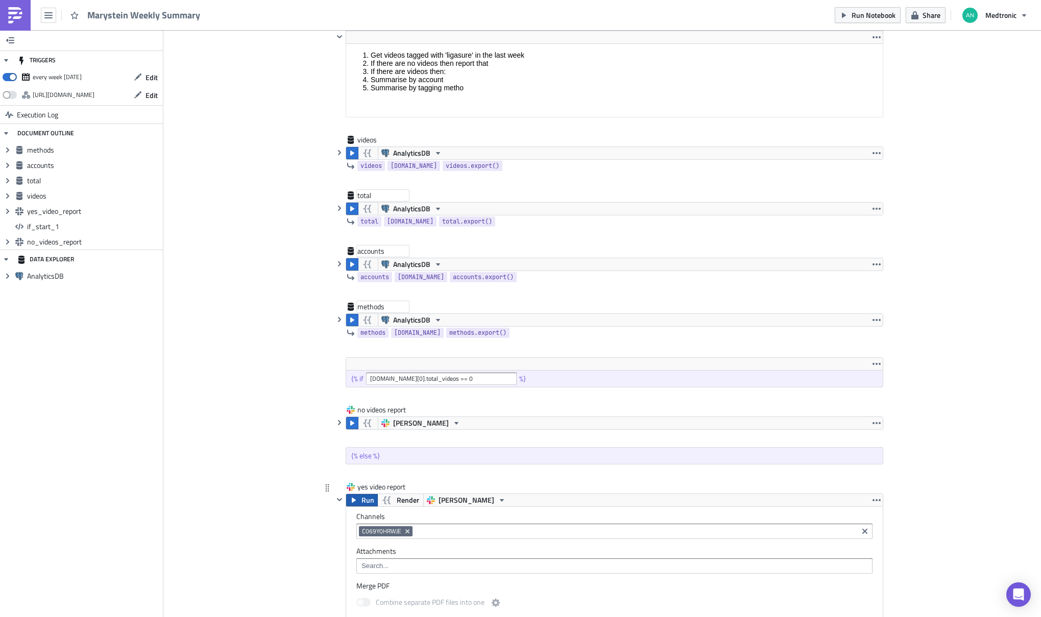
click at [362, 499] on span "Run" at bounding box center [368, 500] width 13 height 12
click at [338, 265] on icon "button" at bounding box center [339, 263] width 3 height 5
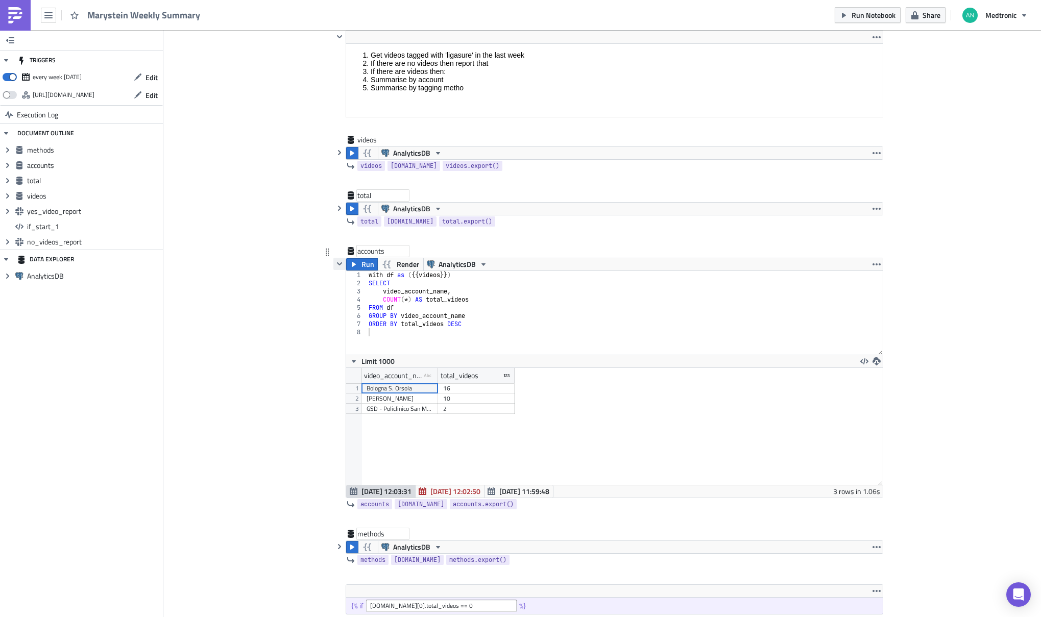
click at [337, 265] on icon "button" at bounding box center [339, 263] width 5 height 3
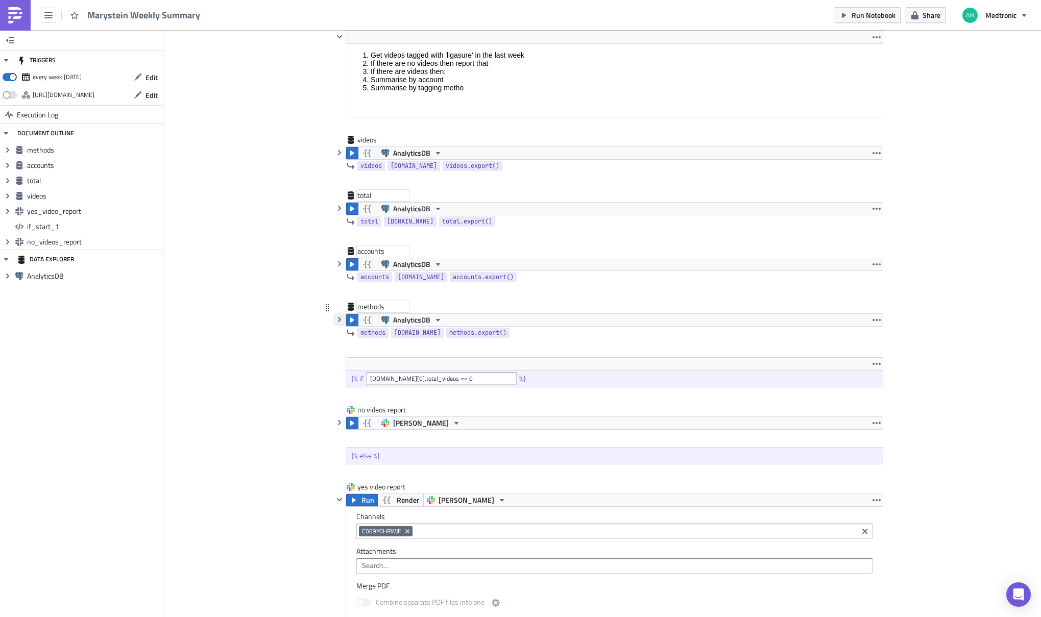
click at [338, 319] on icon "button" at bounding box center [339, 319] width 3 height 5
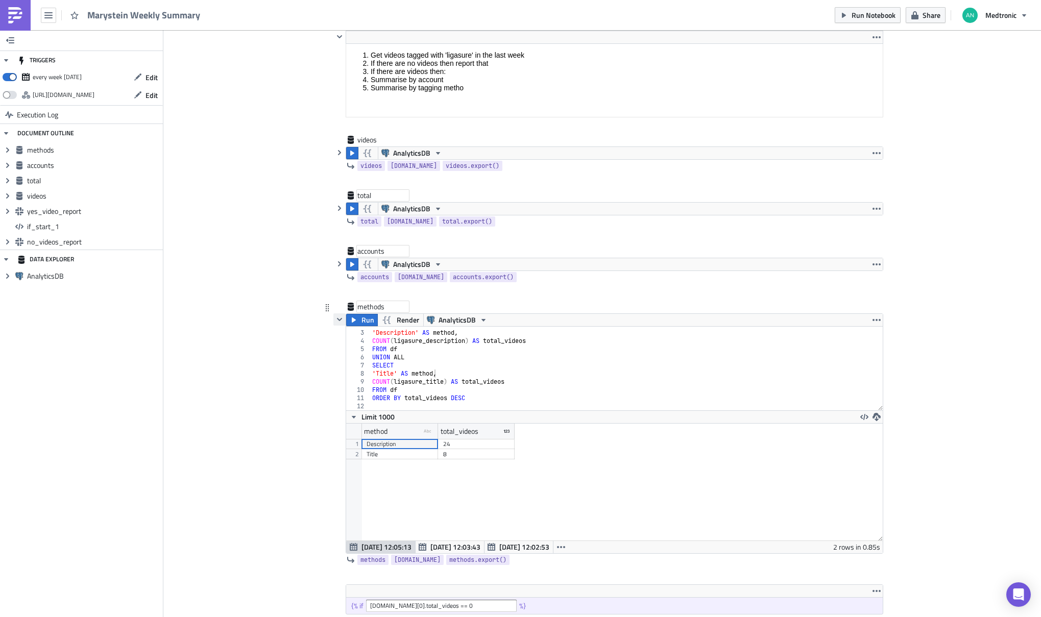
click at [335, 319] on icon "button" at bounding box center [339, 320] width 8 height 8
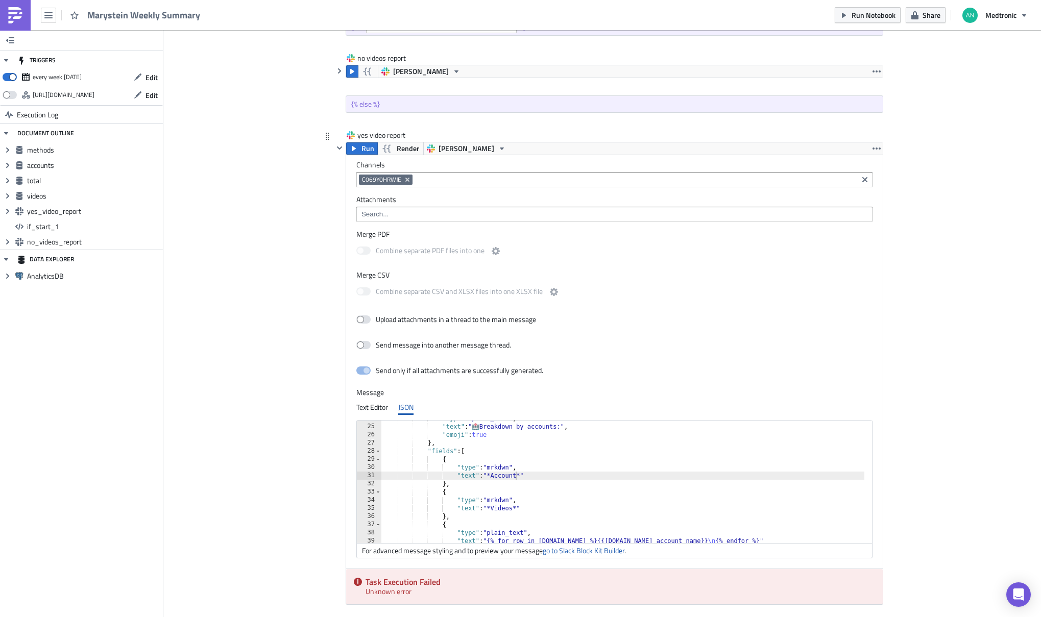
scroll to position [612, 0]
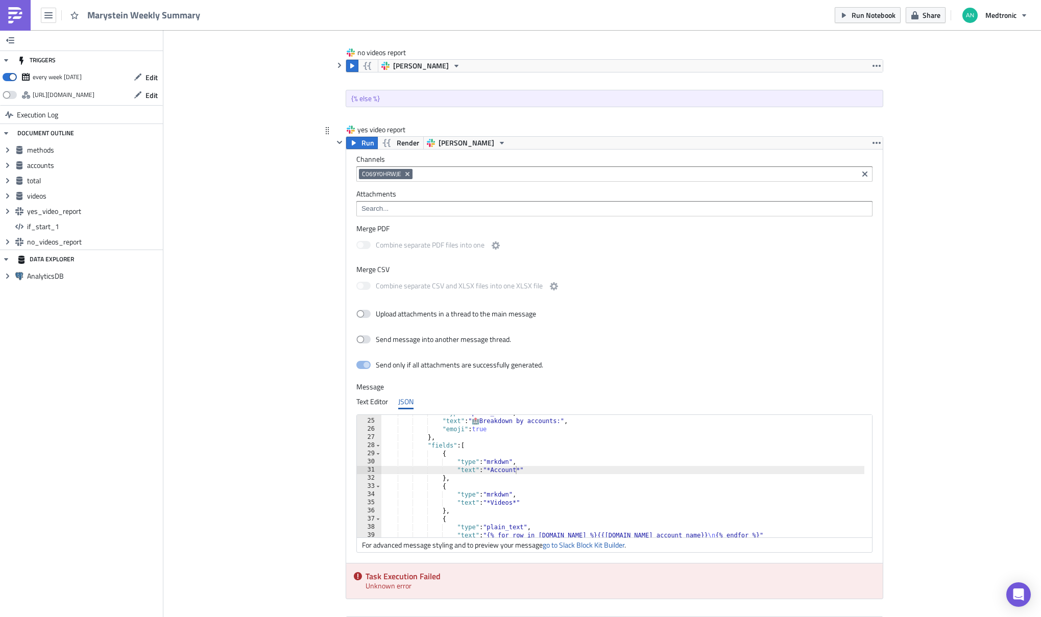
click at [550, 448] on div ""type" : "plain_text" , "text" : " 🏥 Breakdown by accounts:" , "emoji" : true }…" at bounding box center [622, 478] width 483 height 139
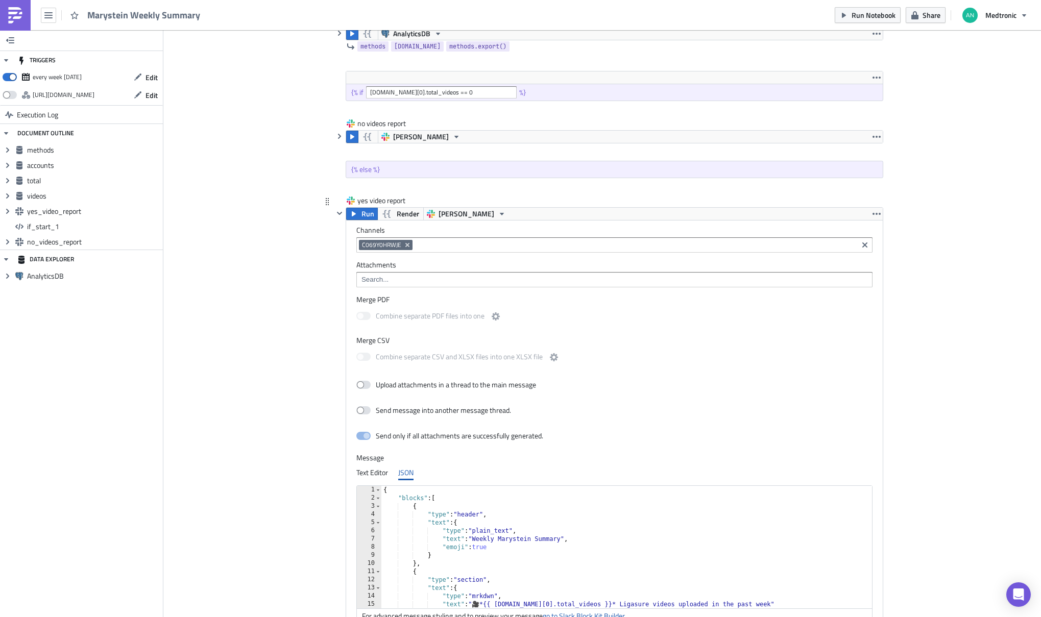
scroll to position [715, 0]
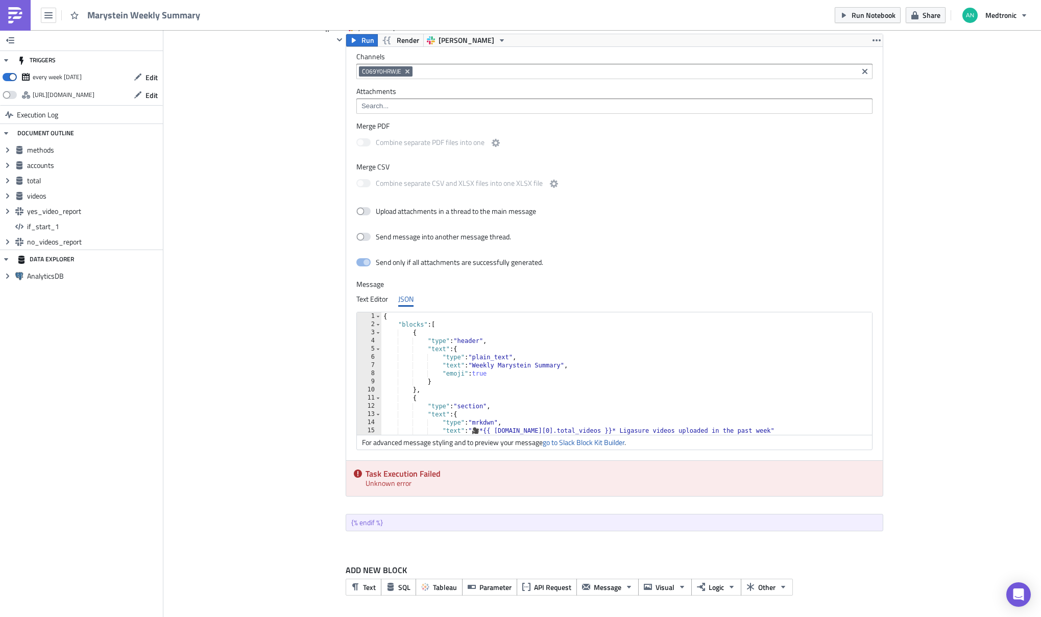
click at [569, 376] on div "{ "blocks" : [ { "type" : "header" , "text" : { "type" : "plain_text" , "text" …" at bounding box center [622, 382] width 483 height 139
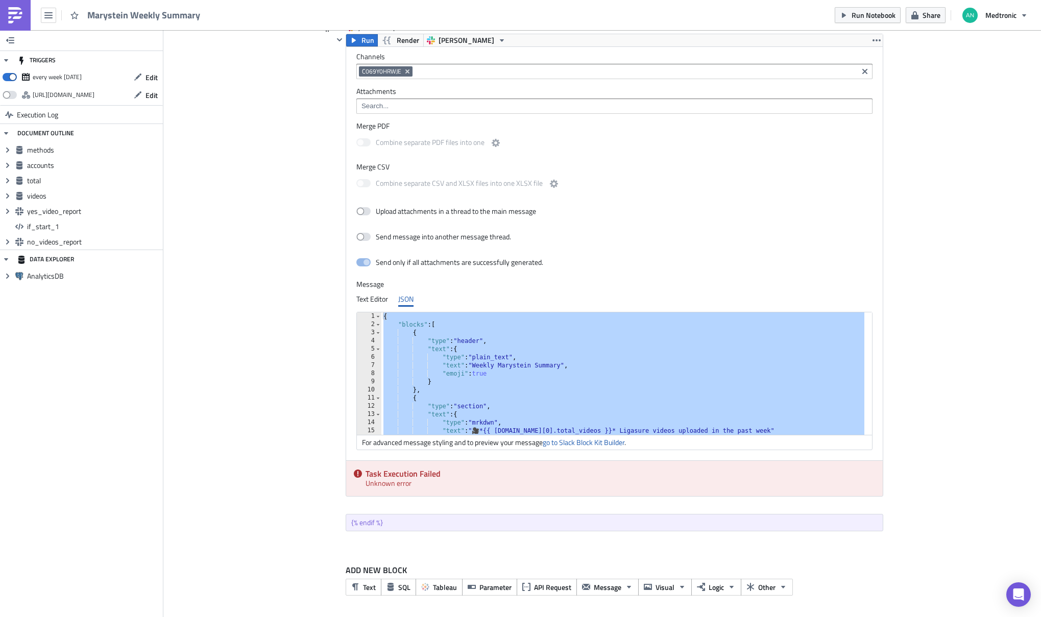
paste textarea
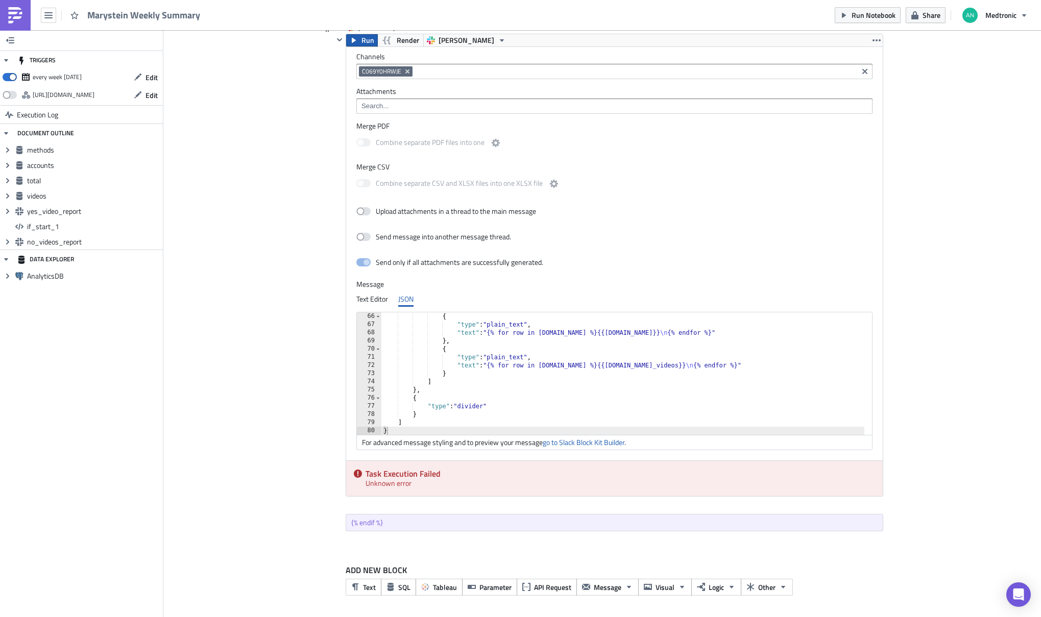
click at [354, 44] on button "Run" at bounding box center [362, 40] width 32 height 12
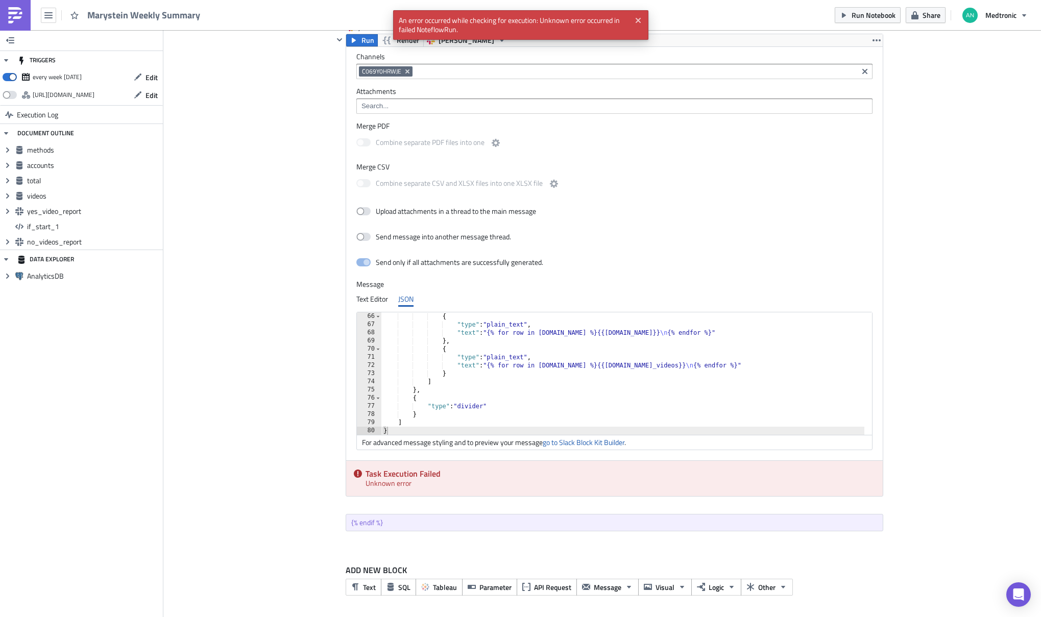
click at [449, 31] on span "An error occurred while checking for execution: Unknown error occurred in faile…" at bounding box center [511, 25] width 237 height 30
click at [537, 379] on div "{ "type" : "plain_text" , "text" : "{% for row in methods.data %}{{row.method}}…" at bounding box center [622, 382] width 483 height 139
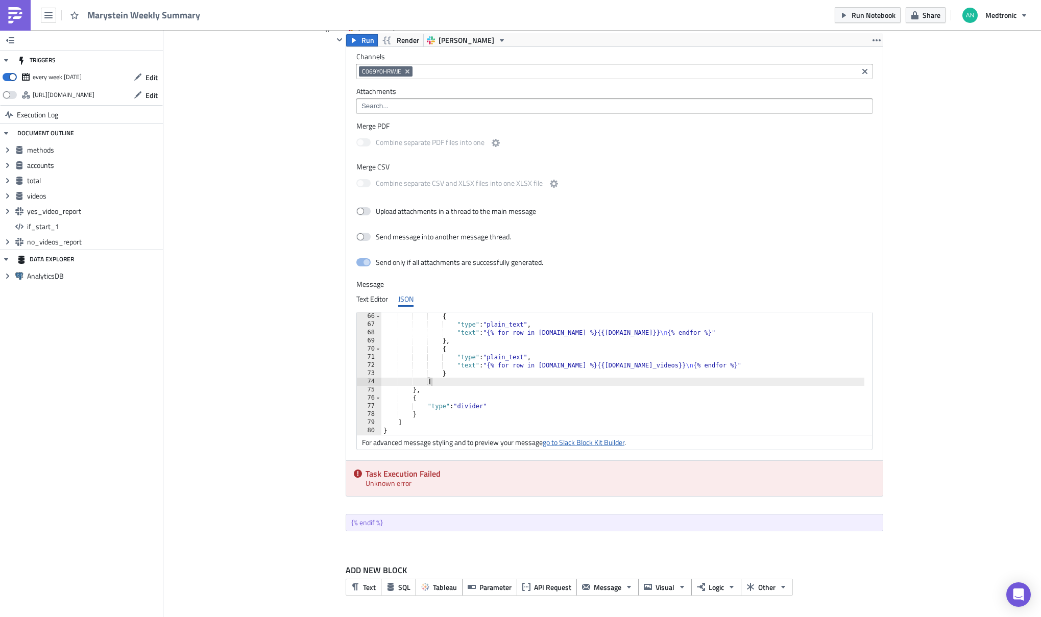
click at [595, 440] on link "go to Slack Block Kit Builder" at bounding box center [584, 442] width 82 height 11
click at [538, 373] on div "{ "type" : "plain_text" , "text" : "{% for row in methods.data %}{{row.method}}…" at bounding box center [622, 382] width 483 height 139
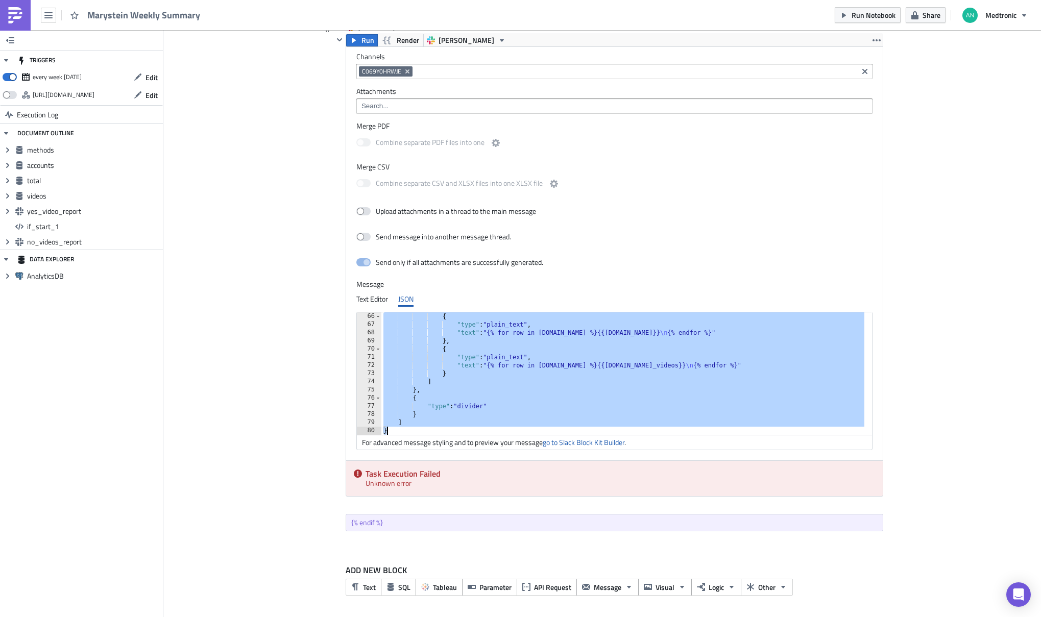
paste textarea
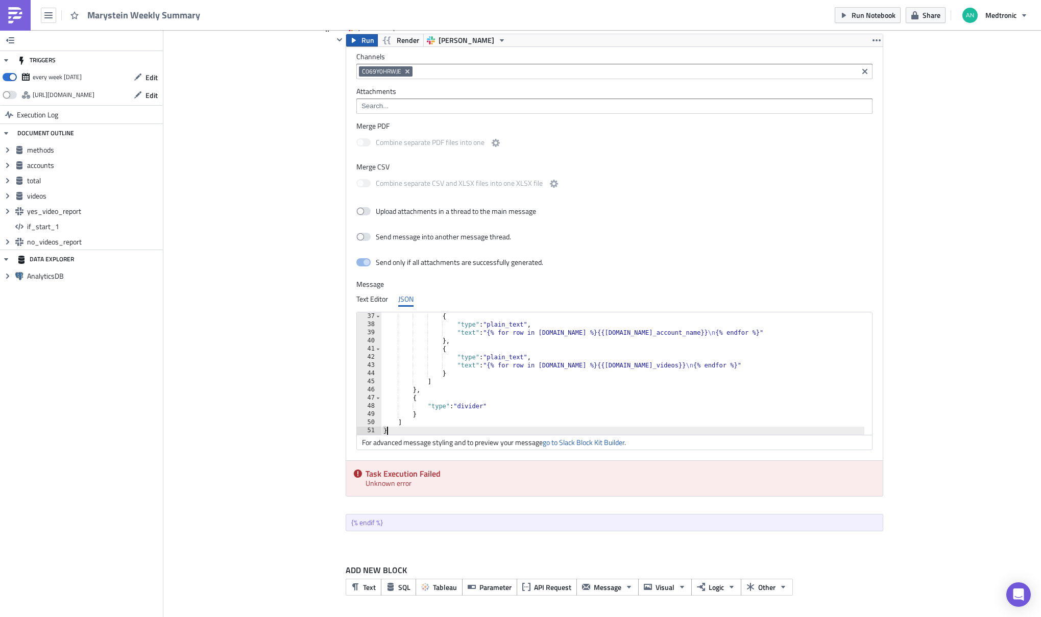
click at [356, 39] on button "Run" at bounding box center [362, 40] width 32 height 12
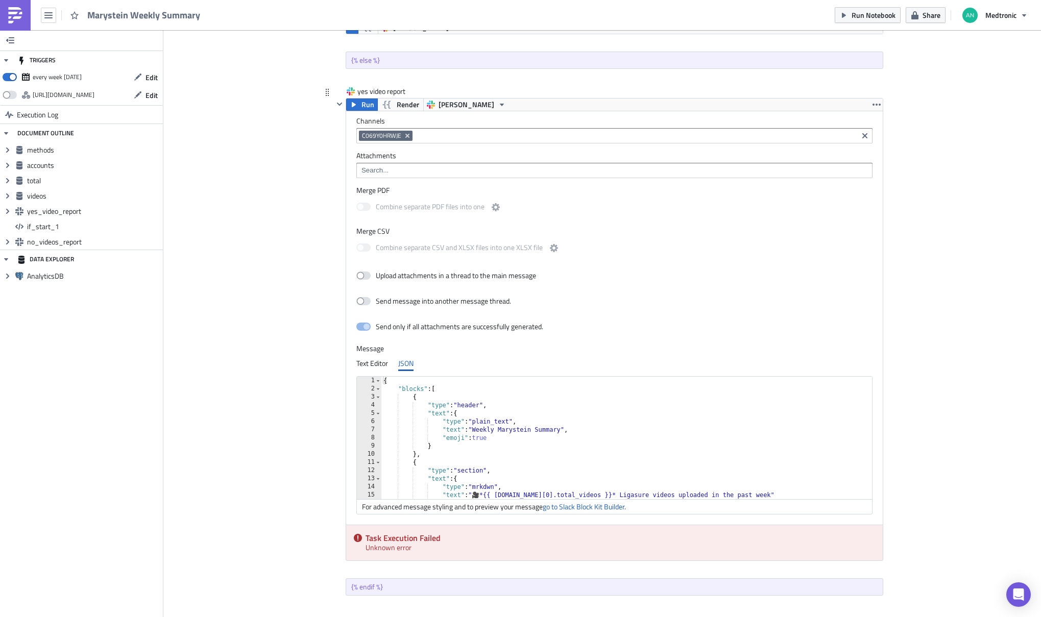
scroll to position [645, 0]
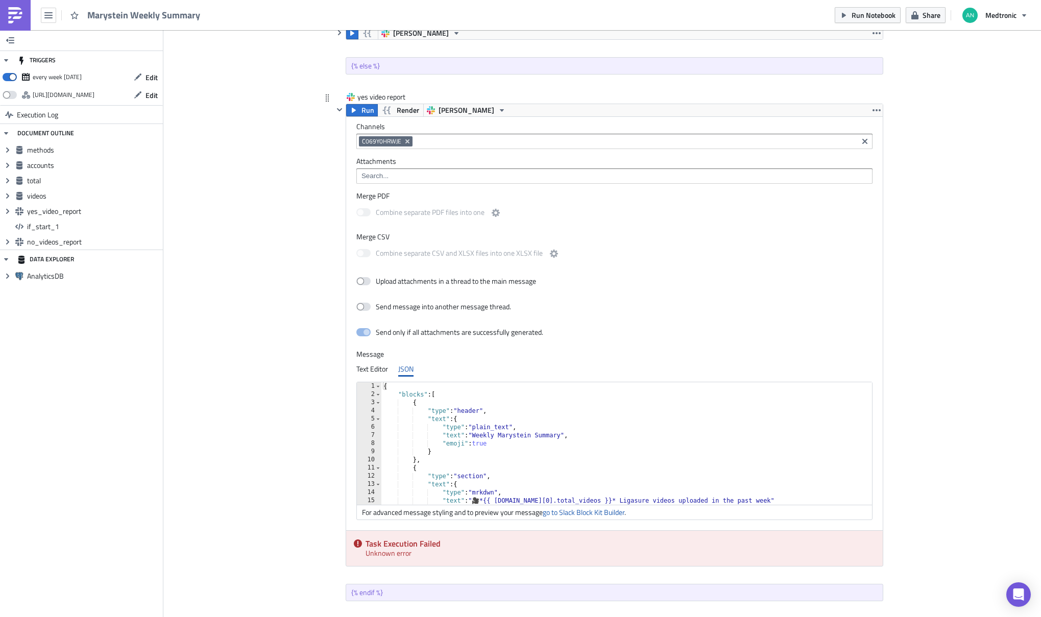
click at [506, 436] on div "{ "blocks" : [ { "type" : "header" , "text" : { "type" : "plain_text" , "text" …" at bounding box center [622, 451] width 483 height 139
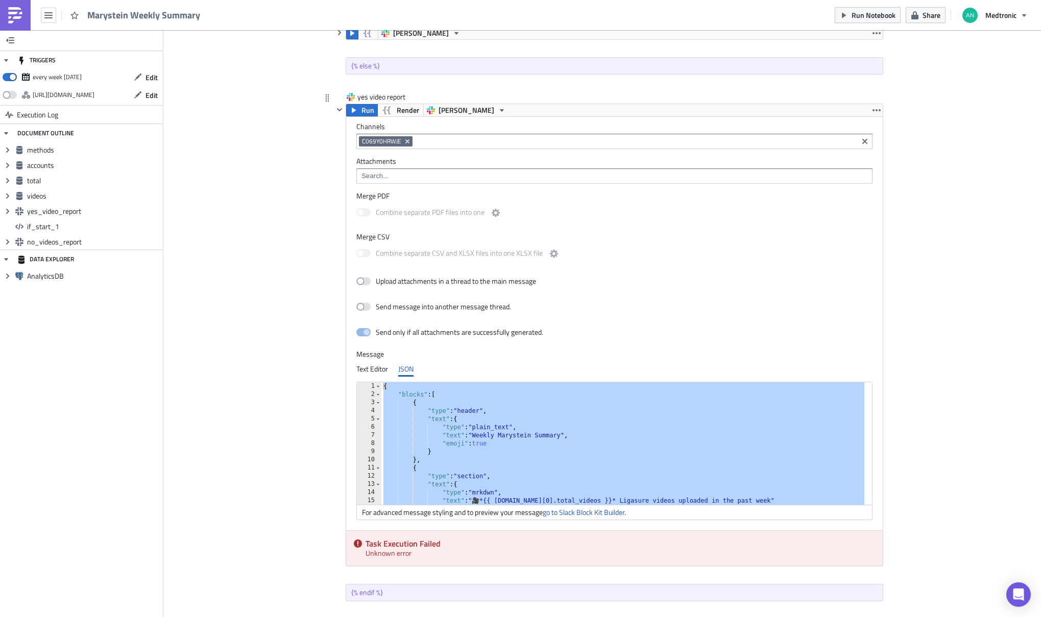
paste textarea
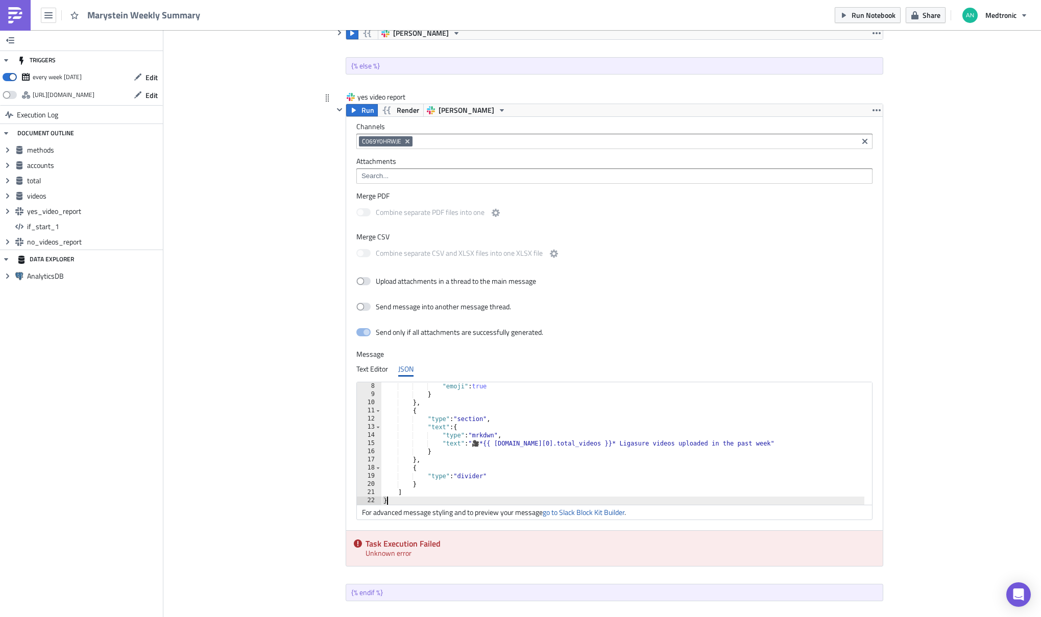
scroll to position [57, 0]
click at [362, 111] on span "Run" at bounding box center [368, 110] width 13 height 12
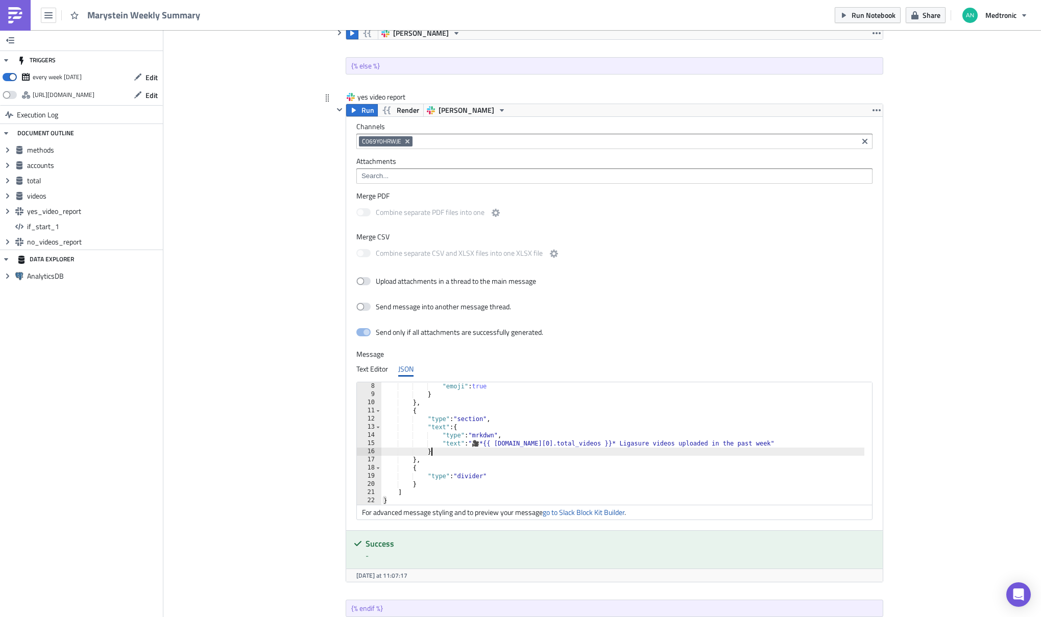
click at [608, 451] on div ""emoji" : true } } , { "type" : "section" , "text" : { "type" : "mrkdwn" , "tex…" at bounding box center [622, 451] width 483 height 139
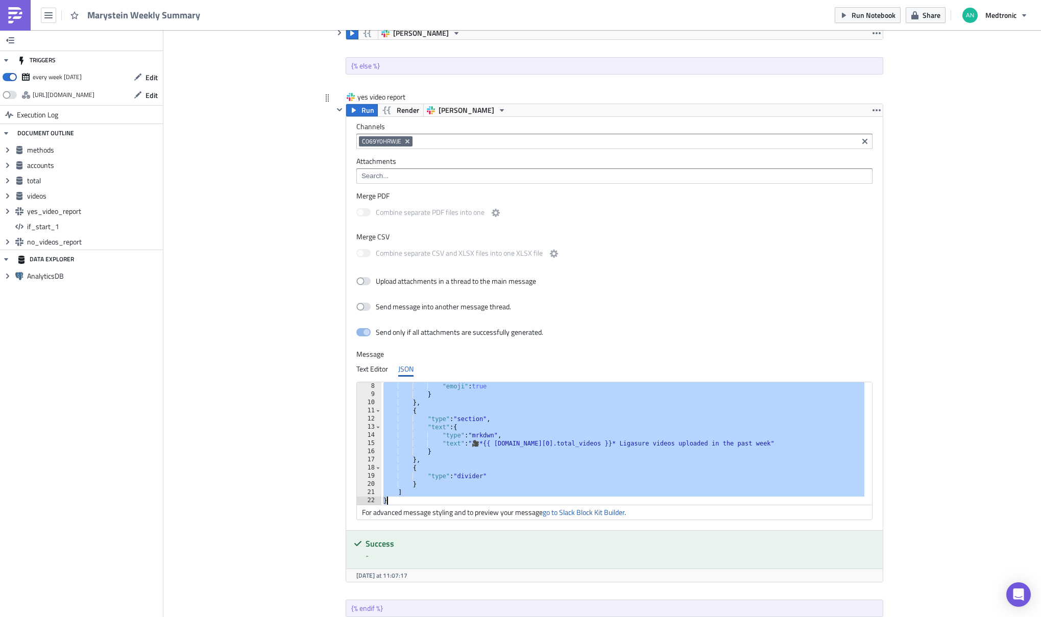
paste textarea
type textarea "}"
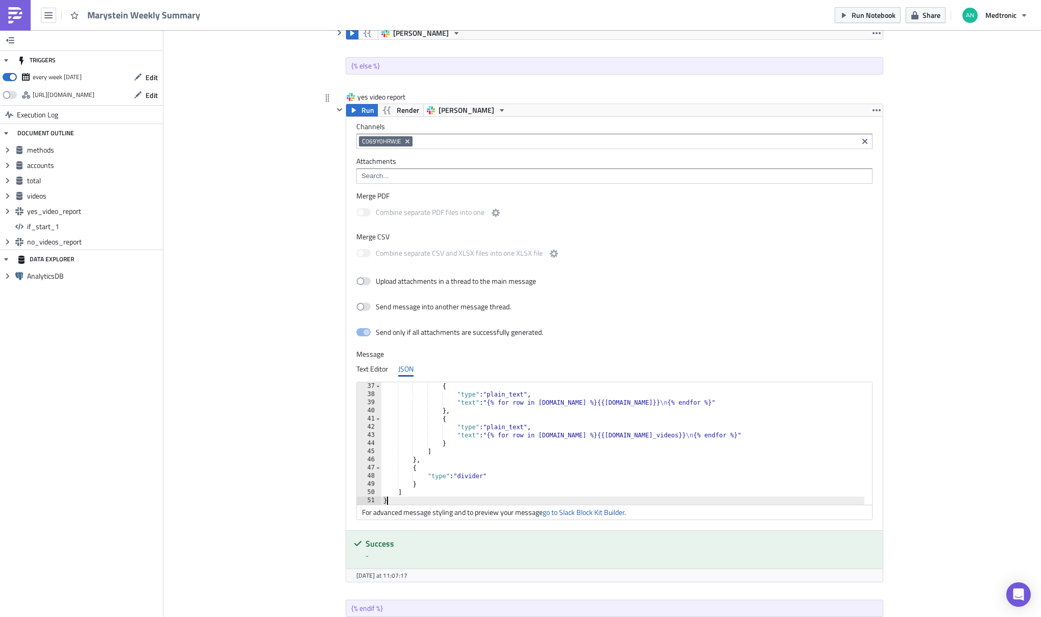
scroll to position [294, 0]
click at [367, 110] on span "Run" at bounding box center [368, 110] width 13 height 12
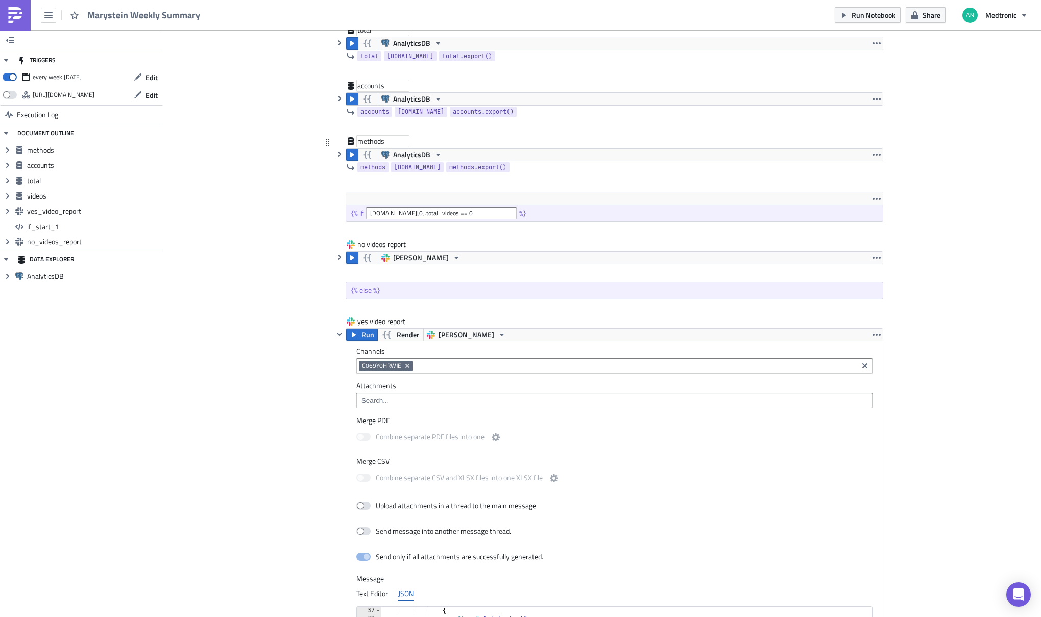
scroll to position [294, 0]
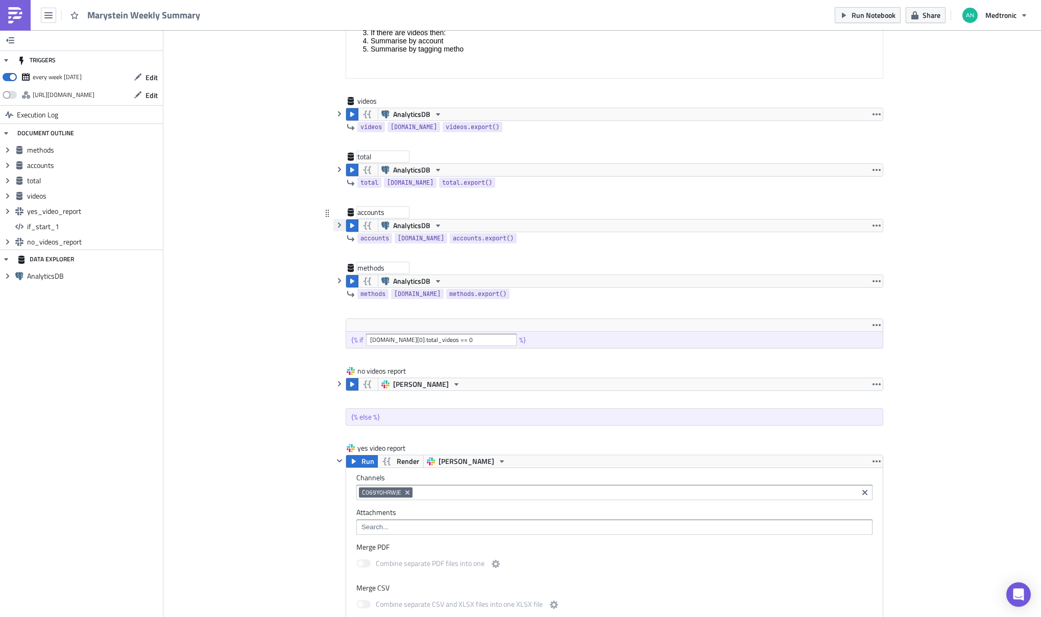
click at [335, 224] on icon "button" at bounding box center [339, 225] width 8 height 8
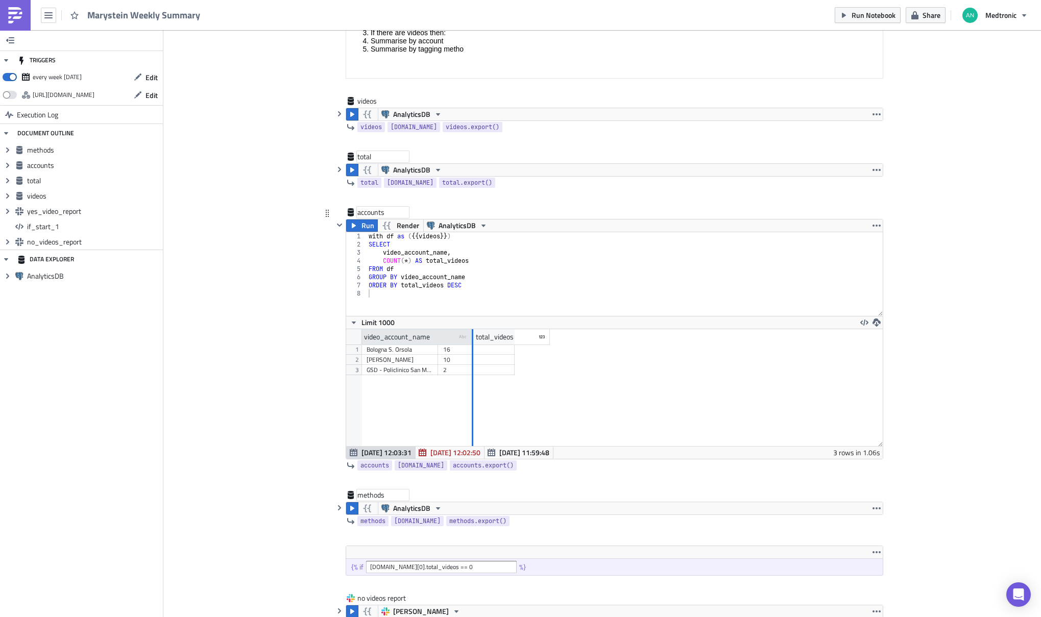
drag, startPoint x: 431, startPoint y: 339, endPoint x: 467, endPoint y: 338, distance: 35.3
click at [471, 338] on div at bounding box center [472, 337] width 3 height 16
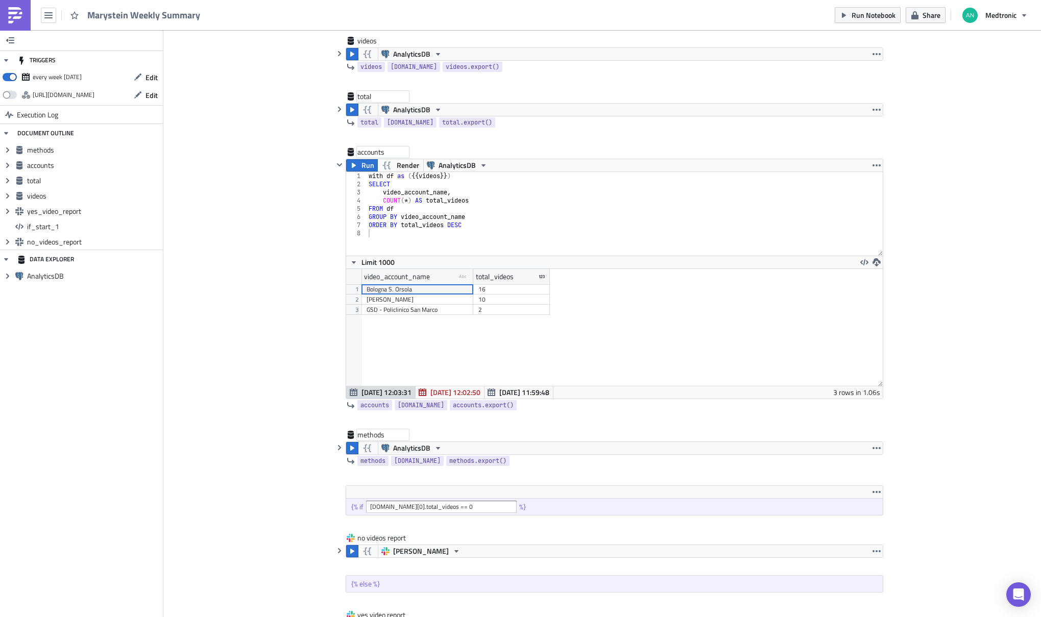
scroll to position [354, 0]
type textarea "GROUP BY video_account_name"
click at [505, 218] on div "with df as ( {{ videos }} ) SELECT video_account_name , COUNT ( * ) AS total_vi…" at bounding box center [625, 222] width 516 height 100
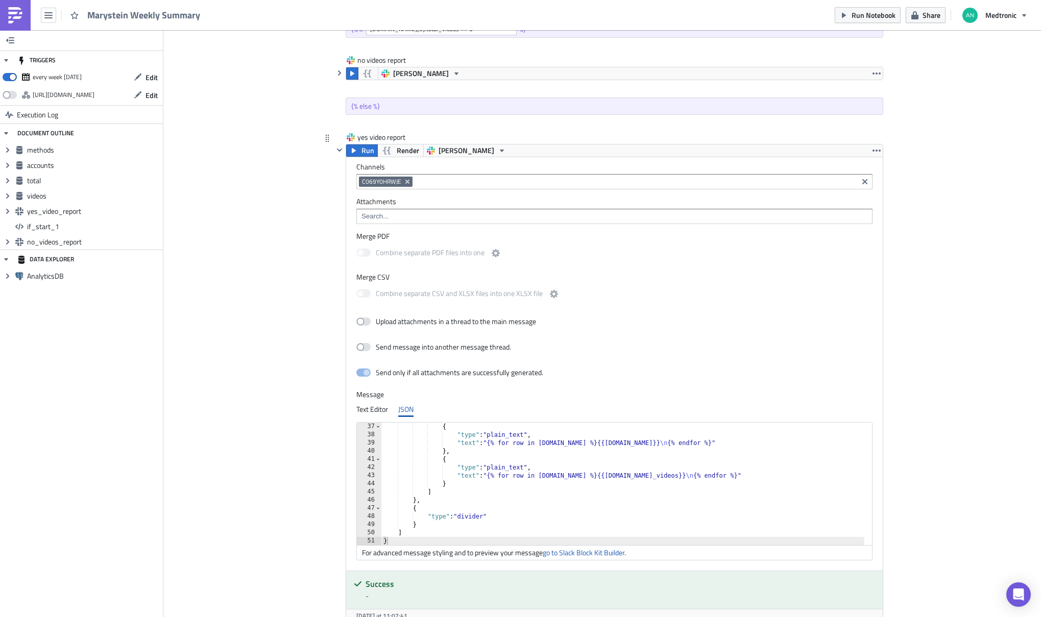
scroll to position [920, 0]
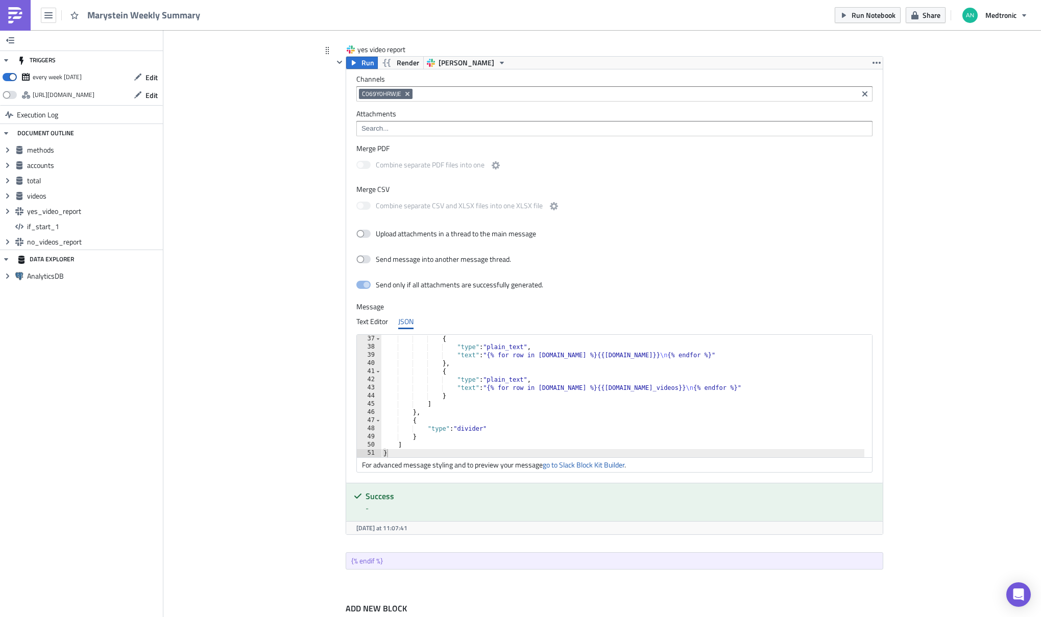
click at [521, 367] on div "{ "type" : "plain_text" , "text" : "{% for row in methods.data %}{{row.method}}…" at bounding box center [622, 404] width 483 height 139
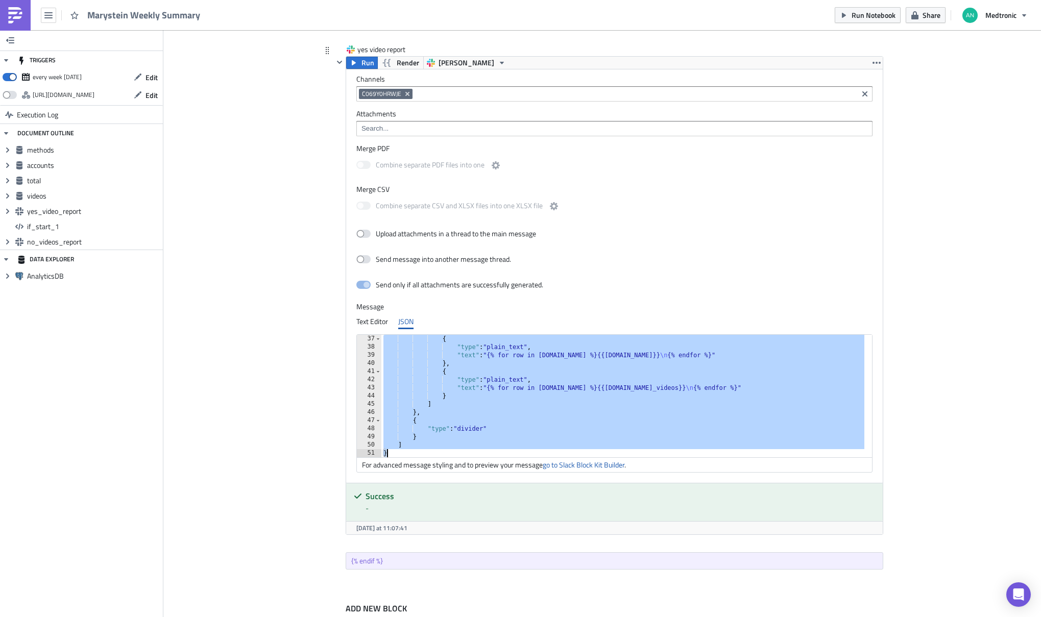
paste textarea
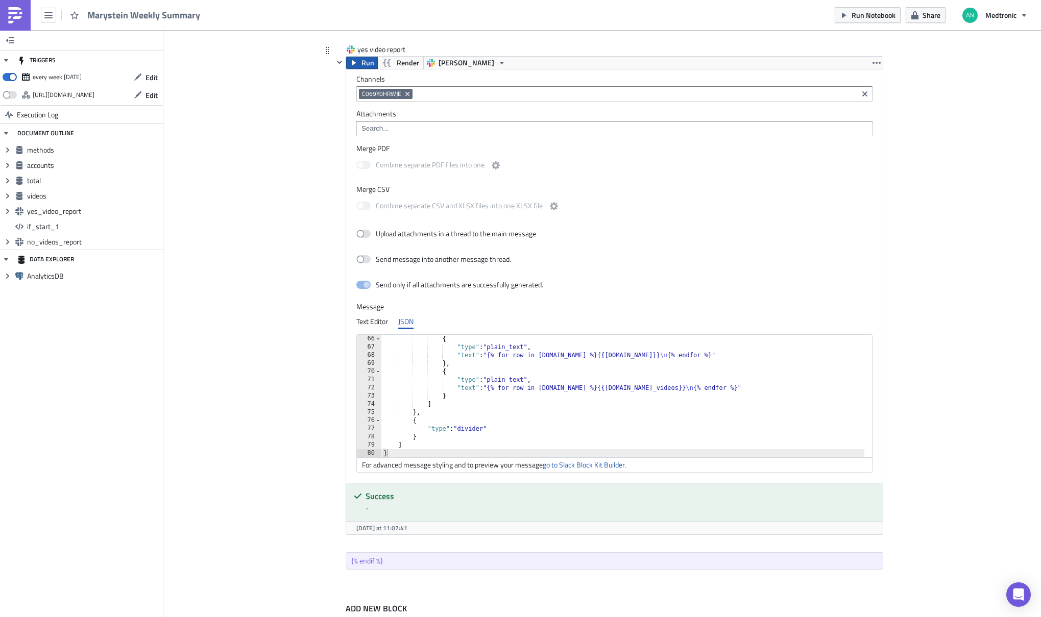
click at [362, 61] on span "Run" at bounding box center [368, 63] width 13 height 12
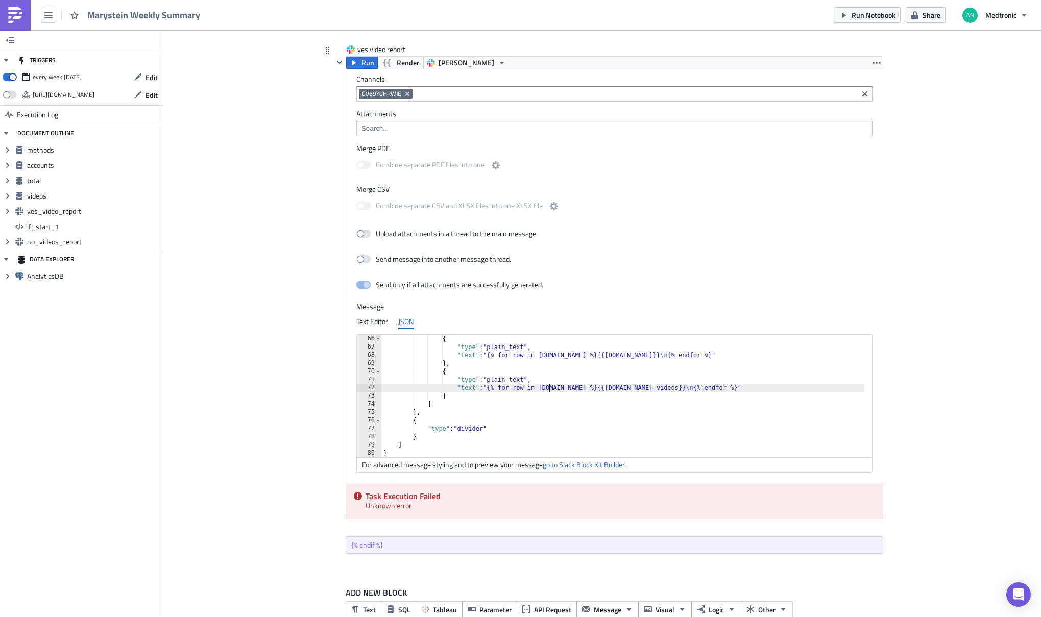
click at [545, 390] on div "{ "type" : "plain_text" , "text" : "{% for row in methods.data %}{{row.method}}…" at bounding box center [622, 404] width 483 height 139
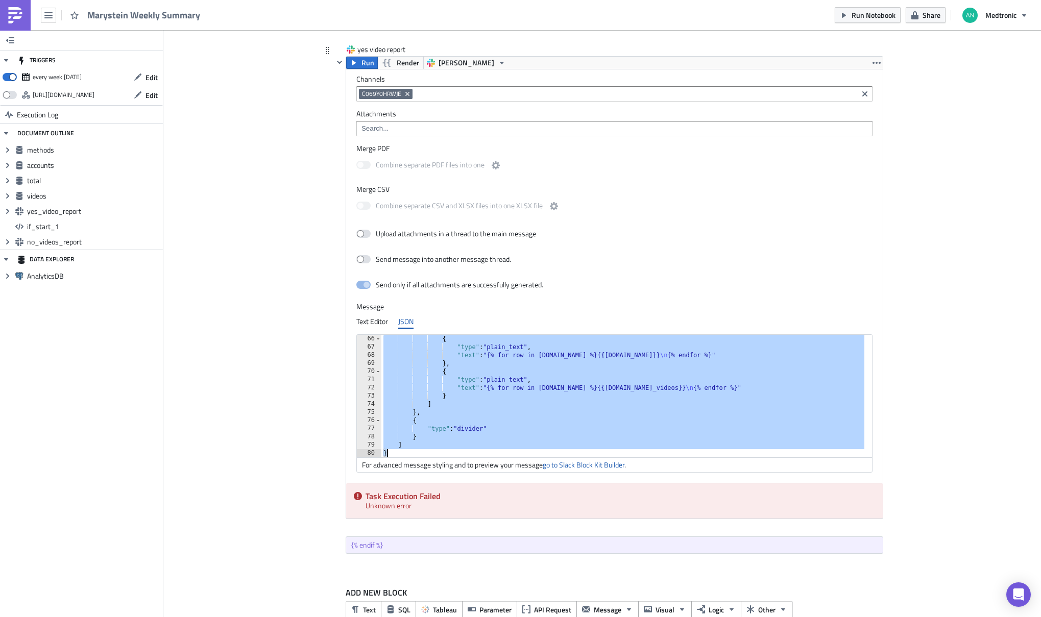
paste textarea
type textarea "}"
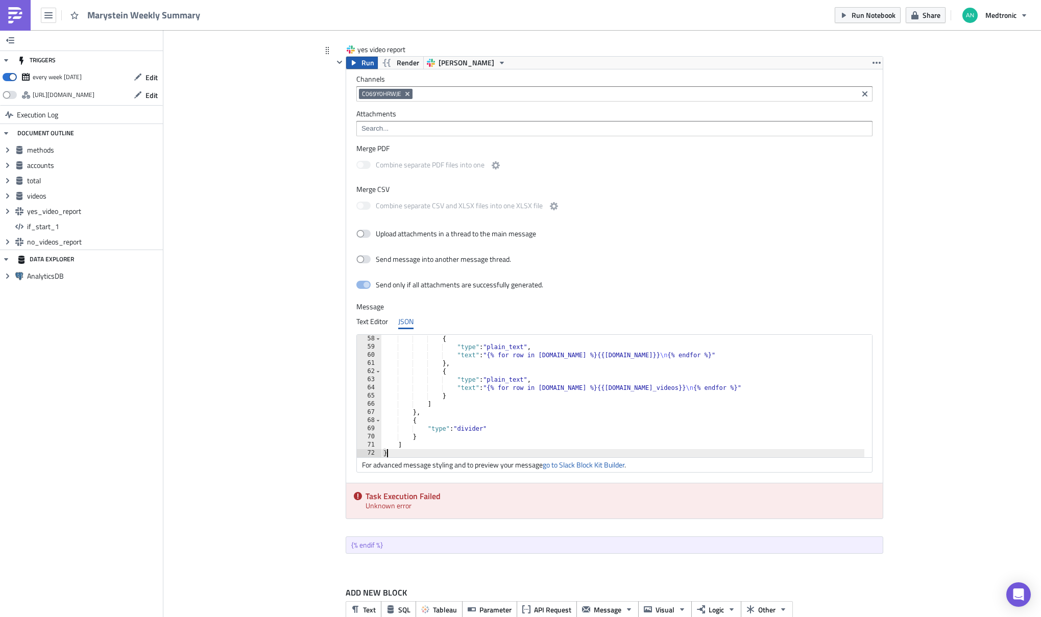
click at [352, 64] on icon "button" at bounding box center [354, 63] width 8 height 8
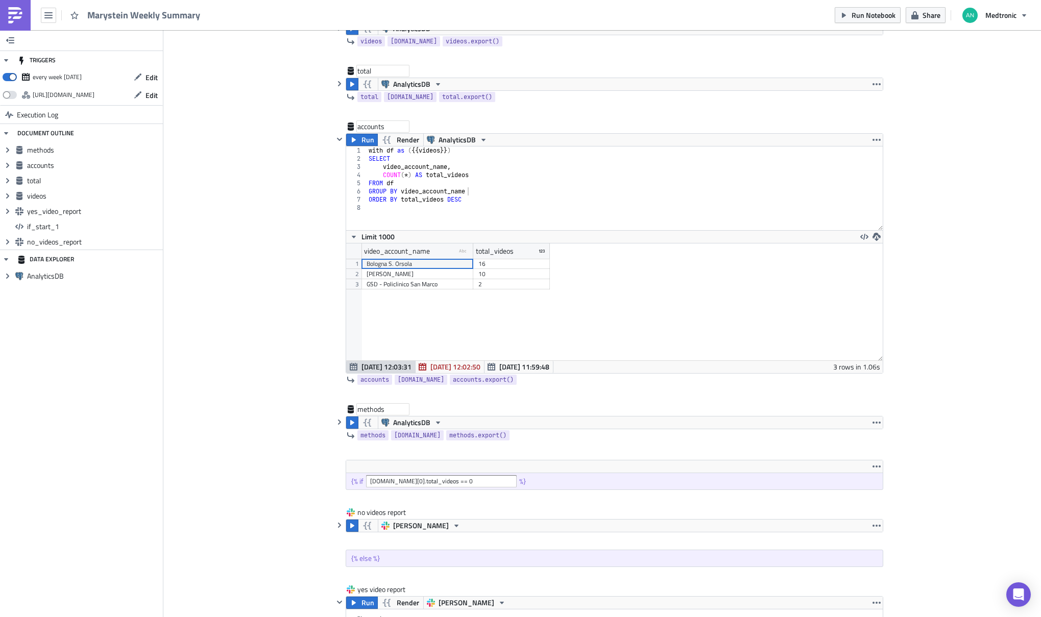
scroll to position [378, 0]
click at [356, 142] on button "Run" at bounding box center [362, 141] width 32 height 12
type textarea "ORDER BY total_videos DESC"
drag, startPoint x: 464, startPoint y: 200, endPoint x: 275, endPoint y: 197, distance: 188.5
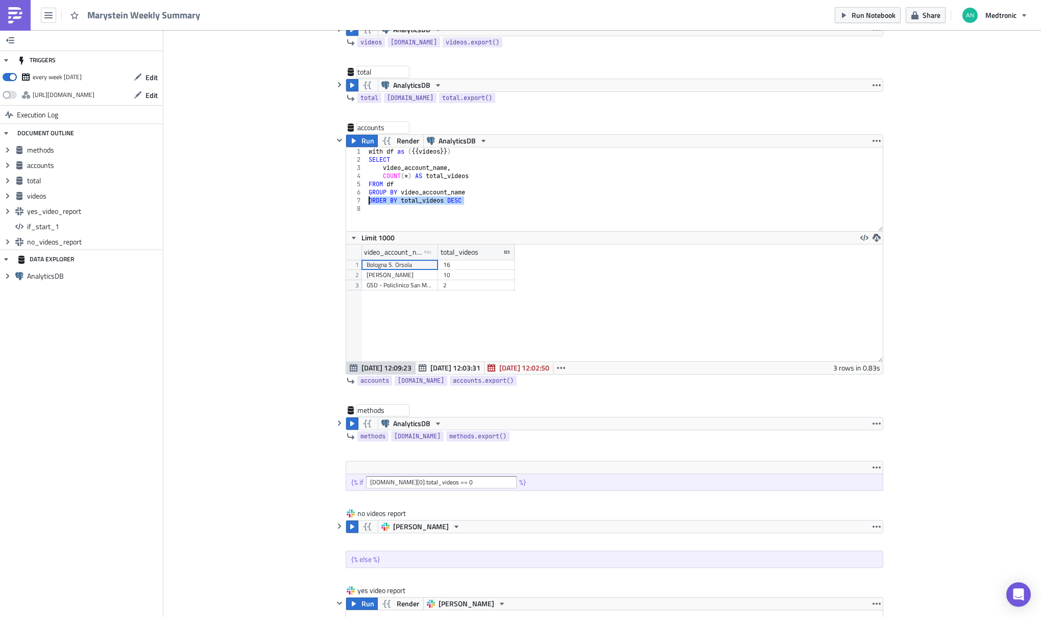
click at [275, 197] on div "Cover Image marystein Execution Log Marystein Weekly Summary <ol> <li>Get video…" at bounding box center [602, 425] width 878 height 1547
type textarea "GROUP BY video_account_name"
click at [357, 138] on button "Run" at bounding box center [362, 141] width 32 height 12
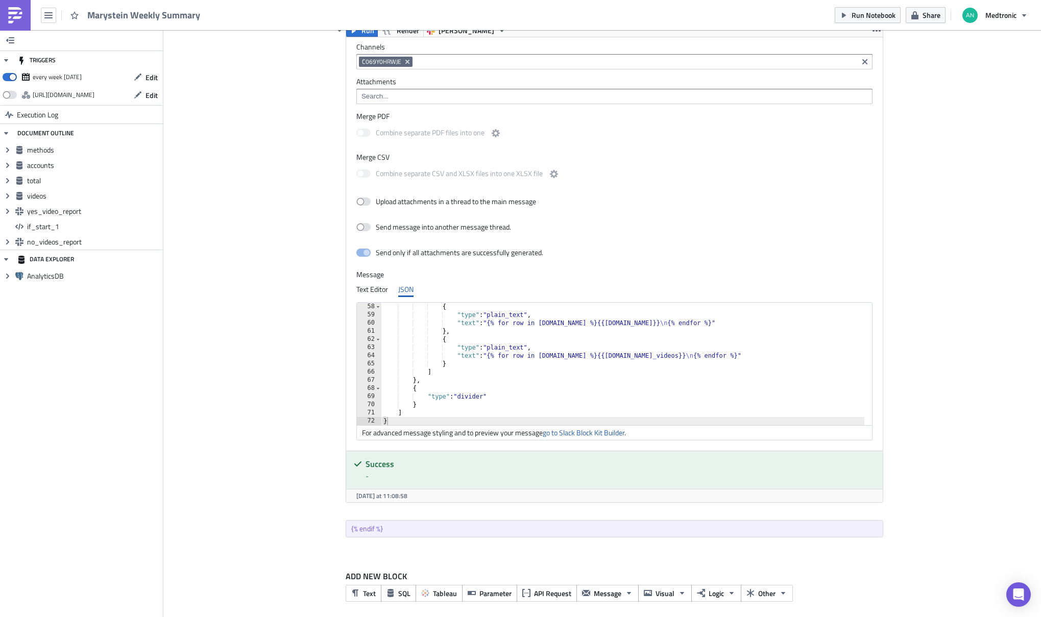
scroll to position [957, 0]
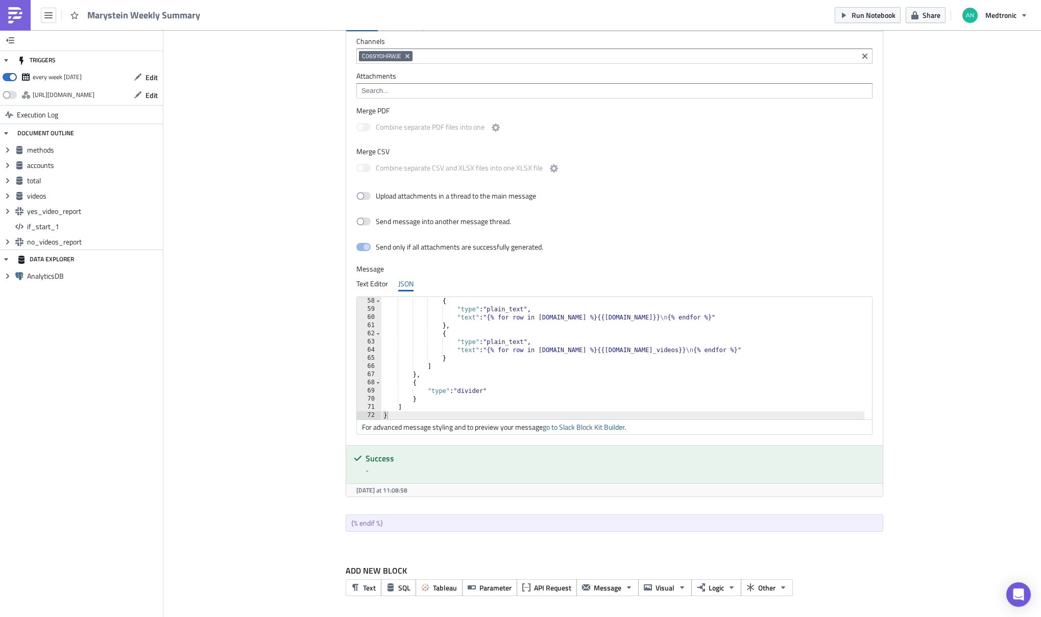
click at [582, 341] on div "{ "type" : "plain_text" , "text" : "{% for row in methods.data %}{{row.method}}…" at bounding box center [622, 366] width 483 height 139
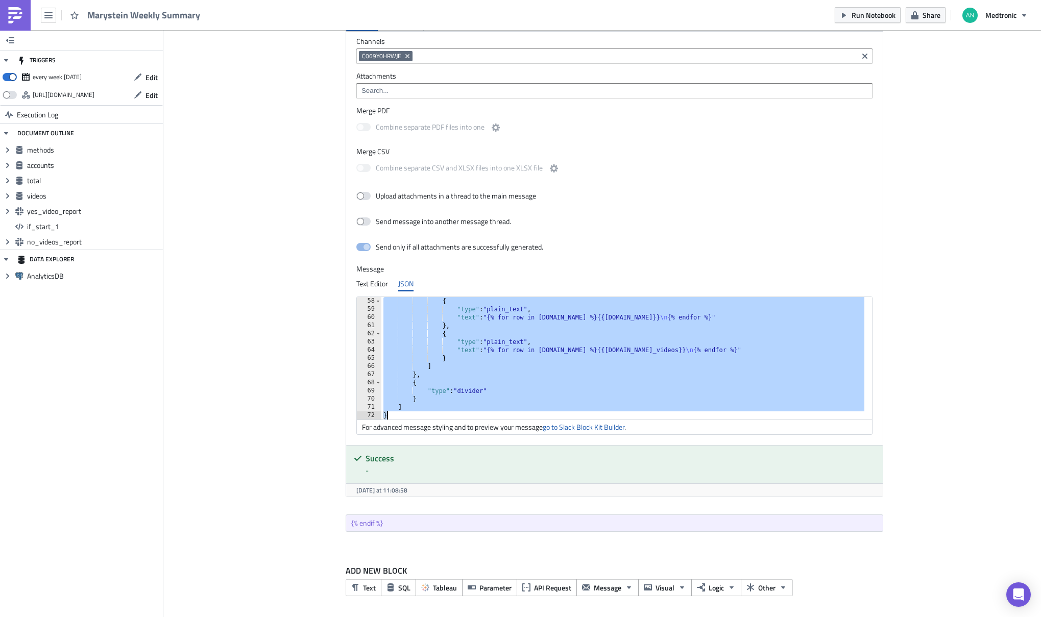
paste textarea
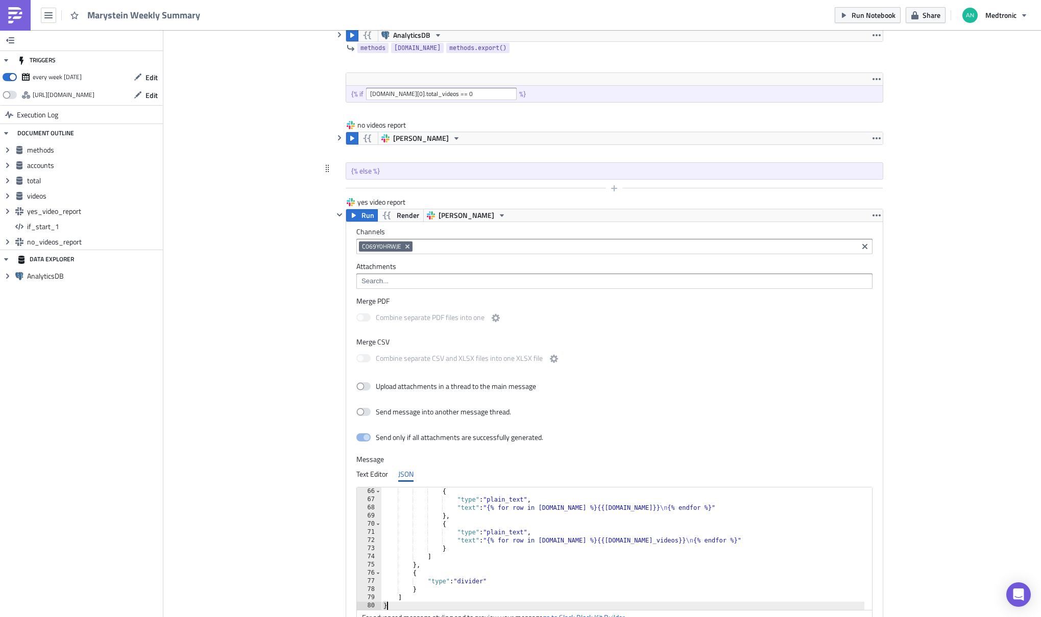
scroll to position [766, 0]
click at [362, 212] on span "Run" at bounding box center [368, 216] width 13 height 12
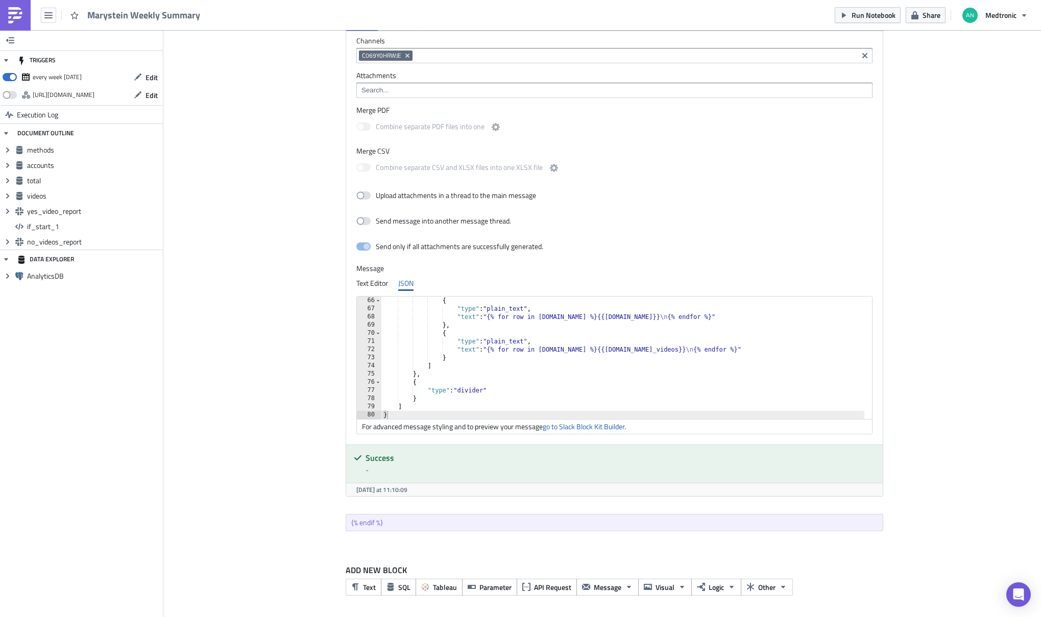
scroll to position [958, 0]
click at [564, 358] on div "{ "type" : "plain_text" , "text" : "{% for row in methods.data %}{{row.method}}…" at bounding box center [622, 366] width 483 height 139
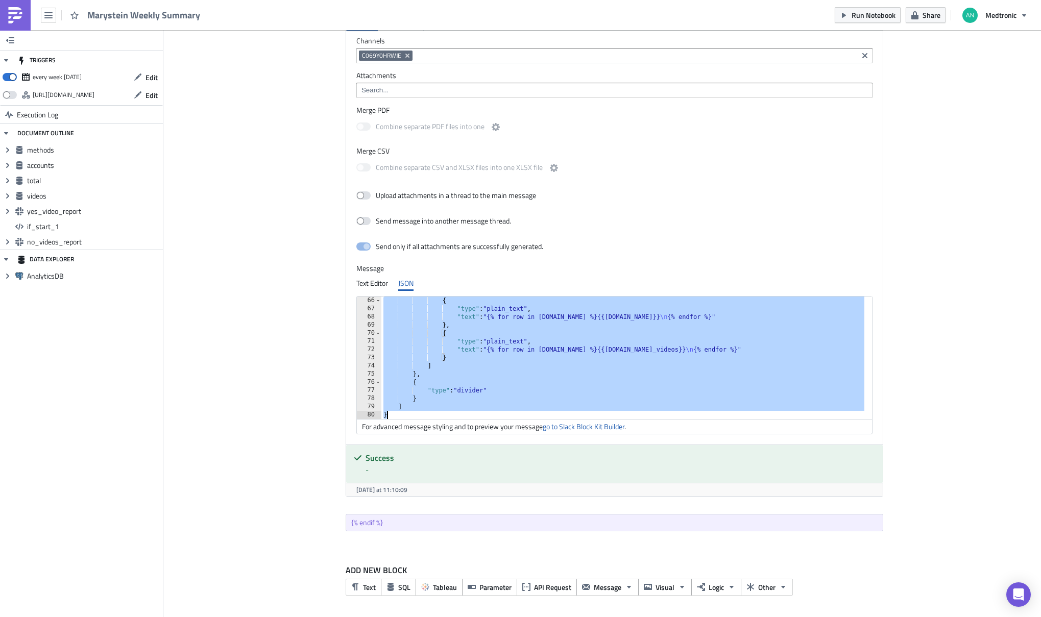
paste textarea
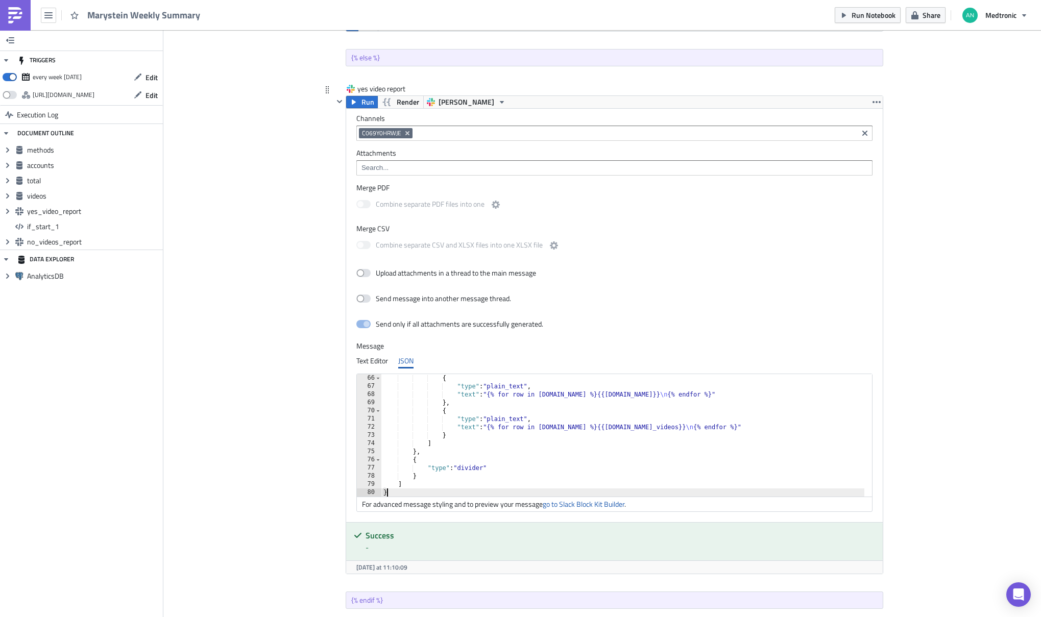
scroll to position [878, 0]
click at [356, 105] on button "Run" at bounding box center [362, 104] width 32 height 12
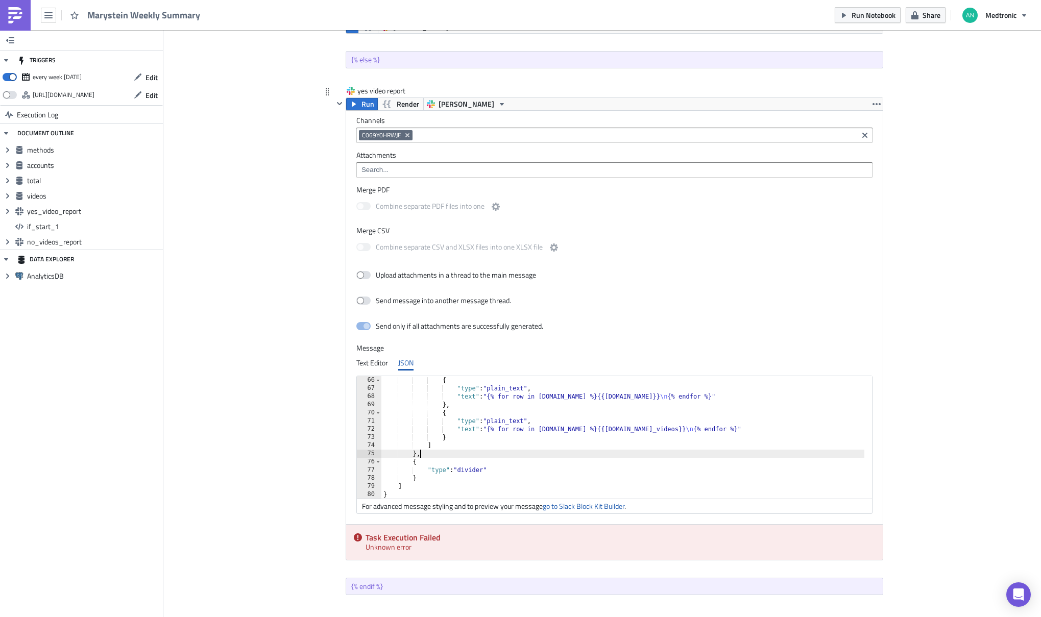
click at [594, 452] on div "{ "type" : "plain_text" , "text" : "{% for row in methods.data %}{{row.method}}…" at bounding box center [622, 445] width 483 height 139
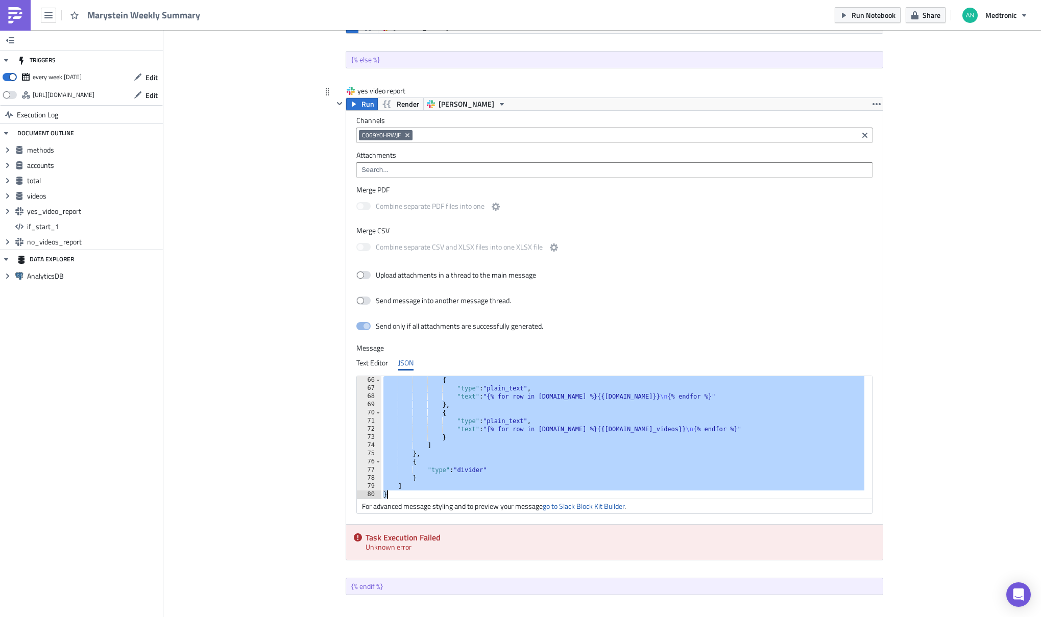
paste textarea
type textarea "}"
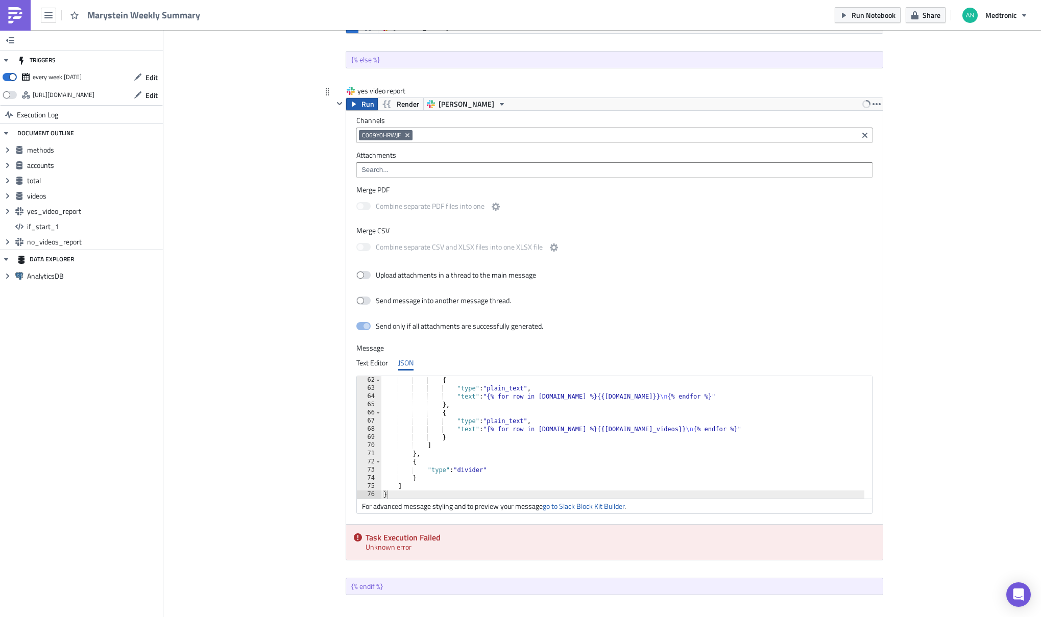
click at [362, 99] on span "Run" at bounding box center [368, 104] width 13 height 12
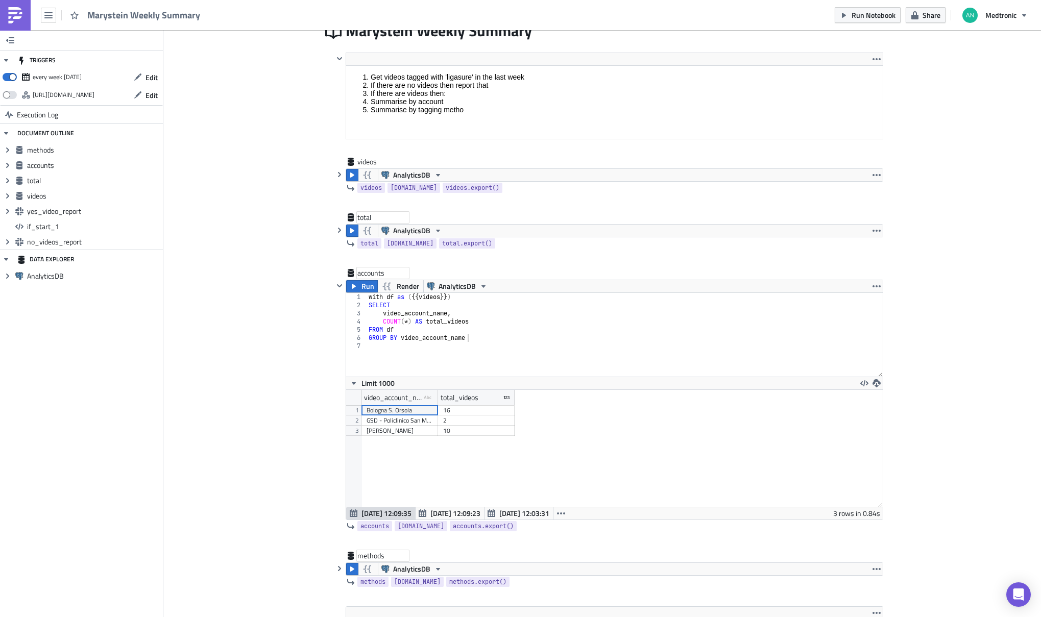
scroll to position [121, 0]
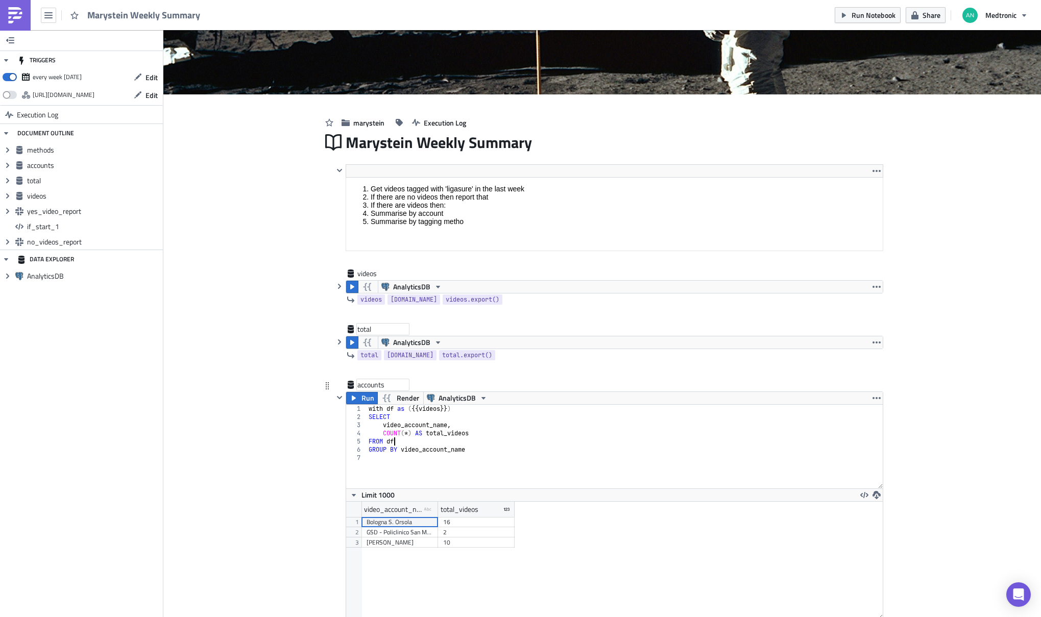
click at [493, 444] on div "with df as ( {{ videos }} ) SELECT video_account_name , COUNT ( * ) AS total_vi…" at bounding box center [625, 455] width 516 height 100
click at [469, 424] on div "with df as ( {{ videos }} ) SELECT video_account_name , COUNT ( * ) AS total_vi…" at bounding box center [625, 455] width 516 height 100
type textarea "video_account_name,"
click at [336, 396] on icon "button" at bounding box center [339, 398] width 8 height 8
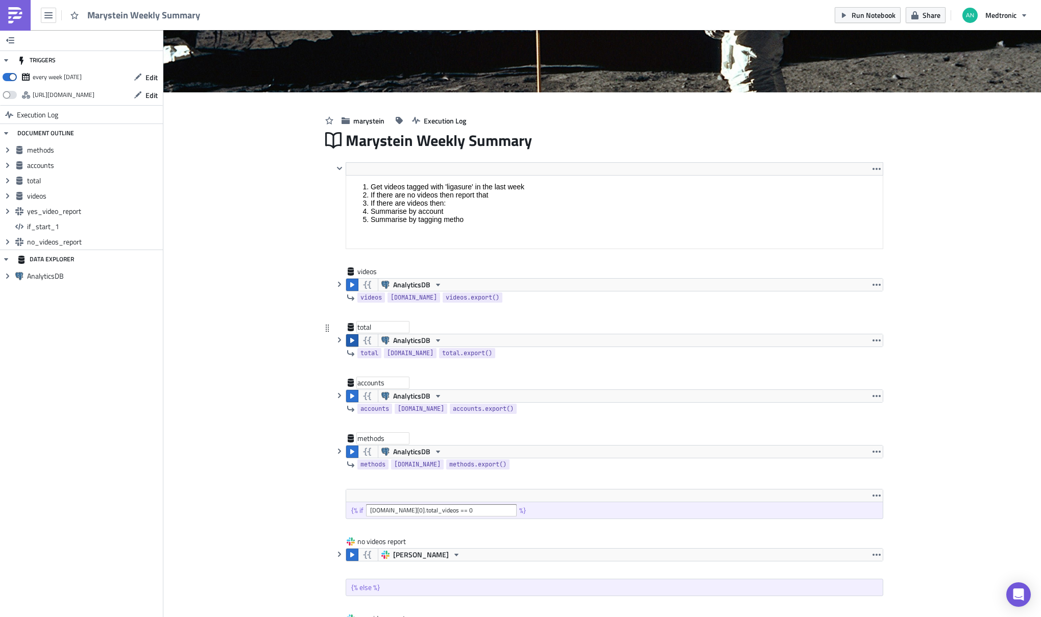
scroll to position [134, 0]
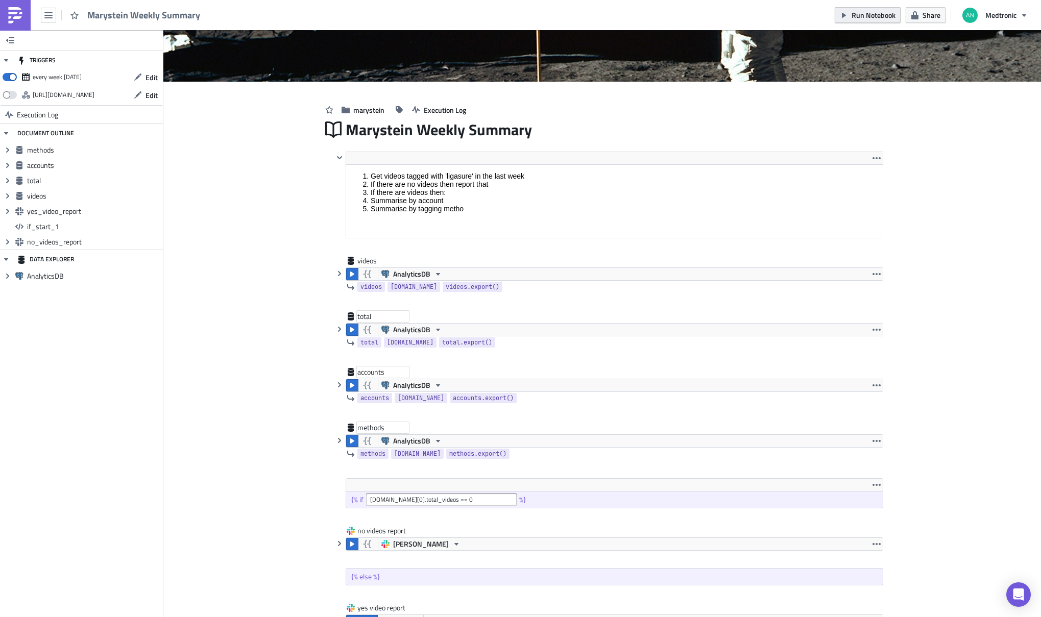
click at [870, 16] on span "Run Notebook" at bounding box center [874, 15] width 44 height 11
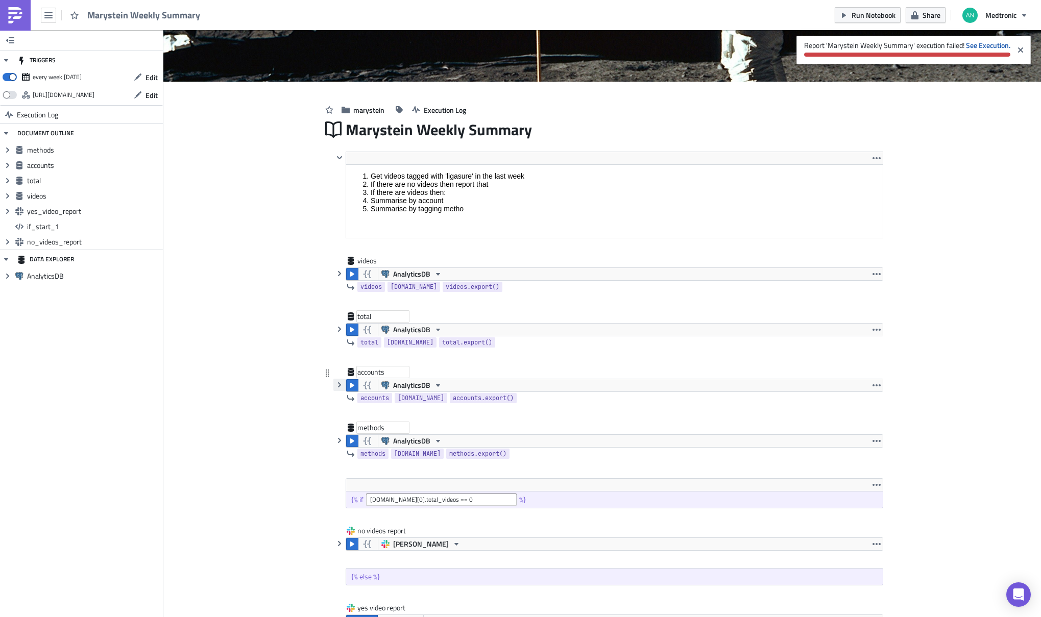
click at [335, 388] on icon "button" at bounding box center [339, 385] width 8 height 8
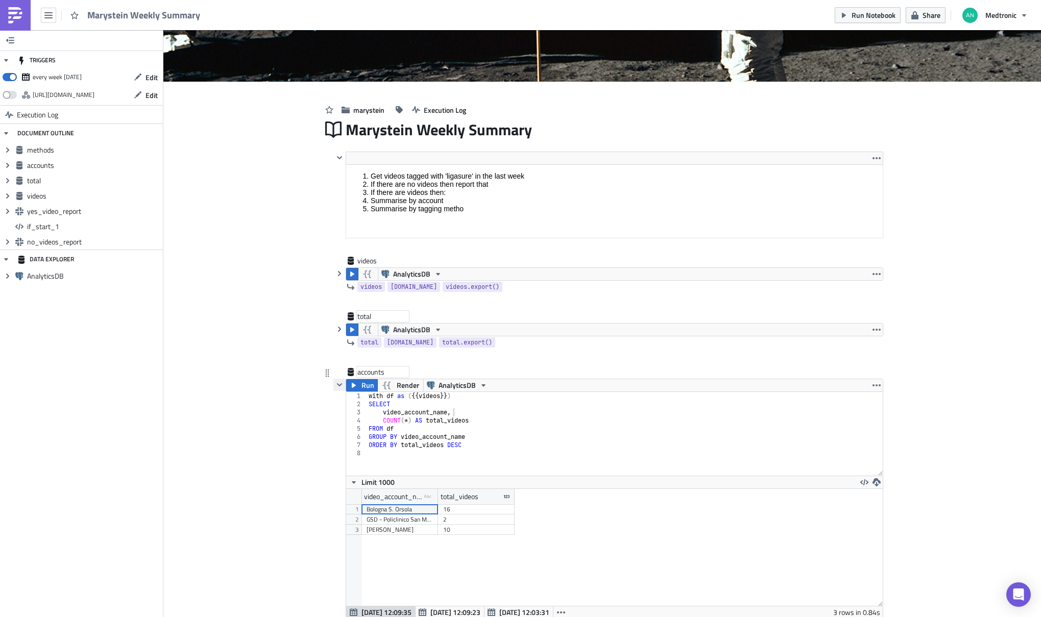
click at [337, 386] on icon "button" at bounding box center [339, 385] width 8 height 8
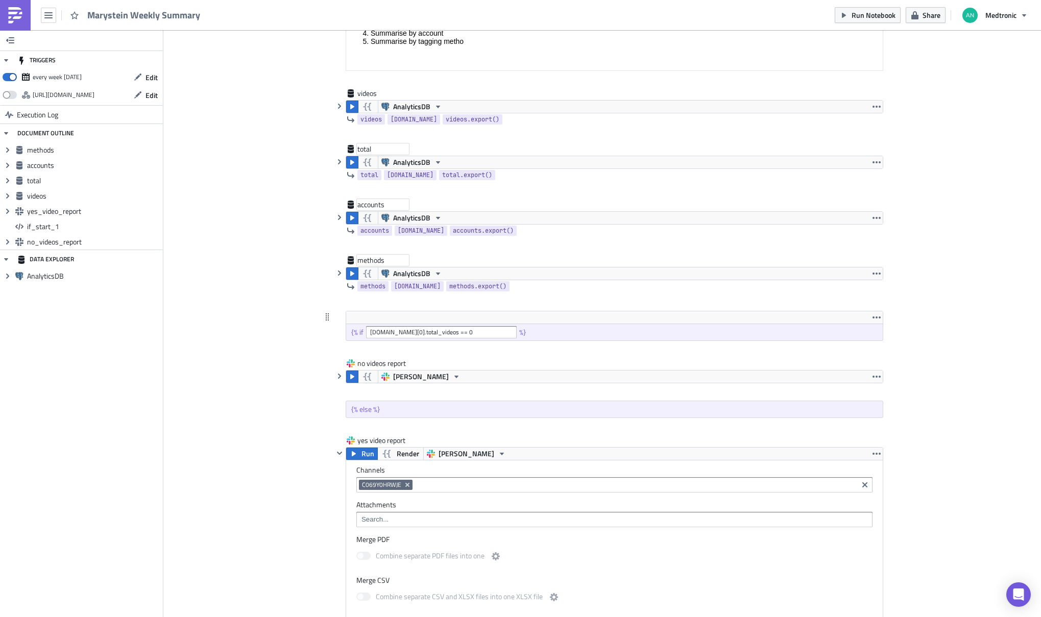
scroll to position [225, 0]
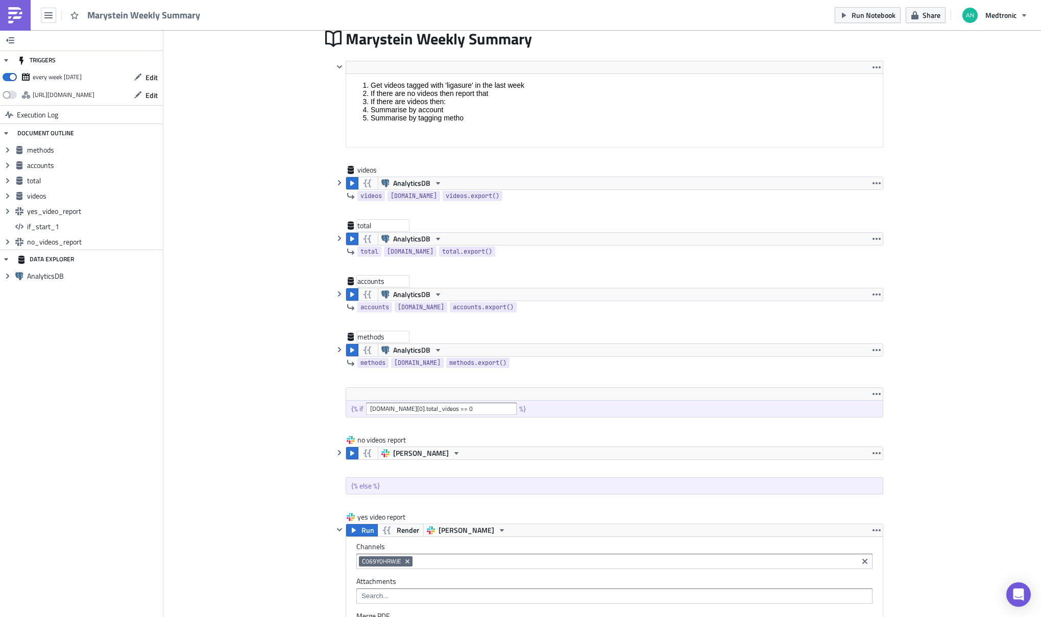
click at [375, 279] on div "accounts" at bounding box center [382, 281] width 51 height 10
click at [375, 279] on input "accounts" at bounding box center [382, 281] width 51 height 10
click at [406, 281] on div "accounts accounts" at bounding box center [608, 282] width 550 height 12
click at [369, 281] on div "accounts" at bounding box center [382, 281] width 51 height 10
click at [369, 281] on input "accounts" at bounding box center [382, 281] width 51 height 10
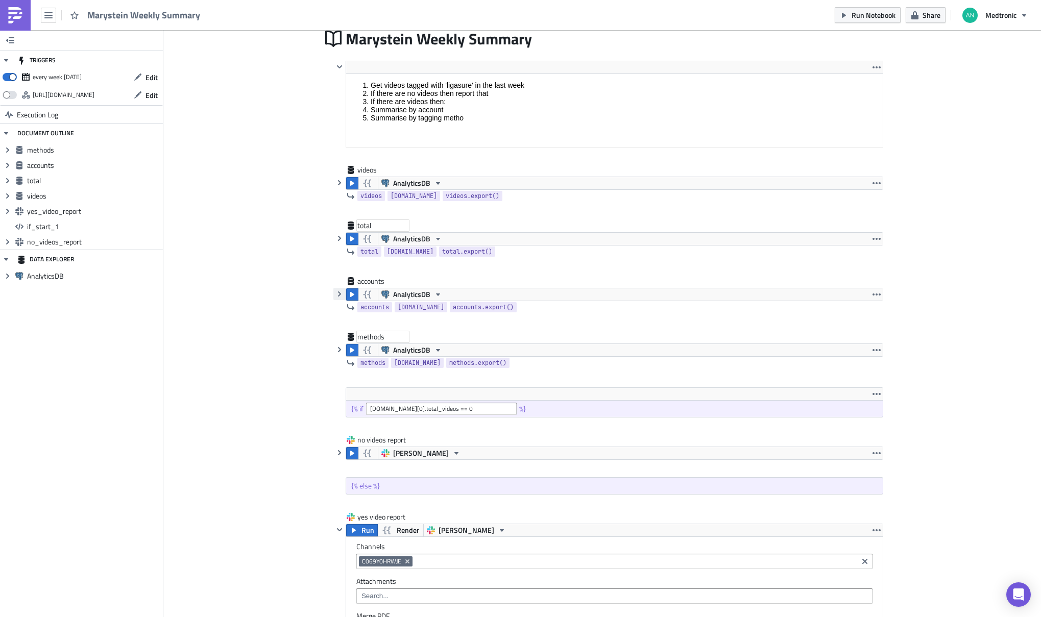
click at [335, 297] on icon "button" at bounding box center [339, 294] width 8 height 8
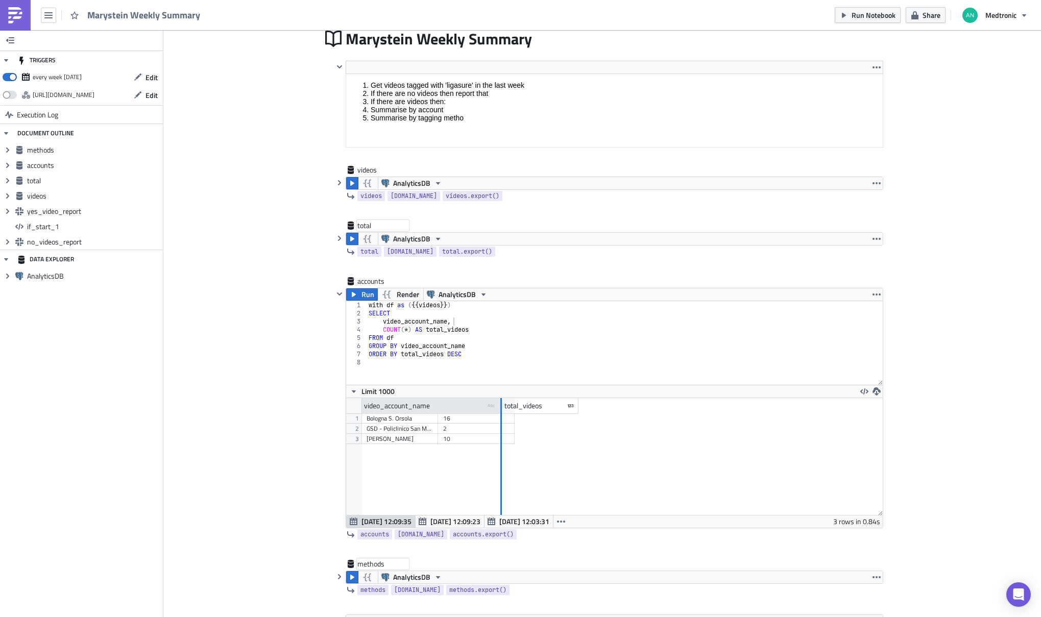
drag, startPoint x: 433, startPoint y: 405, endPoint x: 497, endPoint y: 404, distance: 63.8
click at [500, 404] on div at bounding box center [501, 406] width 2 height 16
click at [398, 404] on div "video_account_name" at bounding box center [397, 405] width 66 height 15
click at [394, 403] on div "video_account_name" at bounding box center [397, 405] width 66 height 15
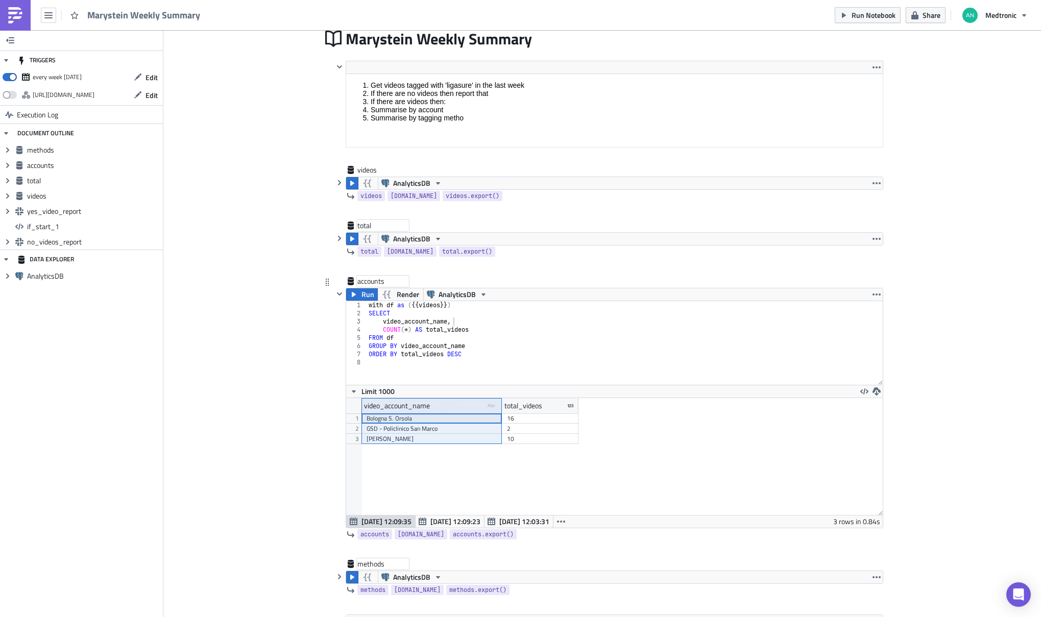
click at [369, 278] on div "accounts" at bounding box center [382, 281] width 51 height 10
click at [369, 278] on input "accounts" at bounding box center [382, 281] width 51 height 10
type input "d"
type input "acc"
click at [370, 278] on div "accounts" at bounding box center [382, 281] width 51 height 10
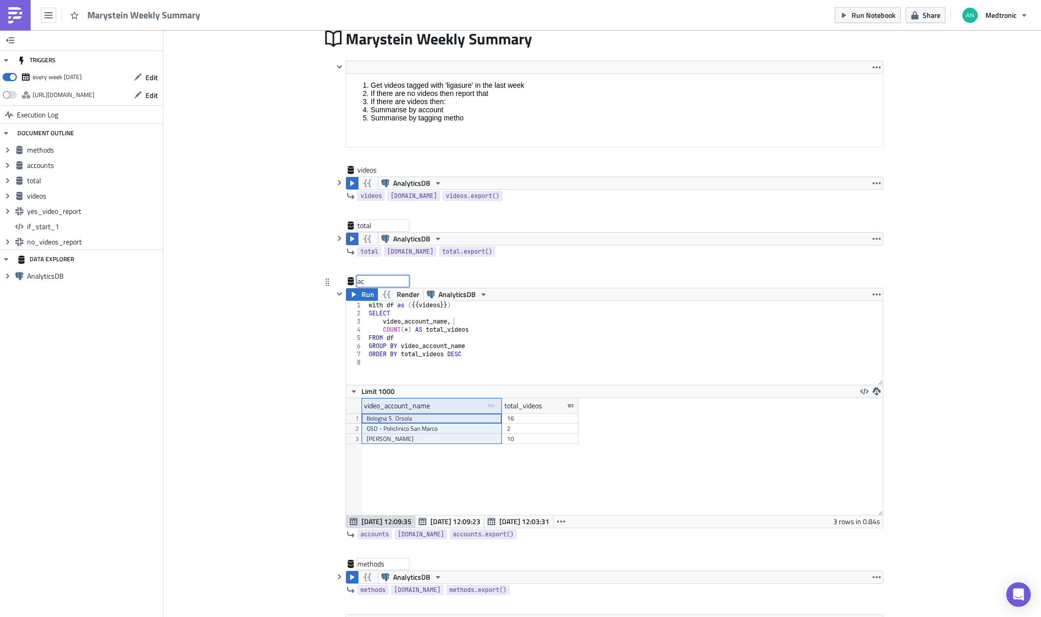
type input "a"
type input "accountsv2"
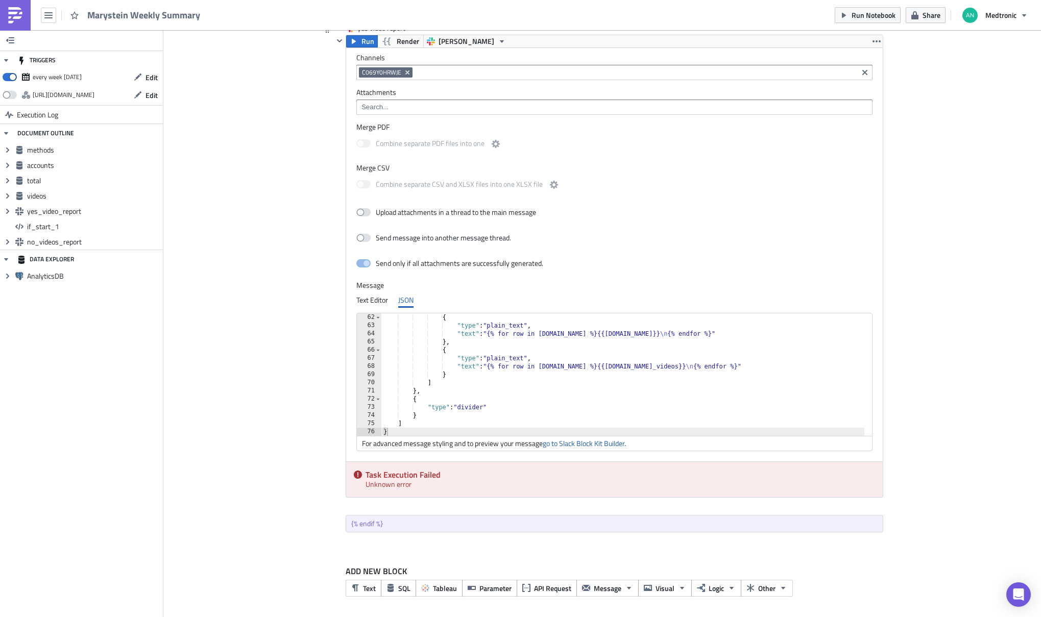
scroll to position [942, 0]
click at [510, 358] on div "{ "type" : "plain_text" , "text" : "{% for row in methods.data %}{{row.method}}…" at bounding box center [622, 382] width 483 height 139
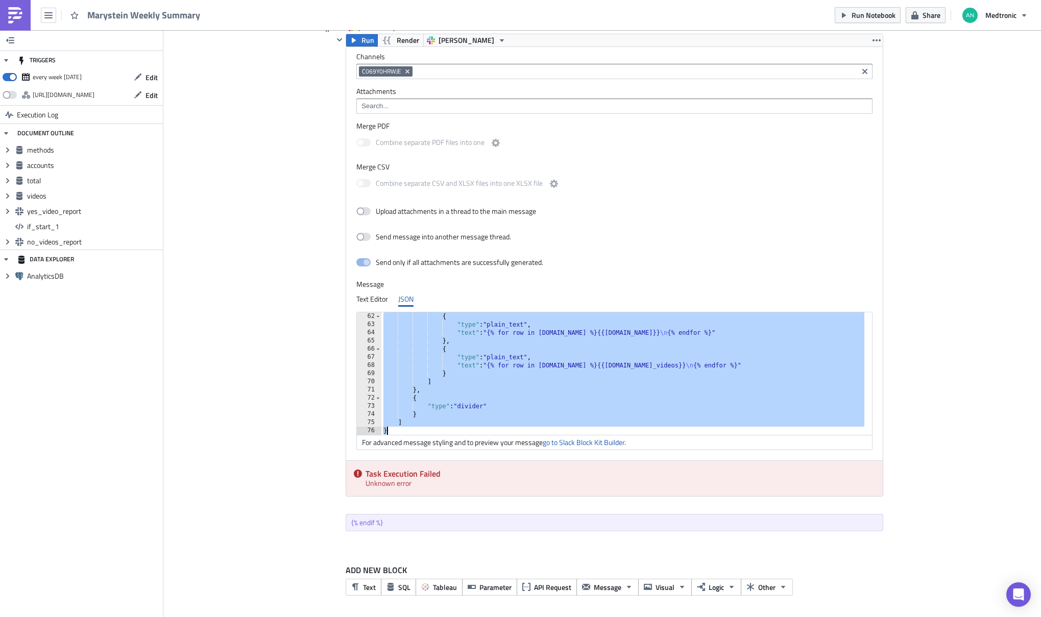
paste textarea
type textarea "}"
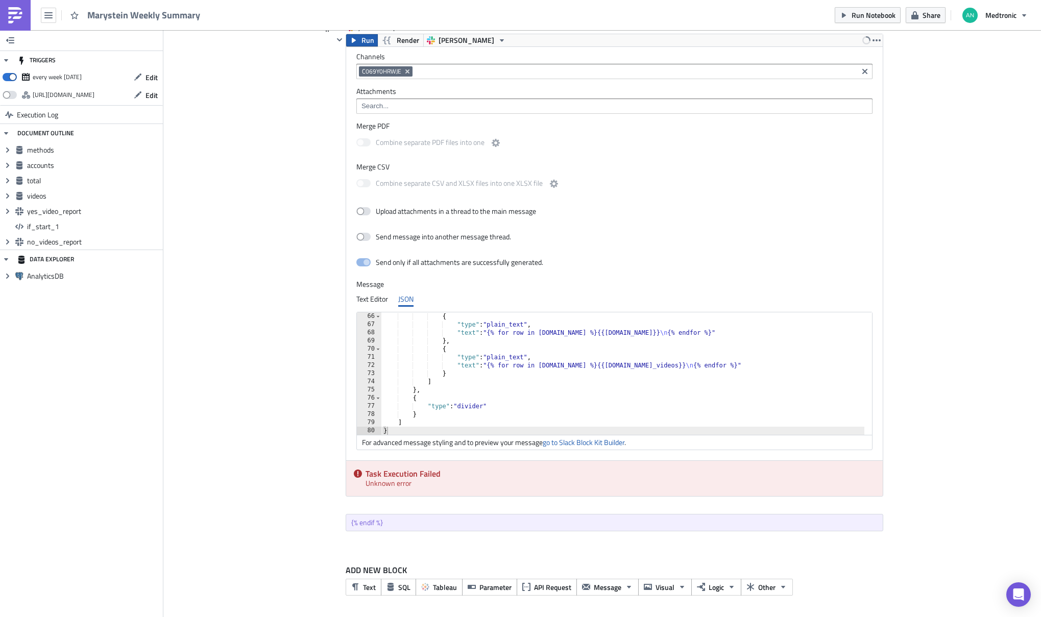
click at [354, 40] on button "Run" at bounding box center [362, 40] width 32 height 12
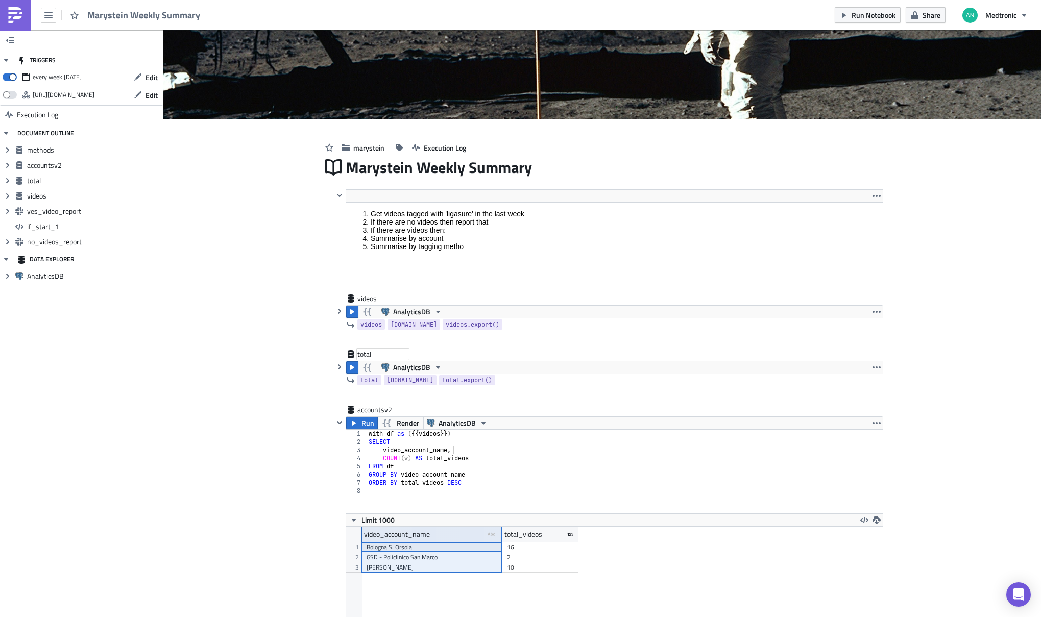
scroll to position [38, 0]
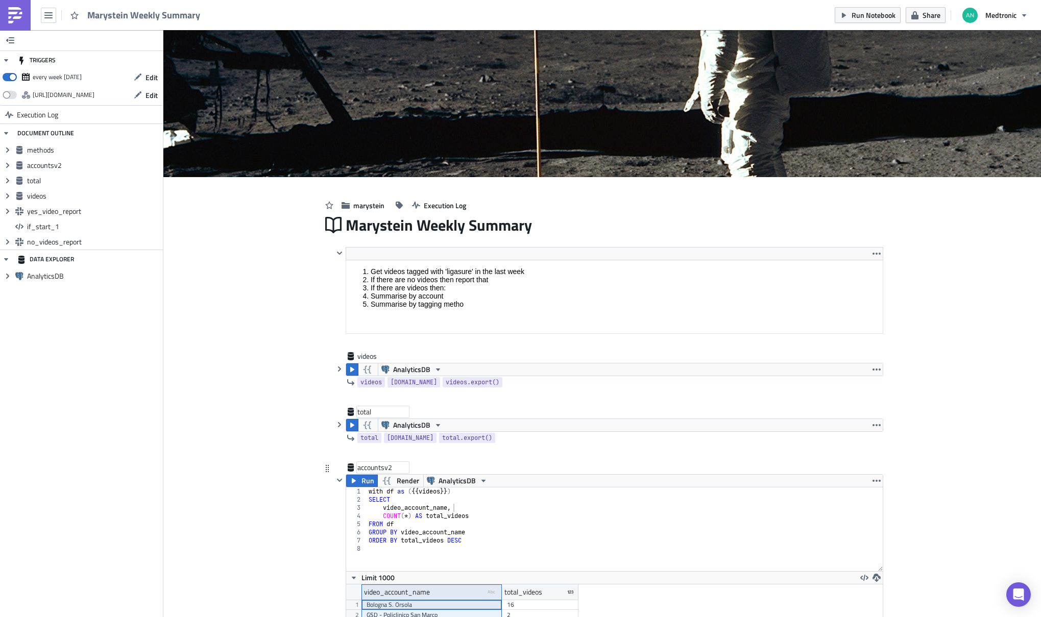
click at [375, 468] on div "accountsv2" at bounding box center [382, 468] width 51 height 10
drag, startPoint x: 390, startPoint y: 469, endPoint x: 323, endPoint y: 461, distance: 67.4
type input "accounts"
click at [362, 483] on span "Run" at bounding box center [368, 481] width 13 height 12
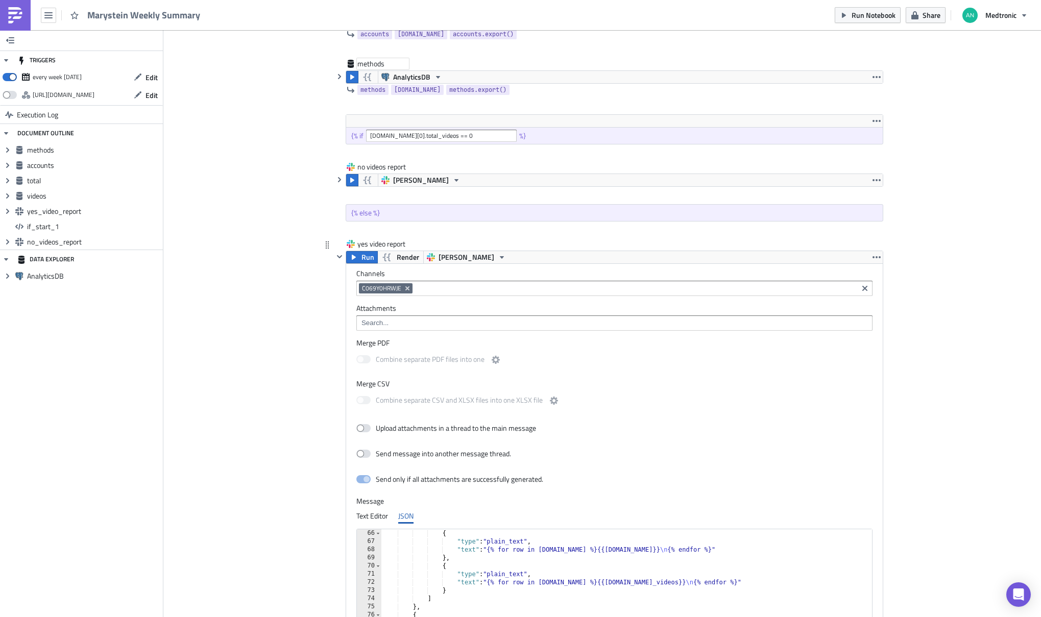
scroll to position [958, 0]
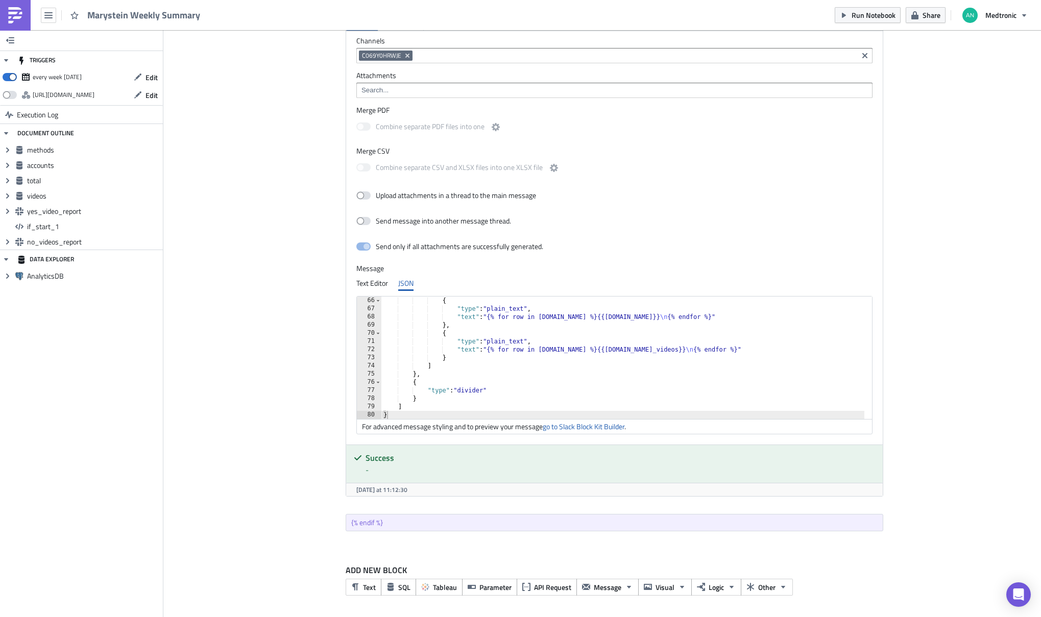
click at [527, 357] on div "{ "type" : "plain_text" , "text" : "{% for row in methods.data %}{{row.method}}…" at bounding box center [622, 366] width 483 height 139
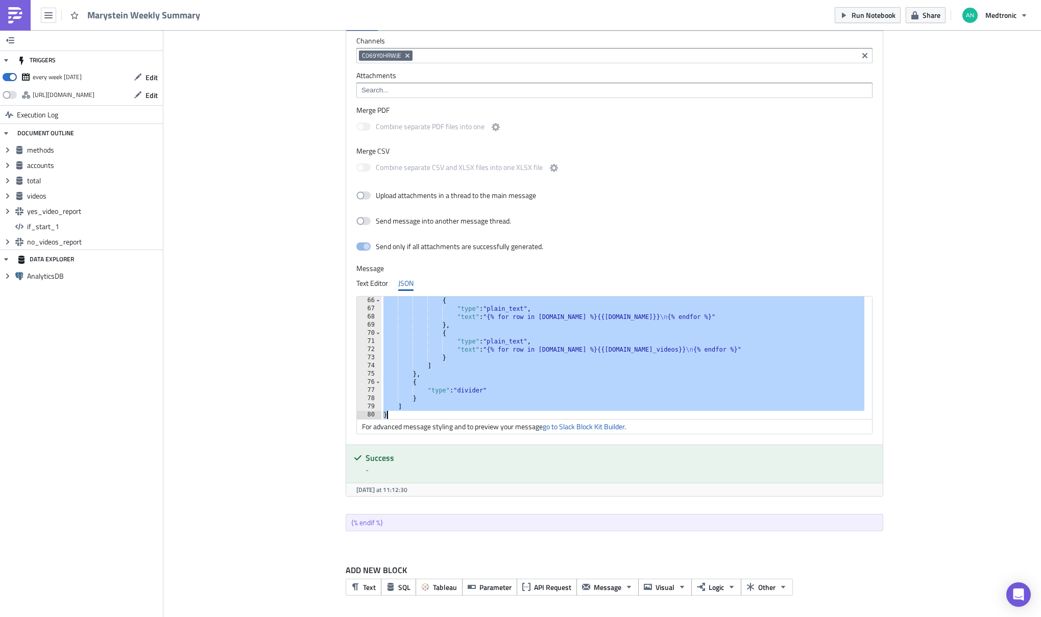
paste textarea
type textarea "}"
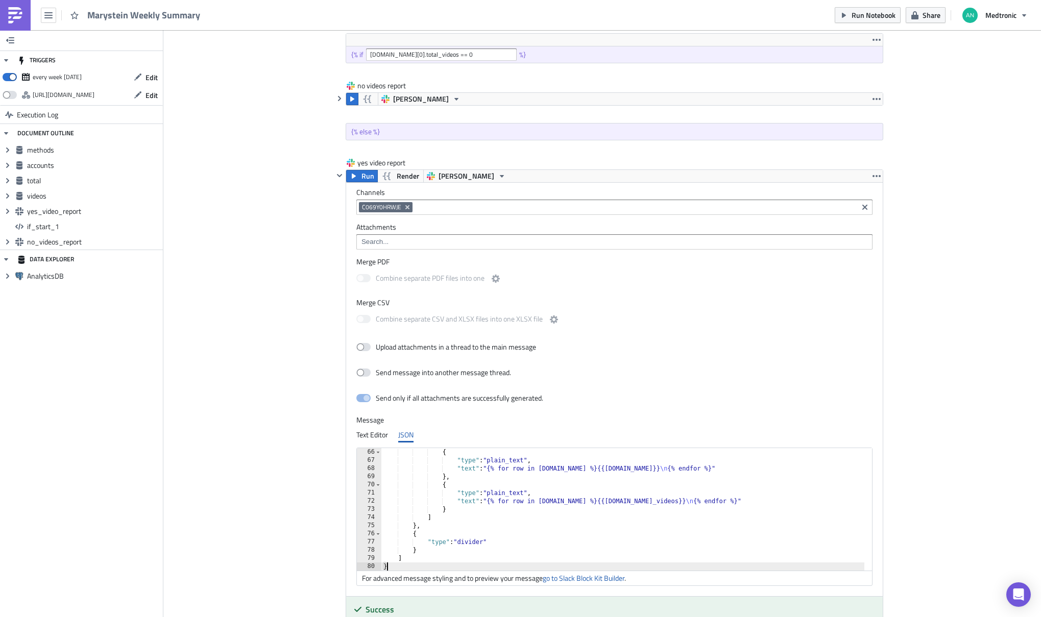
scroll to position [729, 0]
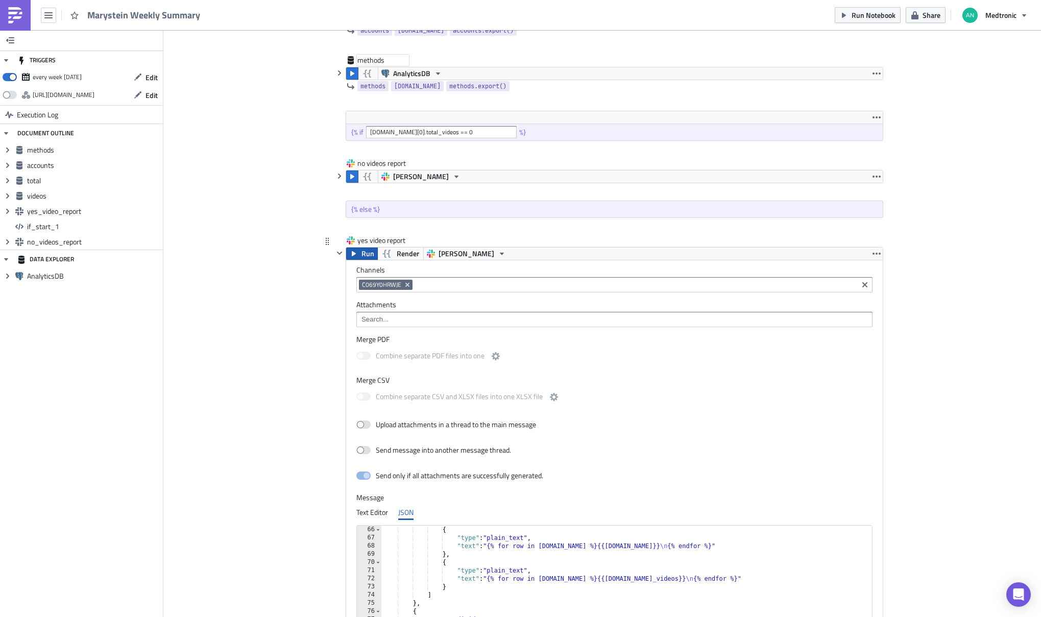
click at [352, 251] on icon "button" at bounding box center [354, 254] width 8 height 8
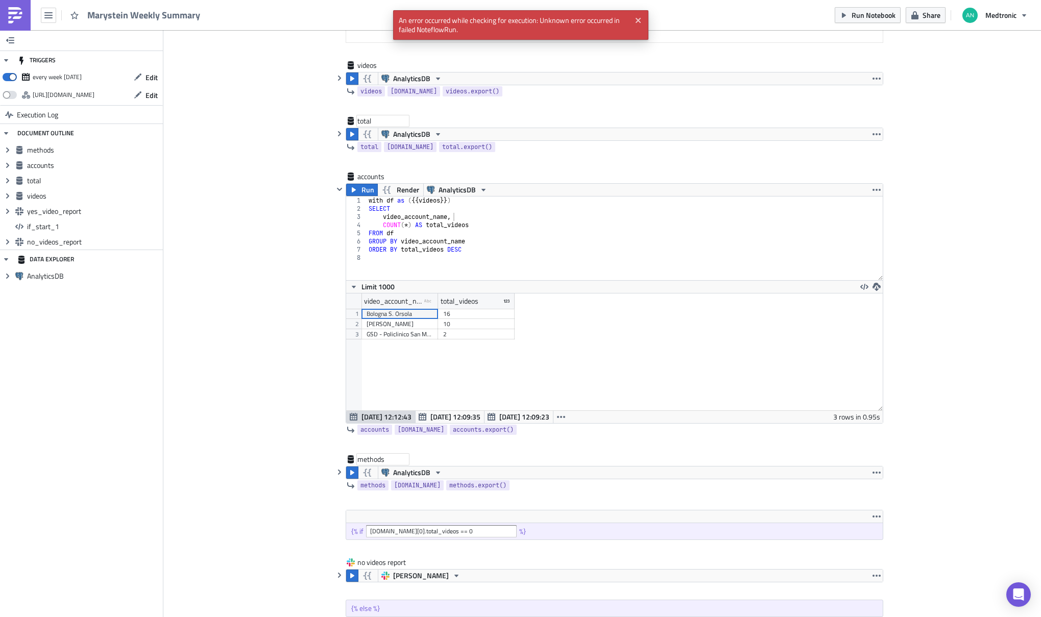
scroll to position [237, 0]
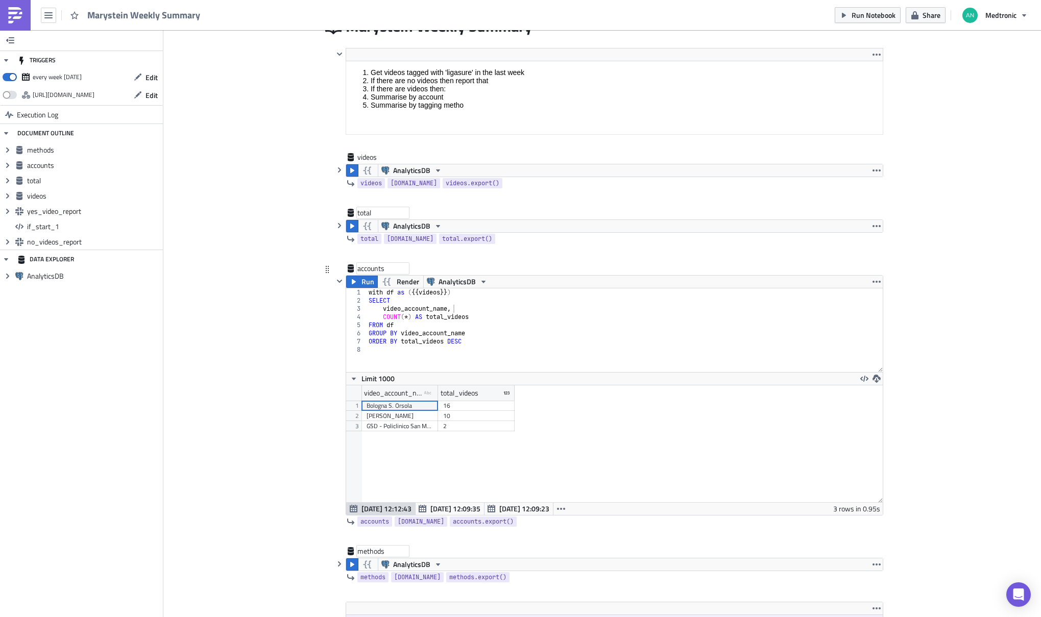
click at [389, 271] on div "accounts" at bounding box center [382, 268] width 51 height 10
type input "accounts_table"
click at [378, 551] on div "methods" at bounding box center [382, 551] width 51 height 10
type input "methods_table"
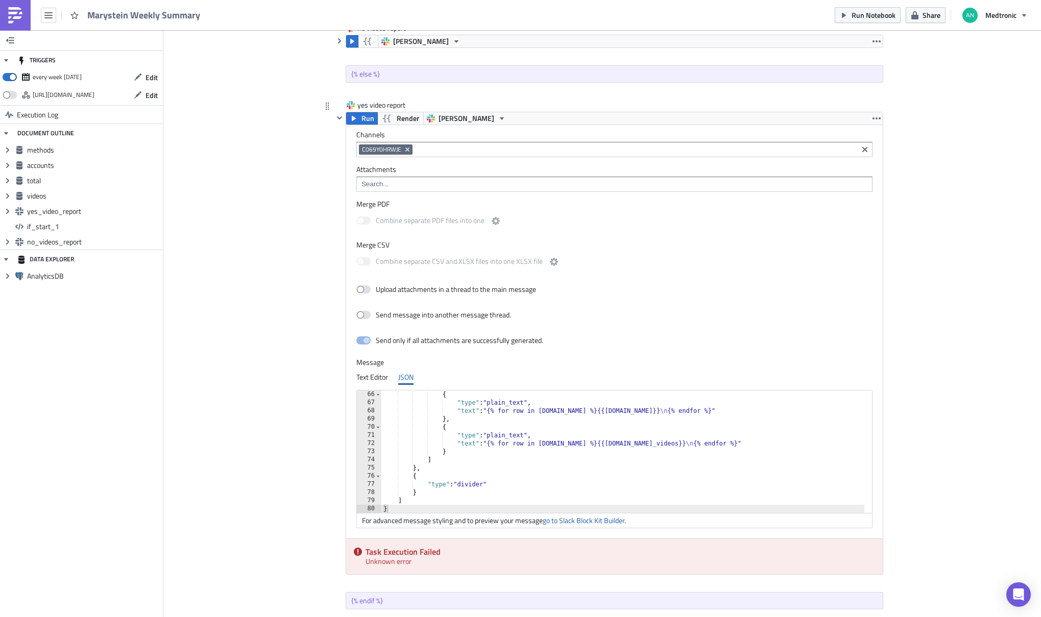
scroll to position [942, 0]
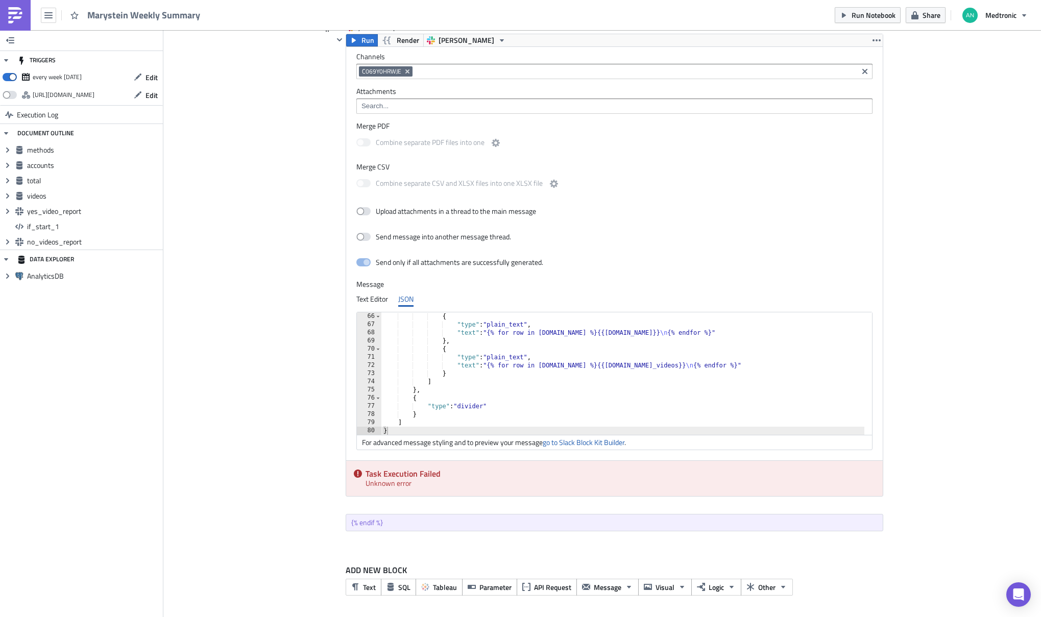
click at [519, 378] on div "{ "type" : "plain_text" , "text" : "{% for row in methods.data %}{{row.method}}…" at bounding box center [622, 382] width 483 height 139
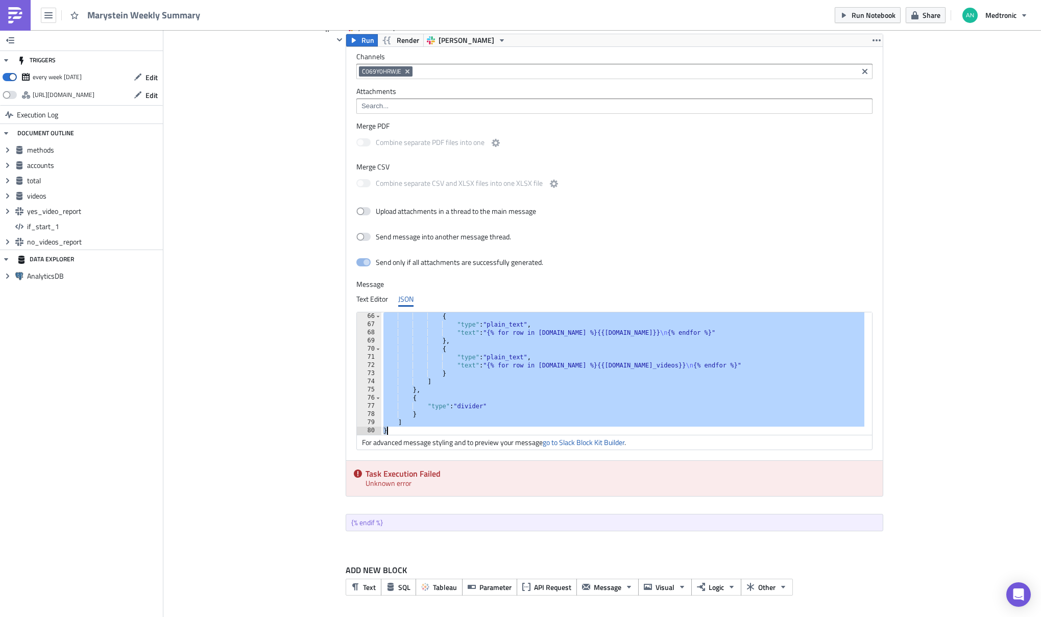
paste textarea
type textarea "}"
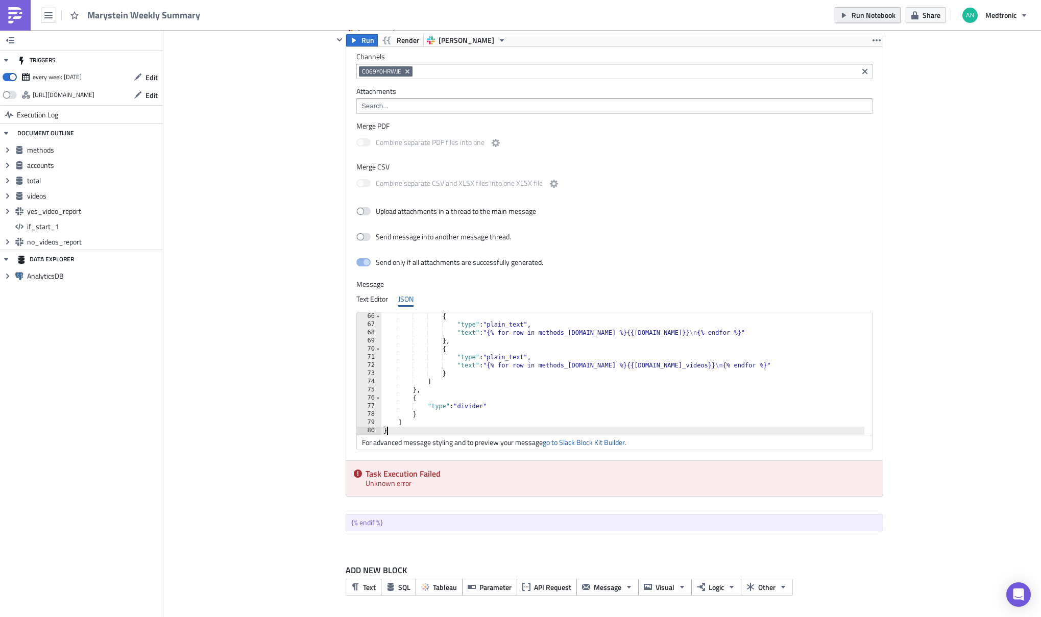
click at [863, 17] on span "Run Notebook" at bounding box center [874, 15] width 44 height 11
click at [355, 39] on button "Run" at bounding box center [362, 40] width 32 height 12
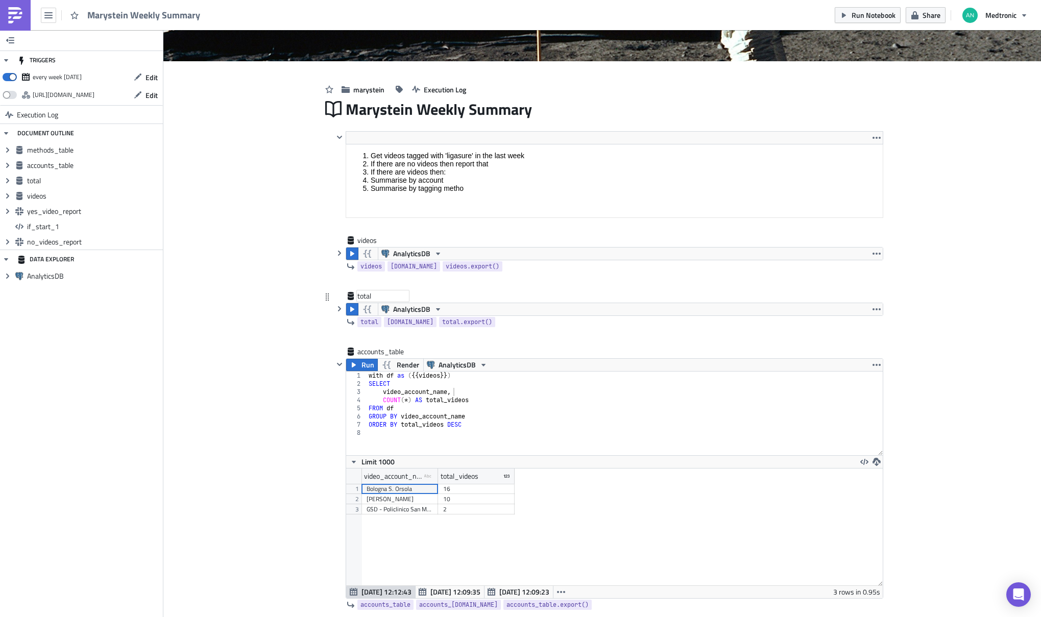
scroll to position [176, 0]
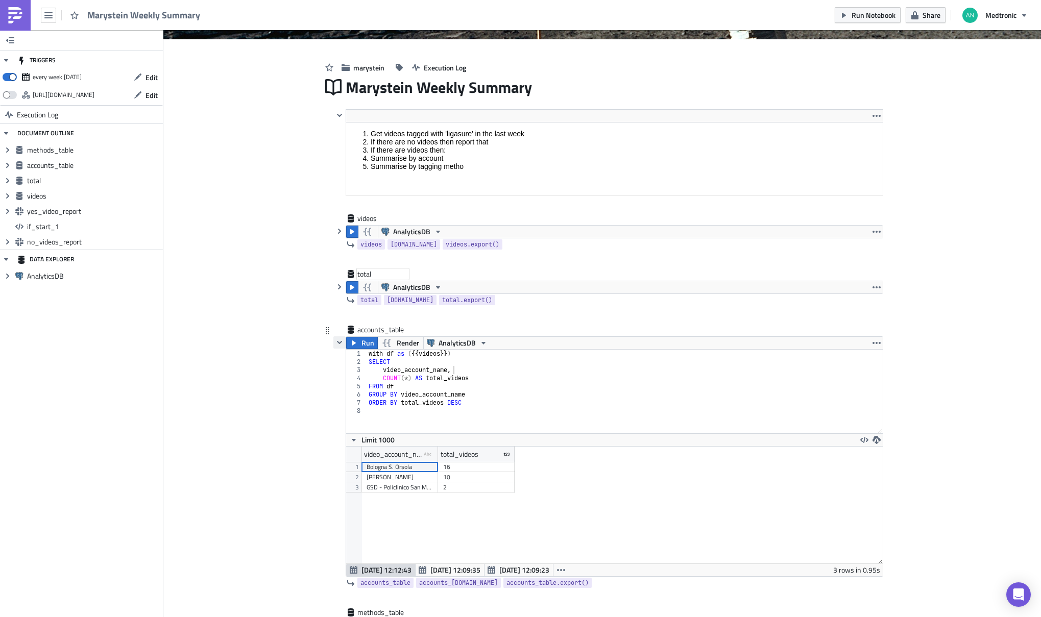
click at [335, 343] on icon "button" at bounding box center [339, 343] width 8 height 8
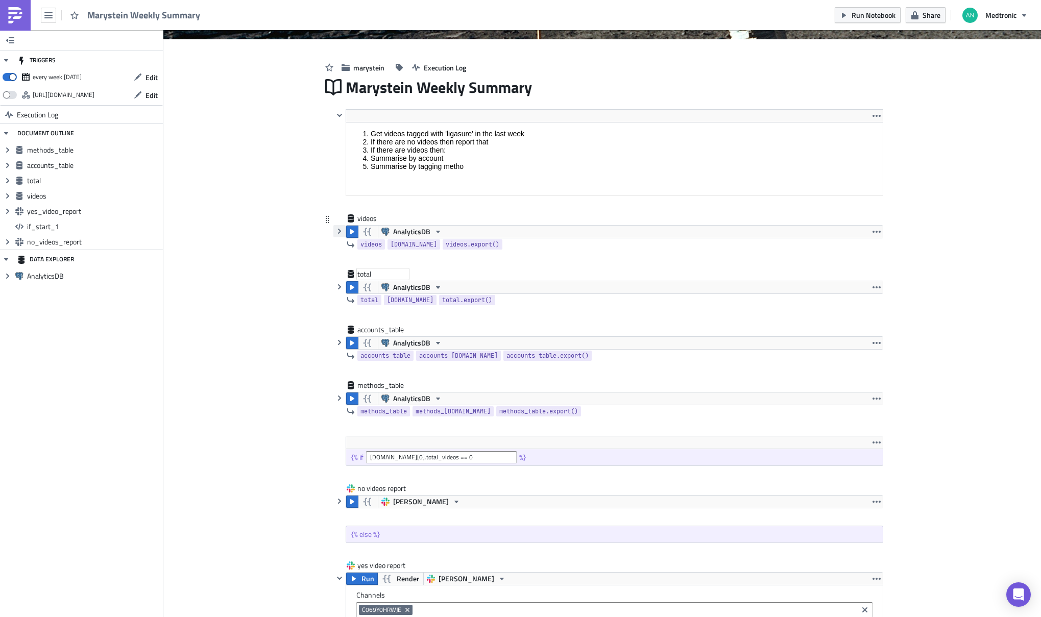
click at [338, 231] on icon "button" at bounding box center [339, 231] width 3 height 5
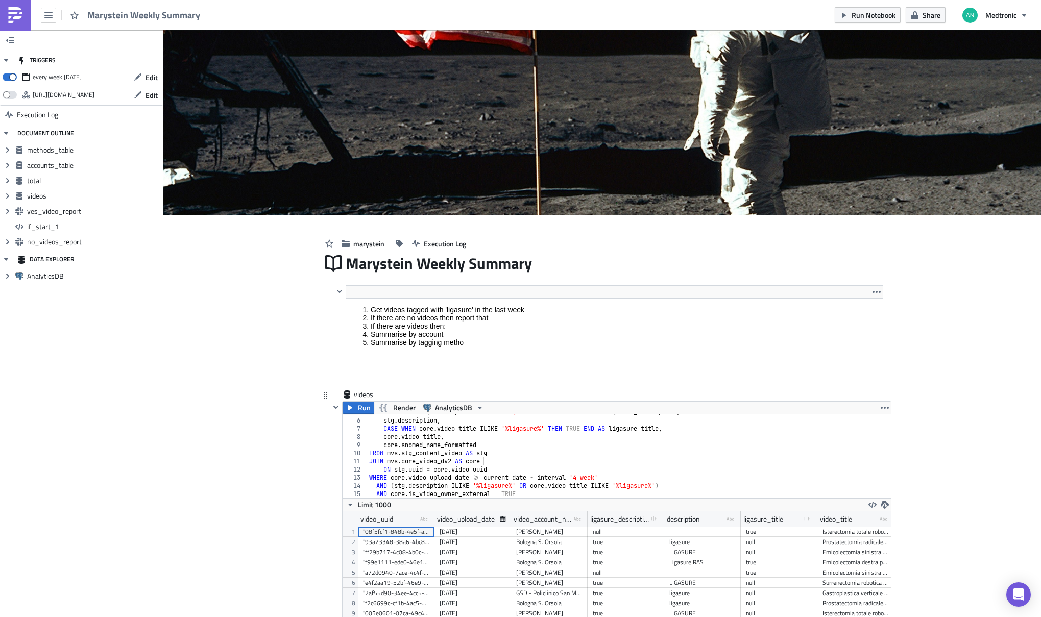
scroll to position [39, 0]
click at [579, 478] on div "CASE WHEN stg . description ILIKE '%ligasure%' THEN TRUE END AS ligasure_descri…" at bounding box center [625, 459] width 516 height 100
type textarea "WHERE core.video_upload_date >= current_date - interval '1 week'"
click at [865, 13] on span "Run Notebook" at bounding box center [874, 15] width 44 height 11
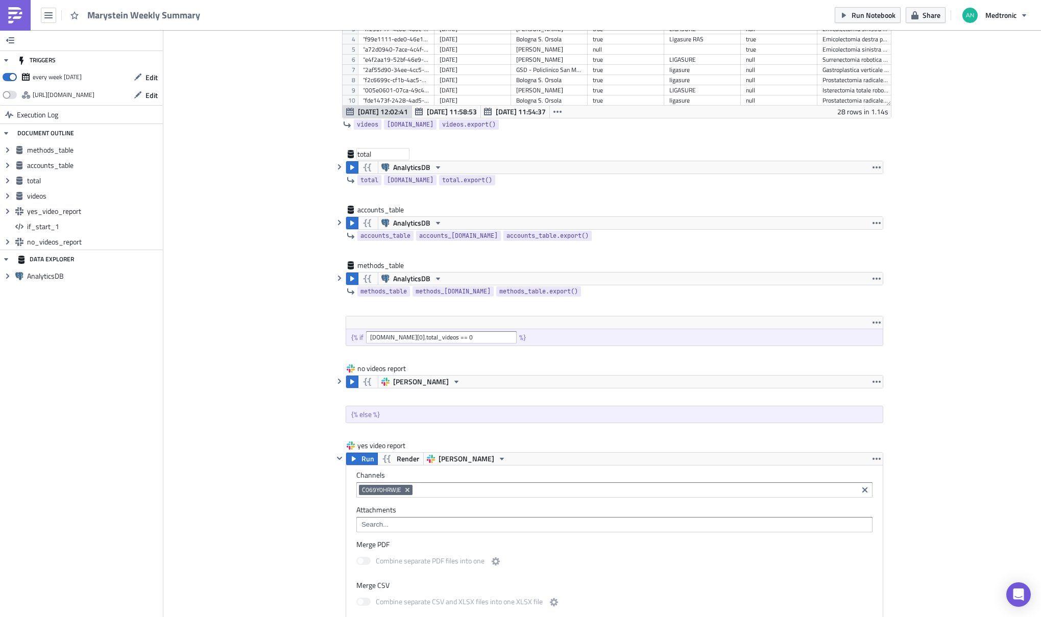
scroll to position [705, 0]
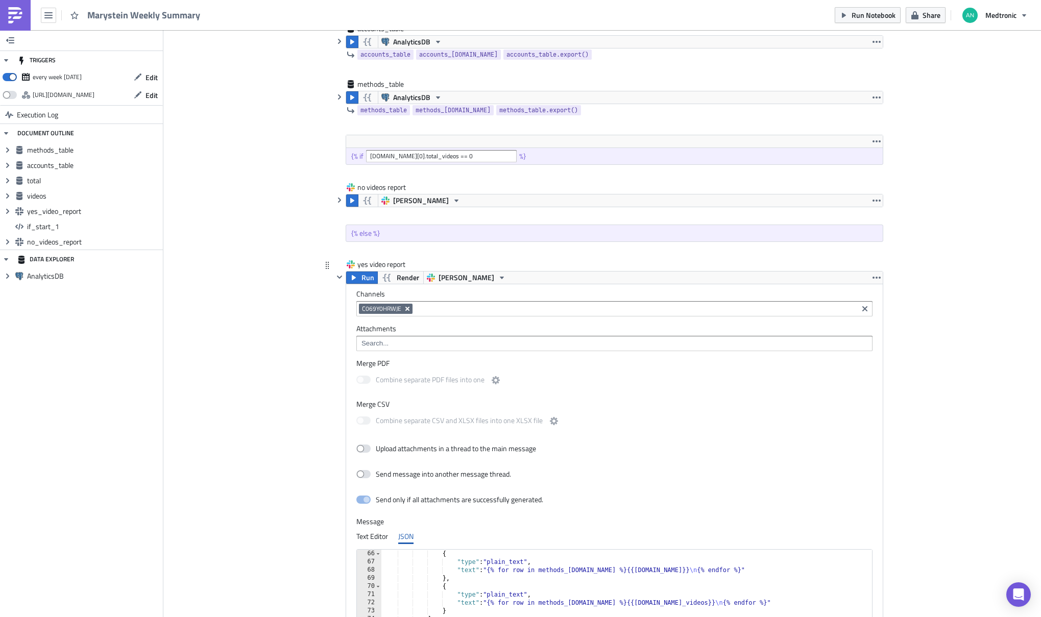
click at [405, 309] on icon "Remove Tag" at bounding box center [407, 309] width 8 height 8
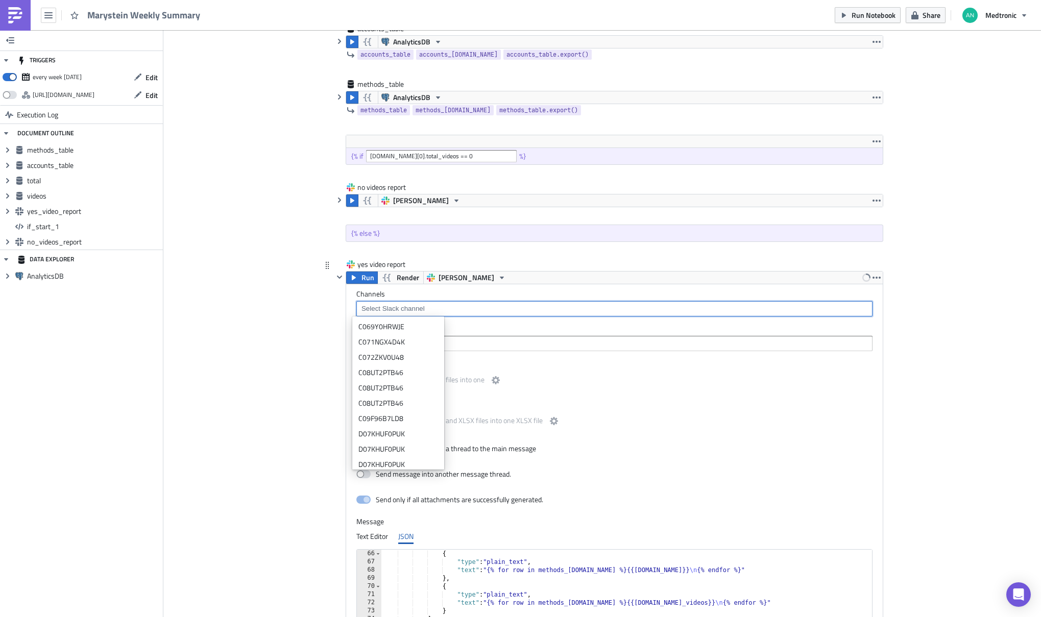
paste input "C09DMCN99JT"
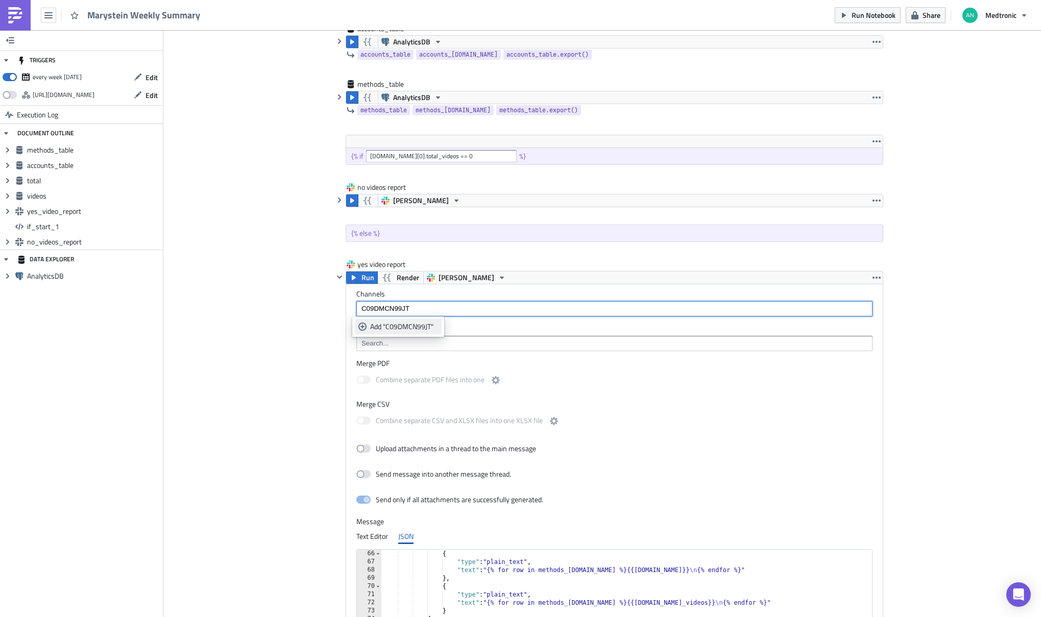
type input "C09DMCN99JT"
click at [413, 326] on div "Add "C09DMCN99JT"" at bounding box center [404, 327] width 68 height 10
click at [311, 322] on div "marystein Execution Log Marystein Weekly Summary <ol> <li>Get videos tagged wit…" at bounding box center [602, 191] width 582 height 1361
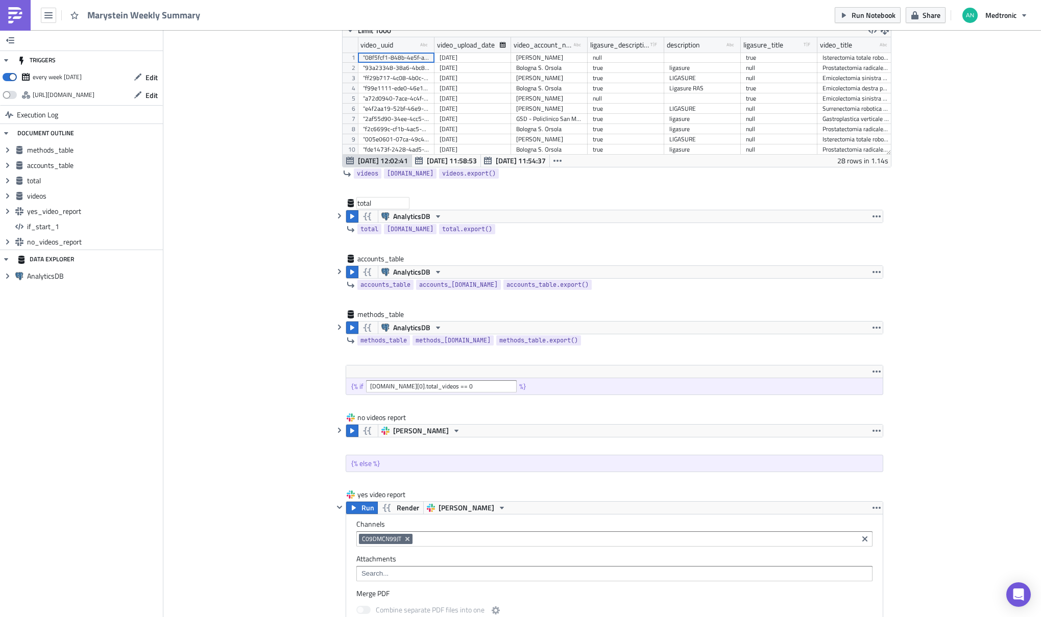
scroll to position [0, 0]
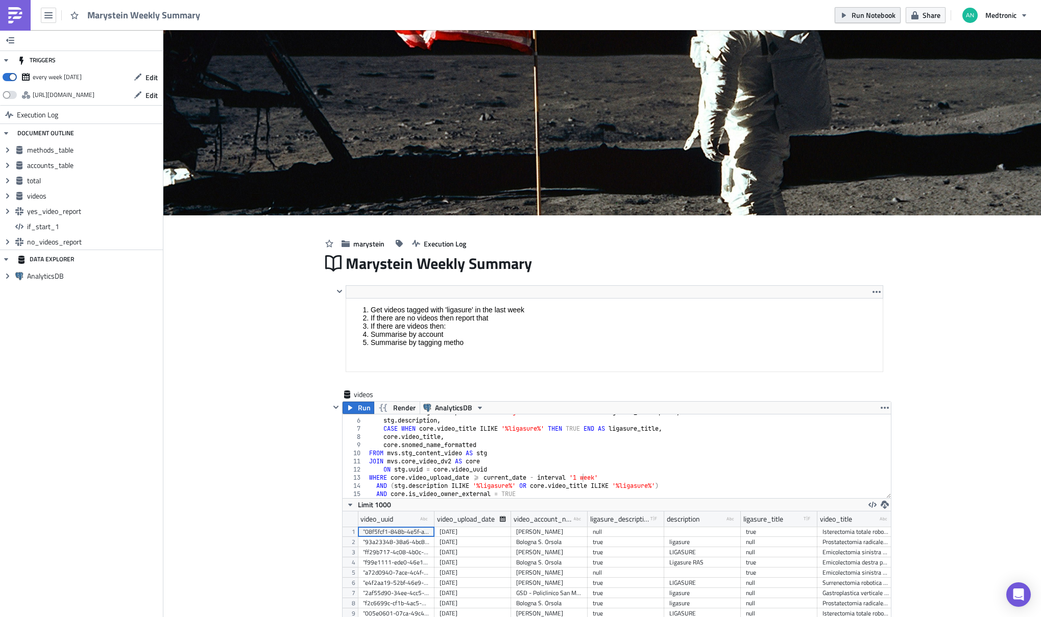
click at [858, 19] on span "Run Notebook" at bounding box center [874, 15] width 44 height 11
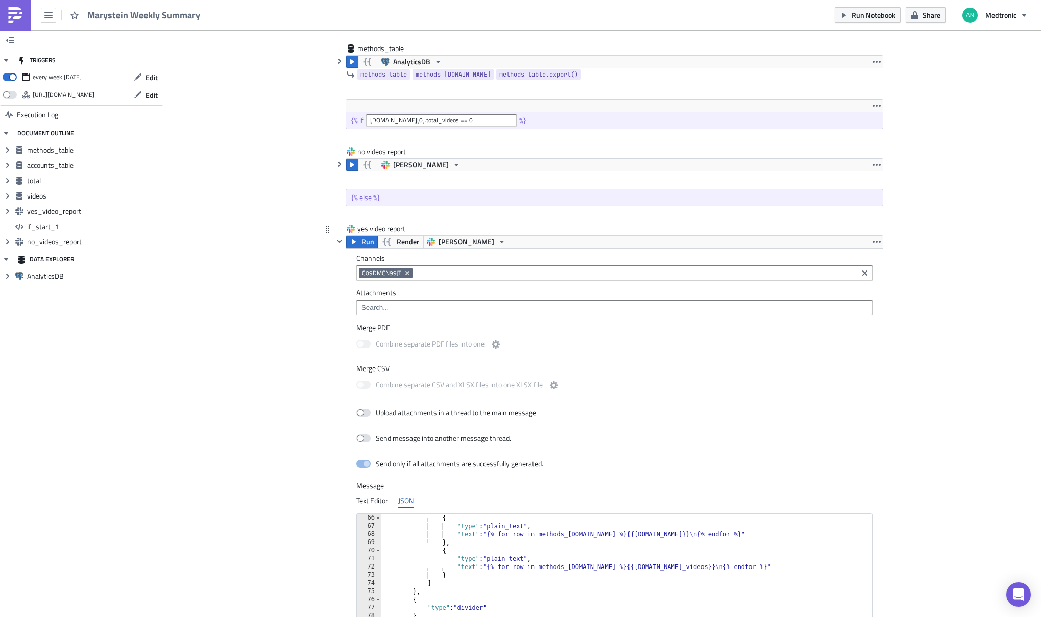
scroll to position [725, 0]
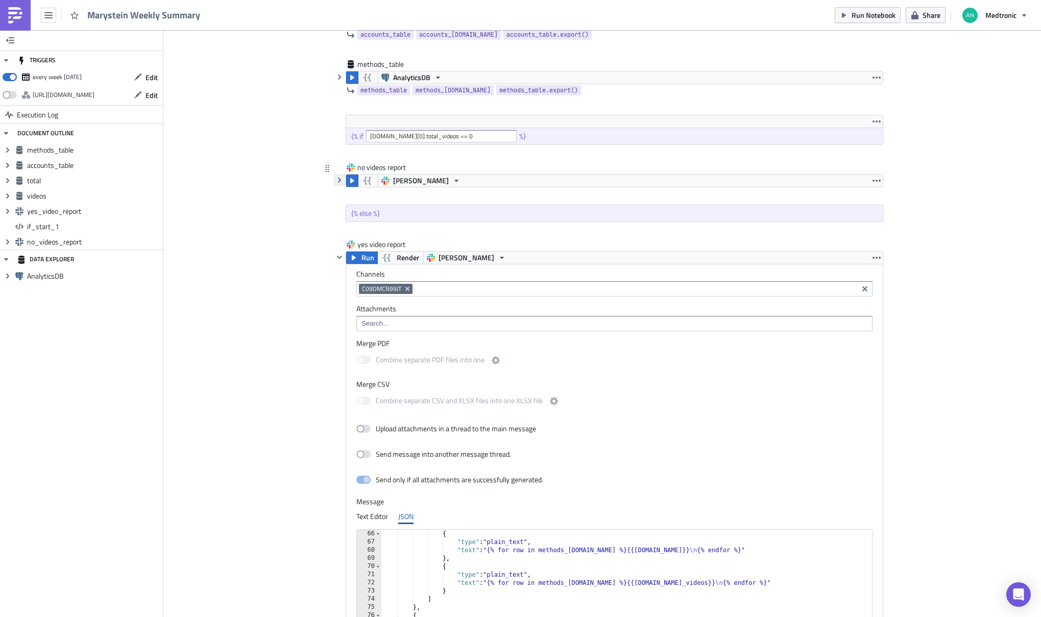
click at [338, 181] on icon "button" at bounding box center [339, 180] width 8 height 8
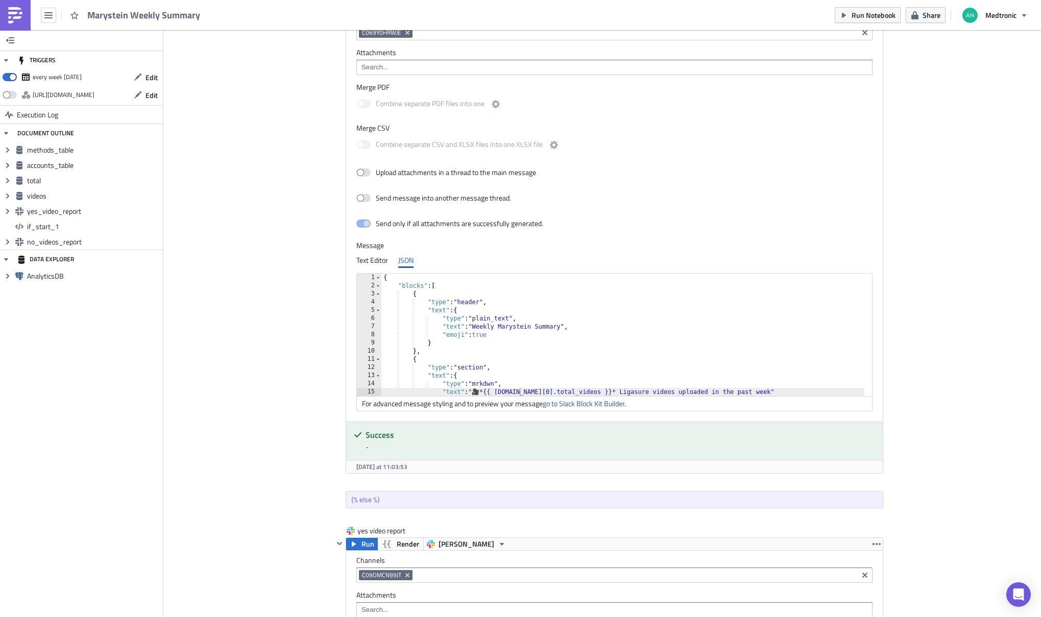
scroll to position [907, 0]
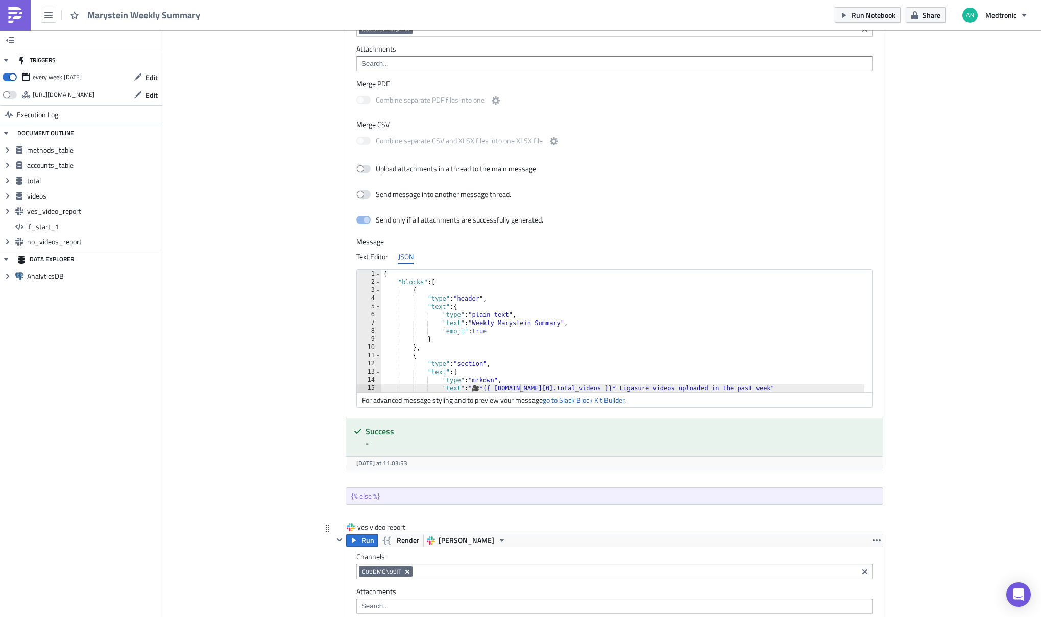
click at [405, 576] on button "Remove Tag" at bounding box center [407, 572] width 9 height 10
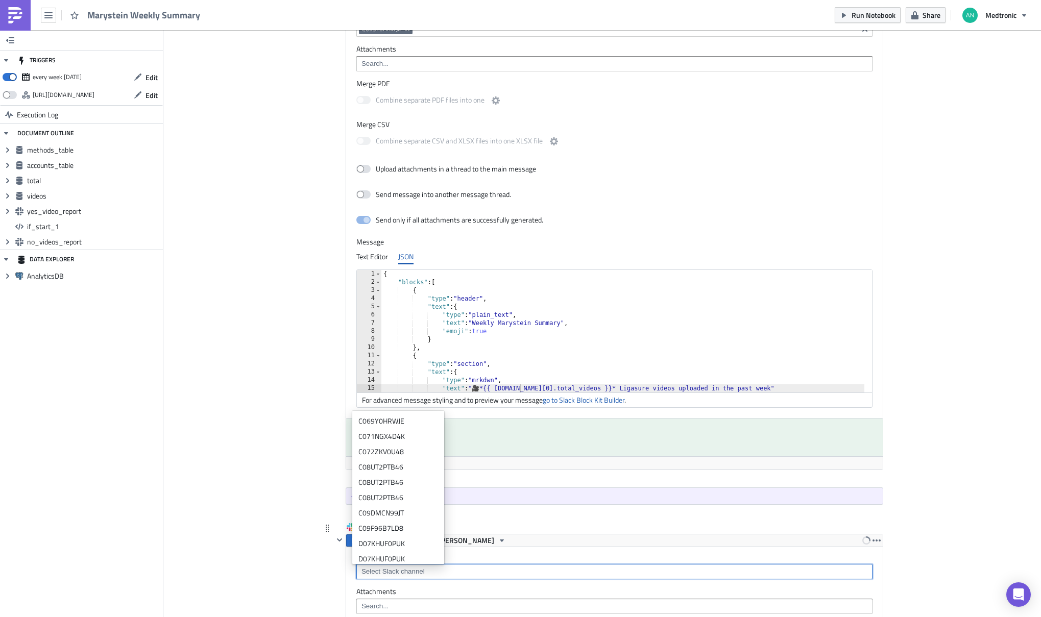
click at [469, 576] on input at bounding box center [614, 572] width 510 height 10
paste input "C09DMCN99JT"
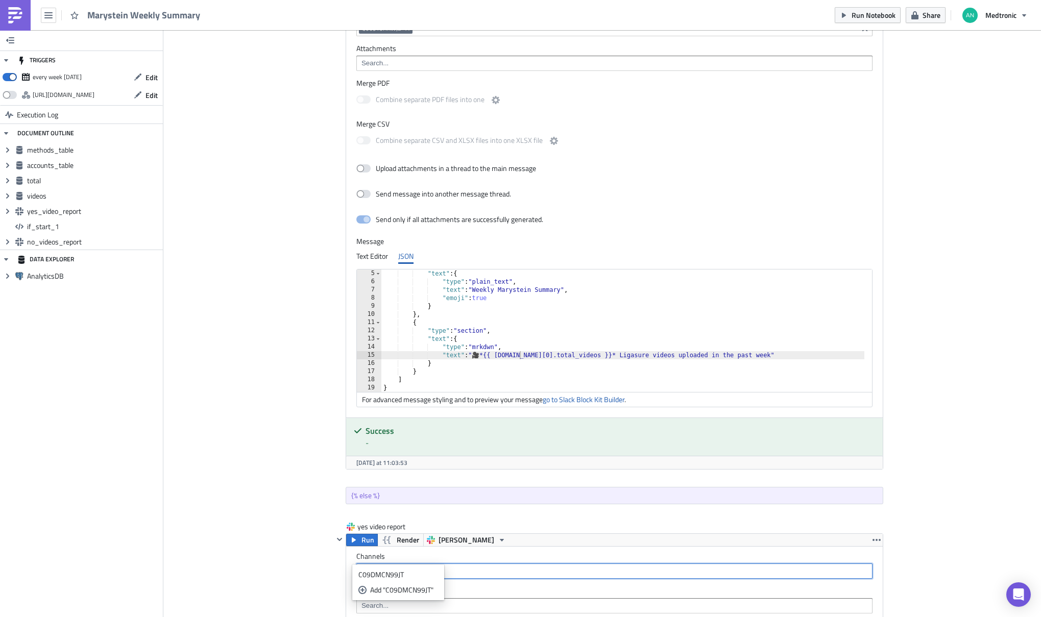
scroll to position [923, 0]
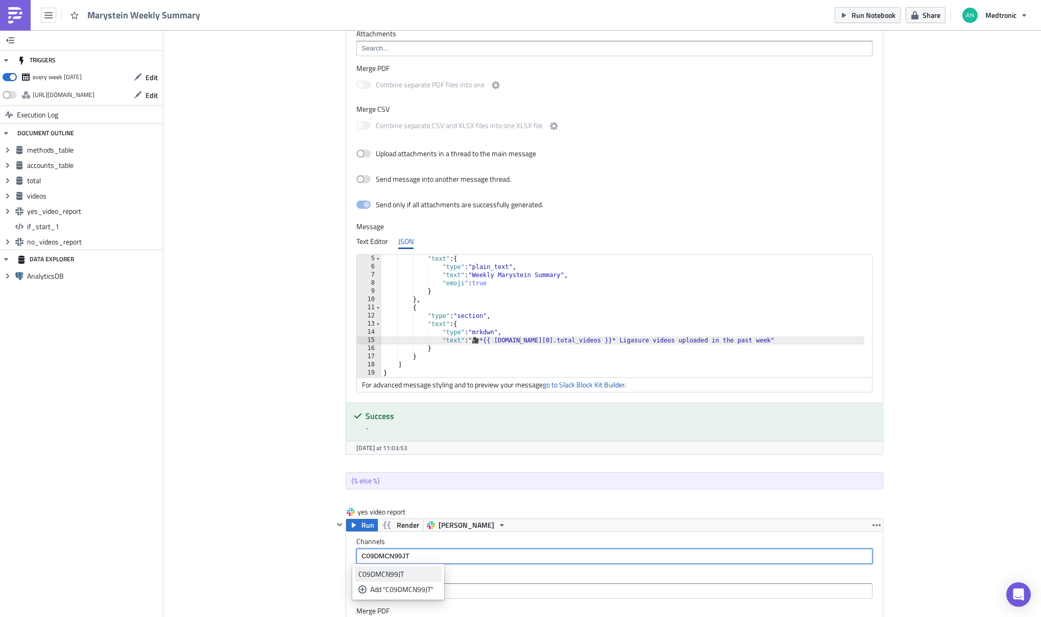
type input "C09DMCN99JT"
click at [395, 577] on div "C09DMCN99JT" at bounding box center [398, 574] width 80 height 10
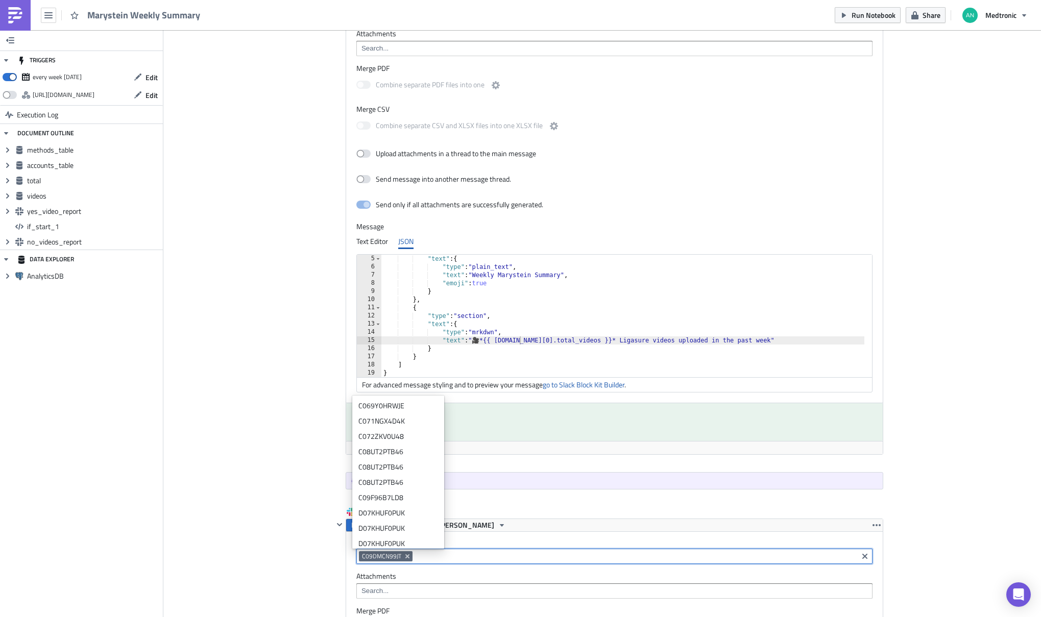
click at [311, 202] on div "marystein Execution Log Marystein Weekly Summary <ol> <li>Get videos tagged wit…" at bounding box center [602, 206] width 582 height 1827
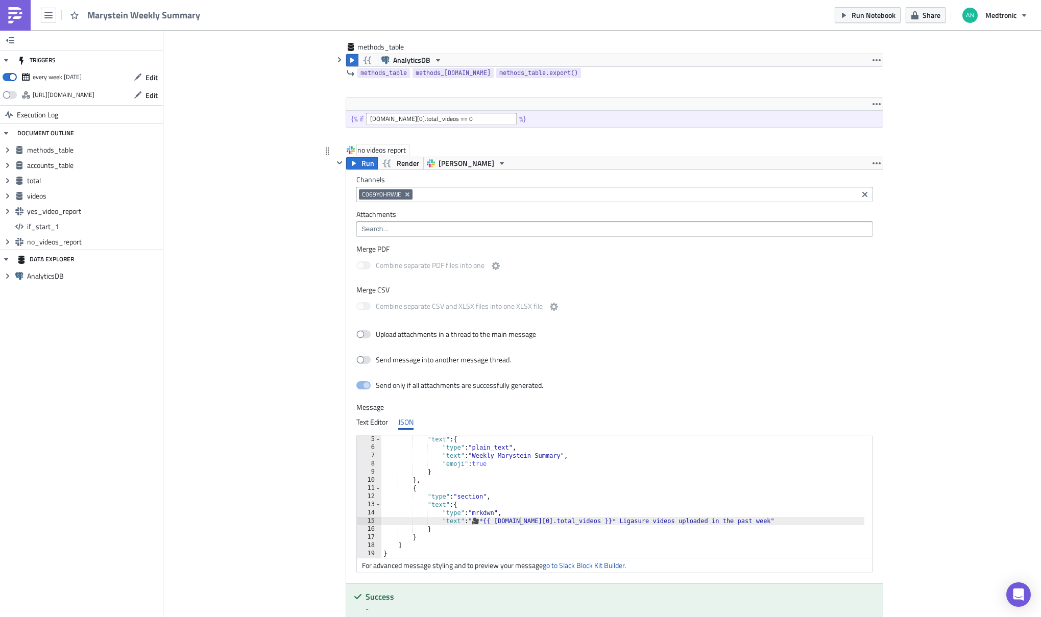
scroll to position [702, 0]
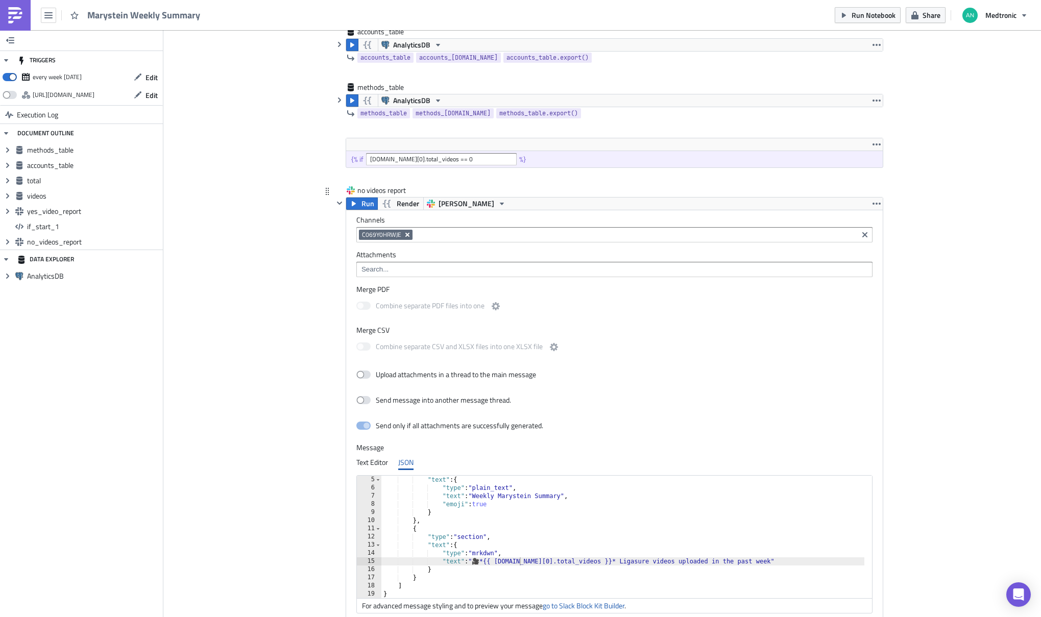
click at [403, 234] on icon "Remove Tag" at bounding box center [407, 235] width 8 height 8
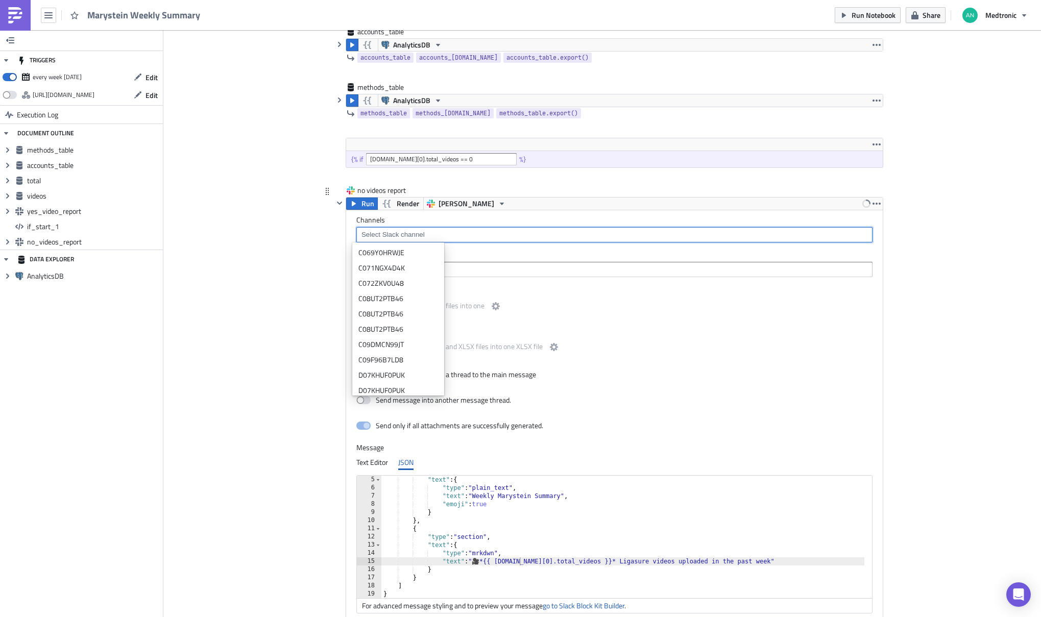
click at [414, 234] on input at bounding box center [614, 235] width 510 height 10
paste input "C09DMCN99JT"
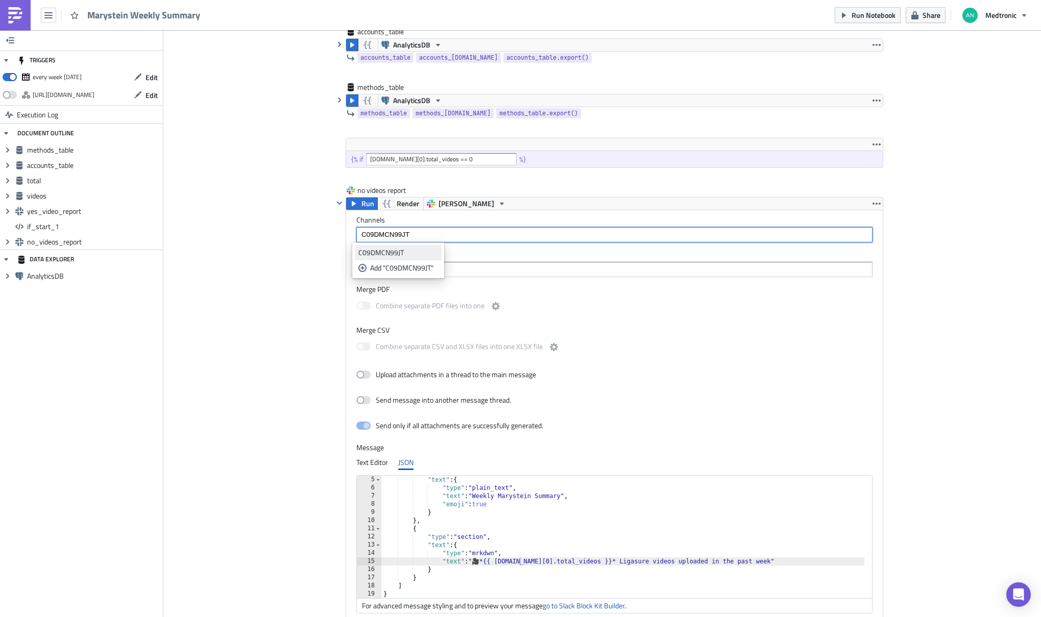
type input "C09DMCN99JT"
click at [399, 251] on div "C09DMCN99JT" at bounding box center [398, 253] width 80 height 10
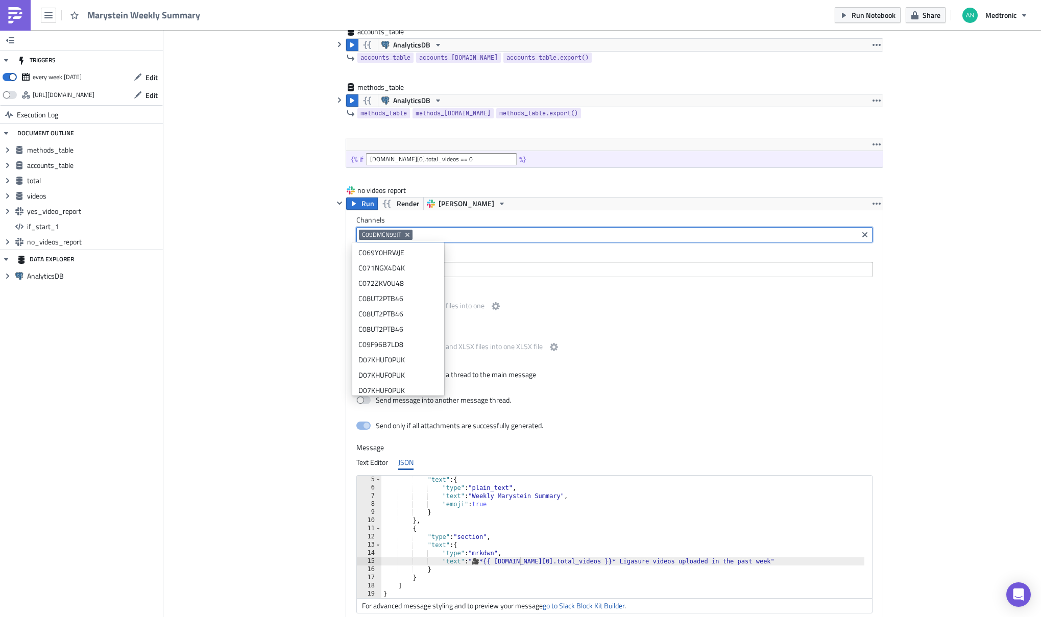
click at [295, 276] on div "Cover Image marystein Execution Log Marystein Weekly Summary <ol> <li>Get video…" at bounding box center [602, 335] width 878 height 2012
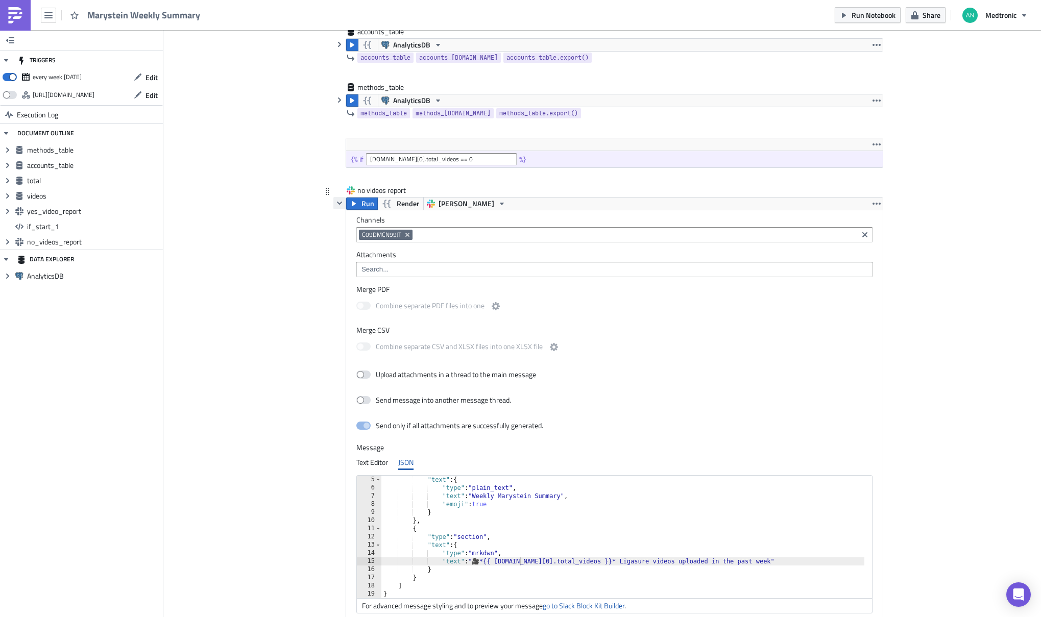
click at [337, 202] on icon "button" at bounding box center [339, 203] width 5 height 3
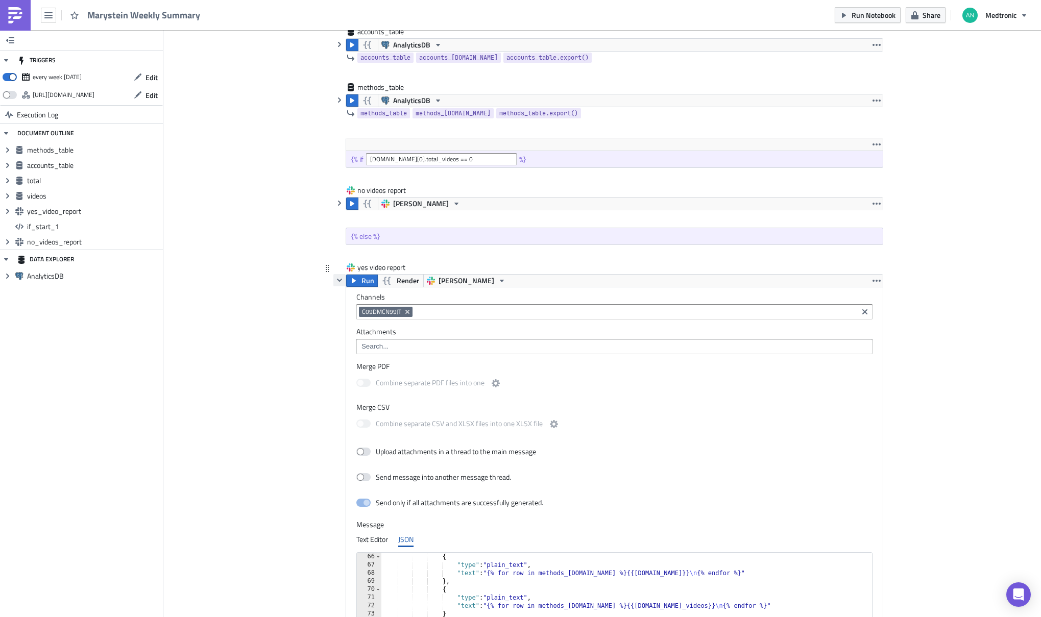
click at [335, 283] on icon "button" at bounding box center [339, 280] width 8 height 8
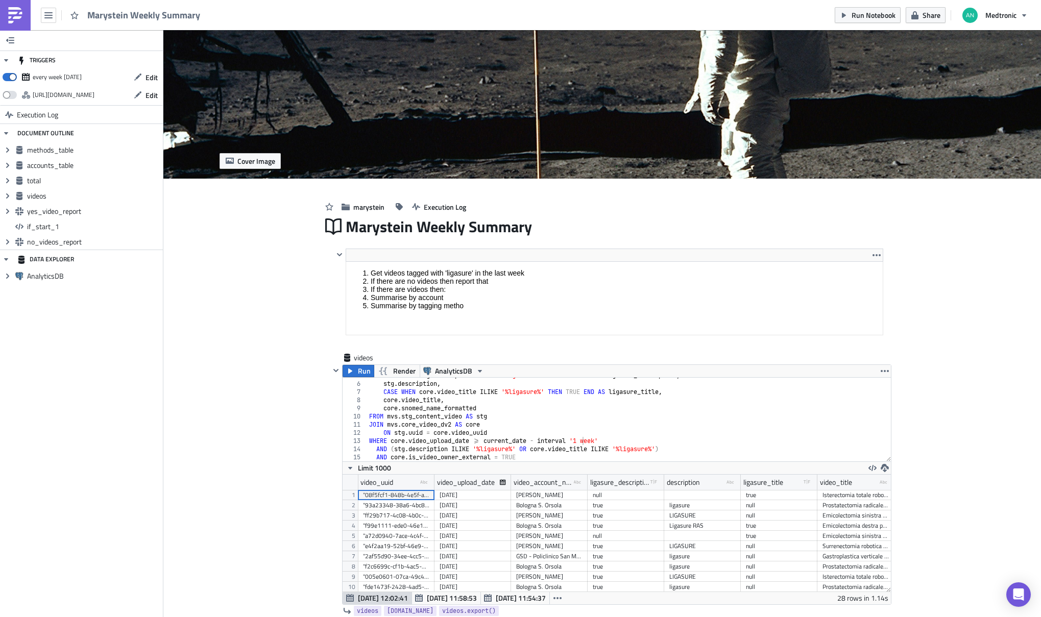
scroll to position [0, 0]
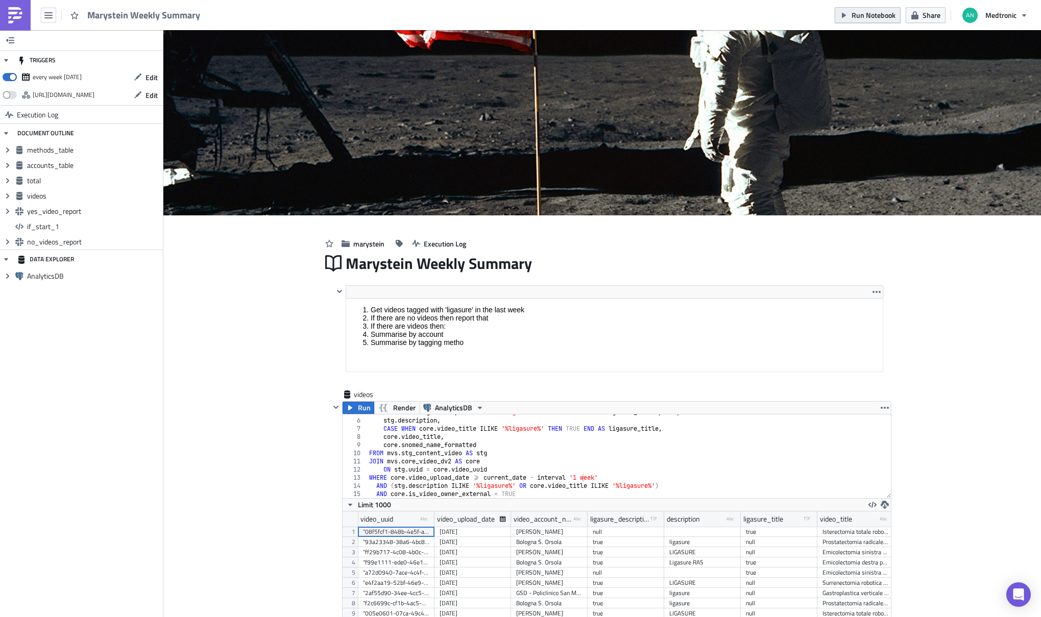
click at [862, 16] on span "Run Notebook" at bounding box center [874, 15] width 44 height 11
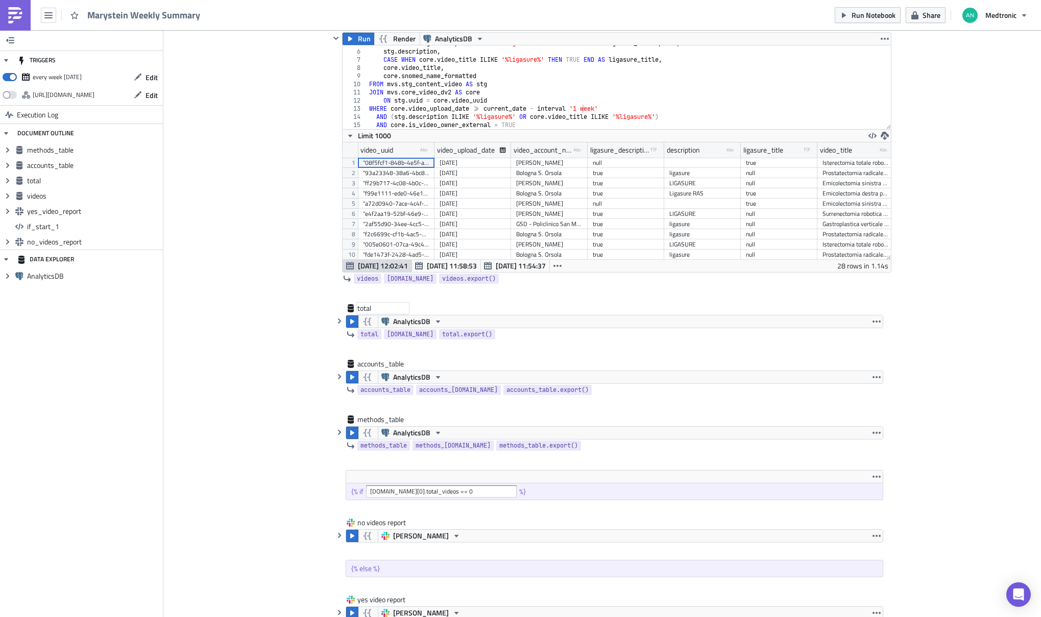
scroll to position [492, 0]
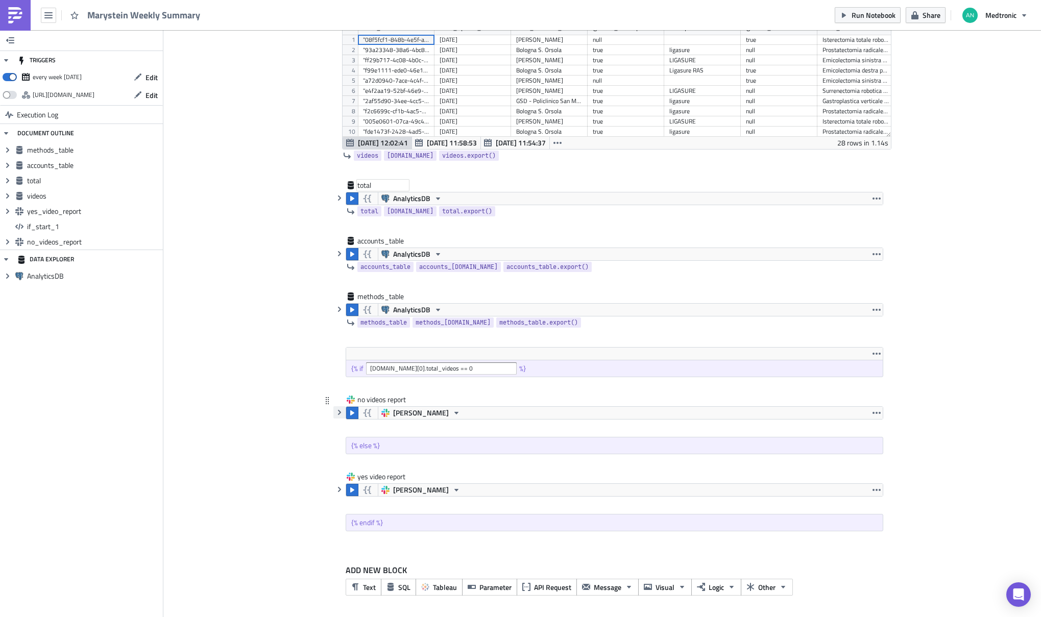
click at [338, 414] on icon "button" at bounding box center [339, 412] width 3 height 5
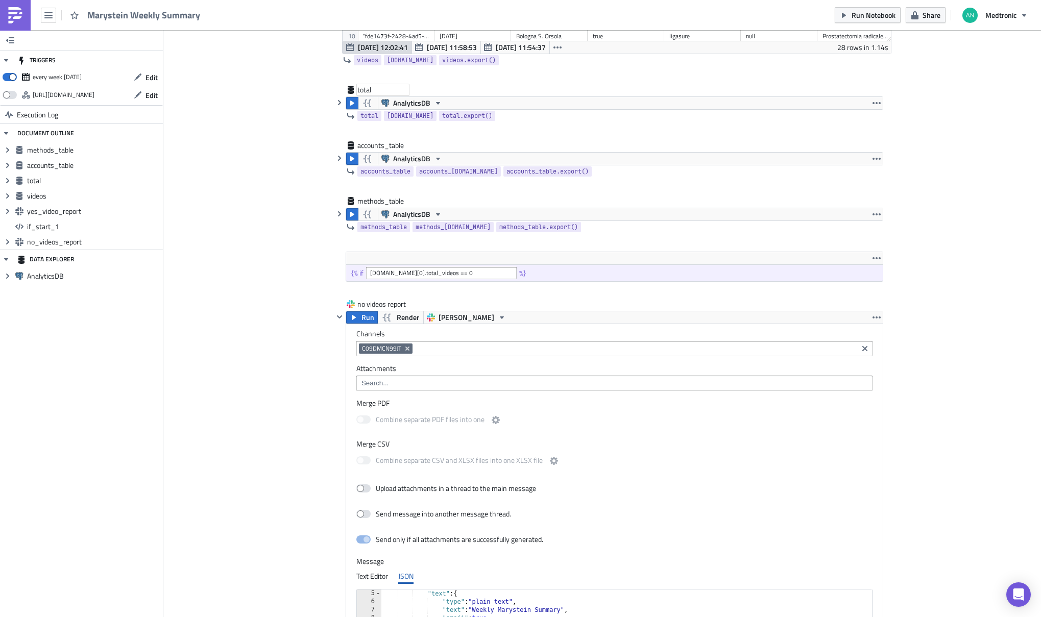
scroll to position [715, 0]
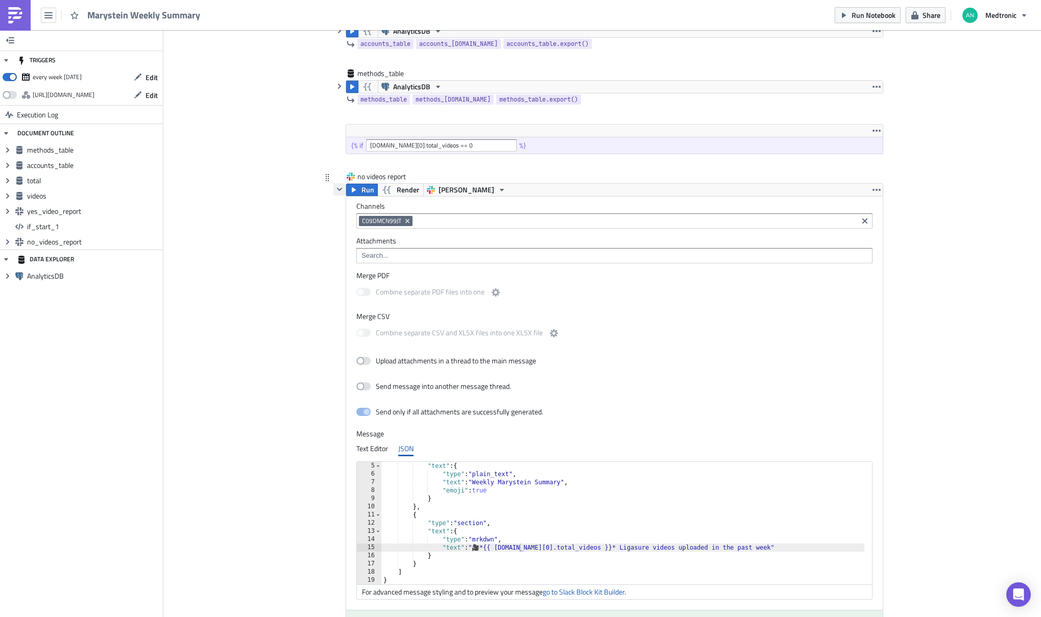
click at [335, 191] on icon "button" at bounding box center [339, 189] width 8 height 8
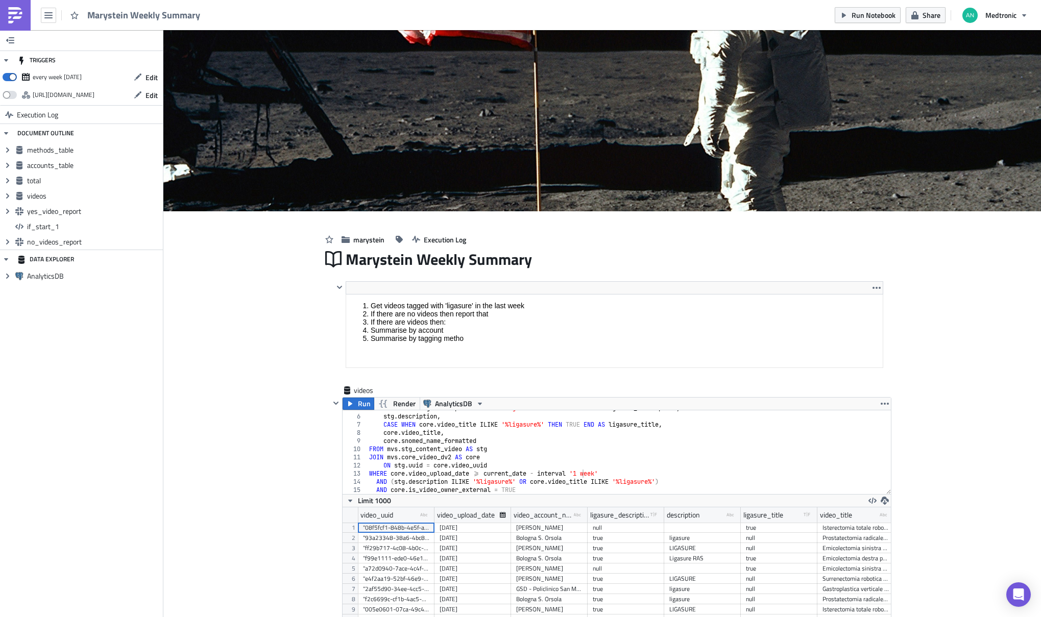
scroll to position [0, 0]
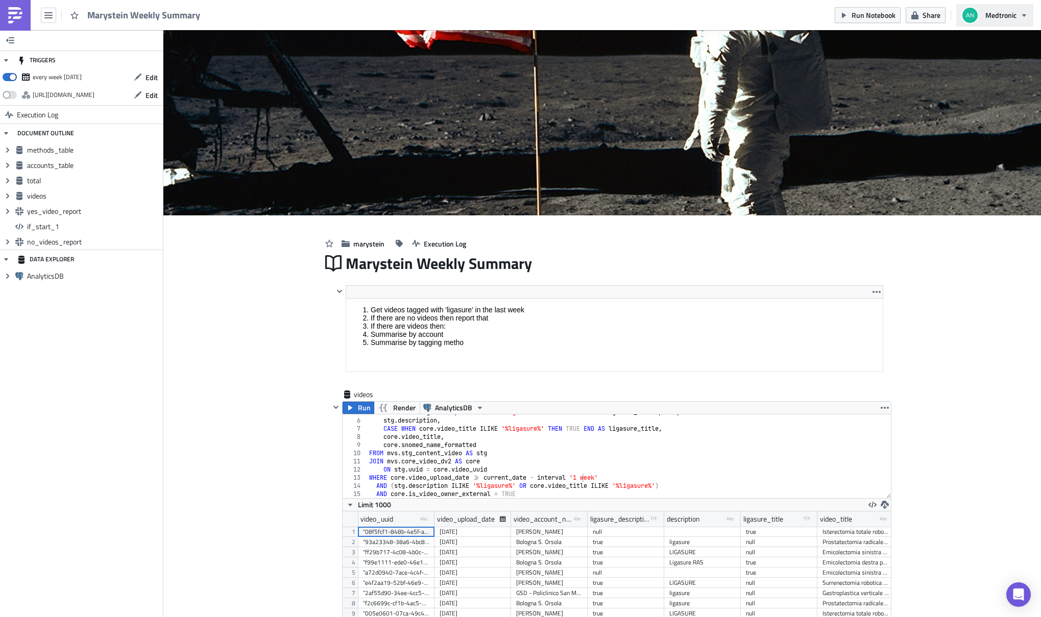
click at [1014, 17] on span "Medtronic" at bounding box center [1001, 15] width 31 height 11
click at [958, 320] on div "Cover Image marystein Execution Log Marystein Weekly Summary <ol> <li>Get video…" at bounding box center [602, 570] width 878 height 1081
click at [53, 13] on button "button" at bounding box center [48, 15] width 15 height 15
click at [15, 14] on img at bounding box center [15, 15] width 16 height 16
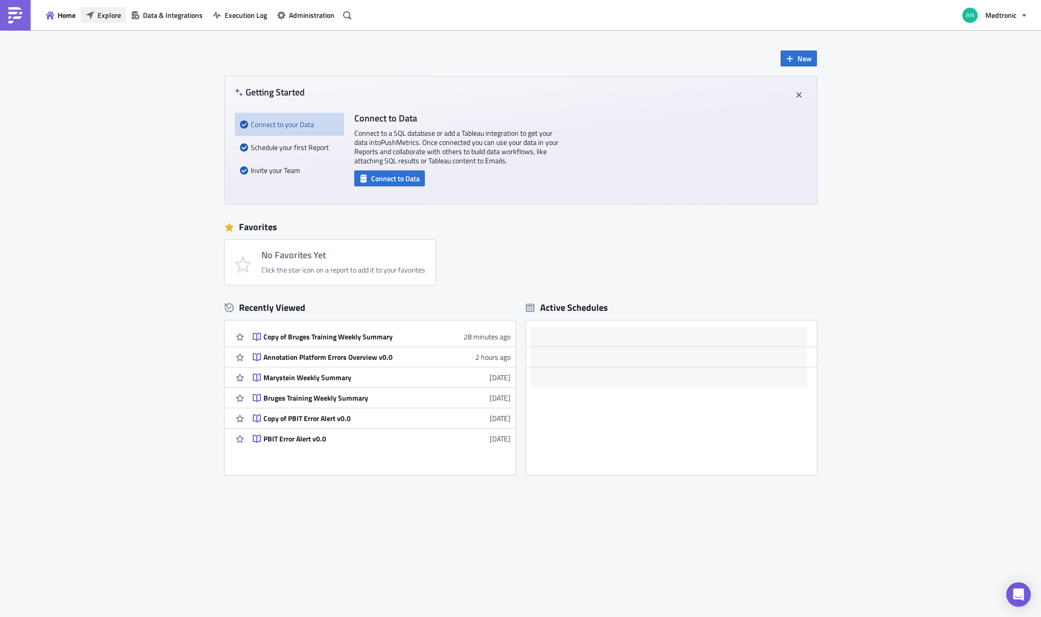
click at [107, 14] on span "Explore" at bounding box center [109, 15] width 23 height 11
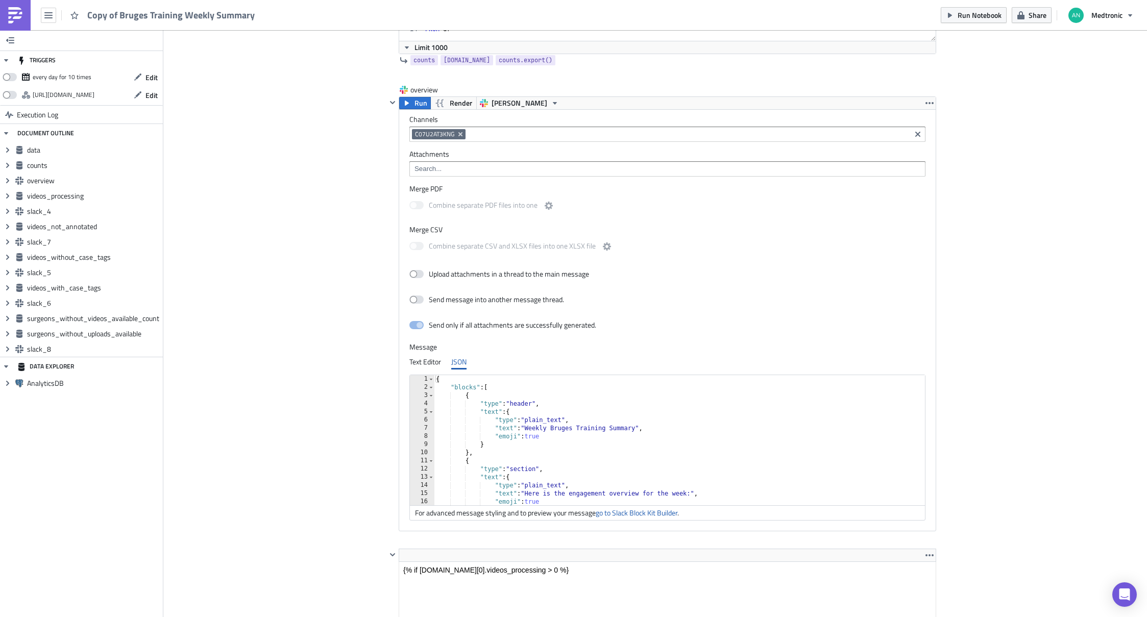
scroll to position [946, 0]
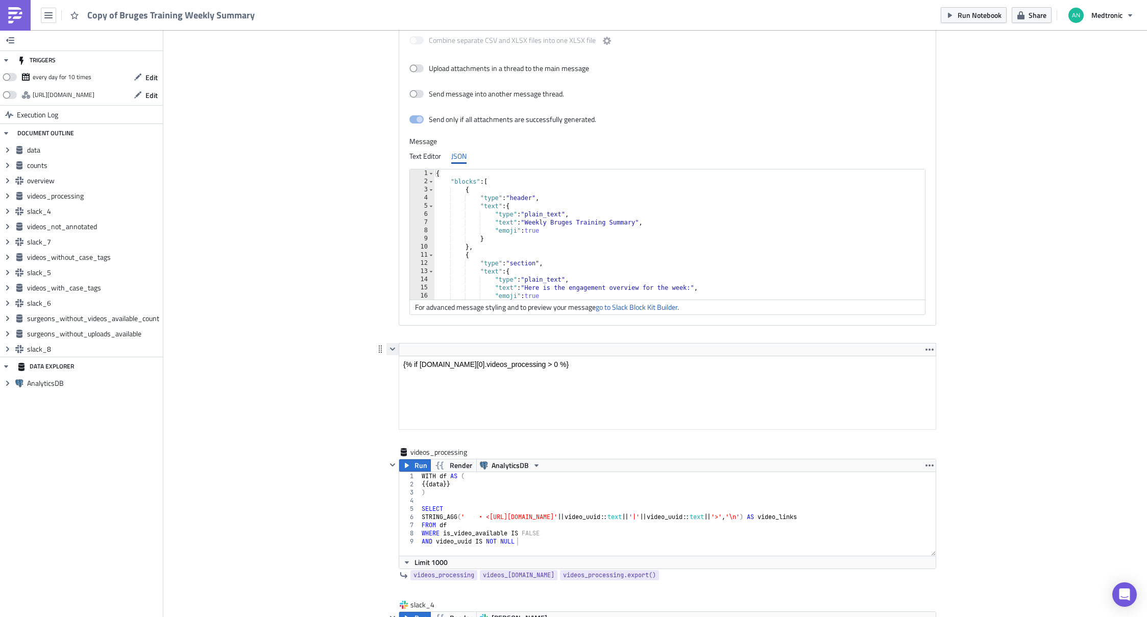
click at [389, 350] on icon "button" at bounding box center [393, 349] width 8 height 8
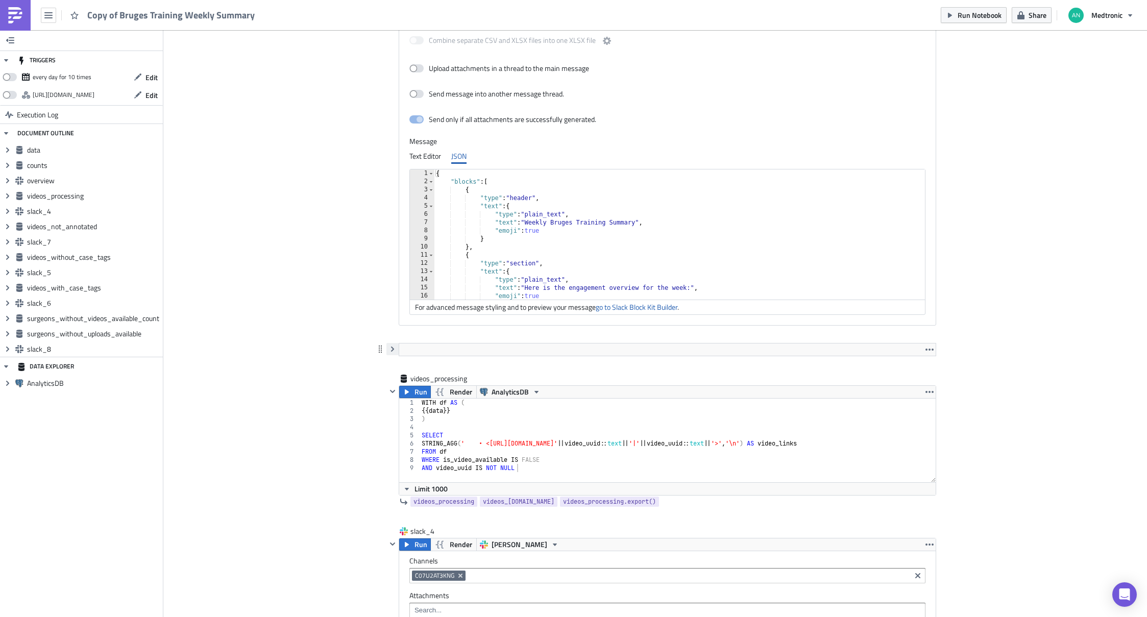
click at [389, 350] on icon "button" at bounding box center [393, 349] width 8 height 8
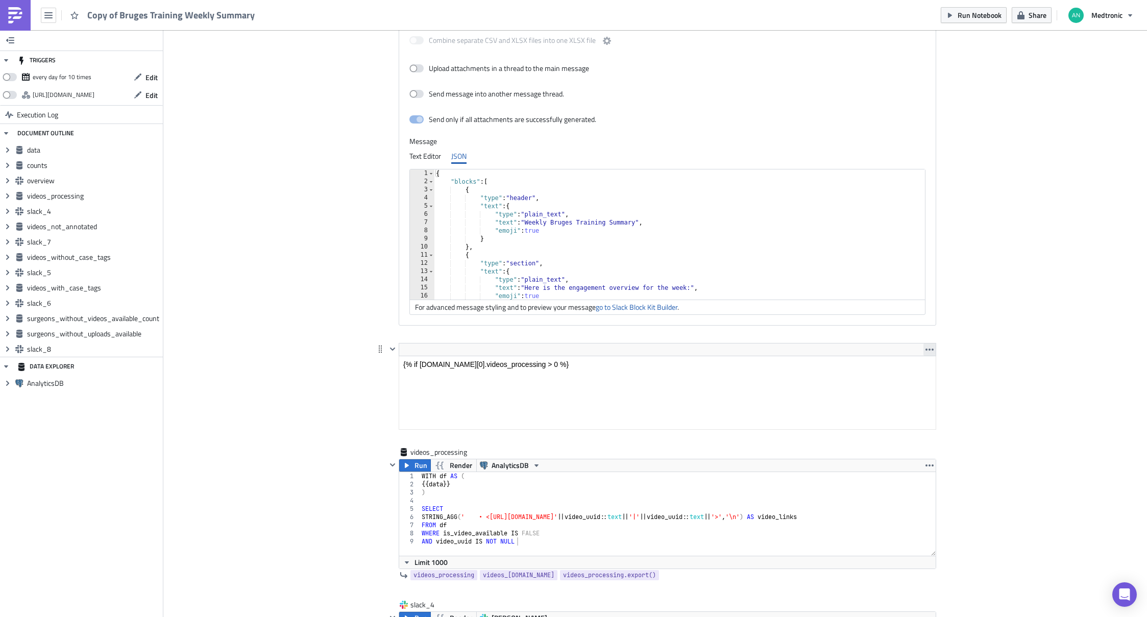
click at [926, 350] on icon "button" at bounding box center [930, 350] width 8 height 8
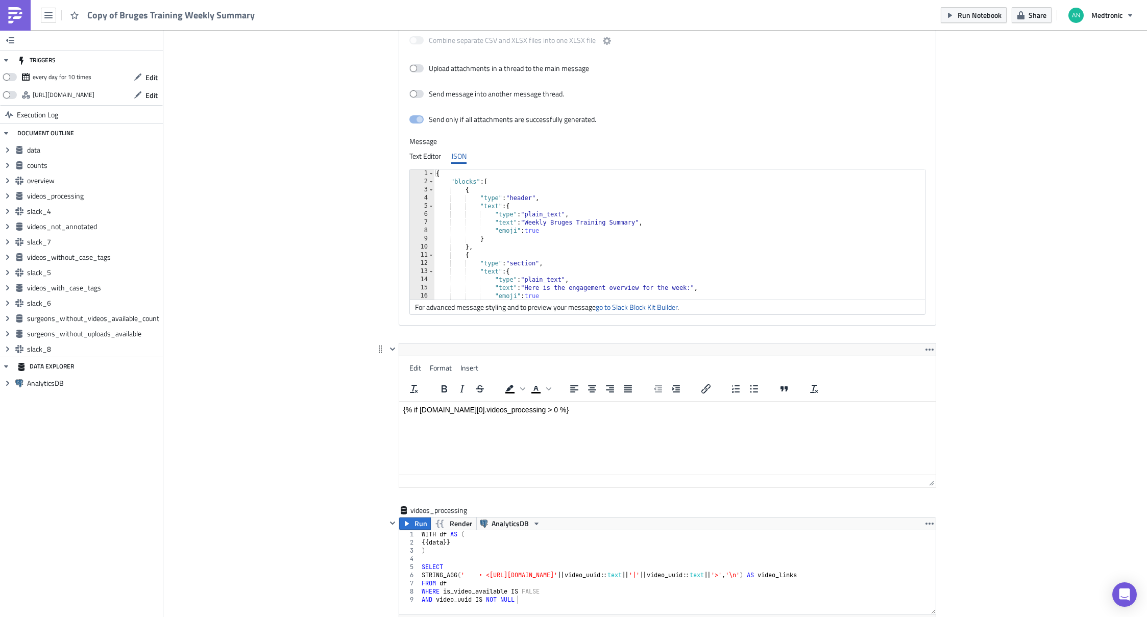
drag, startPoint x: 502, startPoint y: 369, endPoint x: 412, endPoint y: 369, distance: 90.4
click at [412, 401] on html "{% if counts.data[0].videos_processing > 0 %}" at bounding box center [667, 409] width 537 height 16
drag, startPoint x: 552, startPoint y: 412, endPoint x: 793, endPoint y: 810, distance: 465.5
click at [399, 409] on html "{% if counts.data[0].videos_processing > 0 %}" at bounding box center [667, 409] width 537 height 16
copy p "{% if counts.data[0].videos_processing > 0 %}"
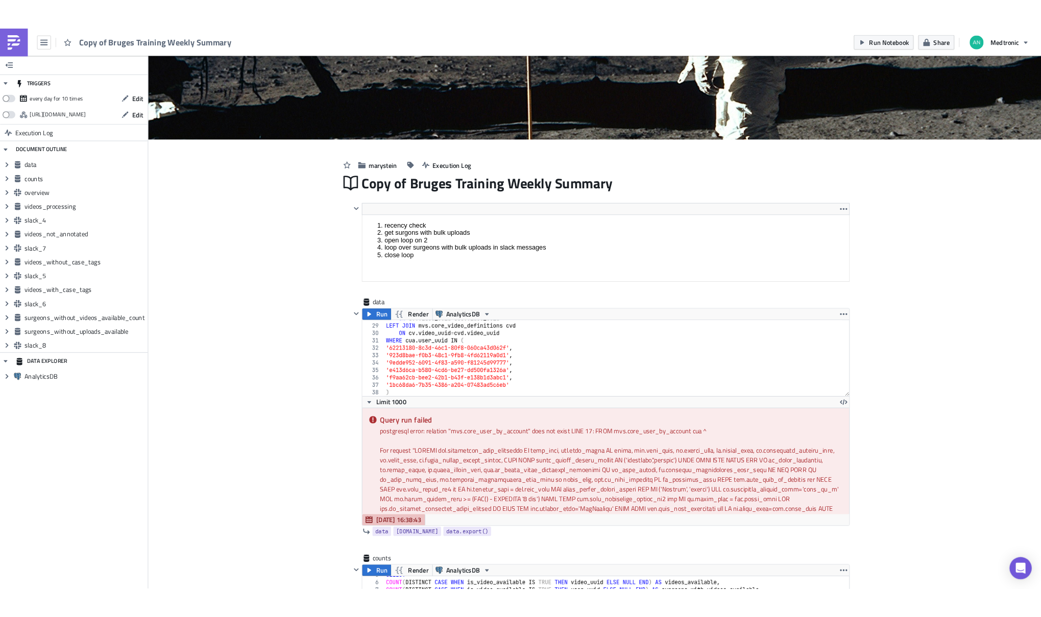
scroll to position [156, 0]
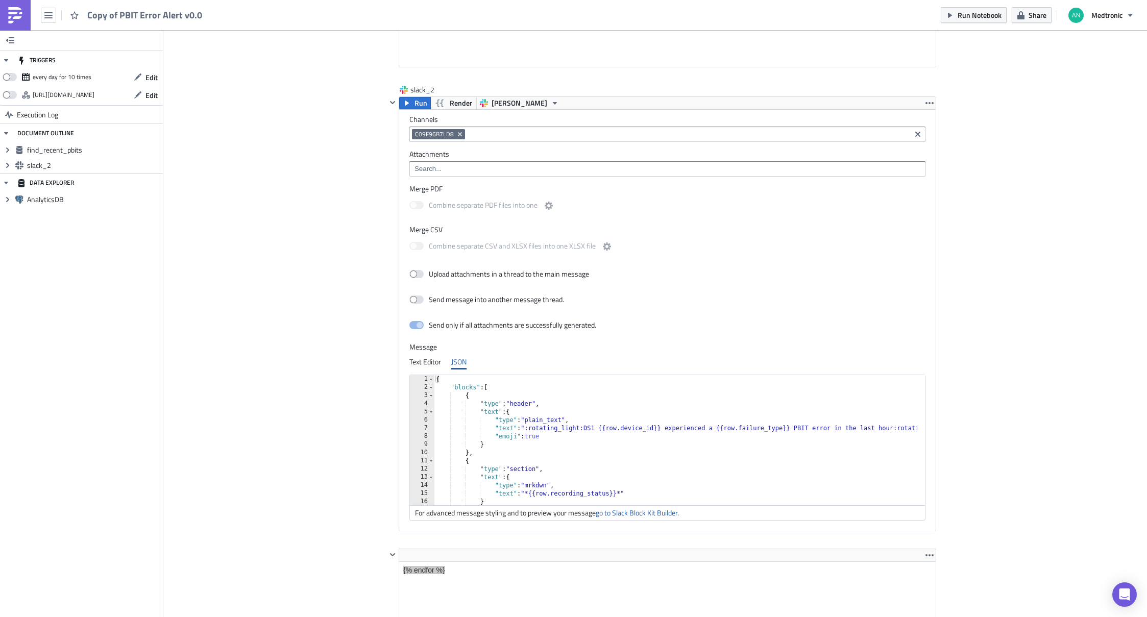
scroll to position [269, 0]
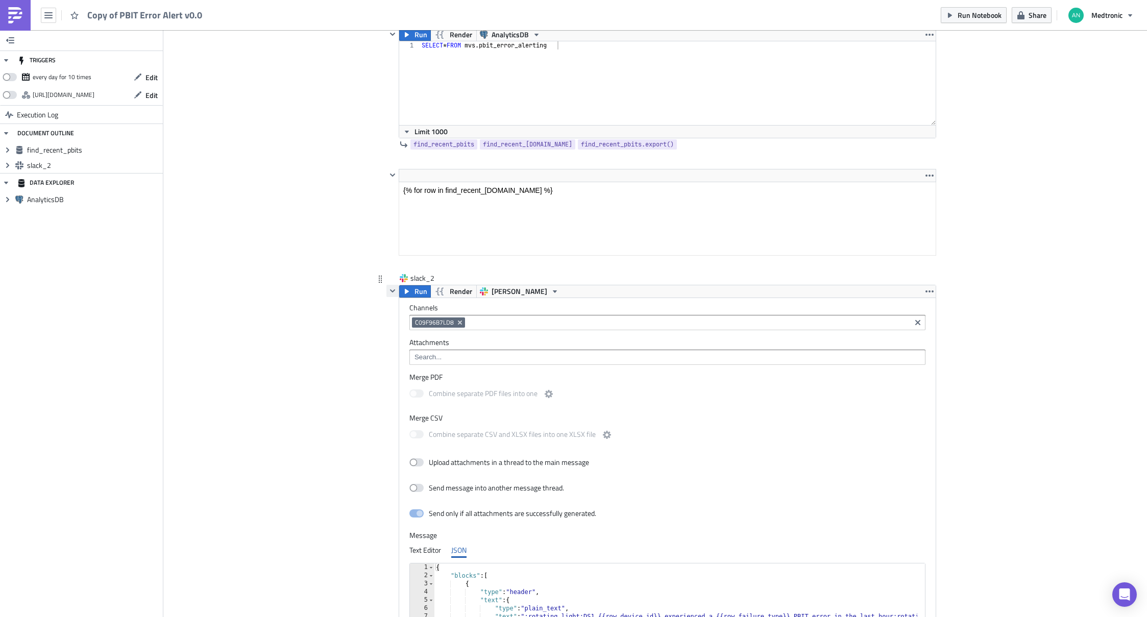
click at [389, 290] on icon "button" at bounding box center [393, 291] width 8 height 8
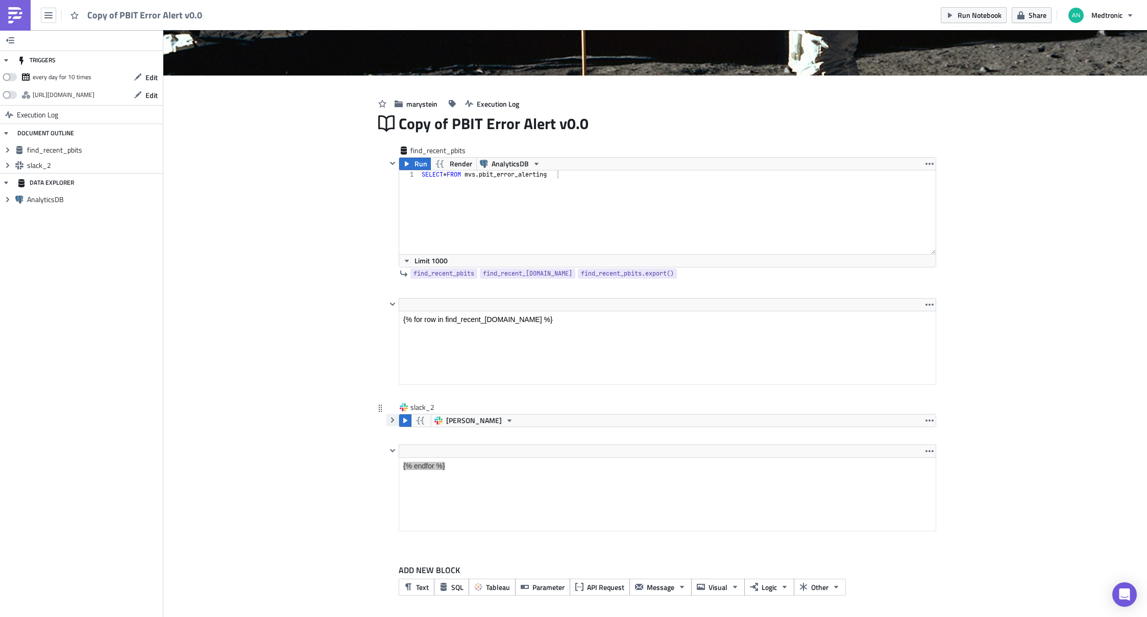
scroll to position [140, 0]
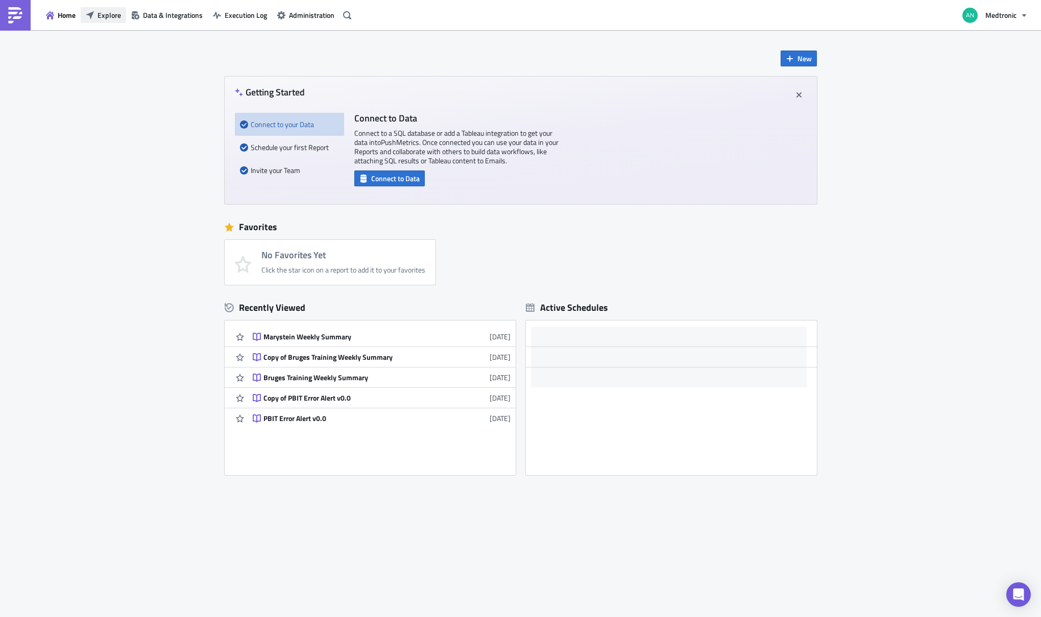
click at [107, 16] on span "Explore" at bounding box center [109, 15] width 23 height 11
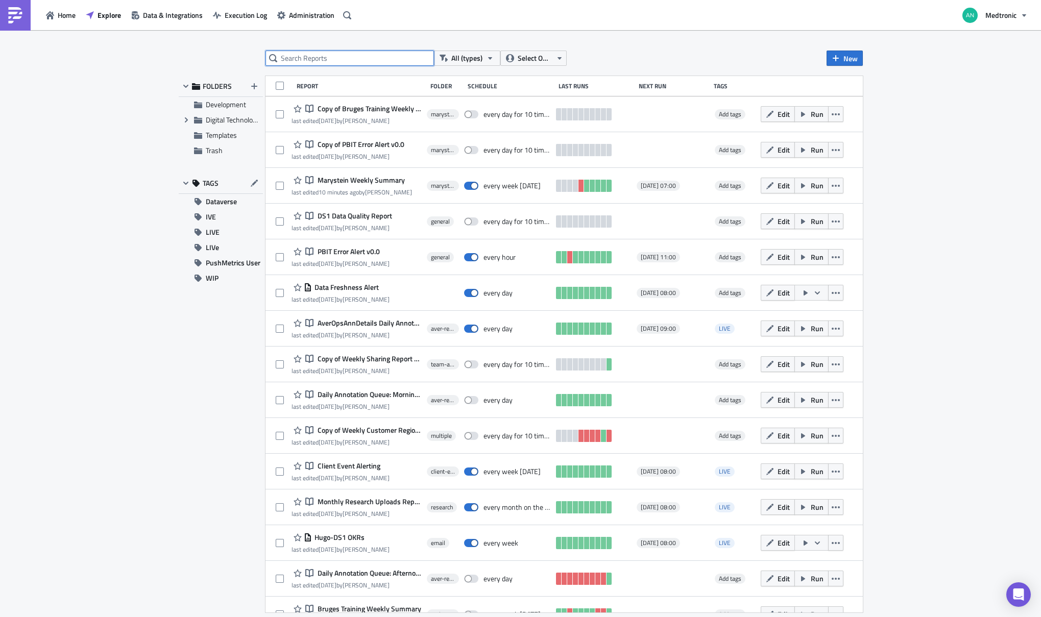
click at [354, 56] on input "text" at bounding box center [350, 58] width 169 height 15
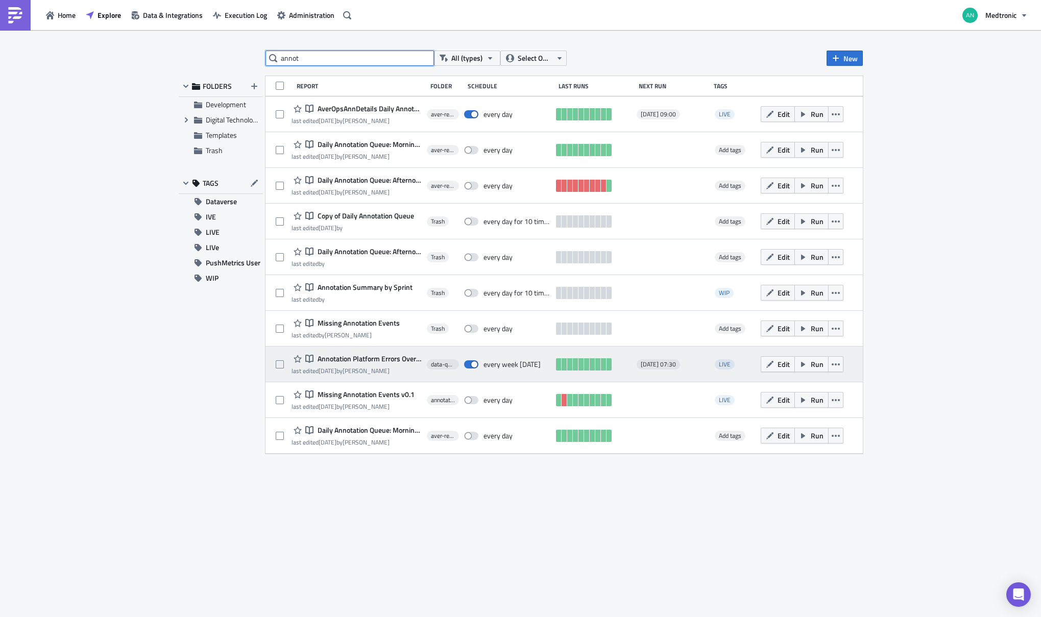
type input "annot"
click at [380, 357] on span "Annotation Platform Errors Overview v0.0" at bounding box center [368, 358] width 106 height 9
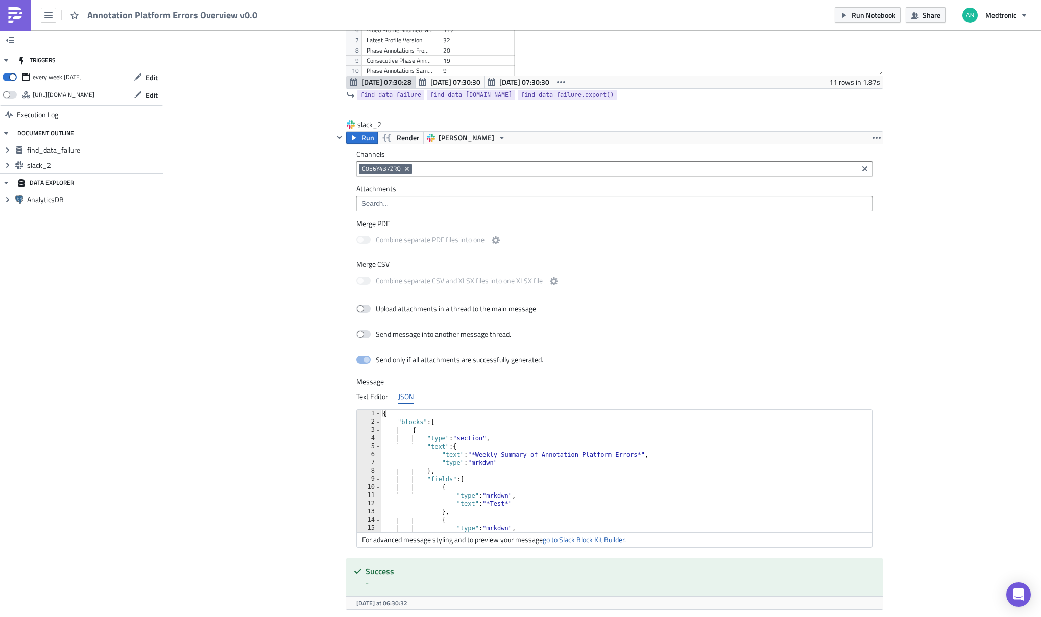
scroll to position [435, 0]
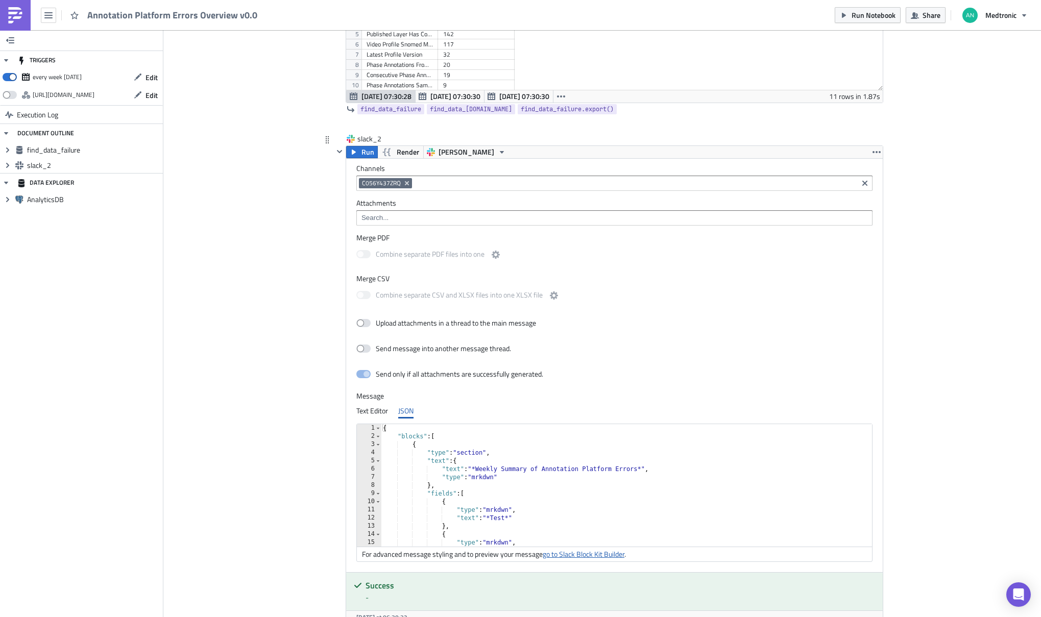
click at [599, 555] on link "go to Slack Block Kit Builder" at bounding box center [584, 554] width 82 height 11
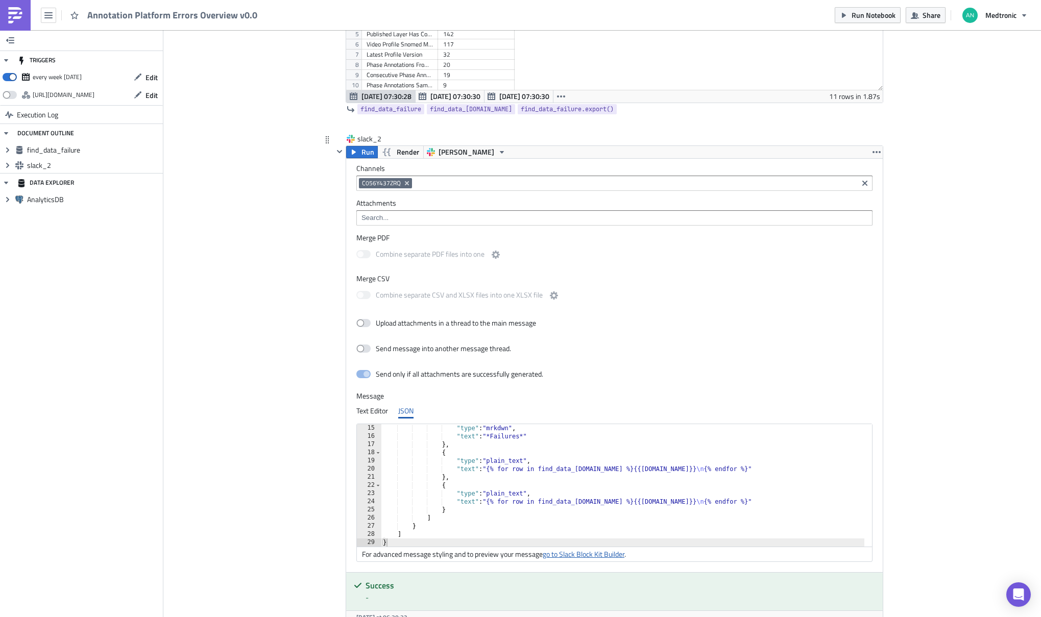
click at [591, 553] on link "go to Slack Block Kit Builder" at bounding box center [584, 554] width 82 height 11
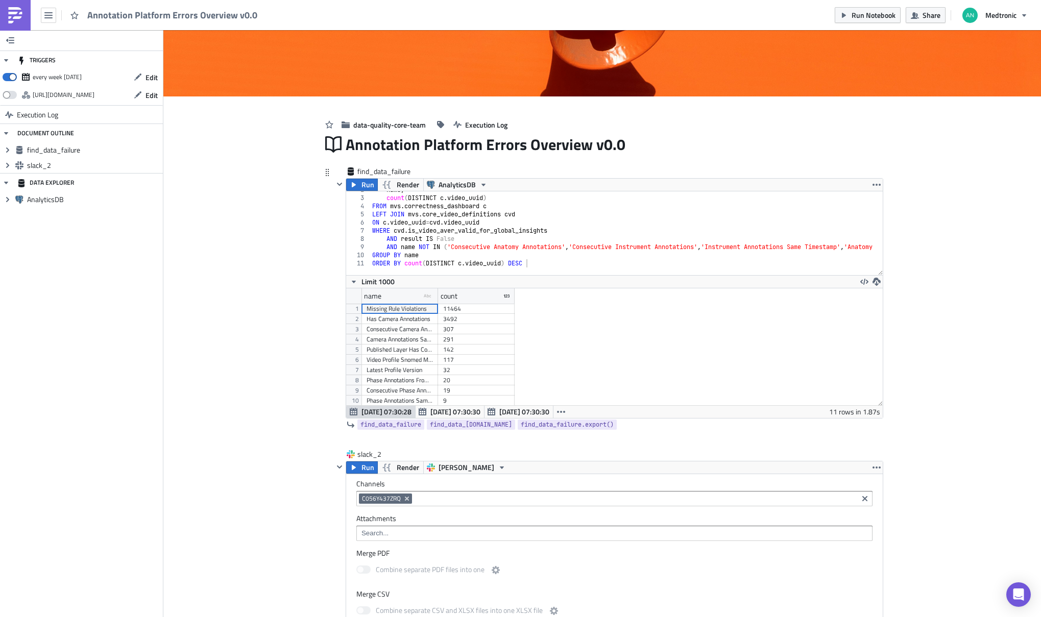
scroll to position [109, 0]
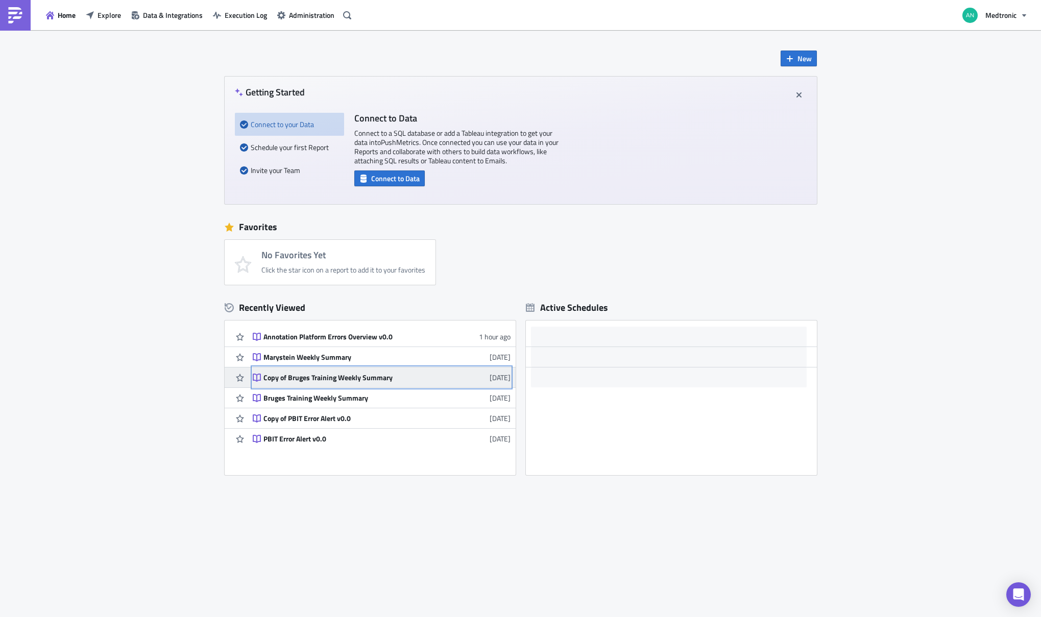
click at [365, 380] on div "Copy of Bruges Training Weekly Summary" at bounding box center [352, 377] width 179 height 9
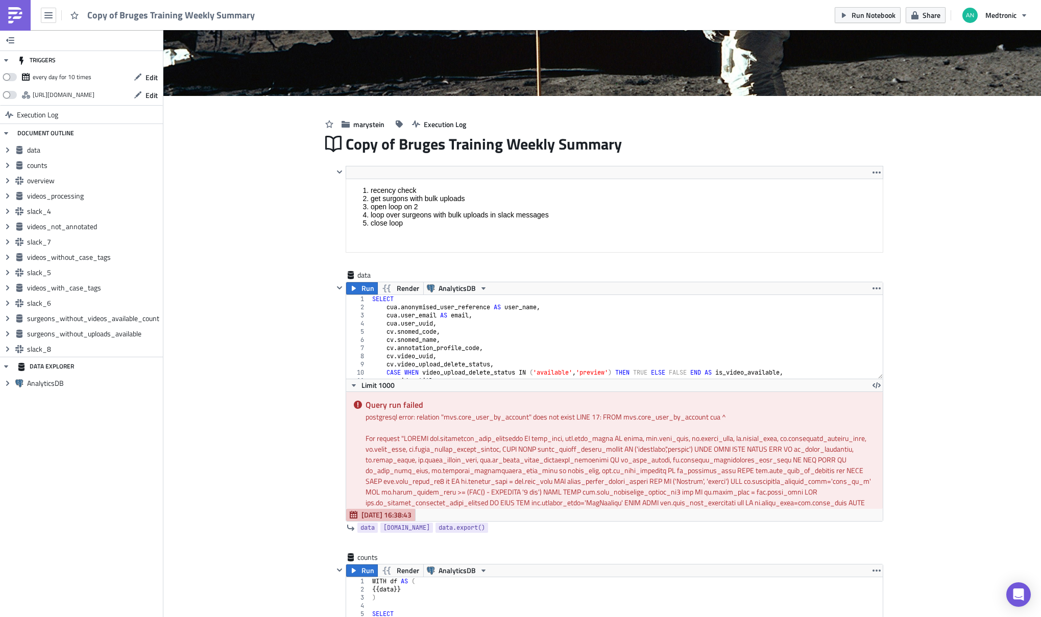
scroll to position [349, 0]
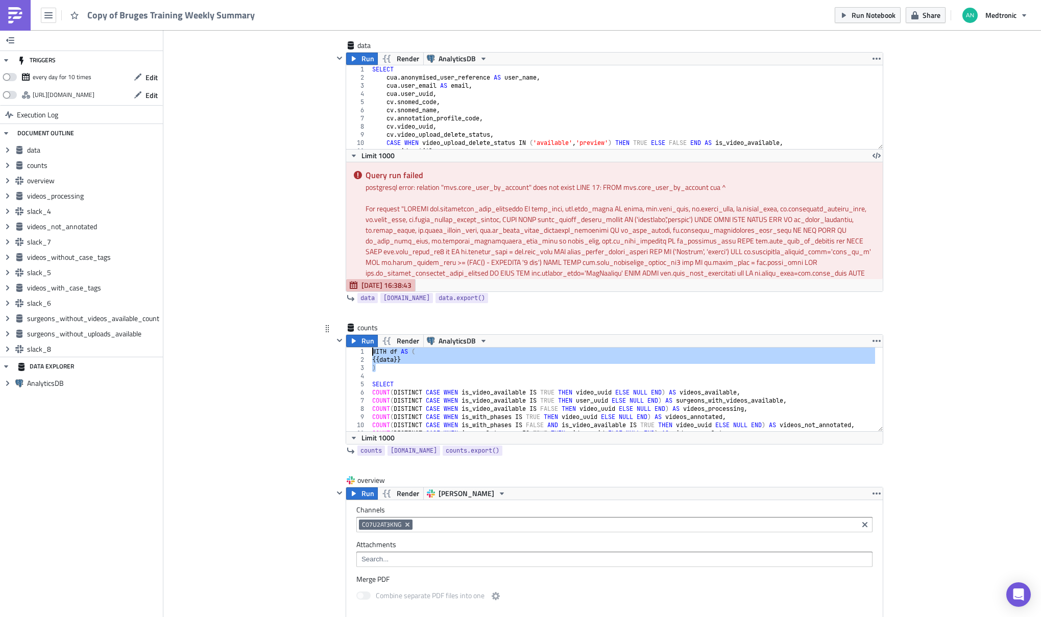
drag, startPoint x: 376, startPoint y: 370, endPoint x: 364, endPoint y: 348, distance: 25.6
click at [364, 348] on div ") 1 2 3 4 5 6 7 8 9 10 11 12 WITH df AS ( {{ data }} ) SELECT COUNT ( DISTINCT …" at bounding box center [614, 390] width 537 height 84
type textarea "WITH df AS ( {{data}}"
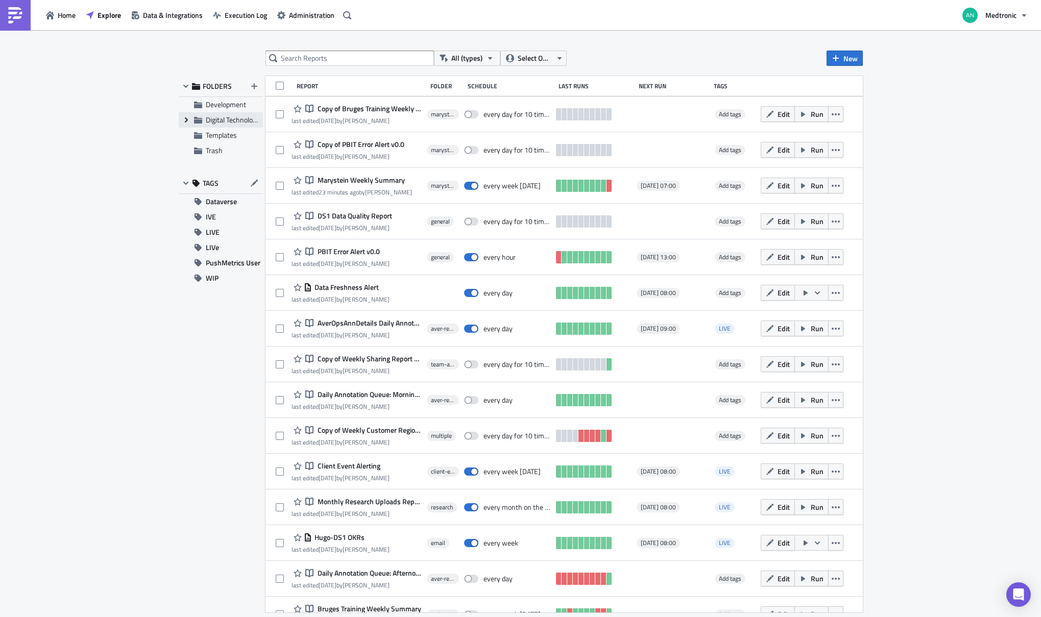
click at [185, 122] on icon "Expand group" at bounding box center [186, 120] width 8 height 8
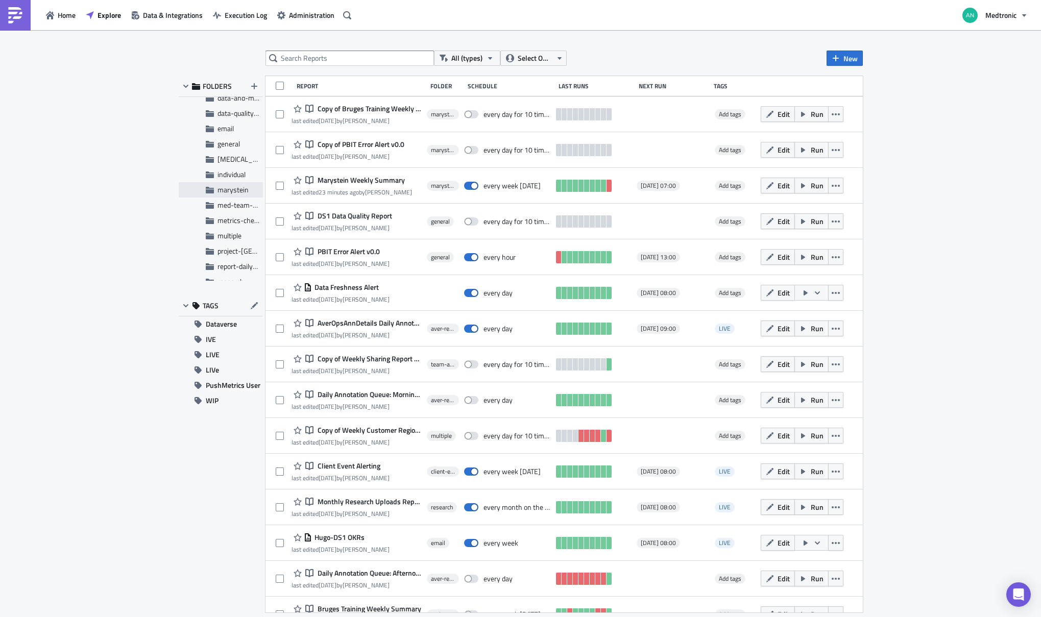
scroll to position [101, 0]
click at [231, 191] on span "marystein" at bounding box center [233, 187] width 31 height 11
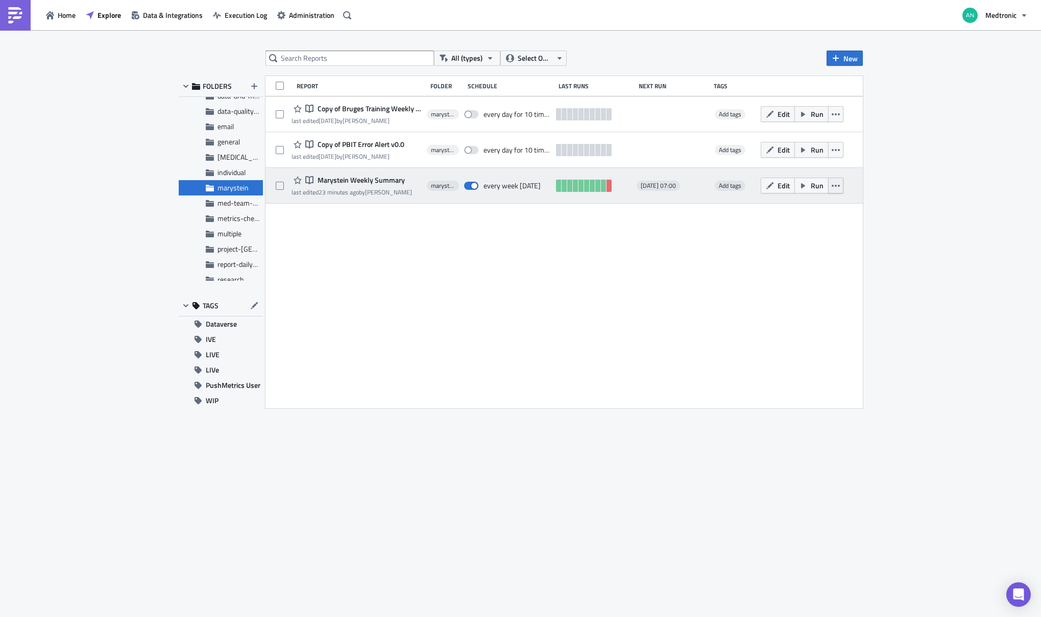
click at [832, 191] on button "button" at bounding box center [835, 186] width 15 height 16
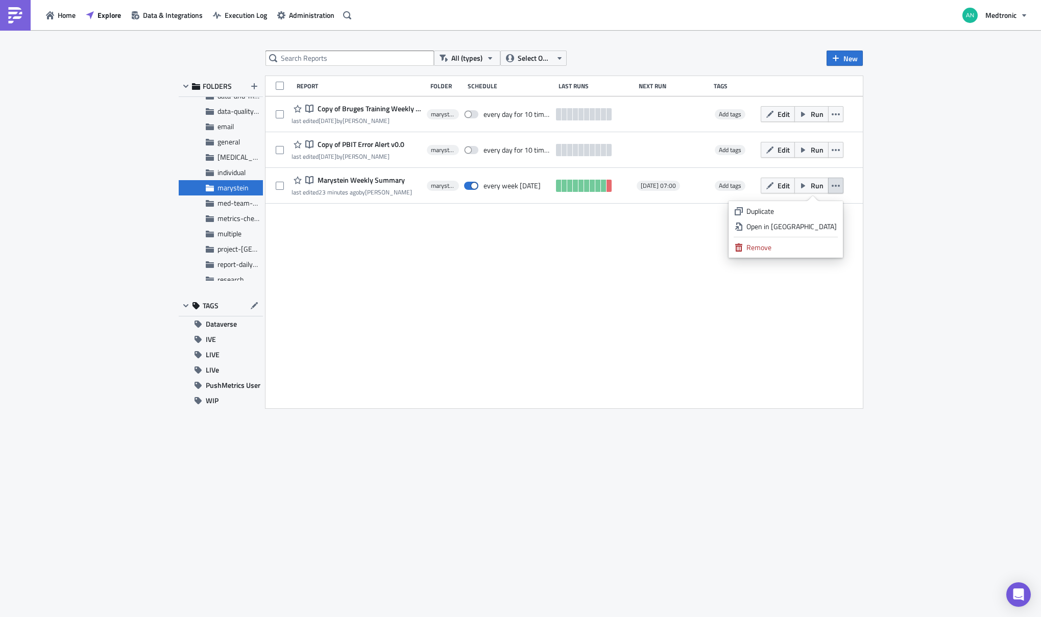
click at [933, 210] on div "All (types) Select Owner New FOLDERS Development Collapse group Digital Technol…" at bounding box center [520, 324] width 1041 height 589
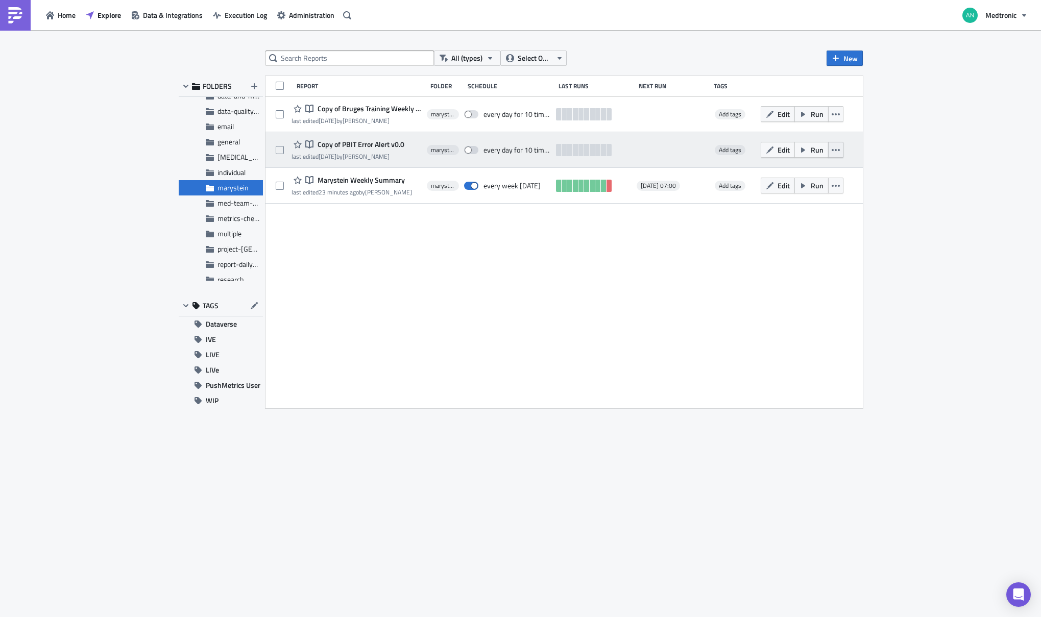
click at [841, 151] on button "button" at bounding box center [835, 150] width 15 height 16
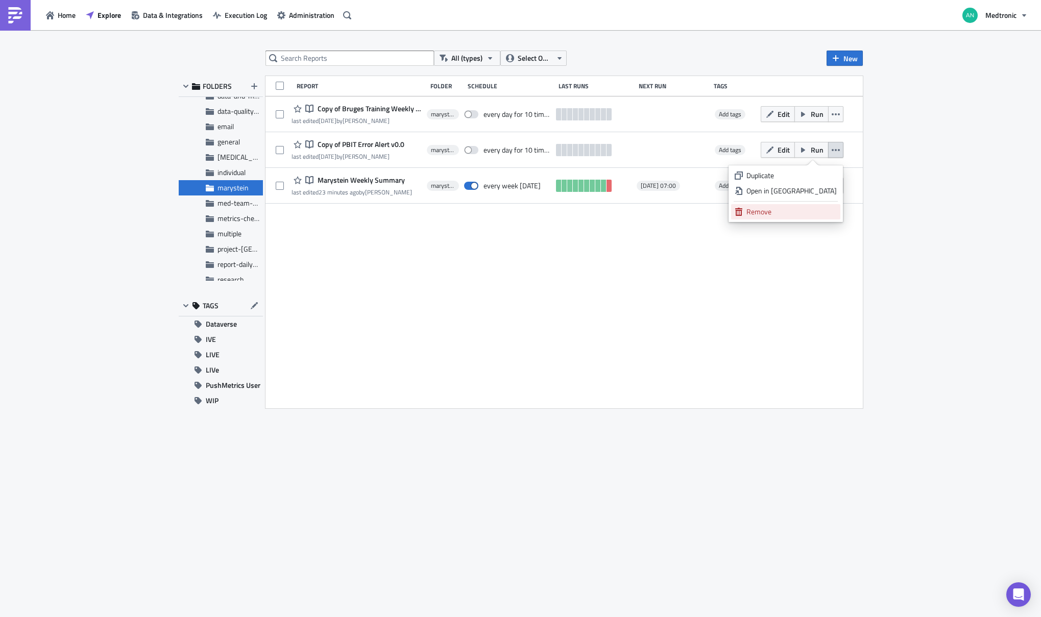
click at [819, 215] on div "Remove" at bounding box center [792, 212] width 90 height 10
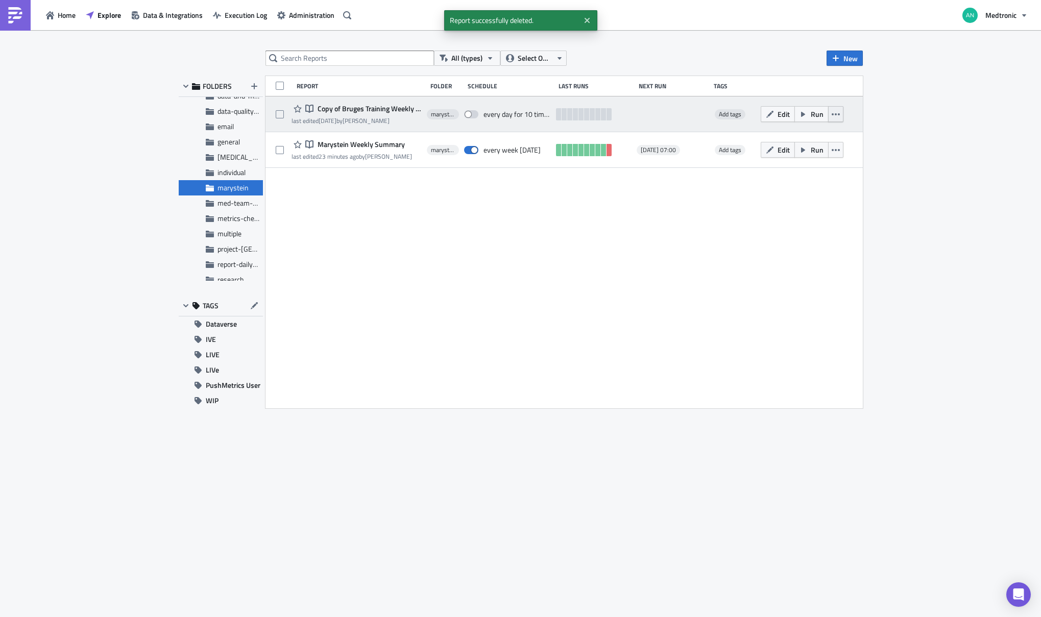
click at [838, 113] on icon "button" at bounding box center [836, 114] width 8 height 2
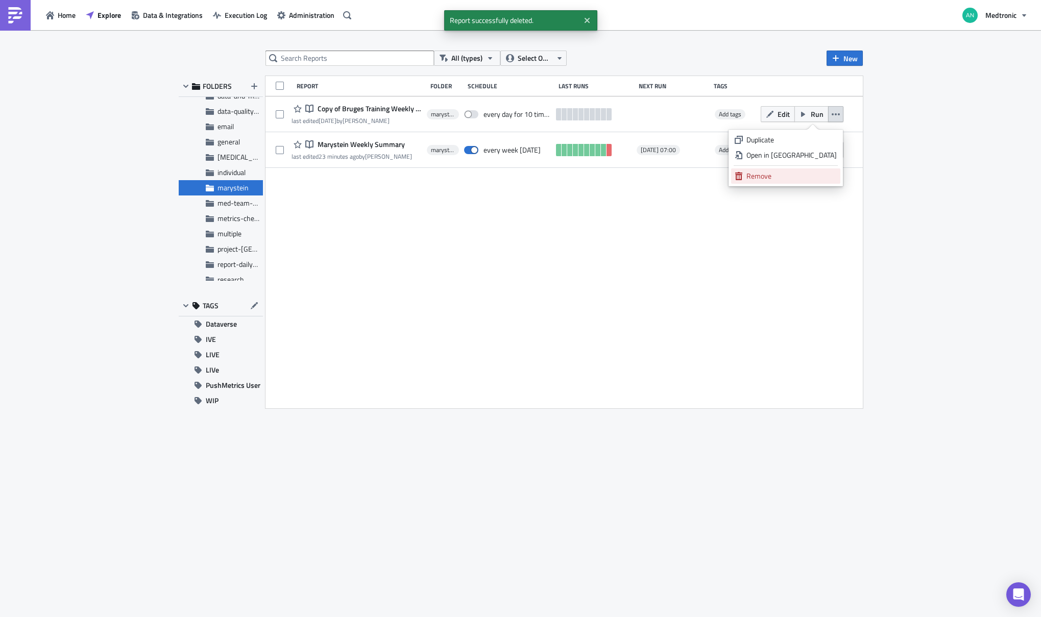
click at [817, 173] on div "Remove" at bounding box center [792, 176] width 90 height 10
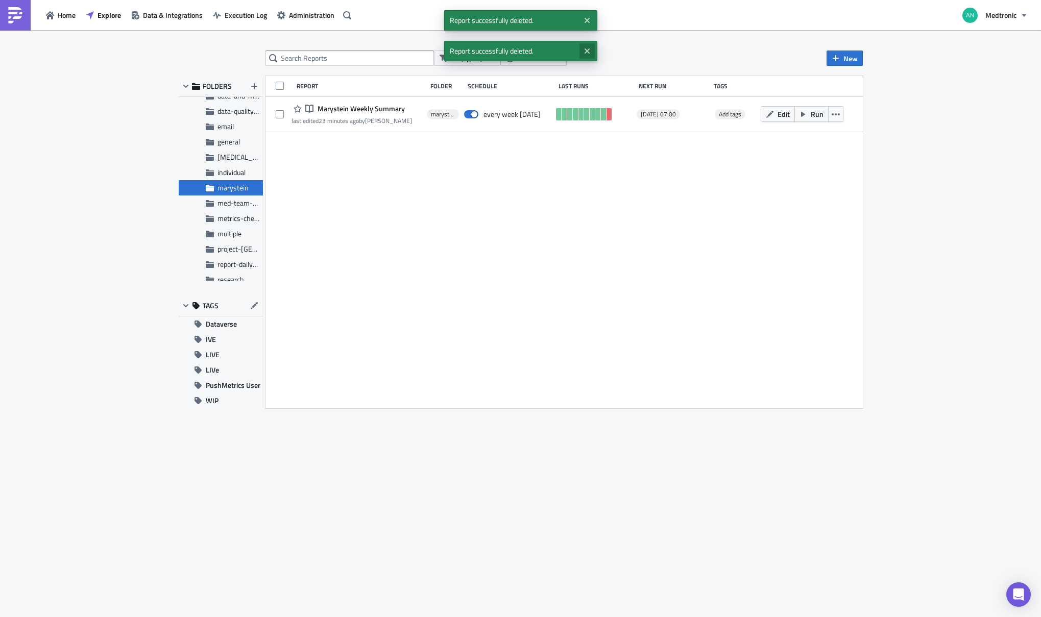
click at [590, 50] on button "Close" at bounding box center [587, 50] width 15 height 15
click at [591, 21] on icon "Close" at bounding box center [587, 20] width 8 height 8
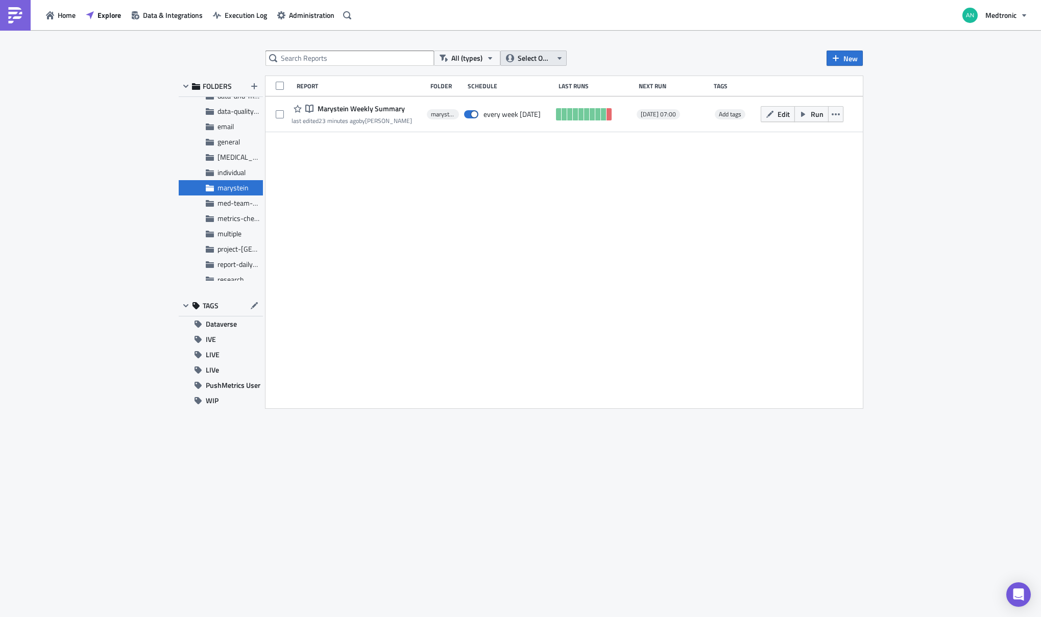
click at [553, 58] on button "Select Owner" at bounding box center [533, 58] width 66 height 15
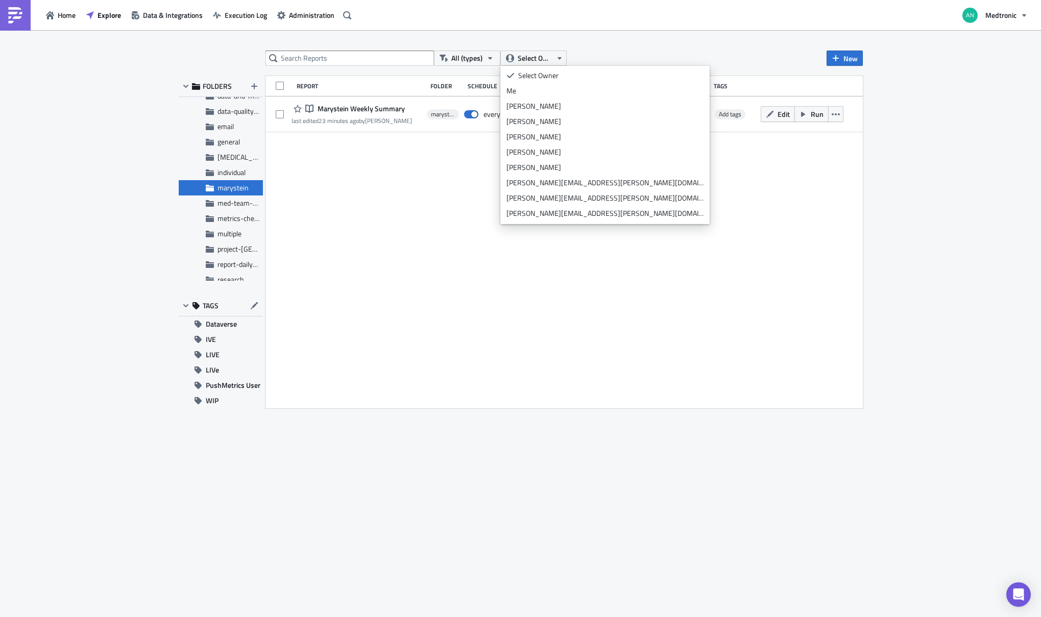
scroll to position [0, 0]
click at [566, 89] on div "Me" at bounding box center [605, 91] width 197 height 10
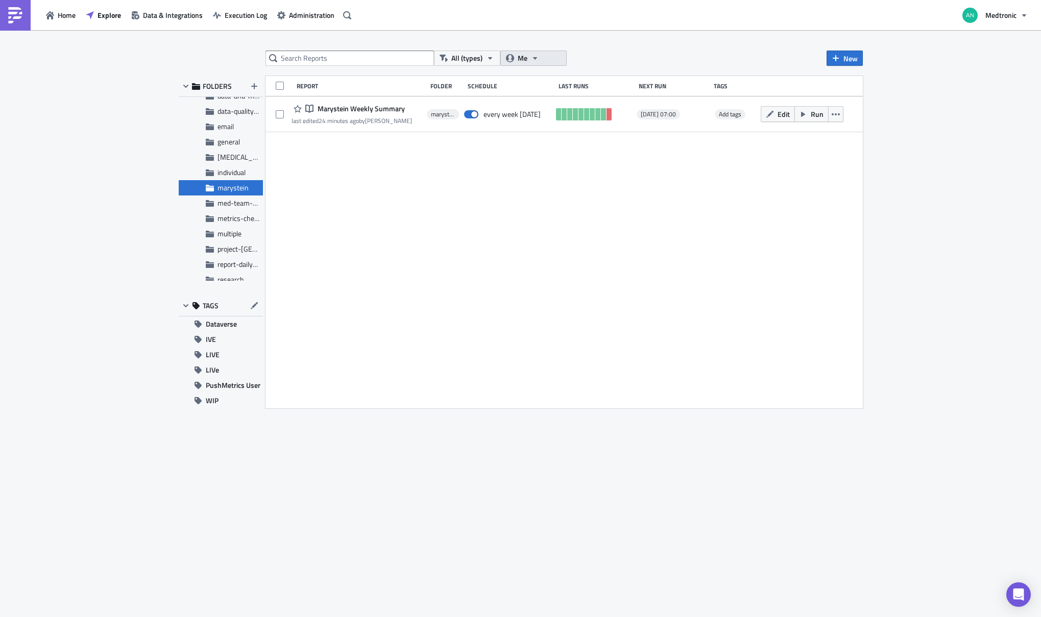
click at [527, 58] on button "Me" at bounding box center [533, 58] width 66 height 15
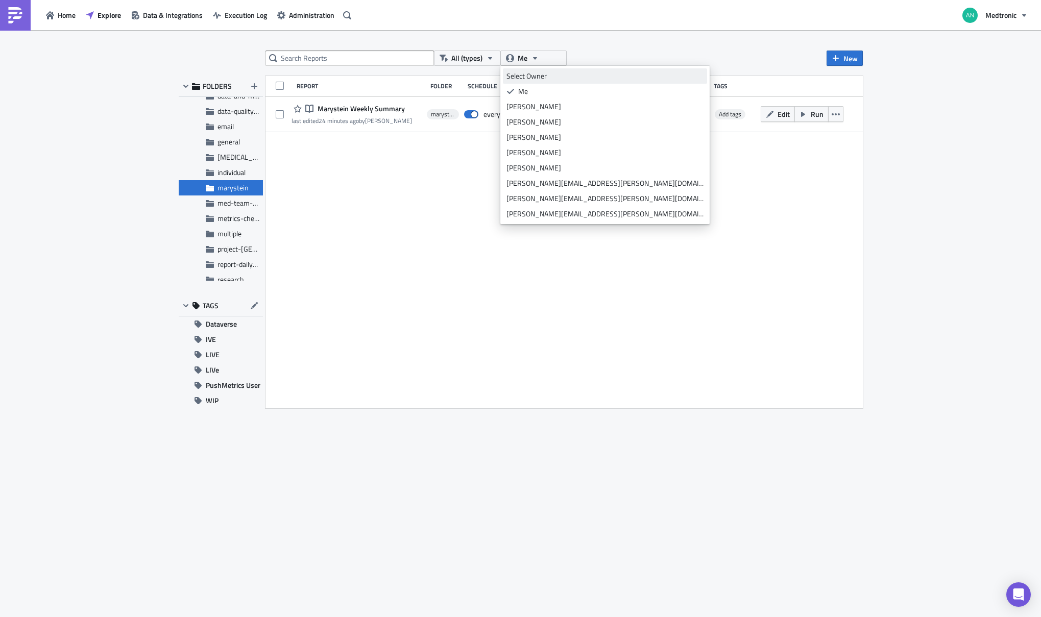
click at [543, 76] on div "Select Owner" at bounding box center [605, 76] width 197 height 10
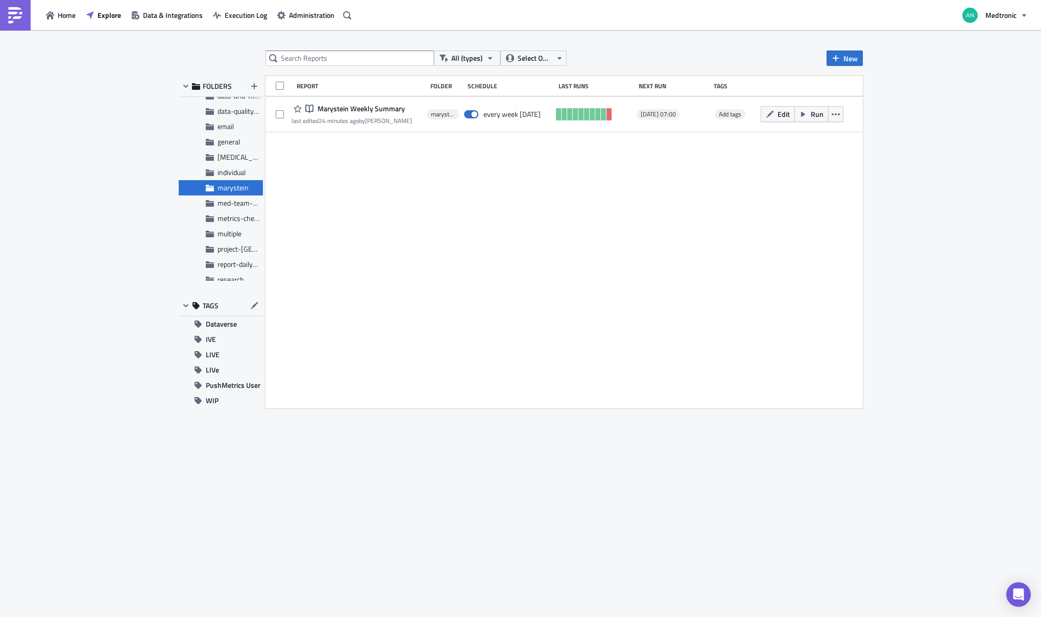
click at [899, 162] on div "All (types) Select Owner New FOLDERS Development Collapse group Digital Technol…" at bounding box center [520, 324] width 1041 height 589
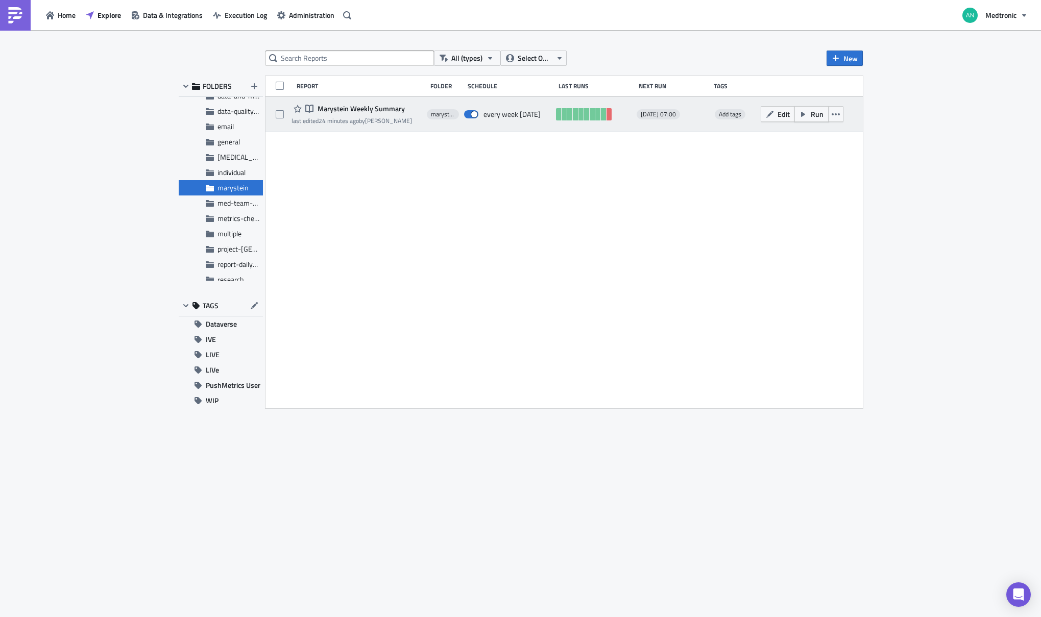
click at [813, 115] on span "Run" at bounding box center [817, 114] width 13 height 11
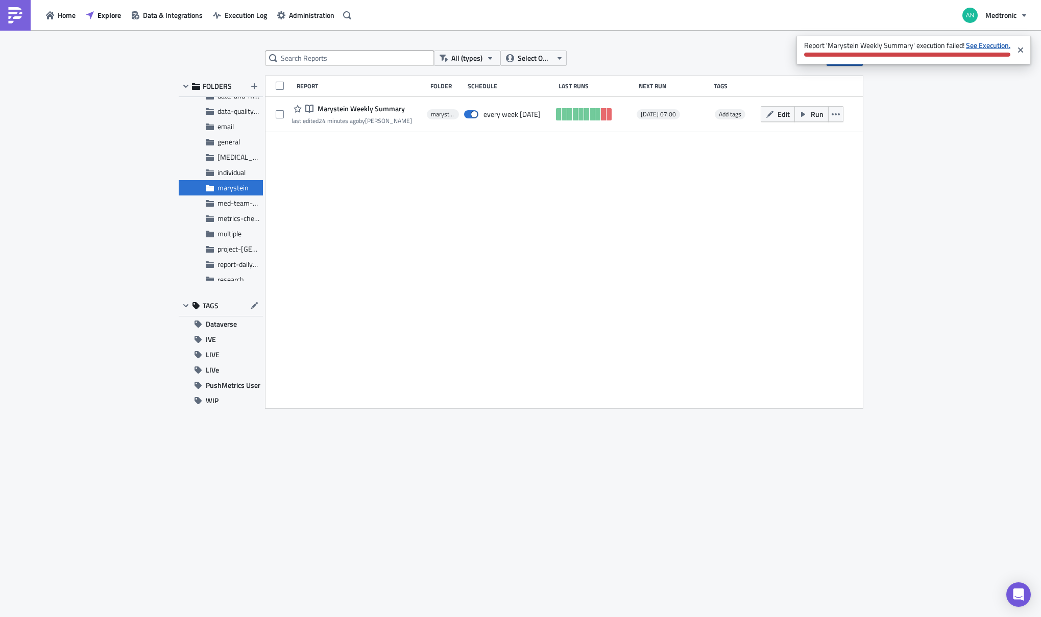
click at [988, 43] on strong "See Execution." at bounding box center [988, 45] width 44 height 11
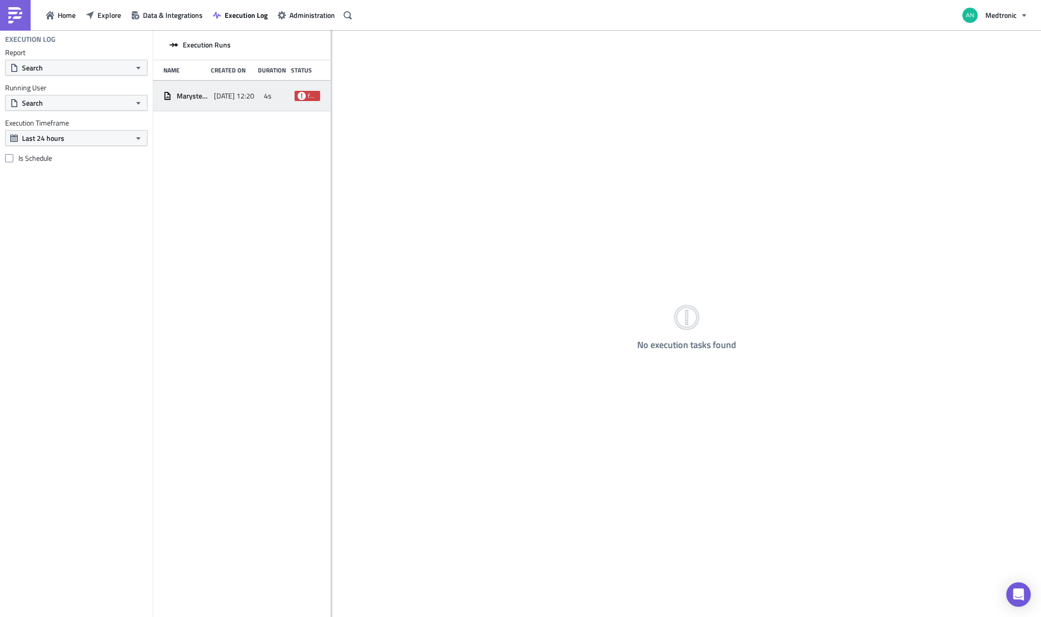
click at [308, 97] on span "failed" at bounding box center [312, 96] width 9 height 8
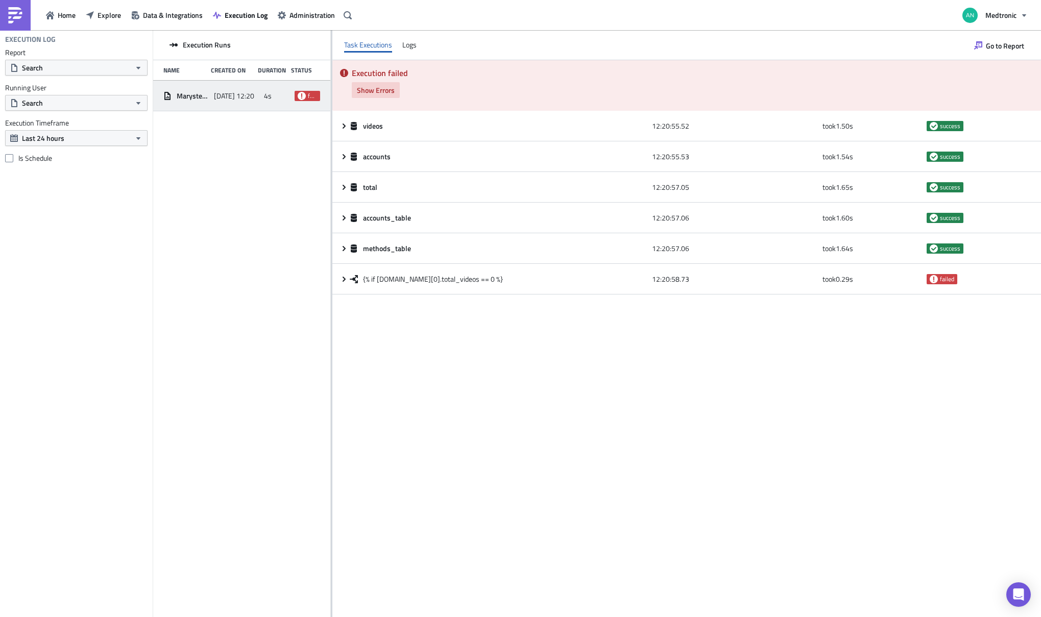
click at [375, 91] on span "Show Errors" at bounding box center [376, 90] width 38 height 11
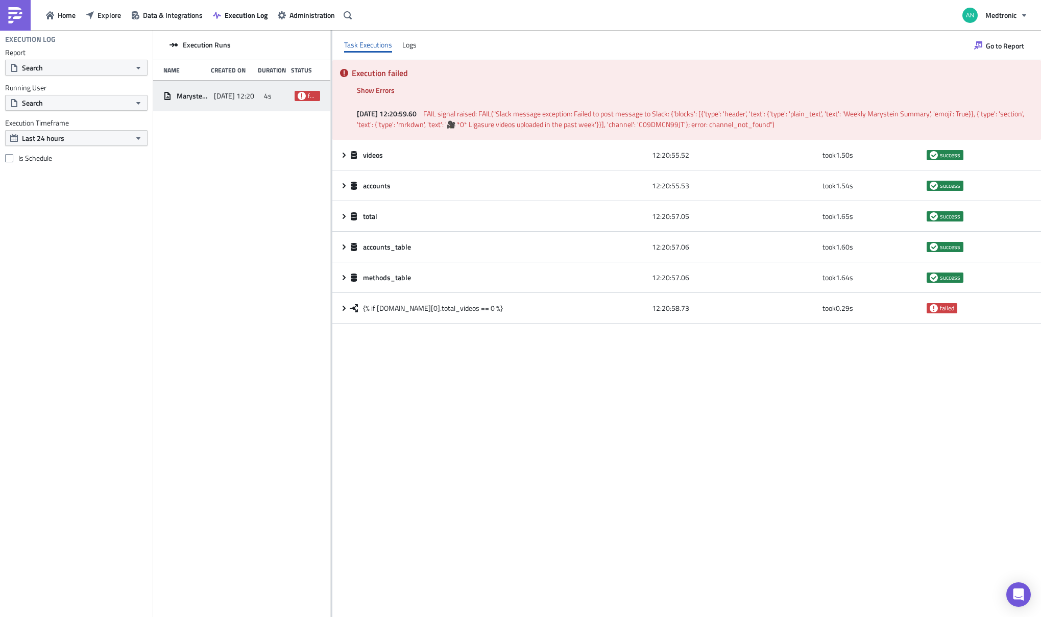
click at [193, 92] on span "Marystein Weekly Summary" at bounding box center [193, 95] width 32 height 9
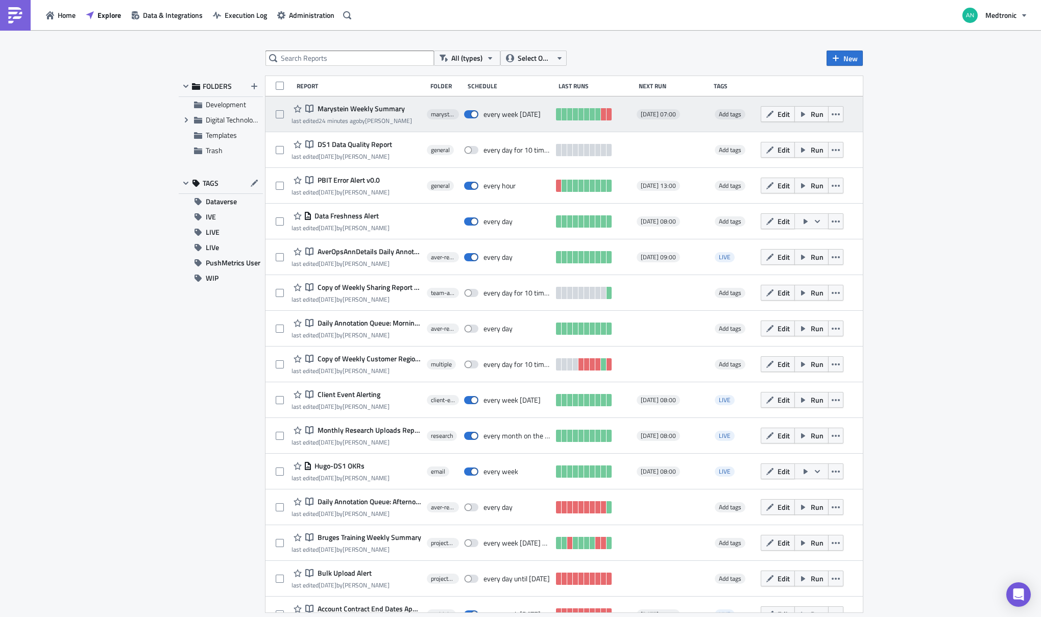
click at [373, 107] on span "Marystein Weekly Summary" at bounding box center [360, 108] width 90 height 9
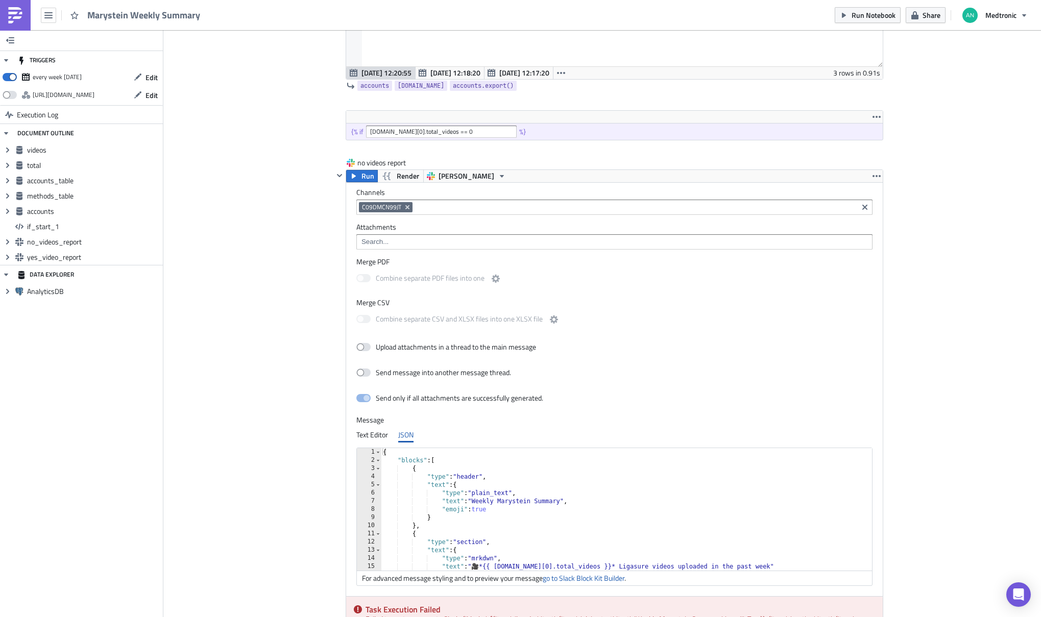
scroll to position [1790, 0]
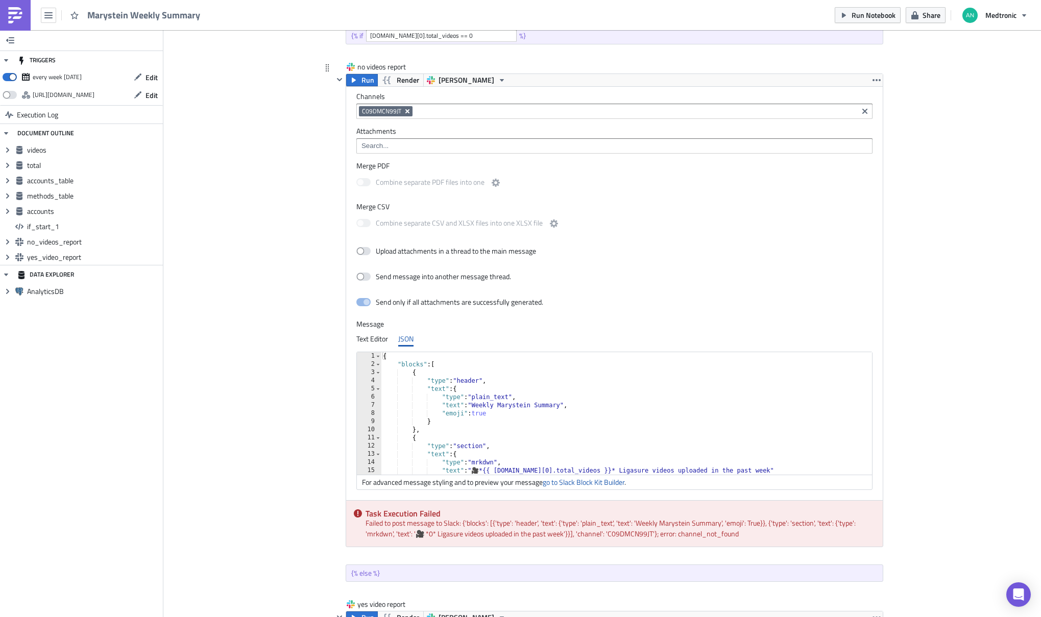
click at [403, 113] on icon "Remove Tag" at bounding box center [407, 111] width 8 height 8
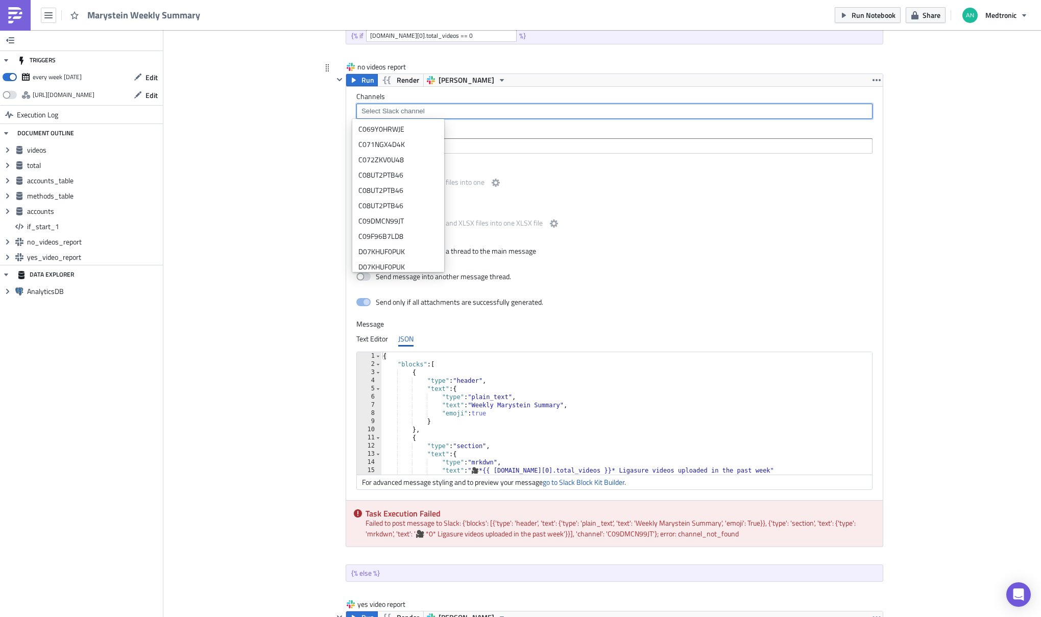
paste input "C09DMCN99JT"
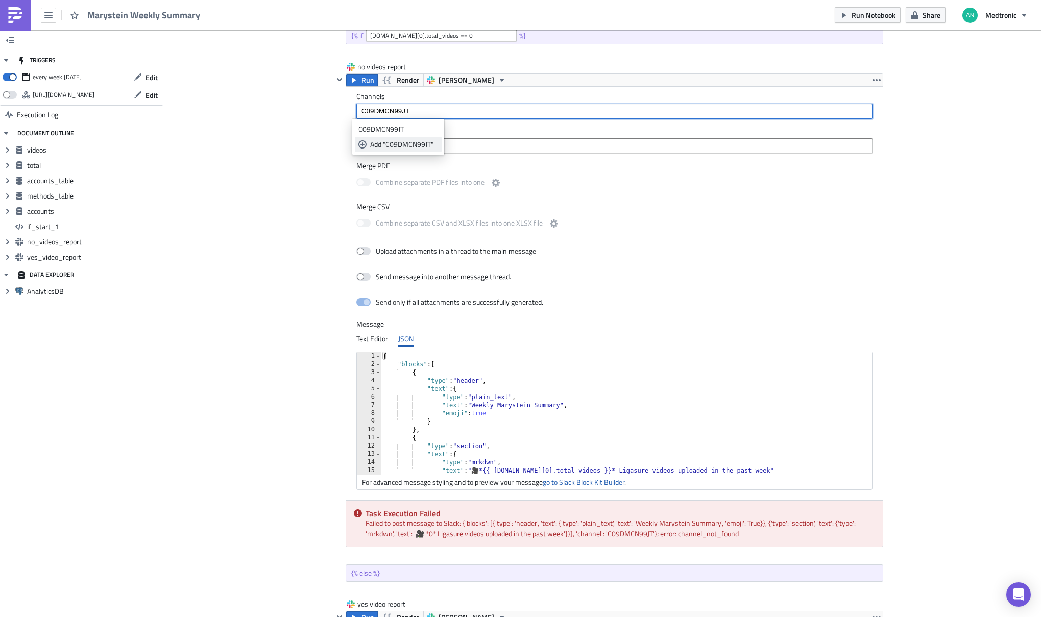
type input "C09DMCN99JT"
click at [414, 145] on div "Add "C09DMCN99JT"" at bounding box center [404, 144] width 68 height 10
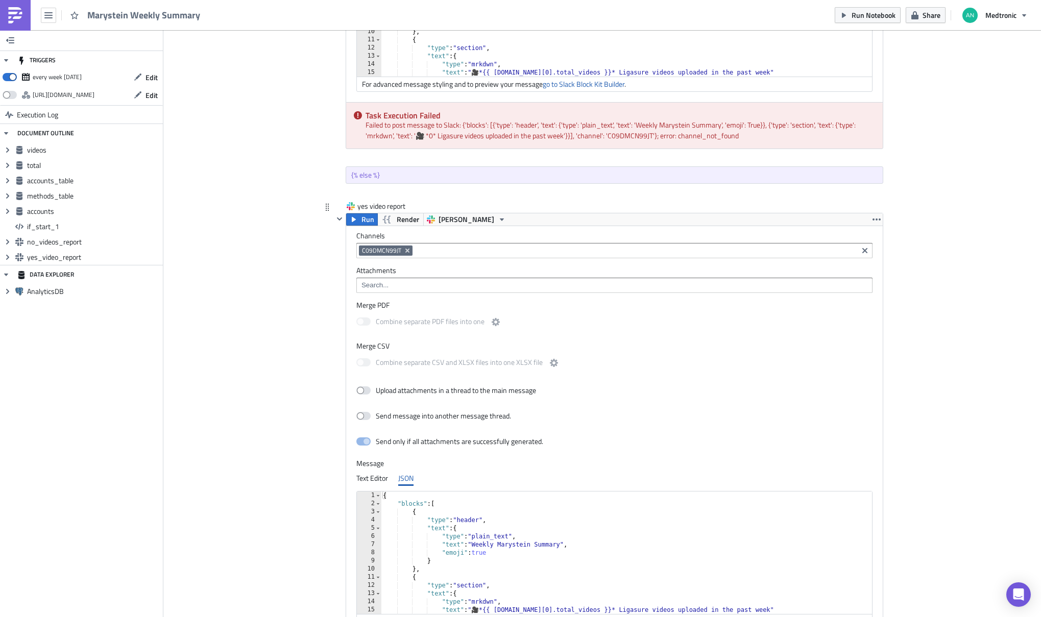
scroll to position [2224, 0]
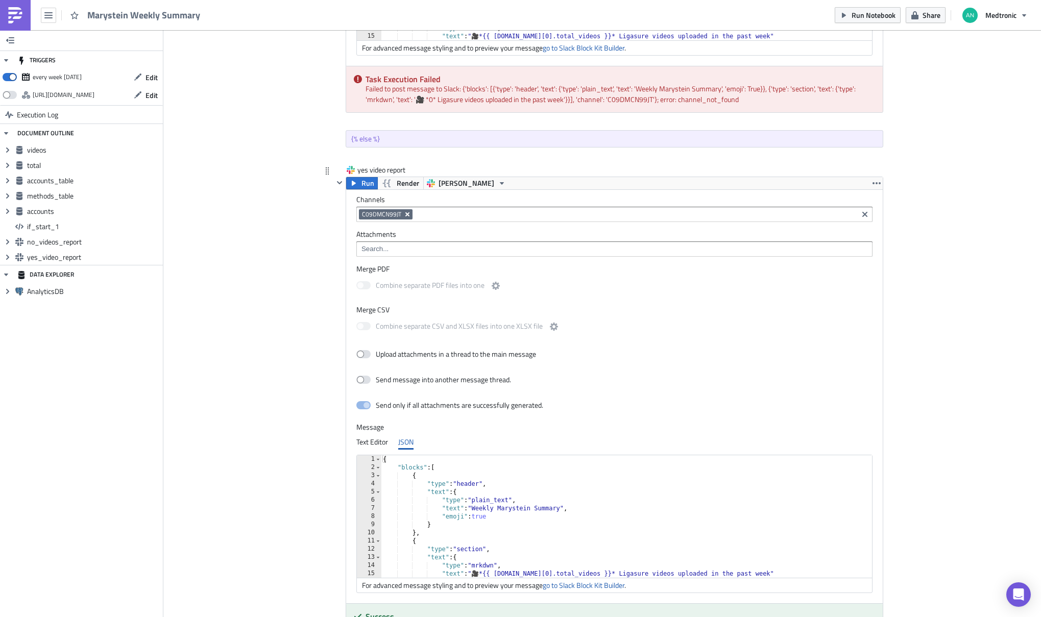
click at [405, 214] on icon "Remove Tag" at bounding box center [407, 214] width 4 height 4
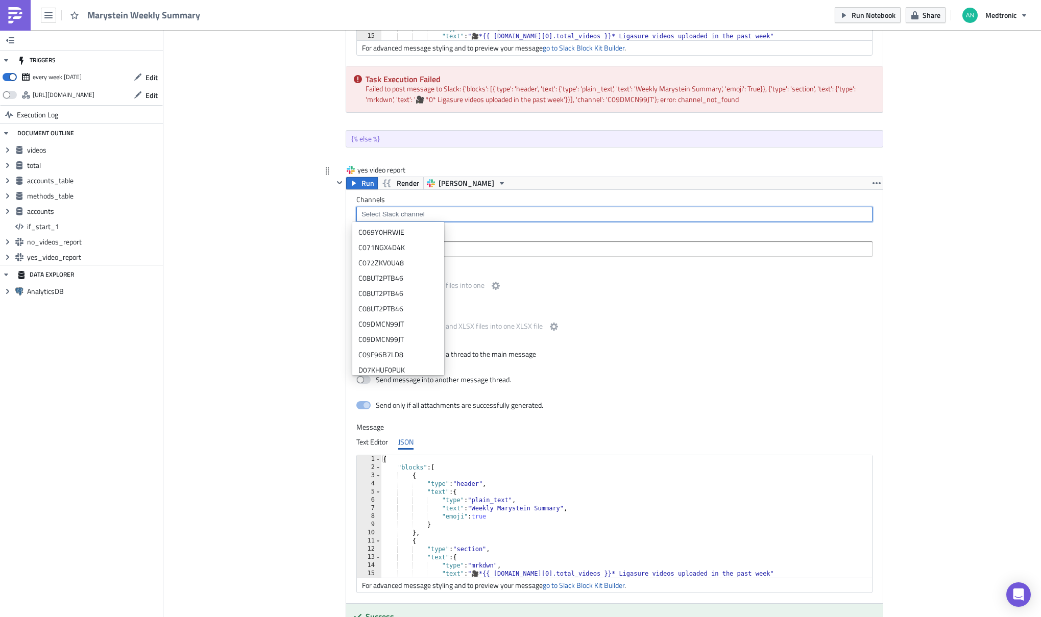
click at [378, 215] on input at bounding box center [614, 214] width 510 height 10
paste input "C09DMCN99JT"
type input "C09DMCN99JT"
click at [406, 265] on div "Add "C09DMCN99JT"" at bounding box center [404, 263] width 68 height 10
click at [323, 261] on div "yes video report Run Render DT Slack Channels C09DMCN99JT Attachments Merge PDF…" at bounding box center [603, 419] width 562 height 508
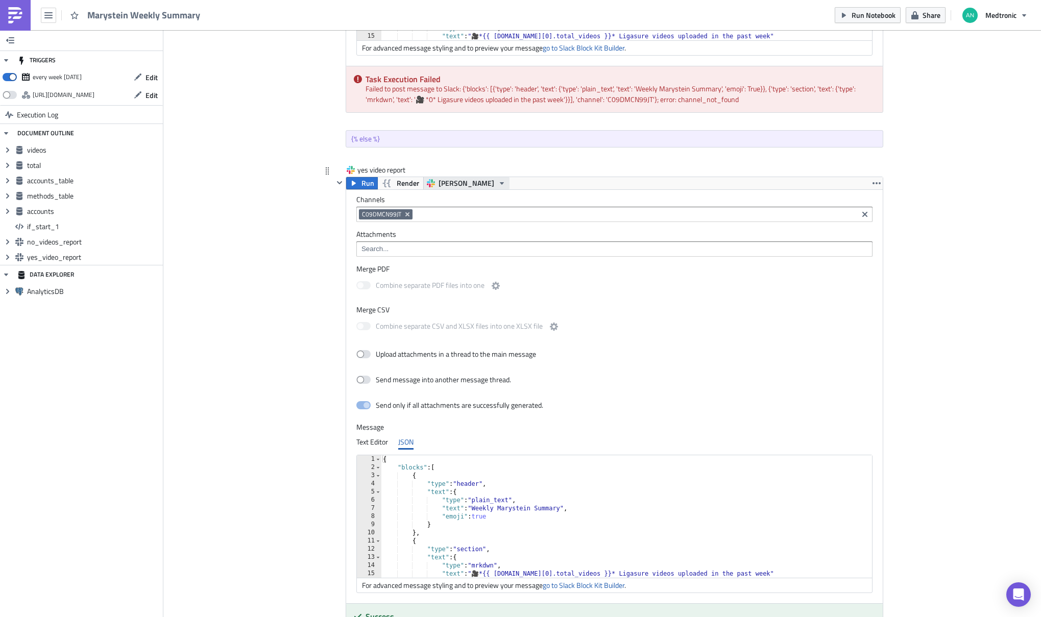
click at [498, 182] on icon "button" at bounding box center [502, 183] width 8 height 8
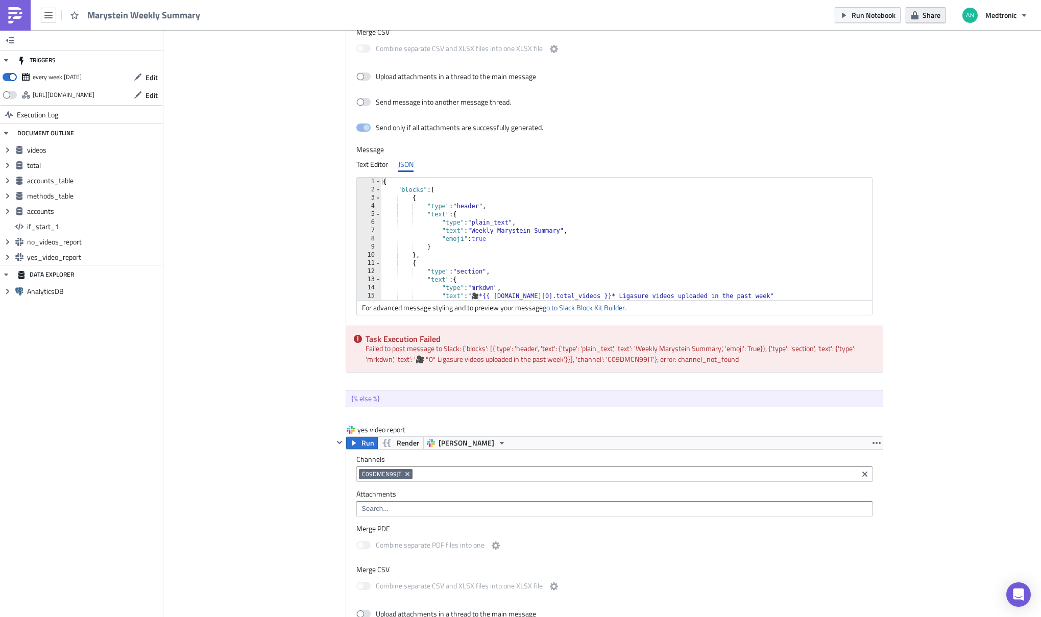
scroll to position [1960, 0]
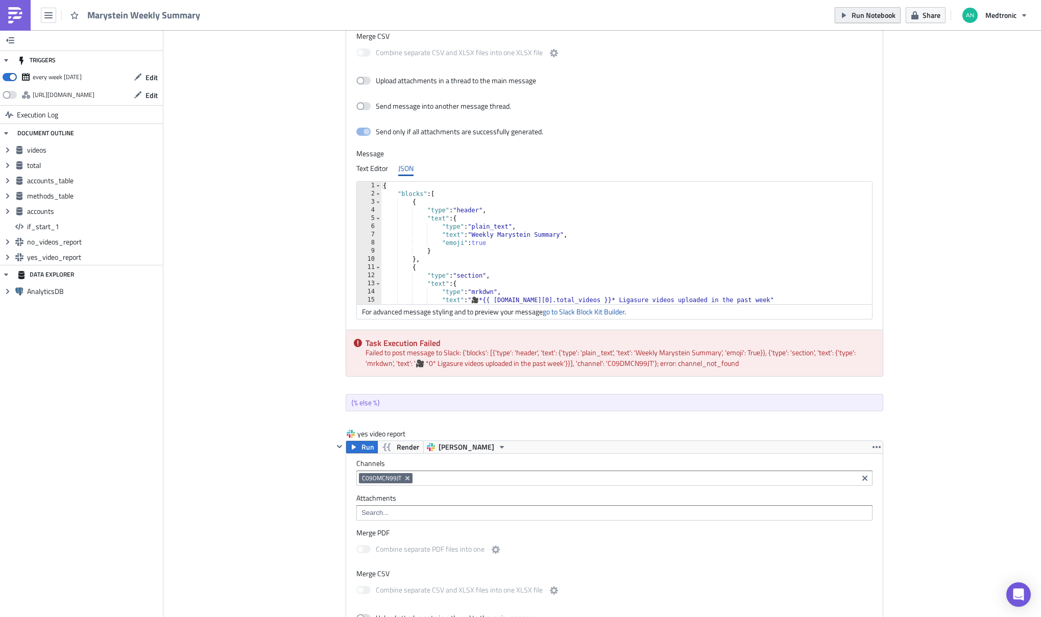
click at [873, 18] on span "Run Notebook" at bounding box center [874, 15] width 44 height 11
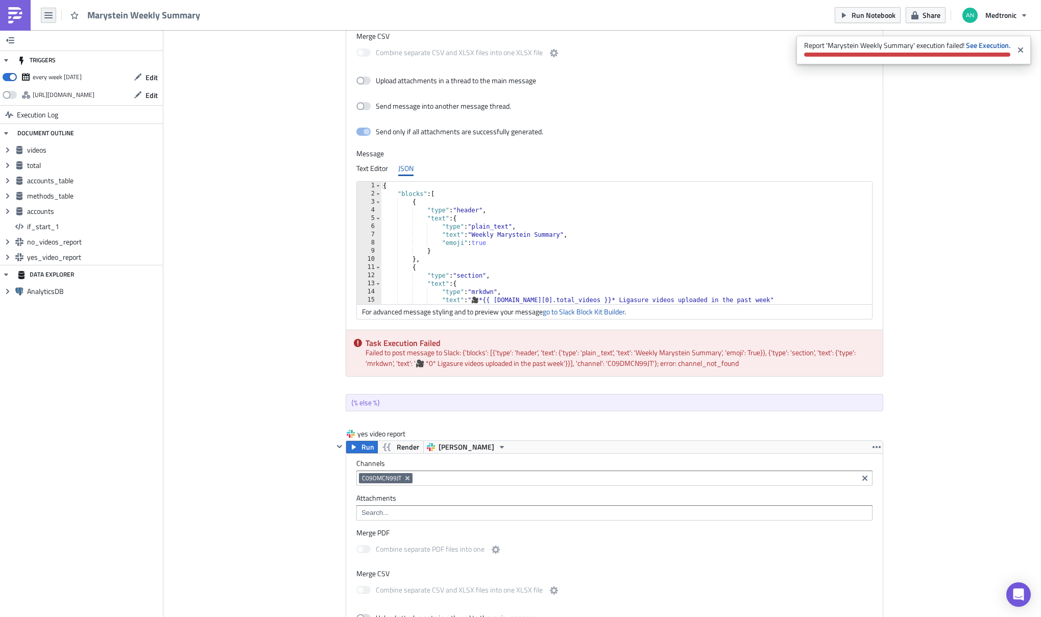
click at [50, 18] on icon "button" at bounding box center [48, 15] width 8 height 6
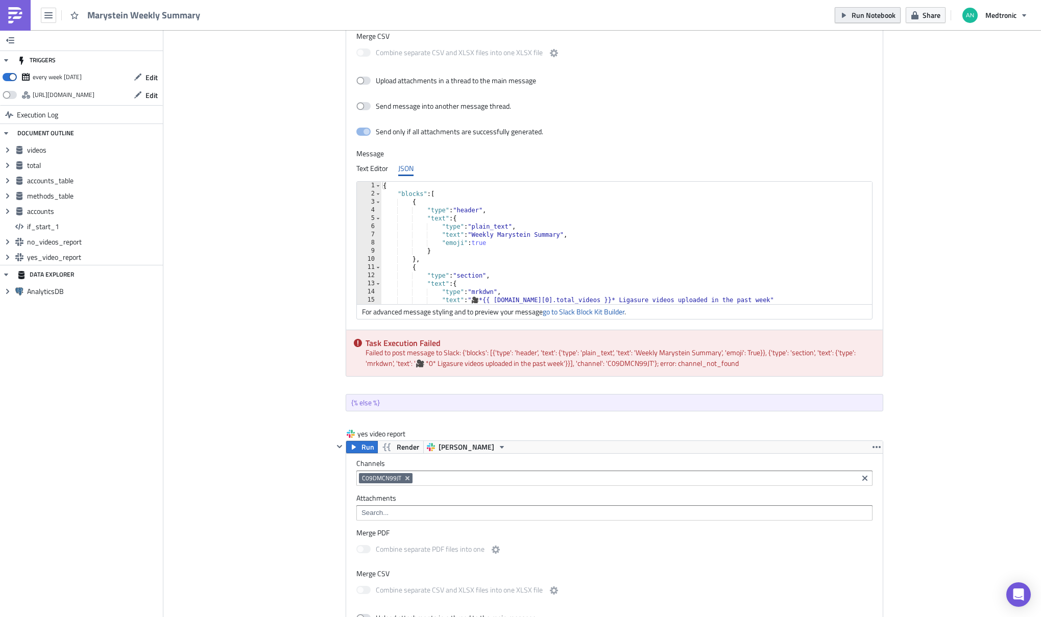
click at [853, 14] on span "Run Notebook" at bounding box center [874, 15] width 44 height 11
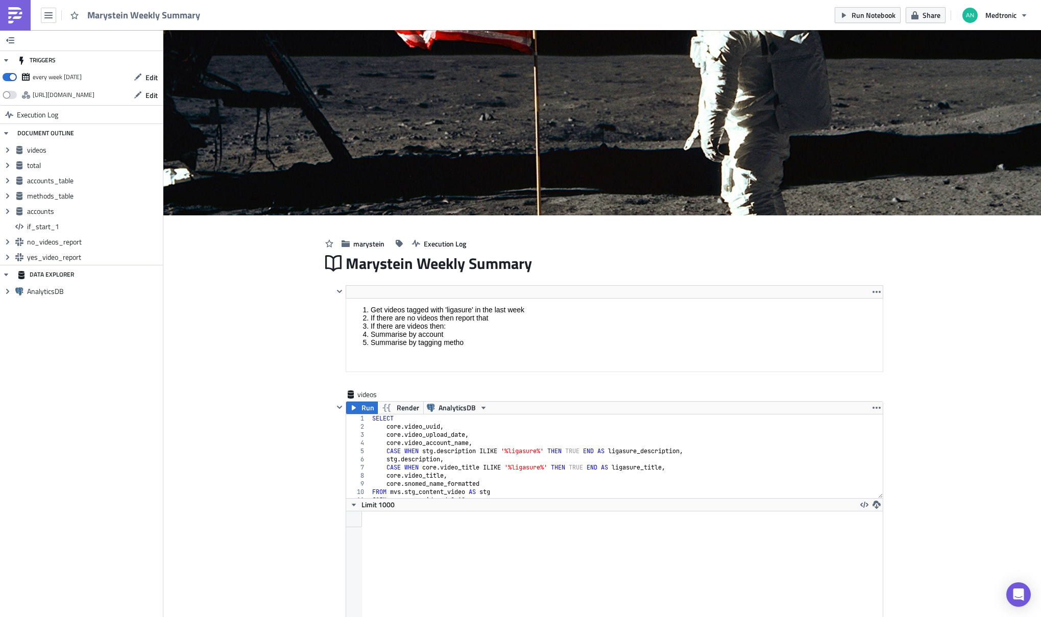
scroll to position [117, 536]
